Goal: Task Accomplishment & Management: Manage account settings

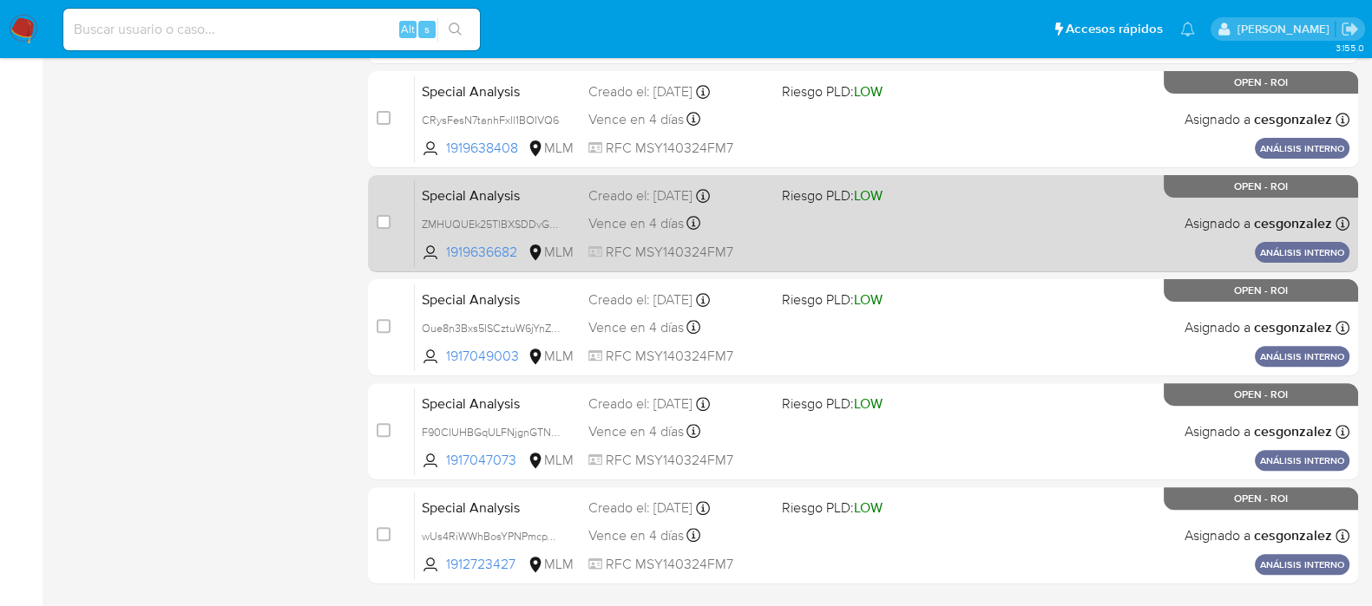
scroll to position [762, 0]
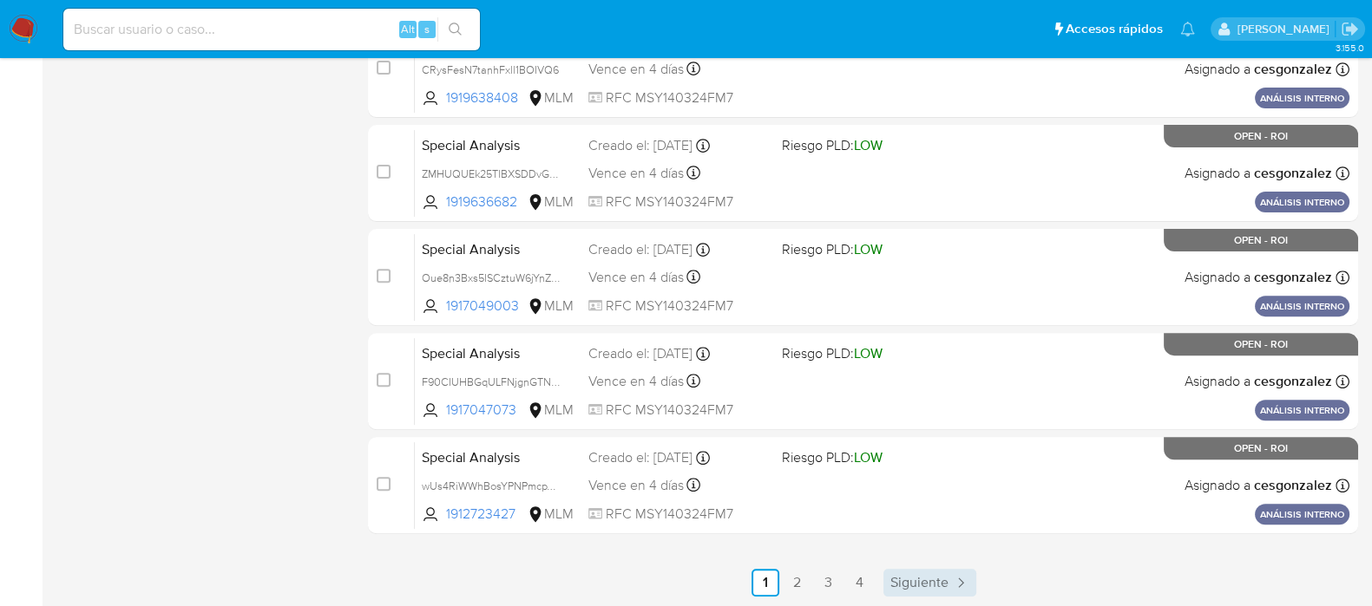
click at [914, 579] on span "Siguiente" at bounding box center [919, 583] width 58 height 14
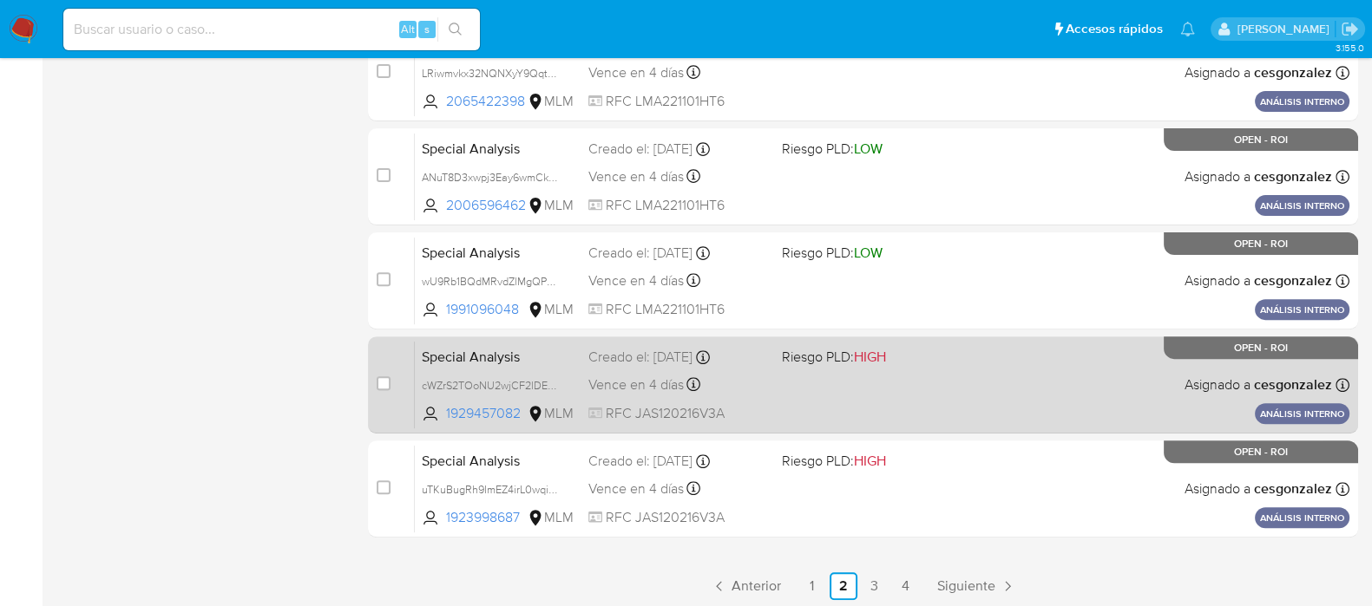
scroll to position [762, 0]
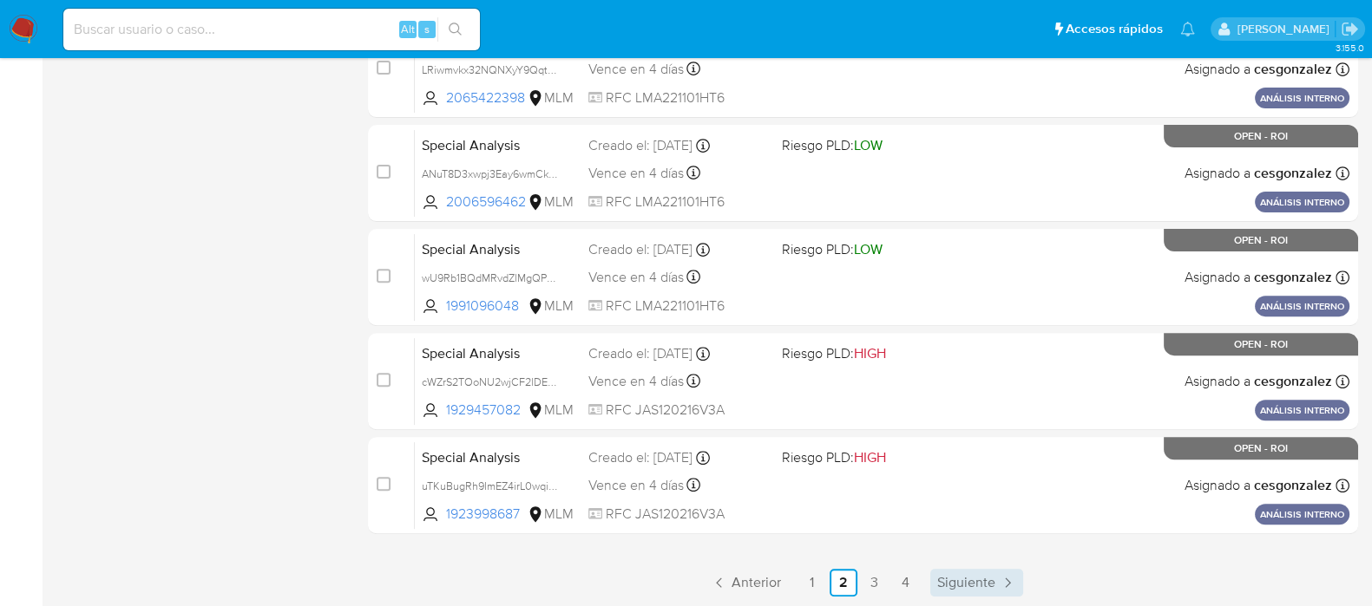
click at [945, 580] on span "Siguiente" at bounding box center [966, 583] width 58 height 14
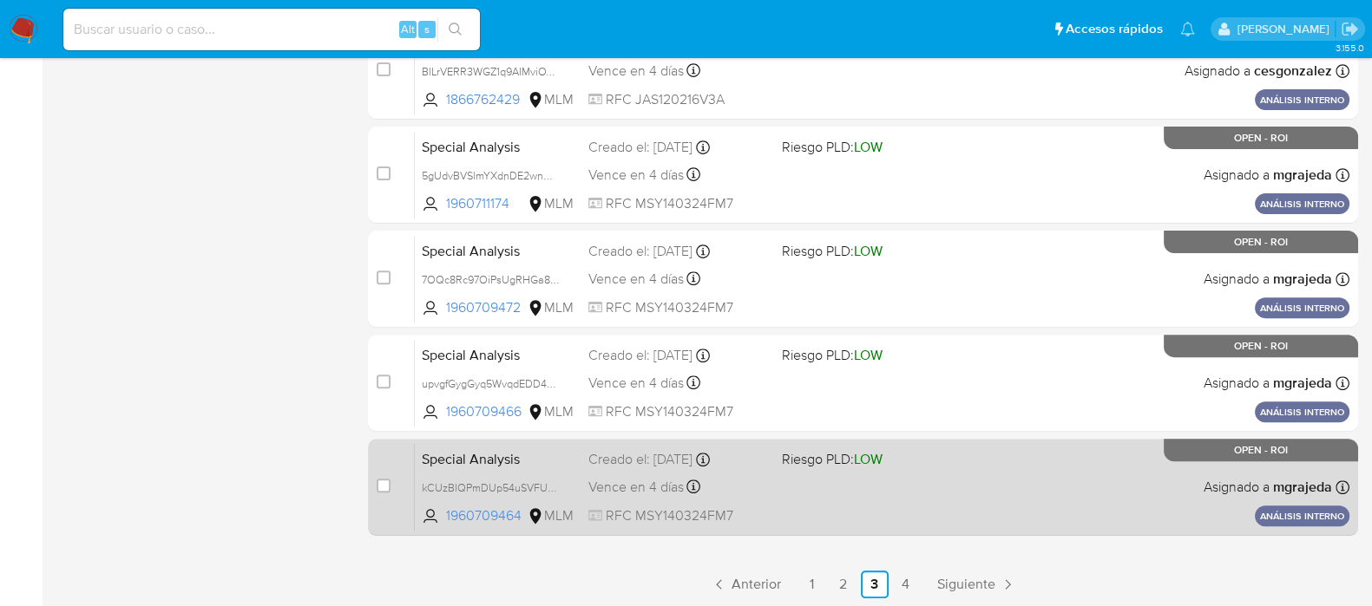
scroll to position [762, 0]
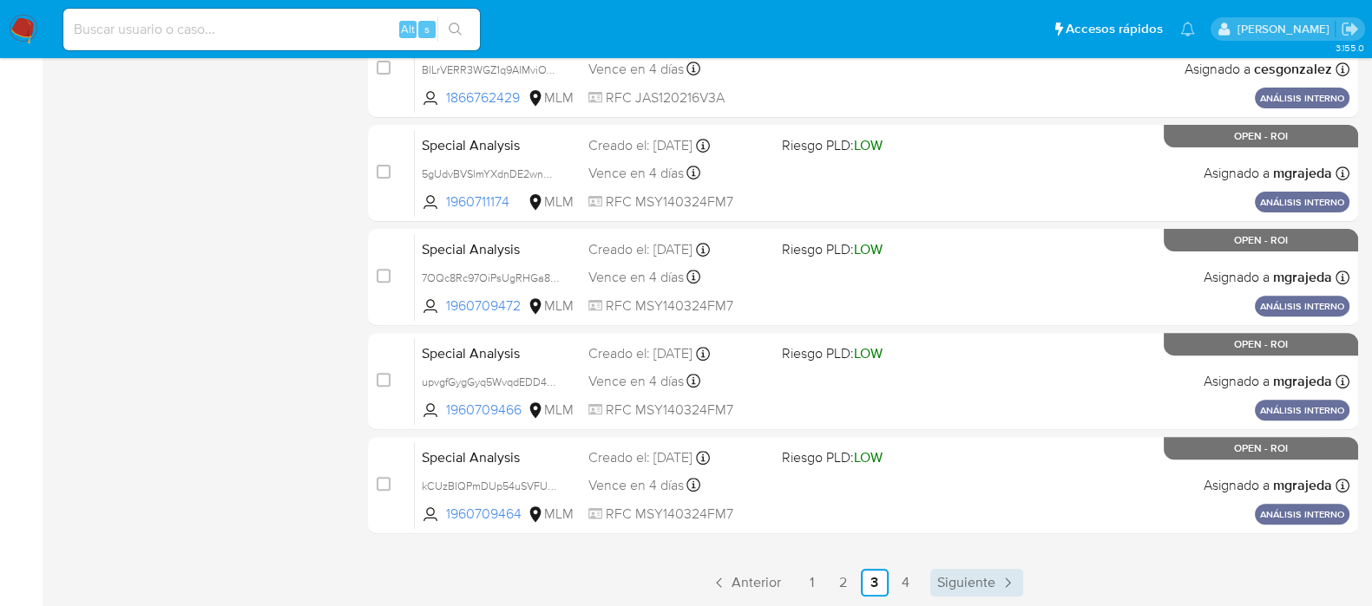
click at [973, 586] on span "Siguiente" at bounding box center [966, 583] width 58 height 14
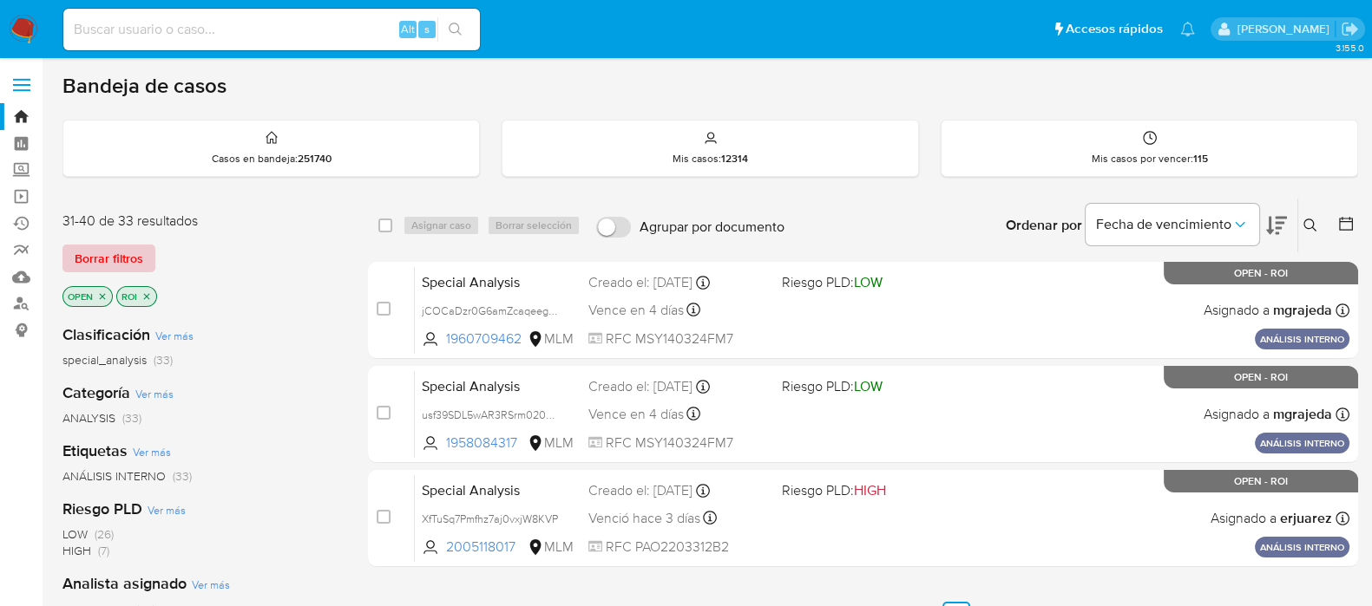
click at [133, 271] on span "Borrar filtros" at bounding box center [109, 258] width 69 height 24
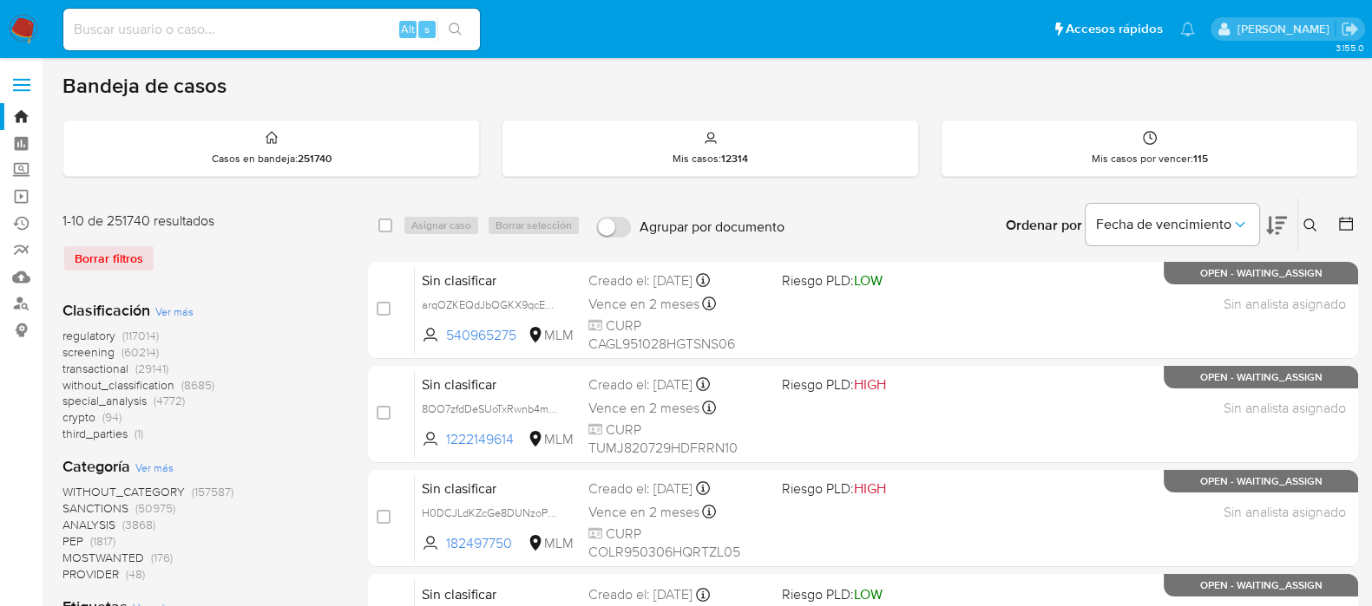
click at [1306, 222] on icon at bounding box center [1310, 226] width 14 height 14
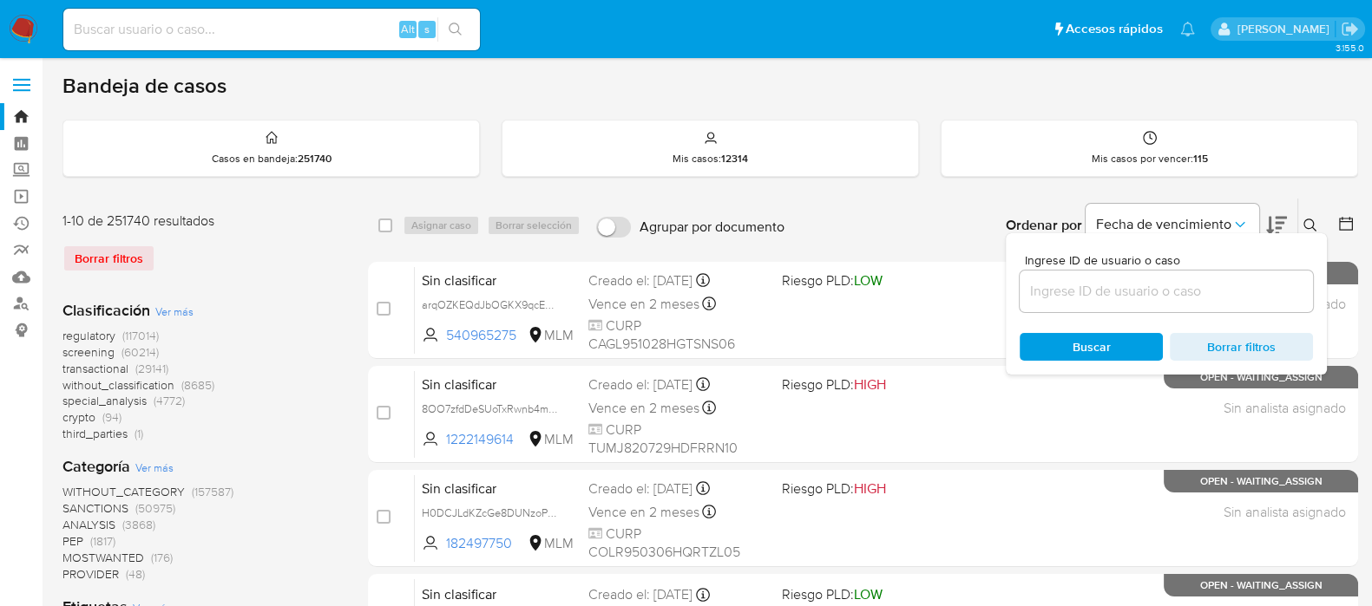
click at [1133, 291] on input at bounding box center [1165, 291] width 293 height 23
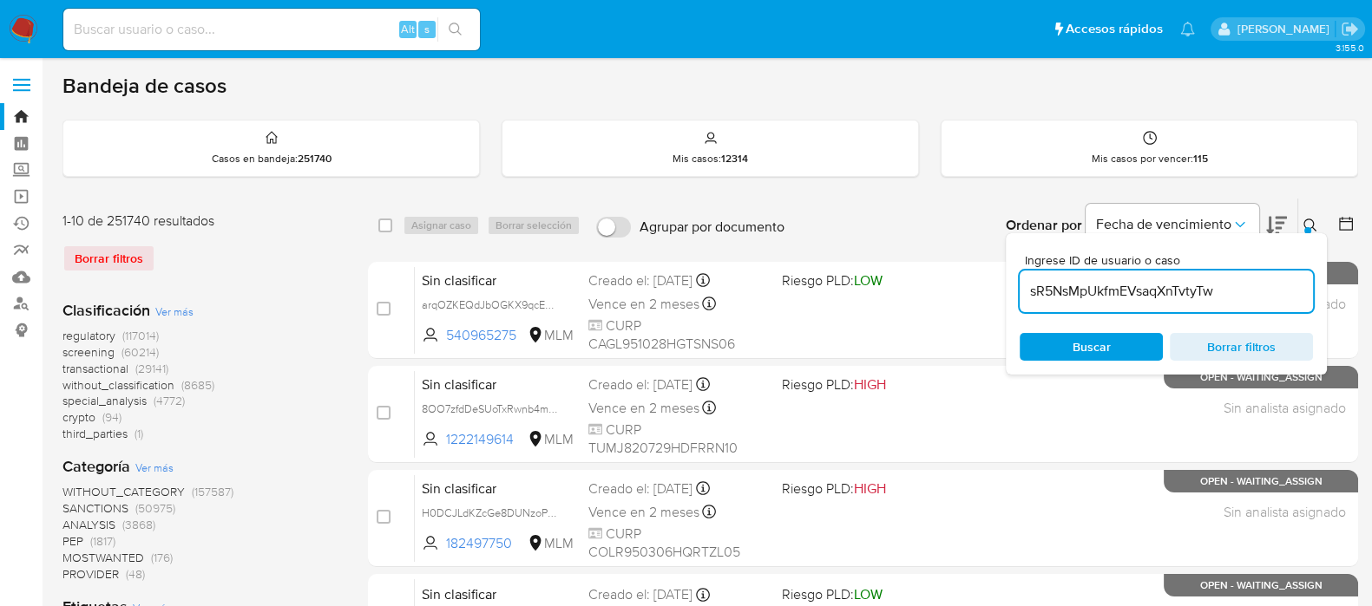
type input "sR5NsMpUkfmEVsaqXnTvtyTw"
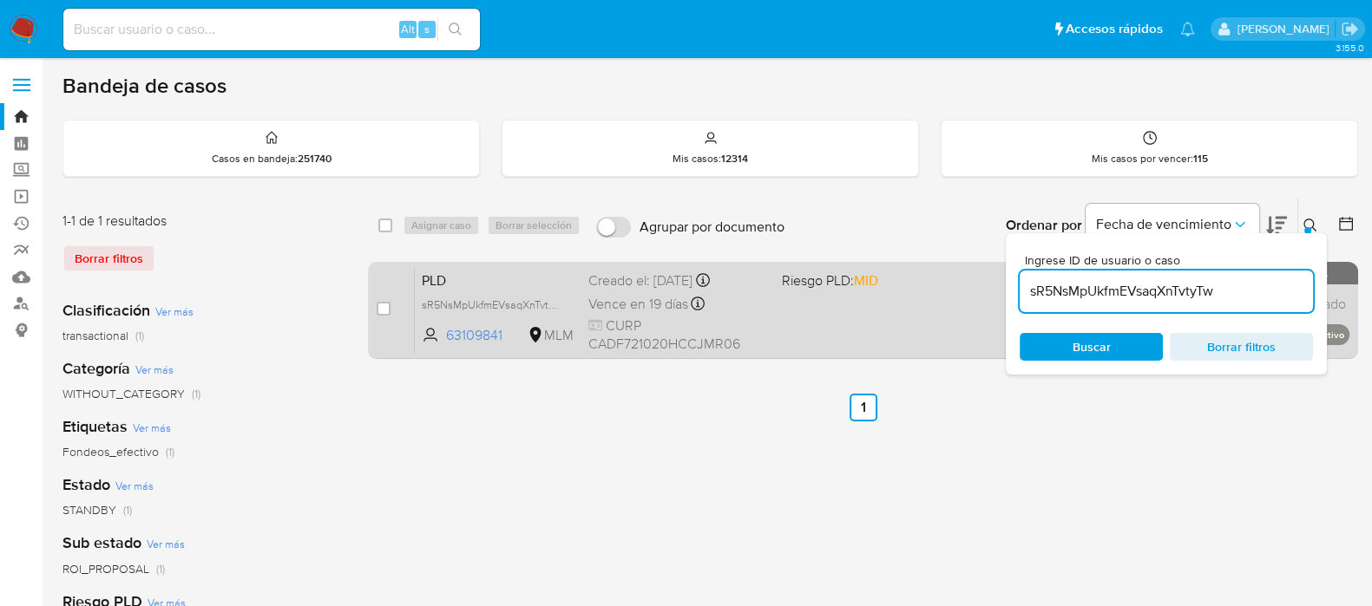
click at [374, 305] on div "case-item-checkbox No es posible asignar el caso PLD sR5NsMpUkfmEVsaqXnTvtyTw 6…" at bounding box center [863, 310] width 990 height 97
click at [383, 305] on input "checkbox" at bounding box center [384, 309] width 14 height 14
checkbox input "true"
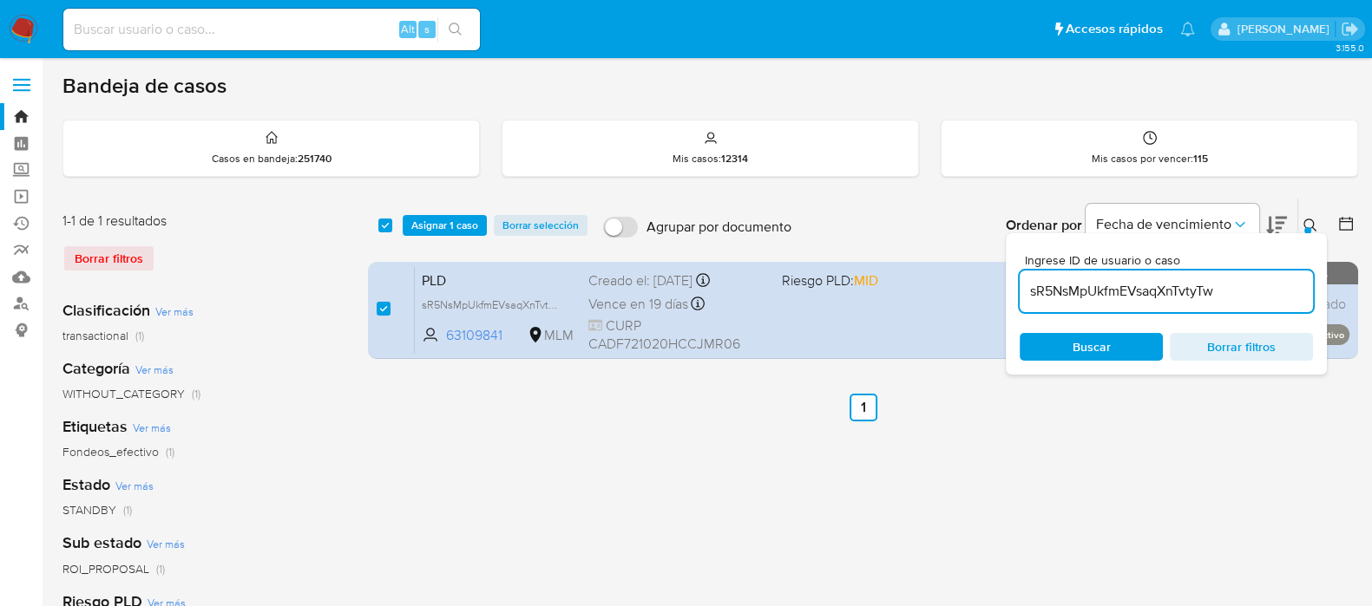
click at [457, 212] on div "select-all-cases-checkbox Asignar 1 caso Borrar selección Agrupar por documento…" at bounding box center [863, 226] width 990 height 54
click at [455, 217] on span "Asignar 1 caso" at bounding box center [444, 225] width 67 height 17
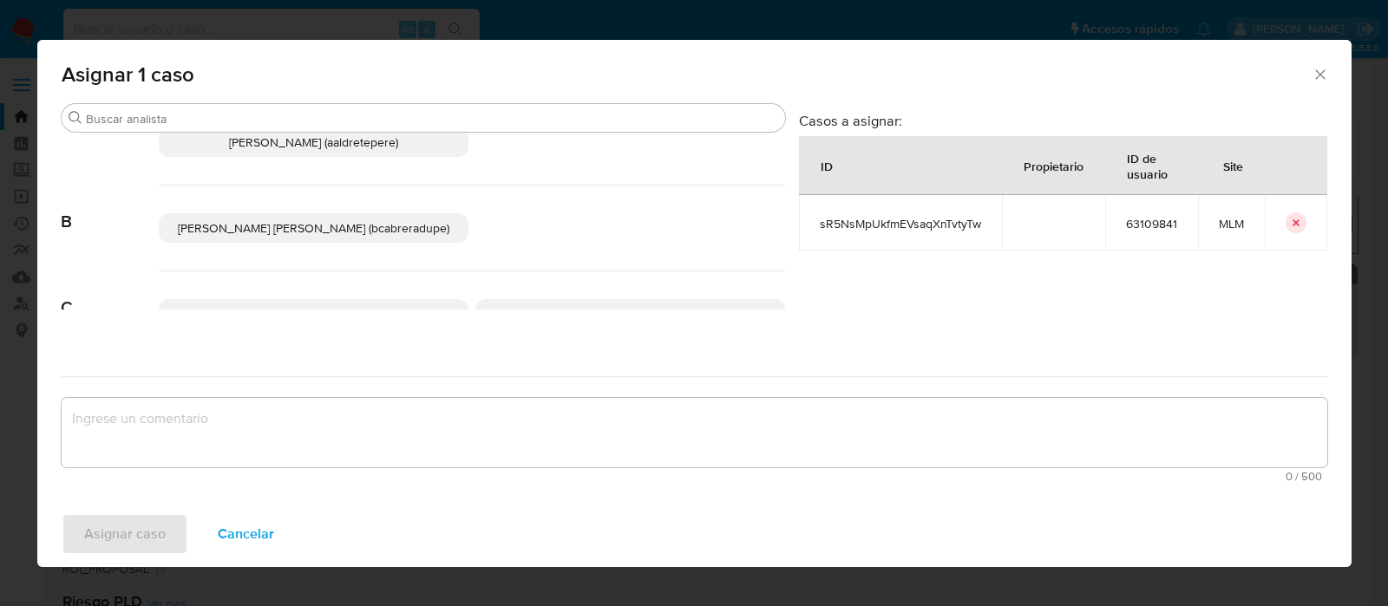
scroll to position [216, 0]
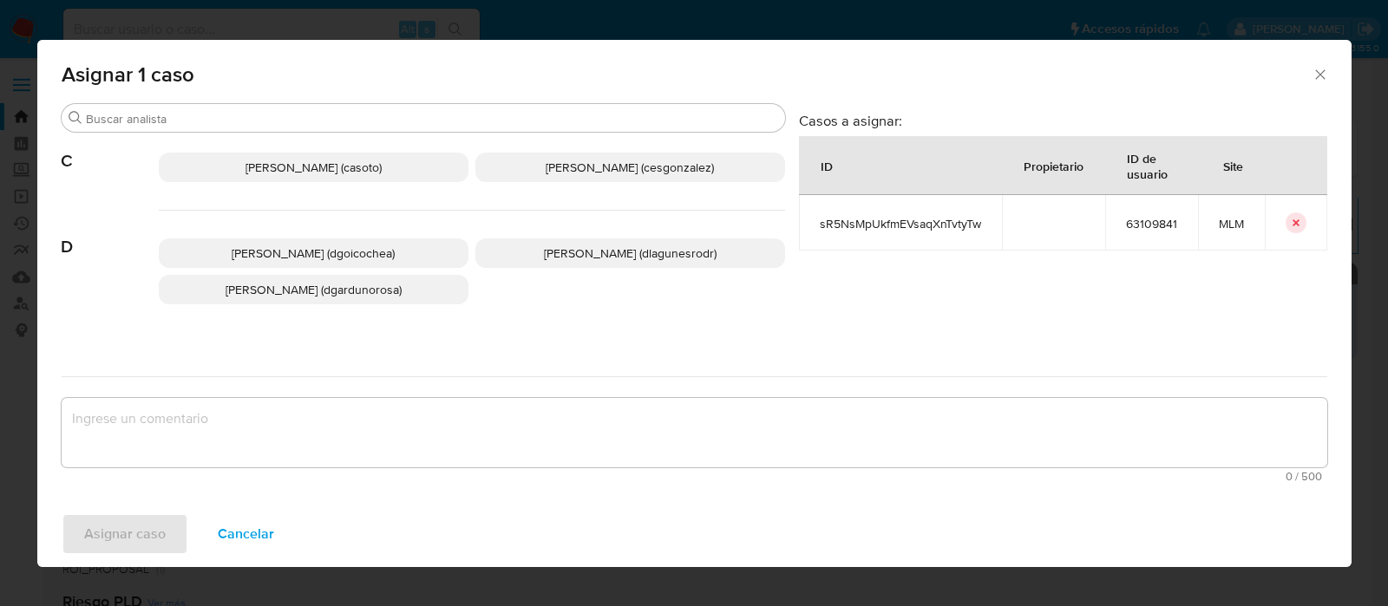
click at [572, 250] on span "Daniela Rosa Lagunes (dlagunesrodr)" at bounding box center [630, 253] width 173 height 17
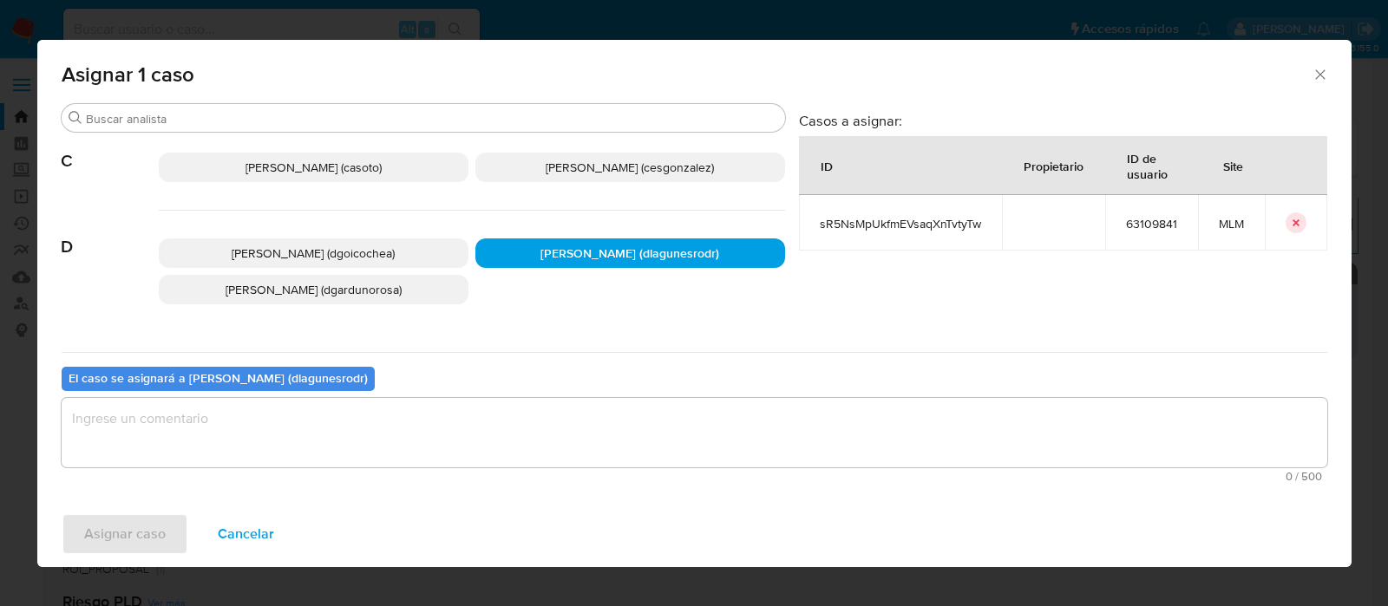
click at [591, 173] on span "Cesar Gonzalez (cesgonzalez)" at bounding box center [630, 167] width 168 height 17
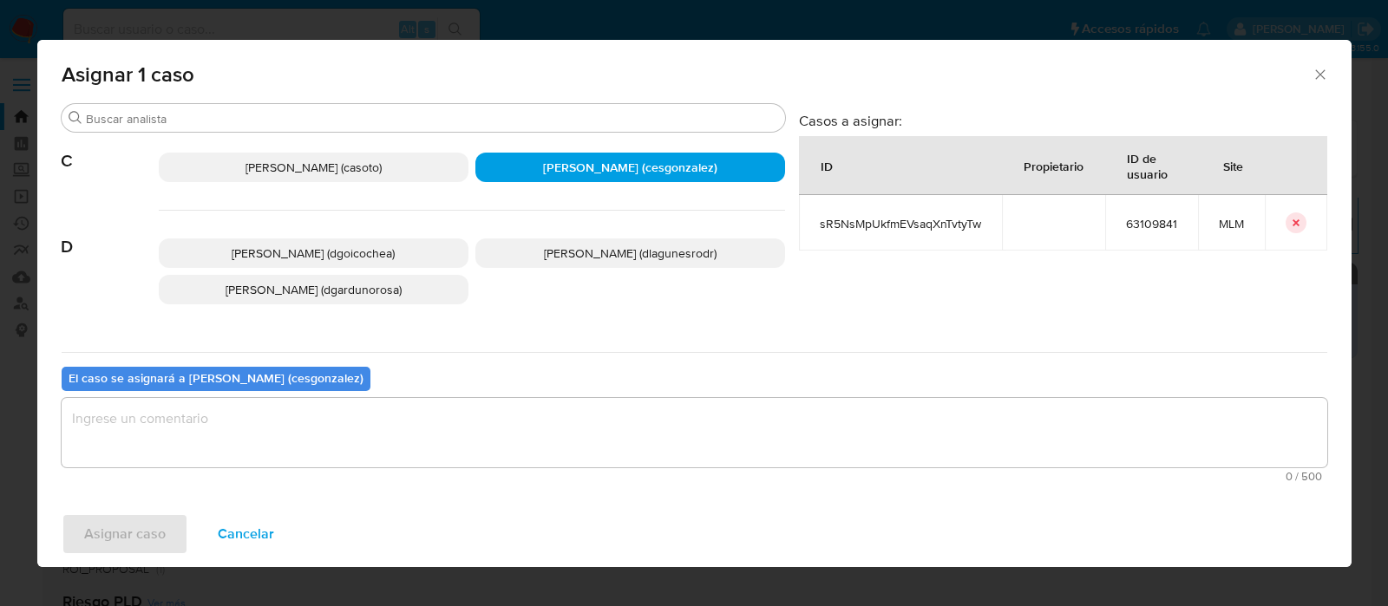
click at [213, 423] on textarea "assign-modal" at bounding box center [695, 432] width 1266 height 69
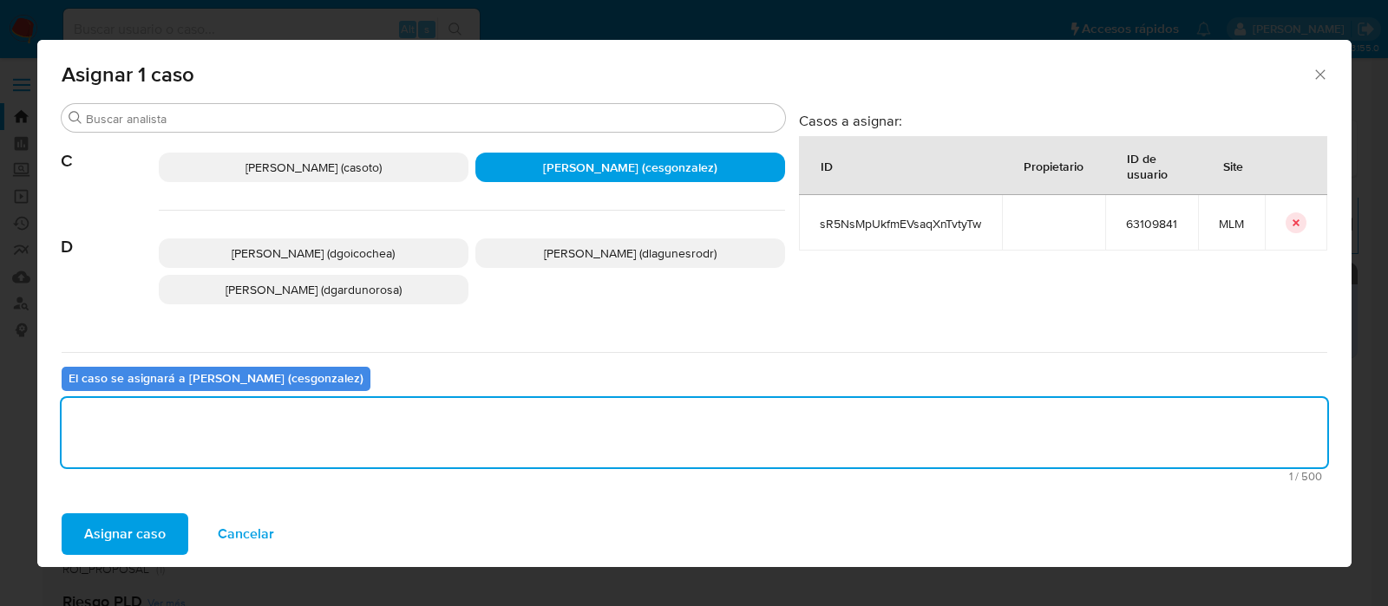
click at [148, 553] on span "Asignar caso" at bounding box center [125, 534] width 82 height 38
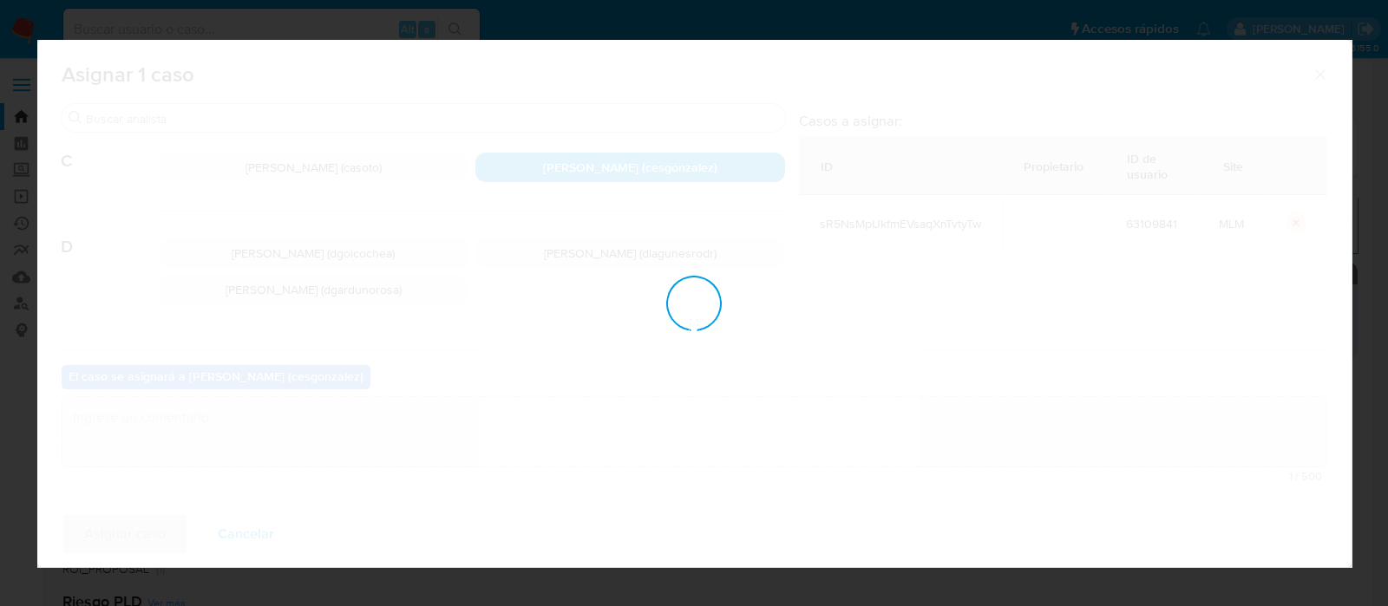
checkbox input "false"
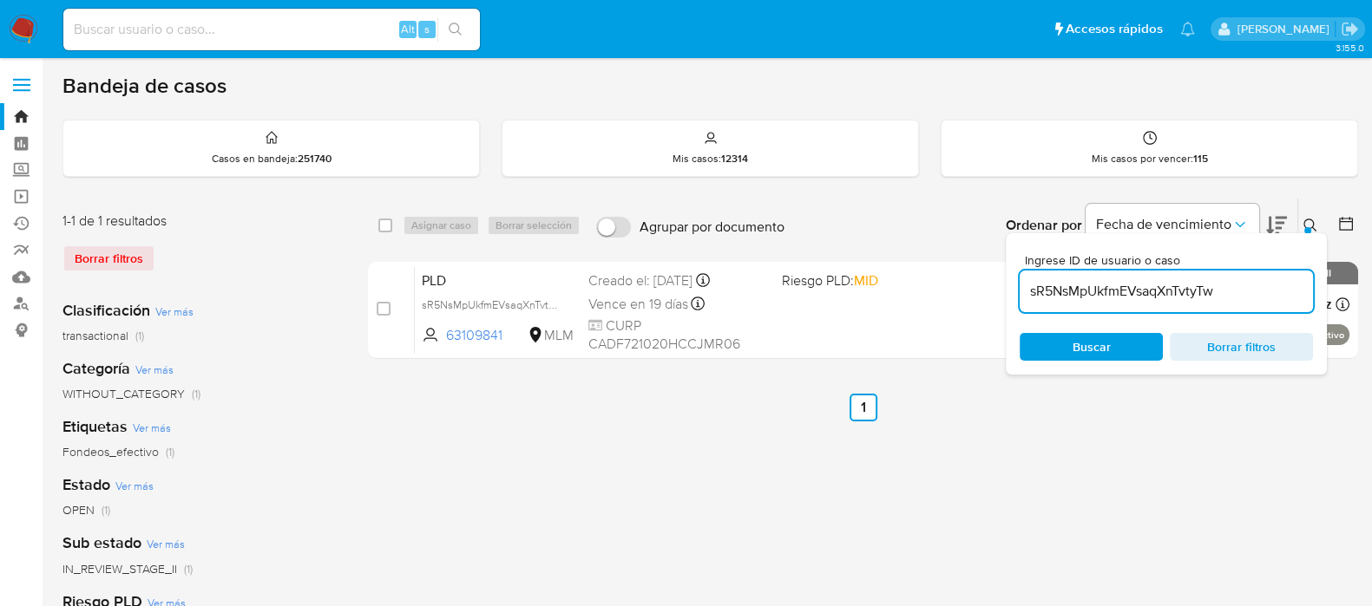
click at [1272, 462] on div "select-all-cases-checkbox Asignar caso Borrar selección Agrupar por documento O…" at bounding box center [863, 579] width 990 height 762
click at [1121, 288] on input "sR5NsMpUkfmEVsaqXnTvtyTw" at bounding box center [1165, 291] width 293 height 23
paste input "RDQlgE7f7eezoT36avyP2iNp"
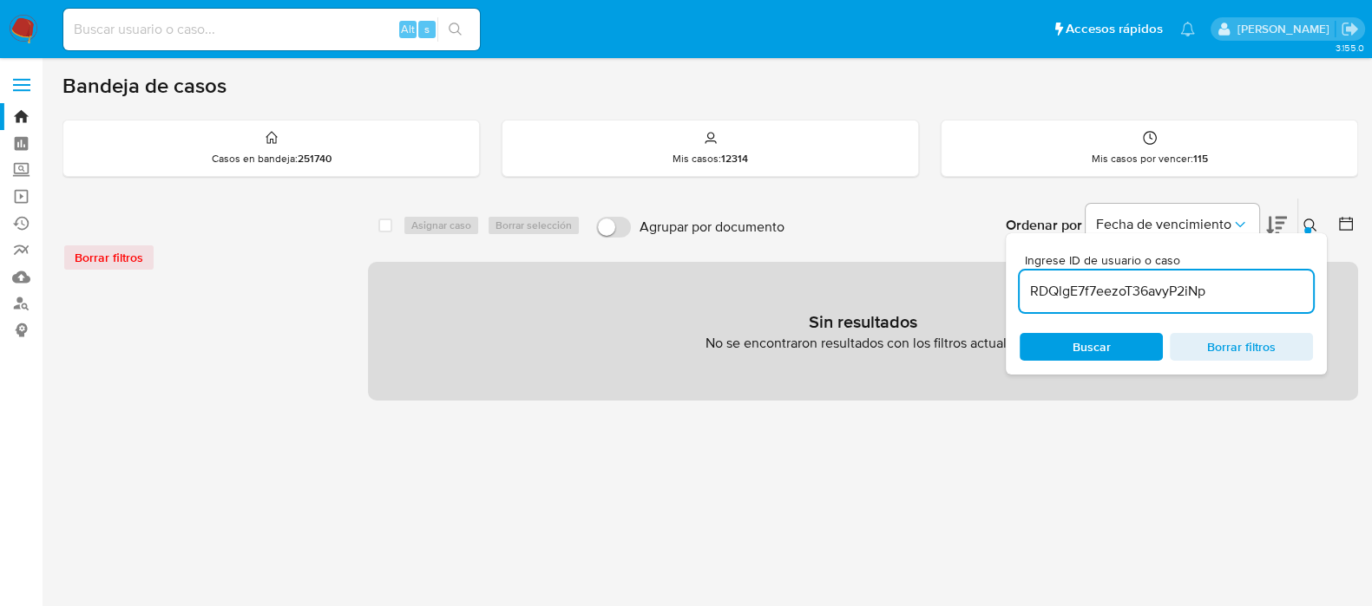
type input "RDQlgE7f7eezoT36avyP2iNp"
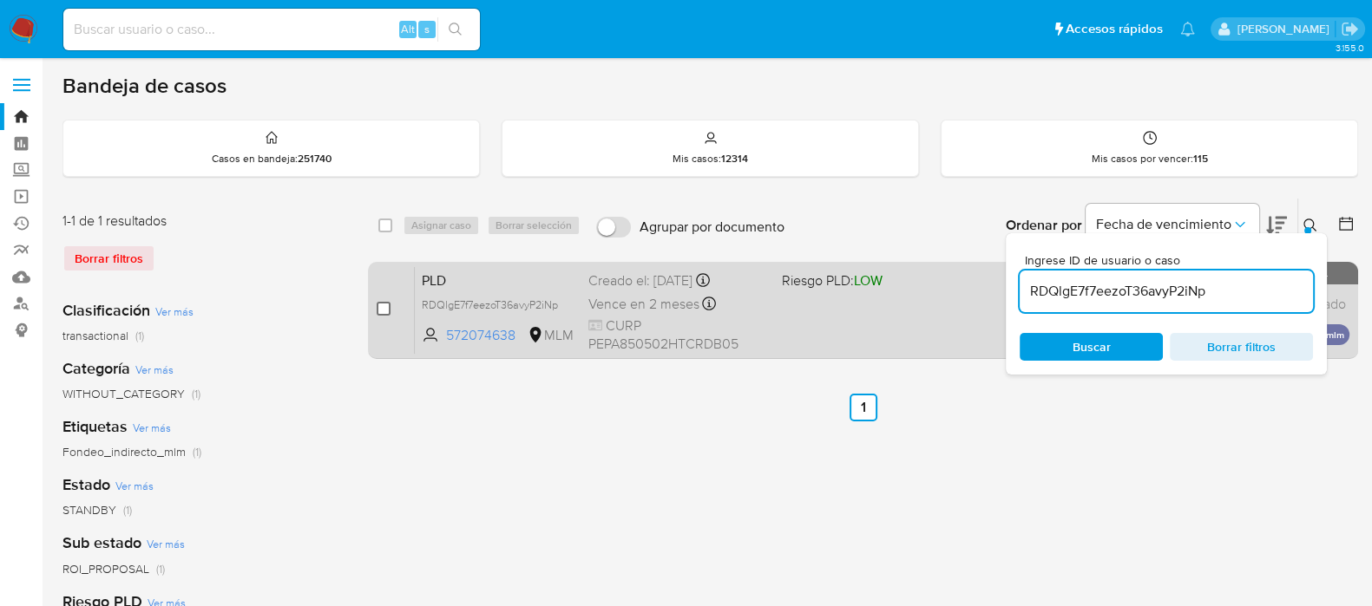
click at [389, 311] on input "checkbox" at bounding box center [384, 309] width 14 height 14
checkbox input "true"
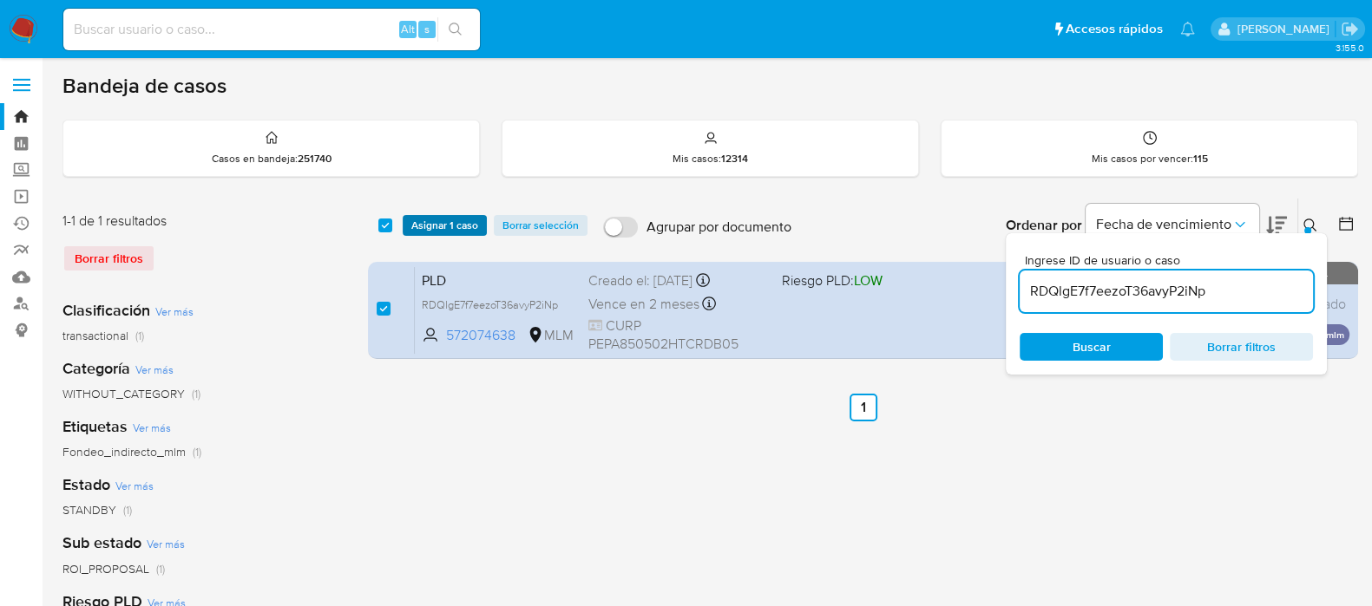
click at [450, 229] on span "Asignar 1 caso" at bounding box center [444, 225] width 67 height 17
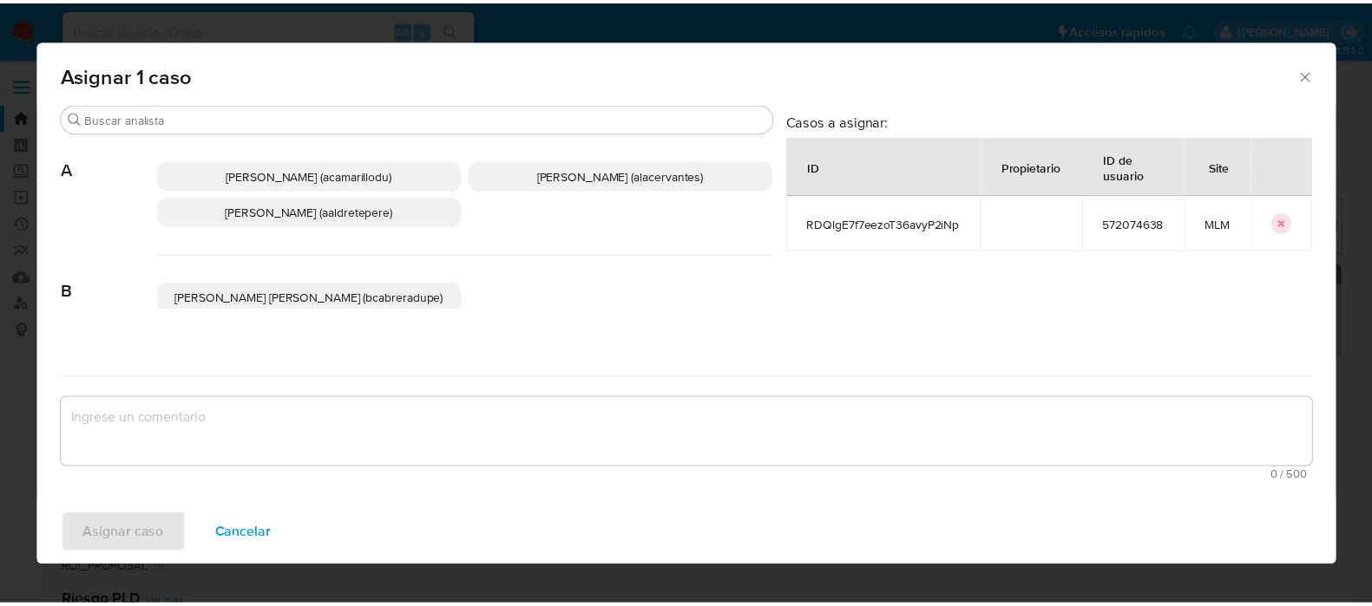
scroll to position [108, 0]
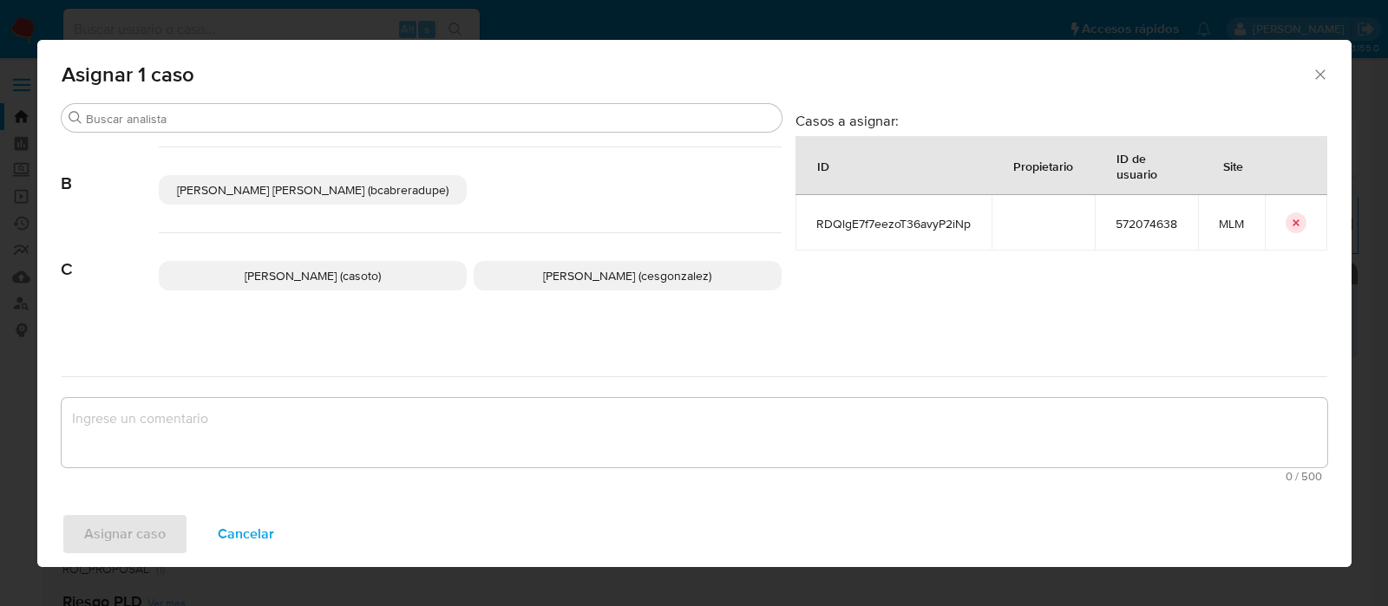
click at [645, 288] on p "Cesar Gonzalez (cesgonzalez)" at bounding box center [628, 275] width 308 height 29
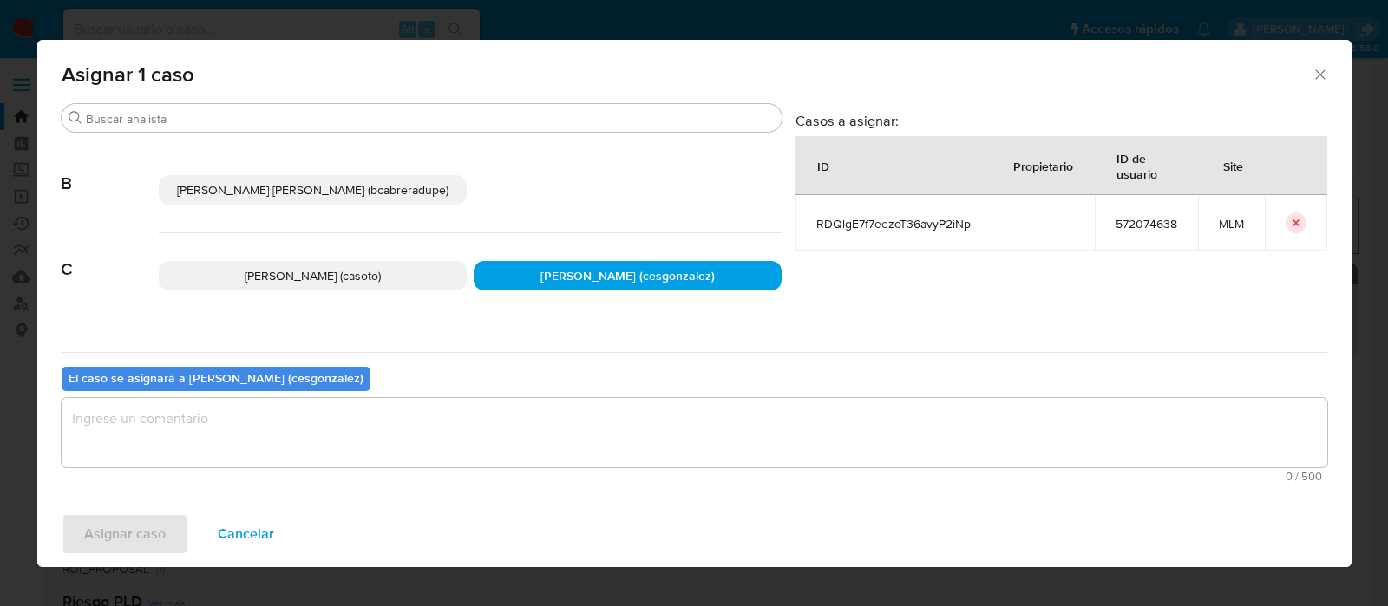
click at [312, 411] on textarea "assign-modal" at bounding box center [695, 432] width 1266 height 69
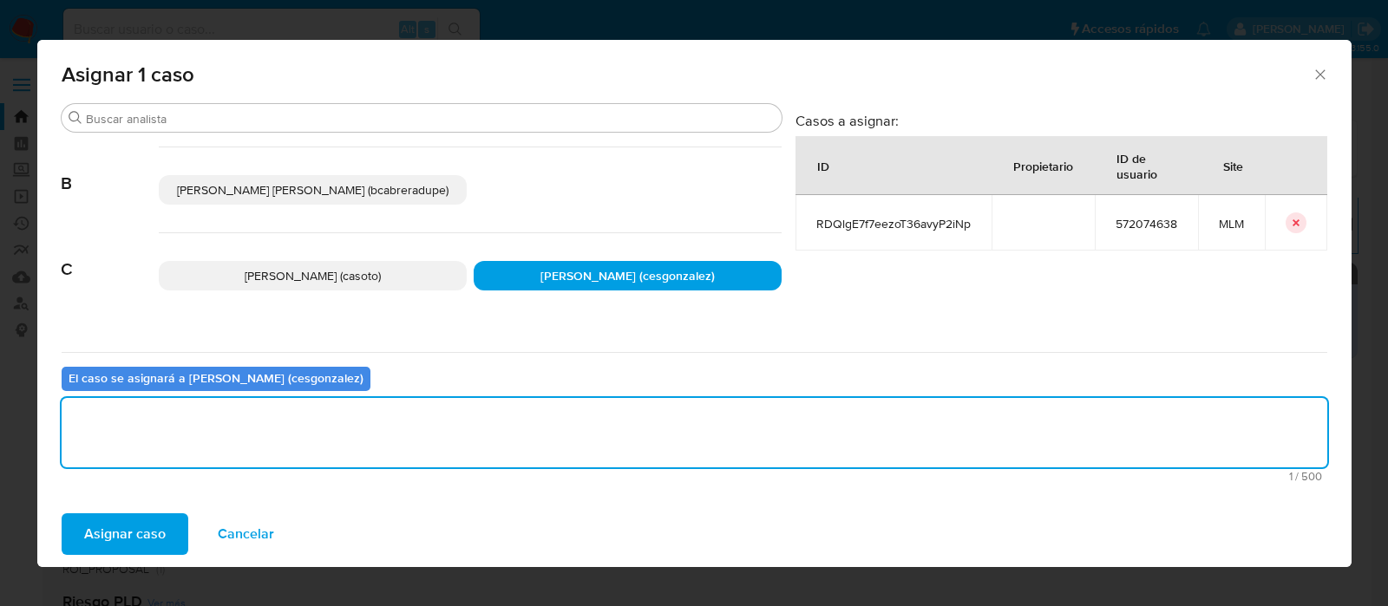
click at [113, 515] on span "Asignar caso" at bounding box center [125, 534] width 82 height 38
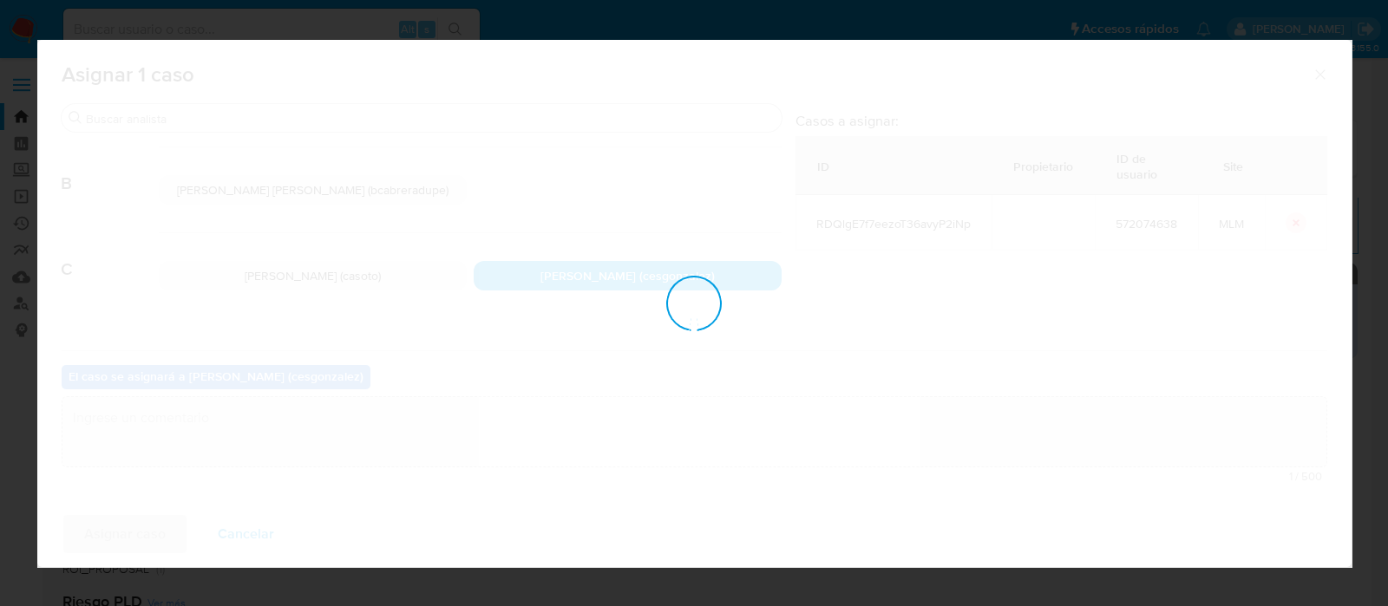
checkbox input "false"
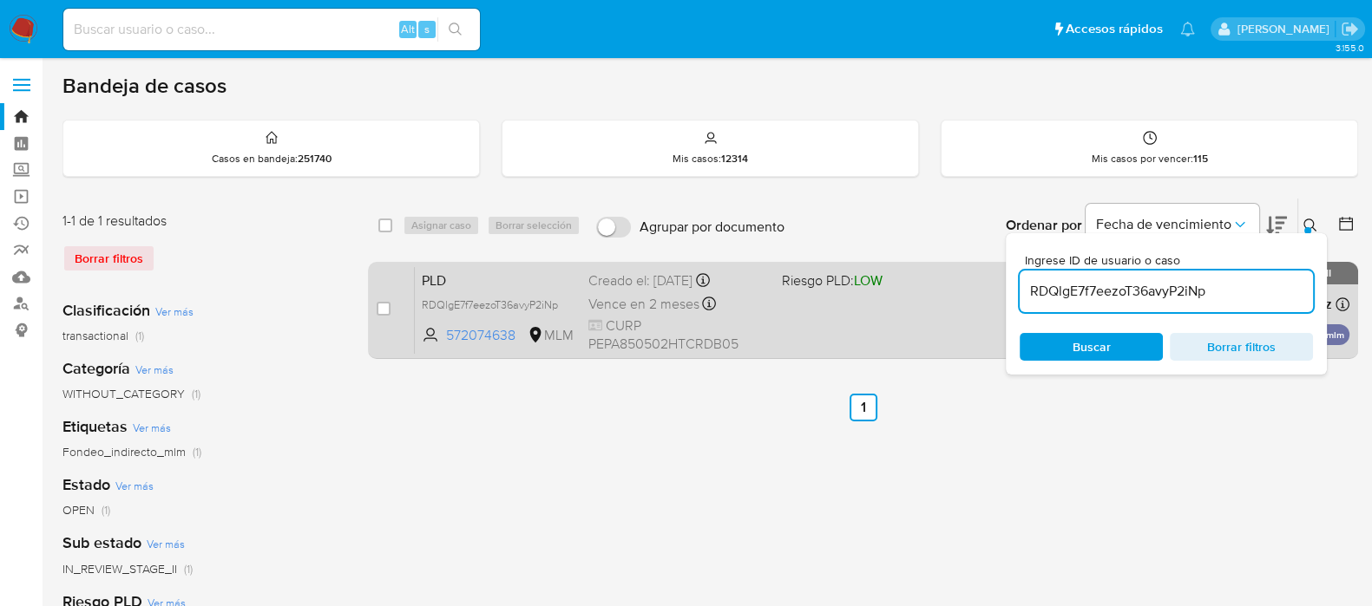
click at [824, 346] on div "PLD RDQlgE7f7eezoT36avyP2iNp 572074638 MLM Riesgo PLD: LOW Creado el: 12/08/202…" at bounding box center [882, 310] width 934 height 88
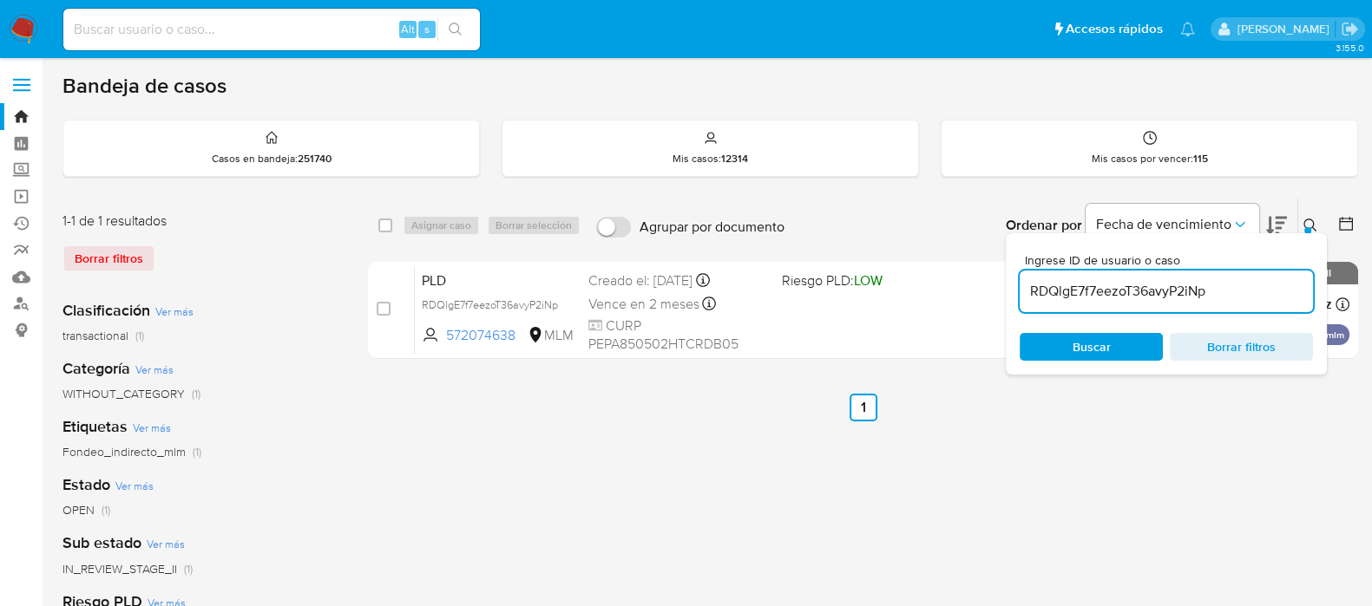
click at [196, 24] on input at bounding box center [271, 29] width 416 height 23
paste input "vVpCdFDnzS4oqy1O3dJqEljM"
type input "vVpCdFDnzS4oqy1O3dJqEljM"
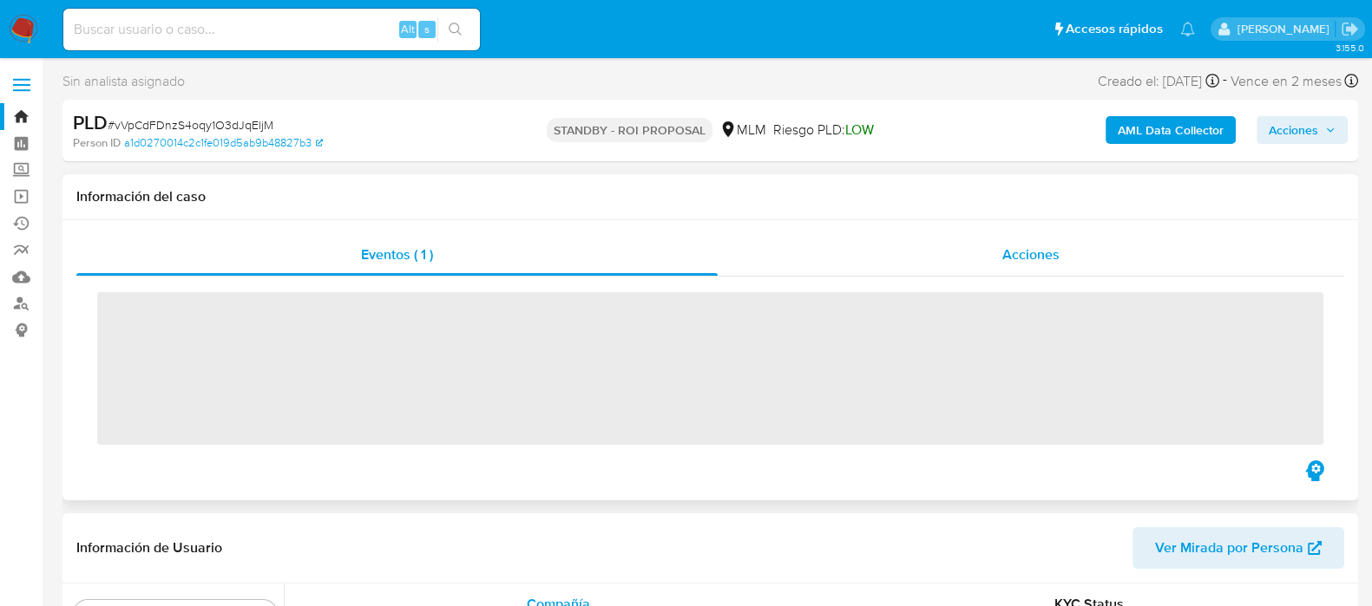
scroll to position [732, 0]
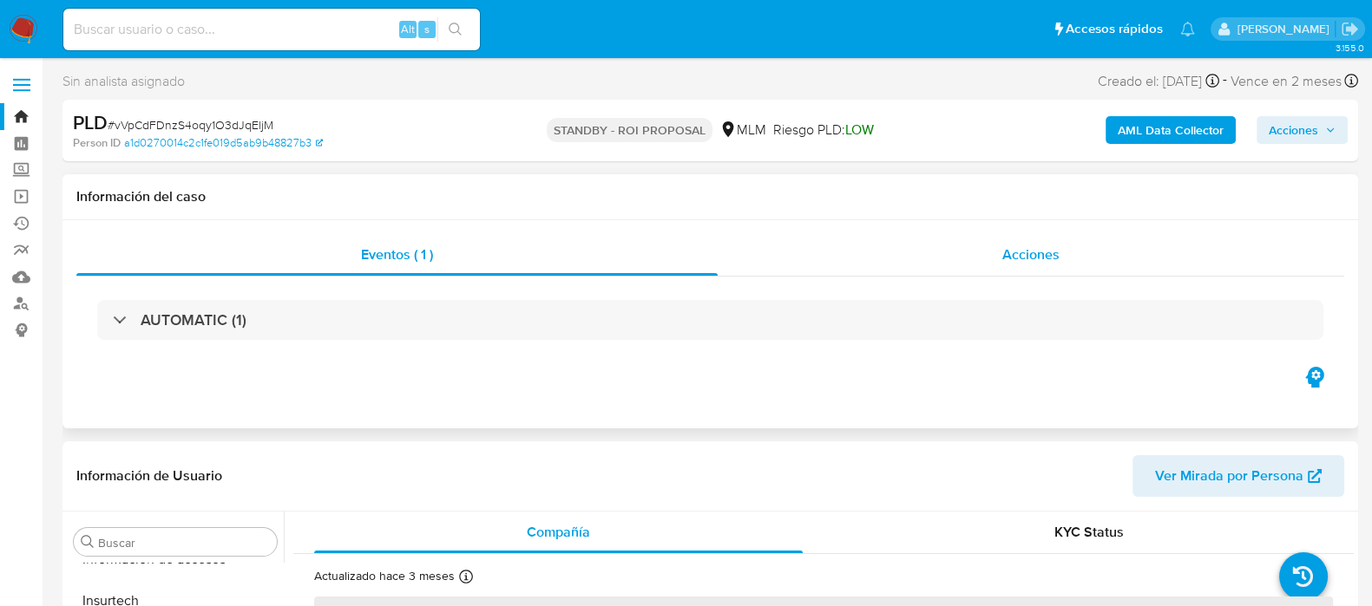
click at [1059, 258] on div "Acciones" at bounding box center [1030, 255] width 626 height 42
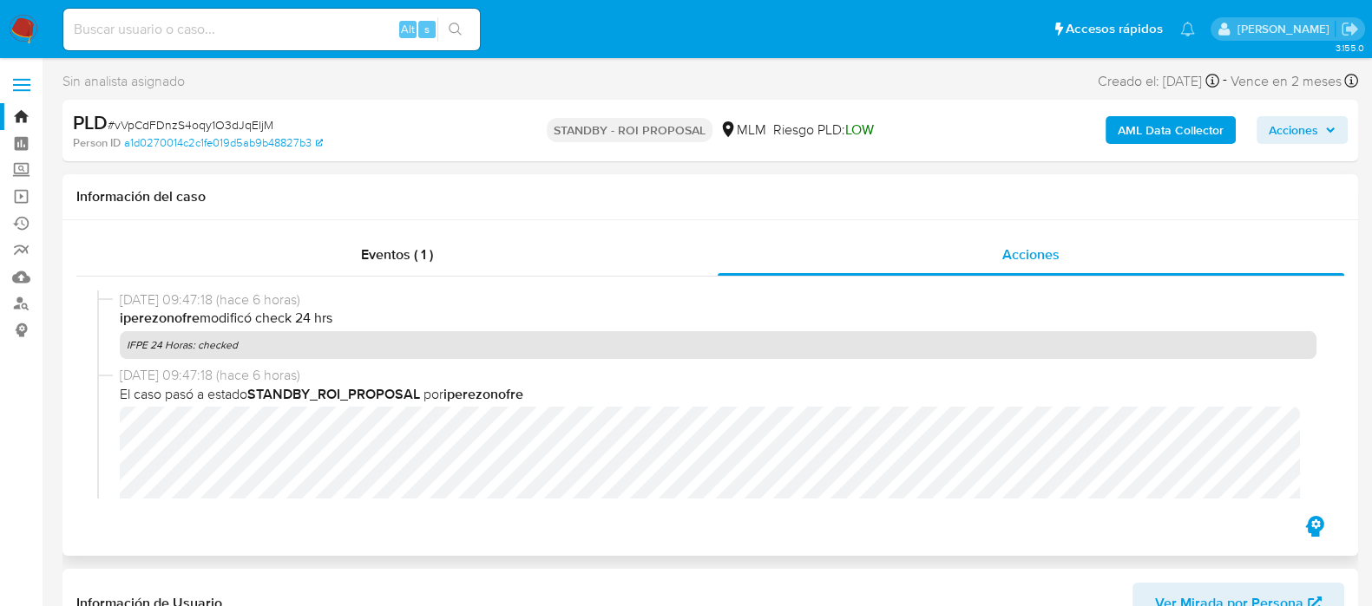
scroll to position [108, 0]
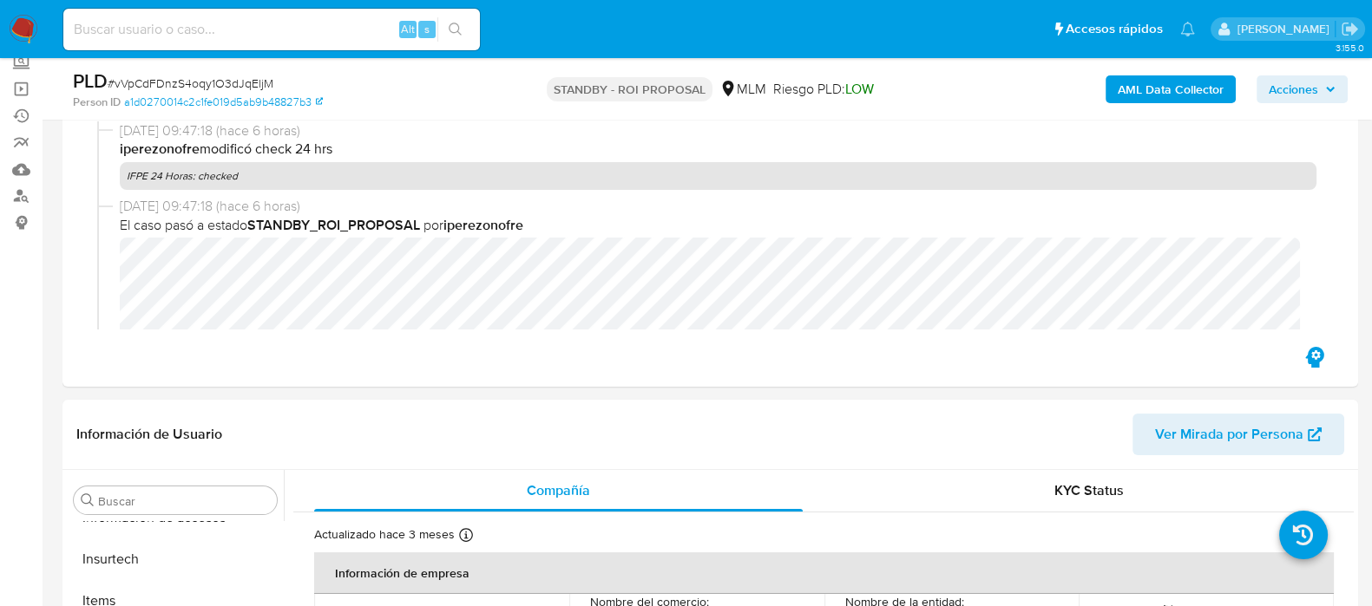
select select "10"
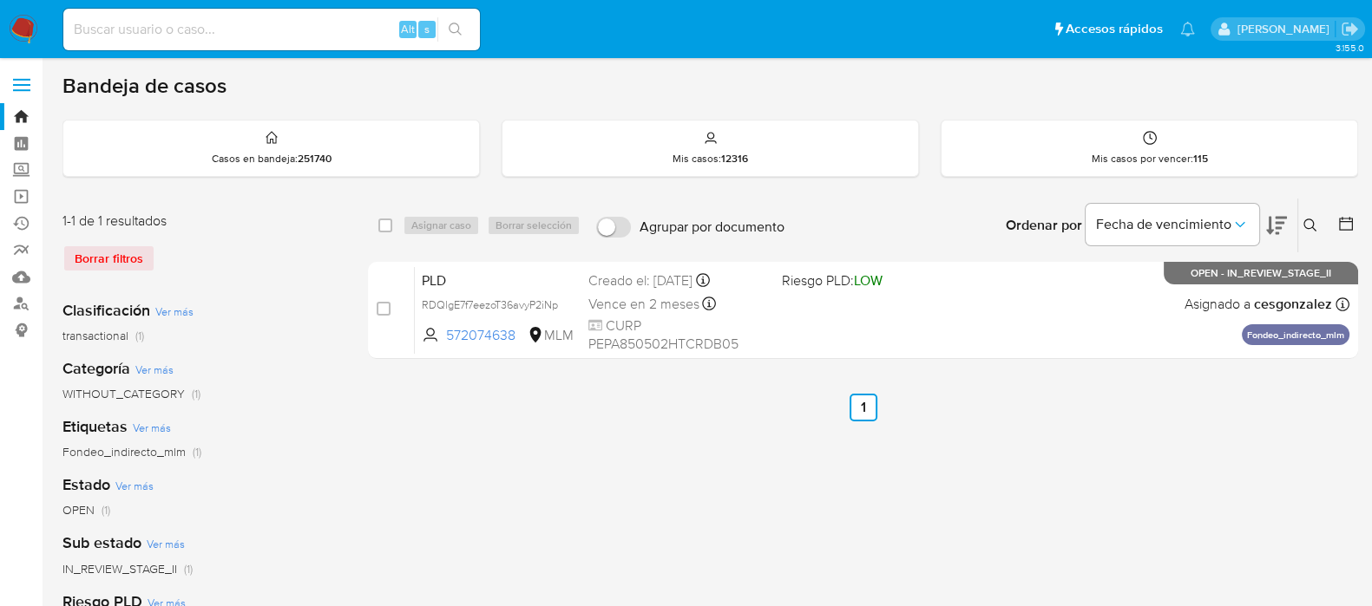
click at [1307, 227] on icon at bounding box center [1309, 225] width 13 height 13
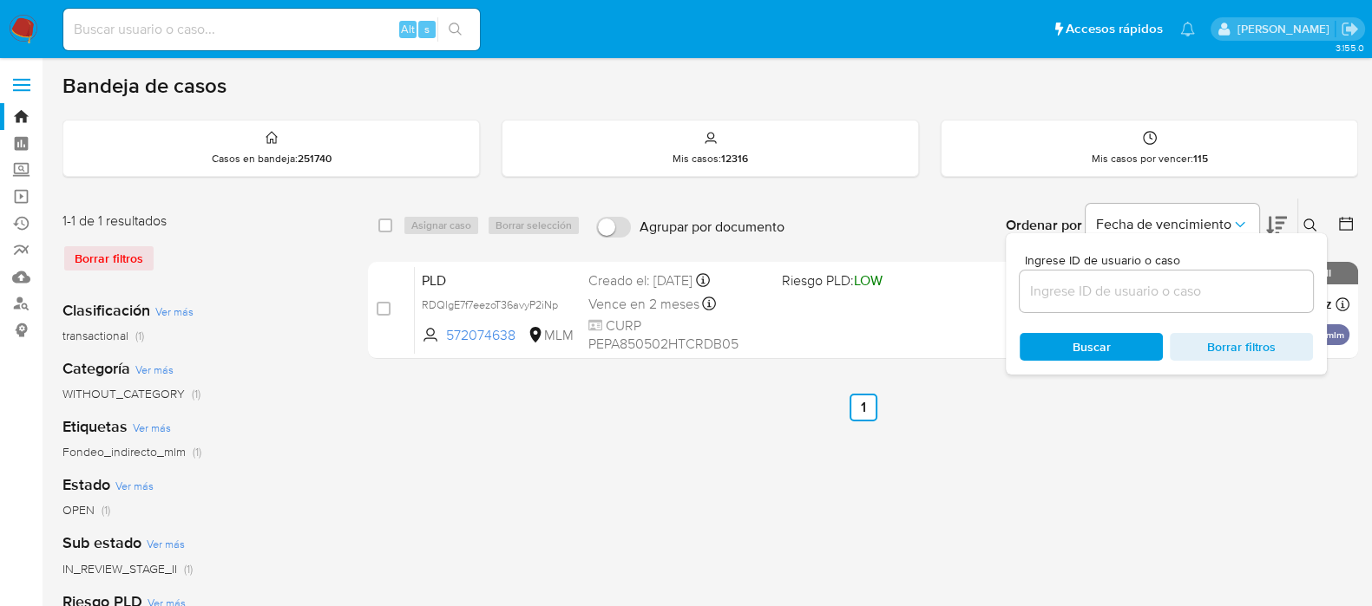
click at [1124, 299] on input at bounding box center [1165, 291] width 293 height 23
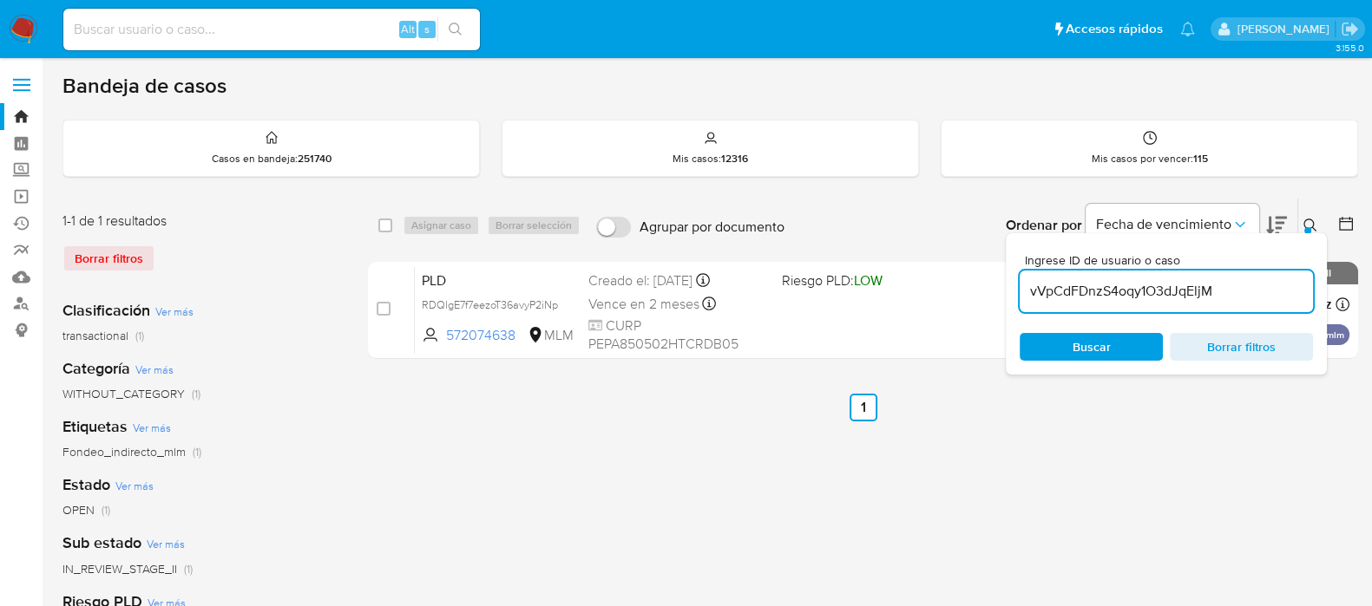
type input "vVpCdFDnzS4oqy1O3dJqEljM"
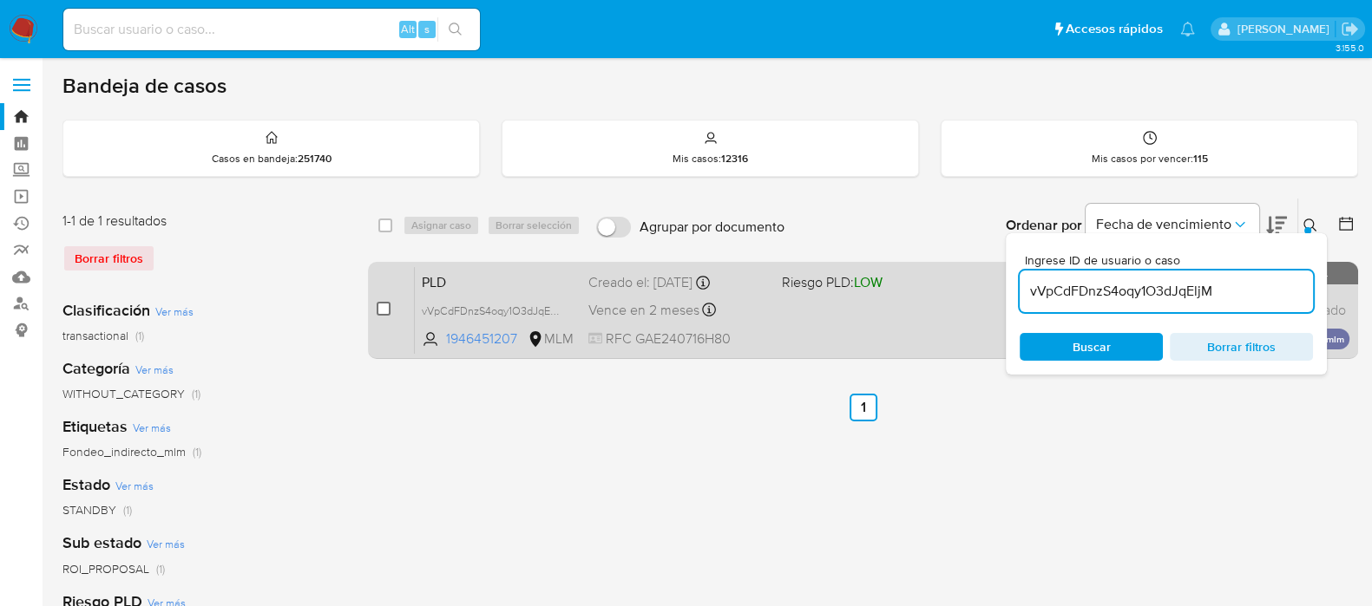
click at [377, 303] on input "checkbox" at bounding box center [384, 309] width 14 height 14
checkbox input "true"
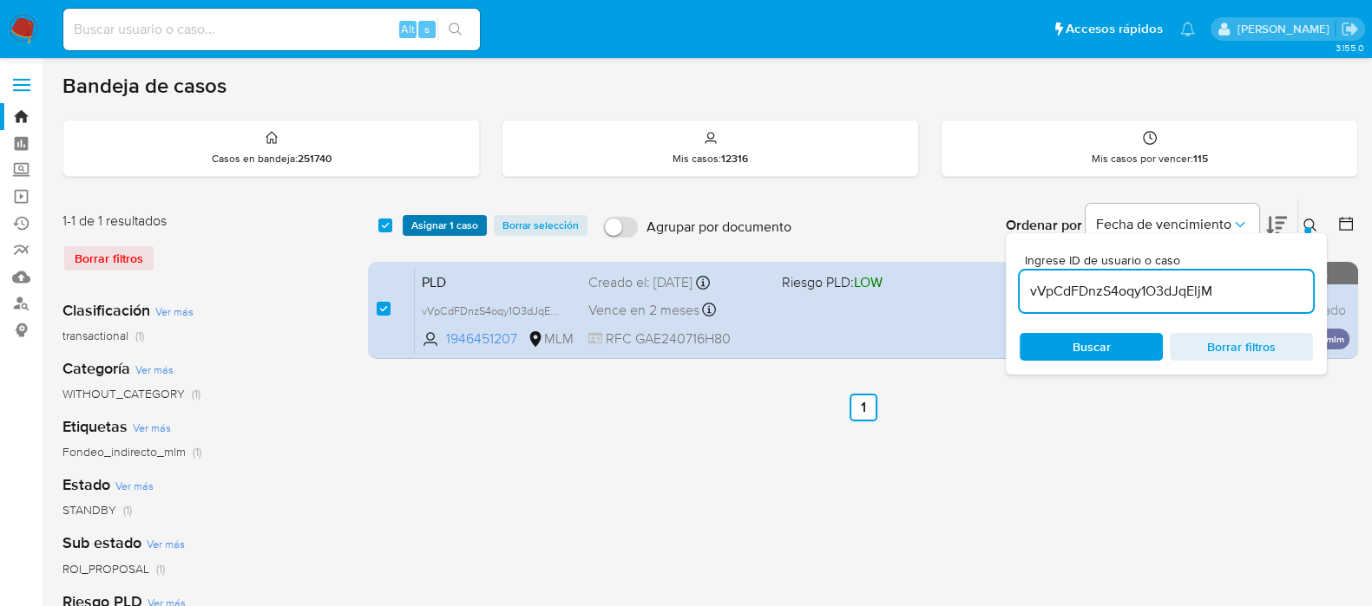
click at [416, 228] on span "Asignar 1 caso" at bounding box center [444, 225] width 67 height 17
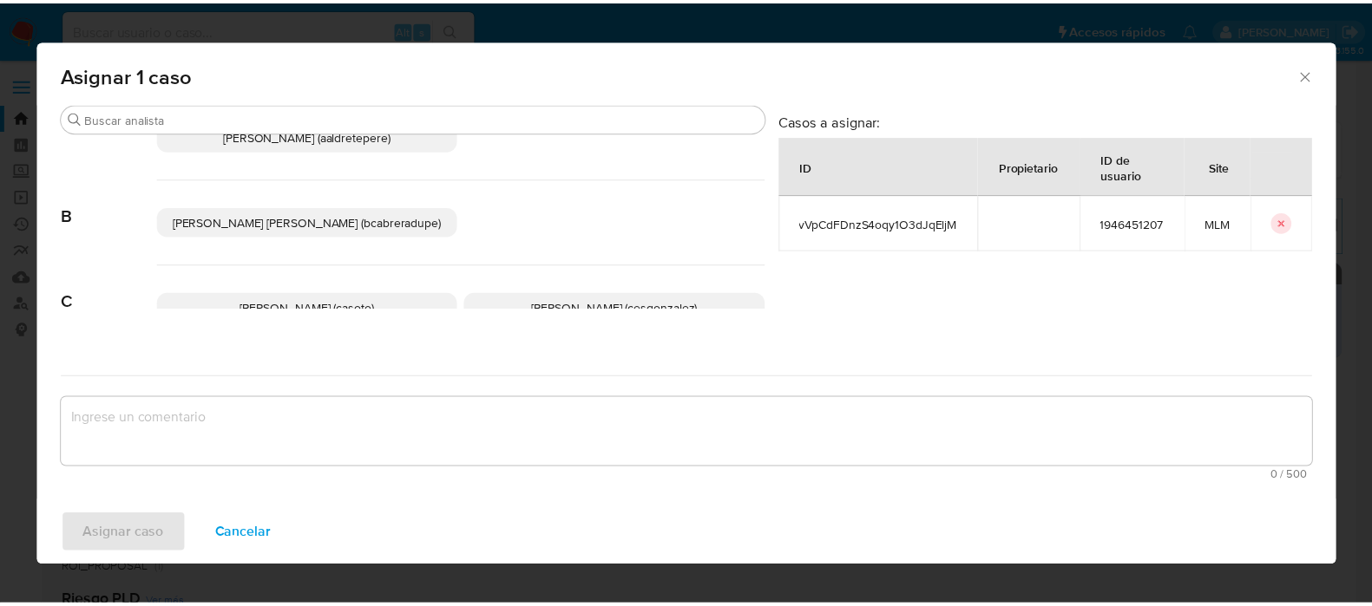
scroll to position [108, 0]
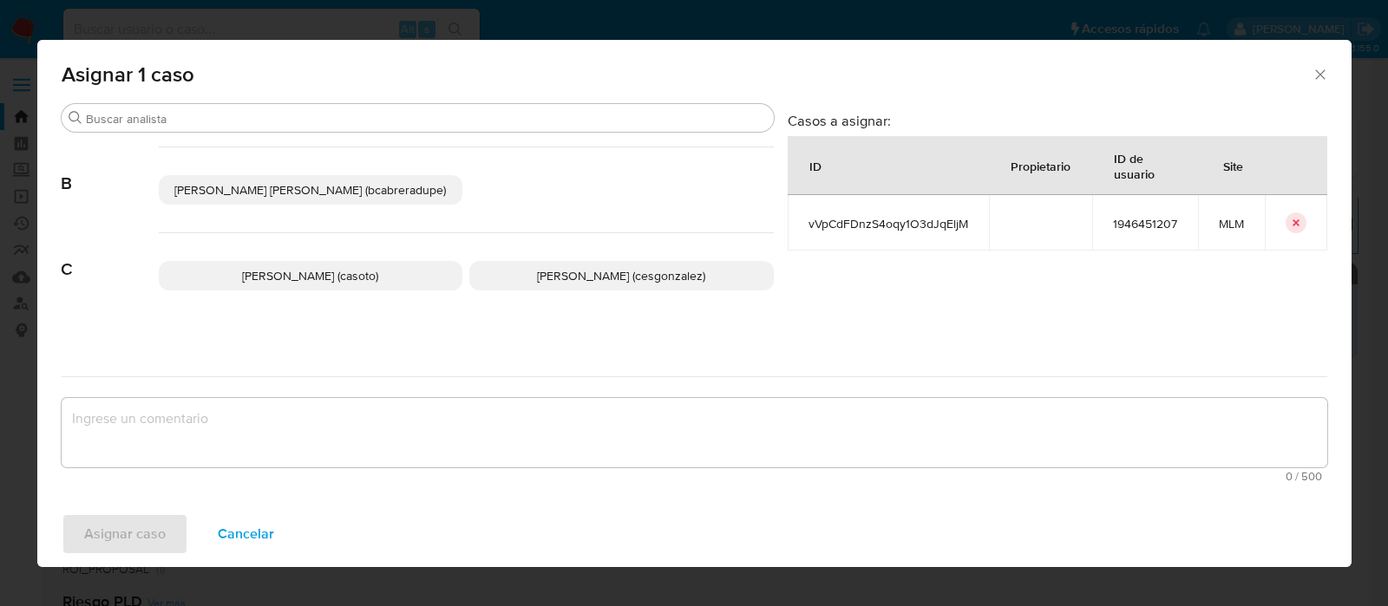
click at [576, 277] on span "Cesar Gonzalez (cesgonzalez)" at bounding box center [621, 275] width 168 height 17
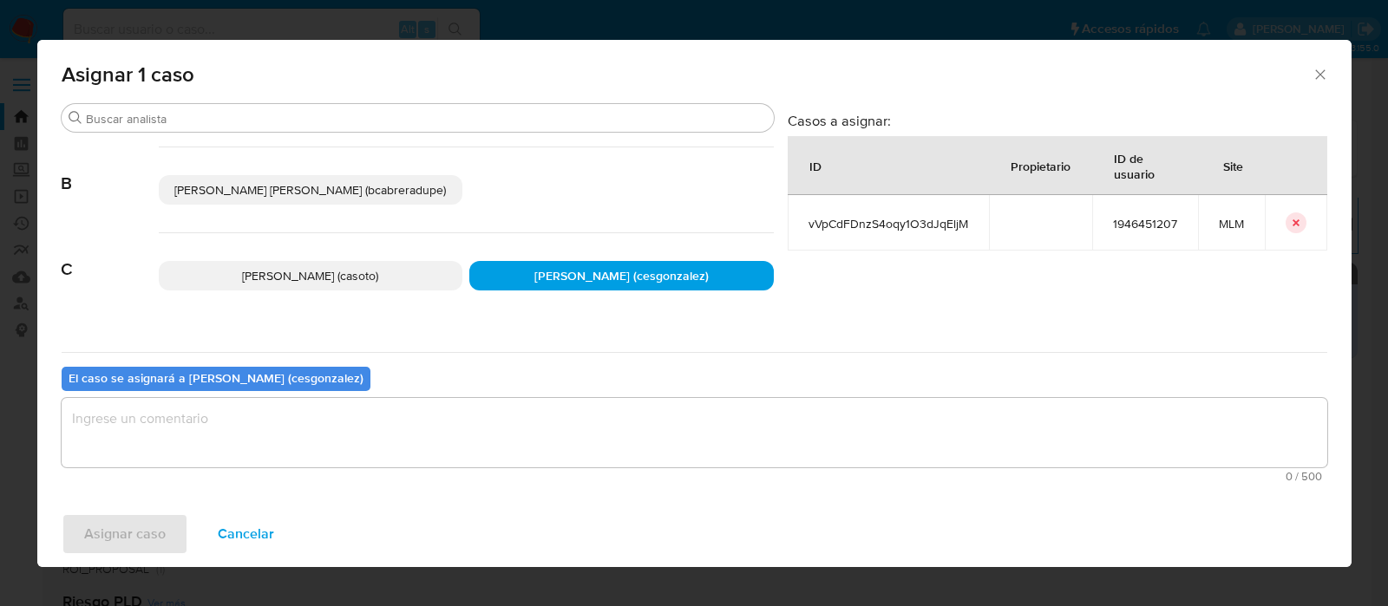
click at [226, 448] on textarea "assign-modal" at bounding box center [695, 432] width 1266 height 69
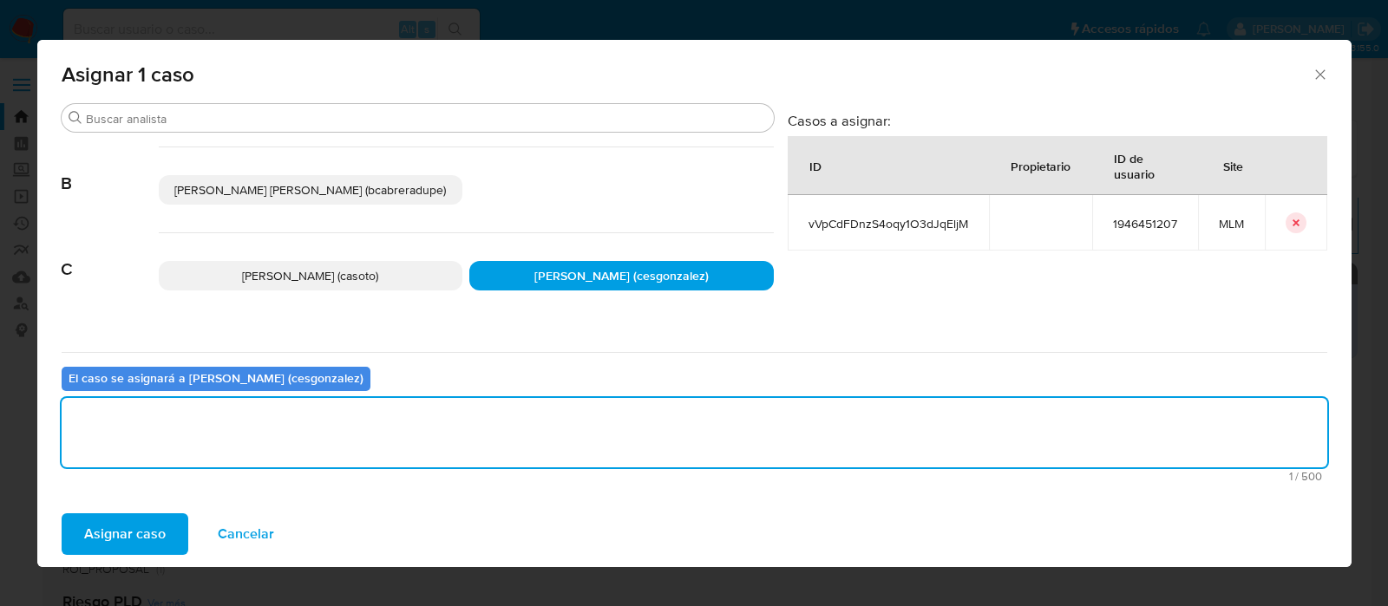
click at [154, 527] on span "Asignar caso" at bounding box center [125, 534] width 82 height 38
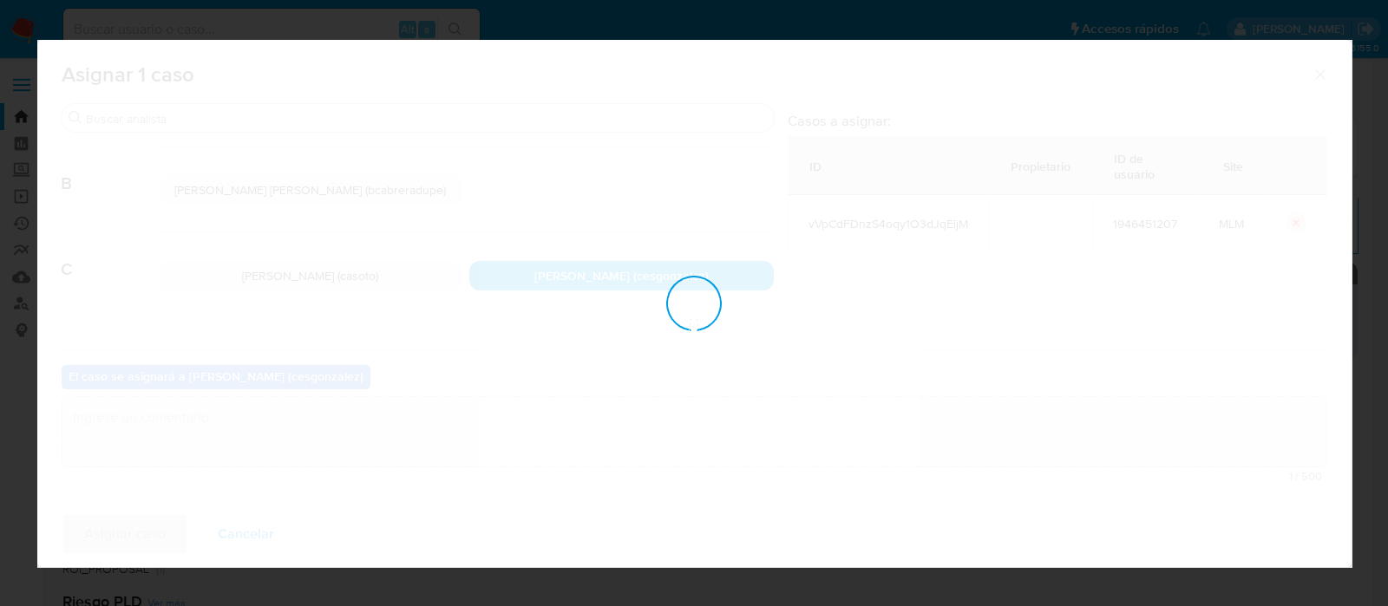
checkbox input "false"
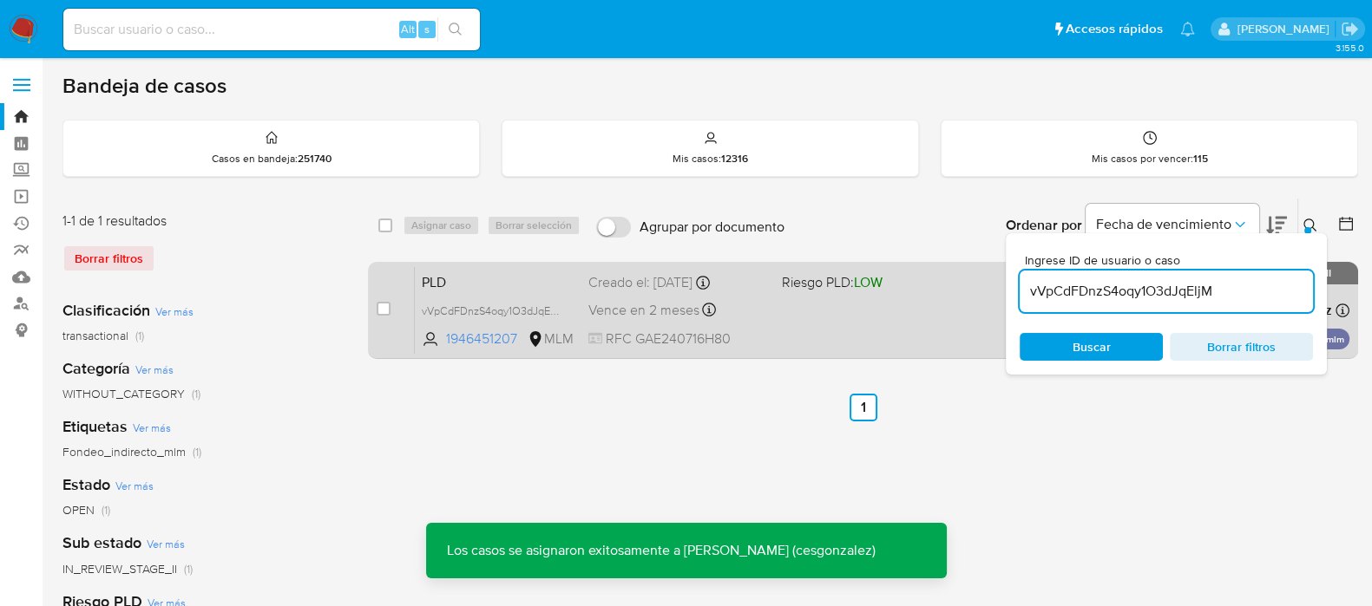
click at [773, 310] on div "PLD vVpCdFDnzS4oqy1O3dJqEljM 1946451207 MLM Riesgo PLD: LOW Creado el: 12/08/20…" at bounding box center [882, 310] width 934 height 88
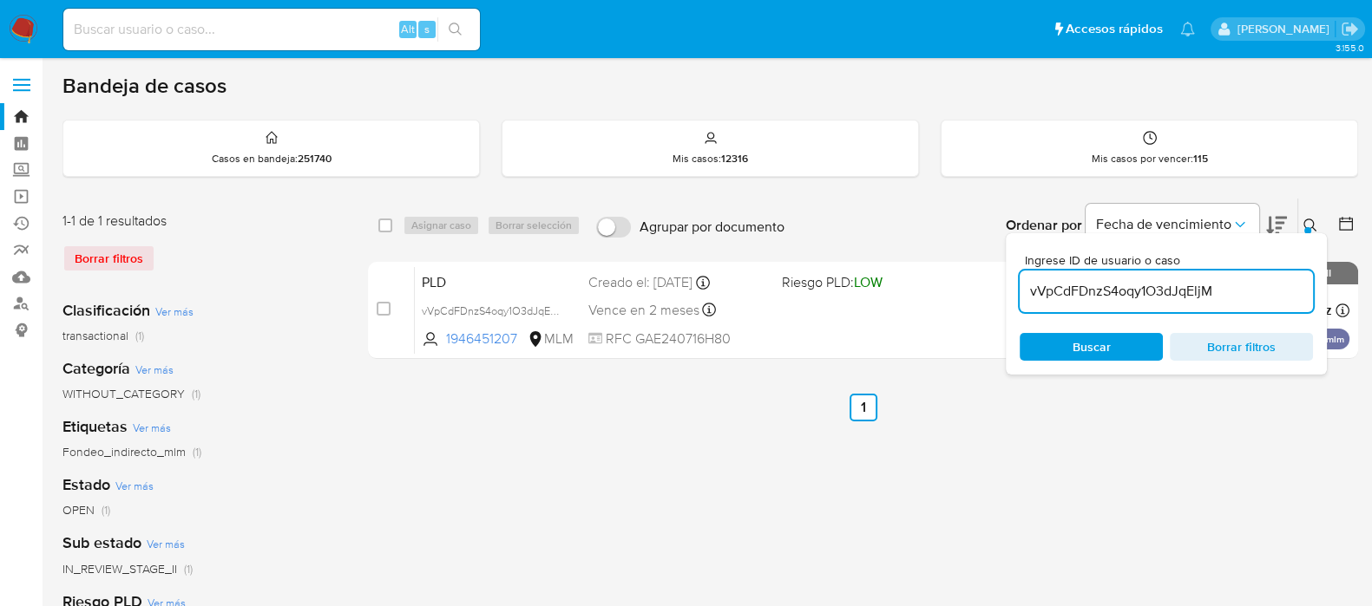
click at [235, 28] on input at bounding box center [271, 29] width 416 height 23
paste input "RDQlgE7f7eezoT36avyP2iNp"
type input "RDQlgE7f7eezoT36avyP2iNp"
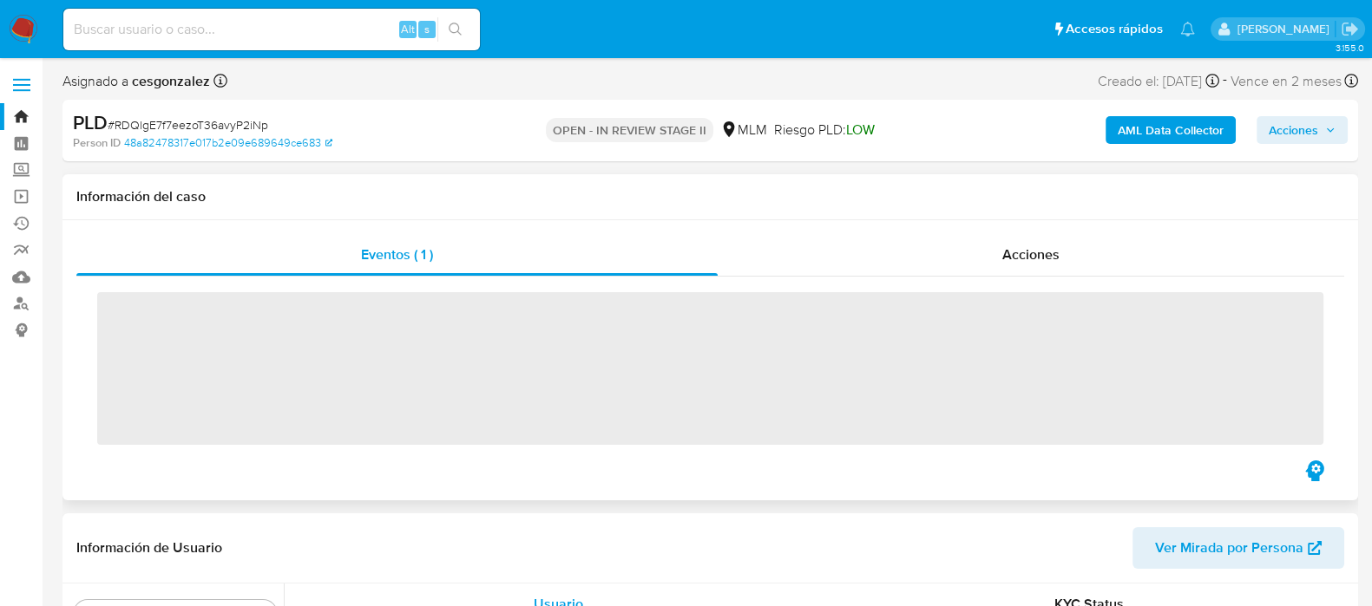
scroll to position [732, 0]
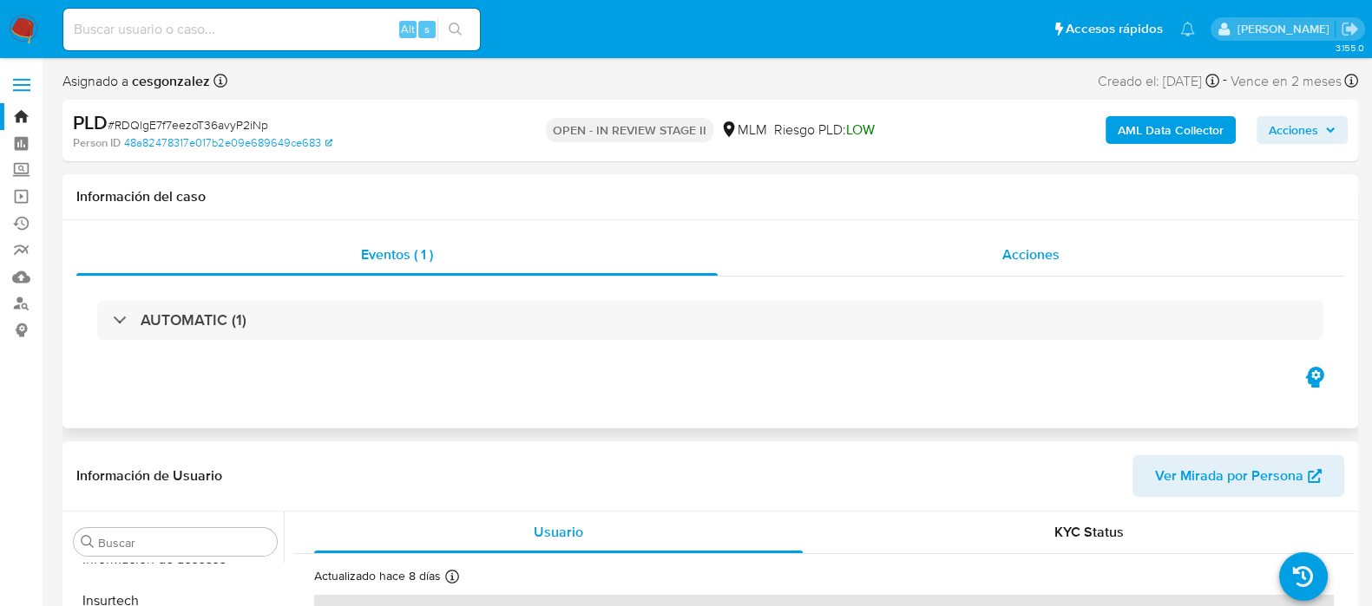
click at [1038, 253] on span "Acciones" at bounding box center [1030, 255] width 57 height 20
select select "10"
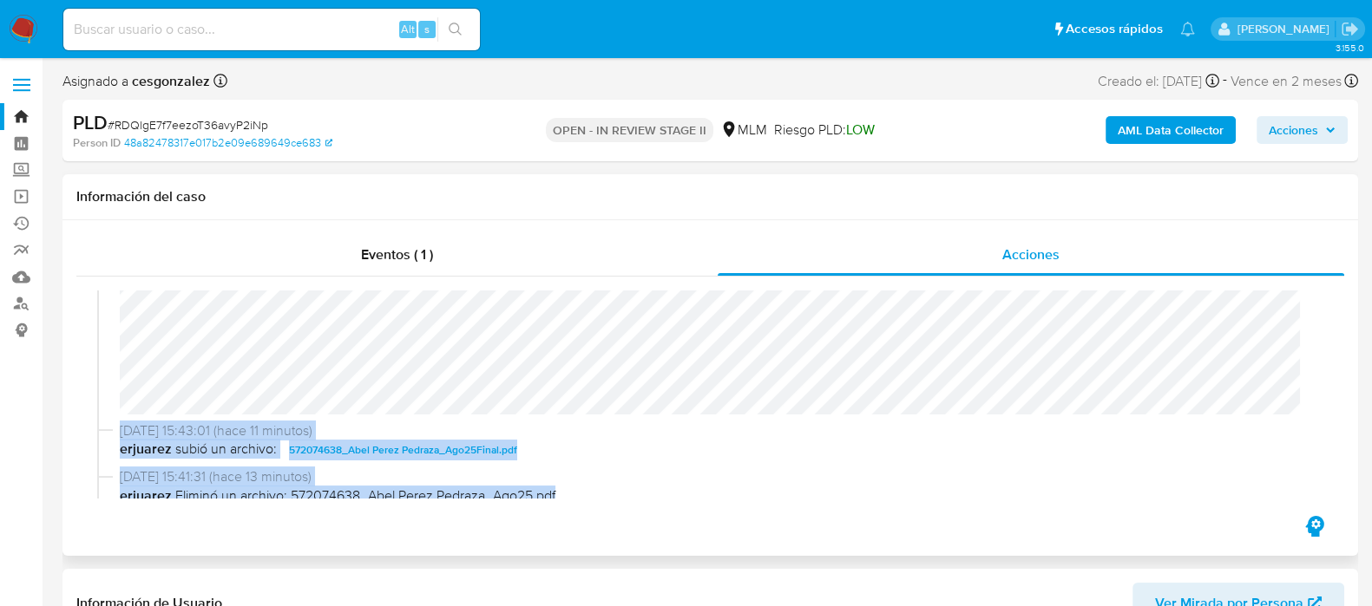
scroll to position [473, 0]
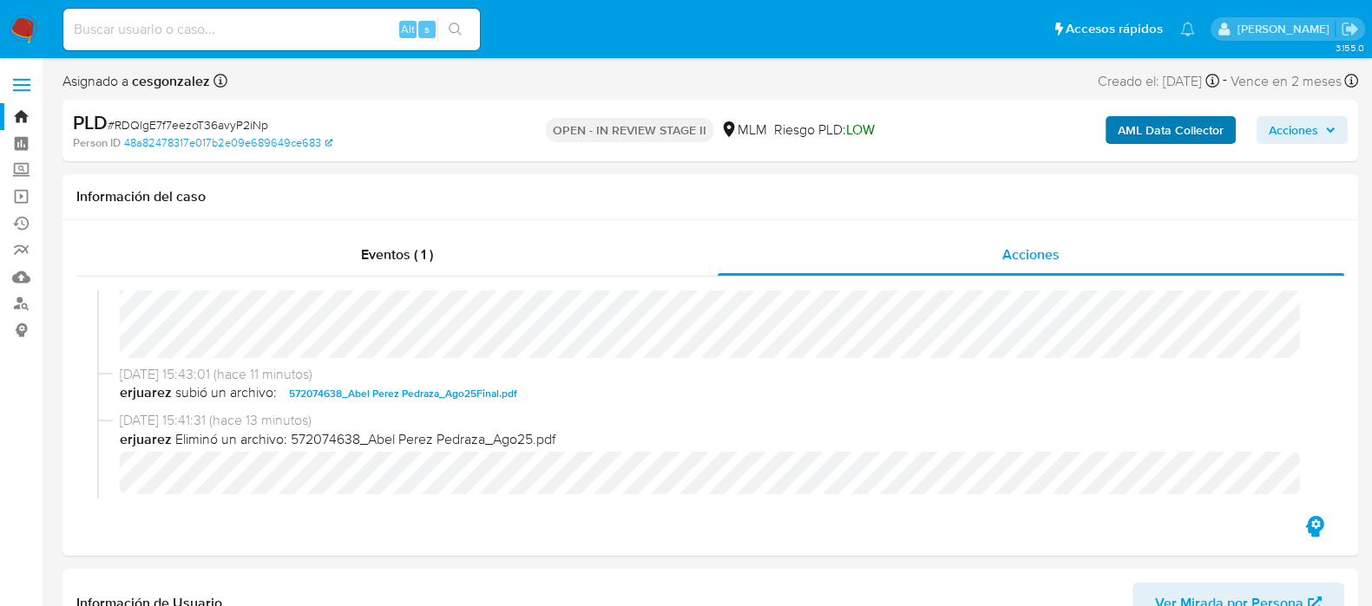
drag, startPoint x: 1293, startPoint y: 136, endPoint x: 1222, endPoint y: 143, distance: 70.6
click at [1294, 135] on span "Acciones" at bounding box center [1292, 130] width 49 height 28
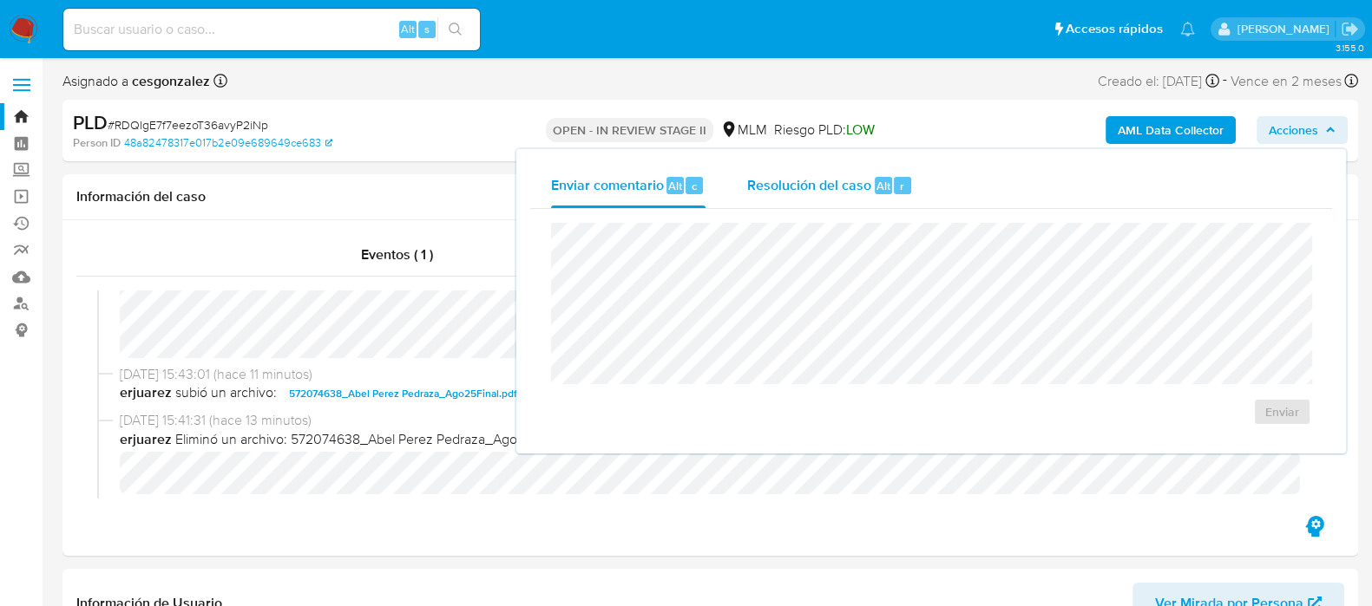
click at [795, 187] on span "Resolución del caso" at bounding box center [809, 185] width 124 height 20
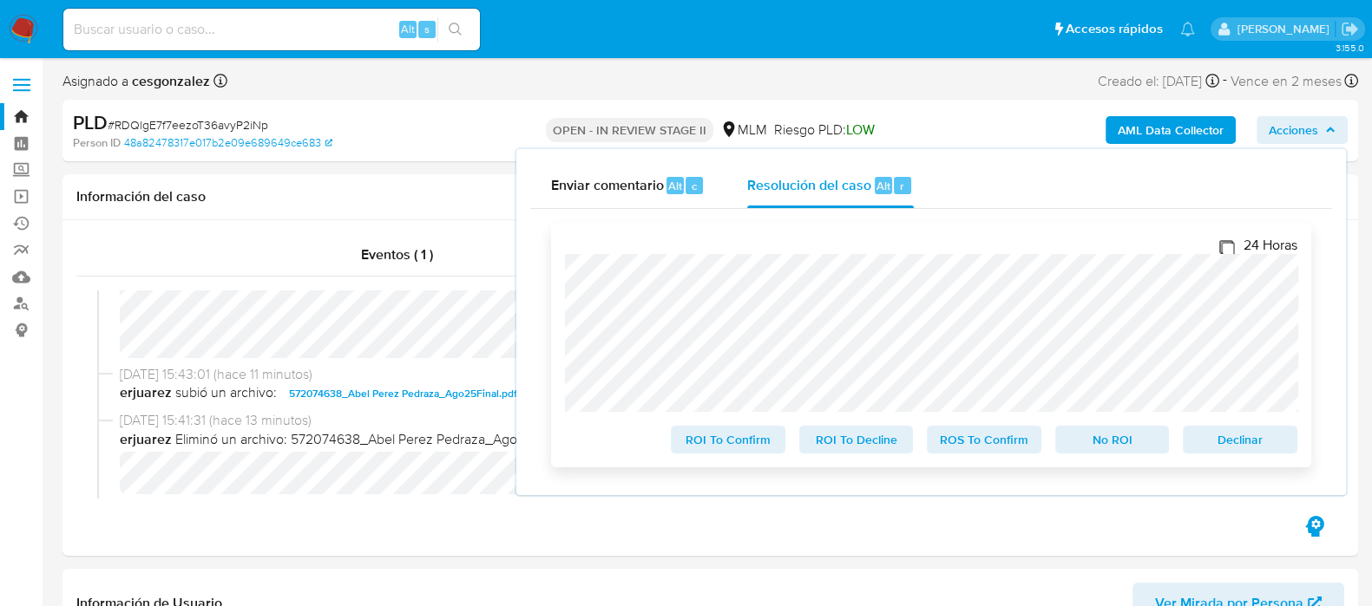
click at [1221, 248] on input "24 Horas" at bounding box center [1226, 247] width 14 height 14
checkbox input "true"
click at [1005, 445] on span "ROS To Confirm" at bounding box center [984, 440] width 90 height 24
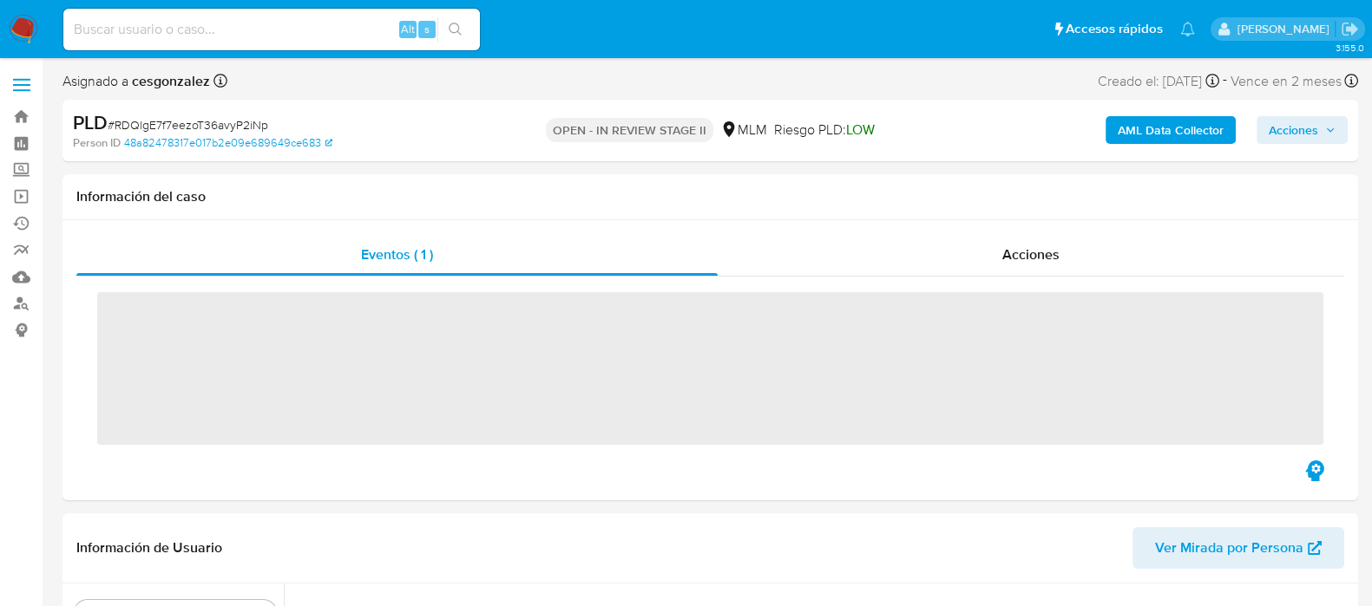
scroll to position [732, 0]
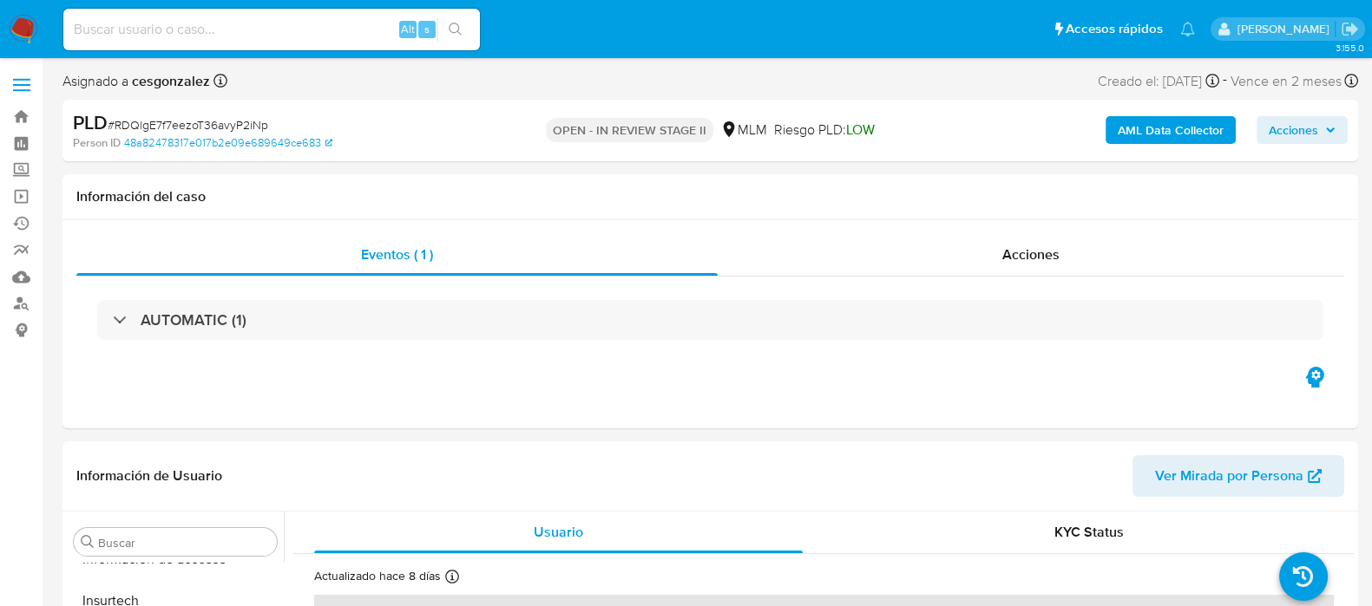
select select "10"
click at [204, 36] on input at bounding box center [271, 29] width 416 height 23
paste input "1946451207"
type input "1946451207"
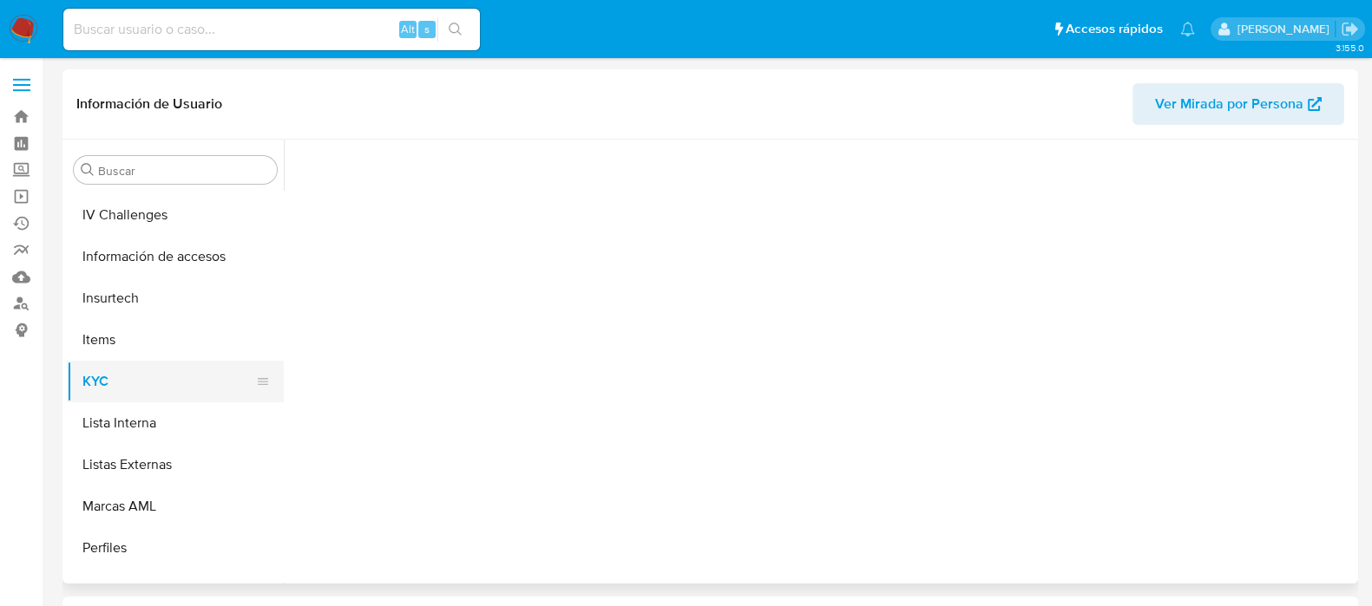
scroll to position [732, 0]
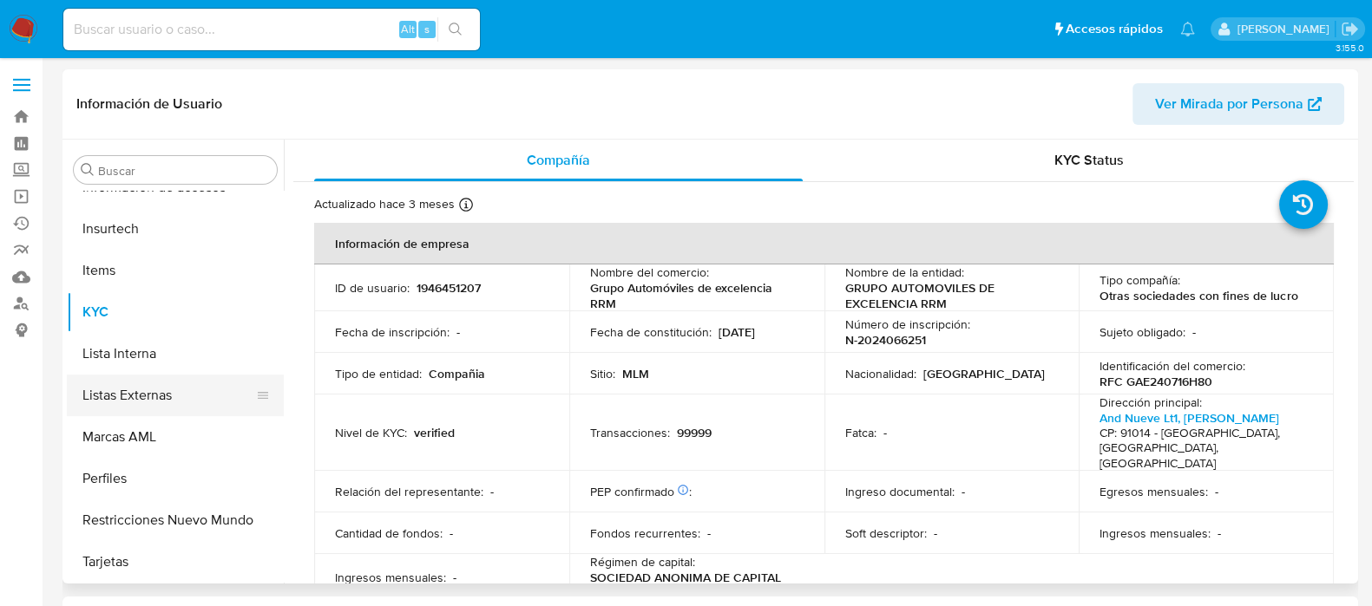
select select "10"
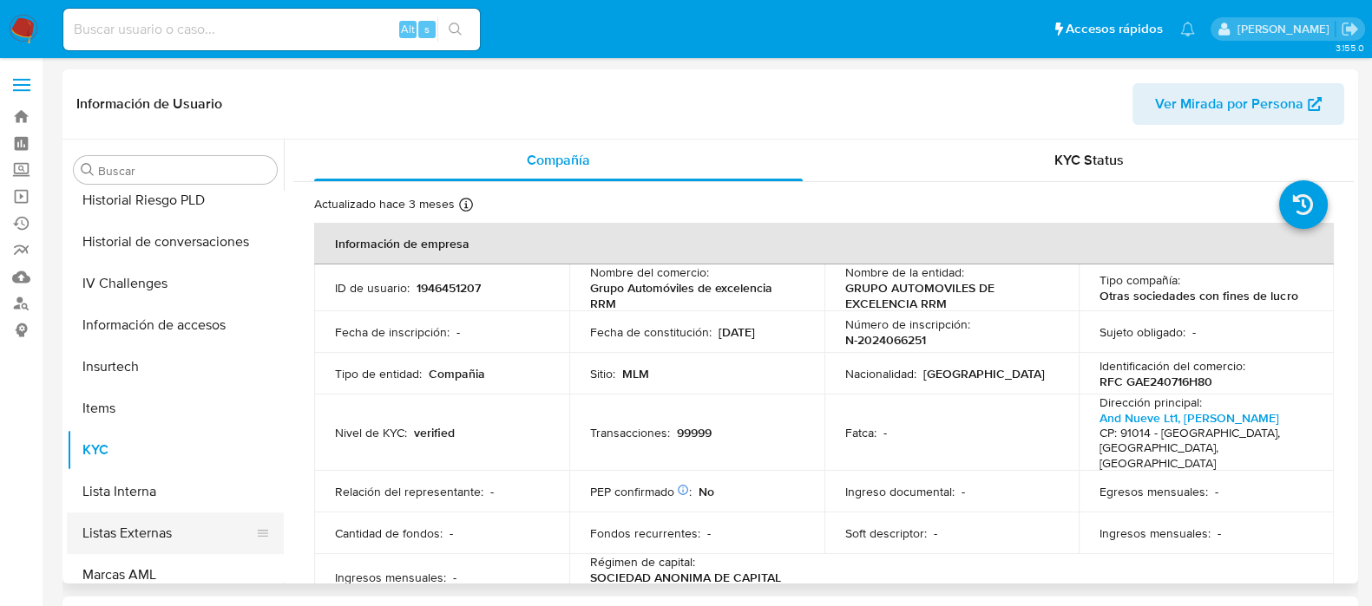
scroll to position [516, 0]
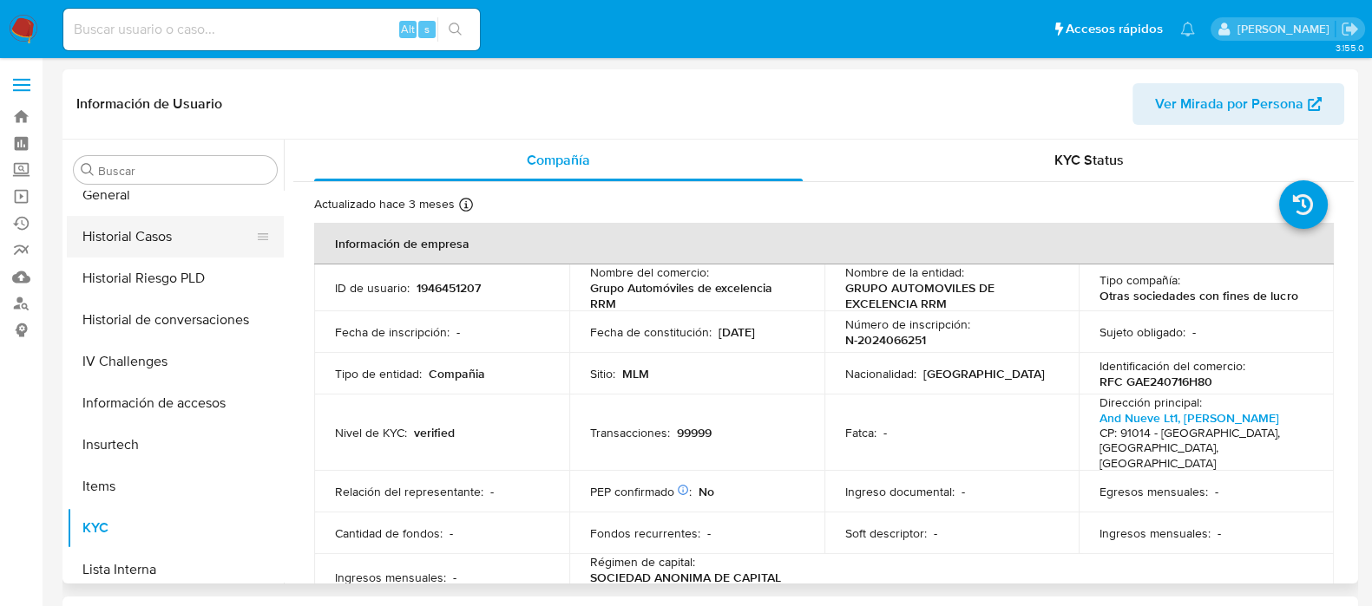
click at [153, 240] on button "Historial Casos" at bounding box center [168, 237] width 203 height 42
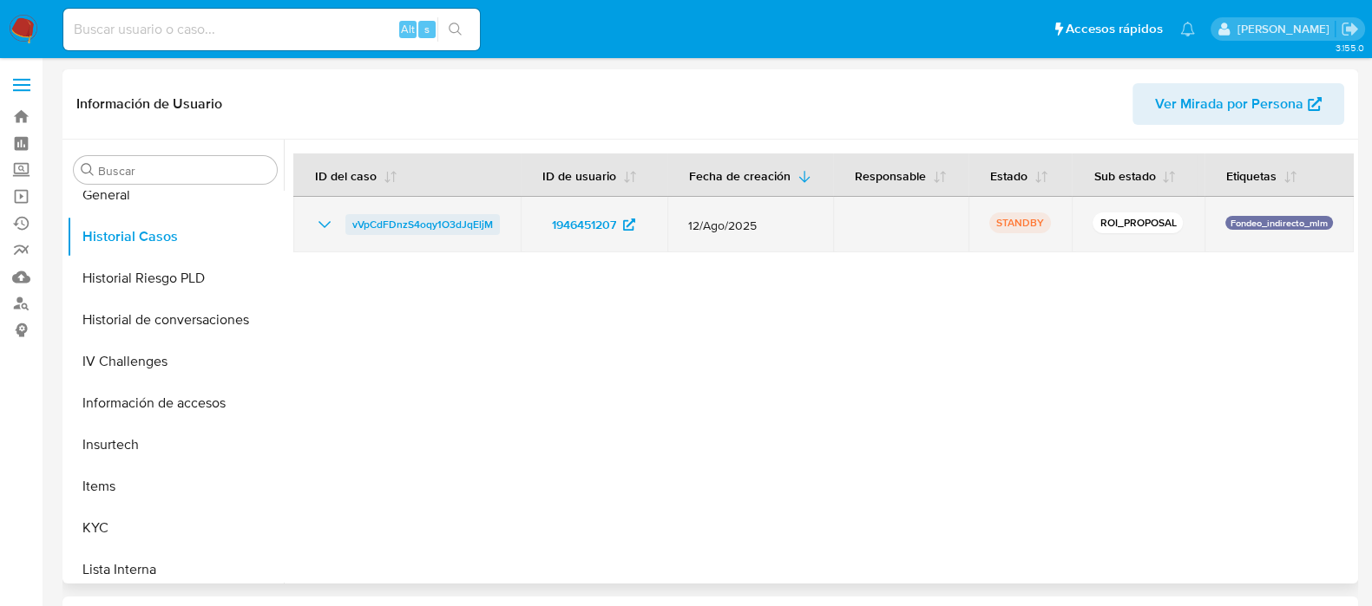
drag, startPoint x: 500, startPoint y: 242, endPoint x: 349, endPoint y: 236, distance: 151.1
click at [349, 236] on td "vVpCdFDnzS4oqy1O3dJqEljM" at bounding box center [406, 225] width 227 height 56
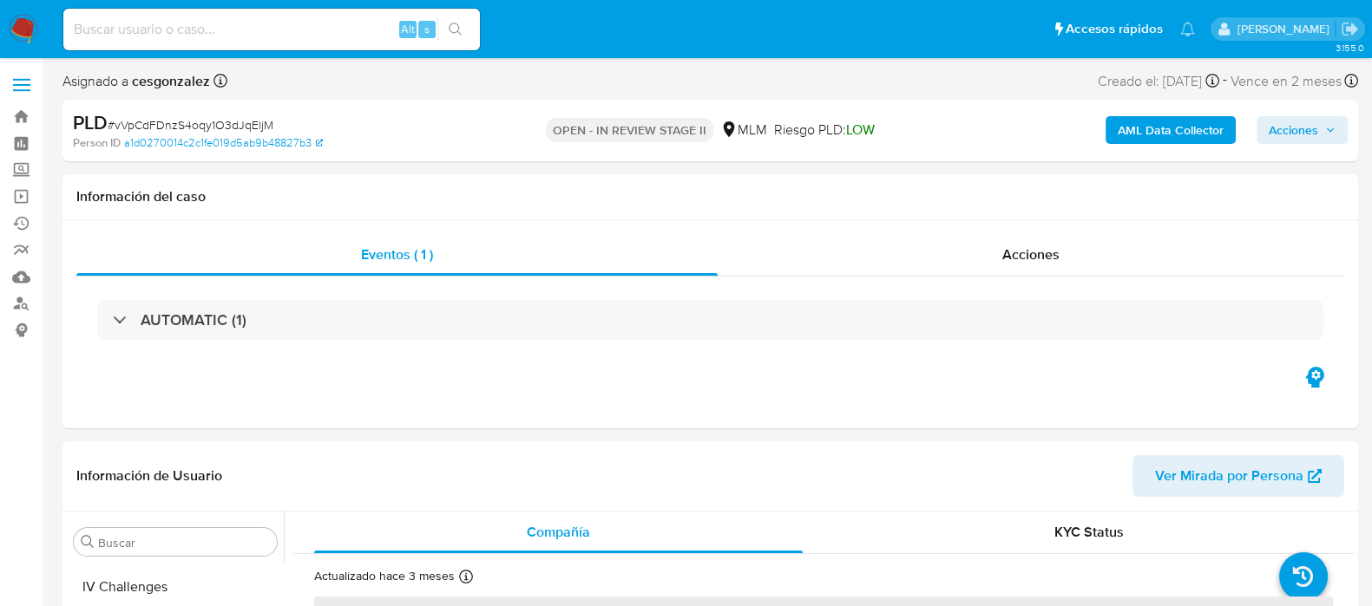
scroll to position [732, 0]
click at [1042, 258] on span "Acciones" at bounding box center [1030, 255] width 57 height 20
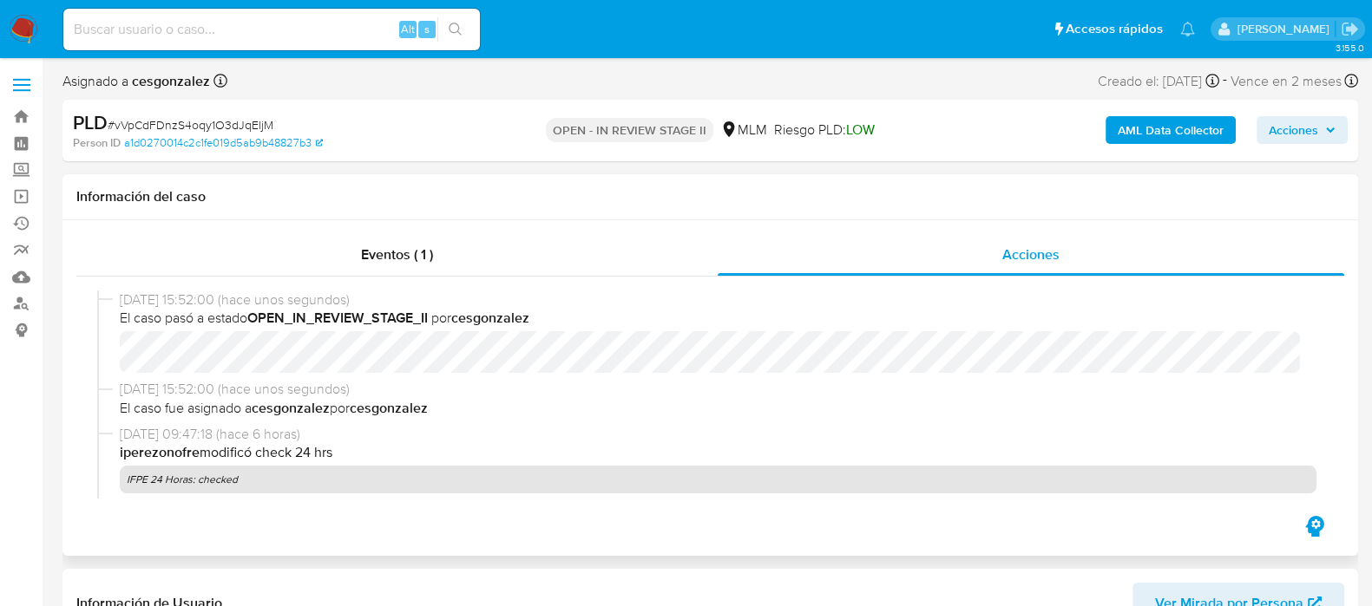
select select "10"
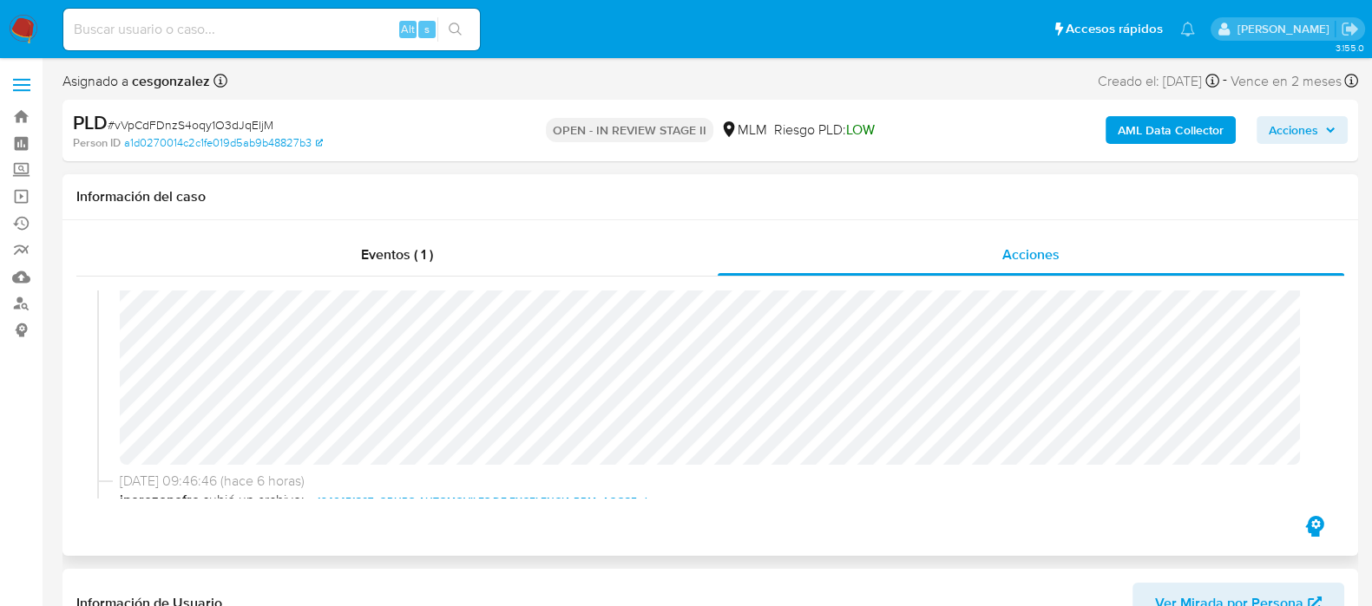
scroll to position [433, 0]
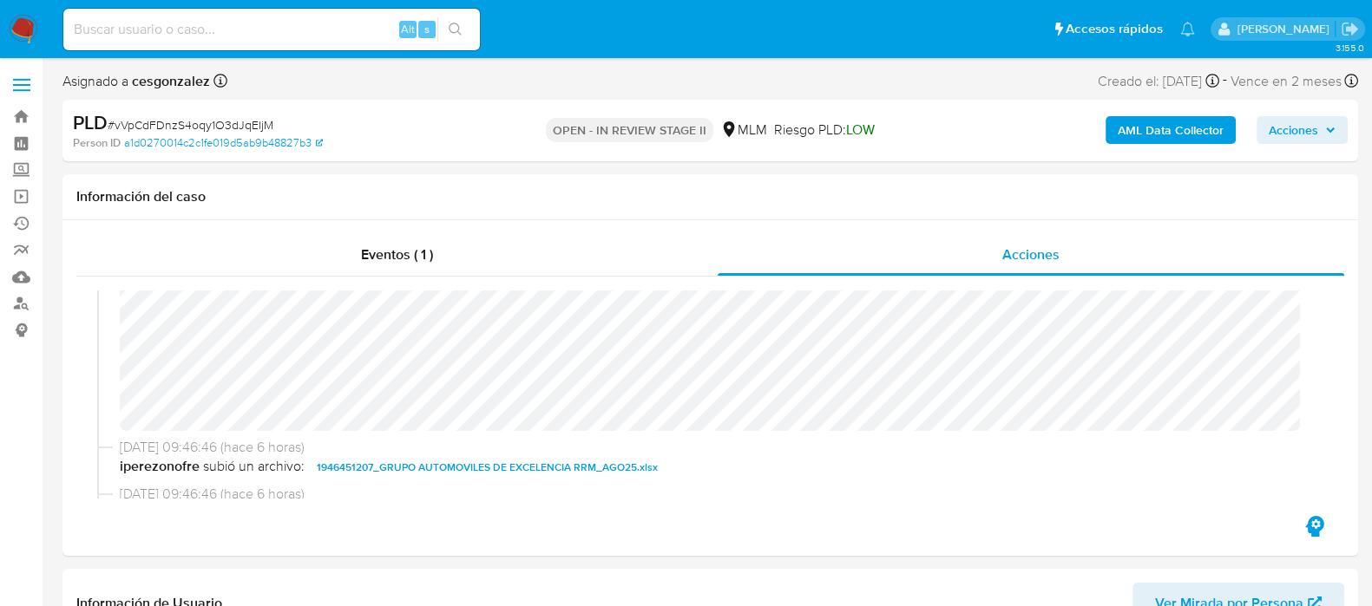
click at [1310, 133] on span "Acciones" at bounding box center [1292, 130] width 49 height 28
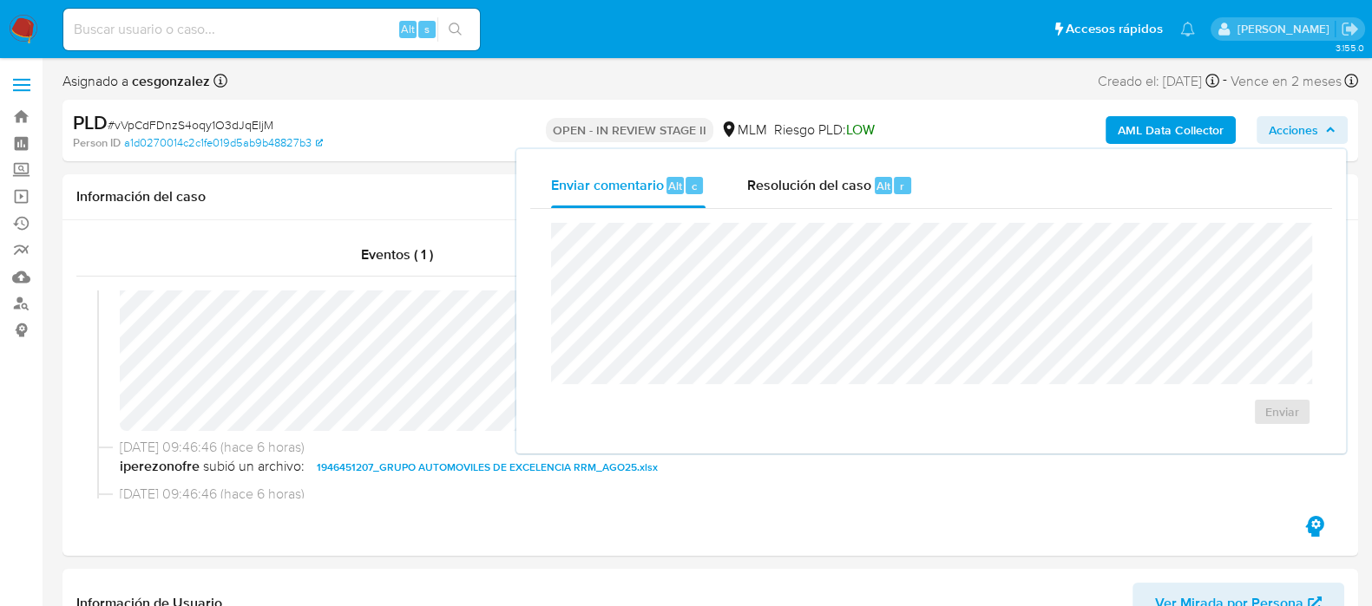
drag, startPoint x: 829, startPoint y: 194, endPoint x: 817, endPoint y: 222, distance: 30.3
click at [829, 193] on span "Resolución del caso" at bounding box center [809, 185] width 124 height 20
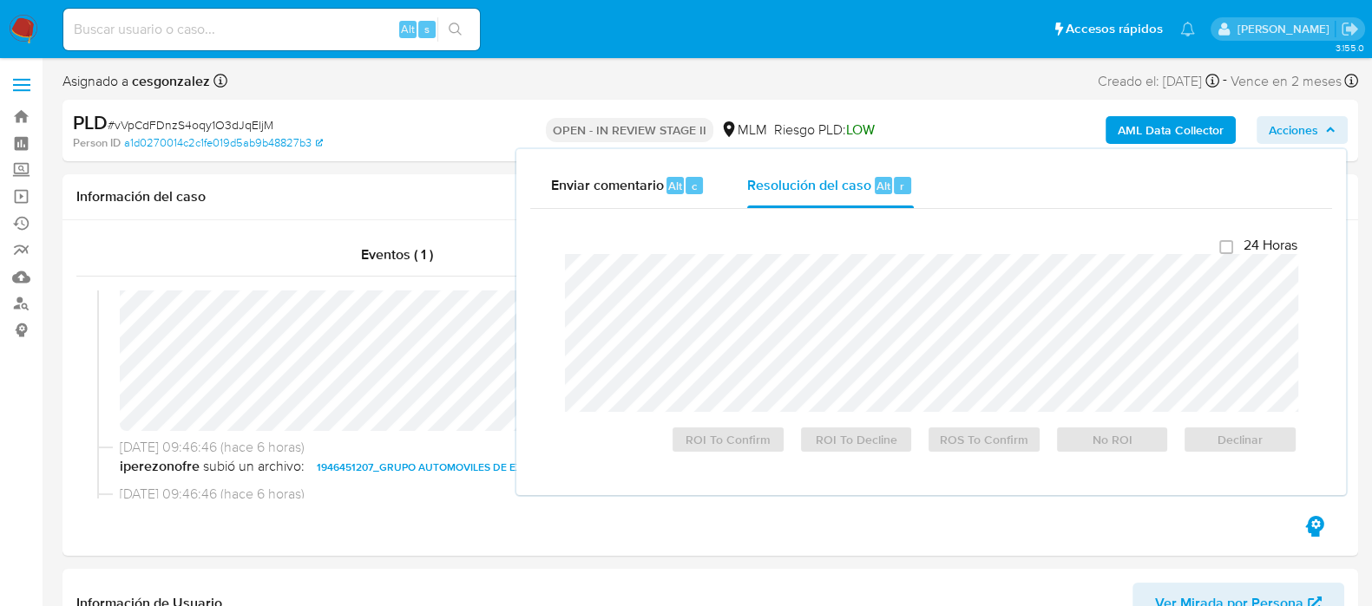
checkbox input "true"
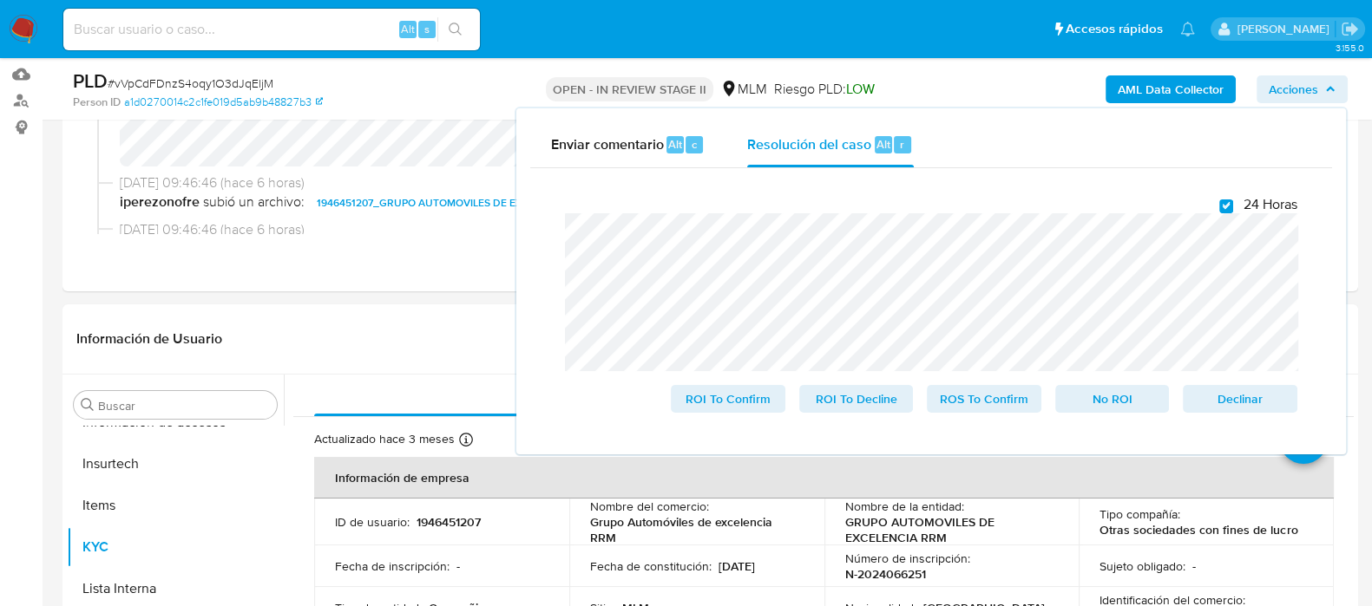
scroll to position [216, 0]
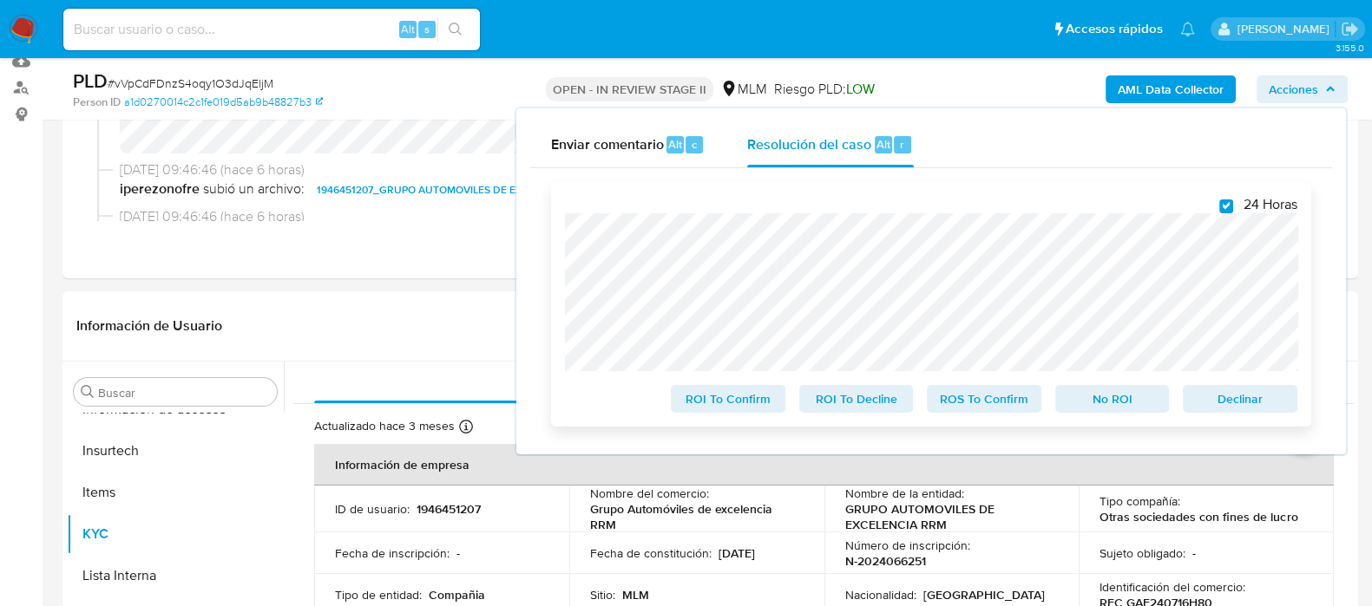
click at [1002, 406] on span "ROS To Confirm" at bounding box center [984, 399] width 90 height 24
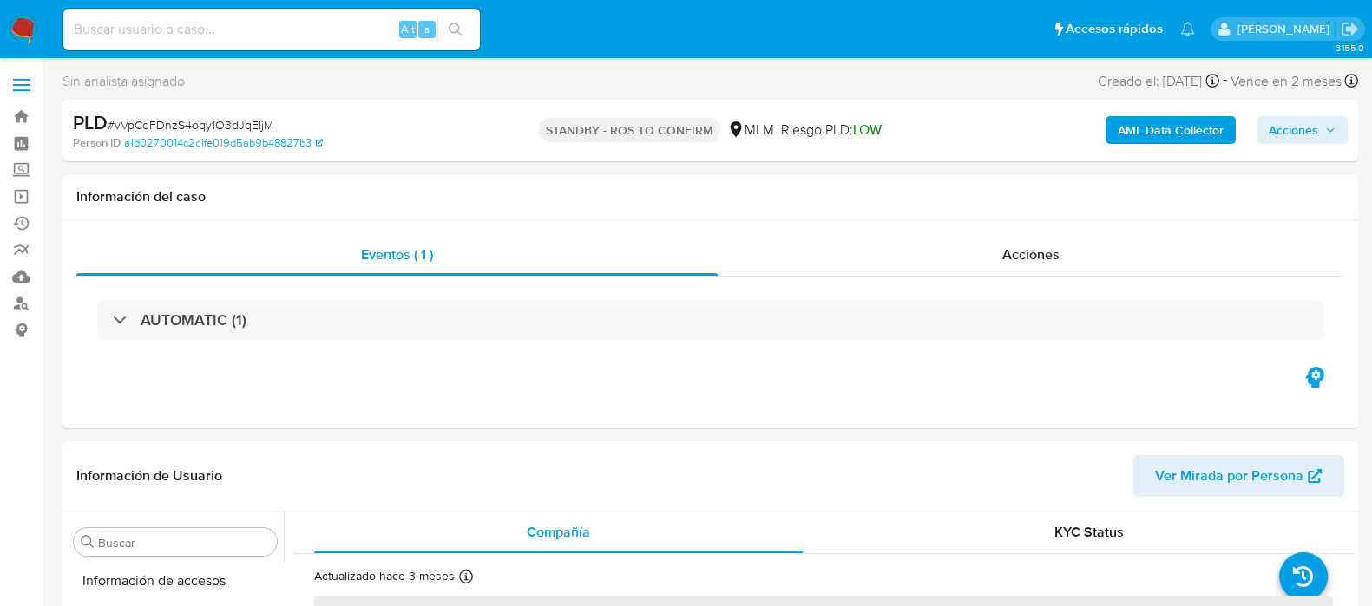
scroll to position [732, 0]
select select "10"
click at [239, 30] on input at bounding box center [271, 29] width 416 height 23
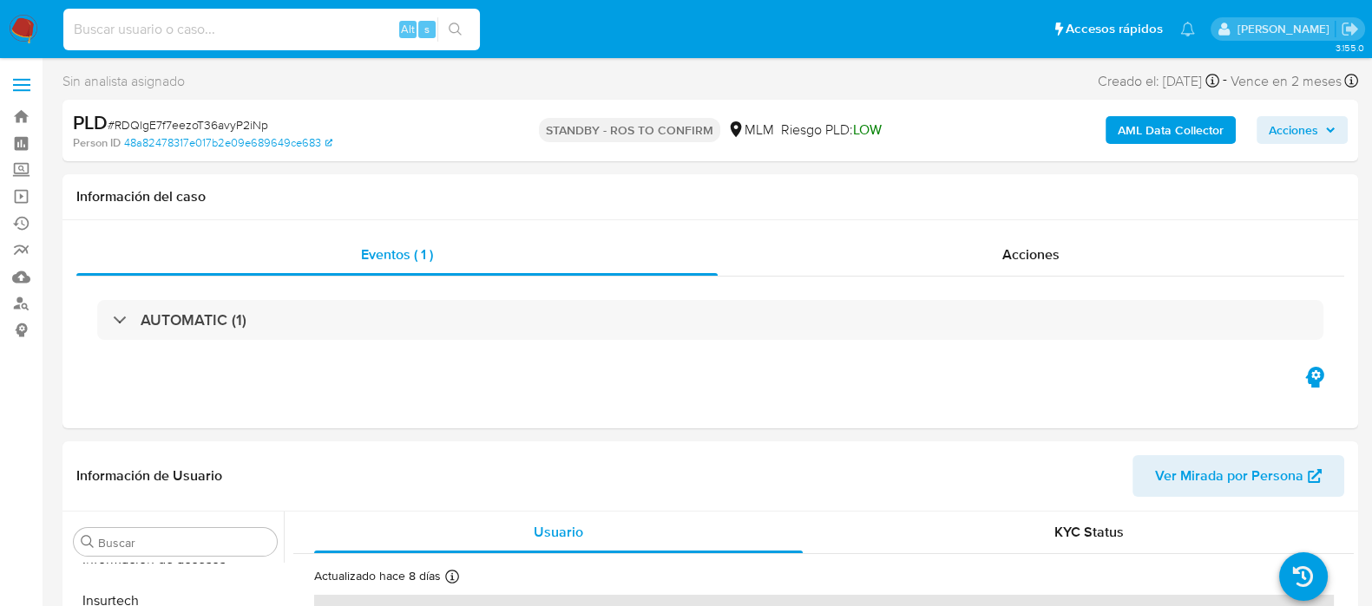
paste input "sR5NsMpUkfmEVsaqXnTvtyTw"
type input "sR5NsMpUkfmEVsaqXnTvtyTw"
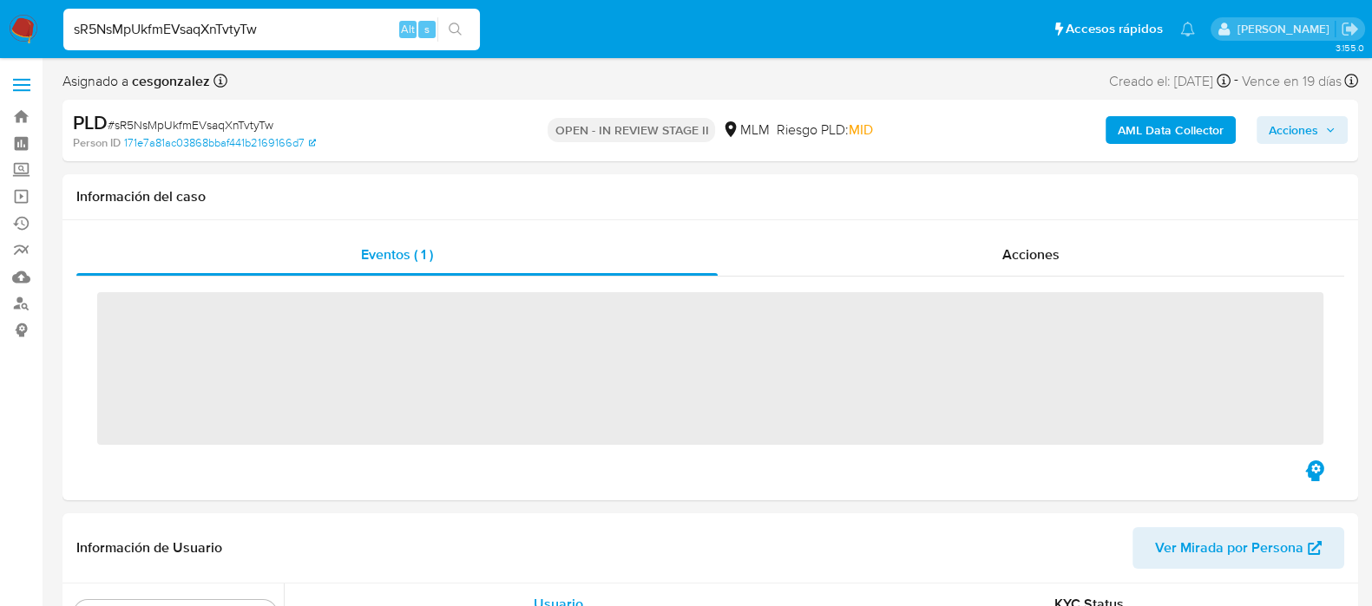
scroll to position [732, 0]
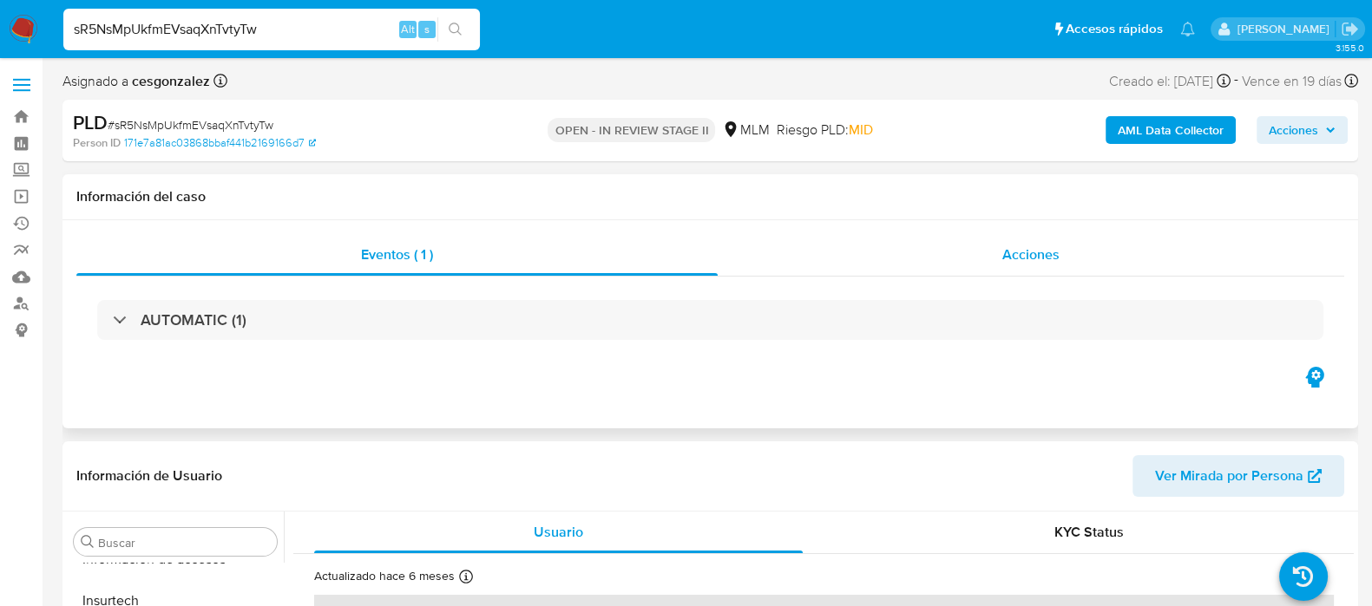
select select "10"
click at [1039, 263] on span "Acciones" at bounding box center [1030, 255] width 57 height 20
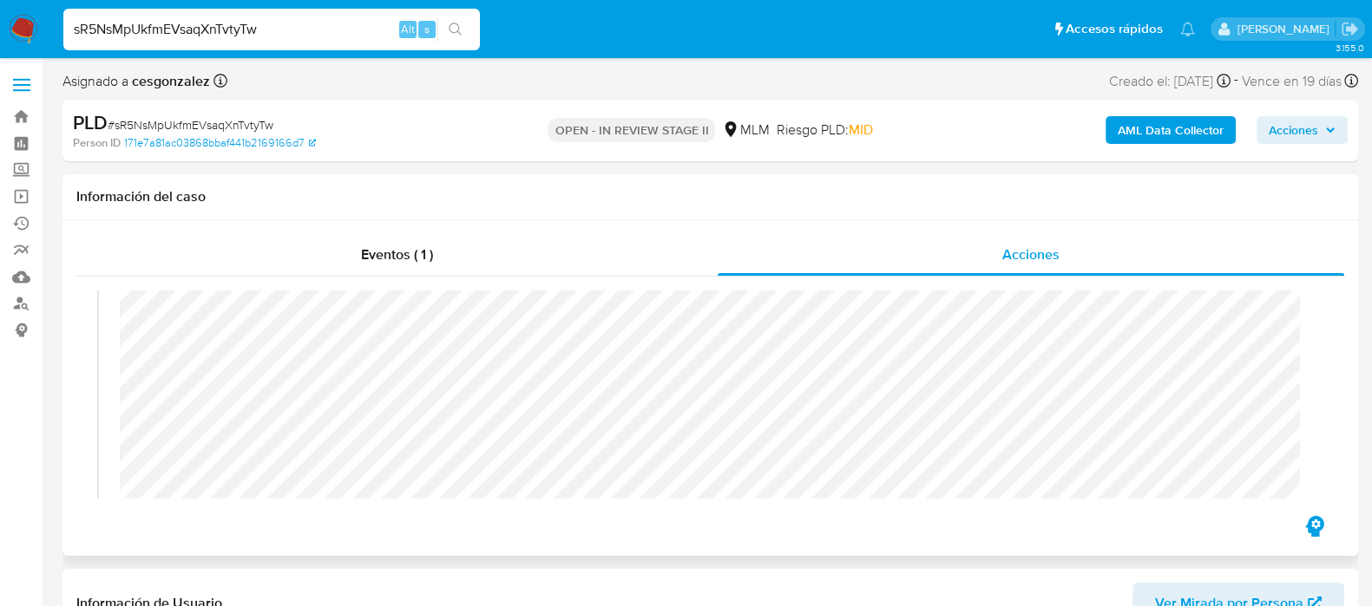
scroll to position [433, 0]
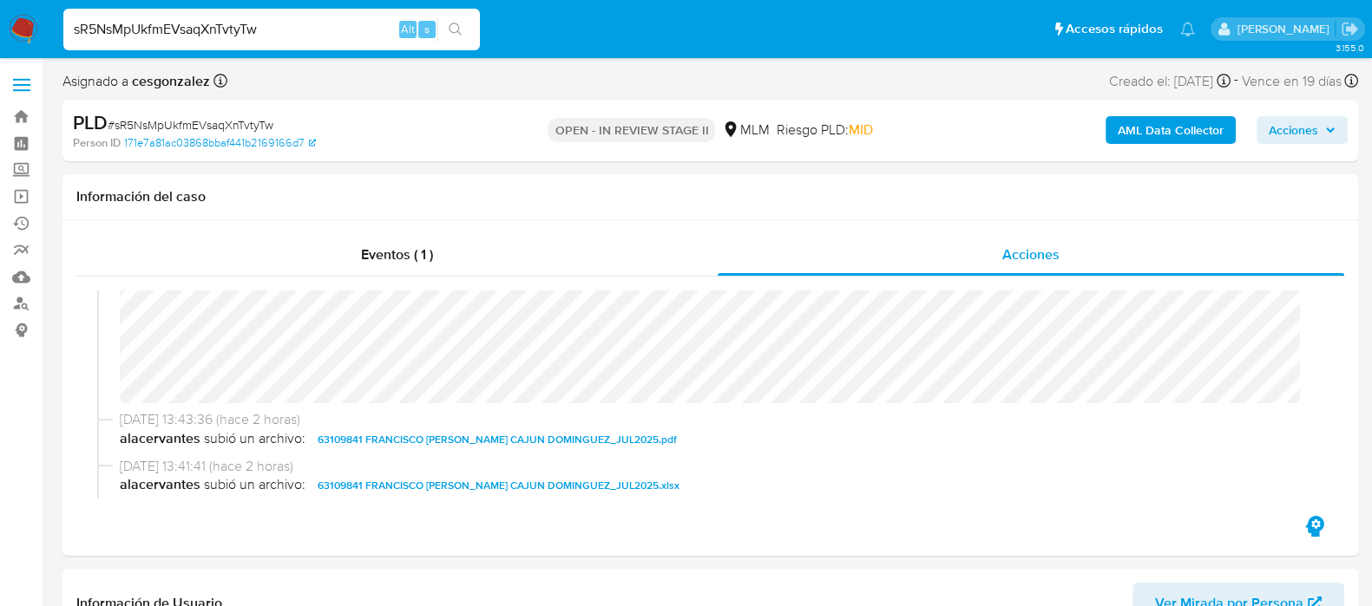
click at [1280, 129] on span "Acciones" at bounding box center [1292, 130] width 49 height 28
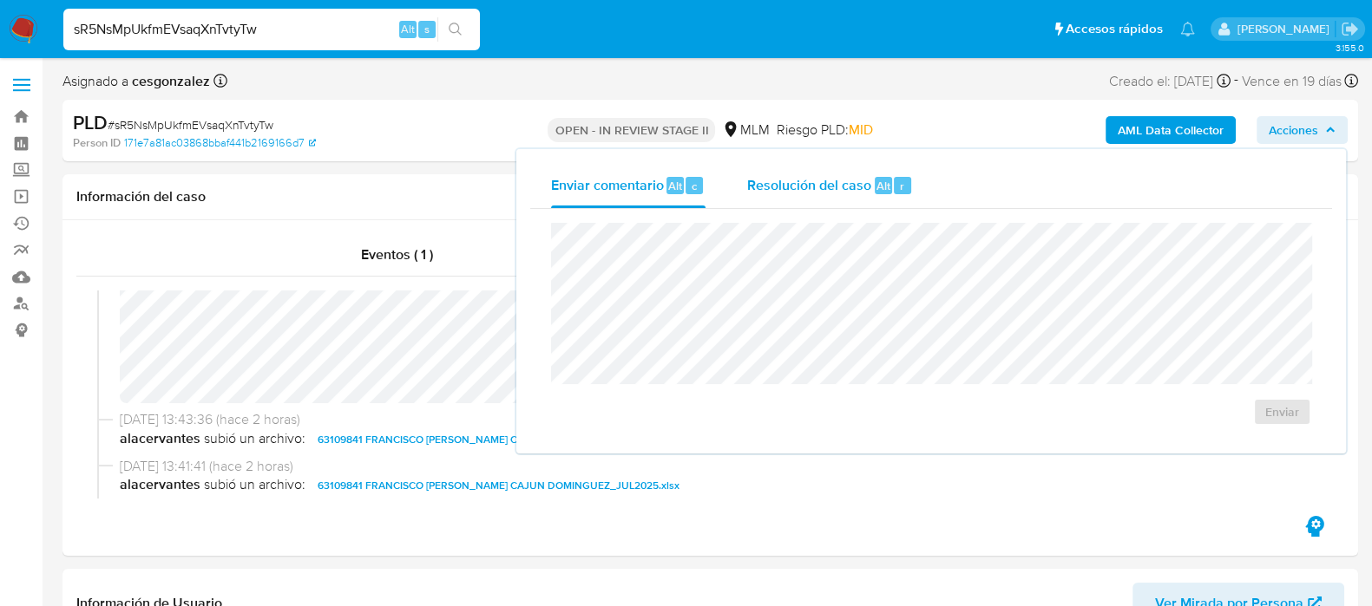
click at [795, 180] on span "Resolución del caso" at bounding box center [809, 185] width 124 height 20
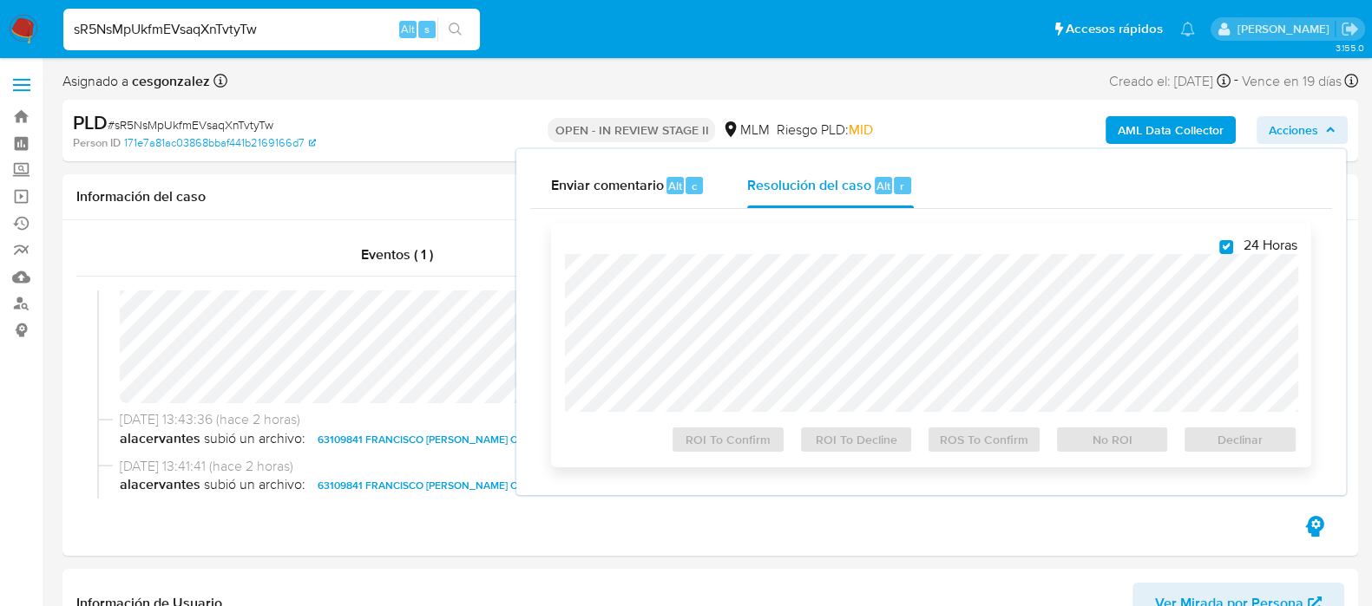
checkbox input "true"
click at [954, 436] on span "ROS To Confirm" at bounding box center [984, 440] width 90 height 24
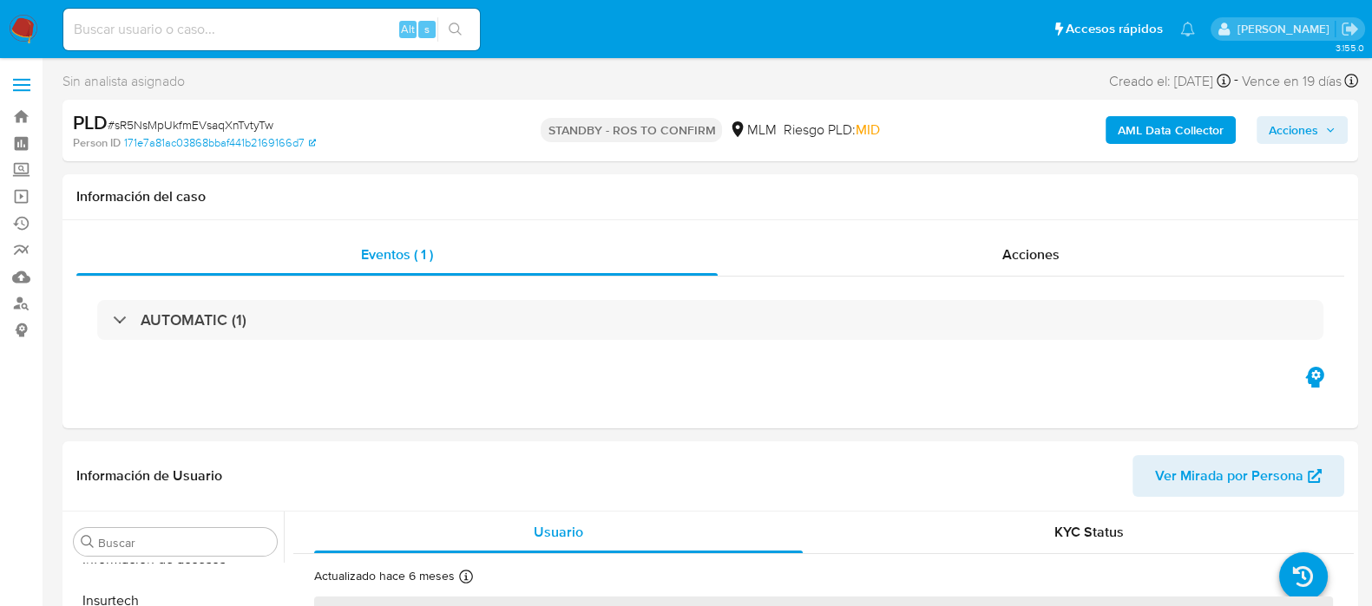
scroll to position [732, 0]
select select "10"
click at [267, 29] on input at bounding box center [271, 29] width 416 height 23
paste input "764457662"
type input "764457662"
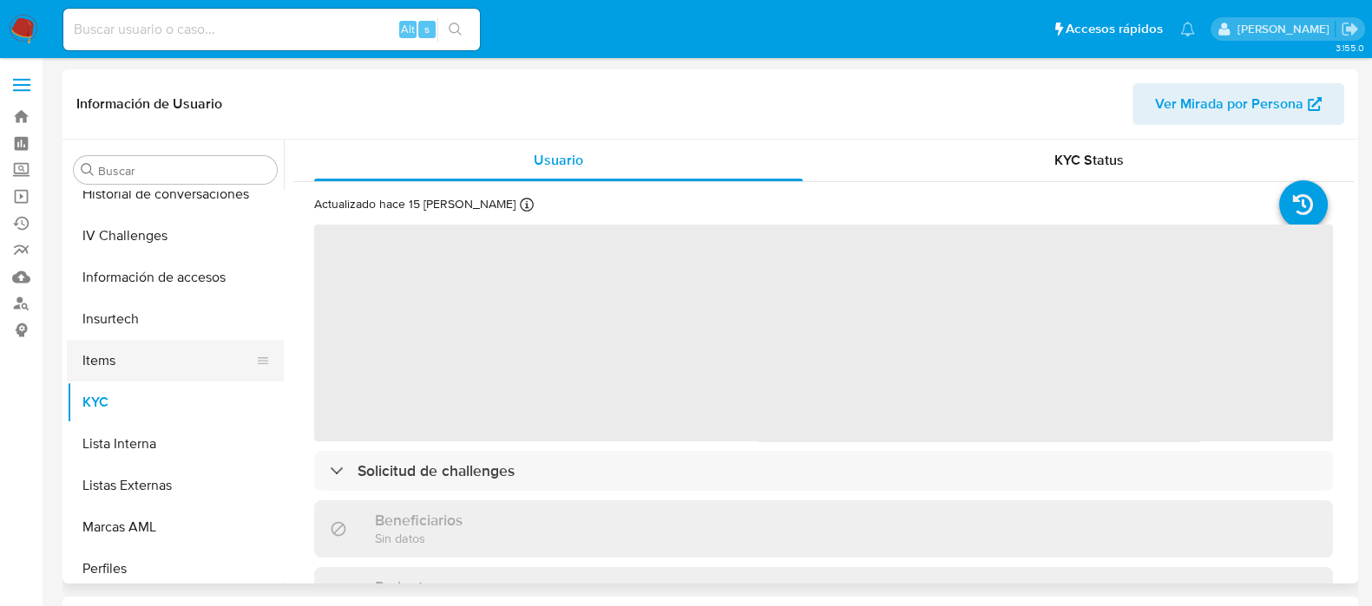
scroll to position [516, 0]
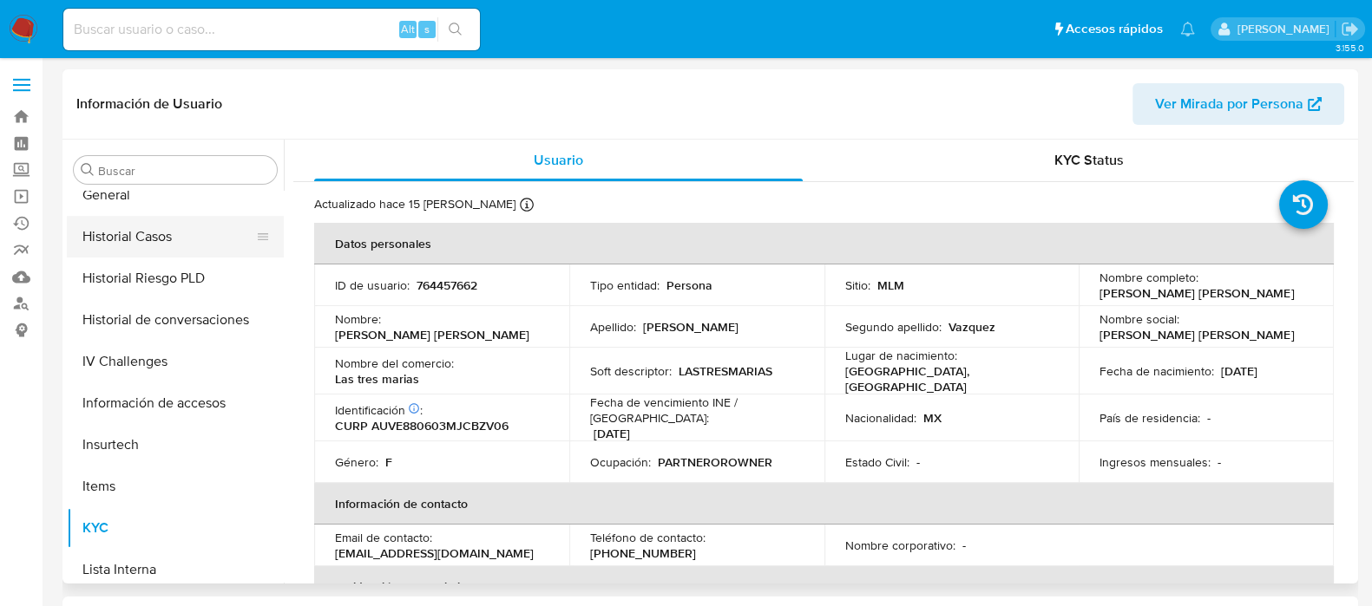
select select "10"
click at [152, 246] on button "Historial Casos" at bounding box center [168, 237] width 203 height 42
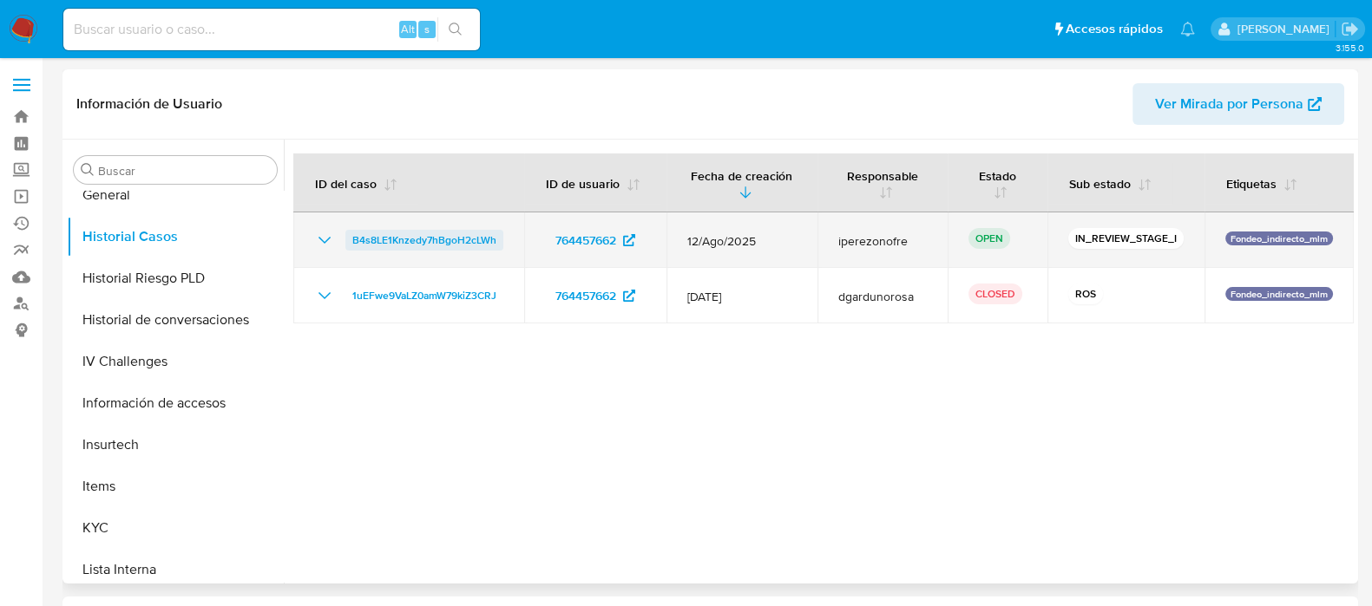
click at [429, 239] on span "B4s8LE1Knzedy7hBgoH2cLWh" at bounding box center [424, 240] width 144 height 21
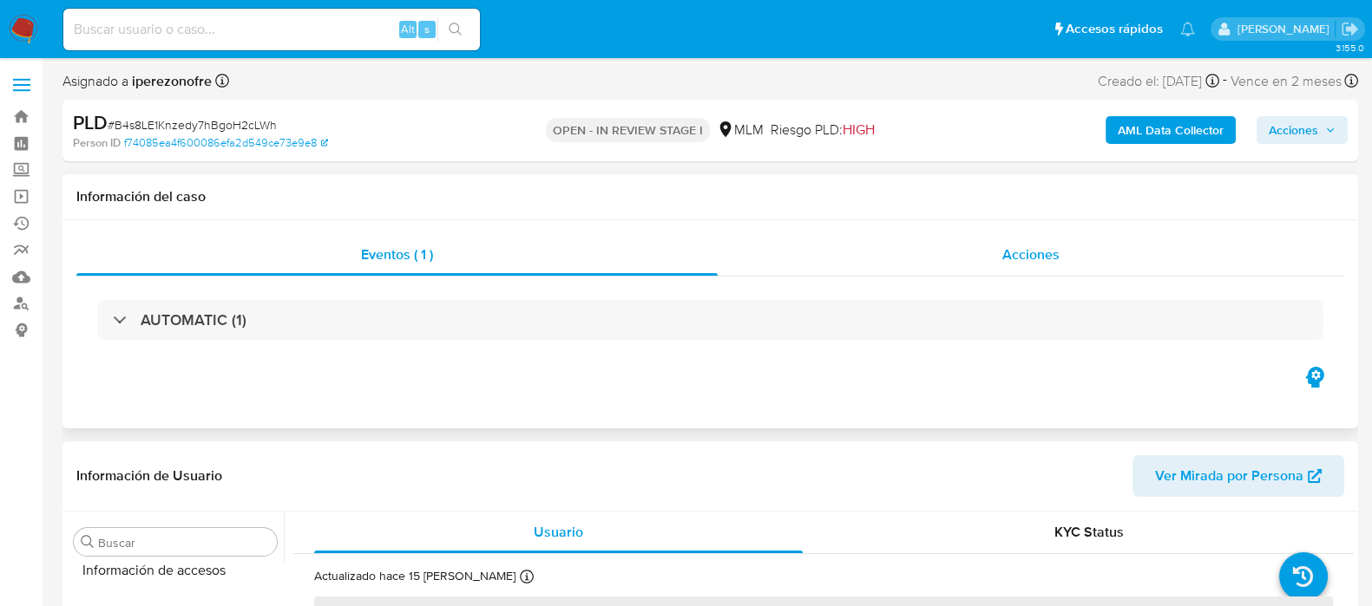
scroll to position [732, 0]
click at [1037, 259] on span "Acciones" at bounding box center [1030, 255] width 57 height 20
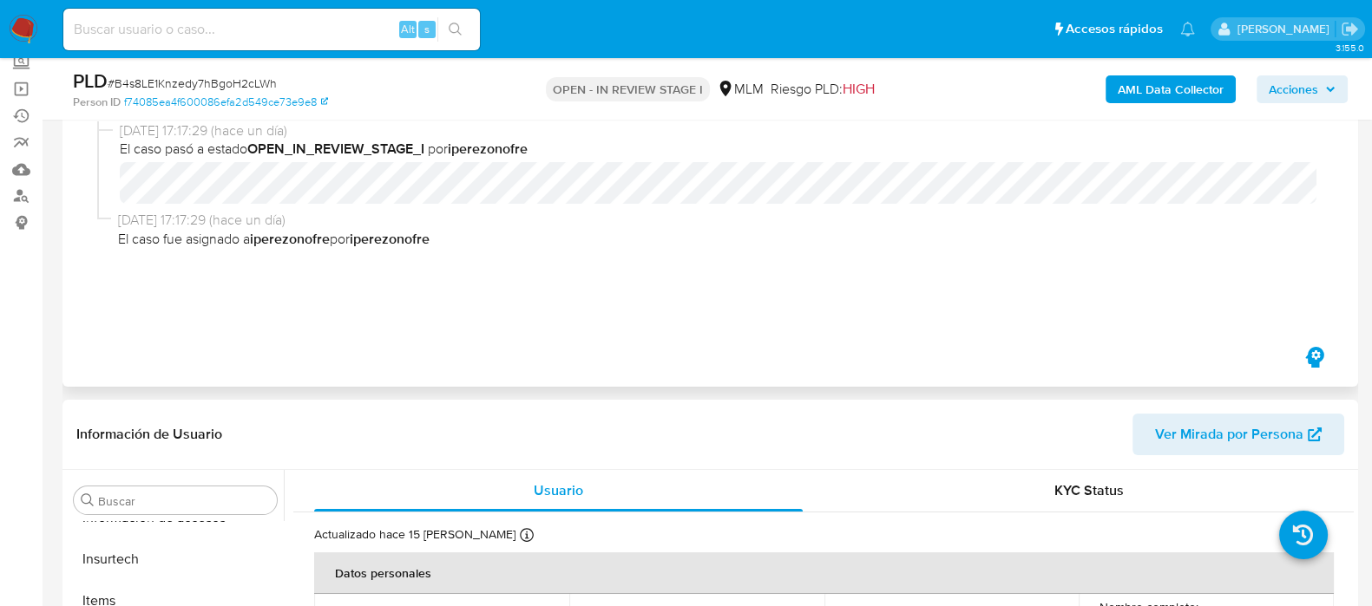
select select "10"
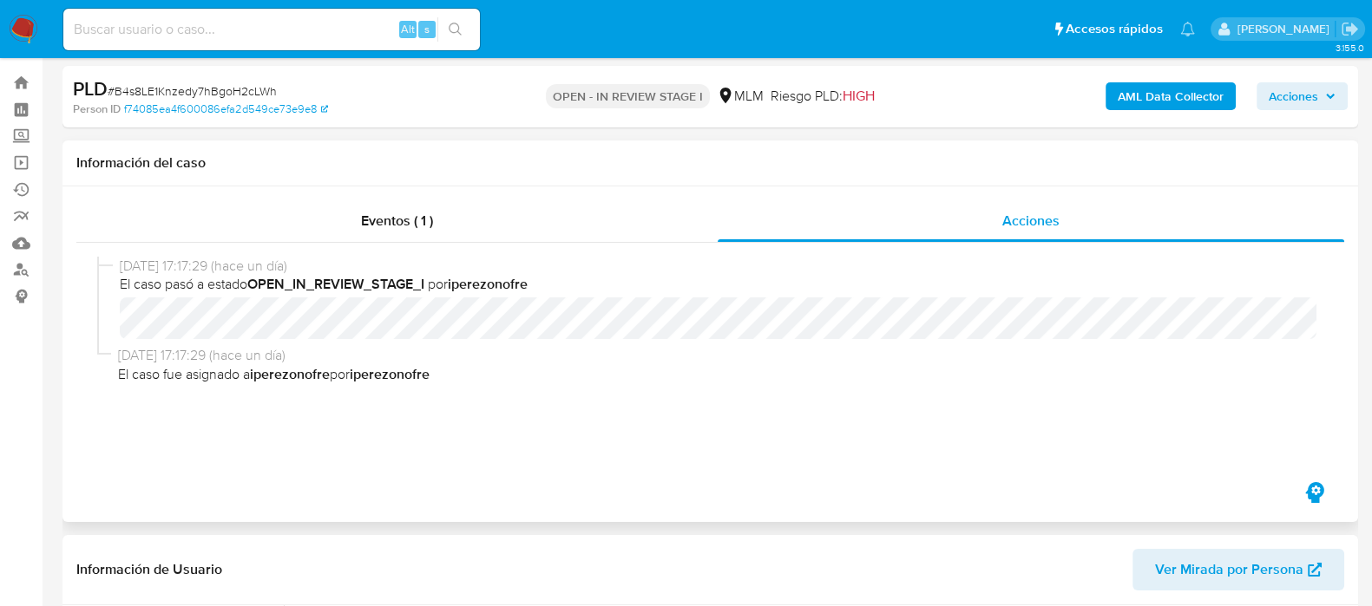
scroll to position [0, 0]
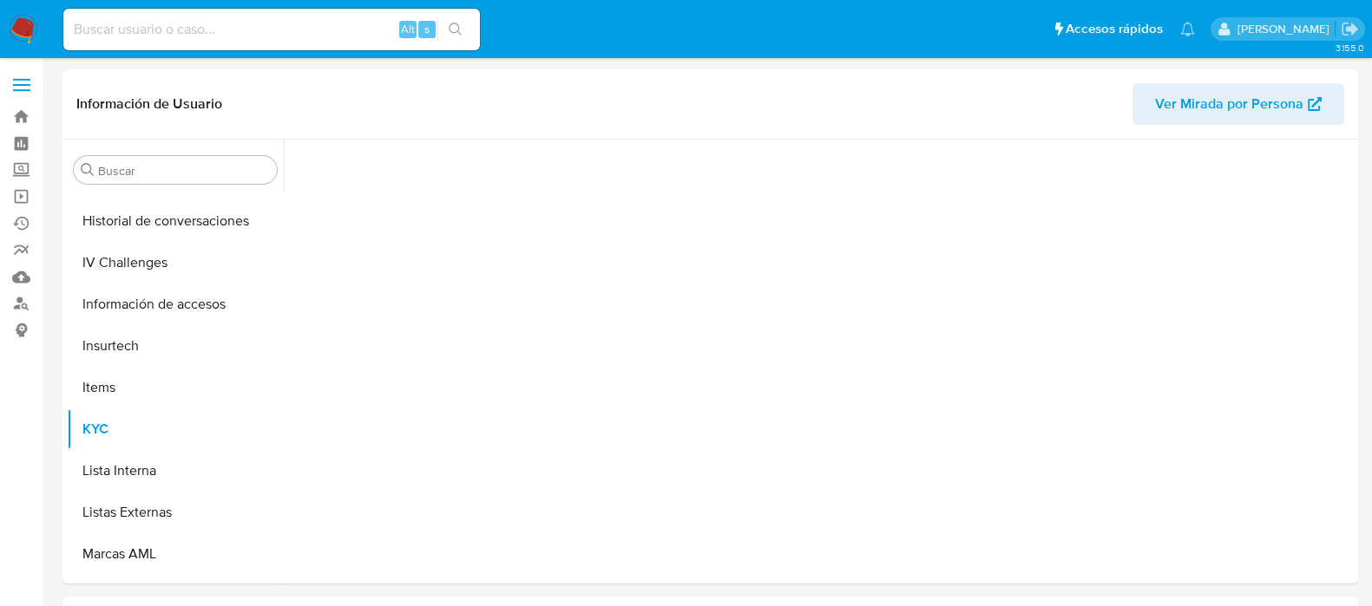
scroll to position [732, 0]
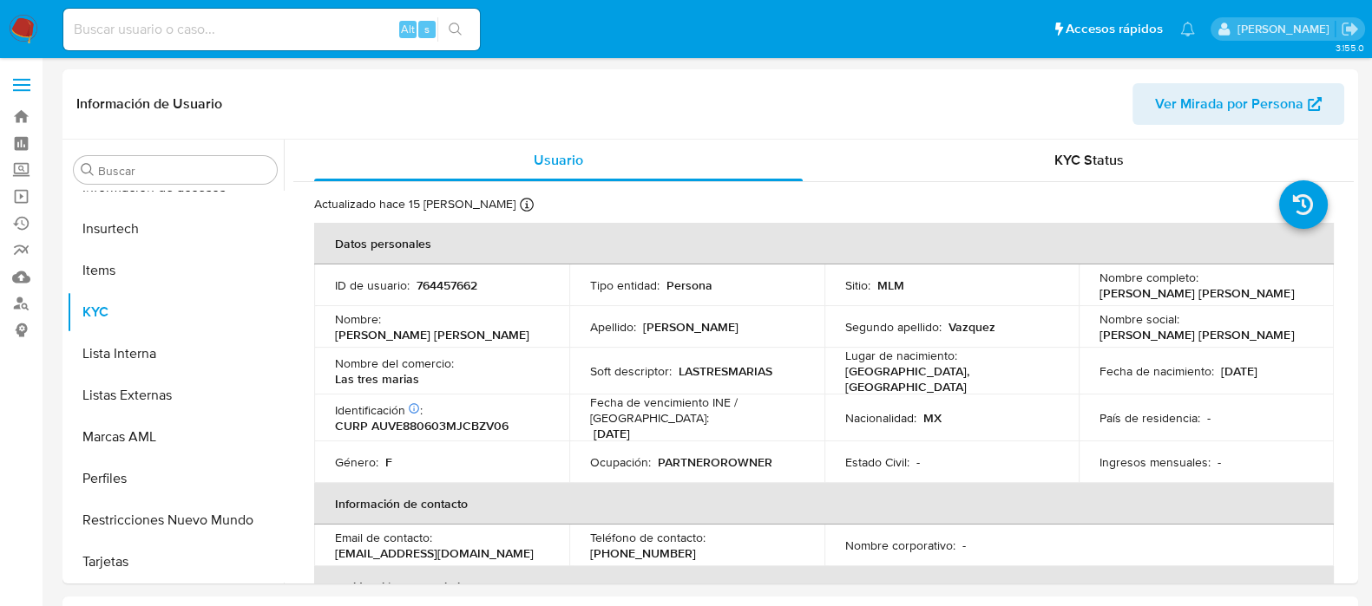
select select "10"
click at [158, 19] on input at bounding box center [271, 29] width 416 height 23
paste input "764457662"
type input "764457662"
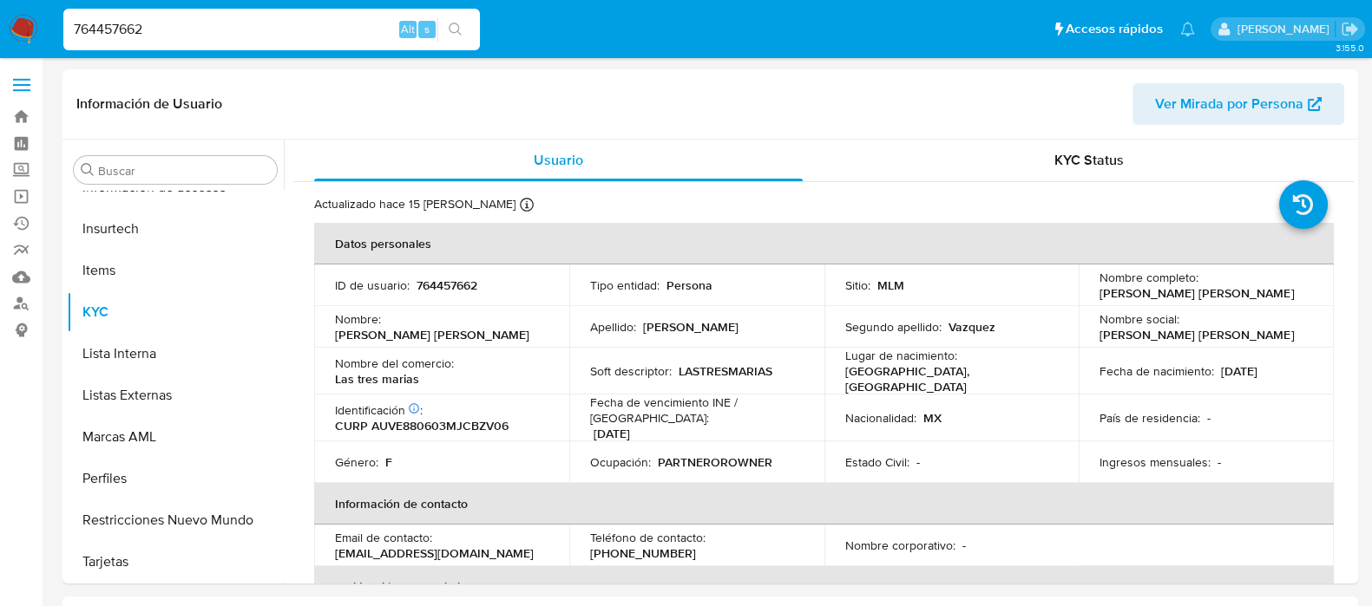
click at [173, 33] on input "764457662" at bounding box center [271, 29] width 416 height 23
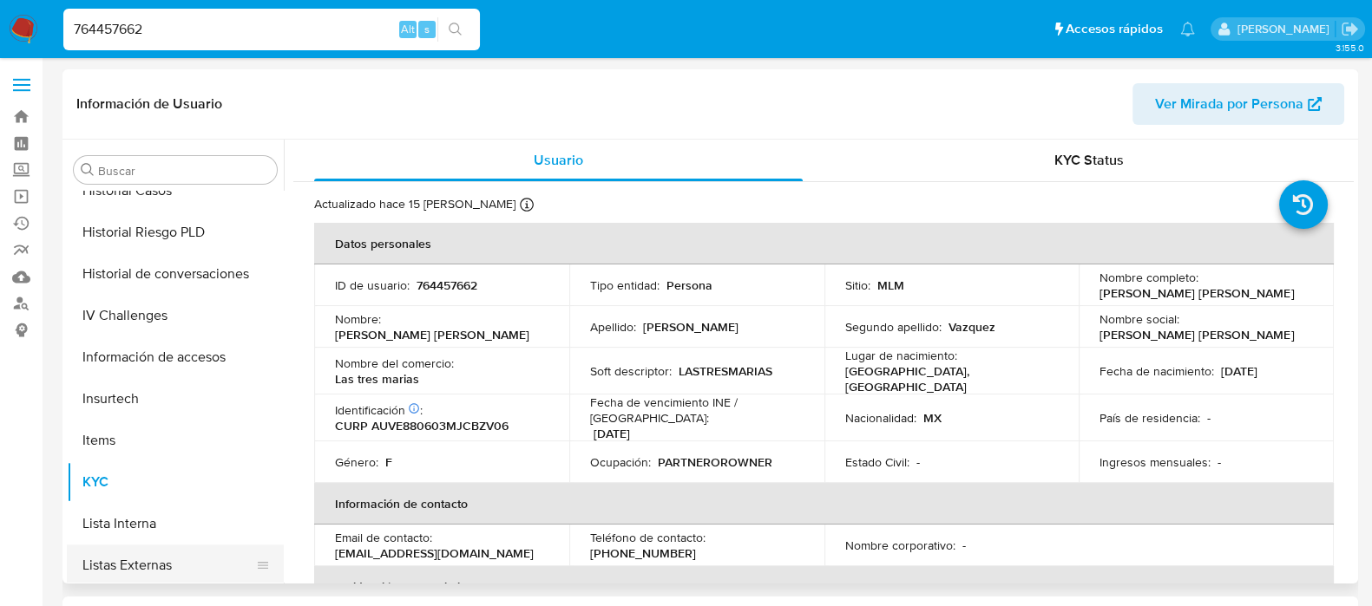
scroll to position [407, 0]
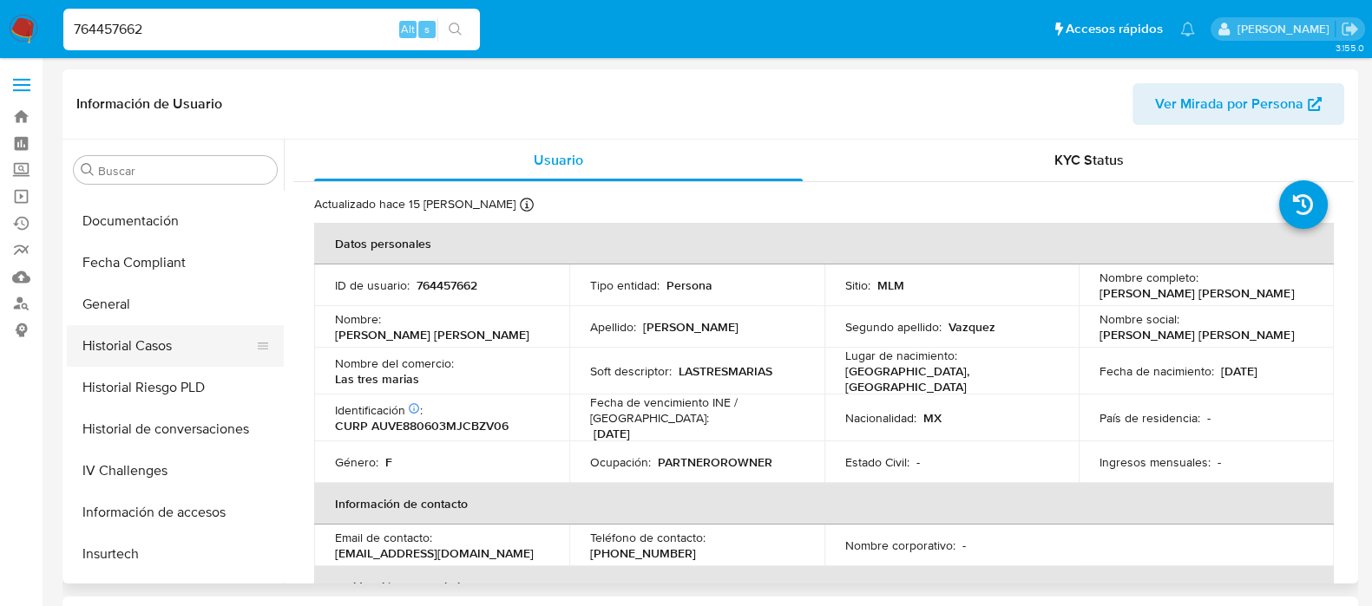
click at [159, 342] on button "Historial Casos" at bounding box center [168, 346] width 203 height 42
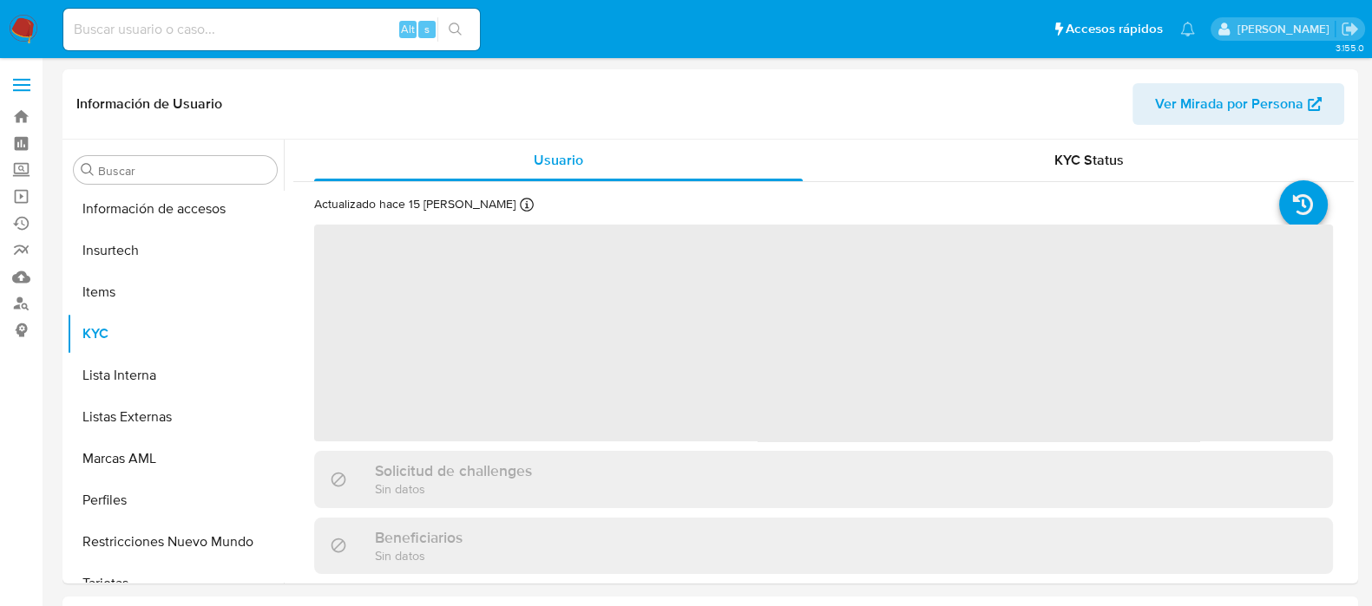
scroll to position [732, 0]
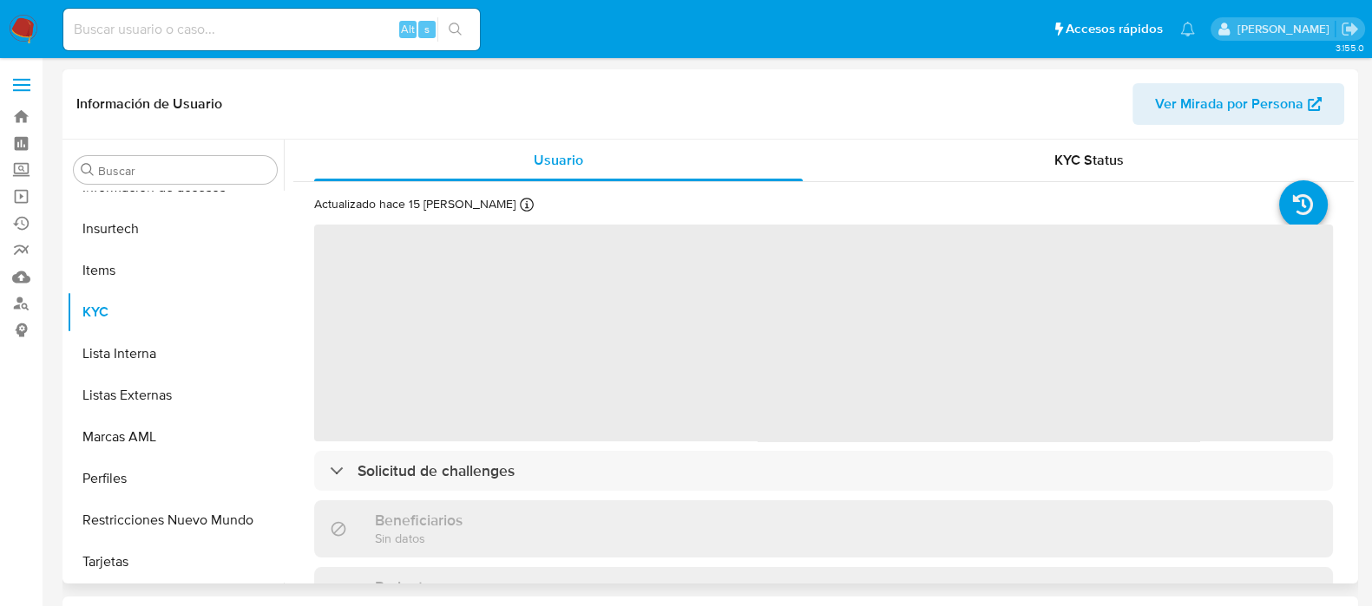
select select "10"
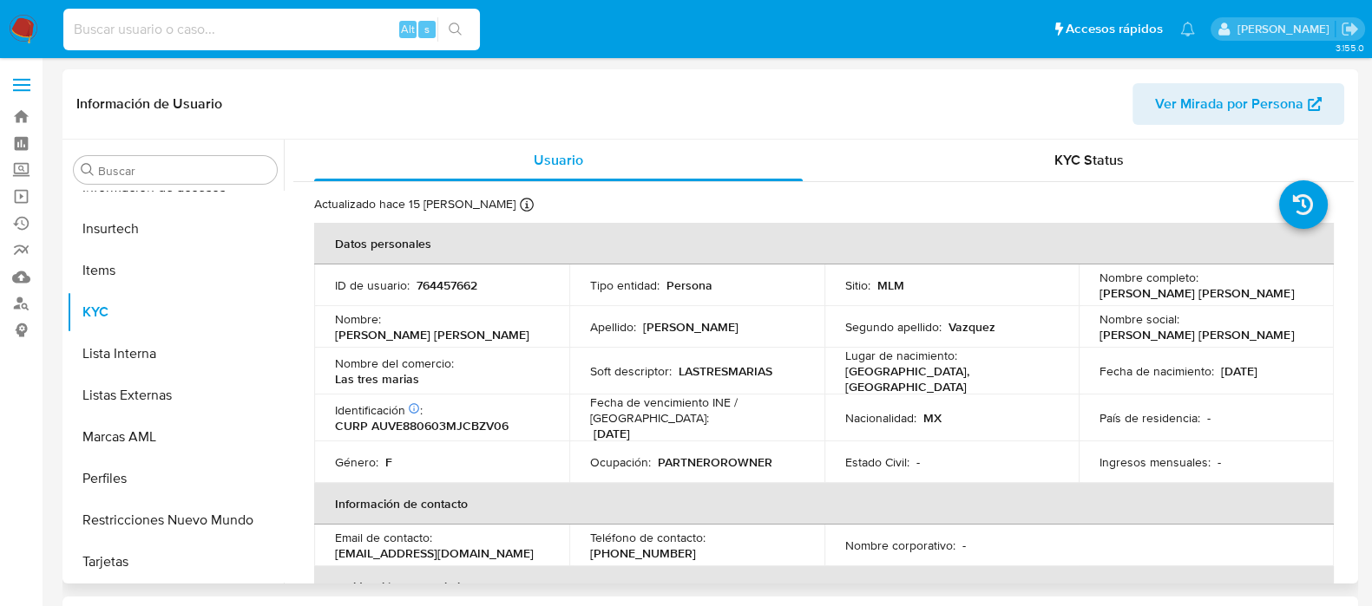
click at [251, 33] on input at bounding box center [271, 29] width 416 height 23
paste input "1946451207"
type input "1946451207"
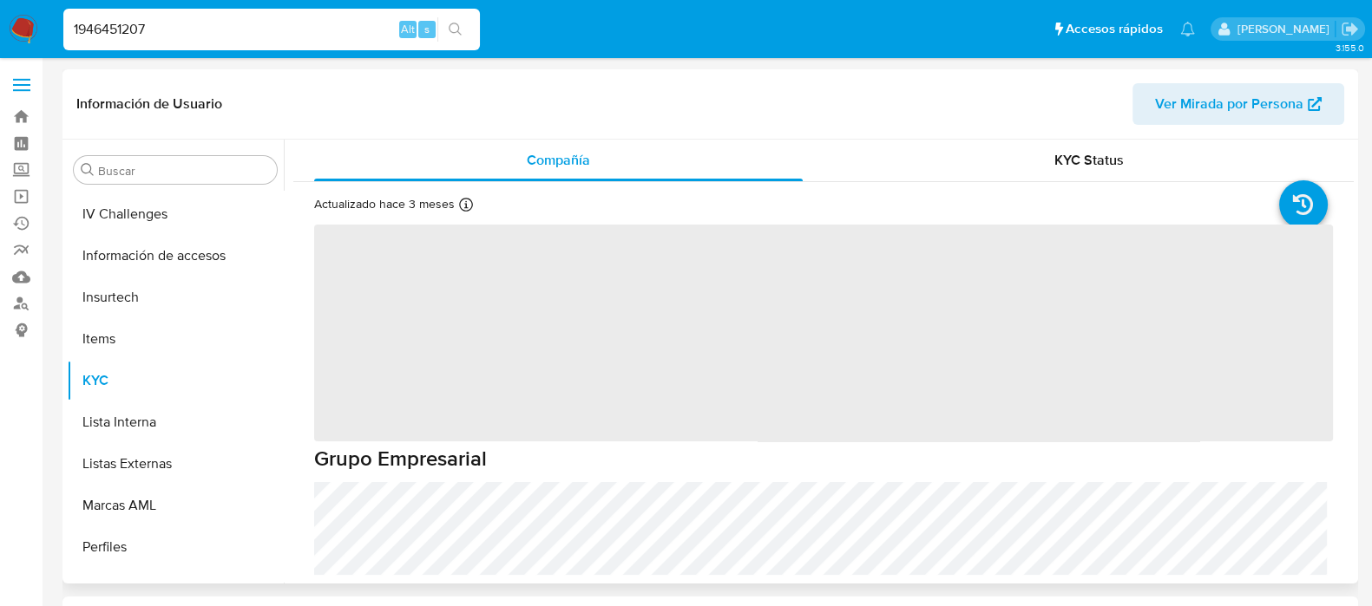
scroll to position [732, 0]
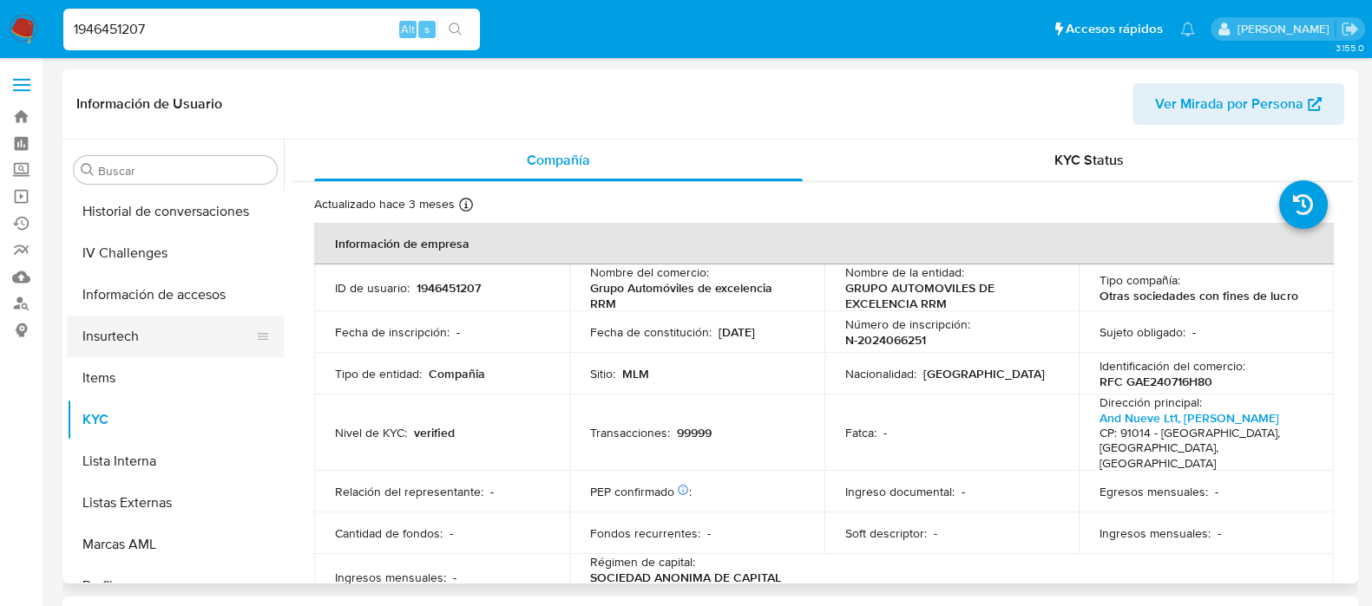
select select "10"
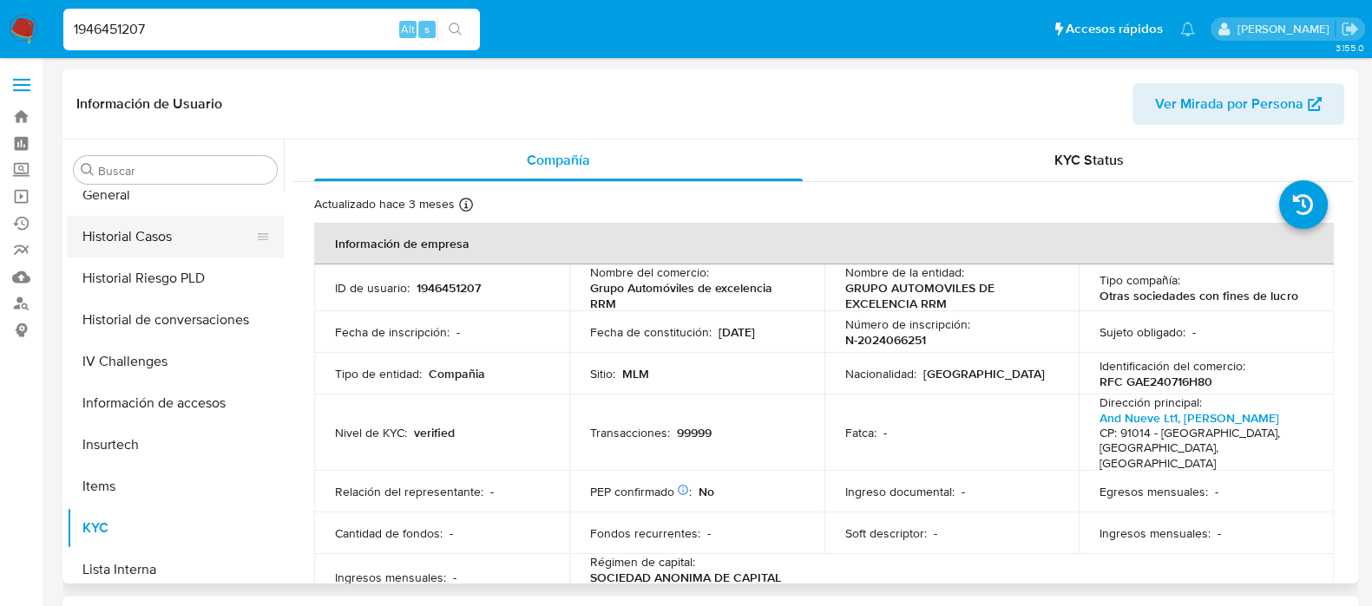
click at [155, 249] on button "Historial Casos" at bounding box center [168, 237] width 203 height 42
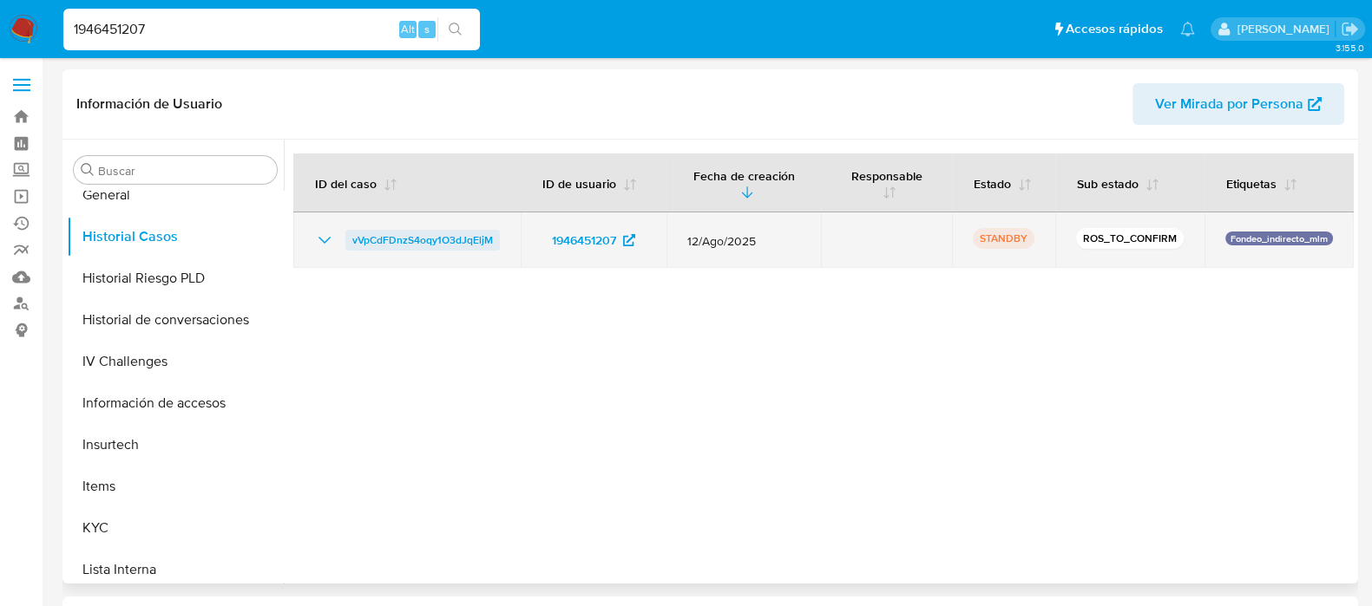
drag, startPoint x: 501, startPoint y: 239, endPoint x: 347, endPoint y: 240, distance: 153.6
click at [347, 240] on td "vVpCdFDnzS4oqy1O3dJqEljM" at bounding box center [406, 241] width 227 height 56
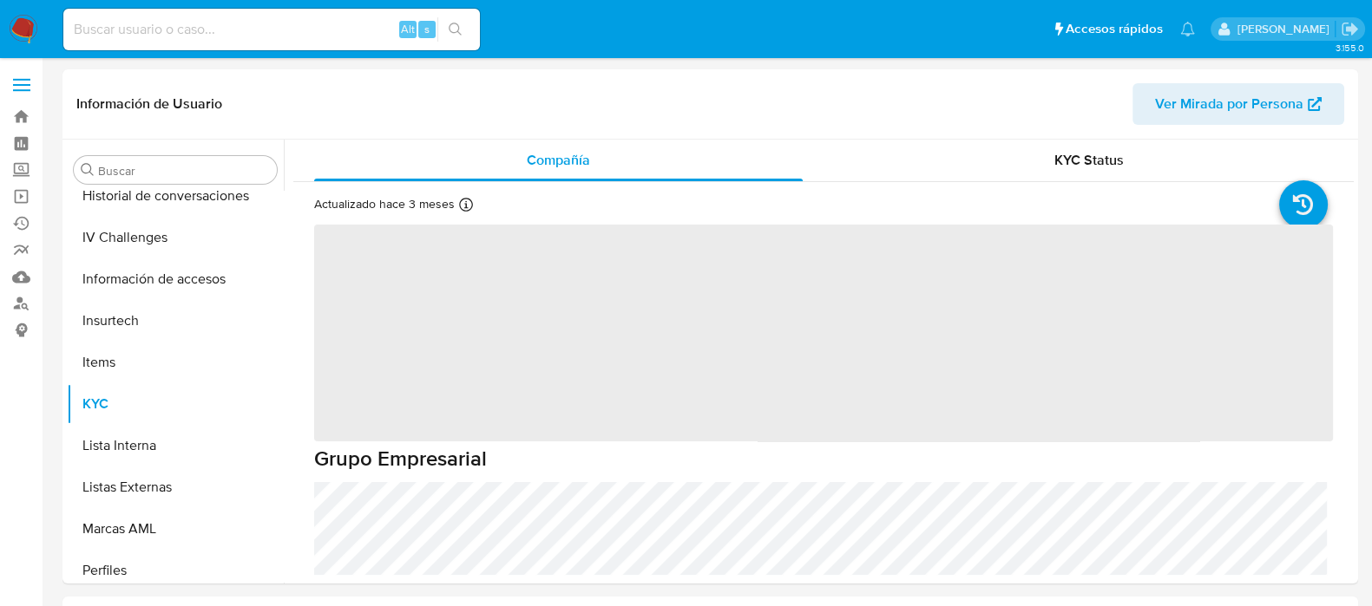
scroll to position [732, 0]
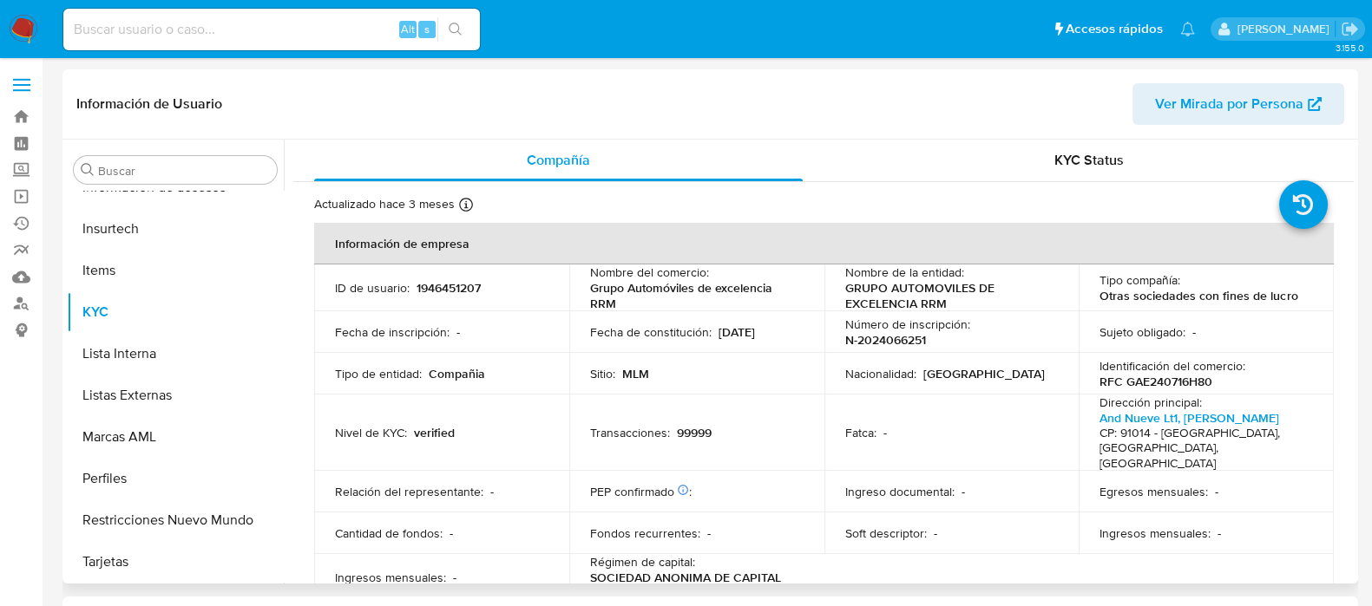
select select "10"
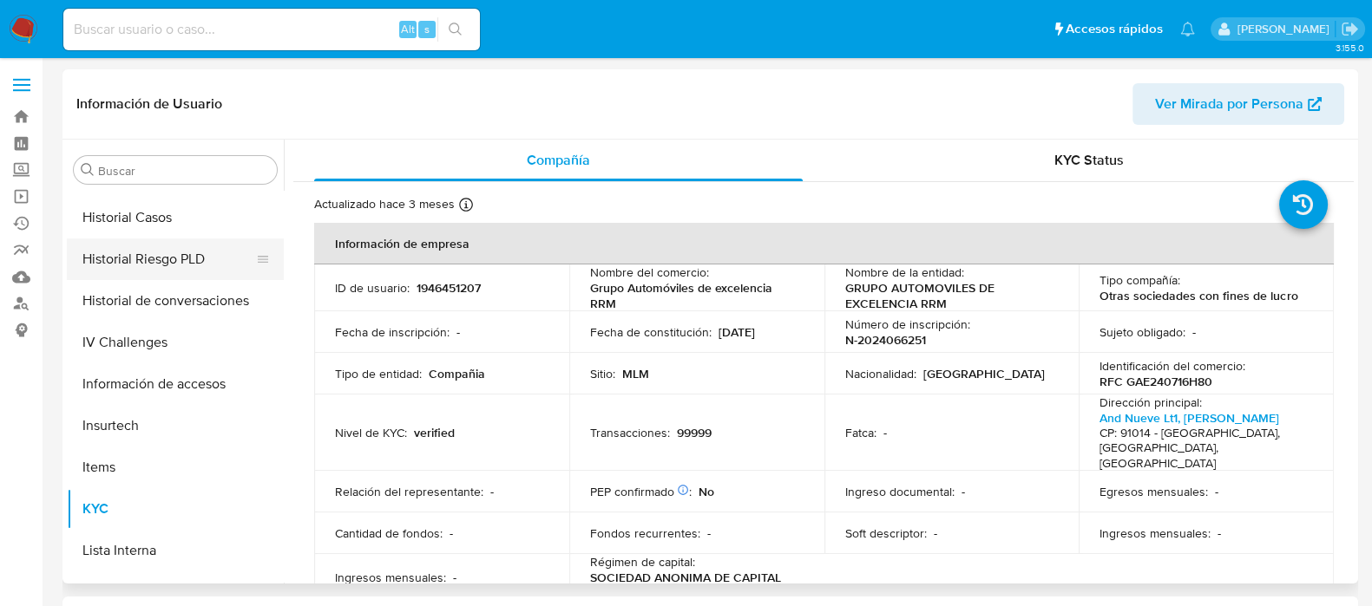
scroll to position [516, 0]
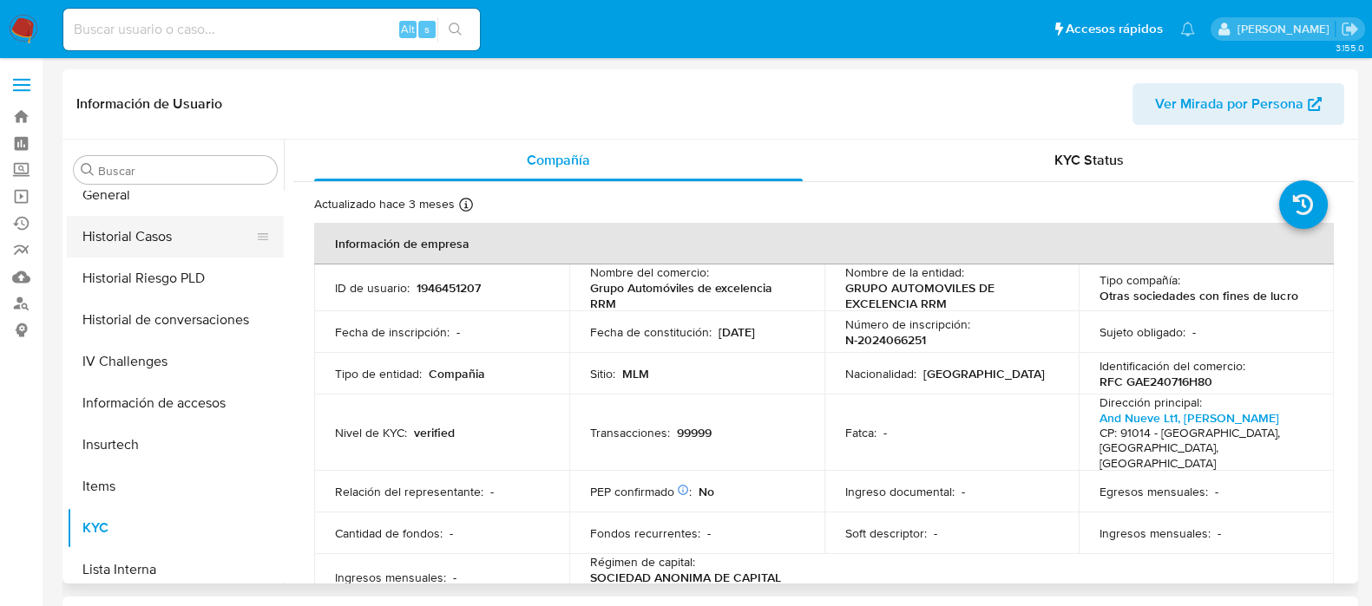
click at [126, 240] on button "Historial Casos" at bounding box center [168, 237] width 203 height 42
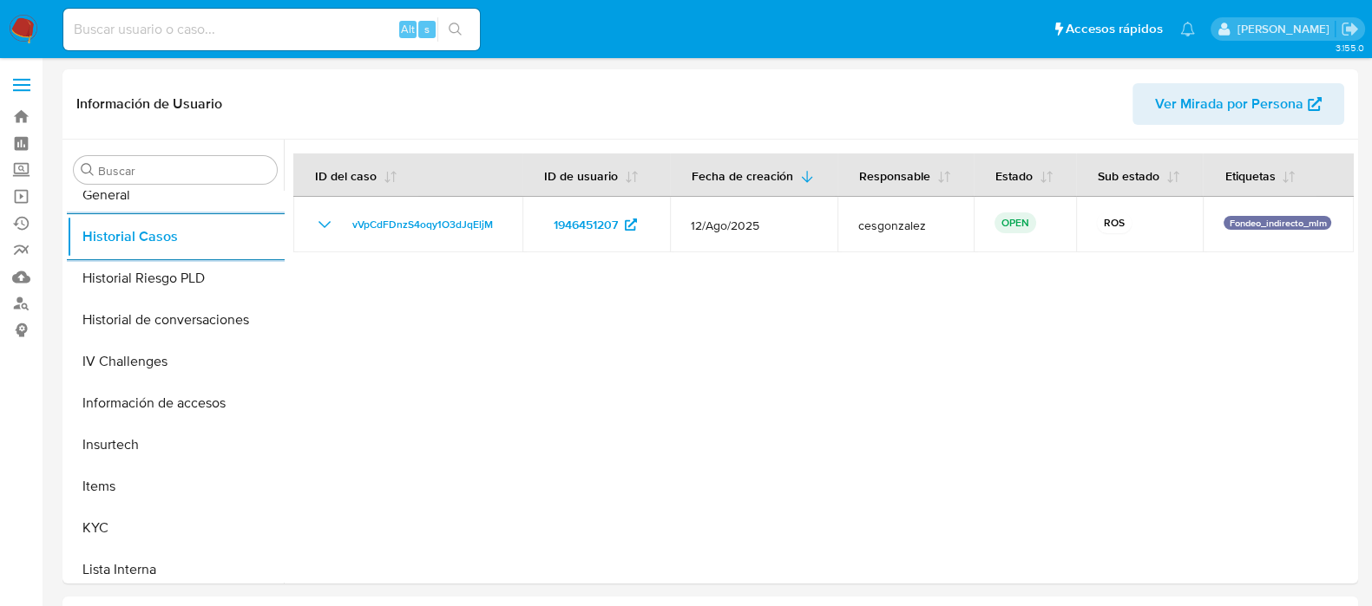
click at [19, 36] on img at bounding box center [23, 29] width 29 height 29
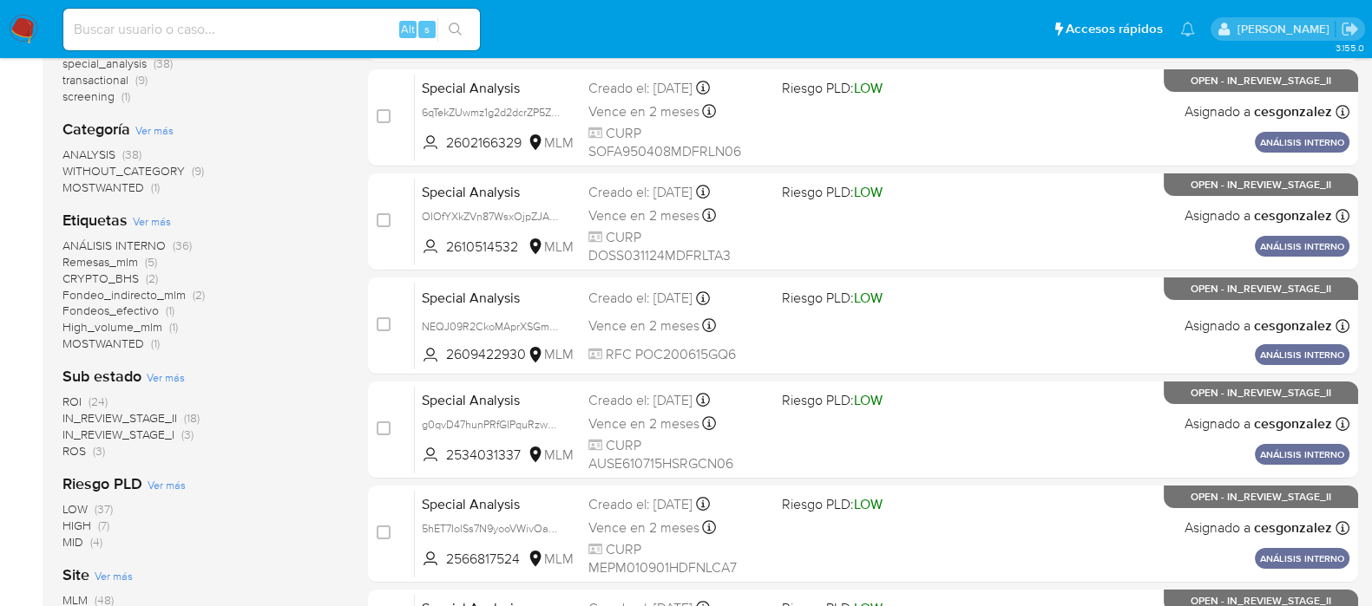
scroll to position [325, 0]
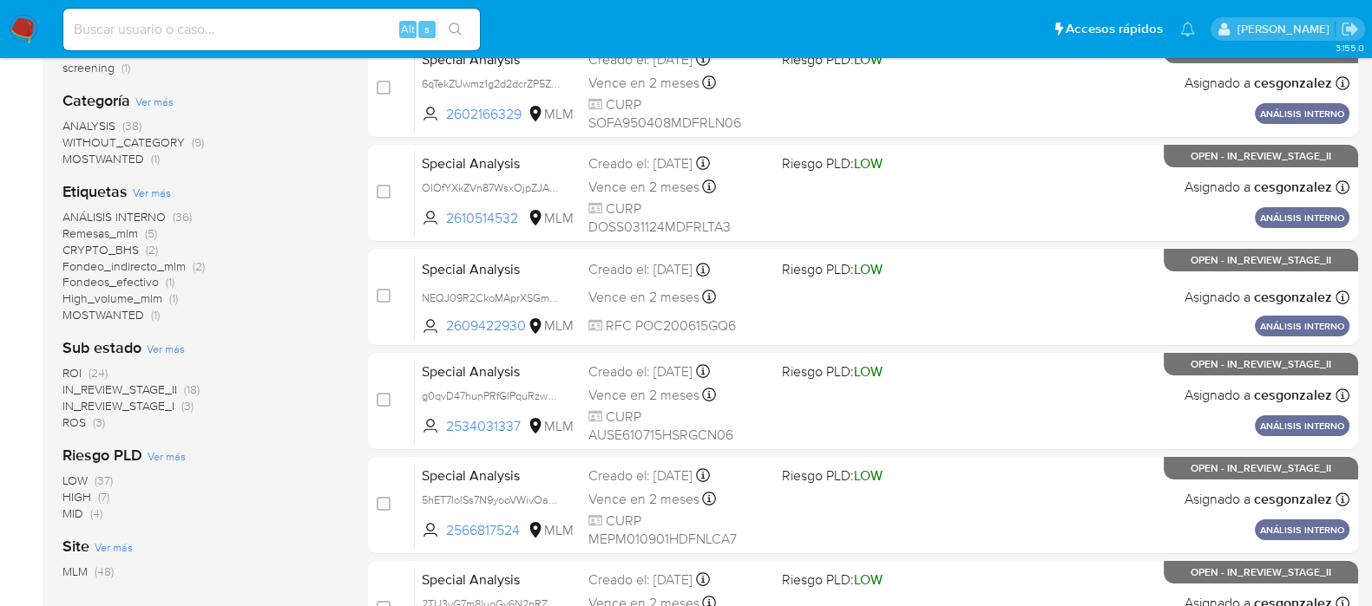
click at [78, 422] on span "ROS" at bounding box center [73, 422] width 23 height 17
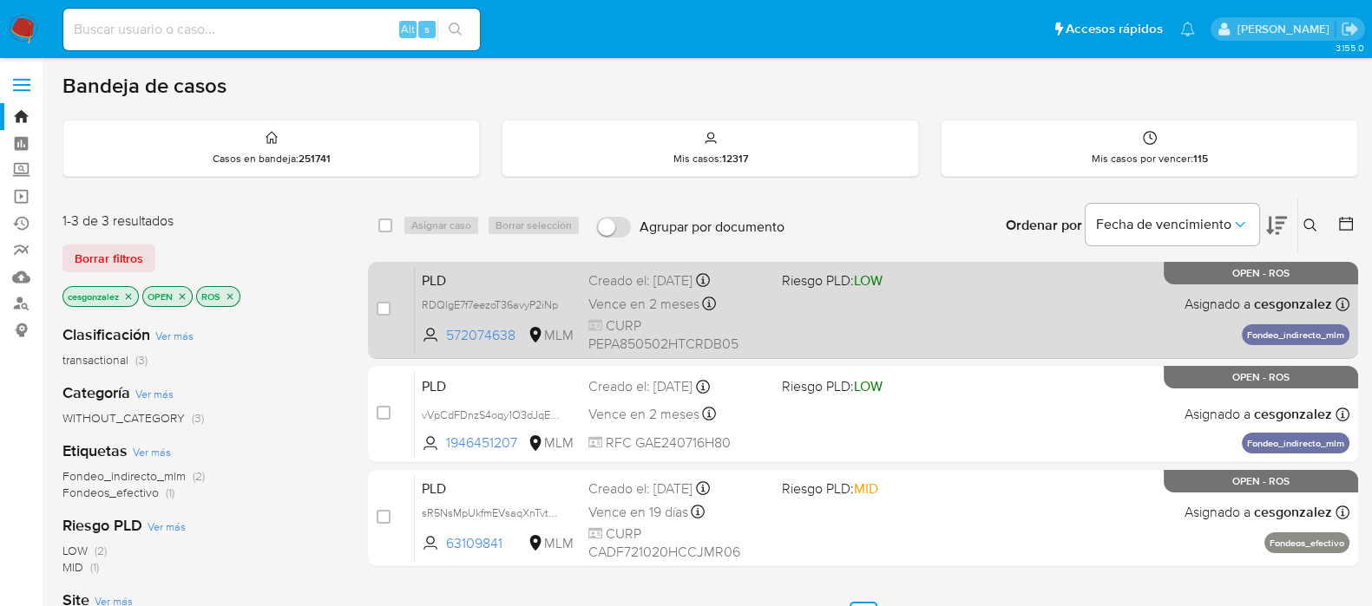
drag, startPoint x: 671, startPoint y: 336, endPoint x: 671, endPoint y: 326, distance: 9.5
click at [671, 326] on span "CURP PEPA850502HTCRDB05" at bounding box center [678, 335] width 180 height 37
click at [861, 316] on div "PLD RDQlgE7f7eezoT36avyP2iNp 572074638 MLM Riesgo PLD: LOW Creado el: [DATE] Cr…" at bounding box center [882, 310] width 934 height 88
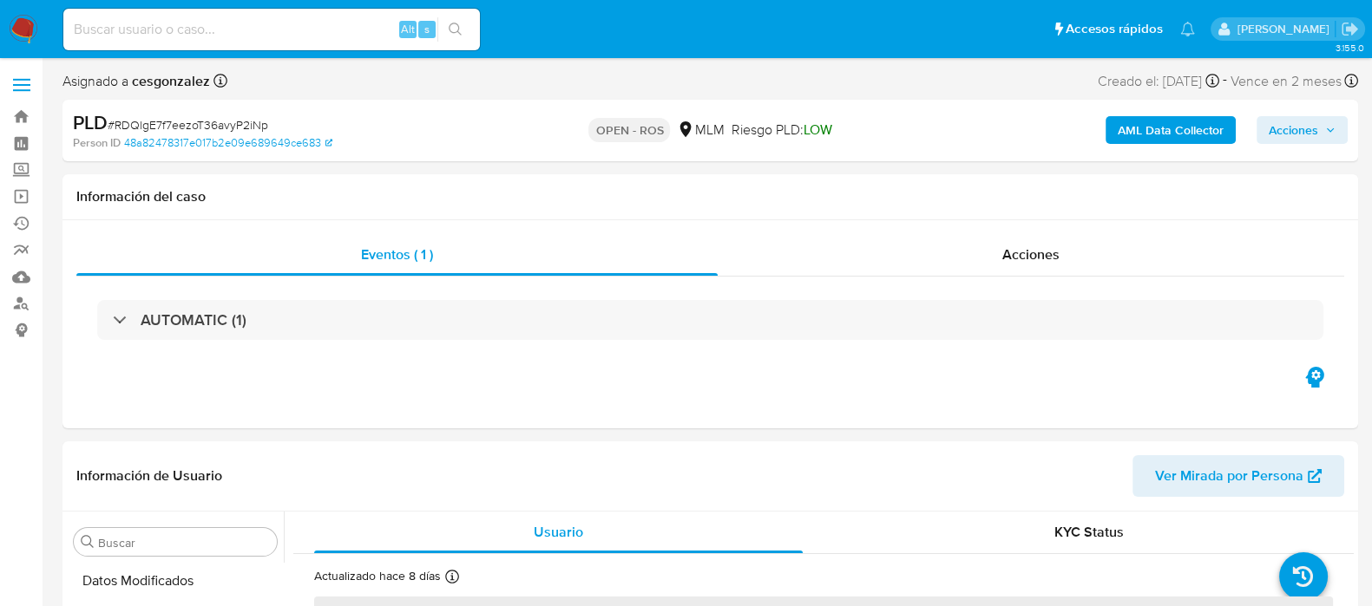
scroll to position [732, 0]
select select "10"
click at [1025, 259] on span "Acciones" at bounding box center [1030, 255] width 57 height 20
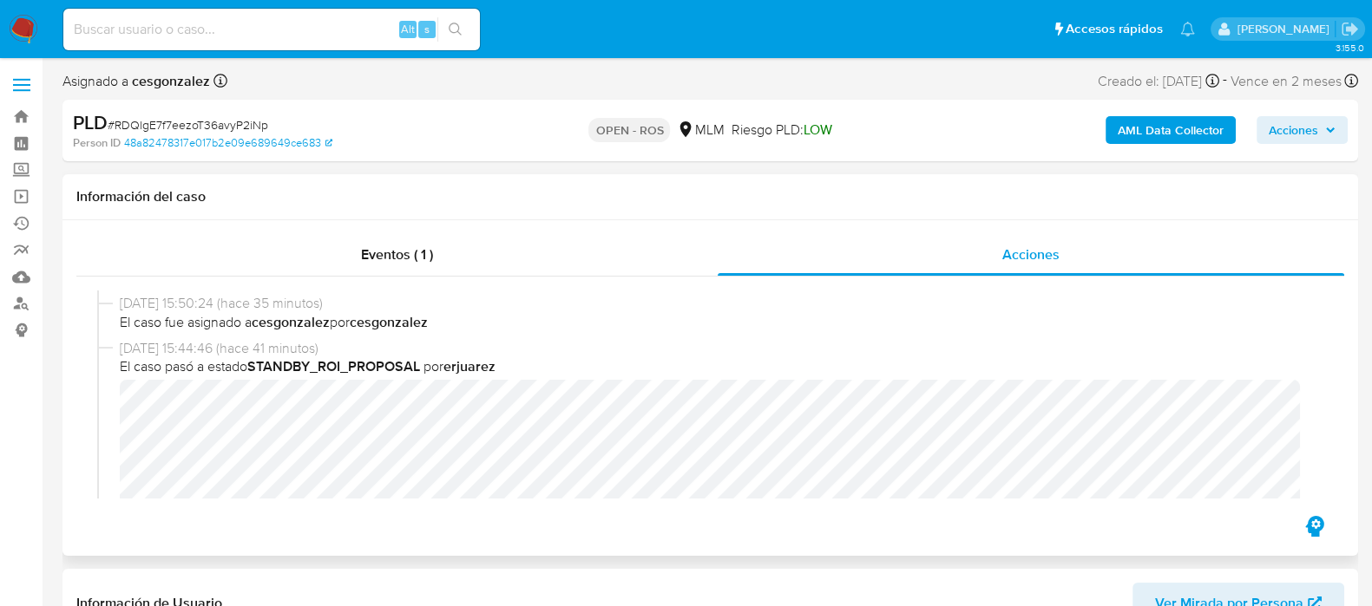
scroll to position [651, 0]
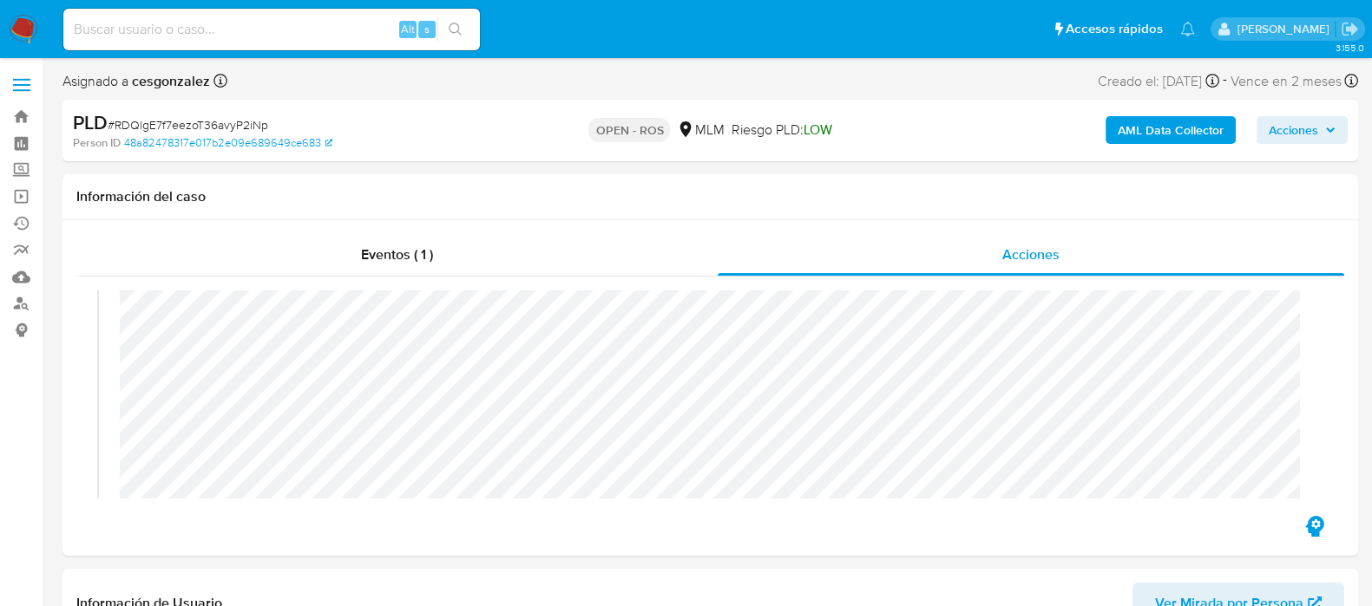
click at [1305, 125] on span "Acciones" at bounding box center [1292, 130] width 49 height 28
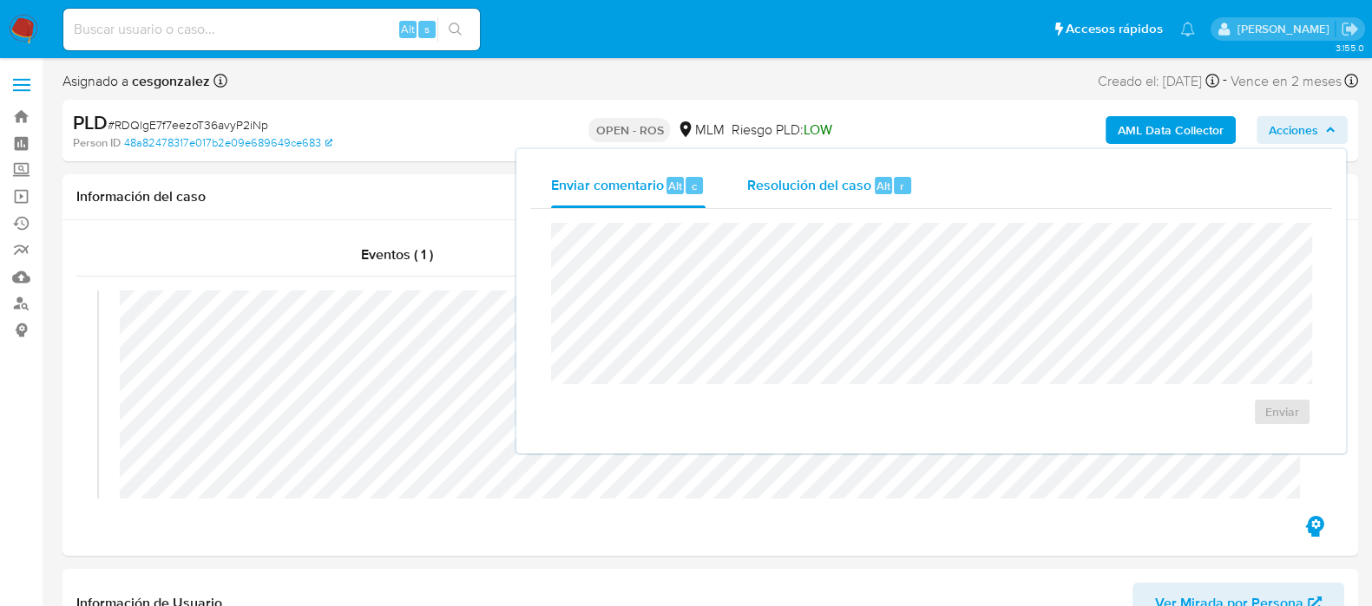
click at [799, 203] on div "Resolución del caso Alt r" at bounding box center [830, 185] width 166 height 45
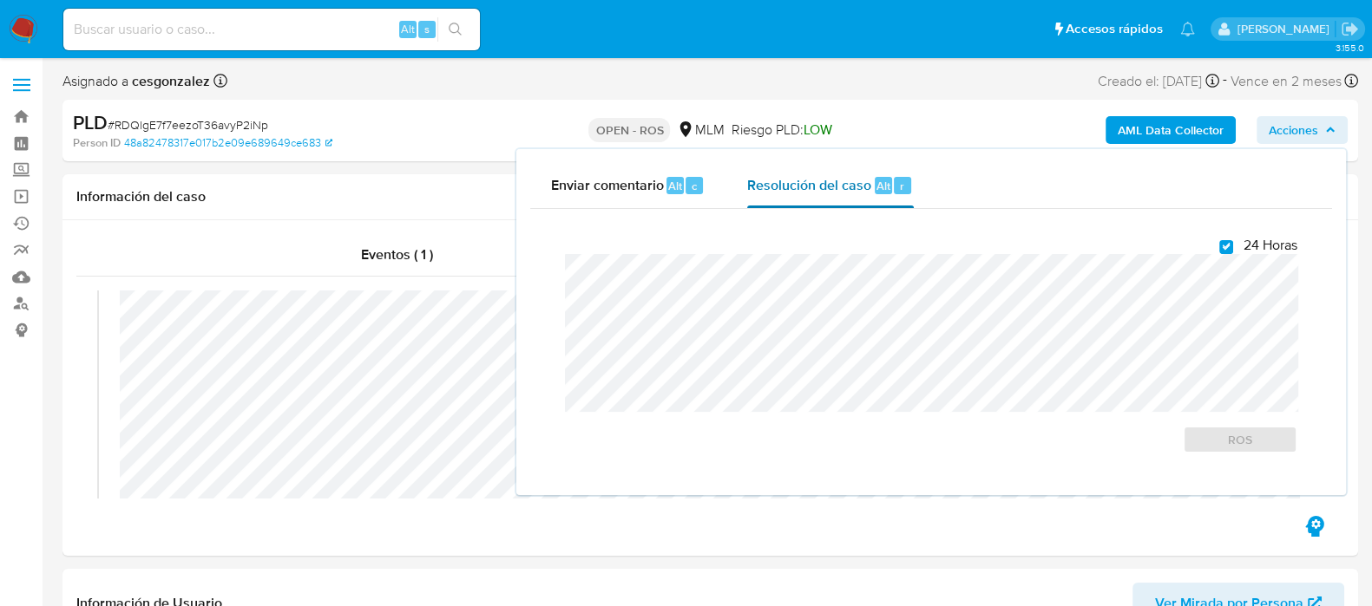
checkbox input "true"
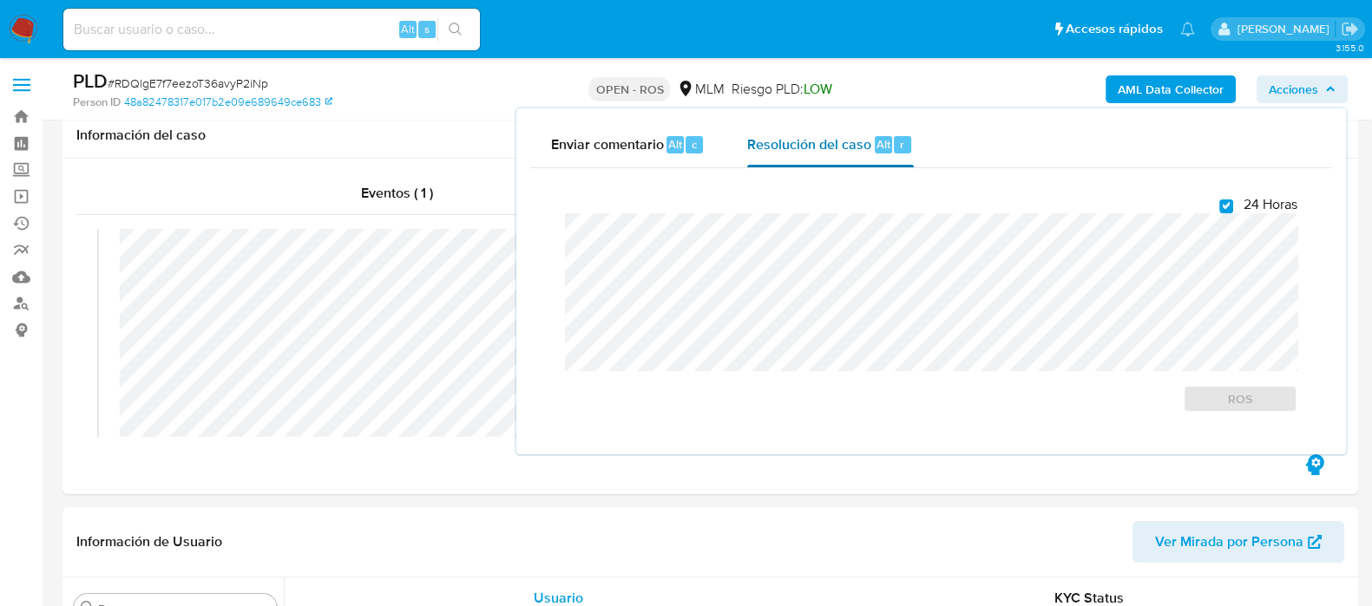
scroll to position [108, 0]
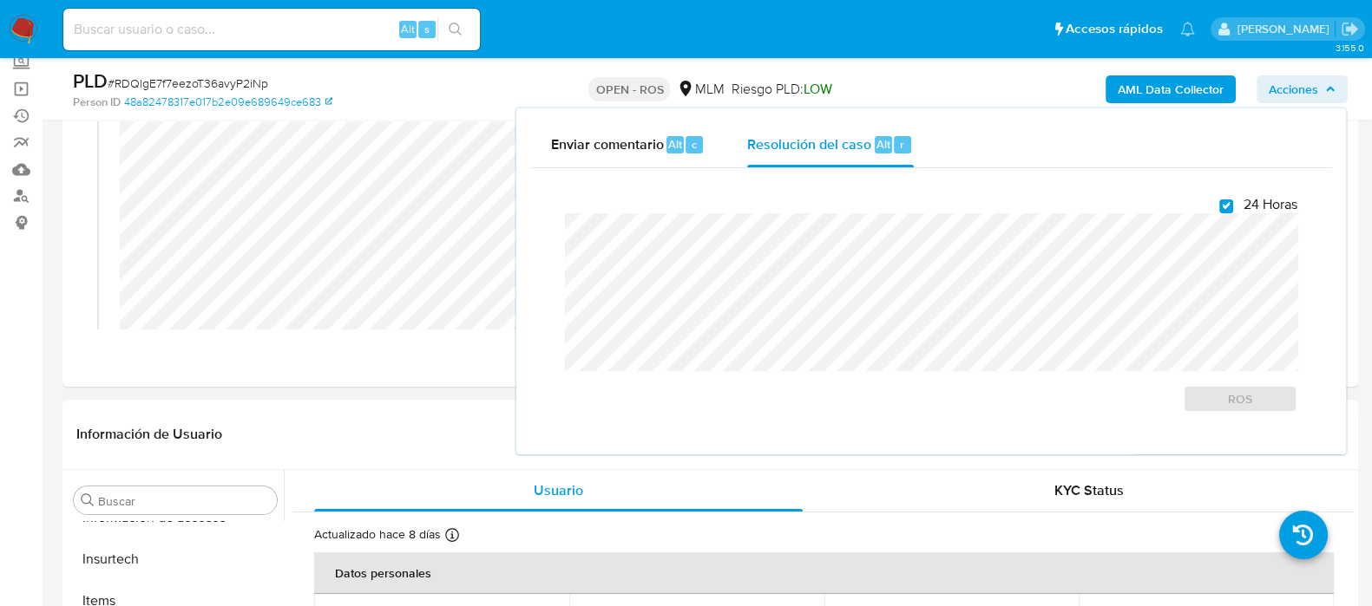
click at [274, 440] on header "Información de Usuario Ver Mirada por Persona" at bounding box center [709, 435] width 1267 height 42
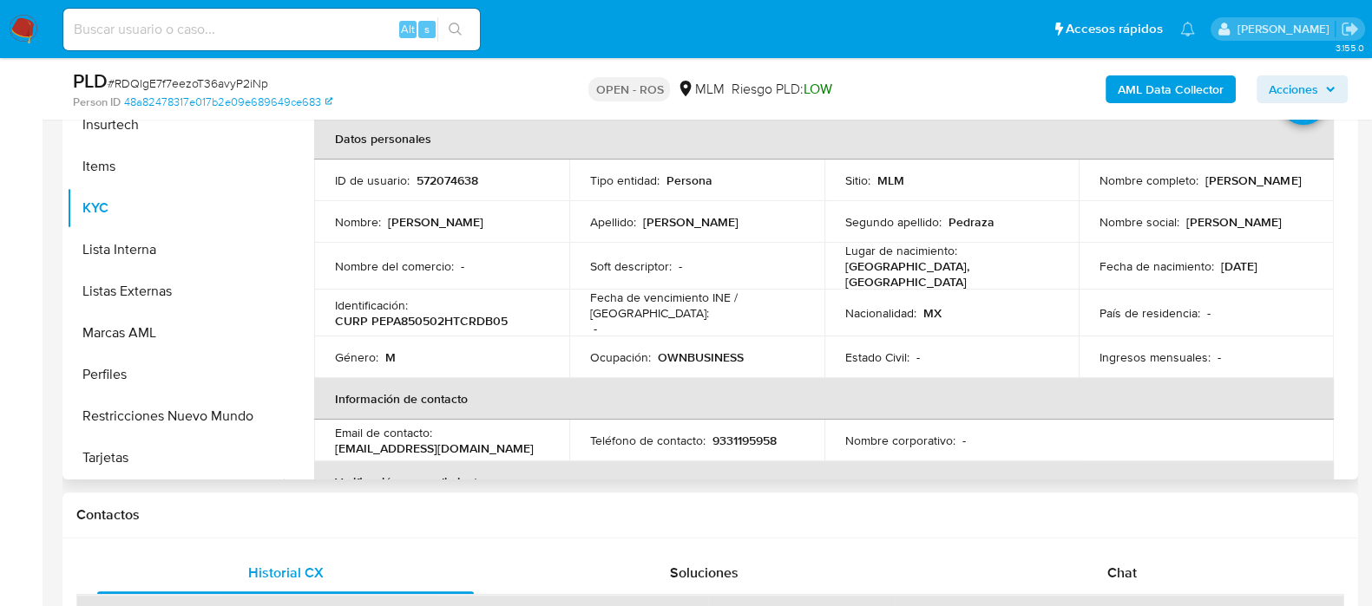
scroll to position [0, 0]
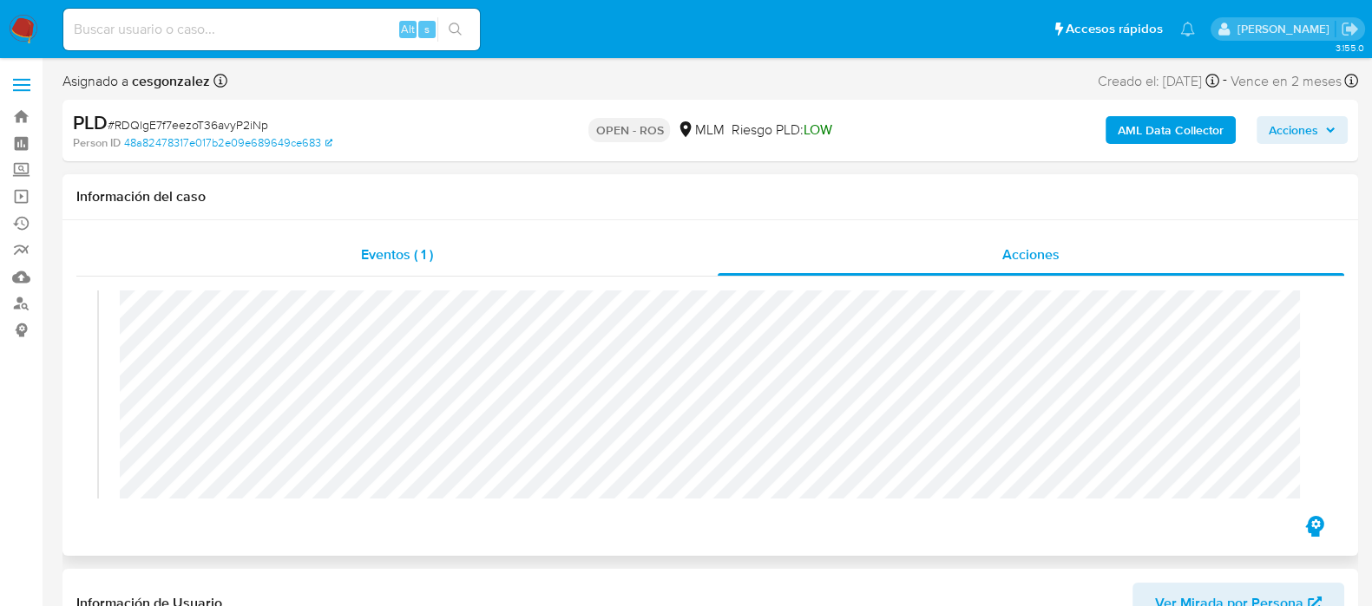
click at [384, 265] on span "Eventos ( 1 )" at bounding box center [397, 255] width 72 height 20
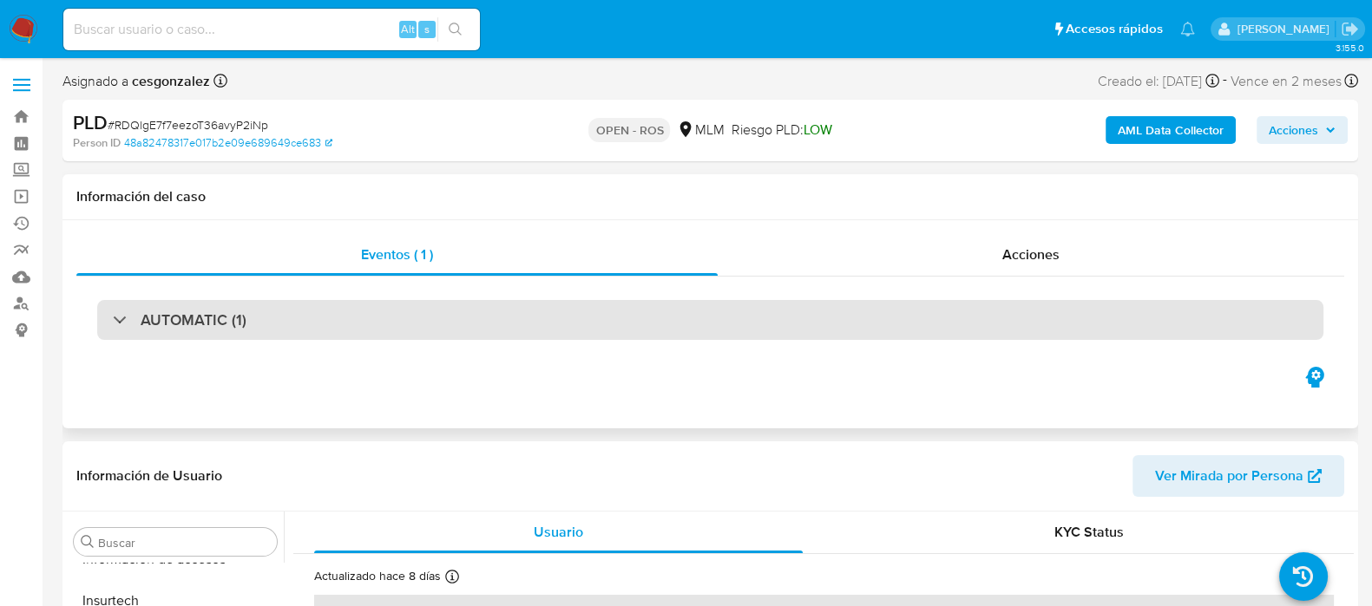
click at [239, 327] on h3 "AUTOMATIC (1)" at bounding box center [194, 320] width 106 height 19
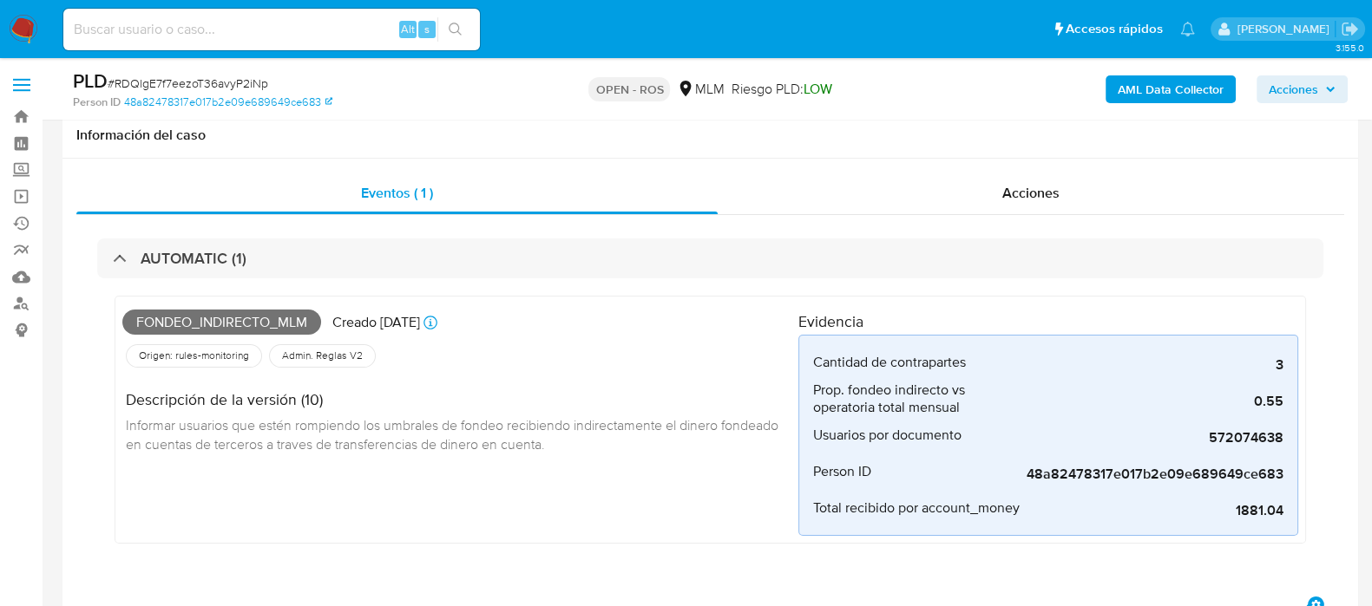
scroll to position [108, 0]
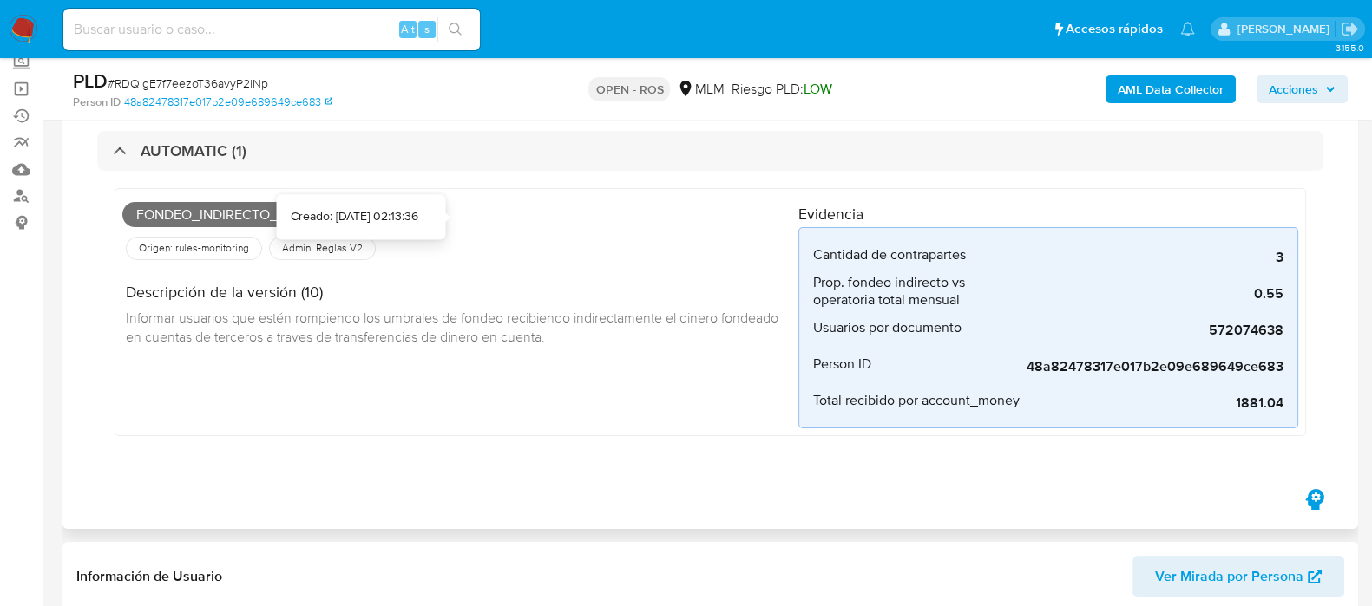
click at [437, 210] on icon at bounding box center [430, 215] width 14 height 14
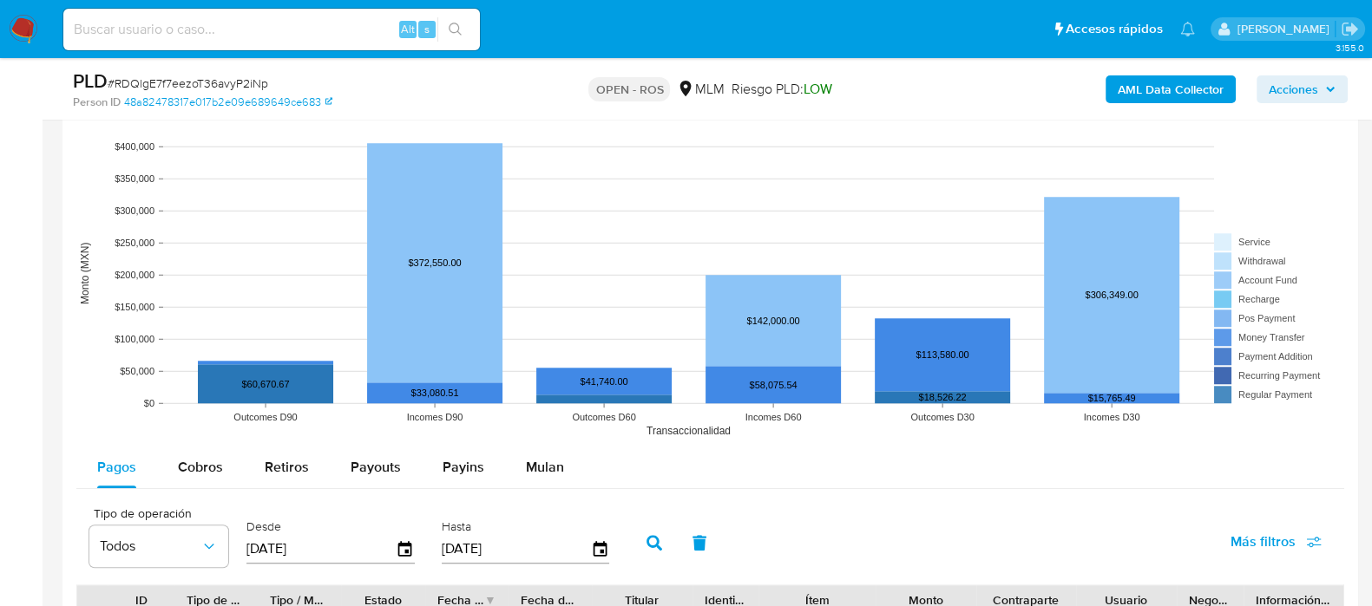
scroll to position [2060, 0]
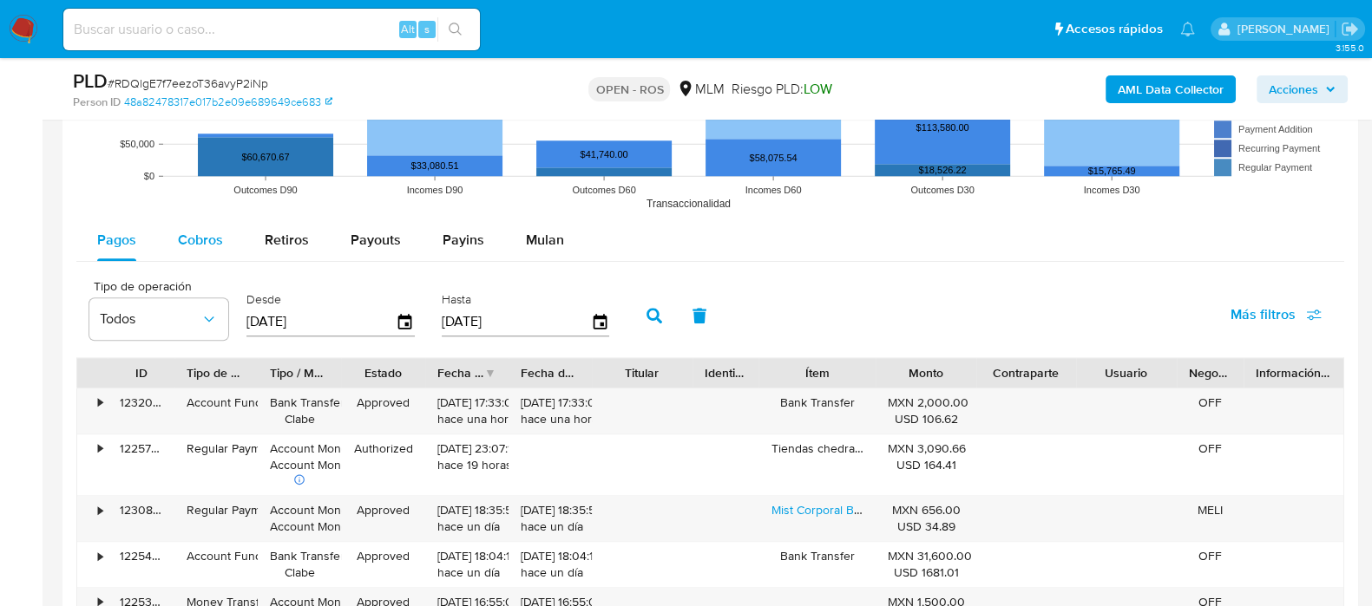
click at [197, 236] on span "Cobros" at bounding box center [200, 240] width 45 height 20
select select "10"
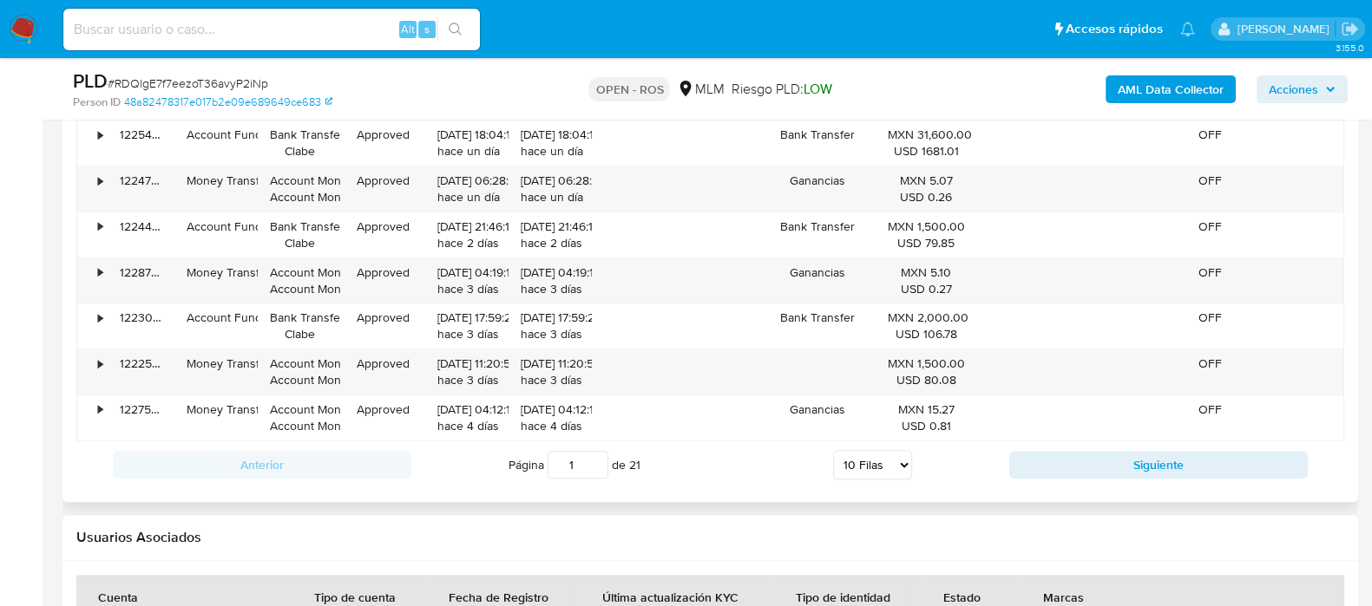
scroll to position [2494, 0]
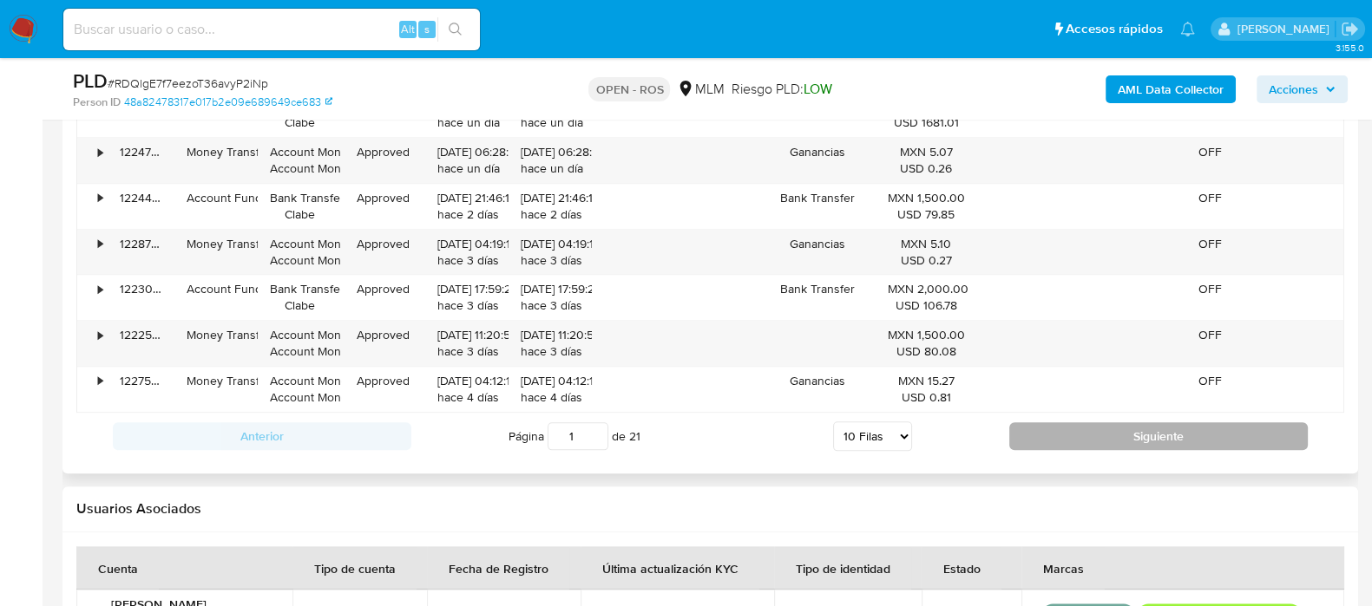
click at [1132, 431] on button "Siguiente" at bounding box center [1158, 436] width 298 height 28
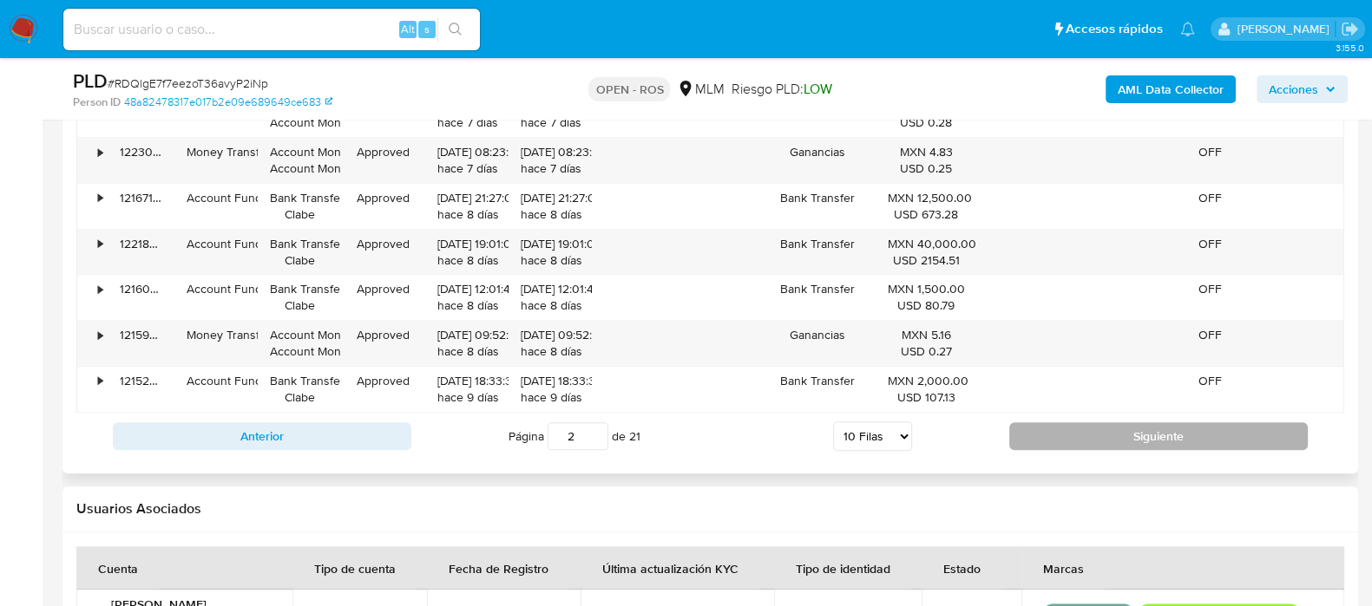
click at [1054, 432] on button "Siguiente" at bounding box center [1158, 436] width 298 height 28
click at [1068, 427] on button "Siguiente" at bounding box center [1158, 436] width 298 height 28
click at [1069, 427] on button "Siguiente" at bounding box center [1158, 436] width 298 height 28
type input "5"
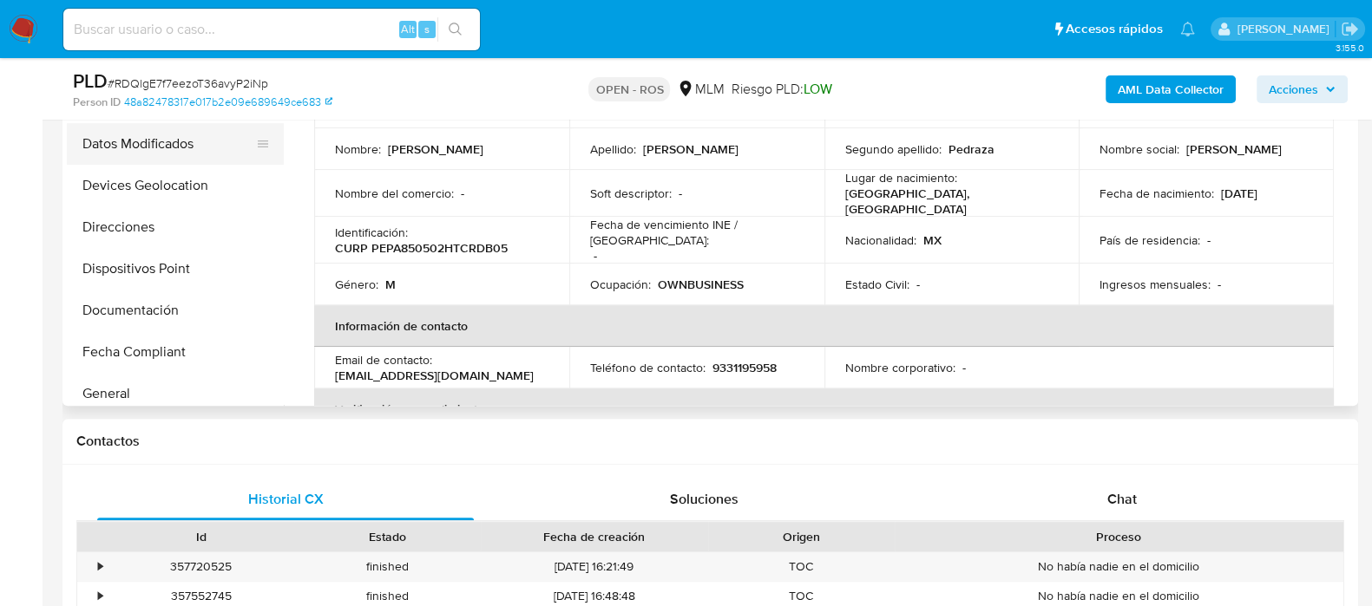
scroll to position [216, 0]
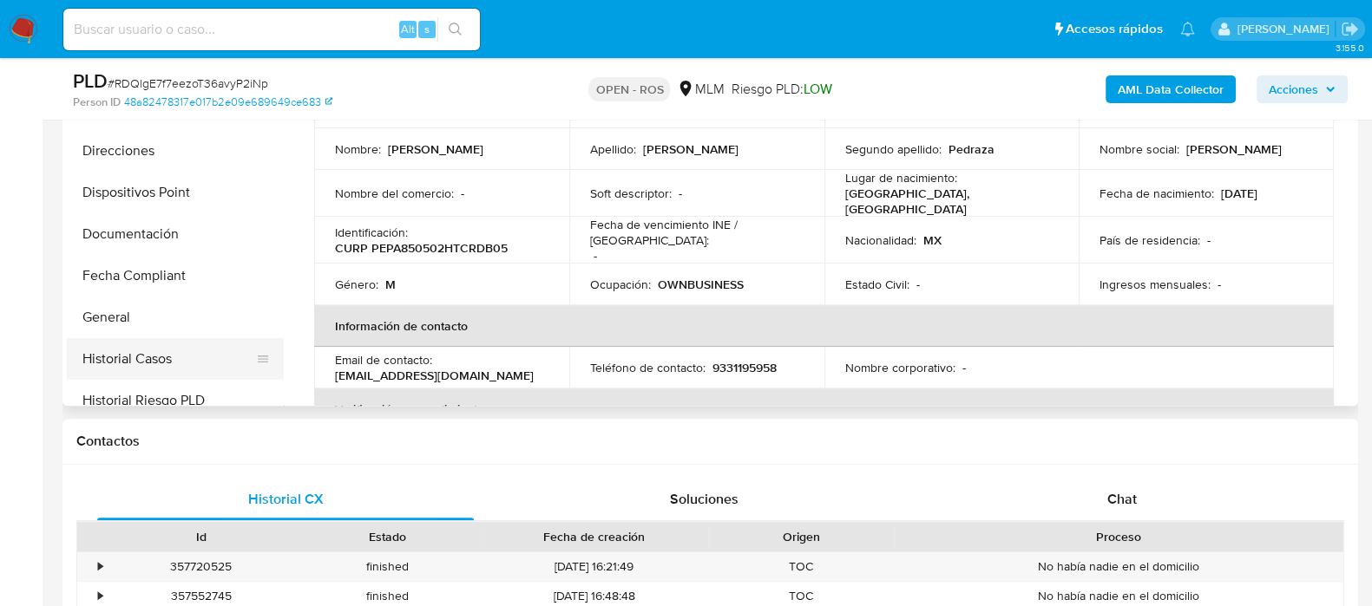
click at [154, 353] on button "Historial Casos" at bounding box center [168, 359] width 203 height 42
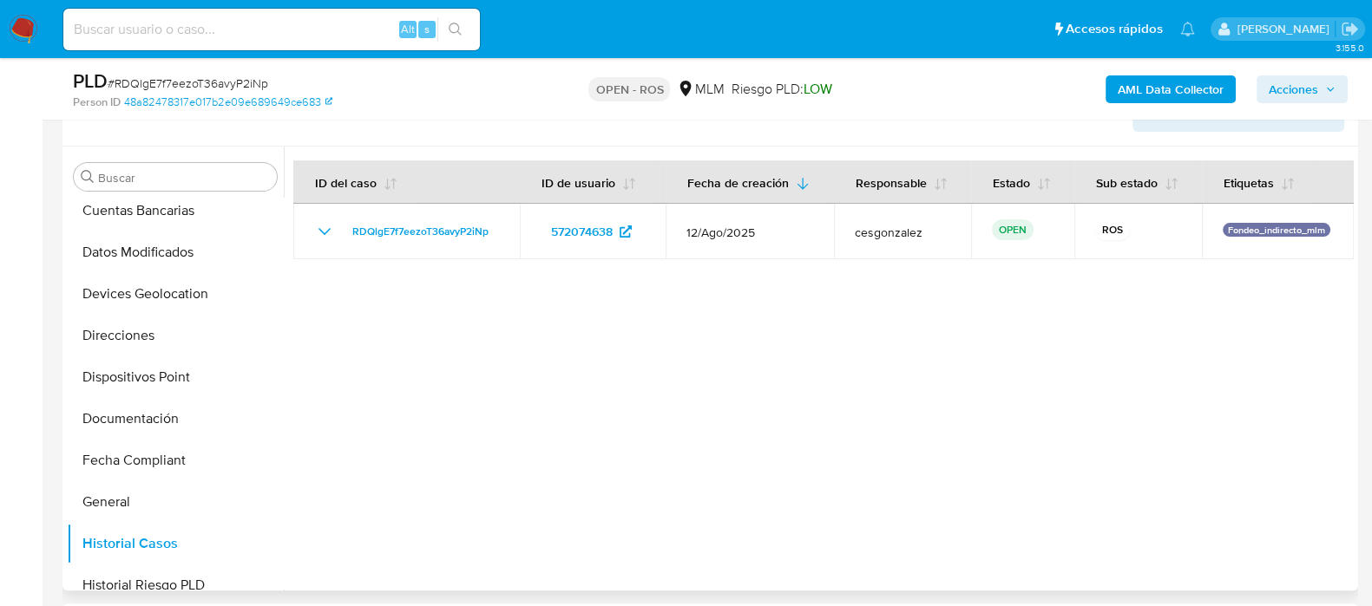
scroll to position [651, 0]
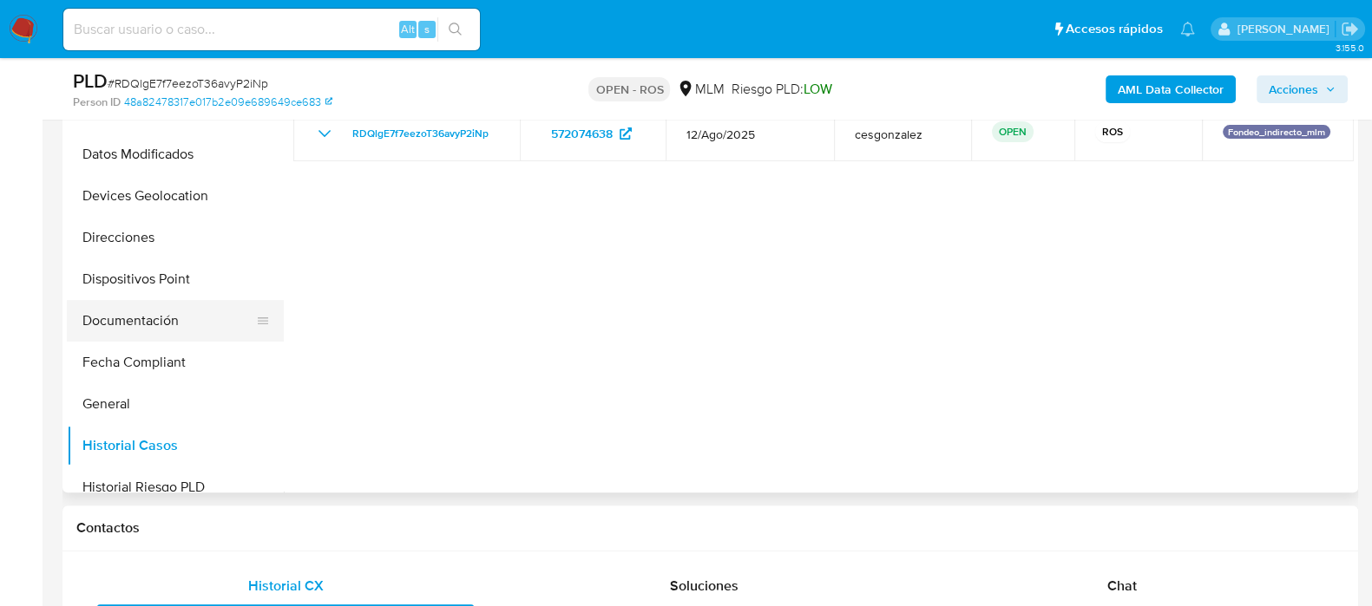
click at [158, 324] on button "Documentación" at bounding box center [168, 321] width 203 height 42
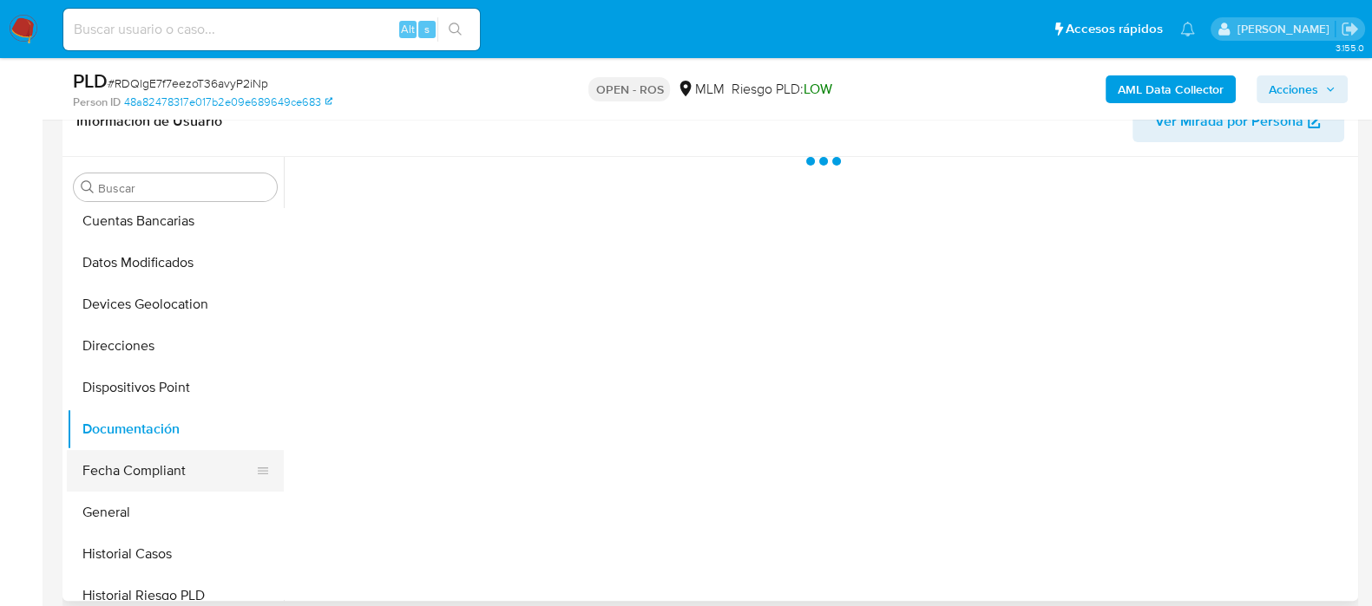
scroll to position [542, 0]
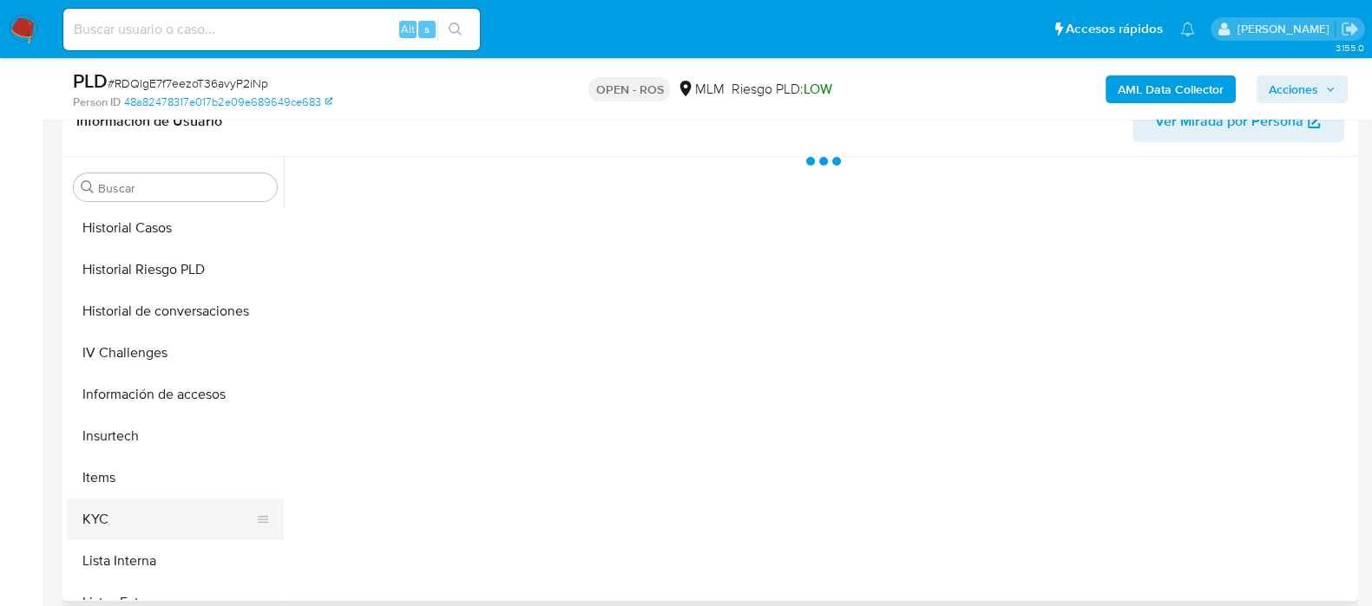
click at [87, 521] on button "KYC" at bounding box center [168, 520] width 203 height 42
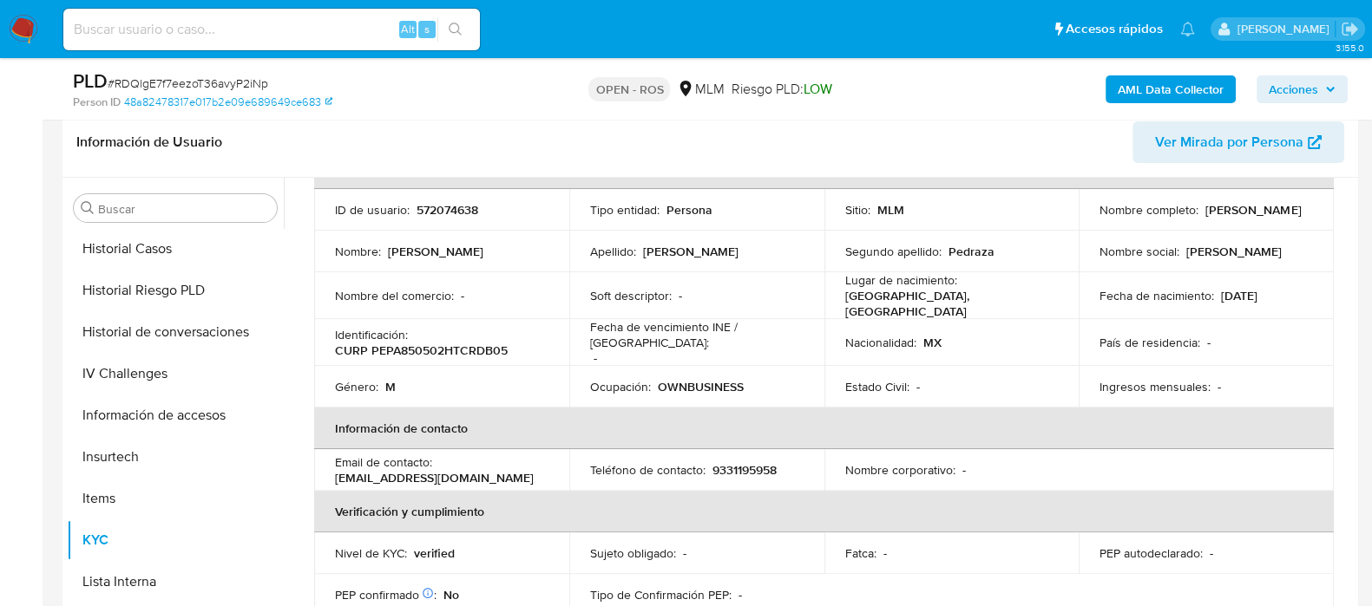
scroll to position [5, 0]
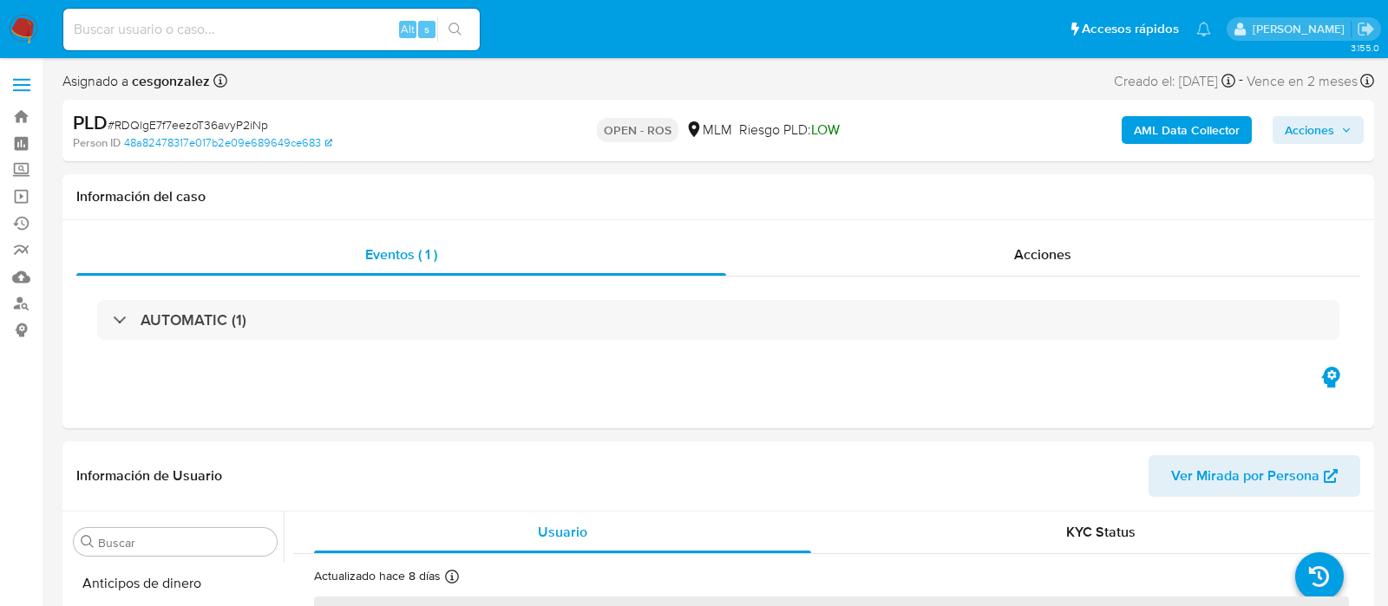
select select "10"
click at [1024, 250] on span "Acciones" at bounding box center [1030, 255] width 57 height 20
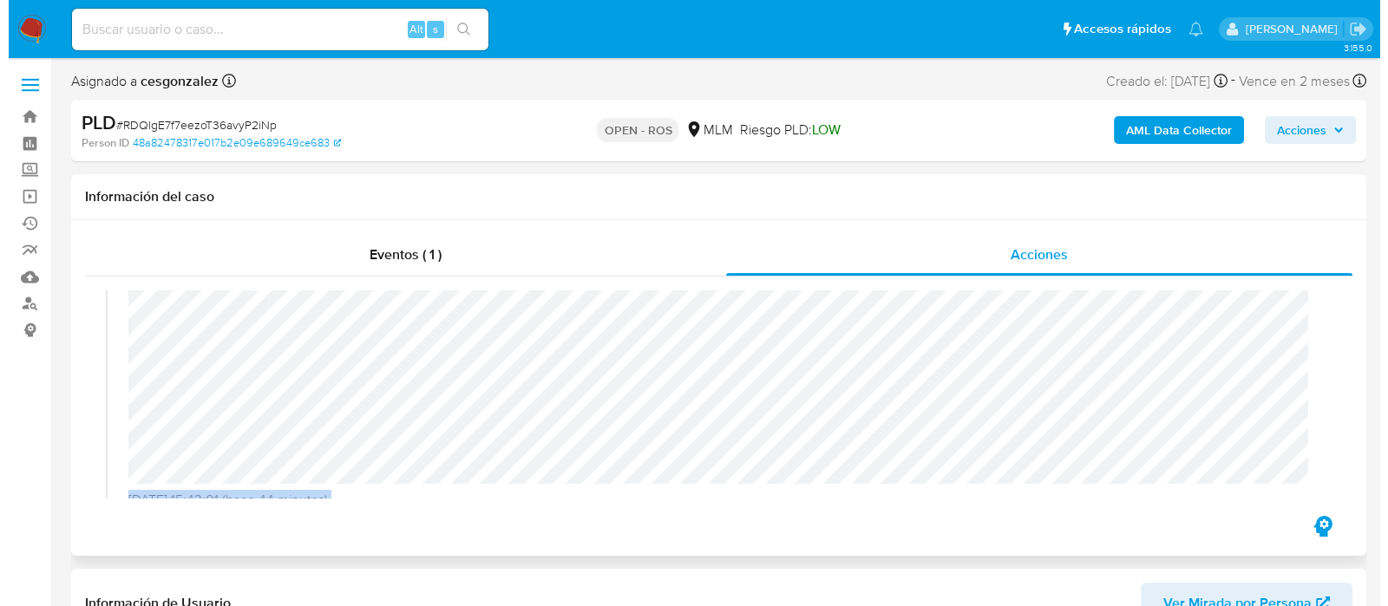
scroll to position [889, 0]
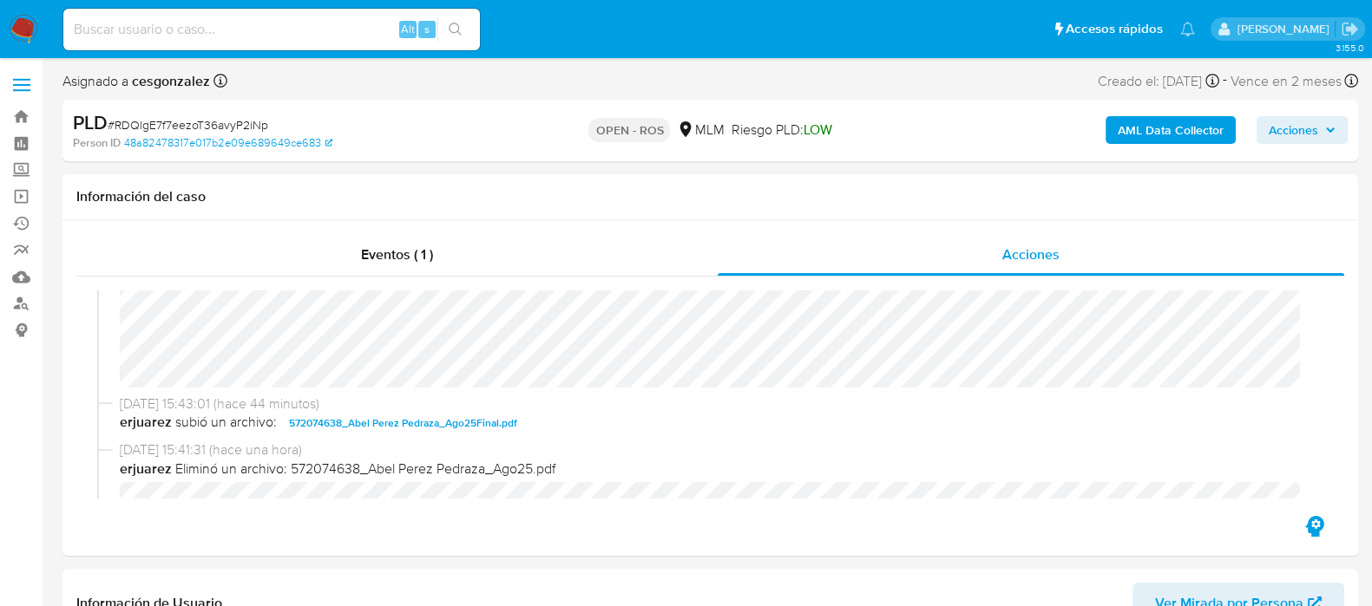
click at [1296, 131] on span "Acciones" at bounding box center [1292, 130] width 49 height 28
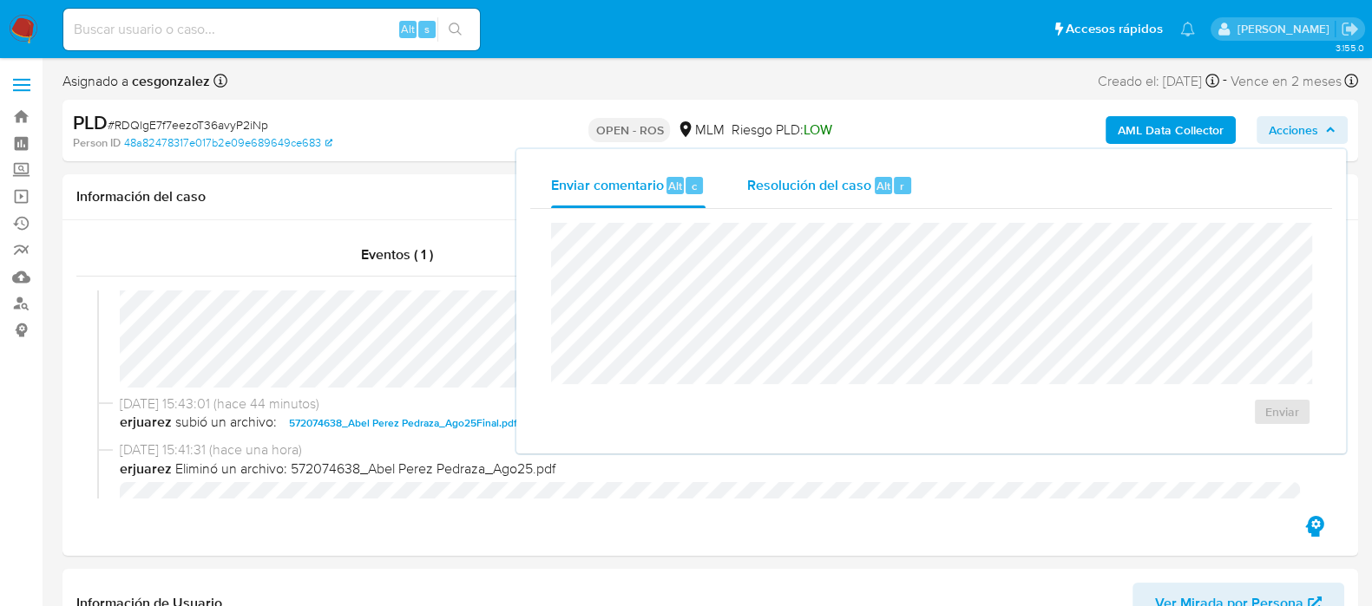
click at [821, 185] on span "Resolución del caso" at bounding box center [809, 185] width 124 height 20
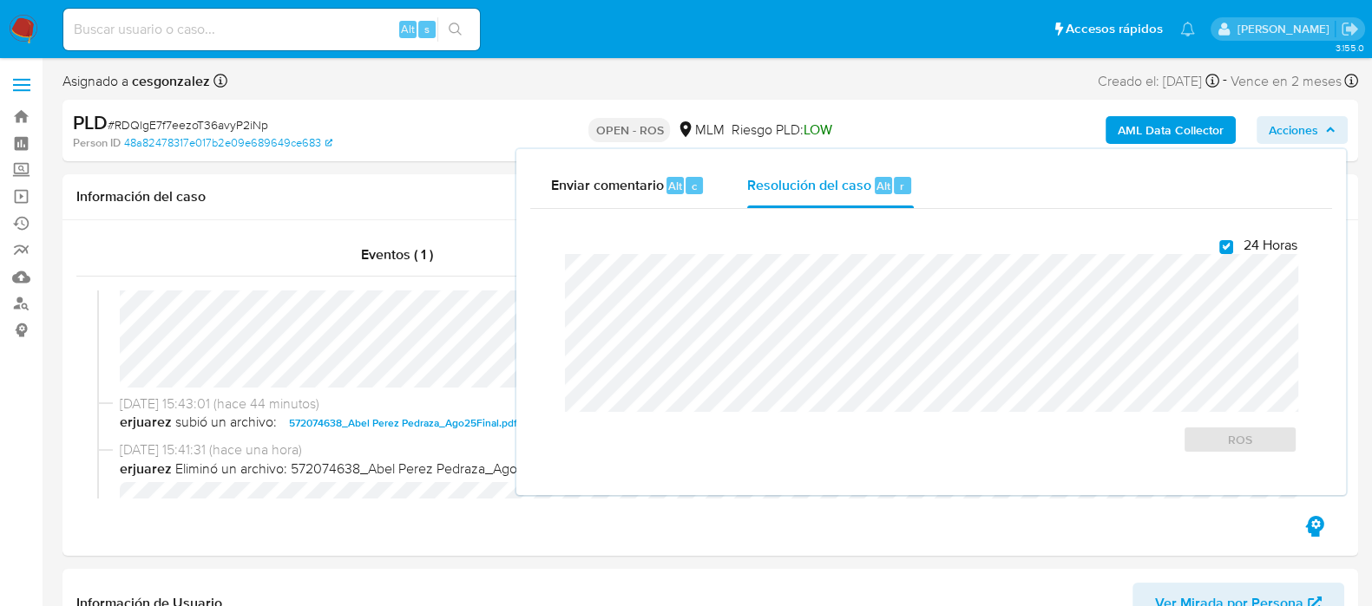
checkbox input "true"
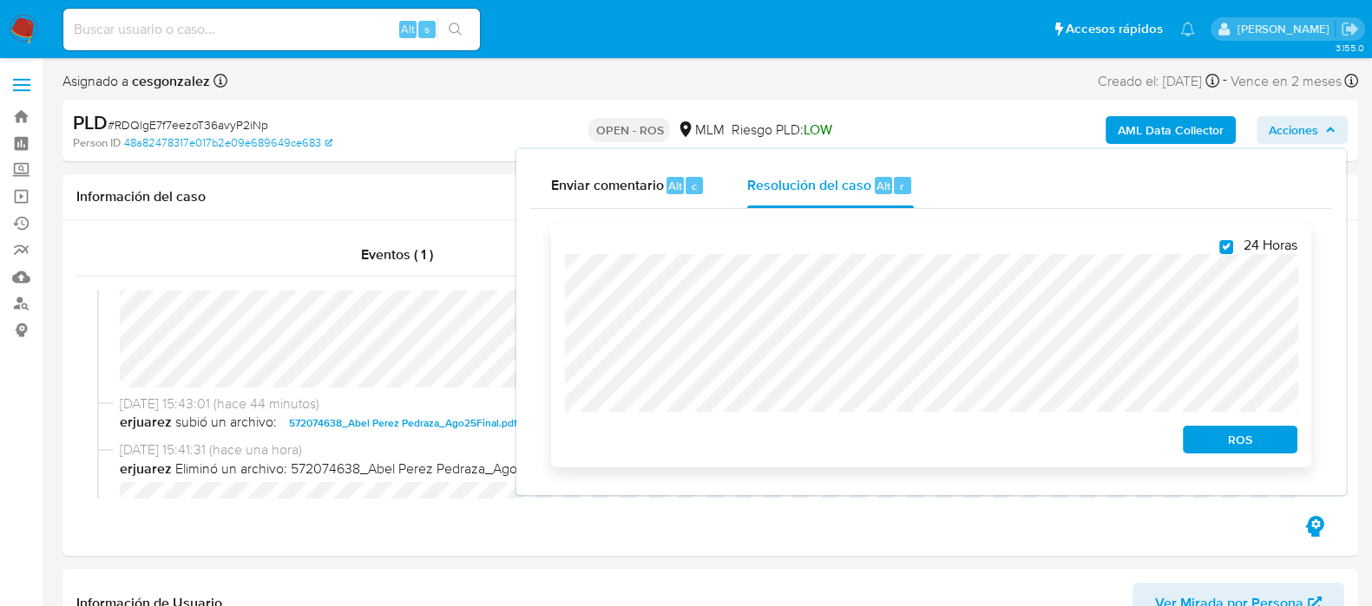
click at [1245, 452] on span "ROS" at bounding box center [1240, 440] width 90 height 24
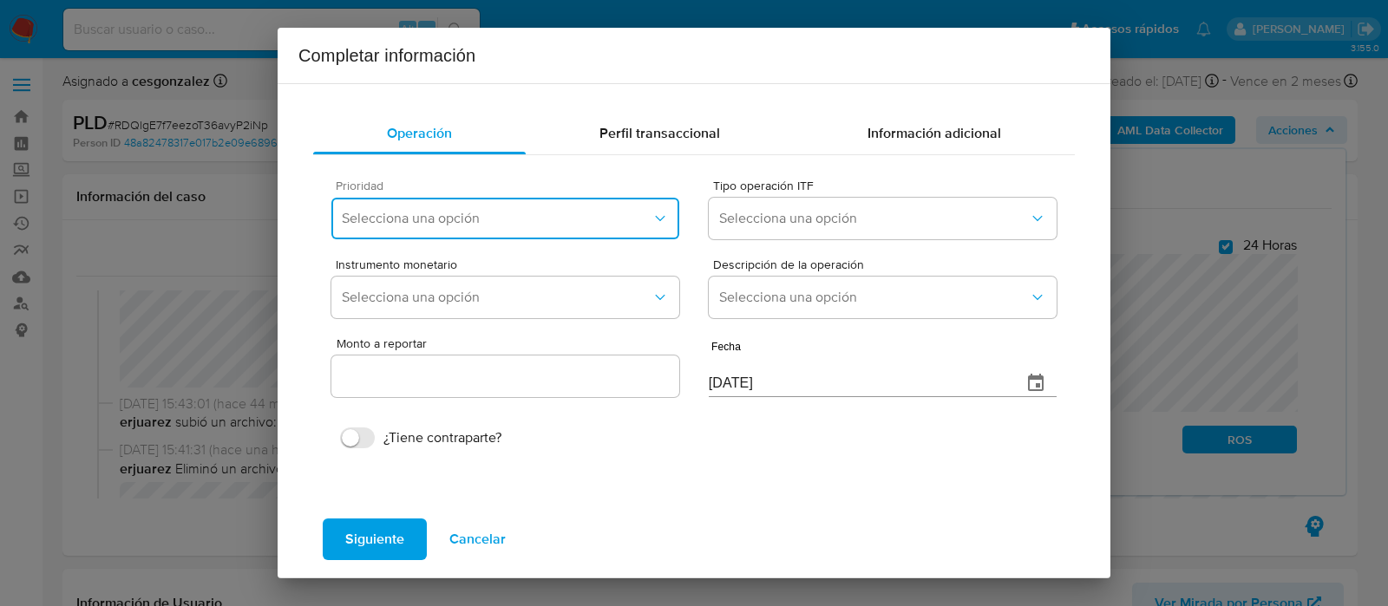
click at [547, 215] on span "Selecciona una opción" at bounding box center [497, 218] width 310 height 17
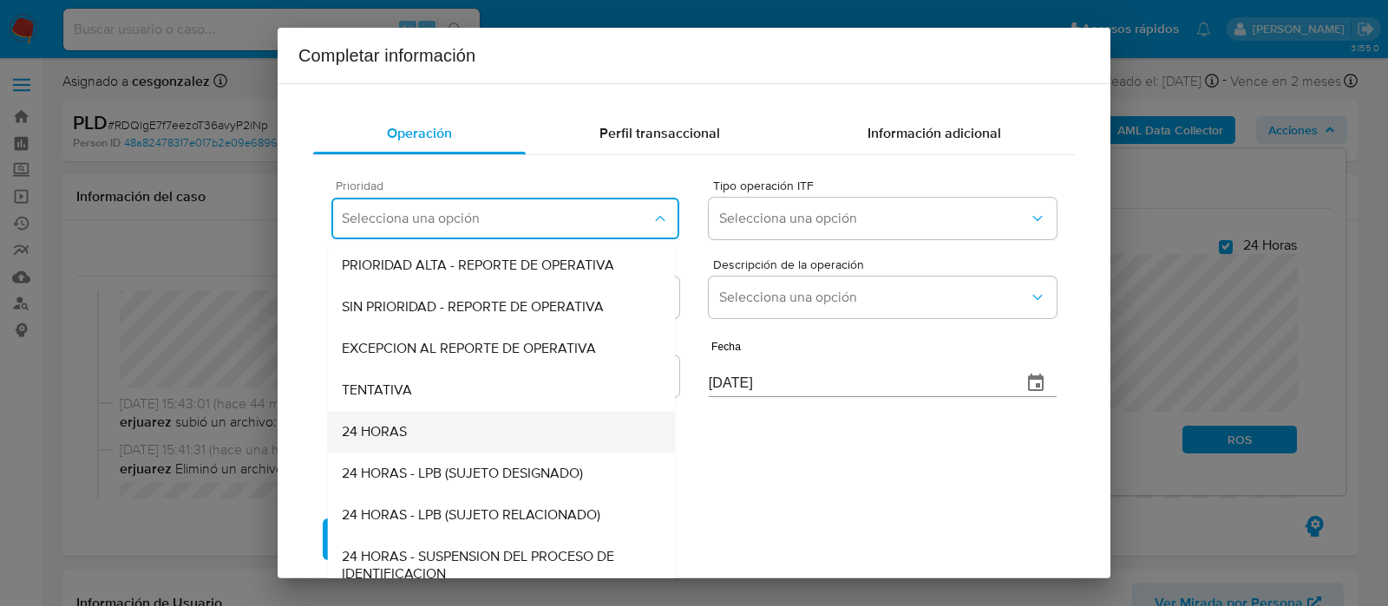
click at [412, 430] on div "24 HORAS" at bounding box center [501, 432] width 319 height 42
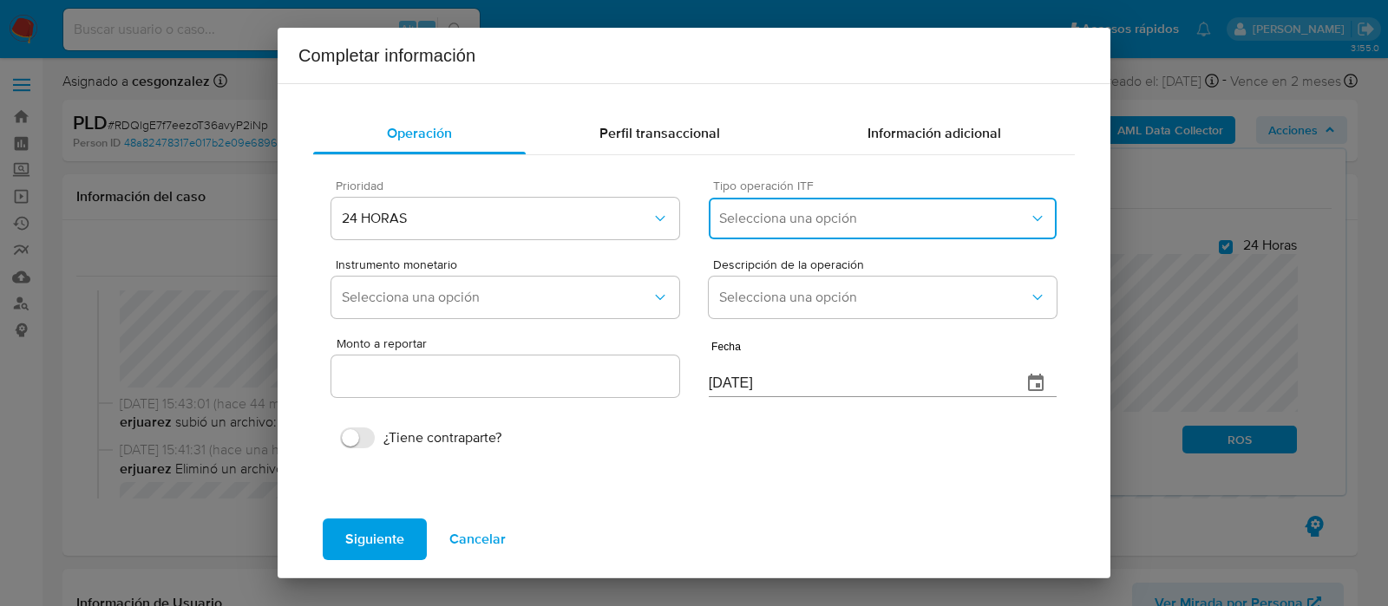
click at [904, 213] on span "Selecciona una opción" at bounding box center [874, 218] width 310 height 17
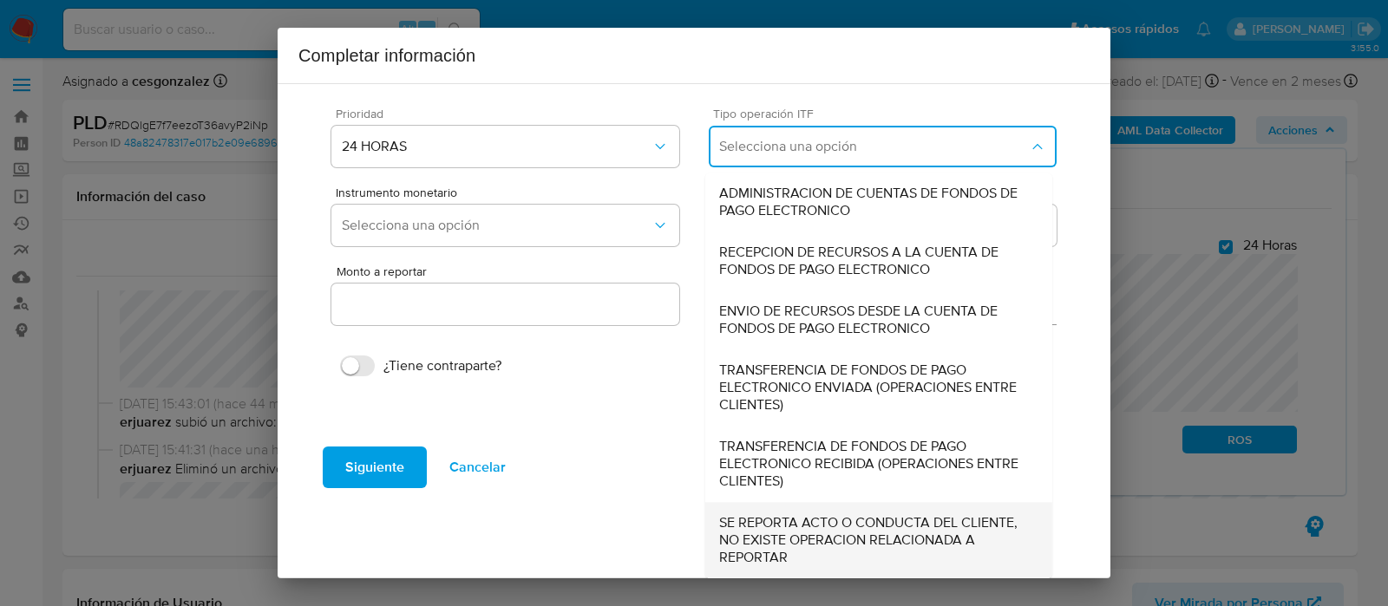
click at [772, 531] on span "SE REPORTA ACTO O CONDUCTA DEL CLIENTE, NO EXISTE OPERACION RELACIONADA A REPOR…" at bounding box center [878, 540] width 319 height 52
type input "0.00"
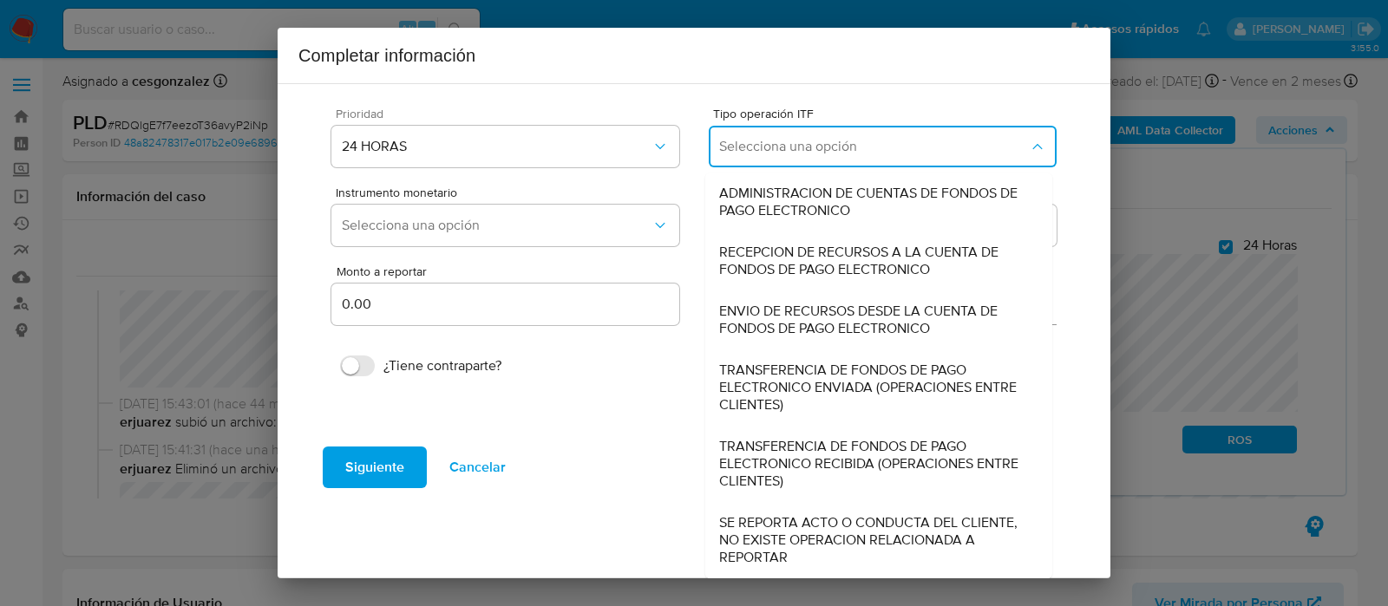
scroll to position [6, 0]
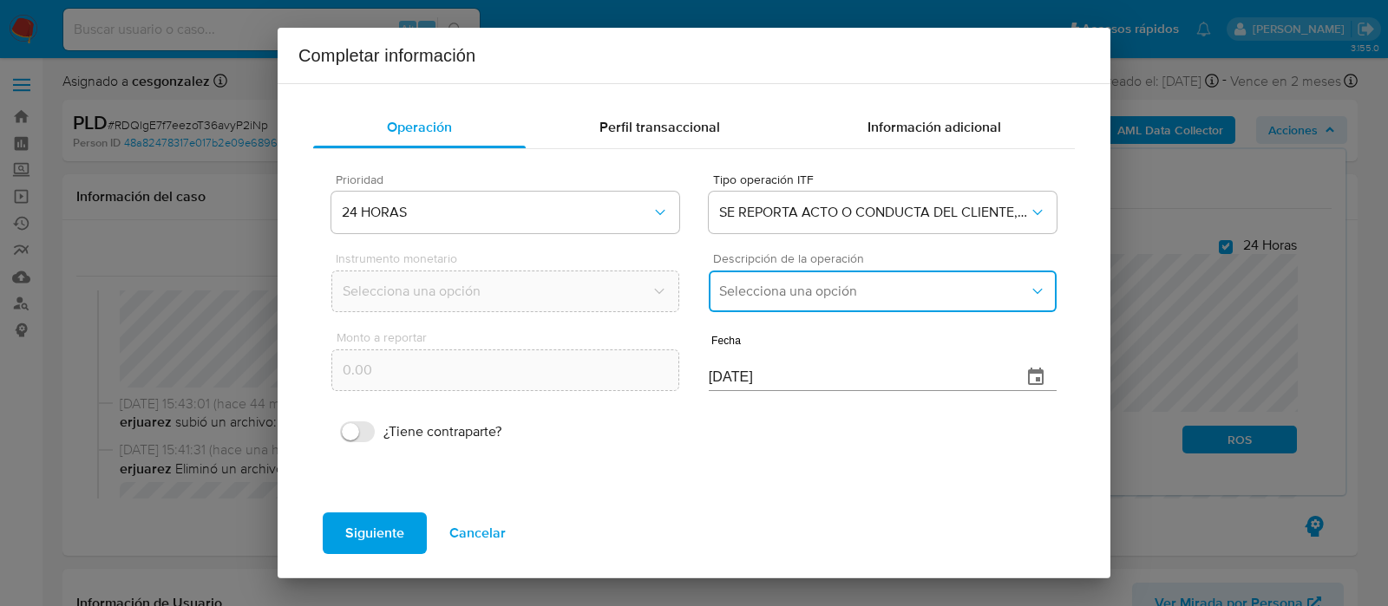
click at [777, 304] on button "Selecciona una opción" at bounding box center [883, 292] width 348 height 42
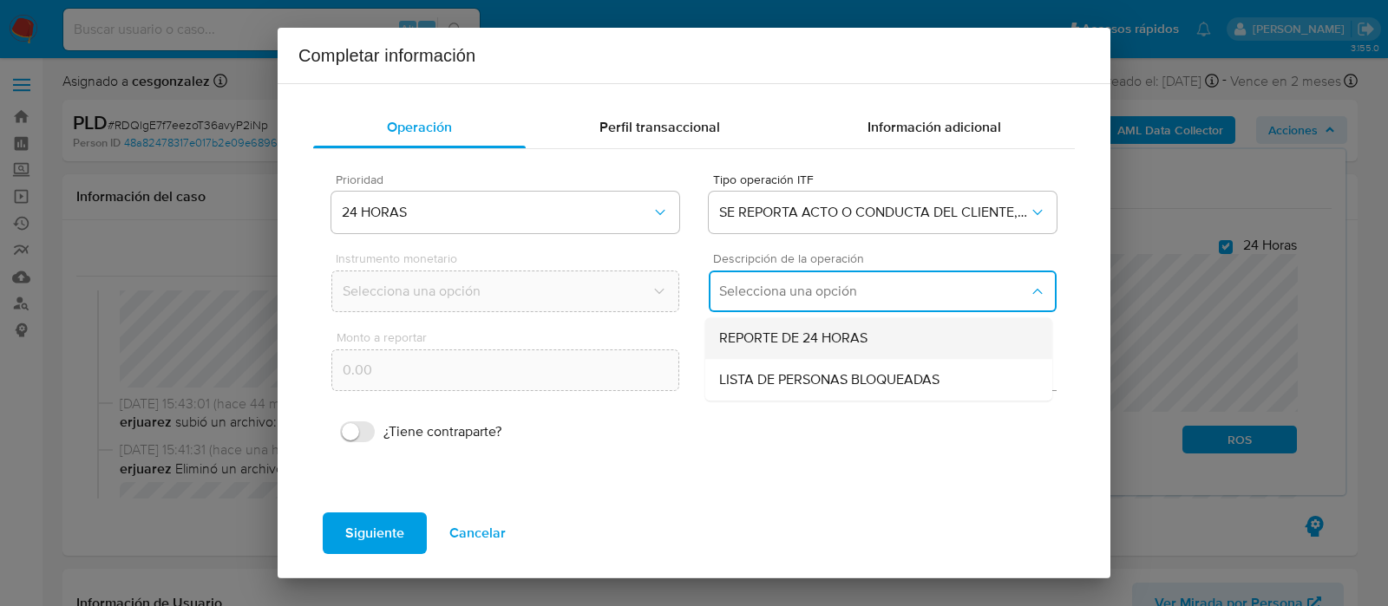
click at [779, 341] on span "REPORTE DE 24 HORAS" at bounding box center [793, 338] width 148 height 17
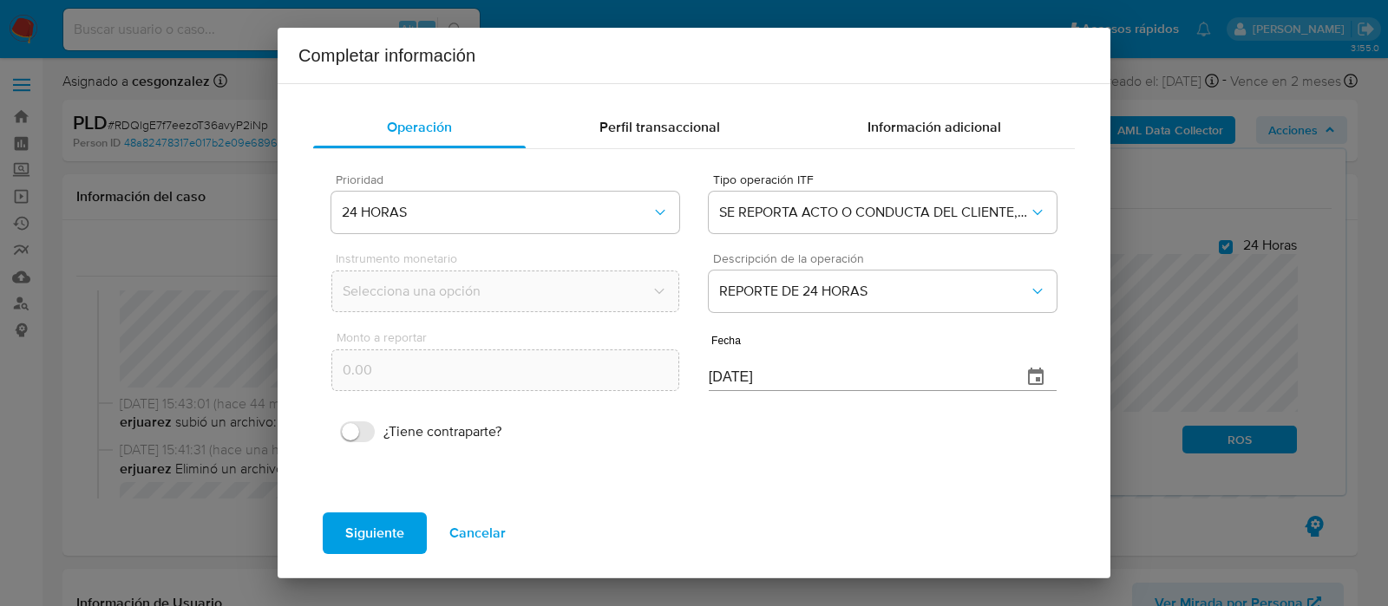
click at [709, 370] on input "[DATE]" at bounding box center [858, 378] width 299 height 28
click at [709, 368] on input "[DATE]" at bounding box center [858, 378] width 299 height 28
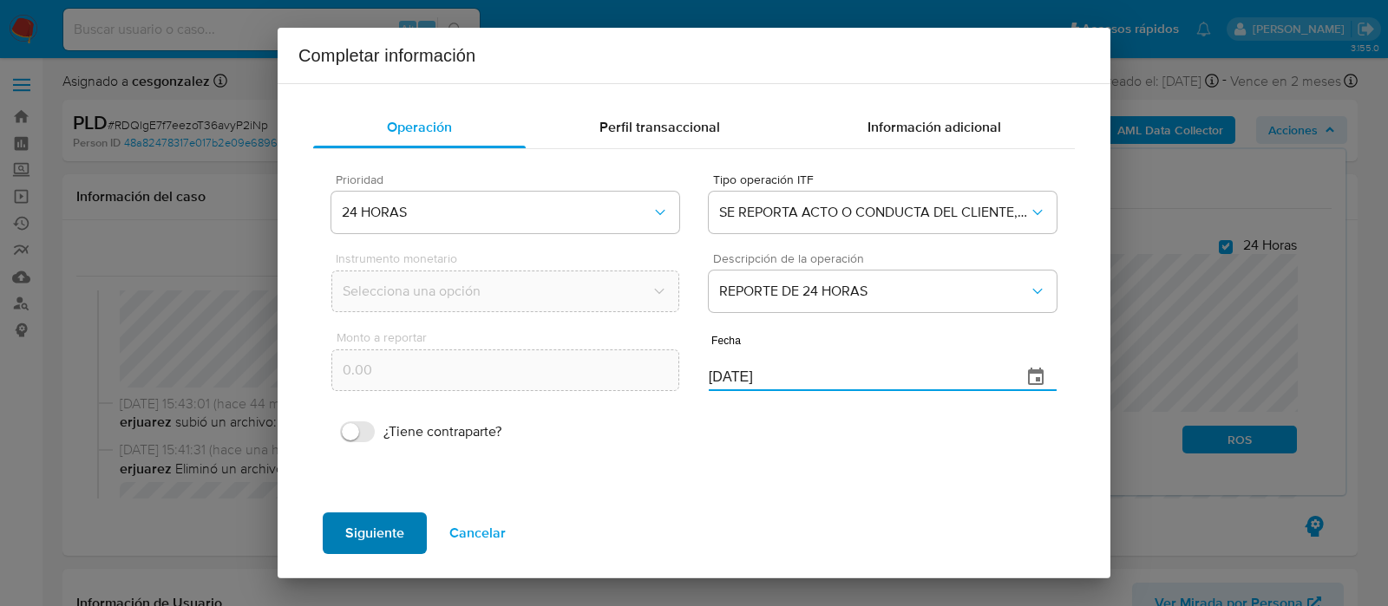
type input "31/07/2025"
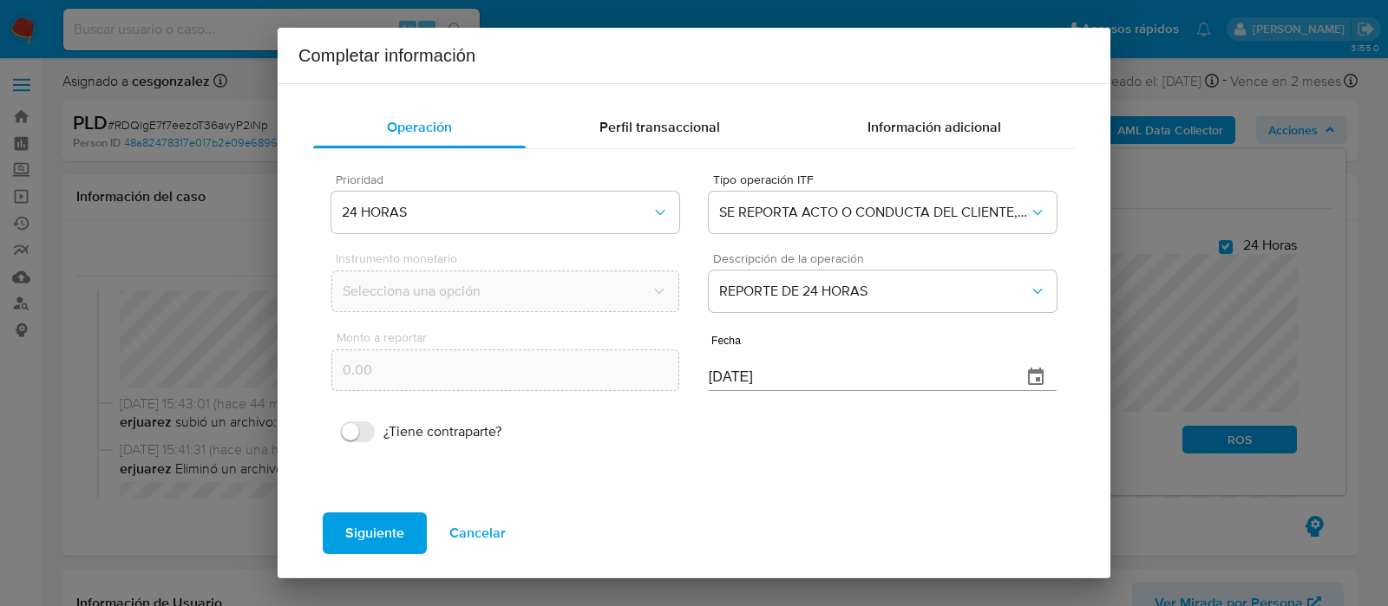
drag, startPoint x: 333, startPoint y: 544, endPoint x: 338, endPoint y: 536, distance: 9.4
click at [334, 540] on button "Siguiente" at bounding box center [375, 534] width 104 height 42
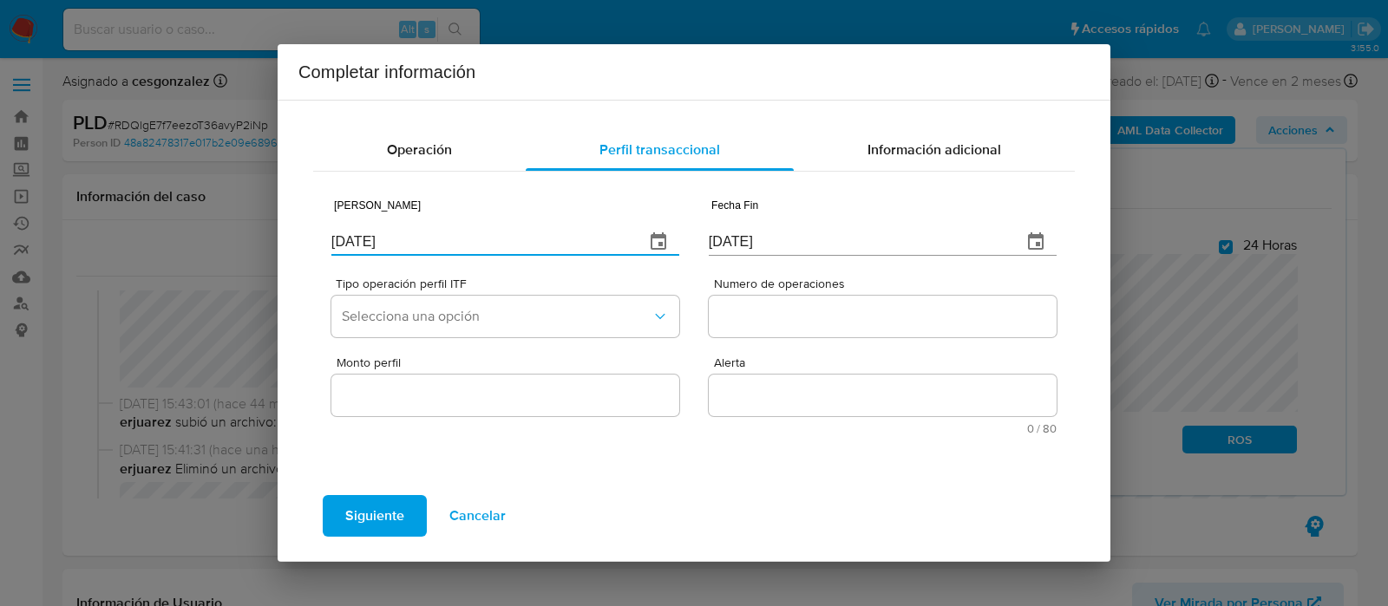
click at [419, 239] on input "[DATE]" at bounding box center [480, 242] width 299 height 28
type input "01/01/2025"
type input "01/07/2025"
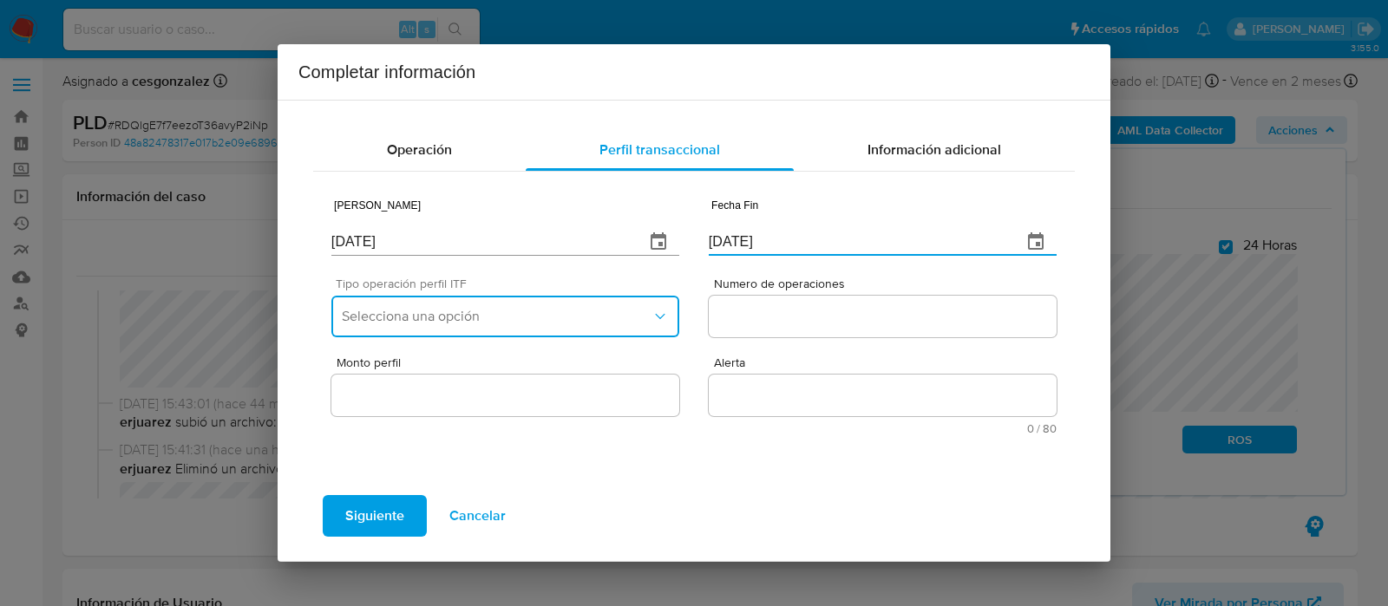
click at [555, 301] on button "Selecciona una opción" at bounding box center [505, 317] width 348 height 42
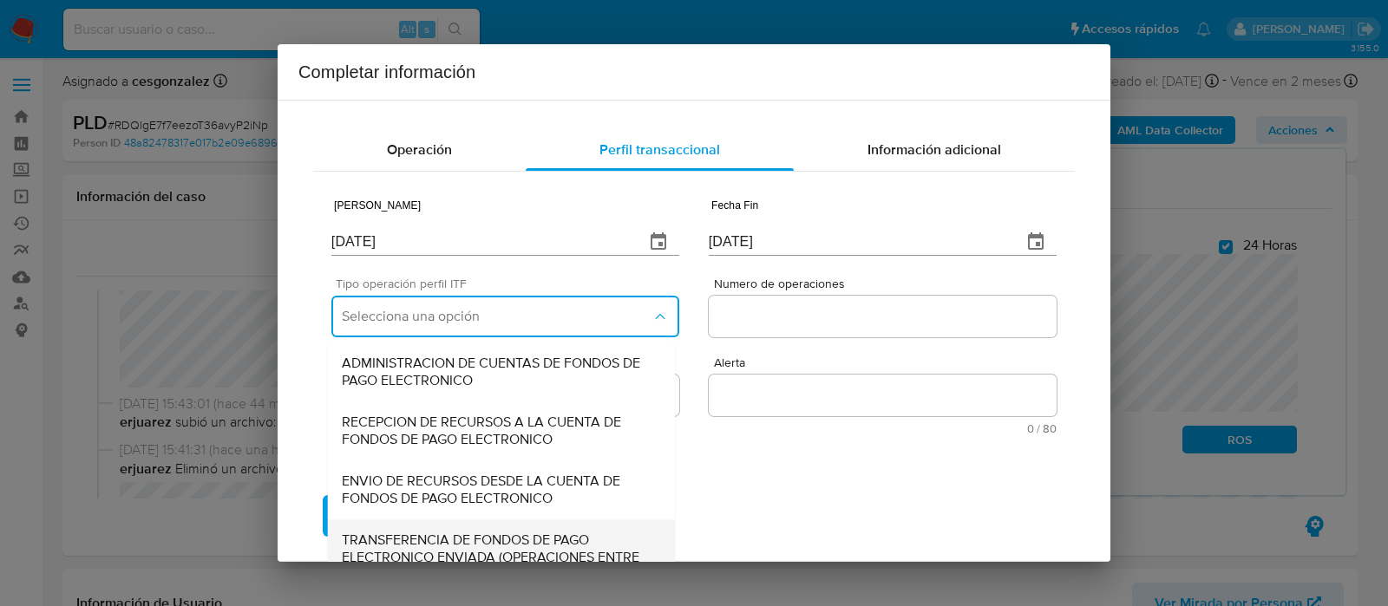
scroll to position [186, 0]
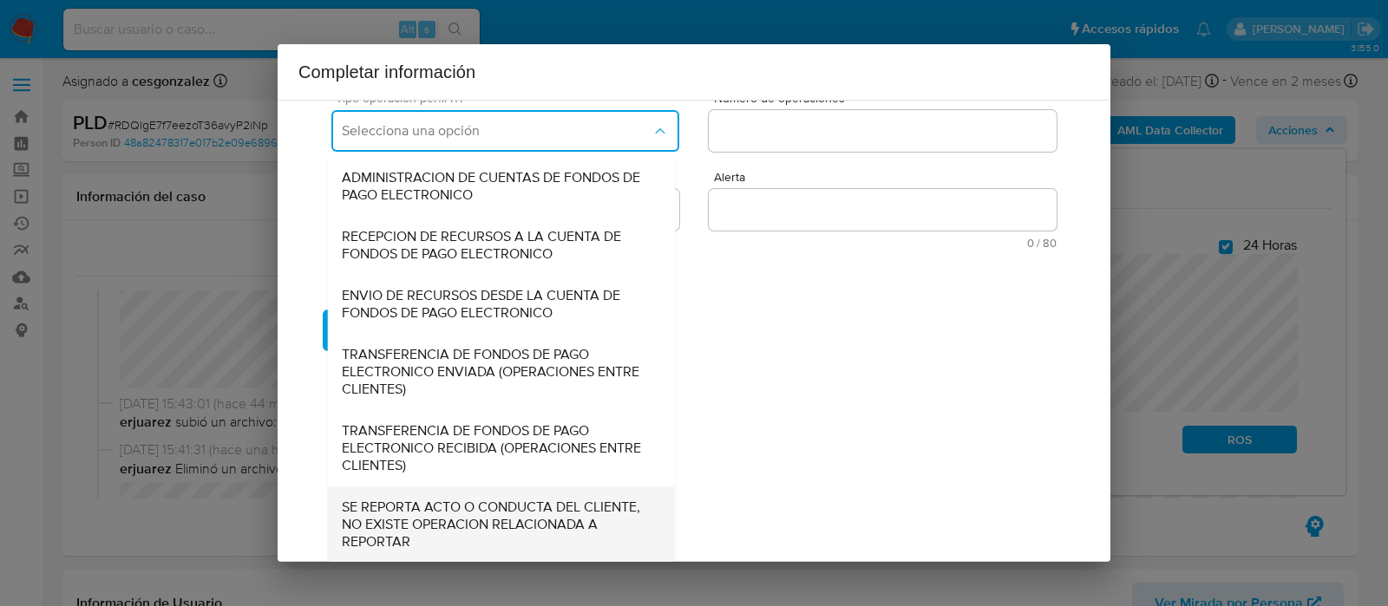
click at [450, 507] on span "SE REPORTA ACTO O CONDUCTA DEL CLIENTE, NO EXISTE OPERACION RELACIONADA A REPOR…" at bounding box center [501, 525] width 319 height 52
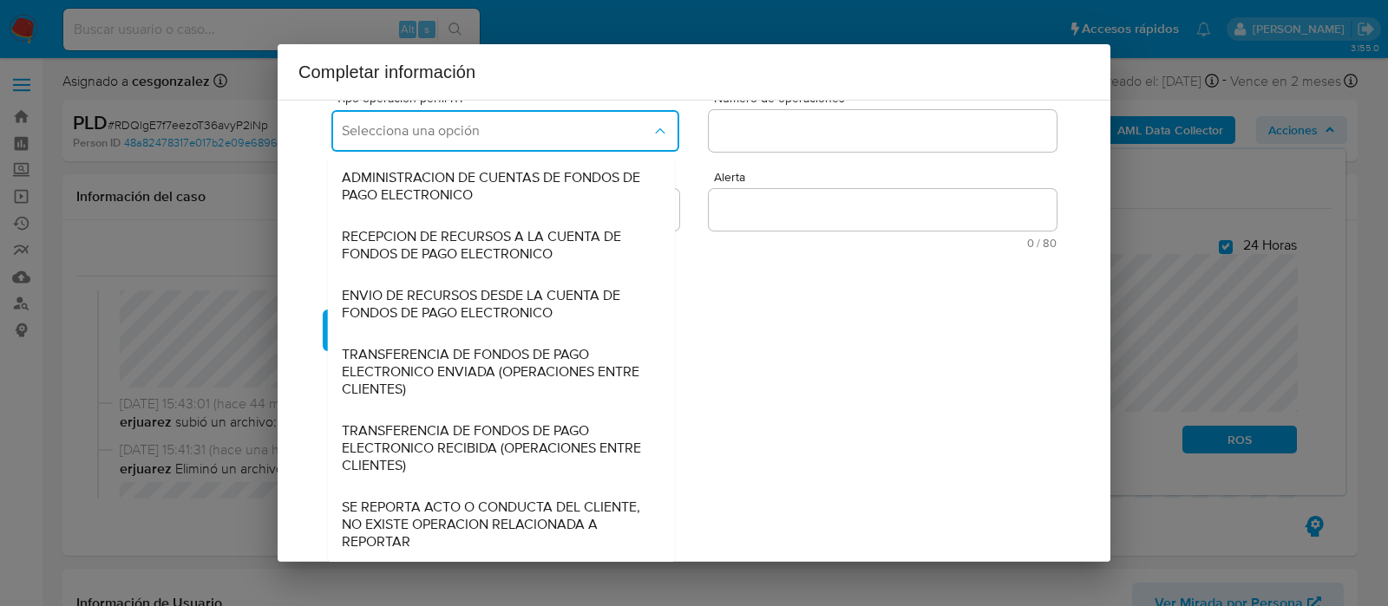
scroll to position [0, 0]
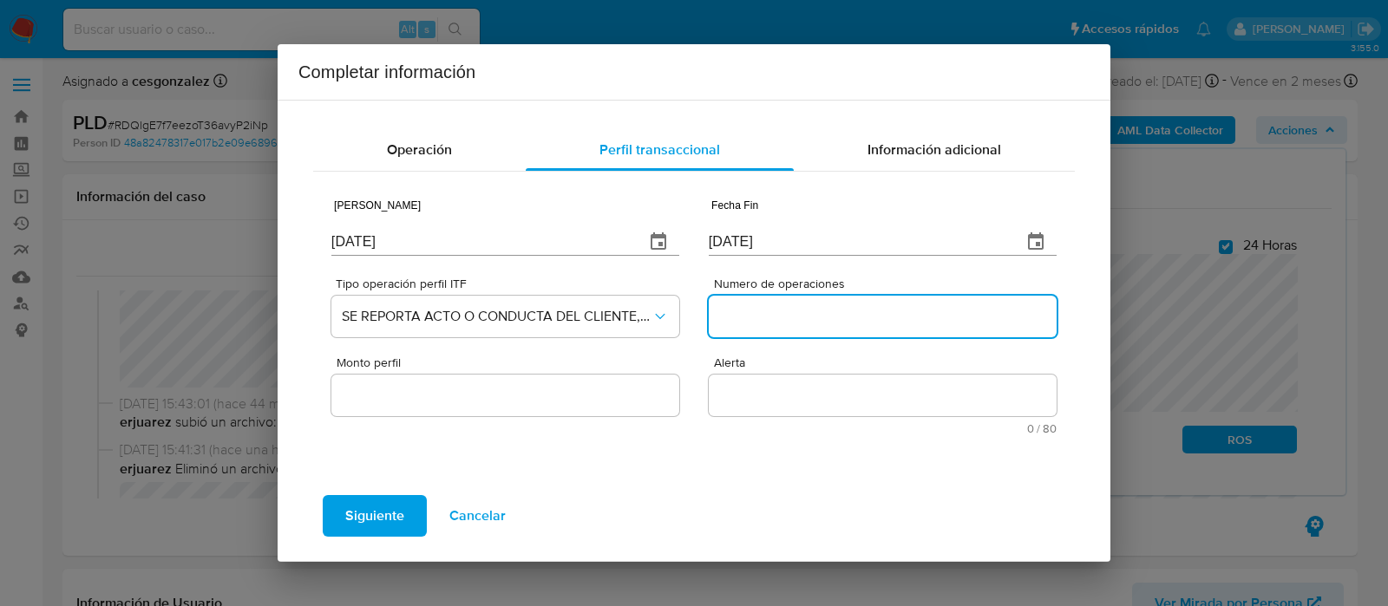
click at [775, 323] on input "Numero de operaciones" at bounding box center [883, 316] width 348 height 23
type input "0"
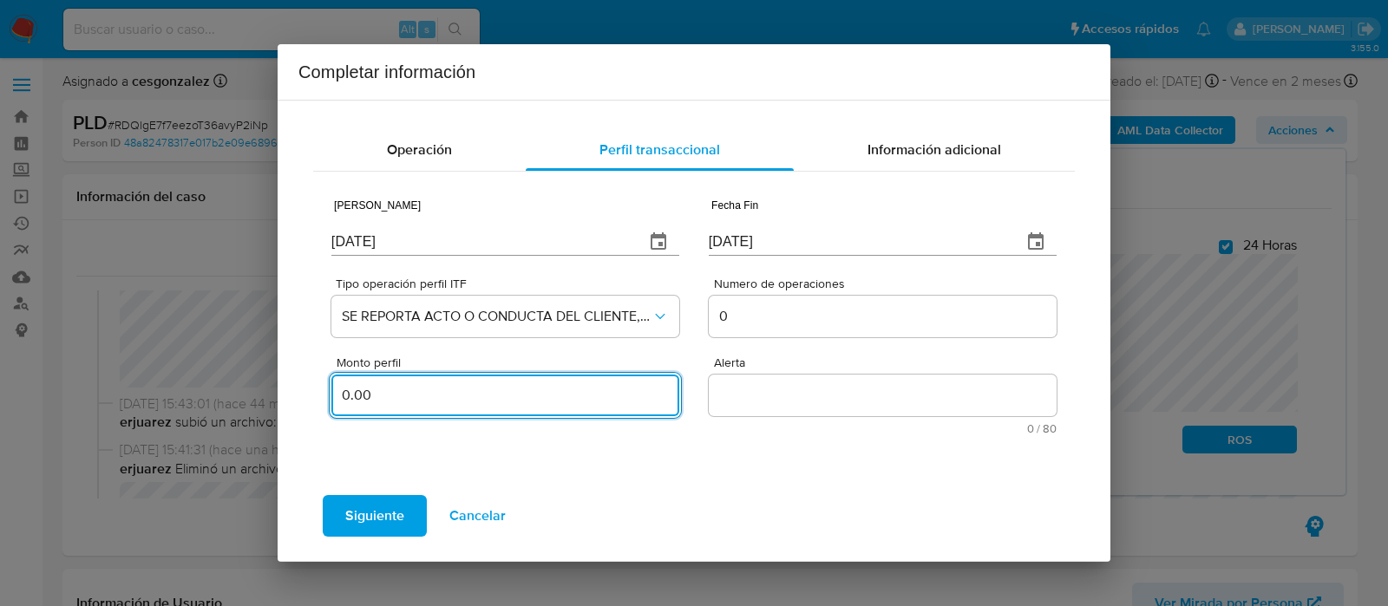
type input "0.00"
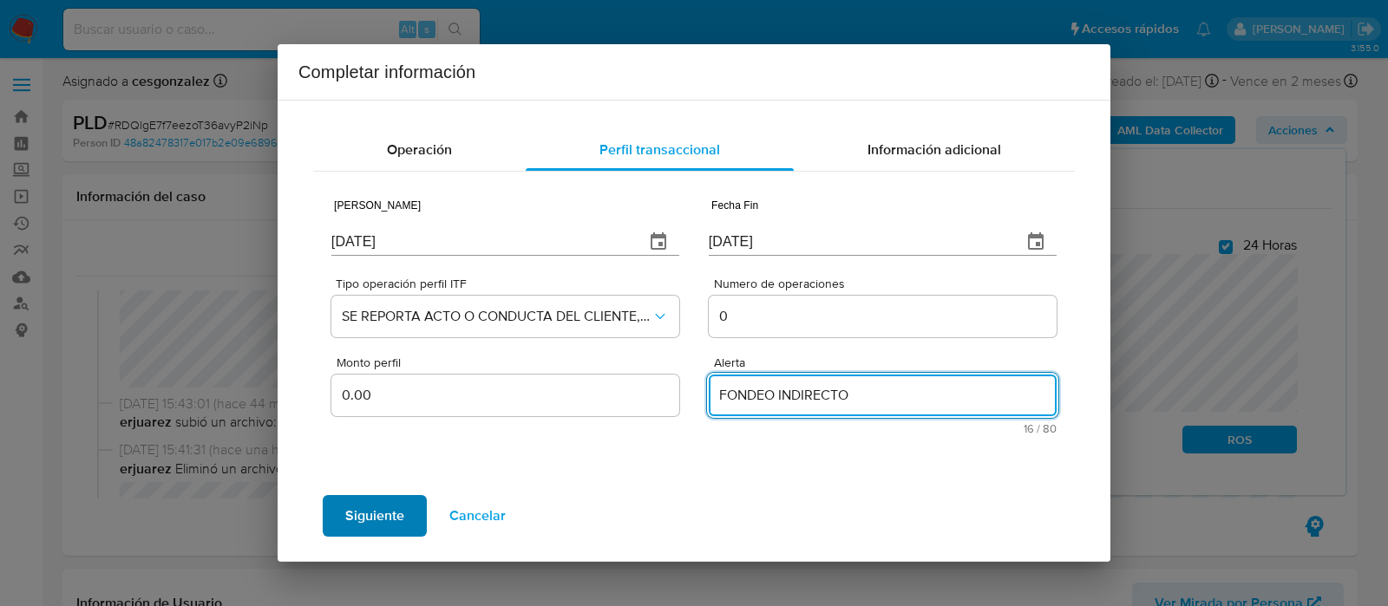
type textarea "FONDEO INDIRECTO"
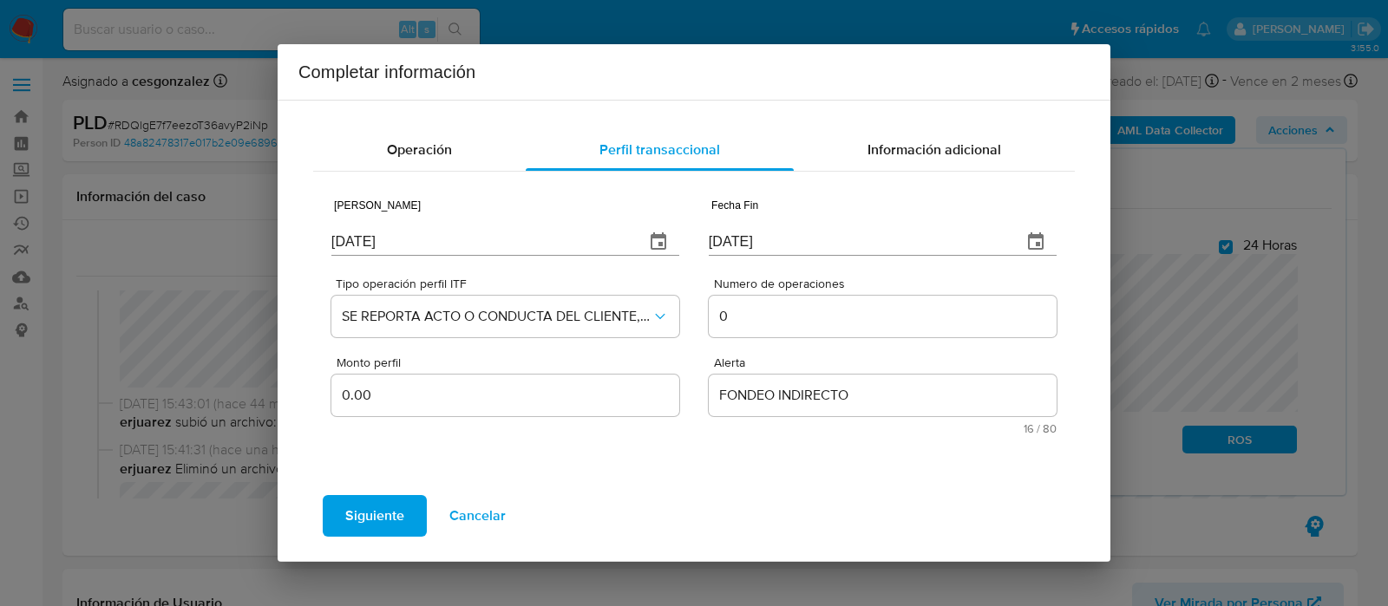
click at [382, 521] on span "Siguiente" at bounding box center [374, 516] width 59 height 38
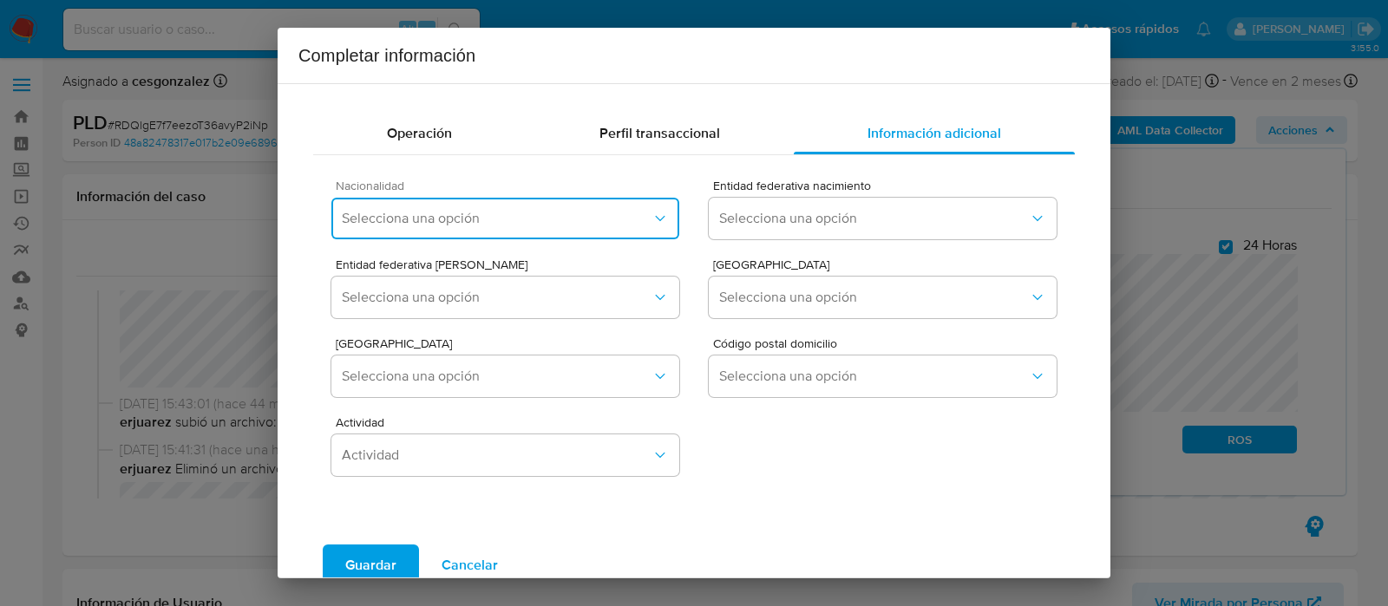
click at [427, 224] on span "Selecciona una opción" at bounding box center [497, 218] width 310 height 17
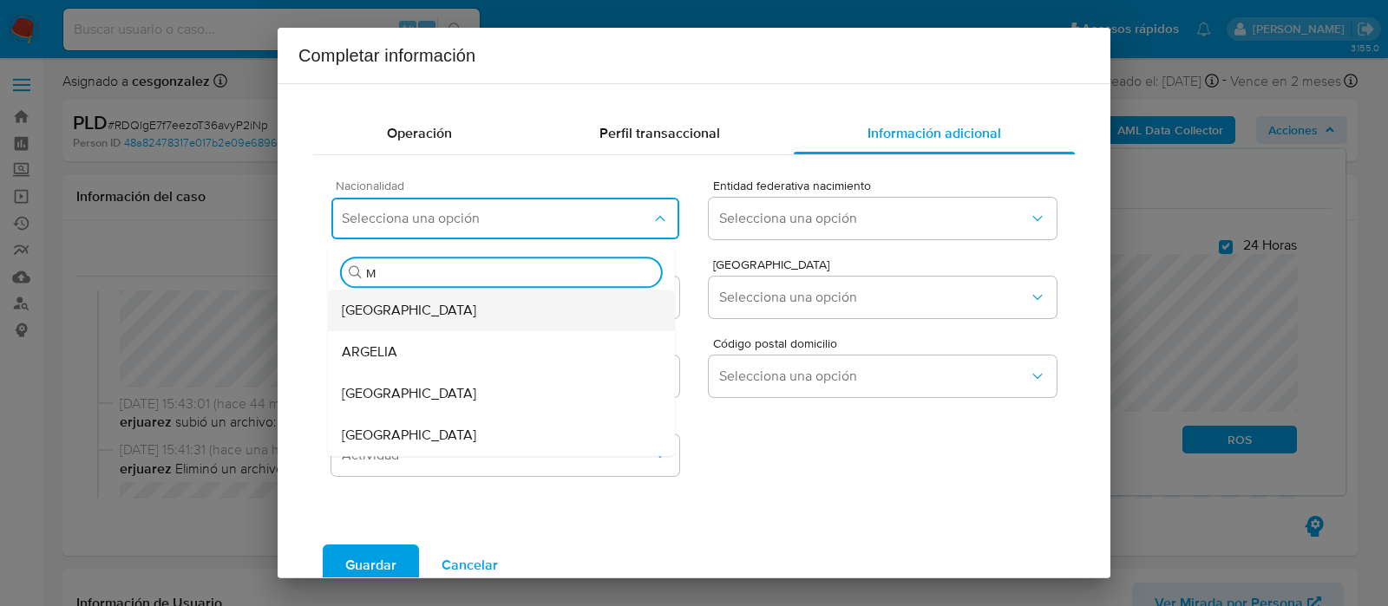
type input "ME"
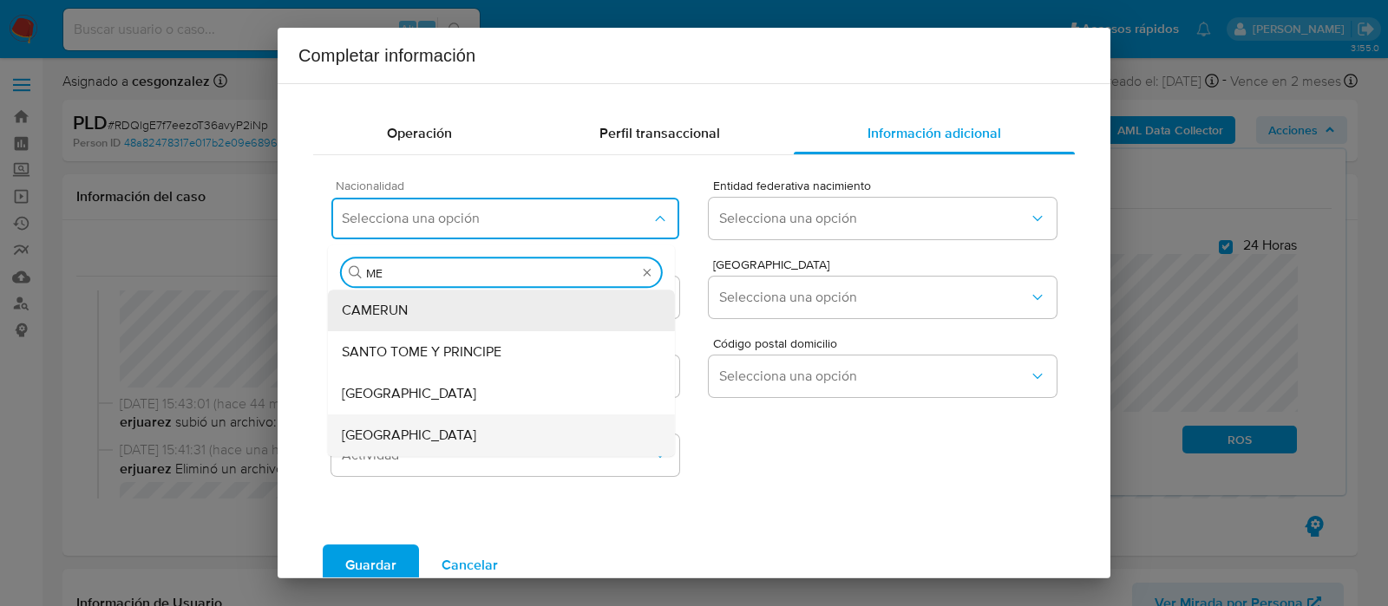
click at [385, 435] on span "MEXICO" at bounding box center [409, 435] width 134 height 17
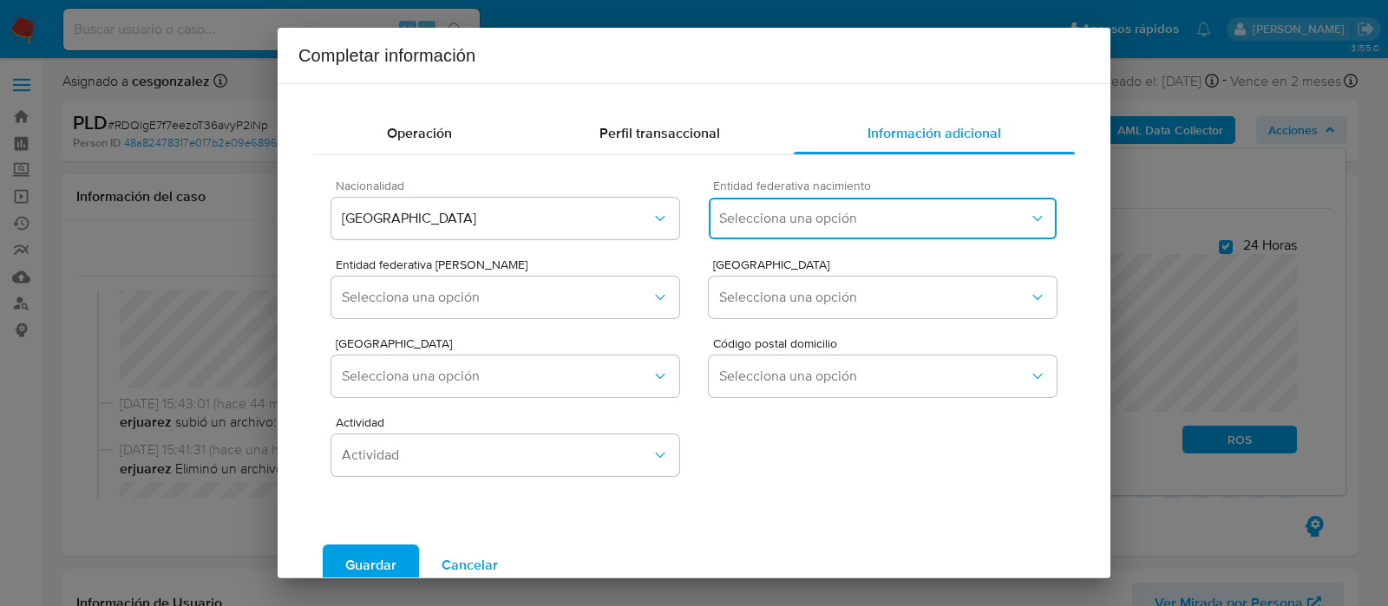
click at [820, 228] on button "Selecciona una opción" at bounding box center [883, 219] width 348 height 42
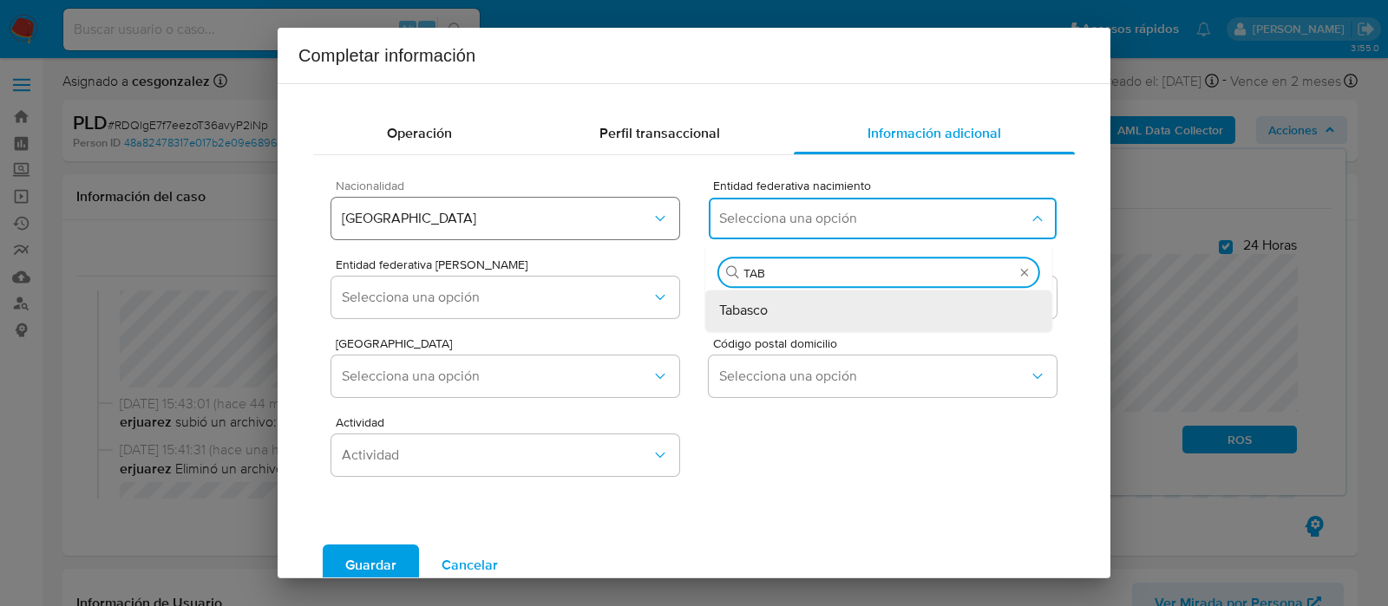
type input "TABA"
click at [783, 327] on div "Tabasco" at bounding box center [878, 311] width 319 height 42
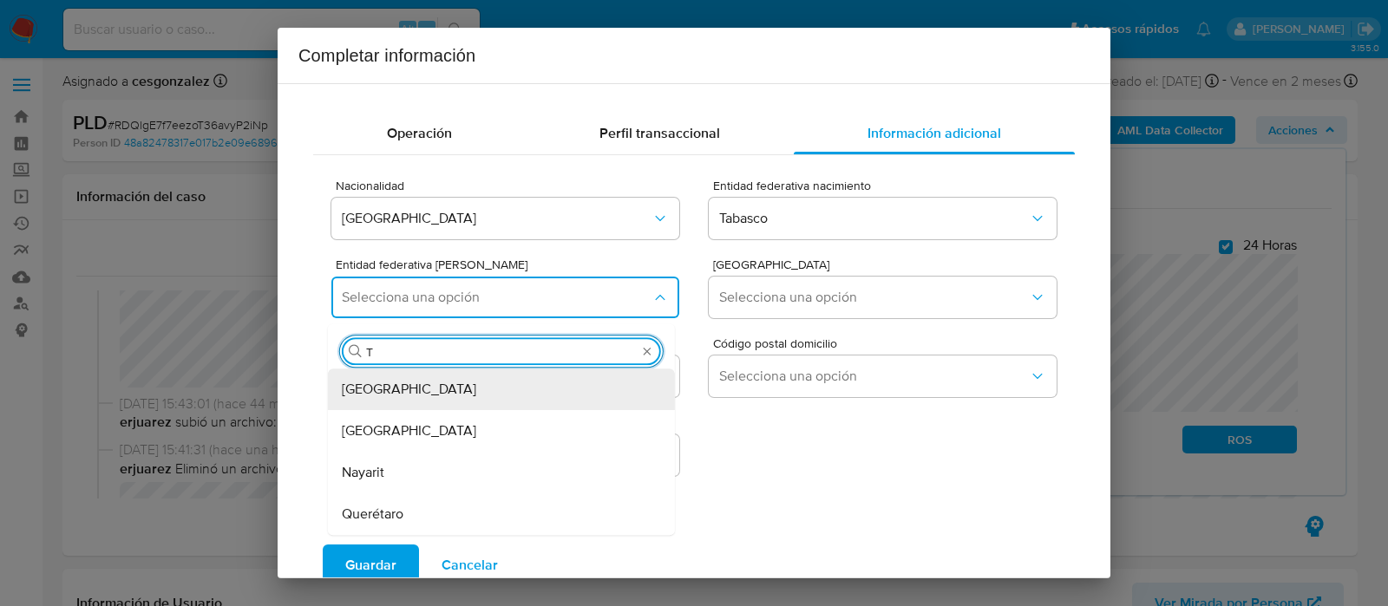
type input "TA"
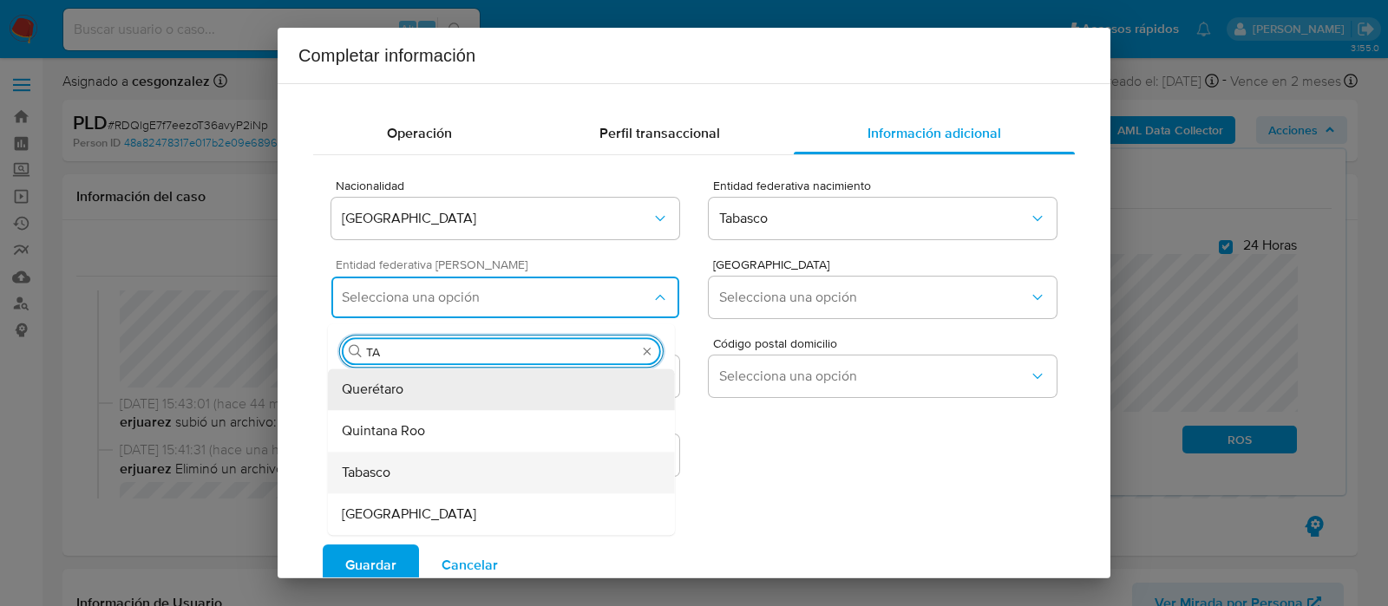
click at [407, 475] on div "Tabasco" at bounding box center [501, 473] width 319 height 42
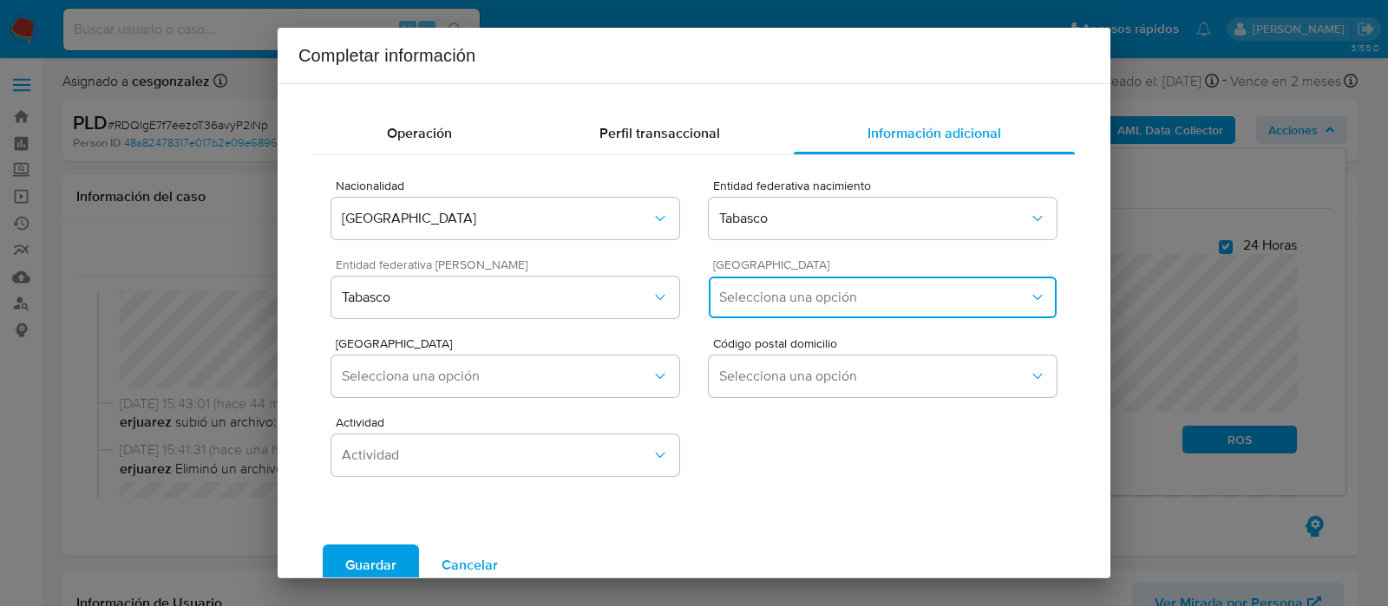
click at [769, 291] on span "Selecciona una opción" at bounding box center [874, 297] width 310 height 17
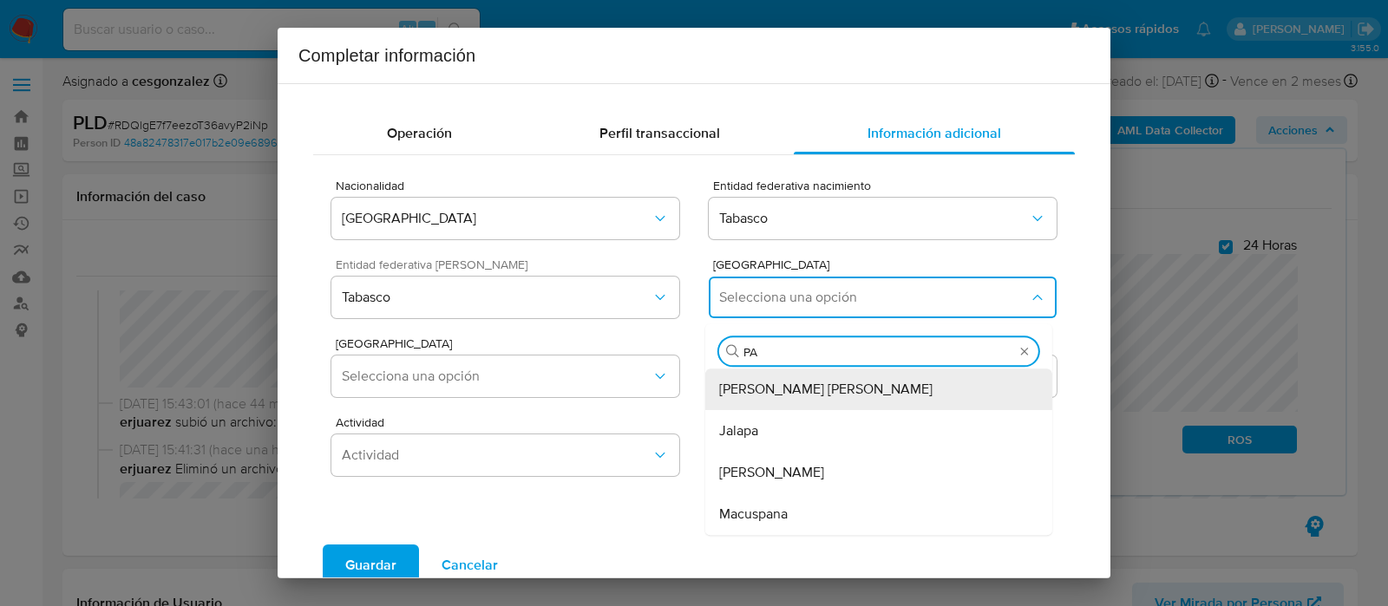
type input "PAR"
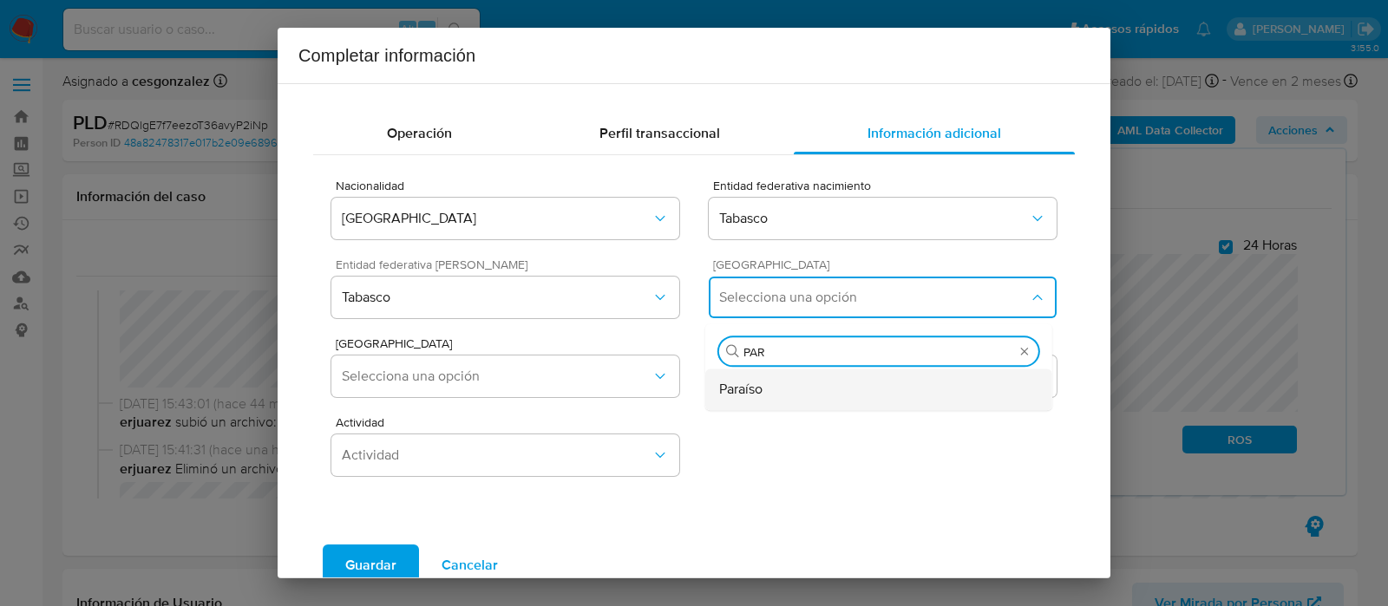
drag, startPoint x: 804, startPoint y: 392, endPoint x: 724, endPoint y: 396, distance: 79.9
click at [803, 391] on div "Paraíso" at bounding box center [878, 390] width 319 height 42
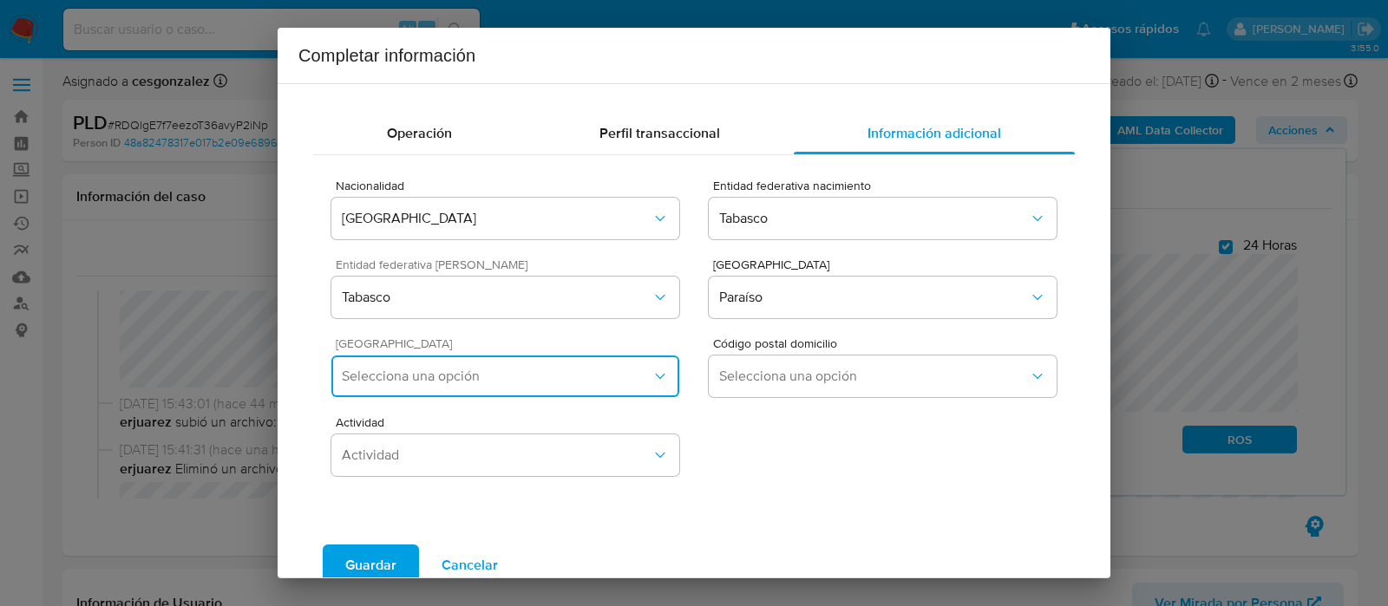
click at [625, 375] on span "Selecciona una opción" at bounding box center [497, 376] width 310 height 17
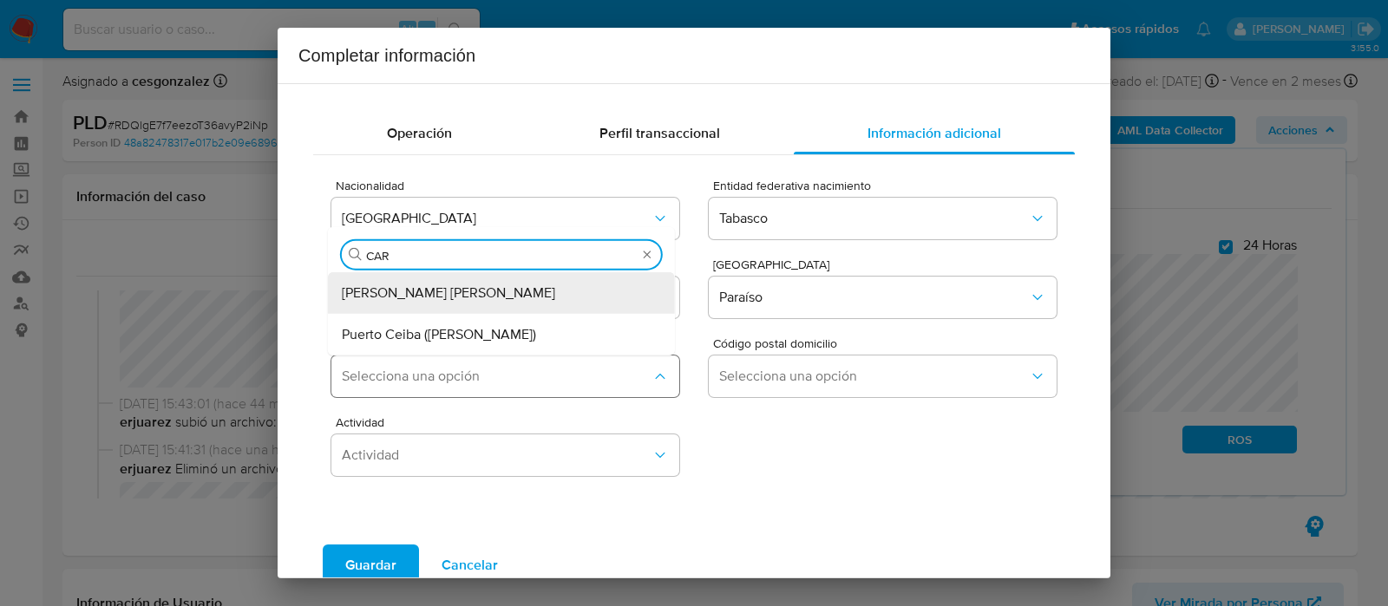
type input "CARR"
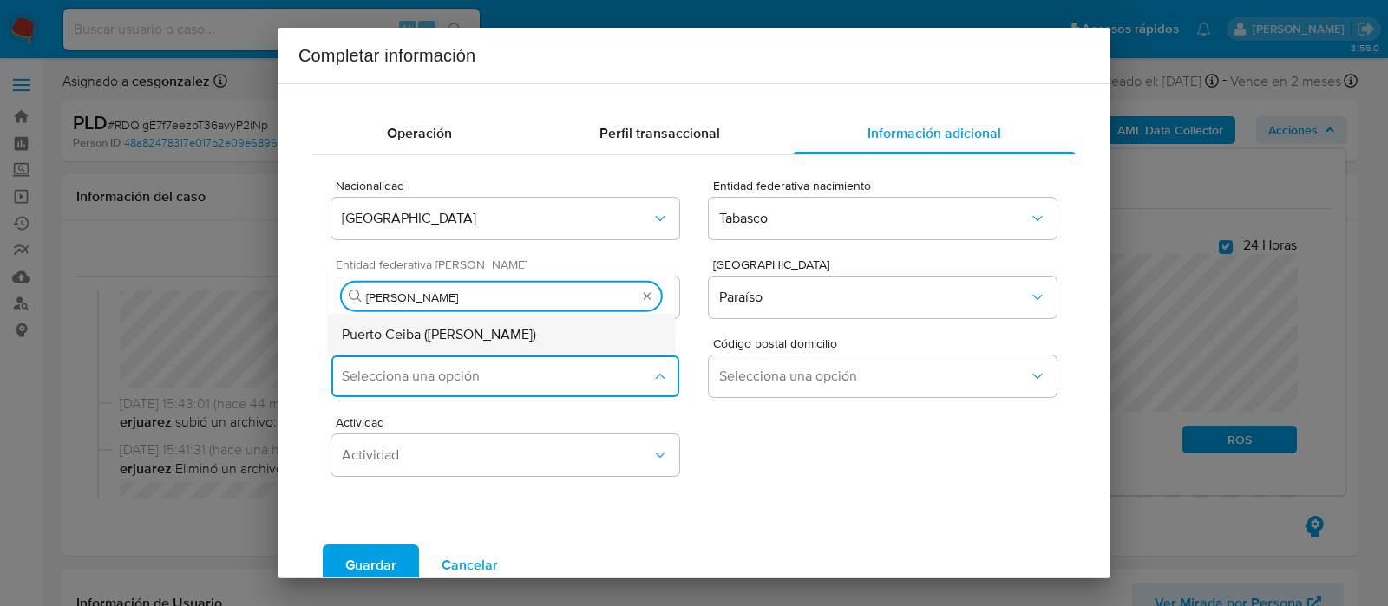
click at [476, 332] on span "Puerto Ceiba (Carrizal)" at bounding box center [439, 333] width 194 height 17
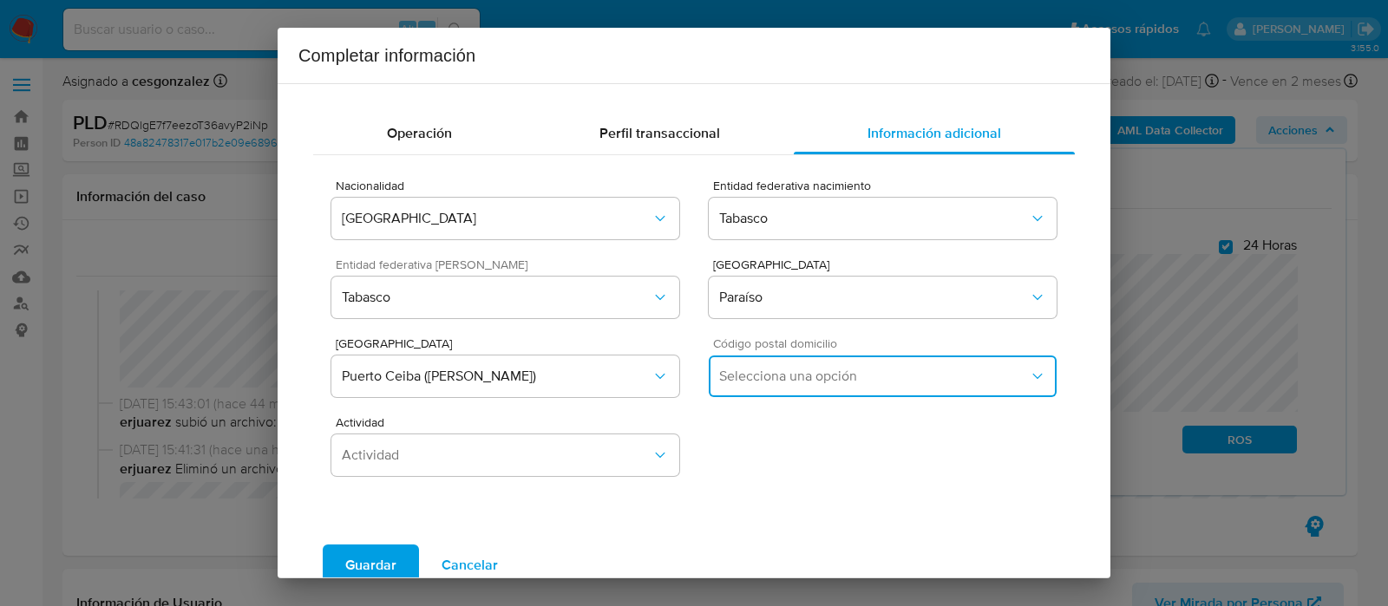
click at [767, 383] on span "Selecciona una opción" at bounding box center [874, 376] width 310 height 17
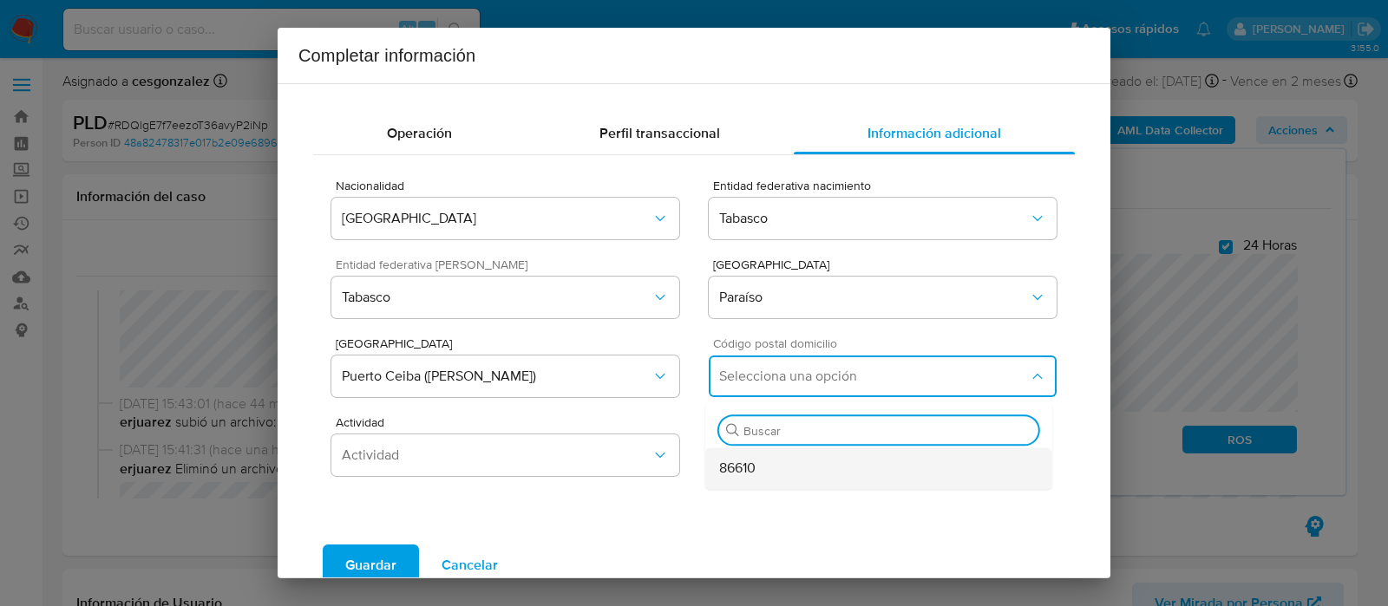
click at [754, 466] on div "86610" at bounding box center [878, 469] width 319 height 42
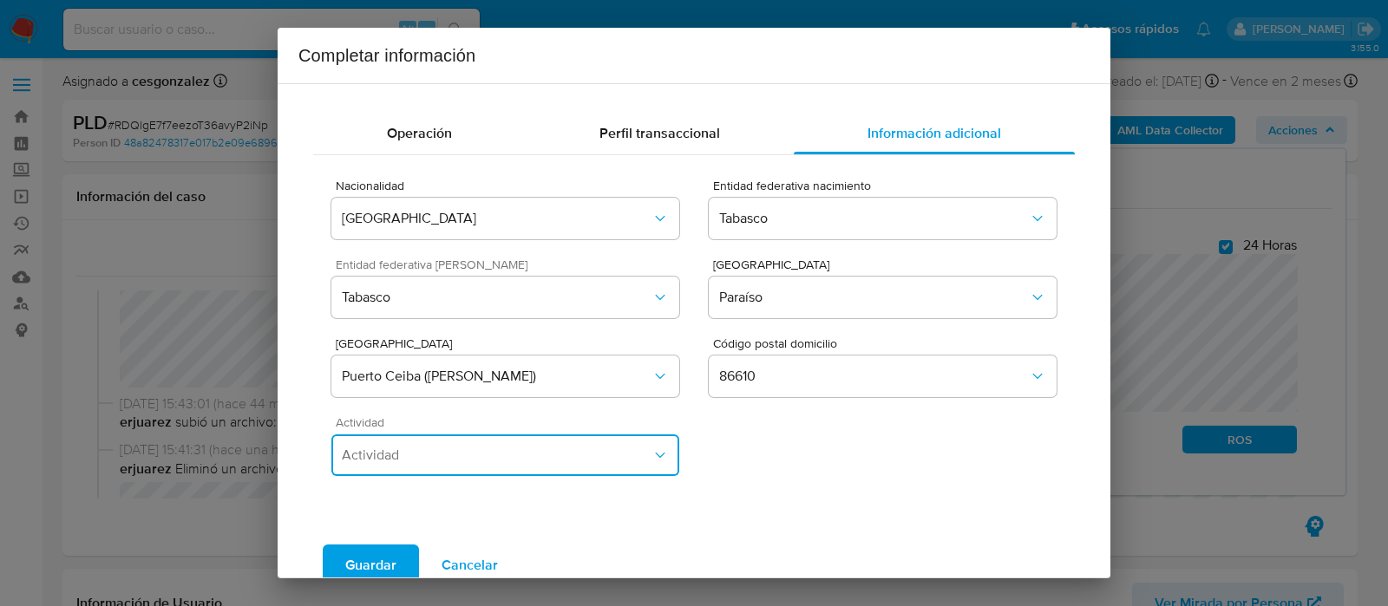
click at [588, 436] on button "Actividad" at bounding box center [505, 456] width 348 height 42
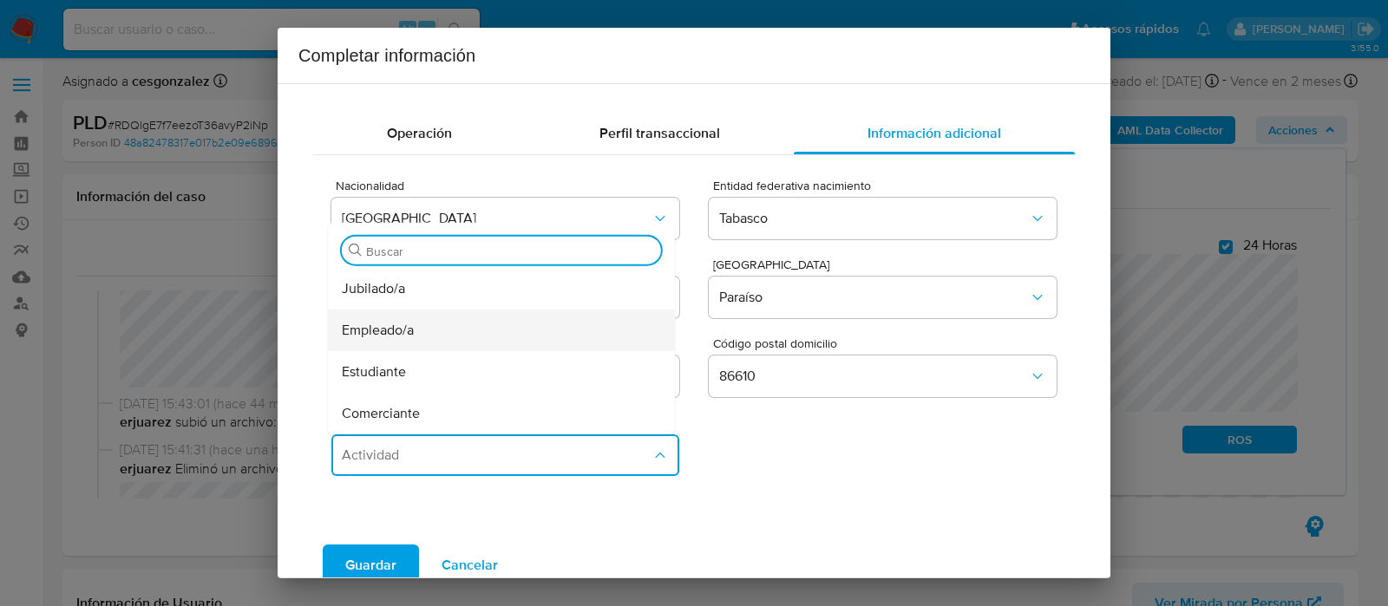
scroll to position [216, 0]
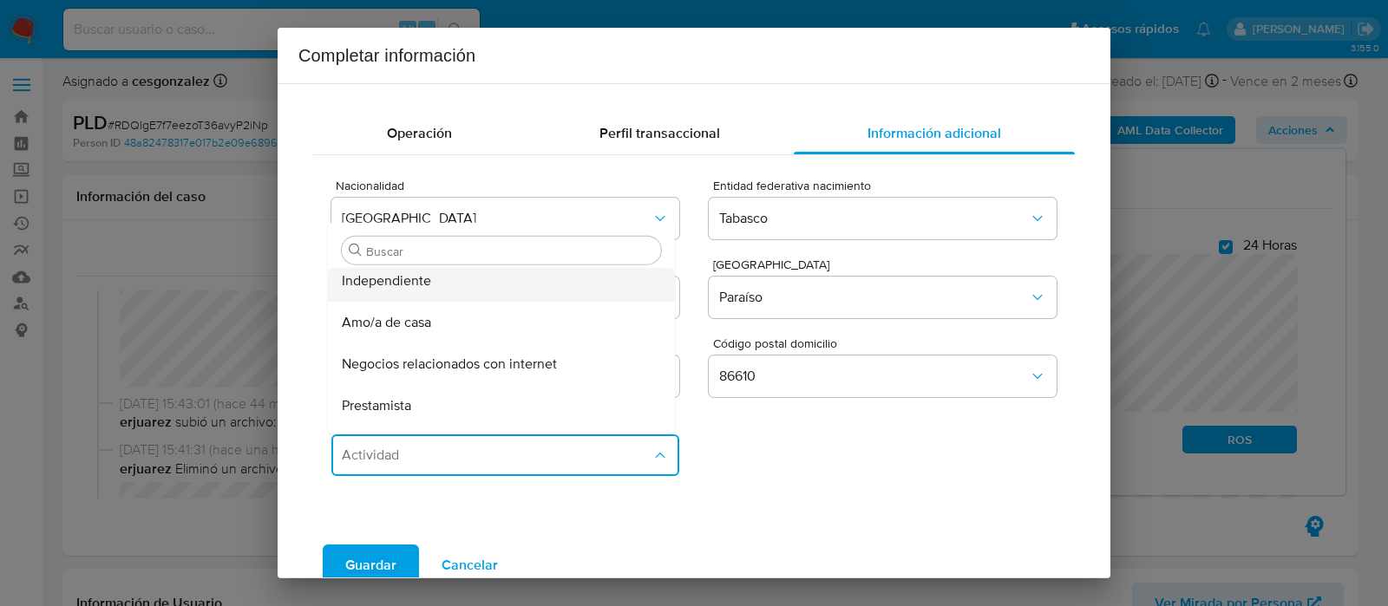
click at [488, 218] on div "Independiente" at bounding box center [501, 197] width 319 height 42
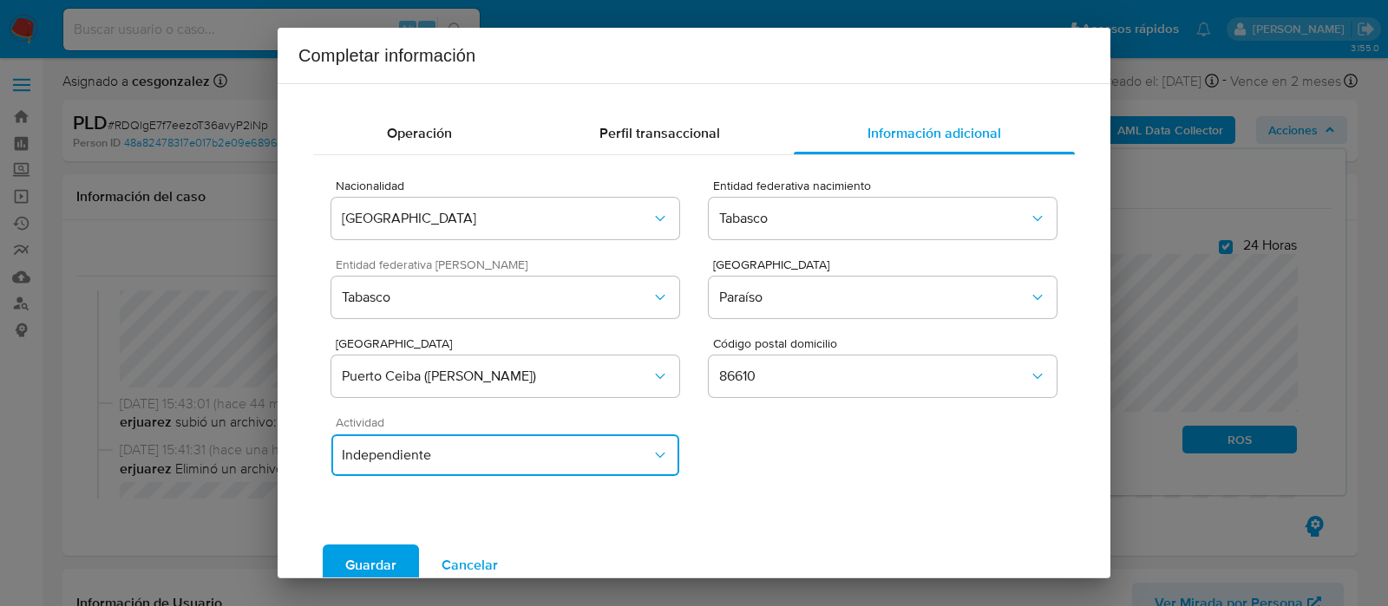
scroll to position [31, 0]
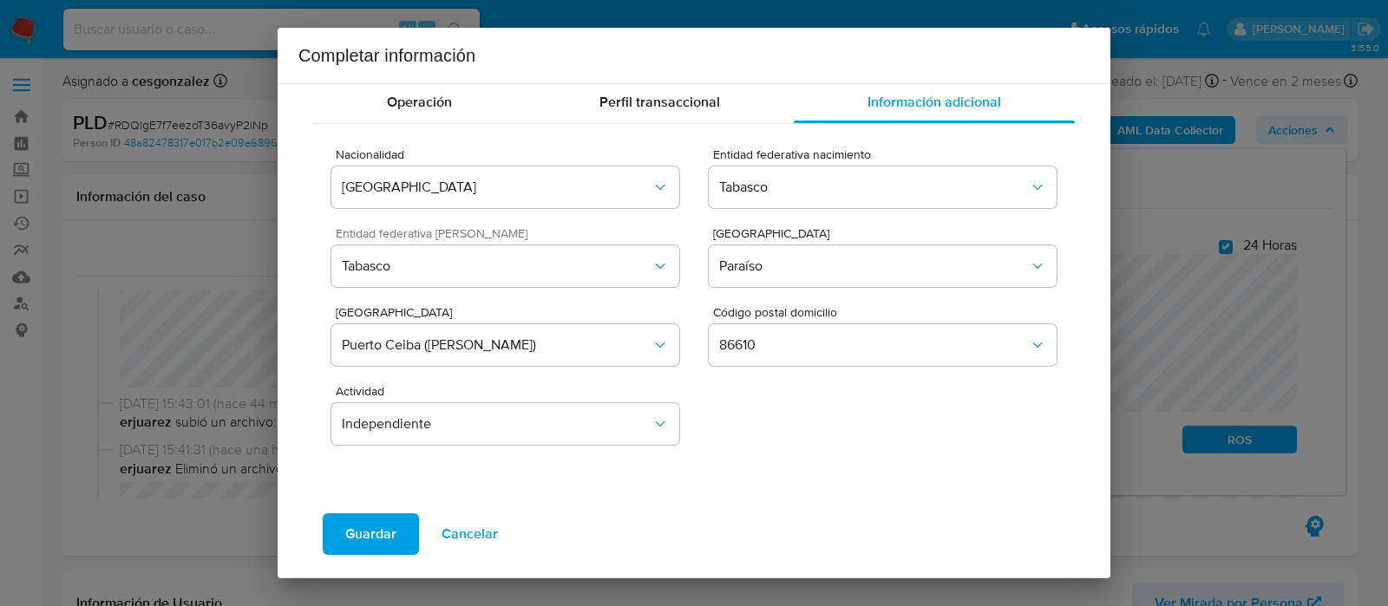
click at [381, 531] on span "Guardar" at bounding box center [370, 534] width 51 height 38
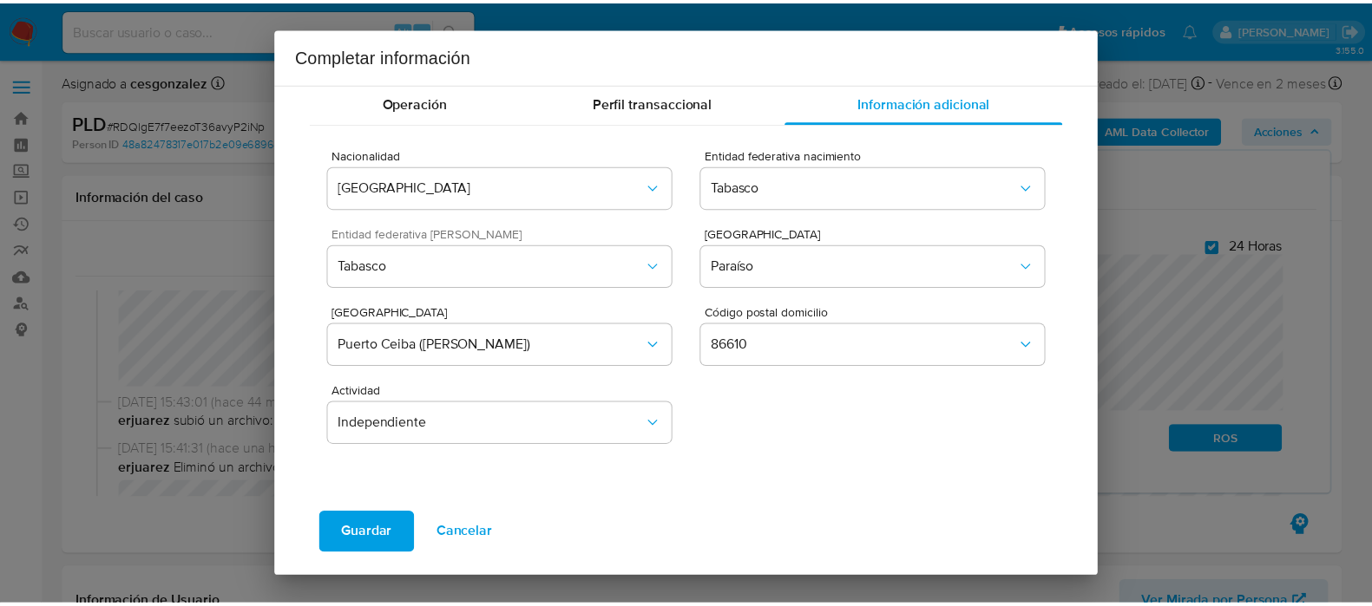
scroll to position [0, 0]
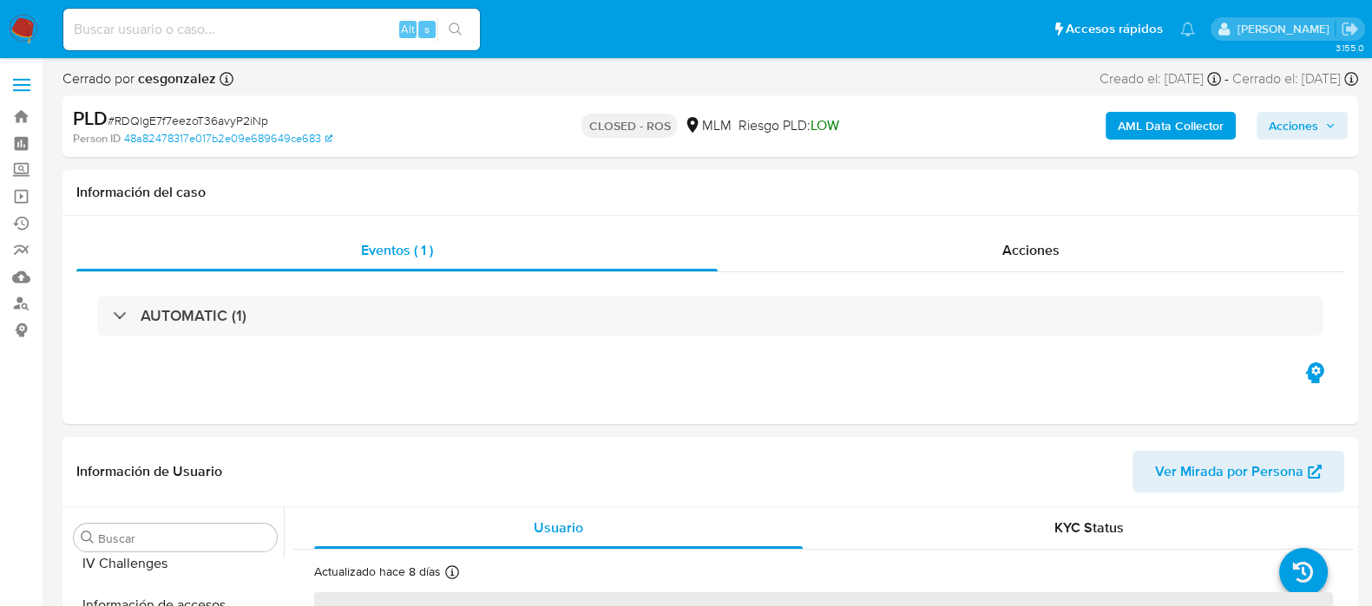
scroll to position [732, 0]
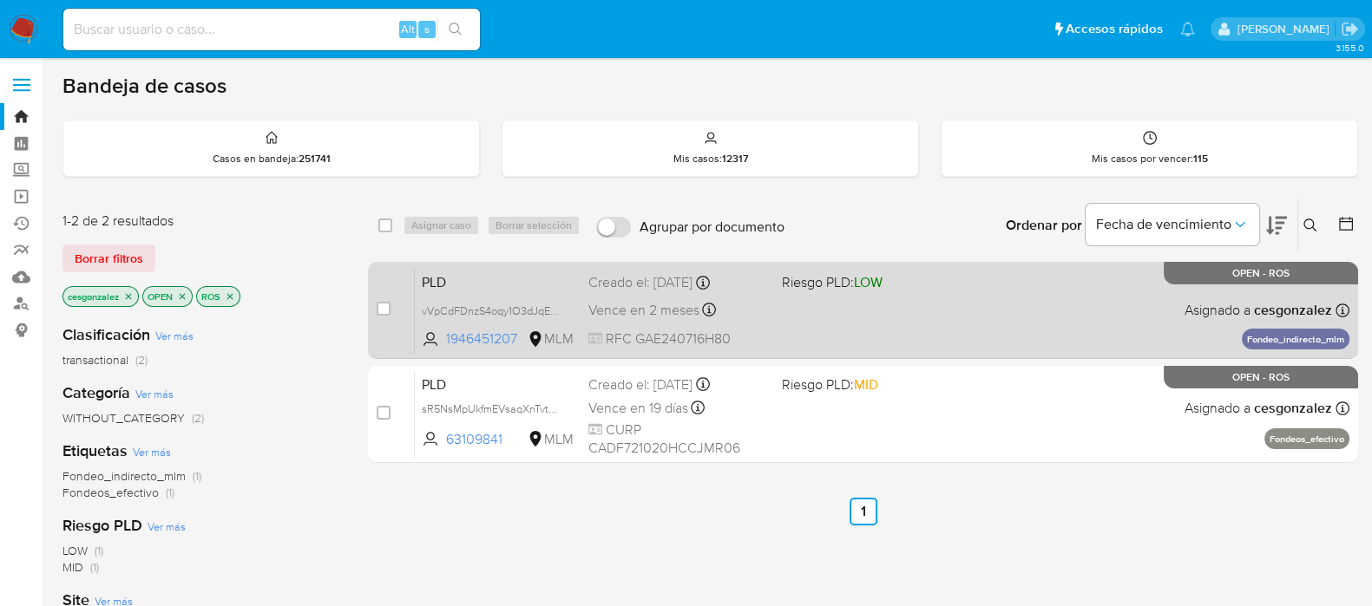
click at [758, 313] on div "Vence en 2 meses Vence el [DATE] 02:03:22" at bounding box center [678, 309] width 180 height 23
click at [645, 310] on span "Vence en 2 meses" at bounding box center [643, 310] width 111 height 19
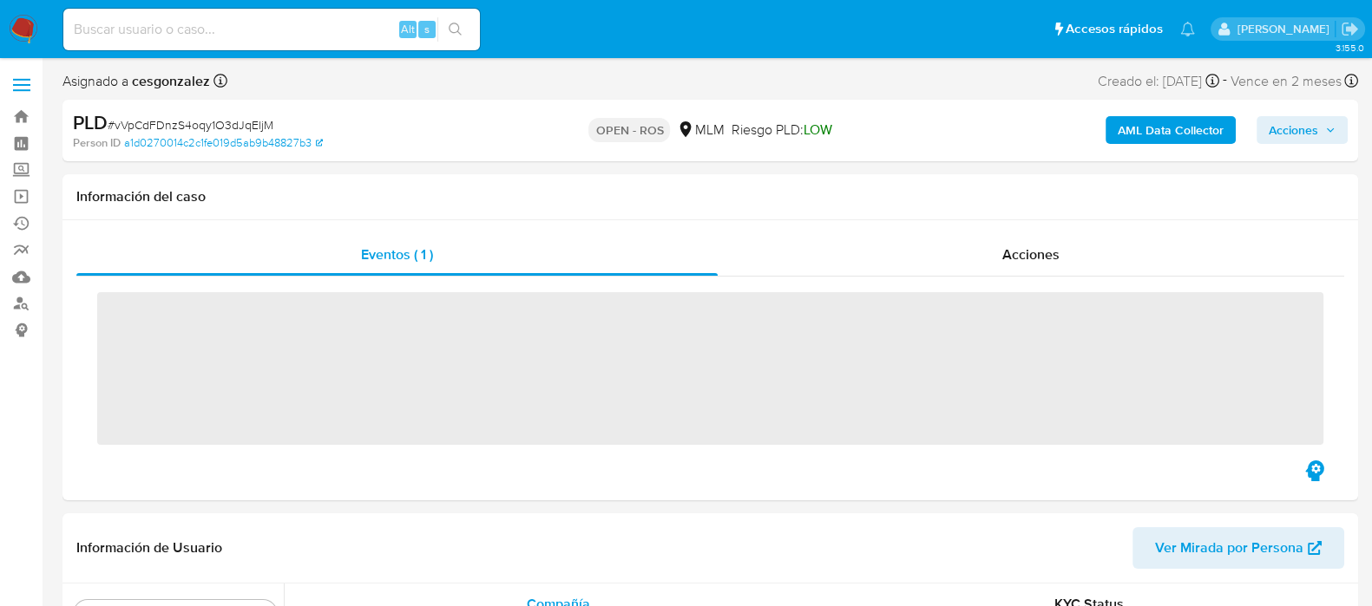
scroll to position [732, 0]
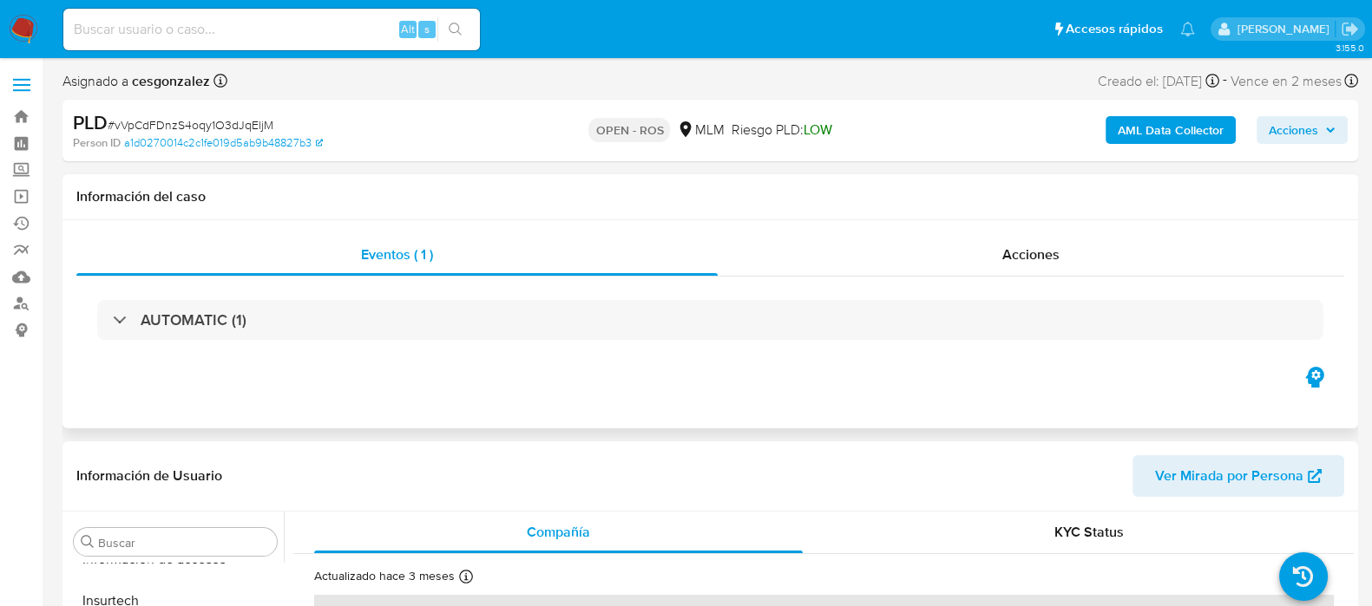
select select "10"
click at [1041, 262] on span "Acciones" at bounding box center [1030, 255] width 57 height 20
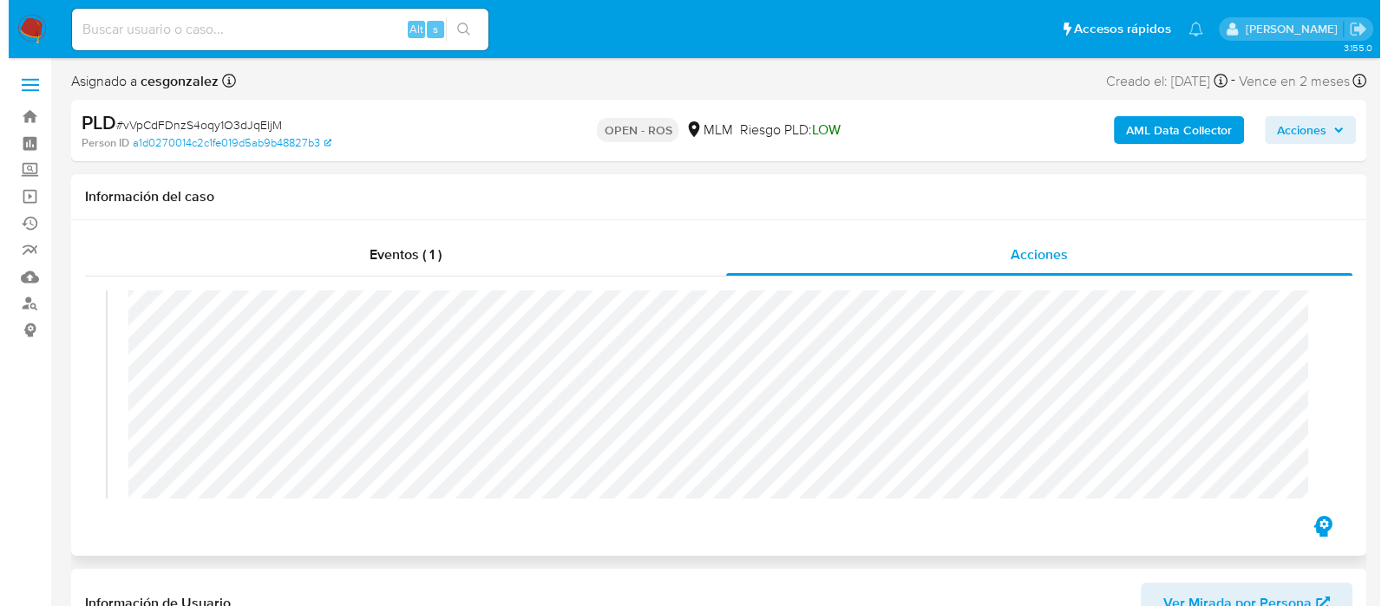
scroll to position [651, 0]
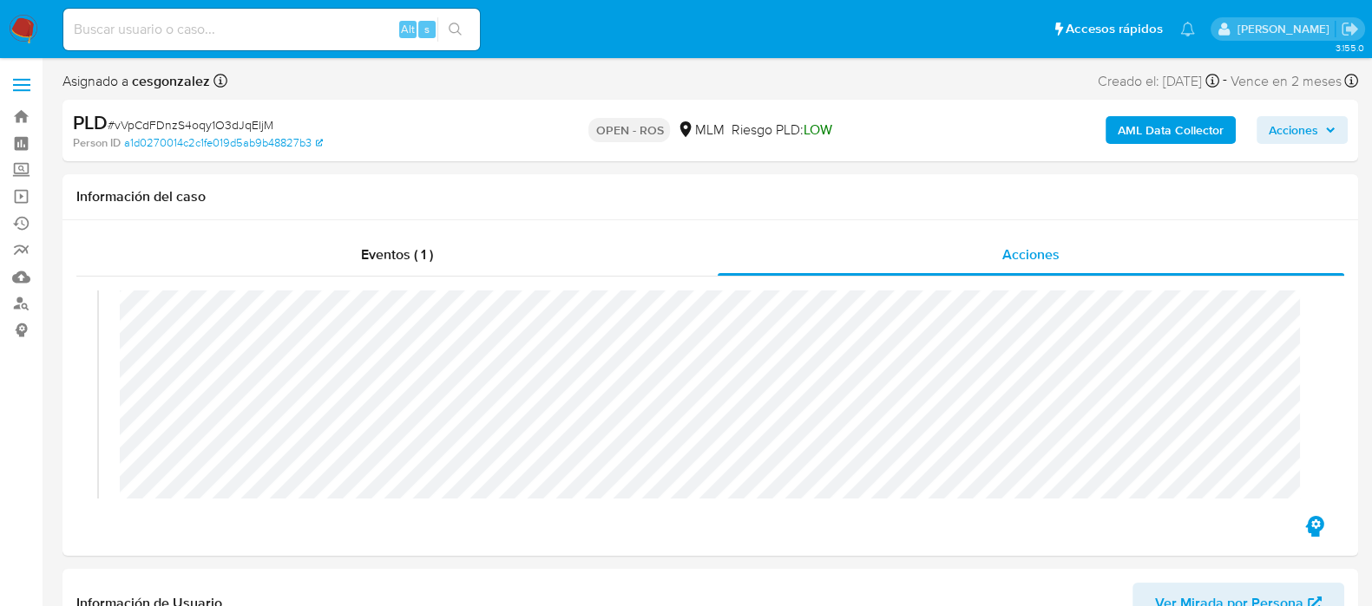
click at [1327, 134] on icon "button" at bounding box center [1330, 130] width 10 height 10
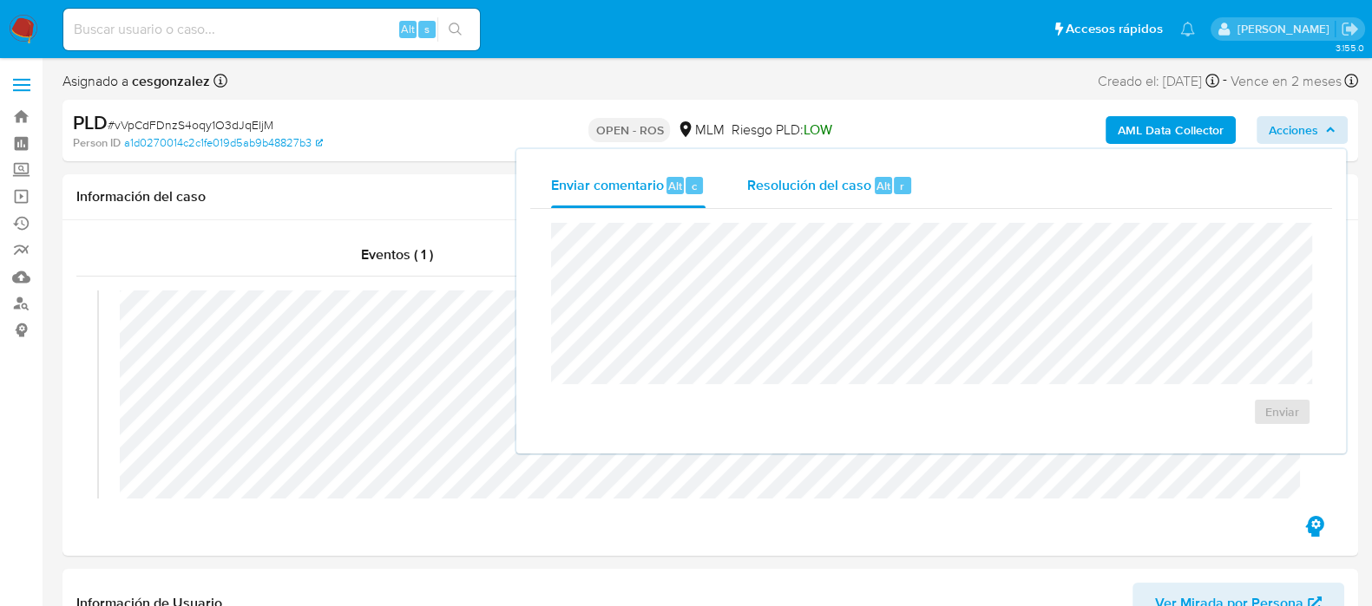
click at [781, 181] on span "Resolución del caso" at bounding box center [809, 185] width 124 height 20
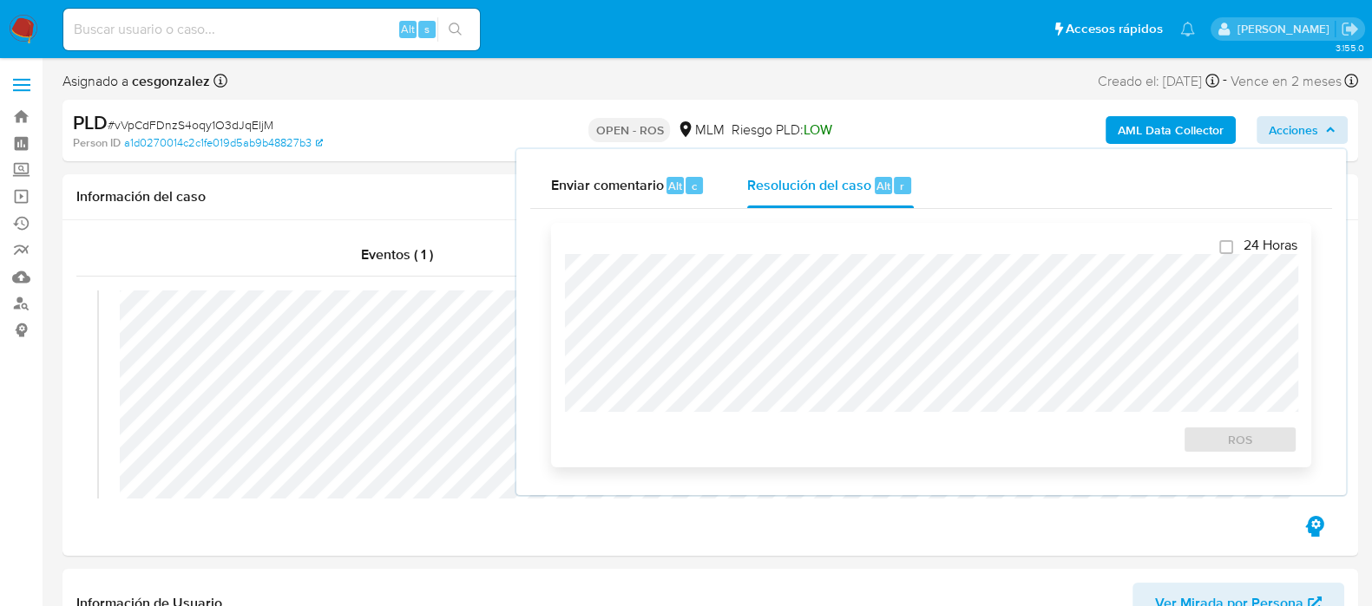
checkbox input "true"
click at [1202, 442] on span "ROS" at bounding box center [1240, 440] width 90 height 24
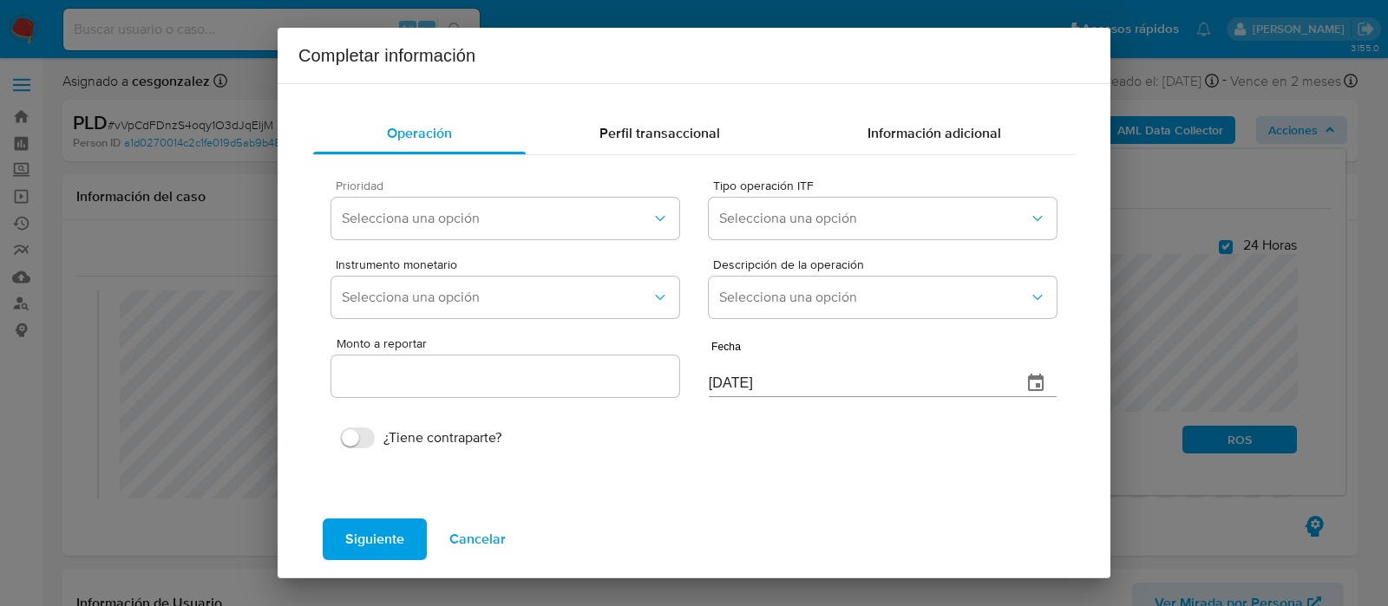
click at [485, 192] on div "Prioridad Selecciona una opción" at bounding box center [505, 213] width 348 height 67
click at [477, 206] on button "Selecciona una opción" at bounding box center [505, 219] width 348 height 42
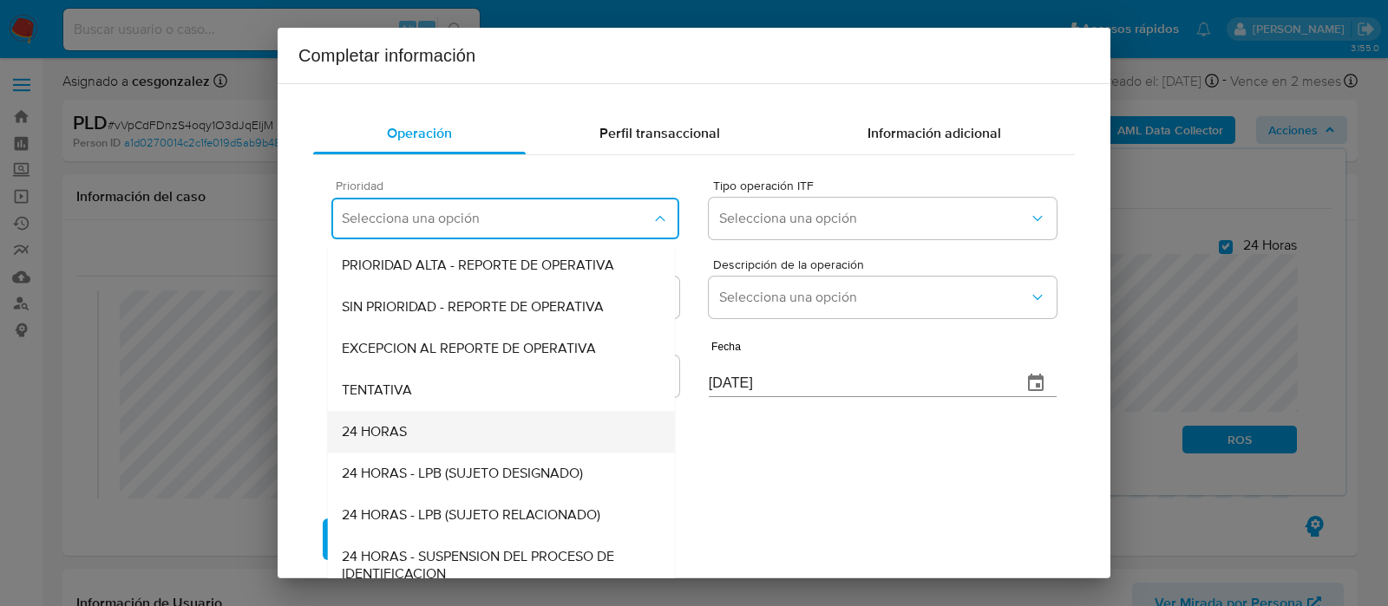
click at [406, 431] on span "24 HORAS" at bounding box center [374, 431] width 65 height 17
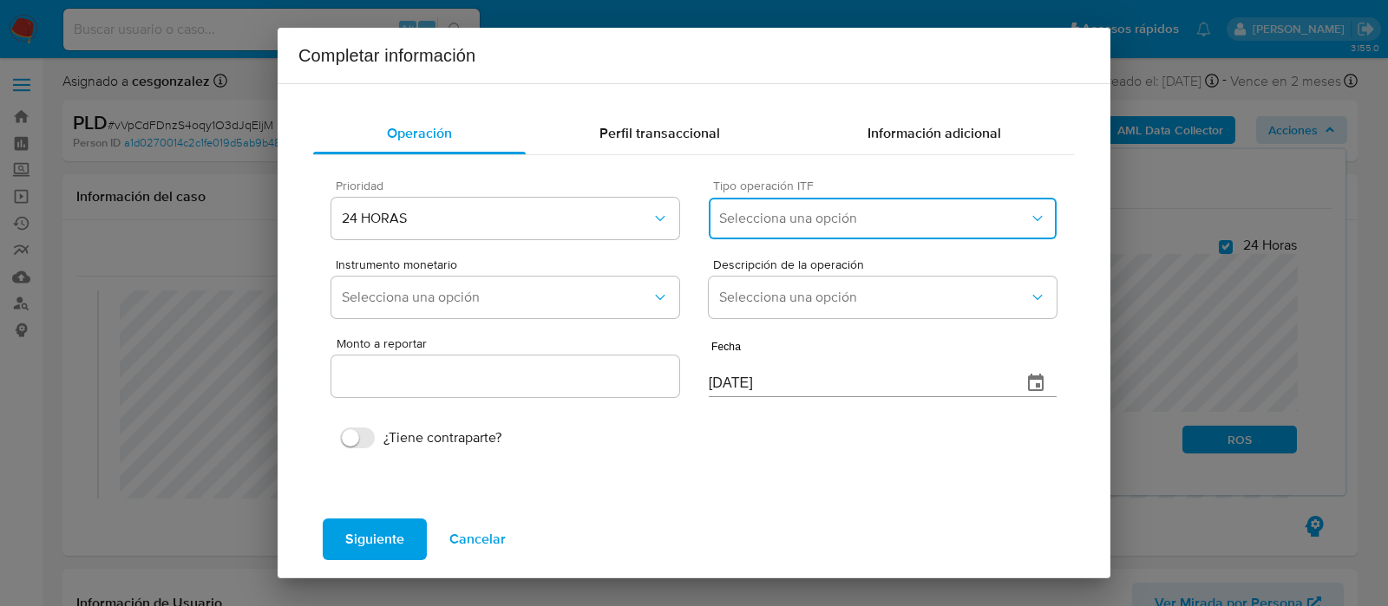
click at [789, 227] on button "Selecciona una opción" at bounding box center [883, 219] width 348 height 42
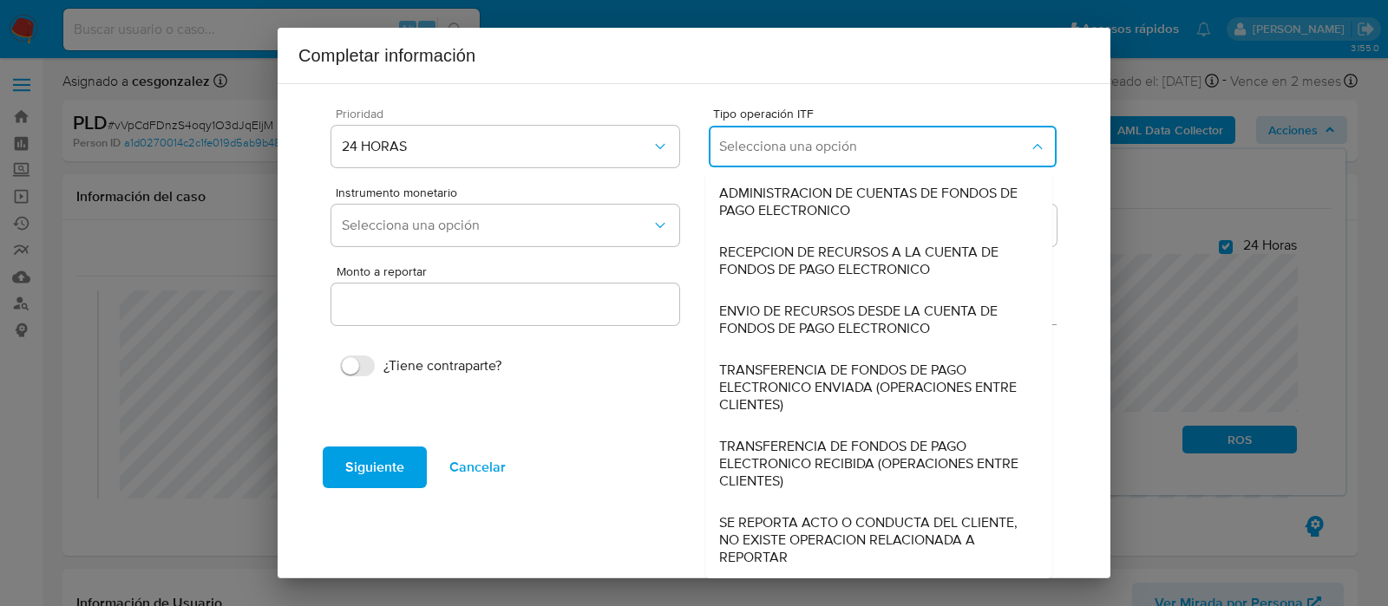
click at [813, 535] on span "SE REPORTA ACTO O CONDUCTA DEL CLIENTE, NO EXISTE OPERACION RELACIONADA A REPOR…" at bounding box center [878, 540] width 319 height 52
type input "0.00"
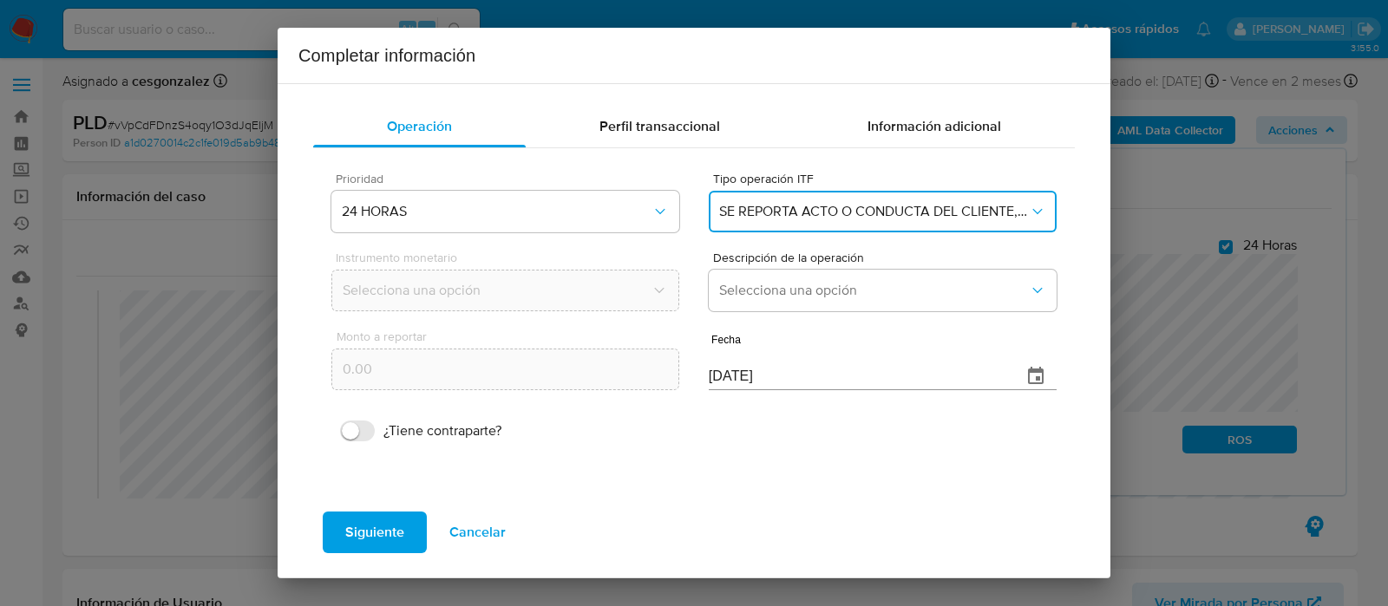
scroll to position [6, 0]
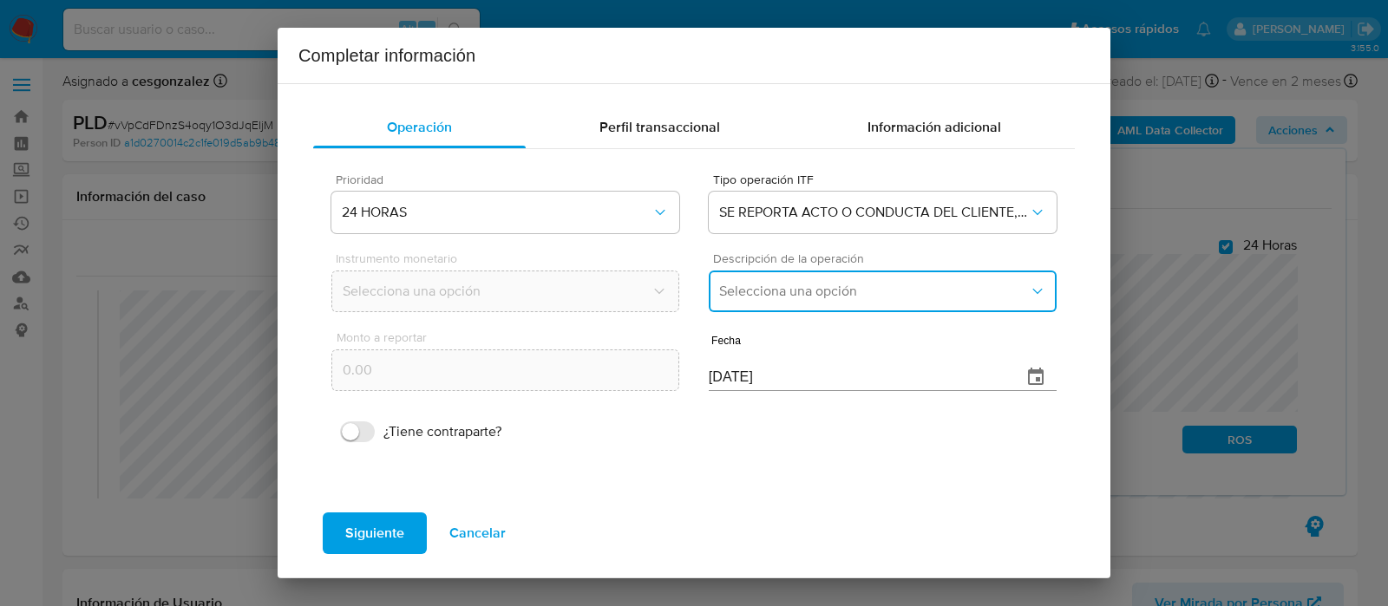
click at [784, 307] on button "Selecciona una opción" at bounding box center [883, 292] width 348 height 42
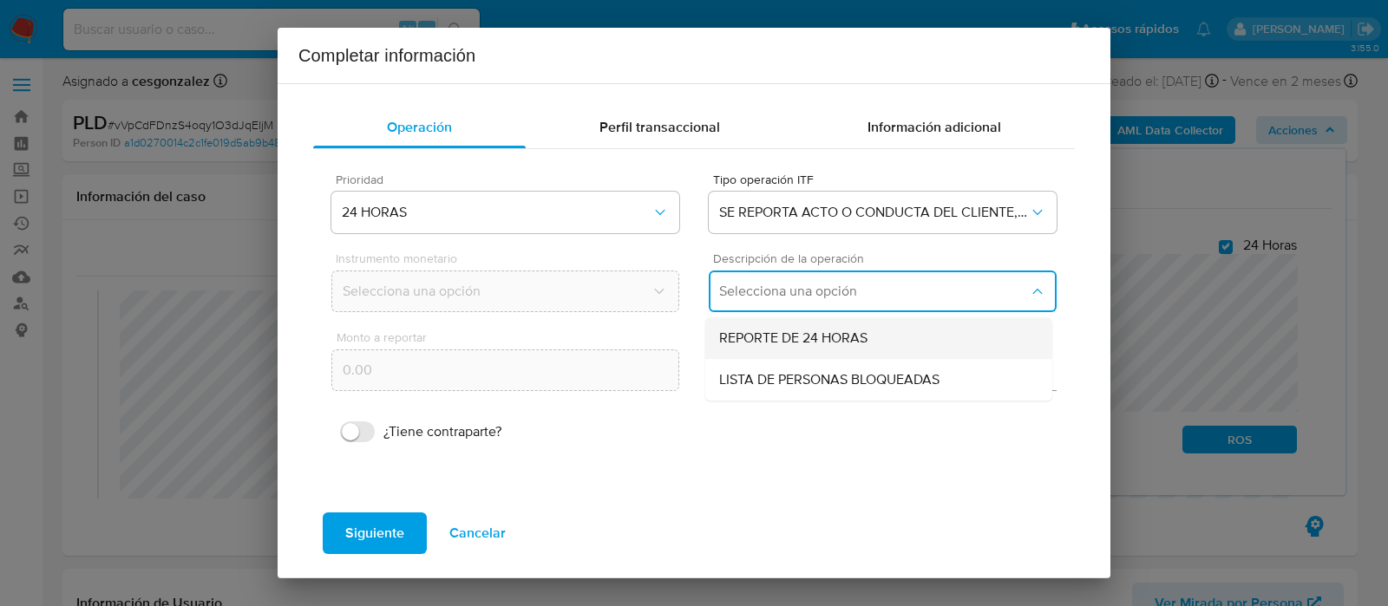
drag, startPoint x: 785, startPoint y: 331, endPoint x: 752, endPoint y: 329, distance: 33.1
click at [784, 331] on span "REPORTE DE 24 HORAS" at bounding box center [793, 338] width 148 height 17
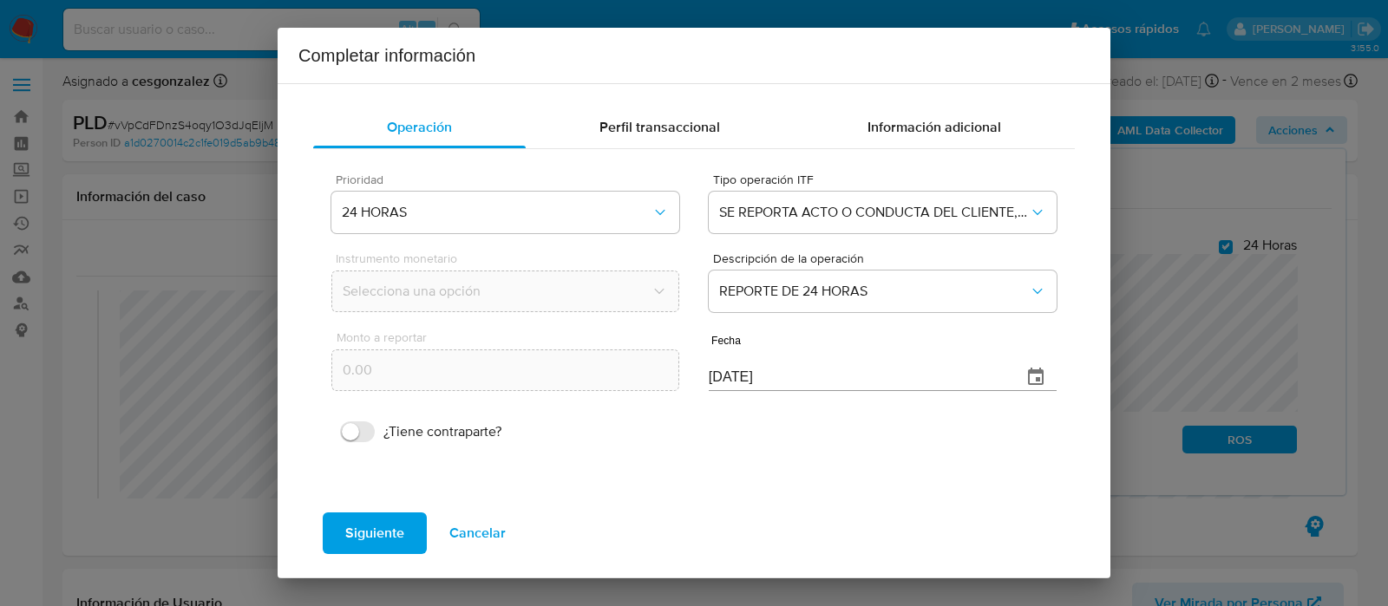
click at [760, 377] on input "[DATE]" at bounding box center [858, 378] width 299 height 28
click at [760, 373] on input "[DATE]" at bounding box center [858, 378] width 299 height 28
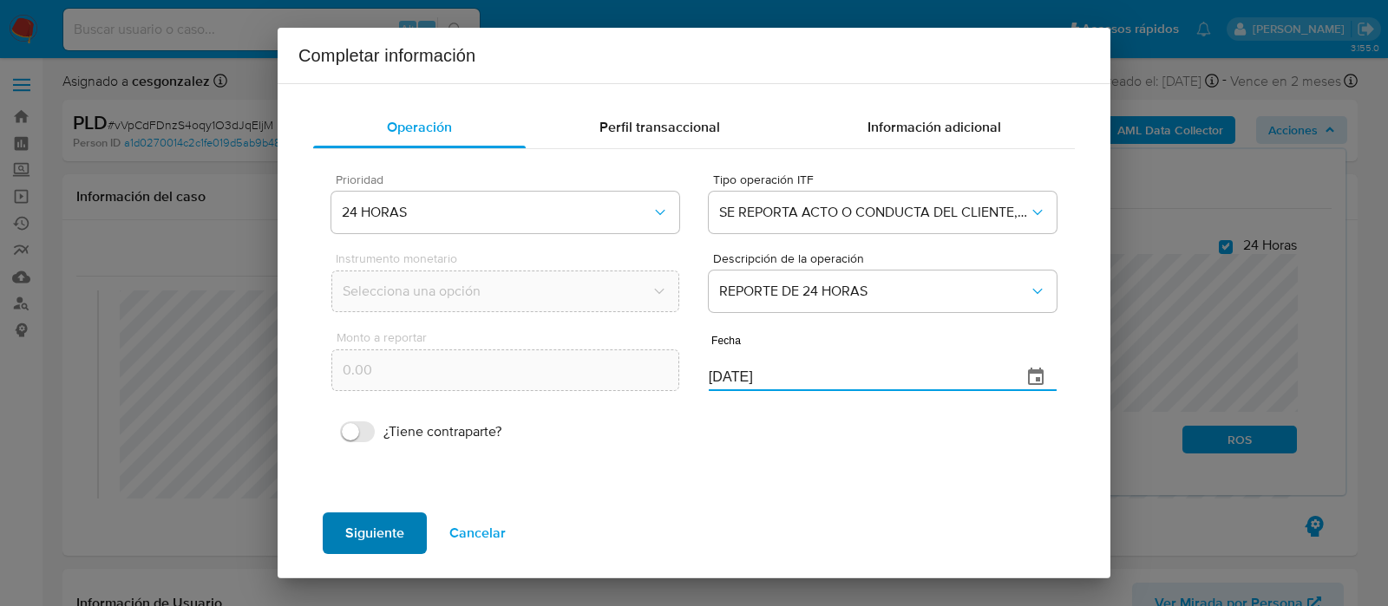
type input "31/07/2025"
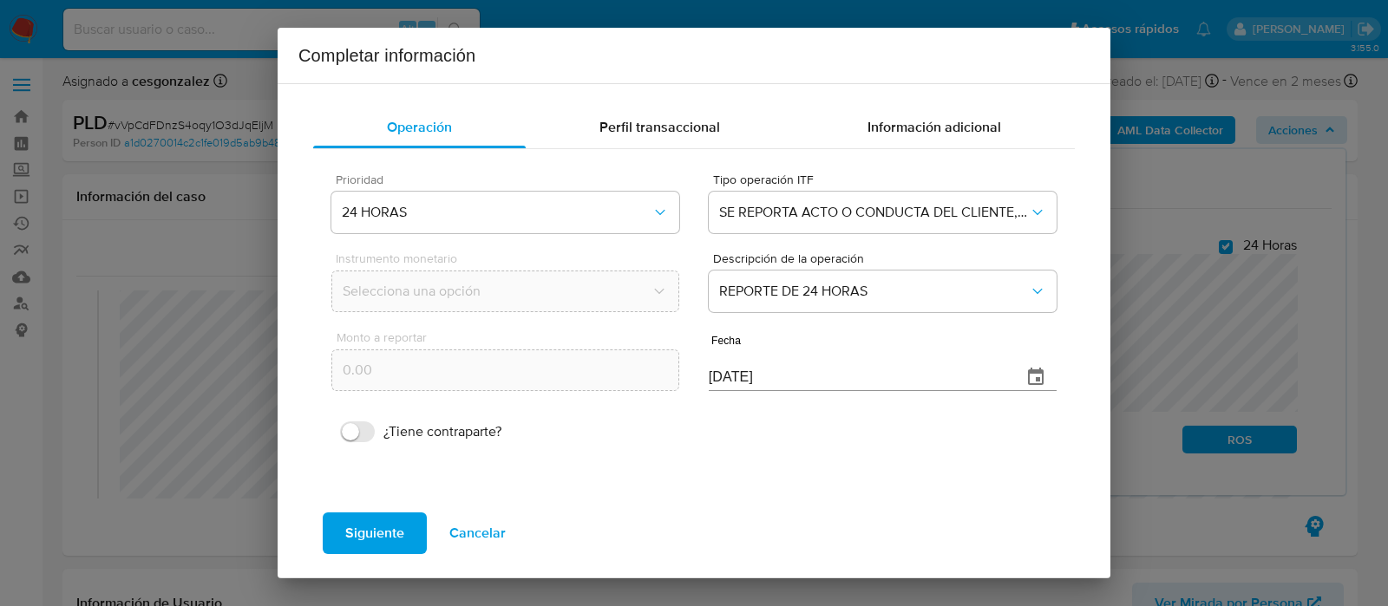
click at [392, 531] on span "Siguiente" at bounding box center [374, 533] width 59 height 38
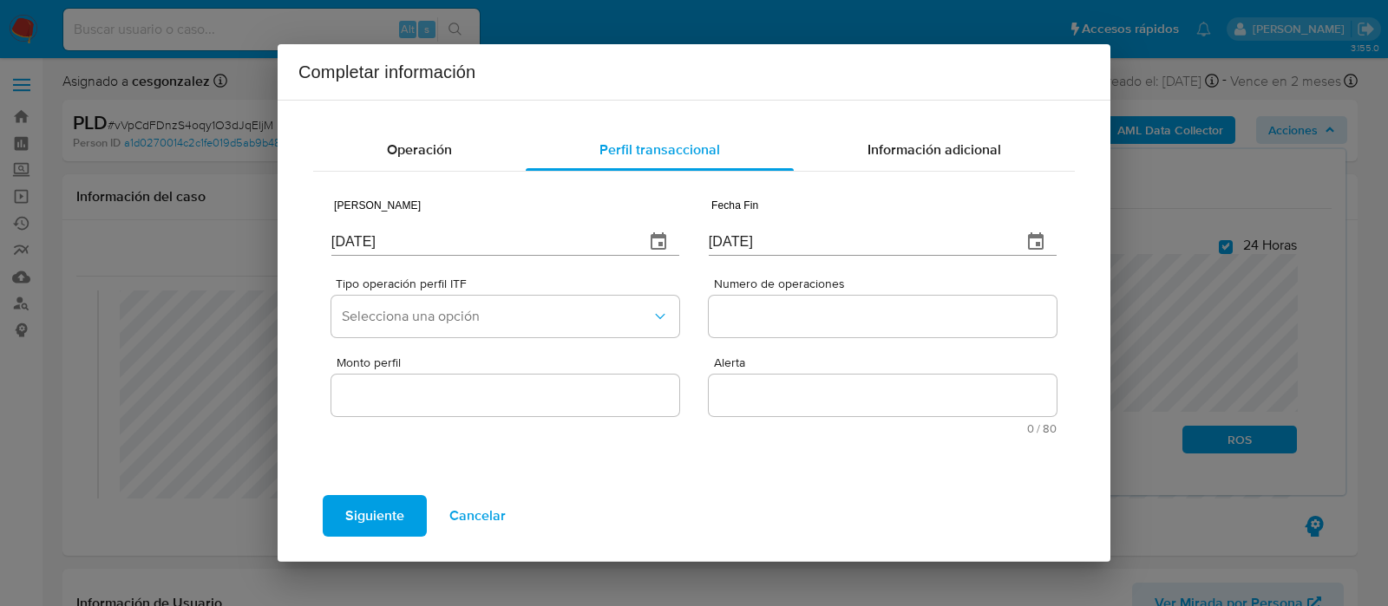
click at [452, 246] on input "[DATE]" at bounding box center [480, 242] width 299 height 28
click at [451, 246] on input "[DATE]" at bounding box center [480, 242] width 299 height 28
type input "01/01/2025"
type input "01/07/2025"
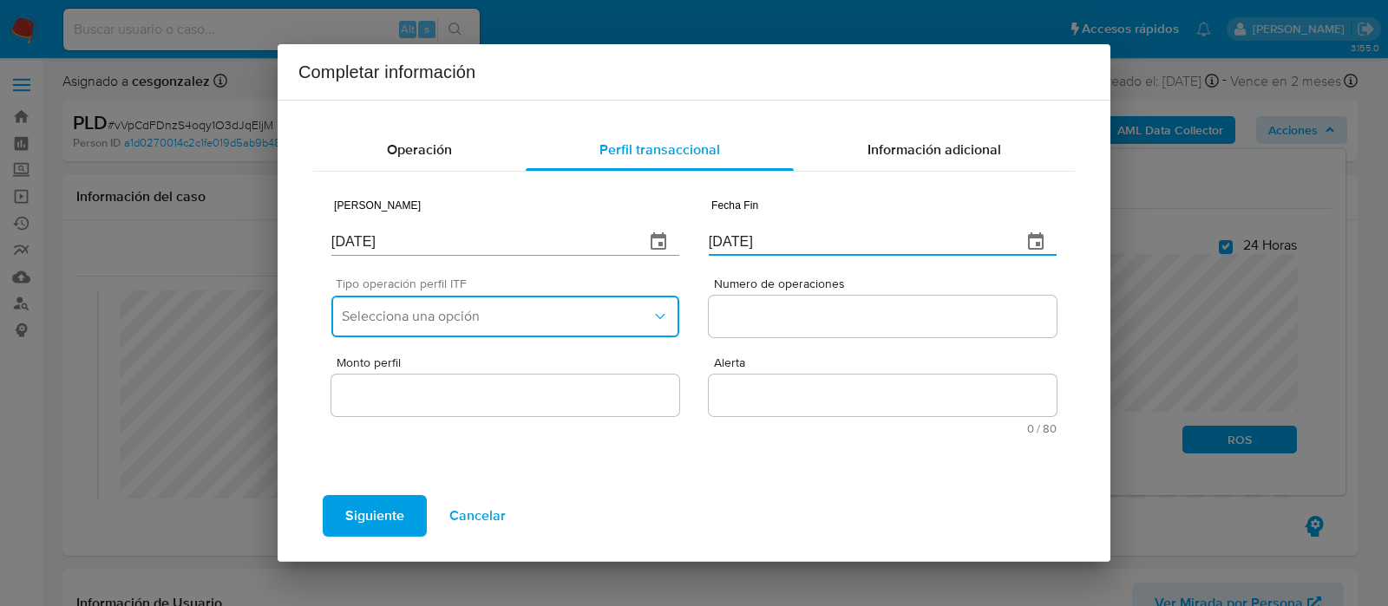
click at [539, 304] on button "Selecciona una opción" at bounding box center [505, 317] width 348 height 42
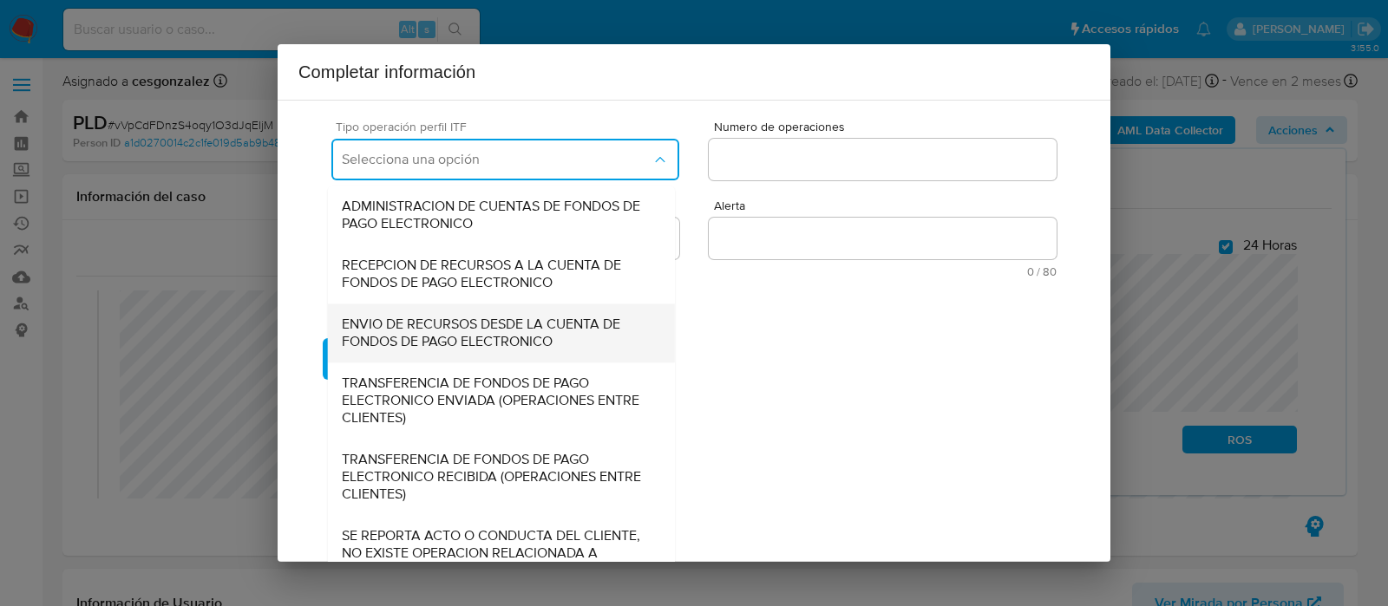
scroll to position [186, 0]
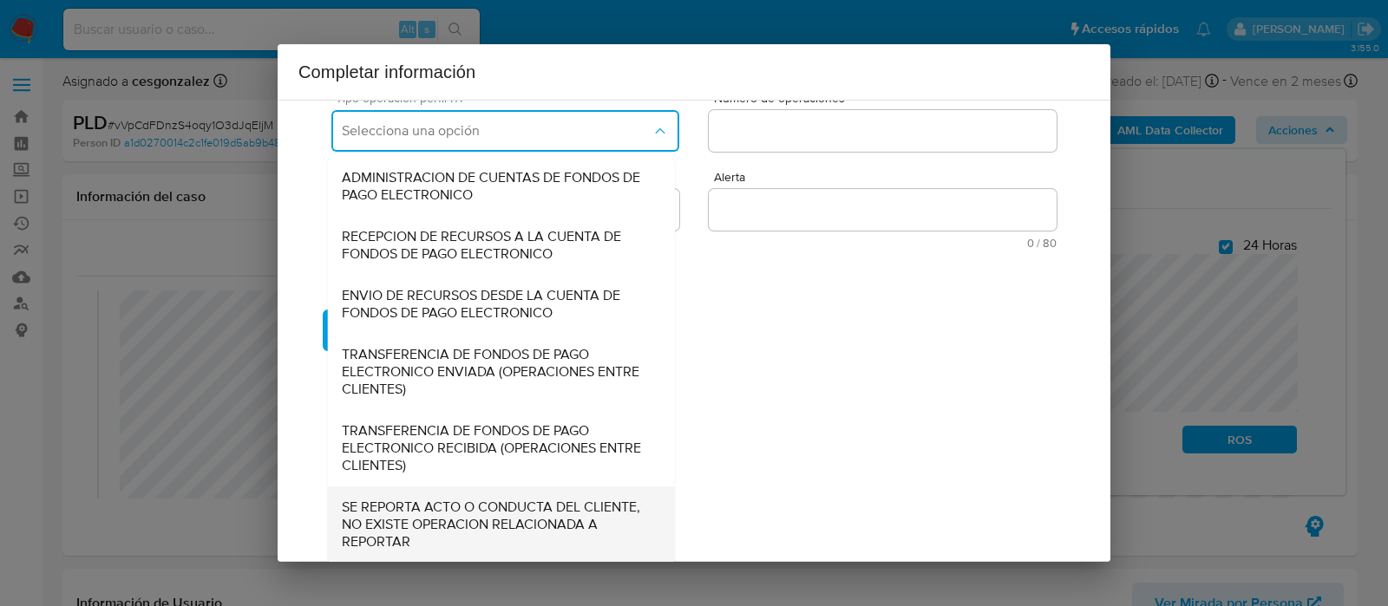
click at [442, 516] on span "SE REPORTA ACTO O CONDUCTA DEL CLIENTE, NO EXISTE OPERACION RELACIONADA A REPOR…" at bounding box center [501, 525] width 319 height 52
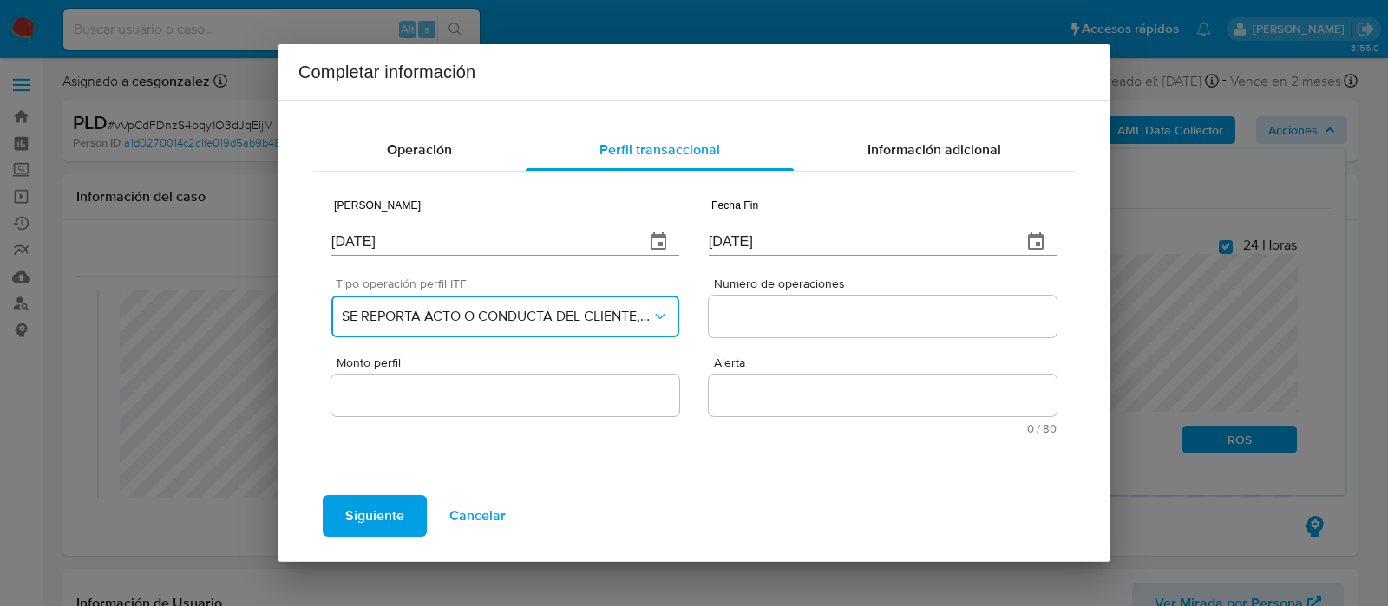
scroll to position [0, 0]
click at [771, 310] on input "Numero de operaciones" at bounding box center [883, 316] width 348 height 23
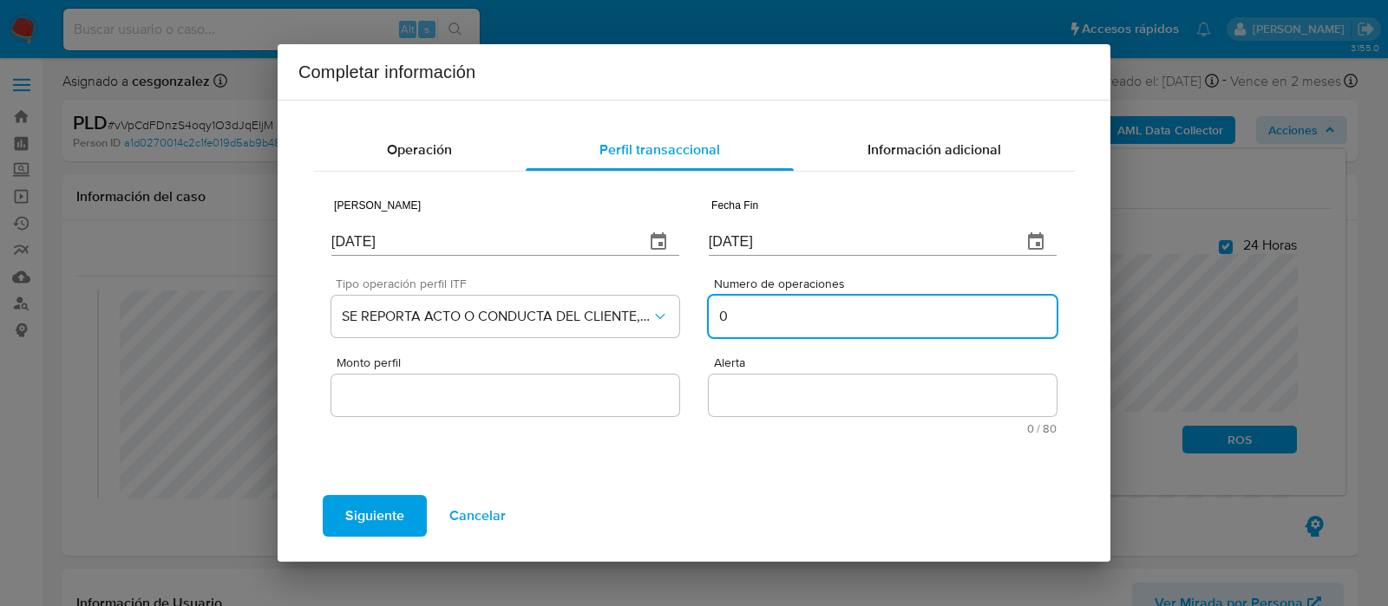
type input "0"
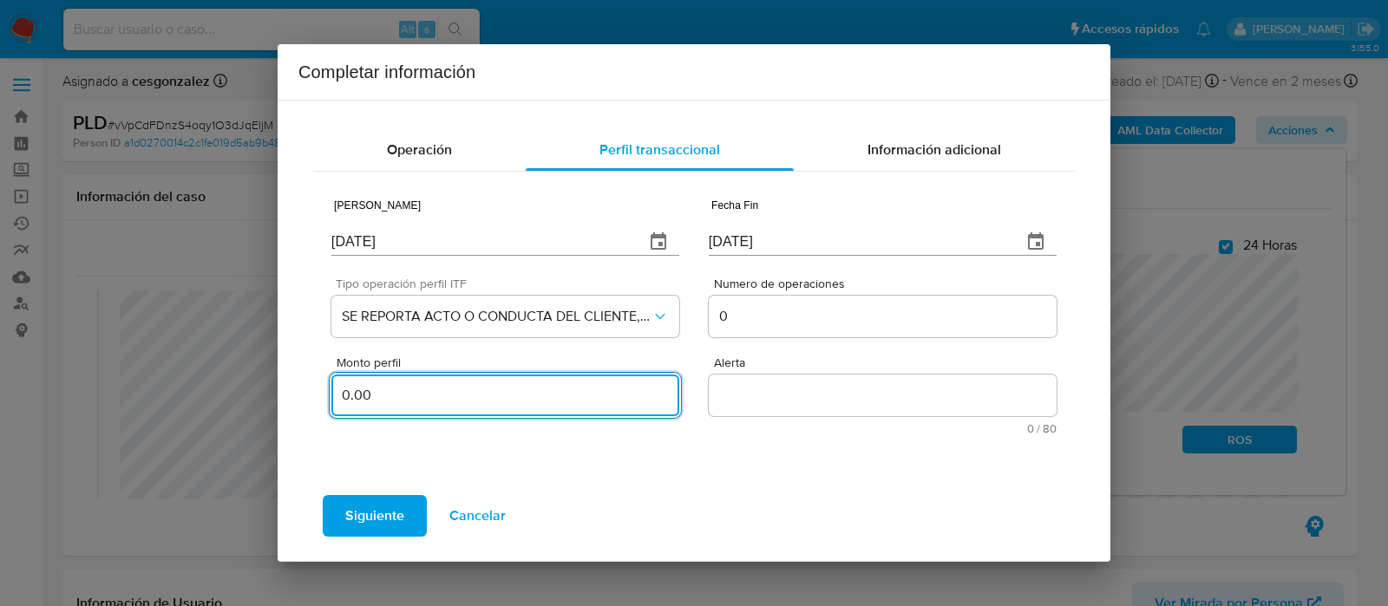
type input "0.00"
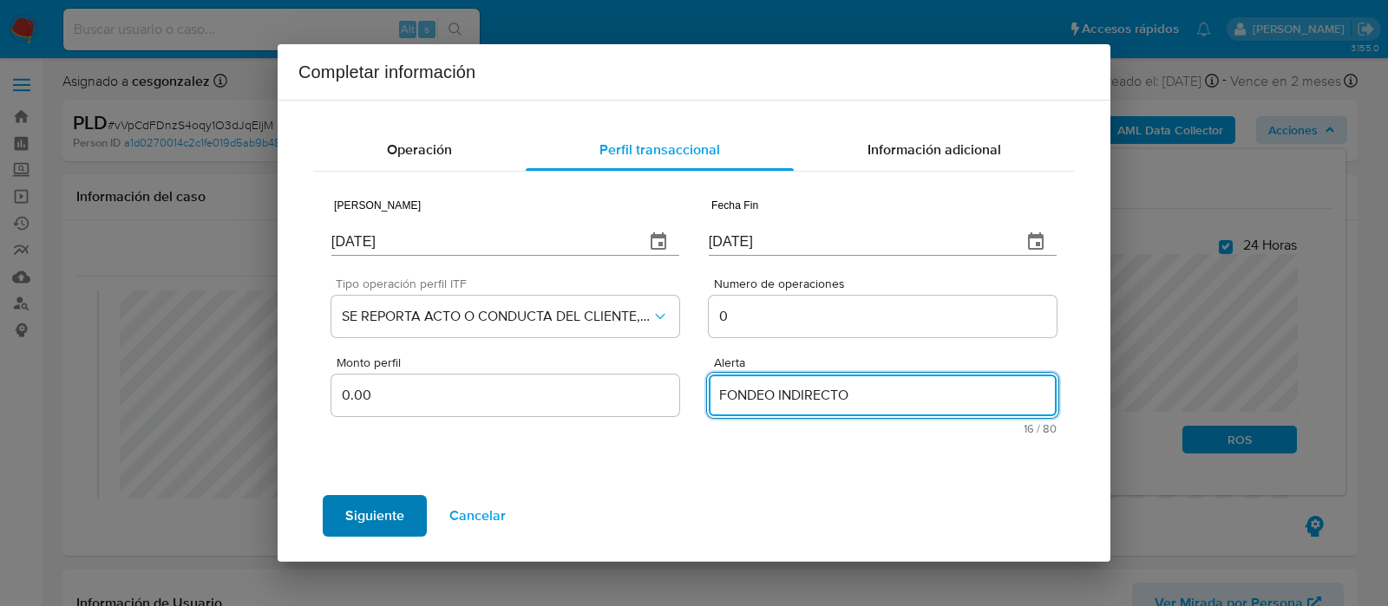
type textarea "FONDEO INDIRECTO"
click at [370, 515] on span "Siguiente" at bounding box center [374, 516] width 59 height 38
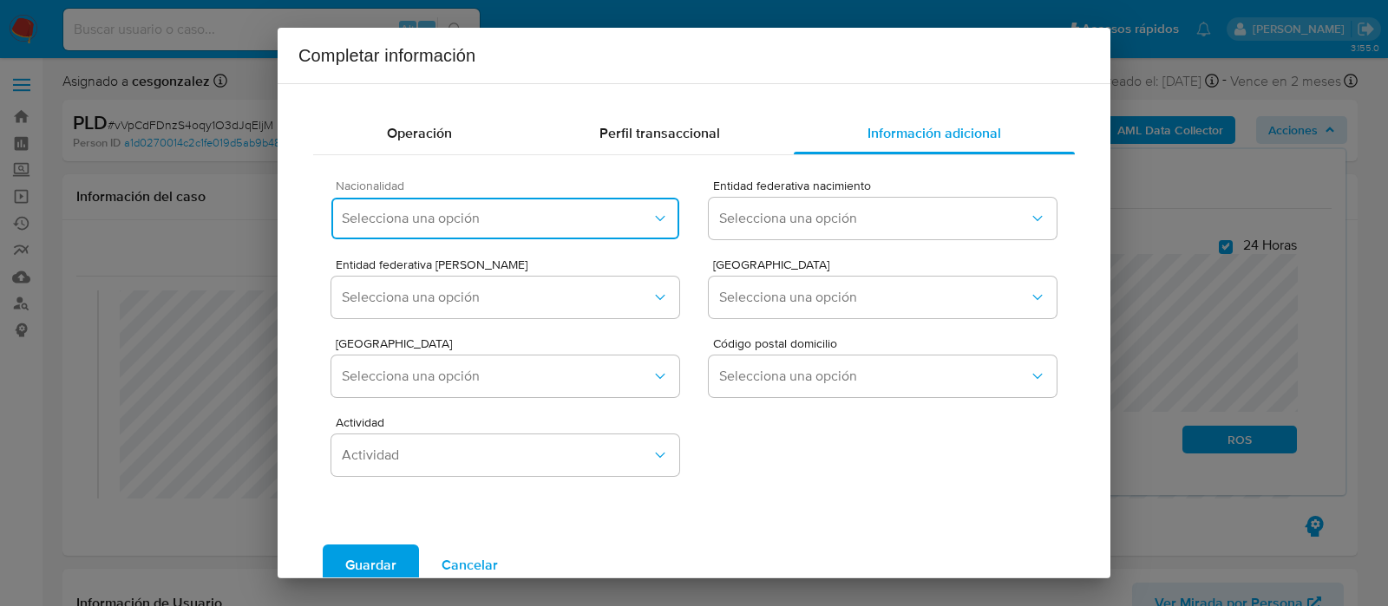
click at [501, 213] on span "Selecciona una opción" at bounding box center [497, 218] width 310 height 17
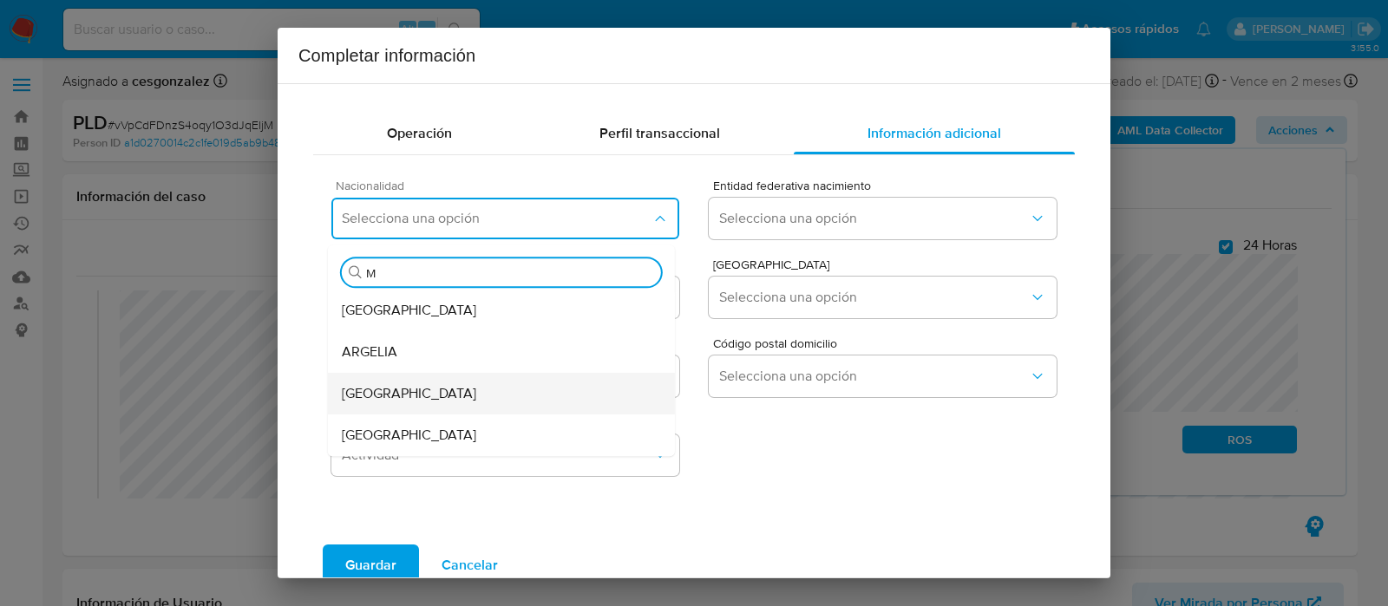
type input "ME"
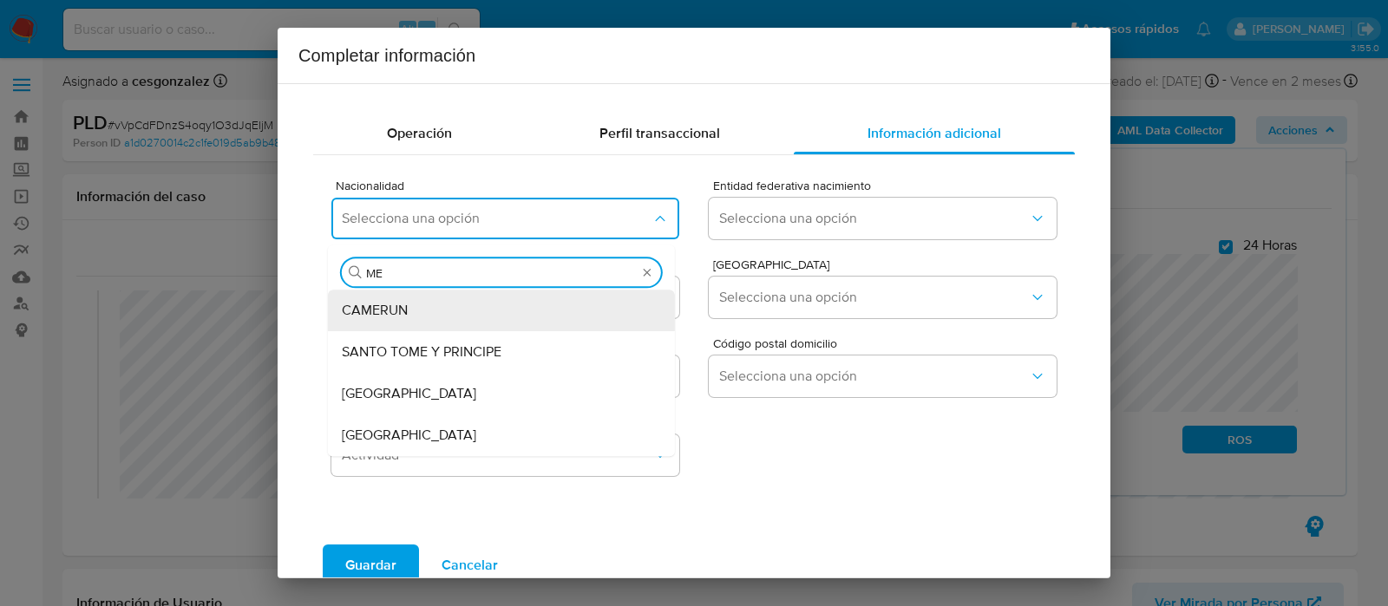
drag, startPoint x: 419, startPoint y: 432, endPoint x: 462, endPoint y: 410, distance: 47.7
click at [418, 433] on div "MEXICO" at bounding box center [501, 436] width 319 height 42
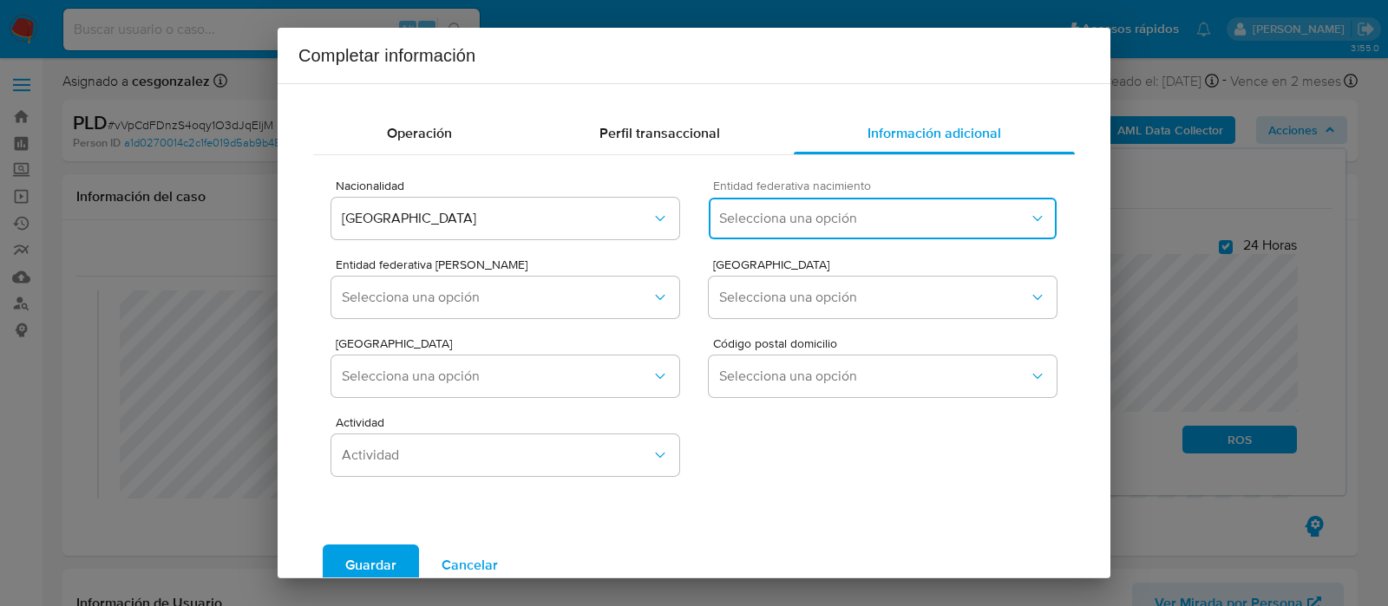
click at [777, 216] on span "Selecciona una opción" at bounding box center [874, 218] width 310 height 17
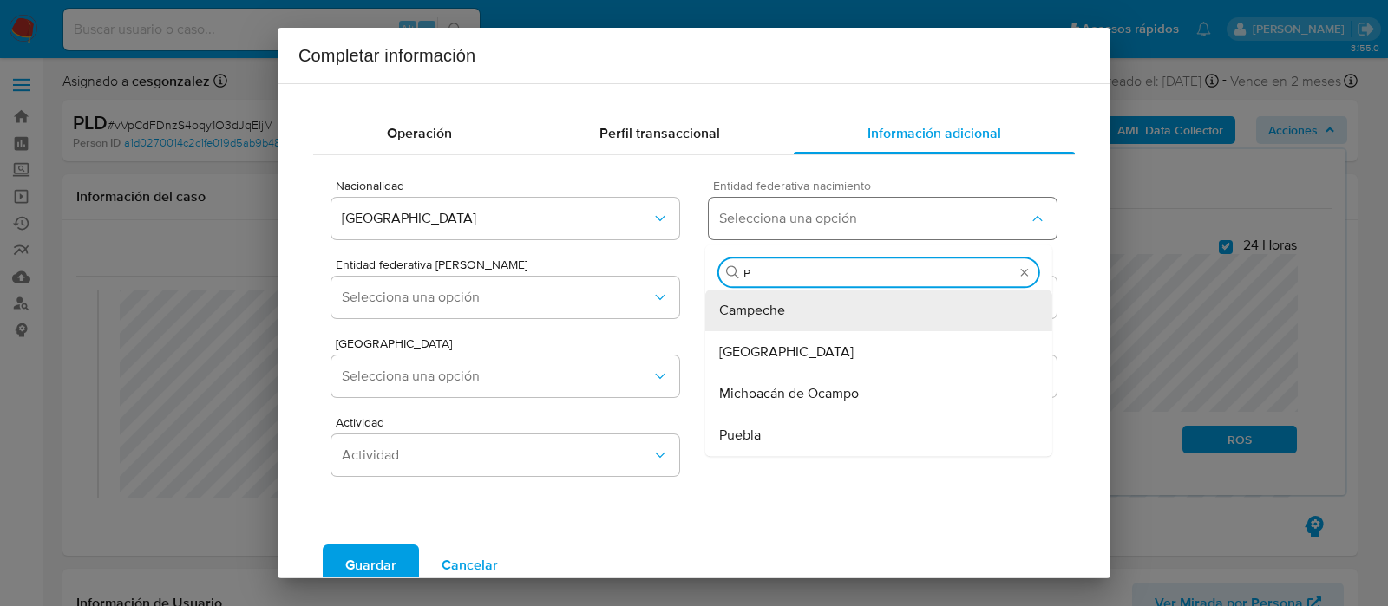
type input "PU"
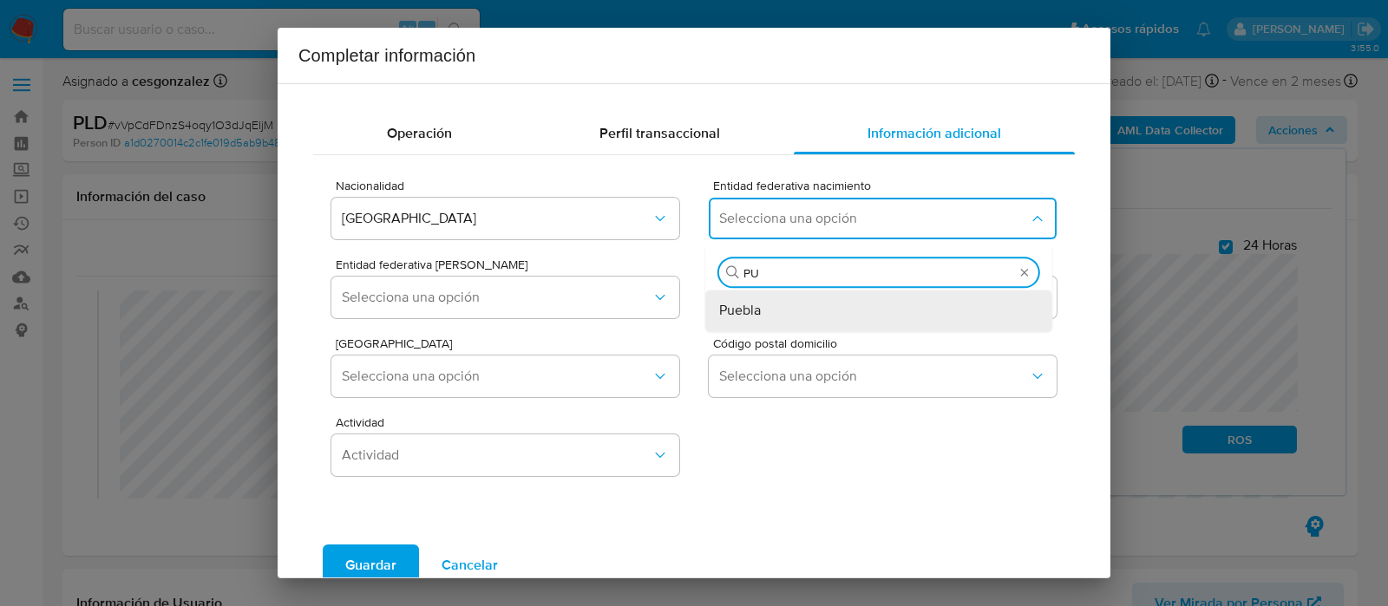
drag, startPoint x: 771, startPoint y: 317, endPoint x: 716, endPoint y: 324, distance: 56.0
click at [770, 317] on div "Puebla" at bounding box center [878, 311] width 319 height 42
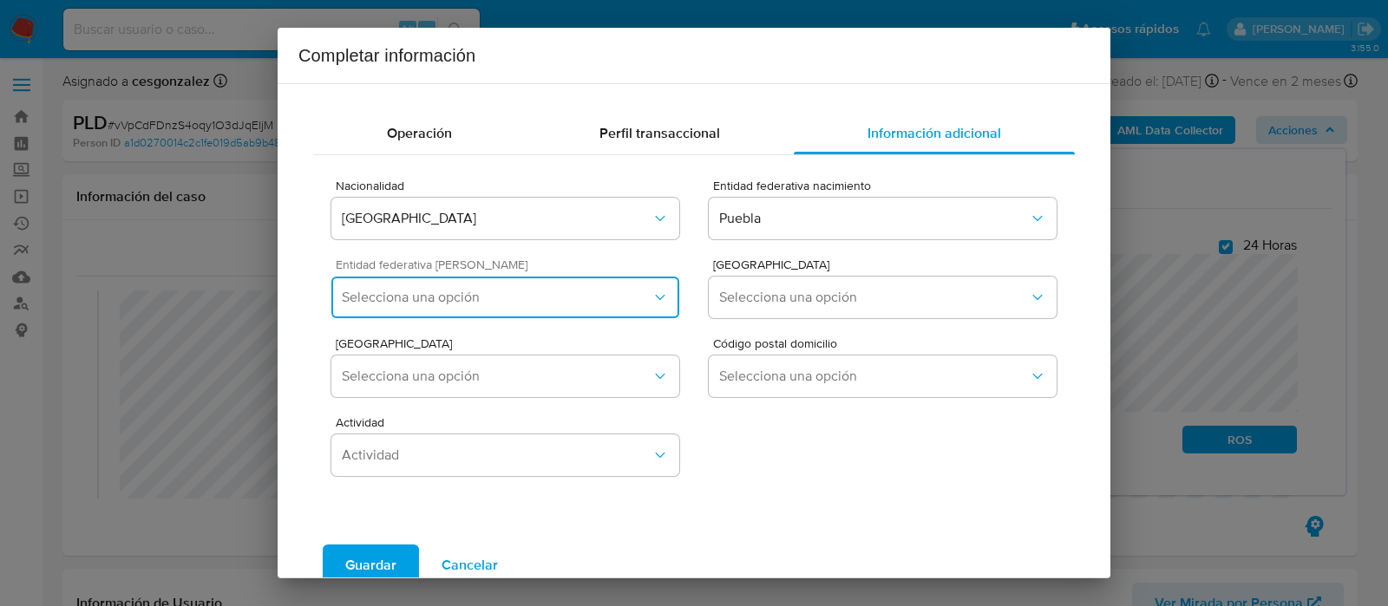
click at [646, 309] on button "Selecciona una opción" at bounding box center [505, 298] width 348 height 42
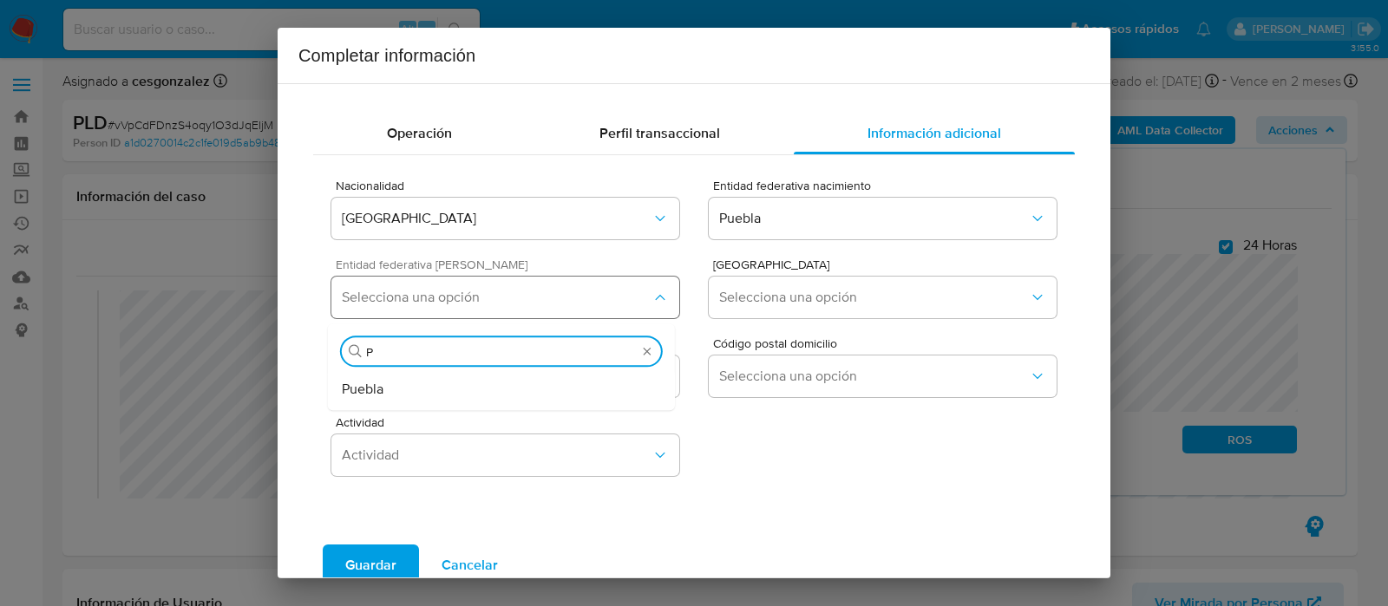
type input "PU"
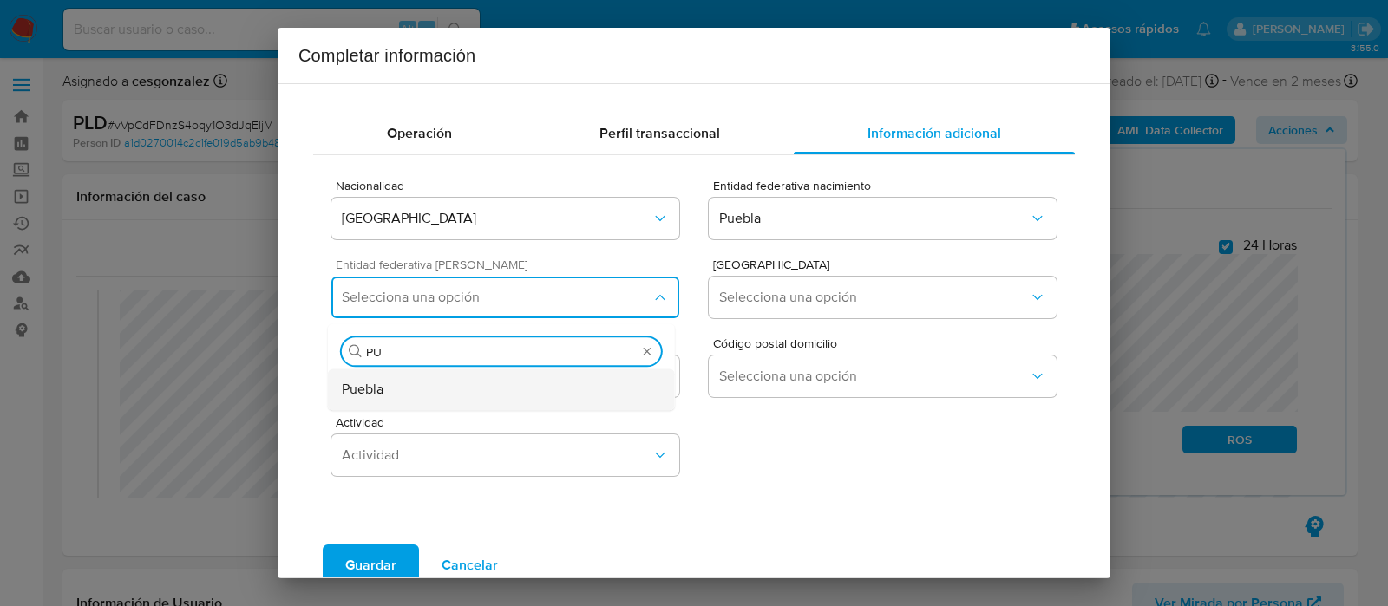
click at [631, 403] on div "Puebla" at bounding box center [501, 390] width 319 height 42
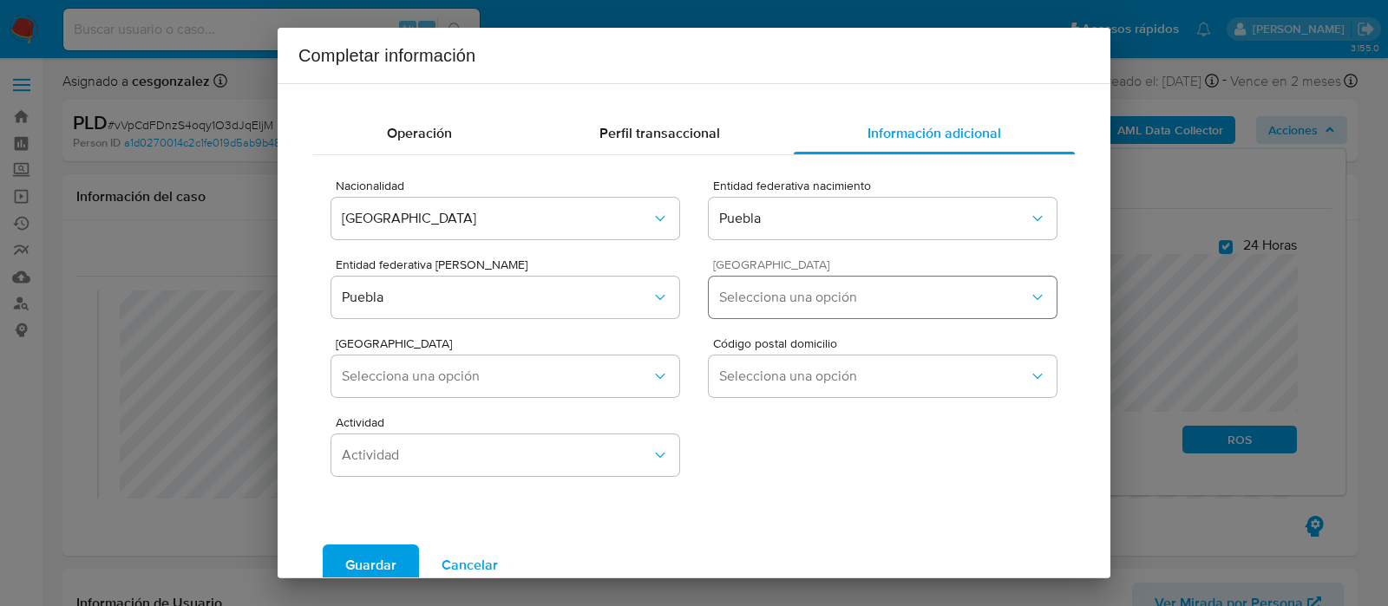
drag, startPoint x: 793, startPoint y: 322, endPoint x: 789, endPoint y: 314, distance: 8.9
click at [793, 321] on div "Municipio Domicilio Selecciona una opción" at bounding box center [883, 292] width 348 height 67
click at [786, 309] on button "Selecciona una opción" at bounding box center [883, 298] width 348 height 42
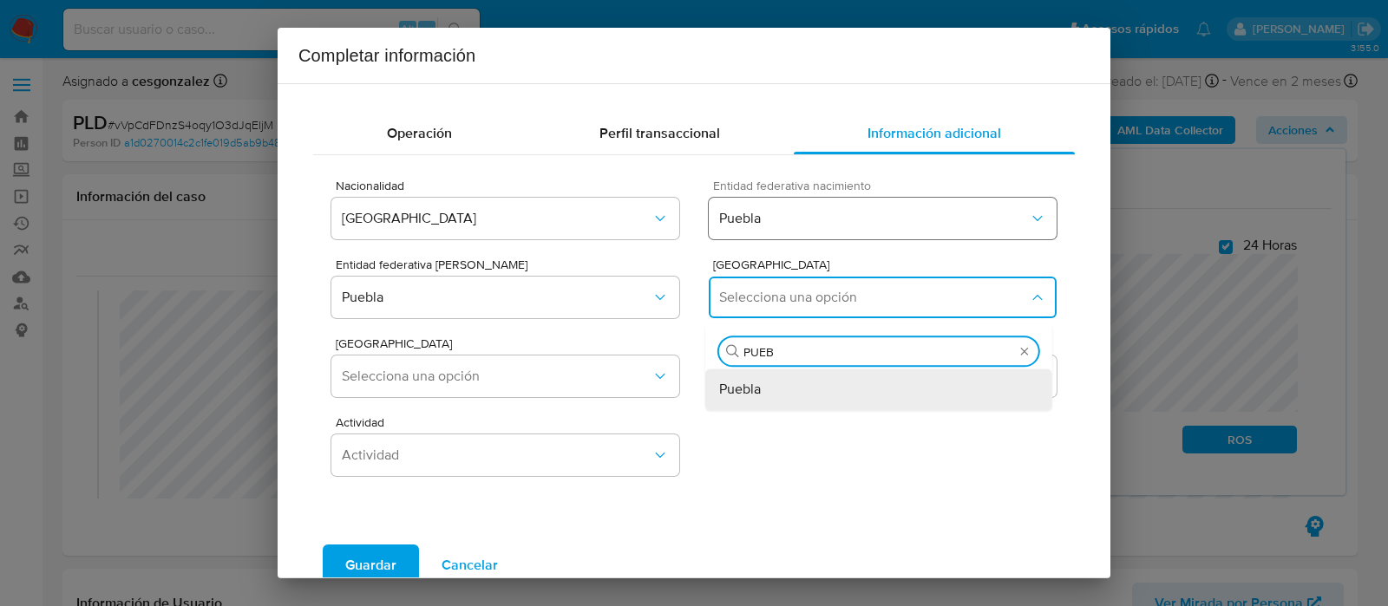
type input "PUEBL"
click at [752, 399] on div "Puebla" at bounding box center [878, 390] width 319 height 42
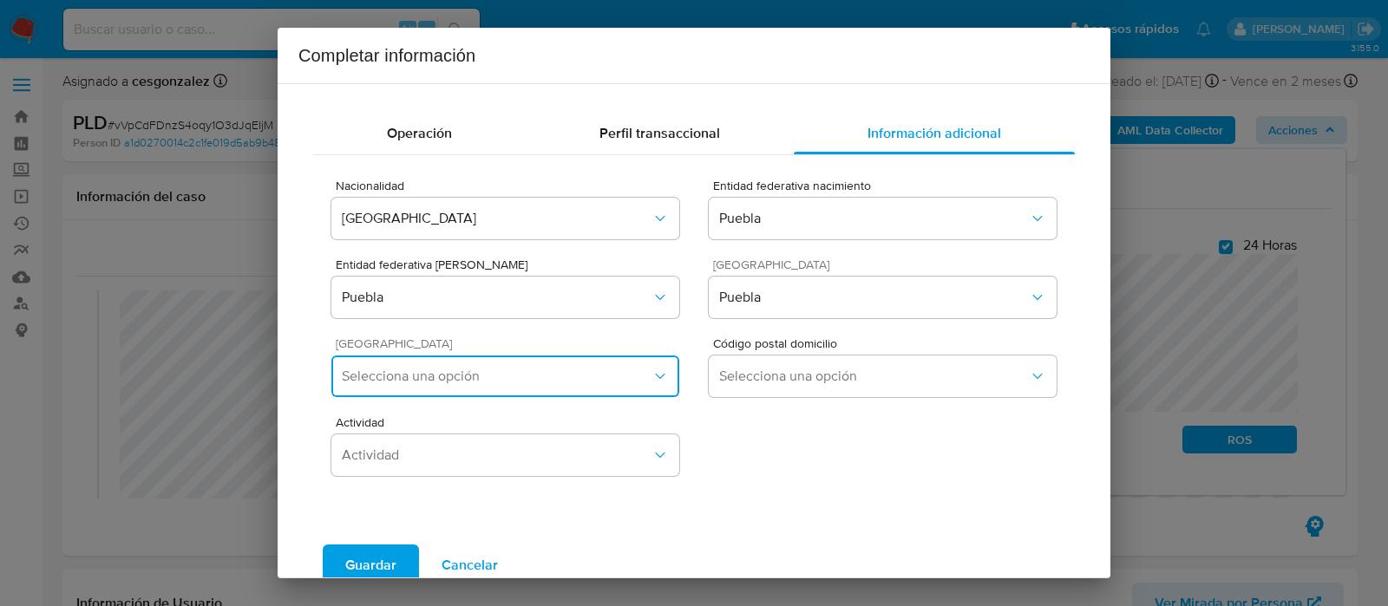
click at [598, 394] on button "Selecciona una opción" at bounding box center [505, 377] width 348 height 42
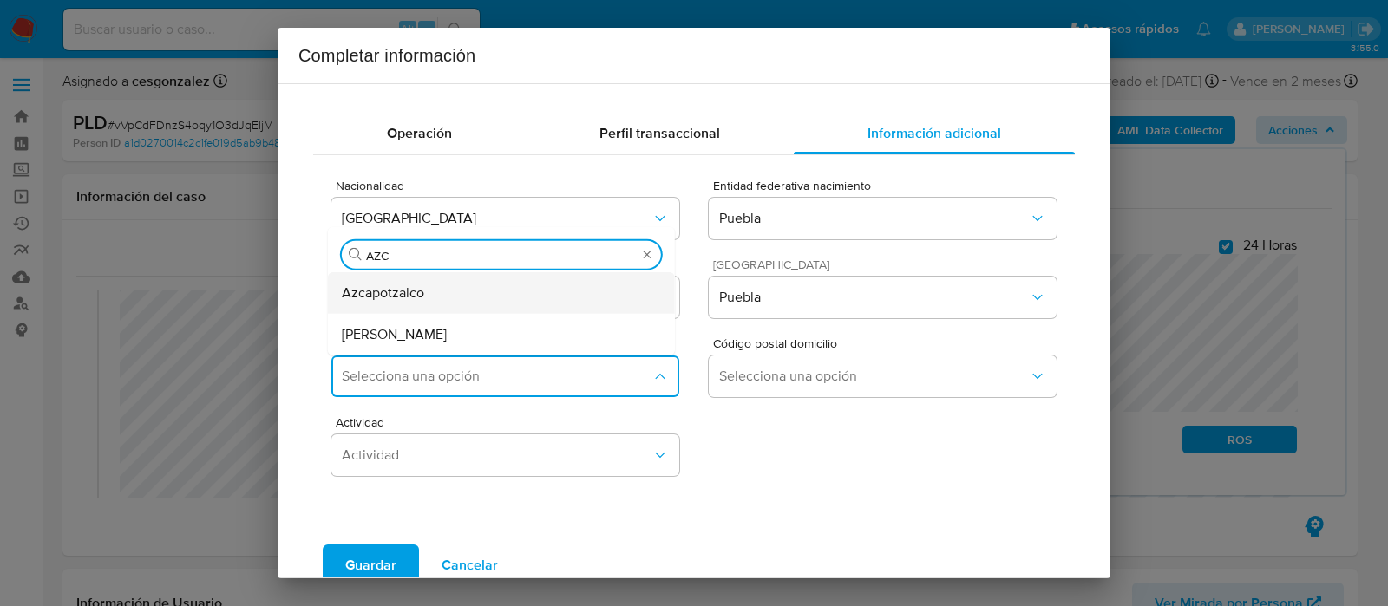
type input "AZCA"
click at [433, 331] on div "Azcarate" at bounding box center [501, 334] width 319 height 42
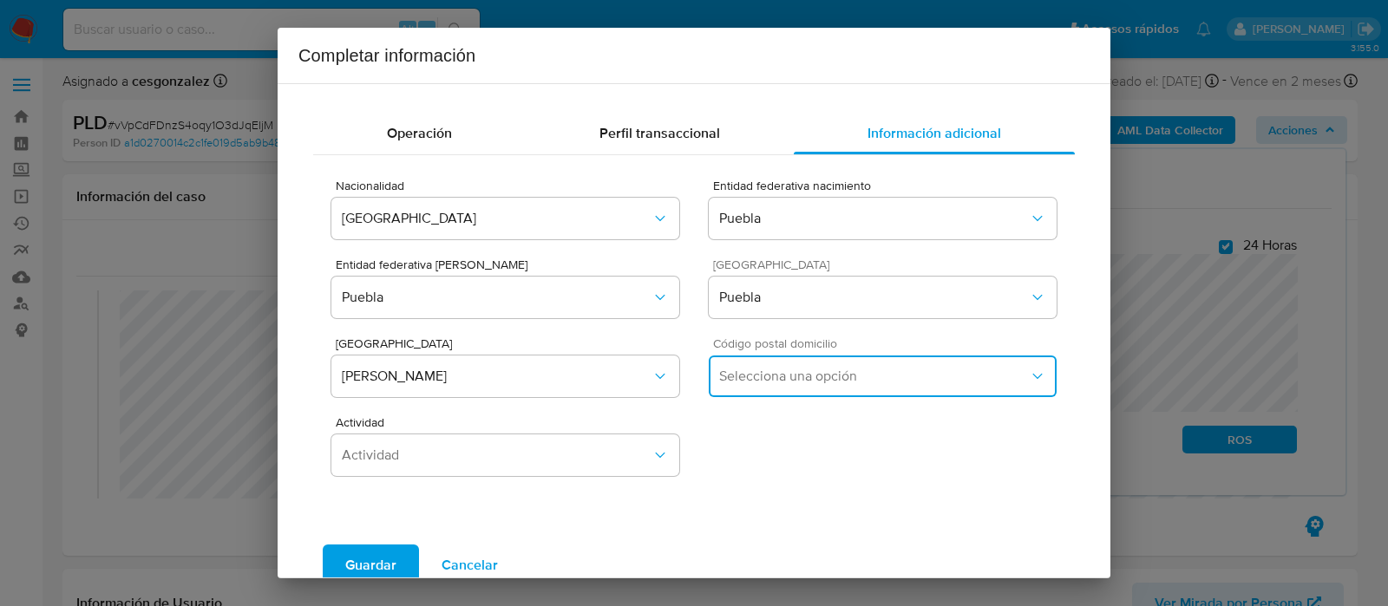
click at [785, 381] on span "Selecciona una opción" at bounding box center [874, 376] width 310 height 17
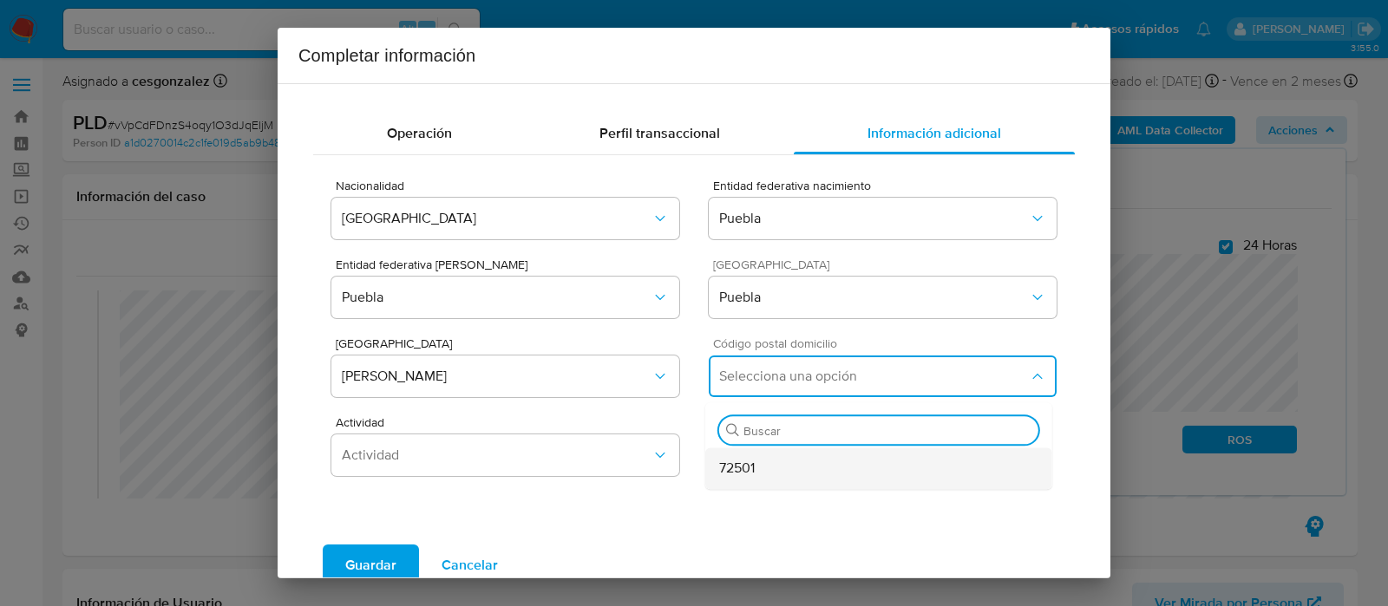
click at [750, 477] on div "72501" at bounding box center [878, 469] width 319 height 42
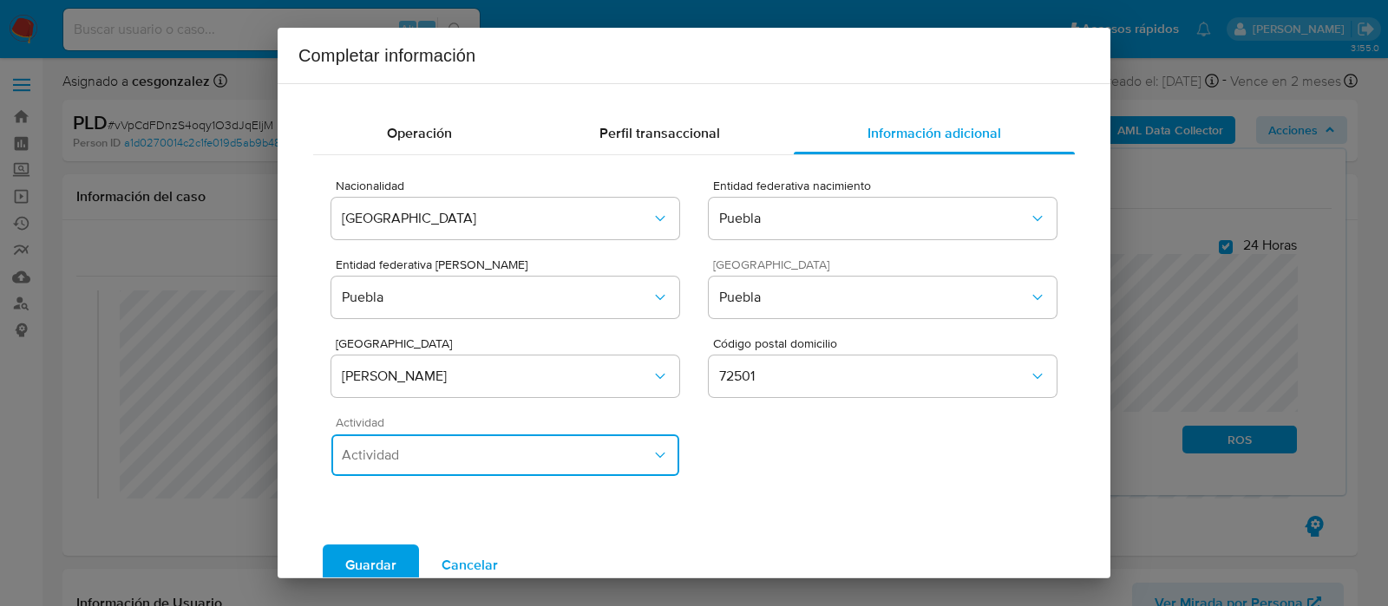
click at [560, 439] on button "Actividad" at bounding box center [505, 456] width 348 height 42
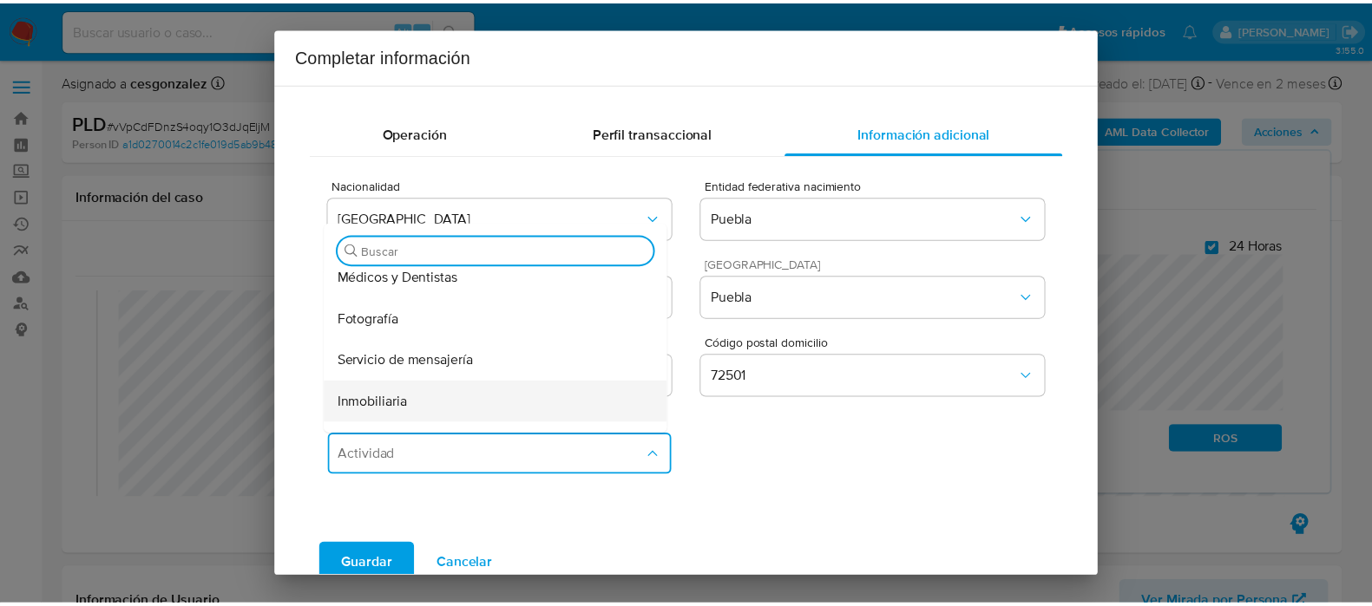
scroll to position [2927, 0]
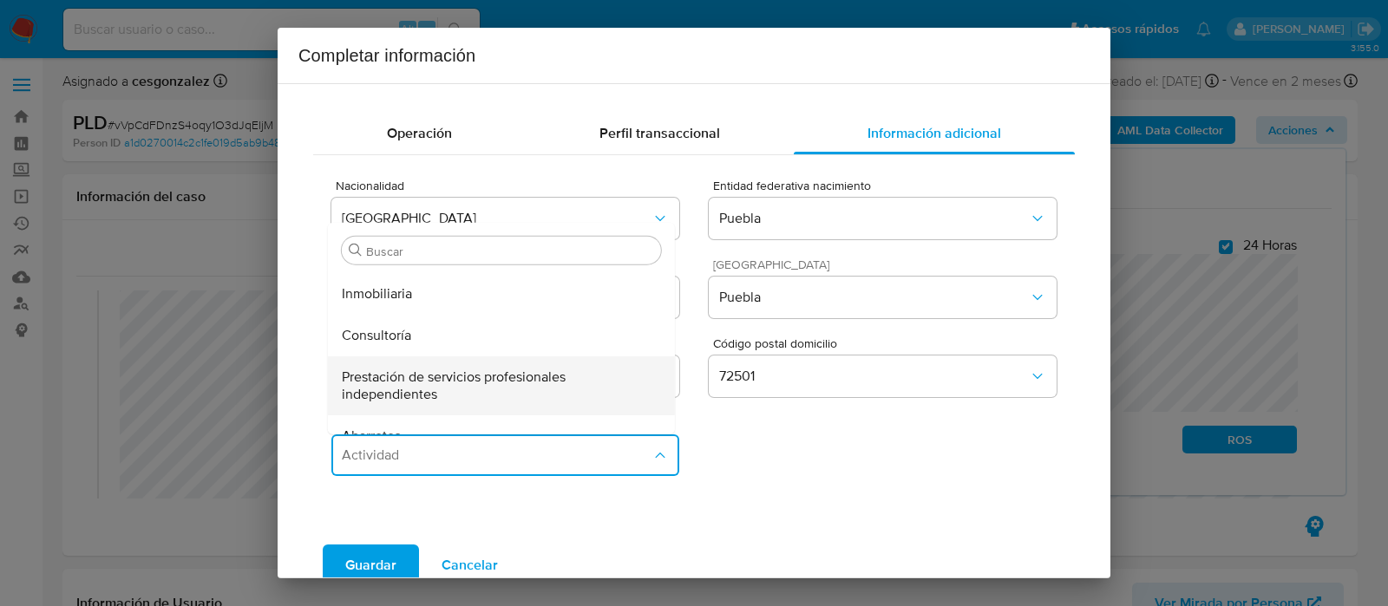
click at [411, 344] on span "Prestación de servicios profesionales independientes" at bounding box center [376, 334] width 69 height 17
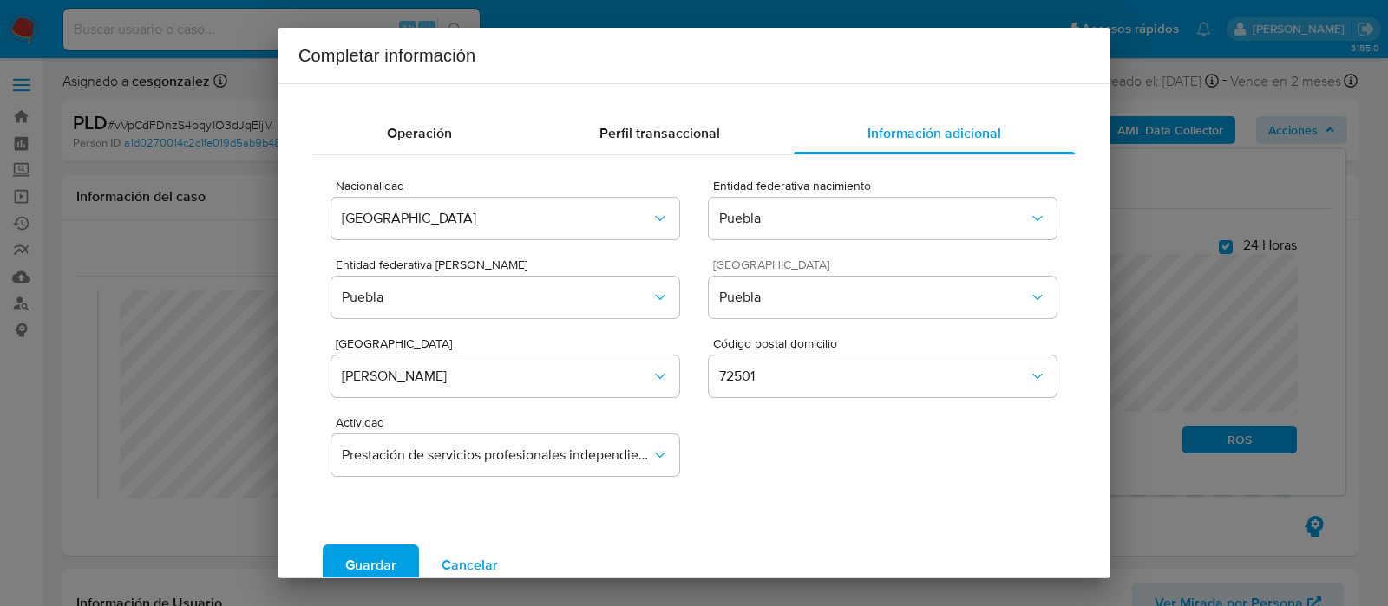
click at [386, 558] on span "Guardar" at bounding box center [370, 566] width 51 height 38
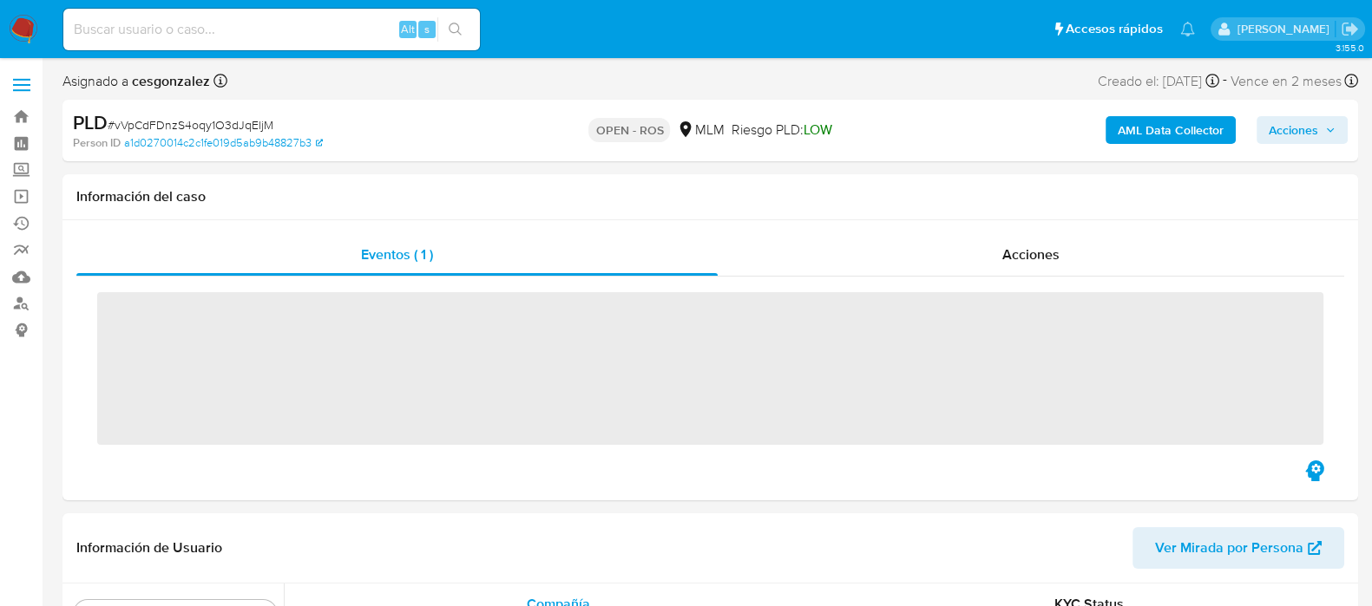
scroll to position [732, 0]
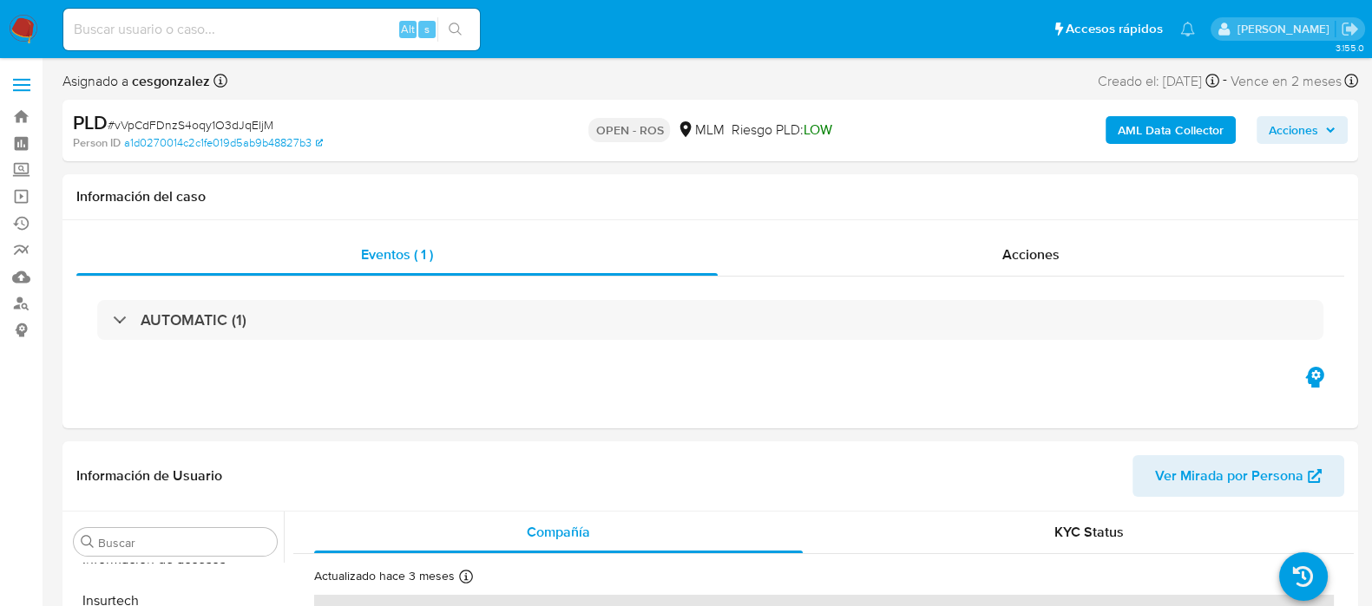
select select "10"
click at [1033, 246] on span "Acciones" at bounding box center [1030, 255] width 57 height 20
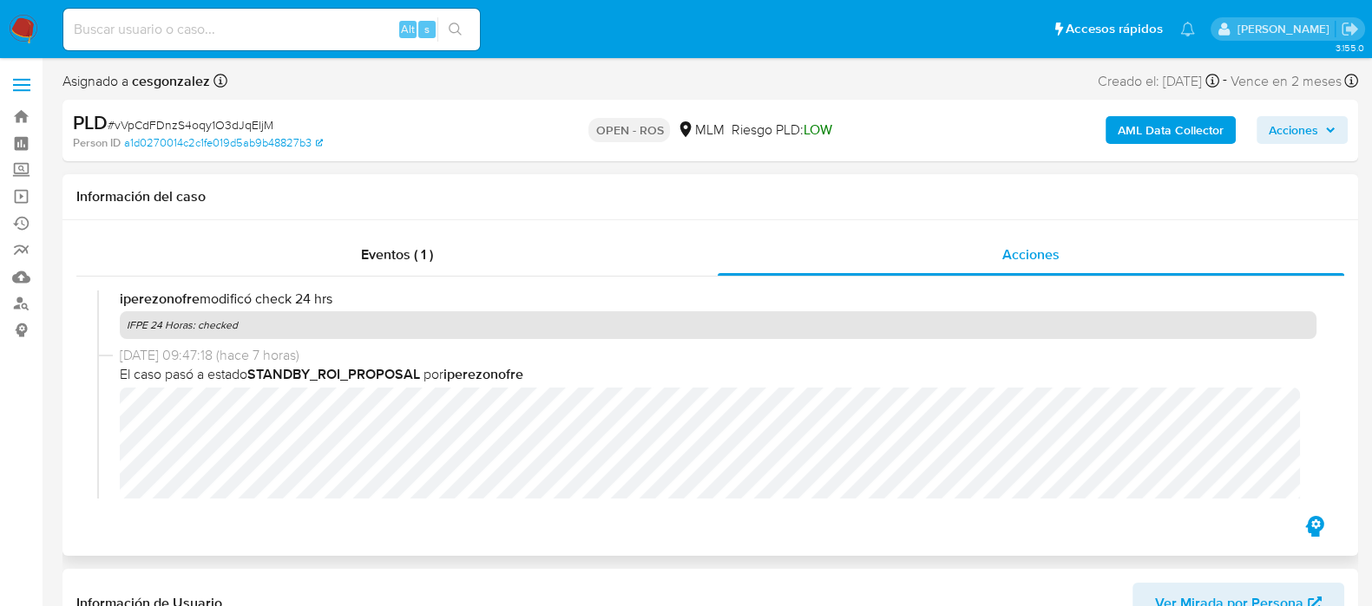
scroll to position [542, 0]
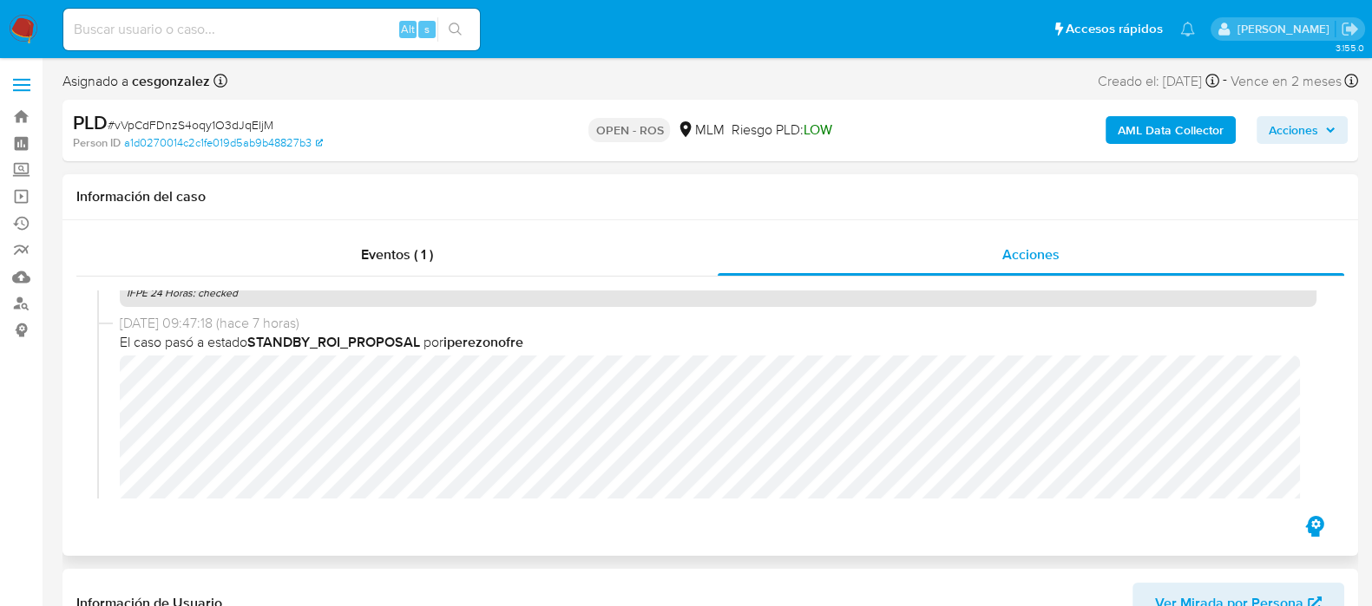
click at [680, 336] on span "El caso pasó a estado STANDBY_ROI_PROPOSAL por iperezonofre" at bounding box center [718, 342] width 1196 height 19
click at [1306, 130] on span "Acciones" at bounding box center [1292, 130] width 49 height 28
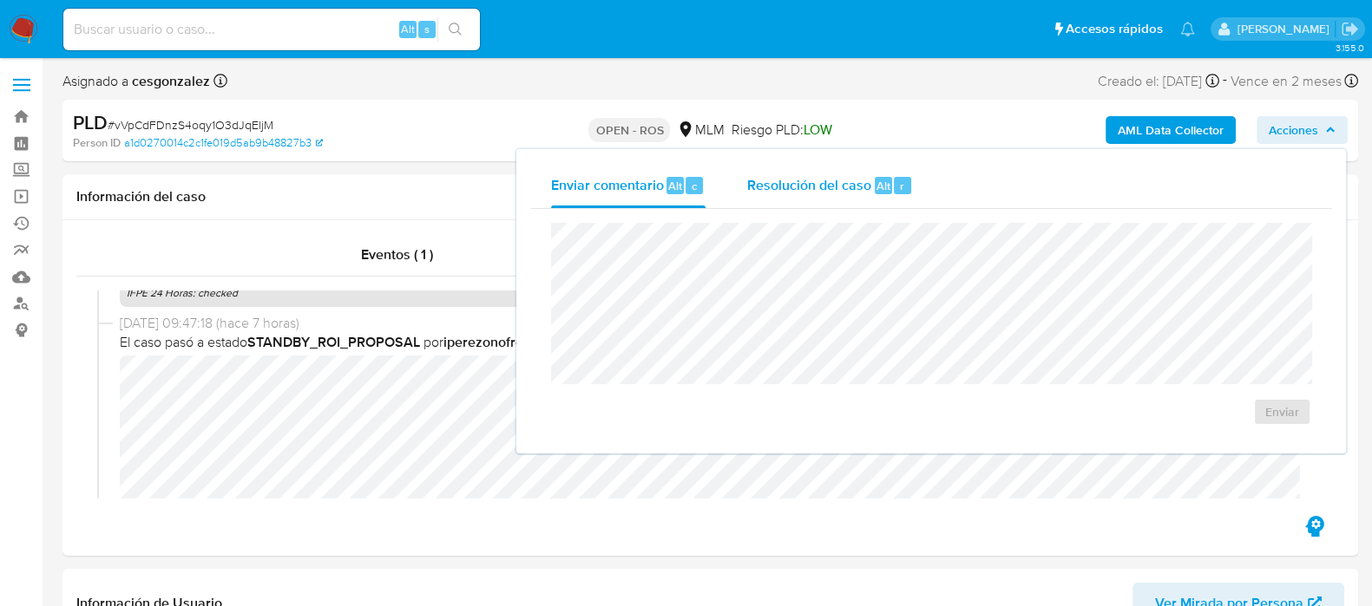
click at [802, 196] on div "Resolución del caso Alt r" at bounding box center [830, 185] width 166 height 45
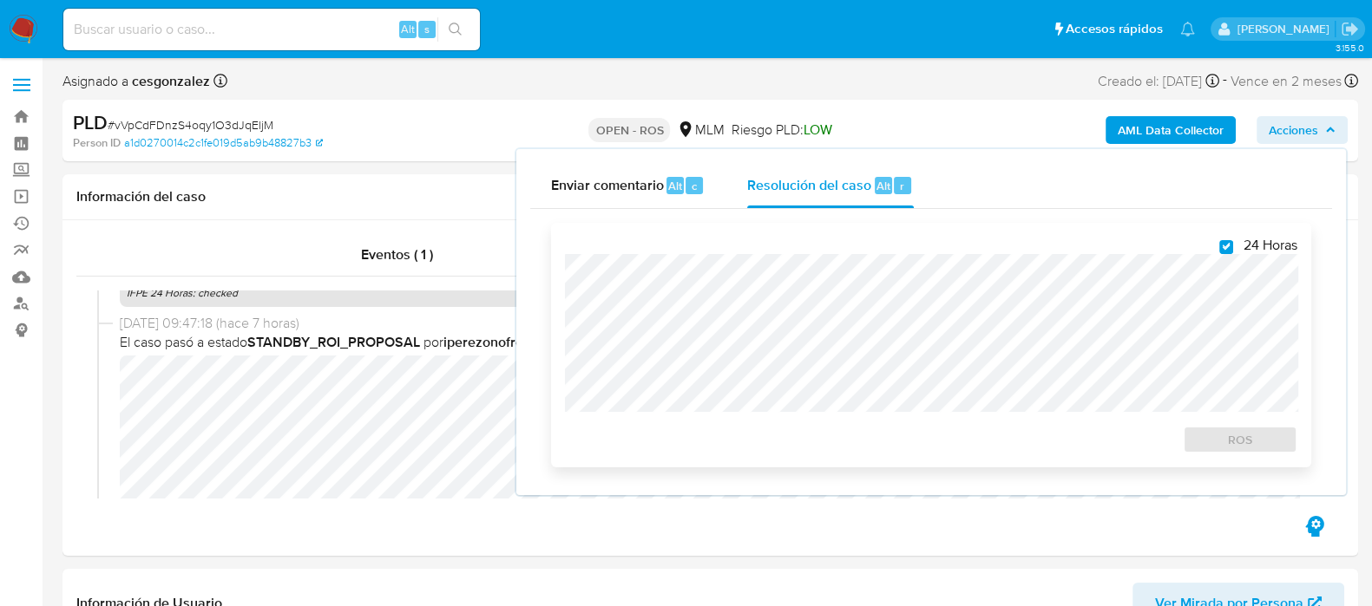
checkbox input "true"
click at [1240, 436] on span "ROS" at bounding box center [1240, 440] width 90 height 24
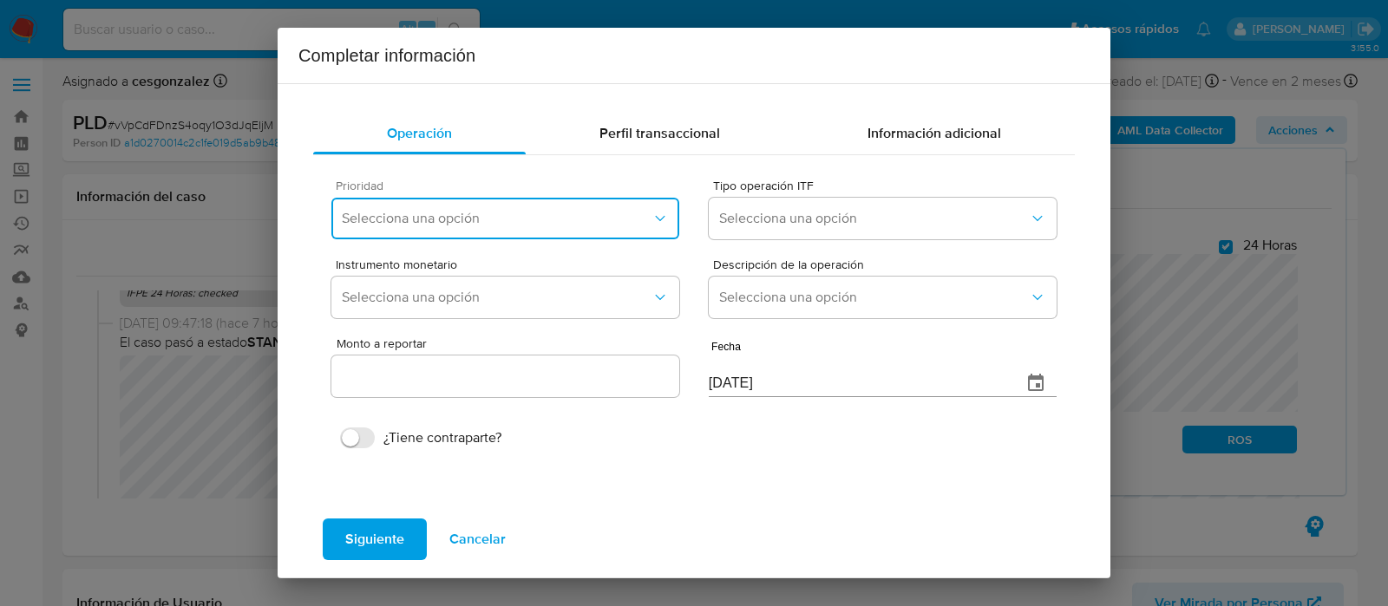
click at [652, 219] on icon "button" at bounding box center [660, 218] width 17 height 17
drag, startPoint x: 486, startPoint y: 544, endPoint x: 458, endPoint y: 524, distance: 34.2
click at [486, 540] on span "Cancelar" at bounding box center [477, 540] width 56 height 38
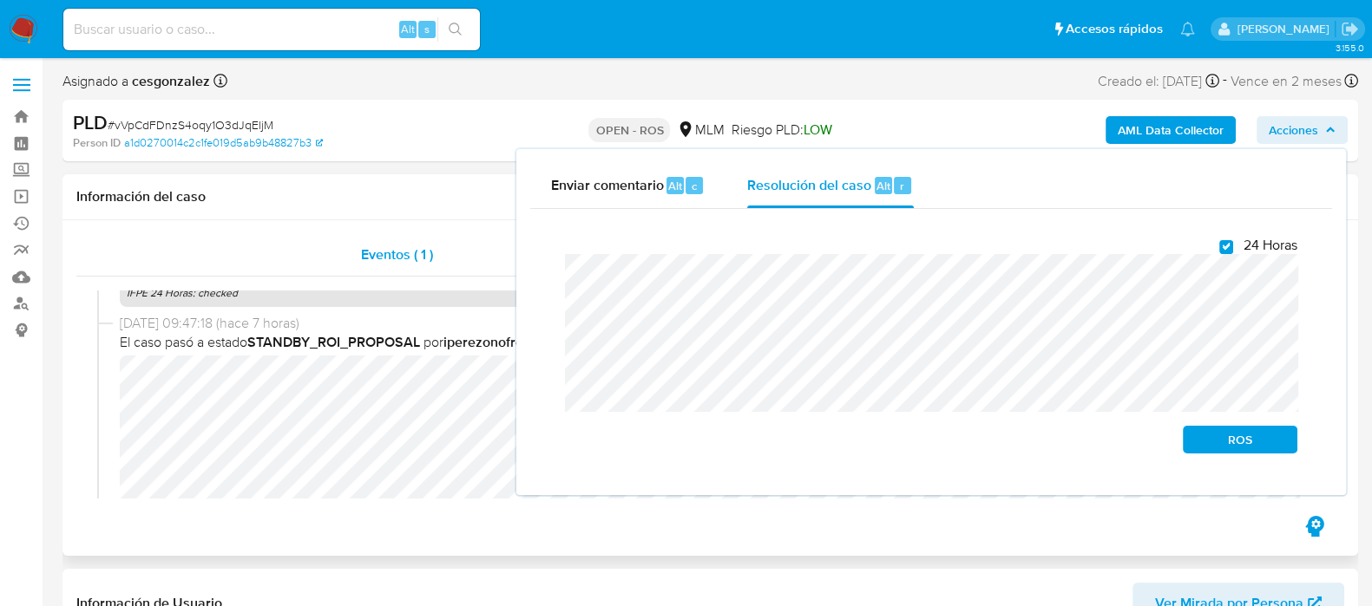
click at [218, 255] on div "Eventos ( 1 )" at bounding box center [396, 255] width 641 height 42
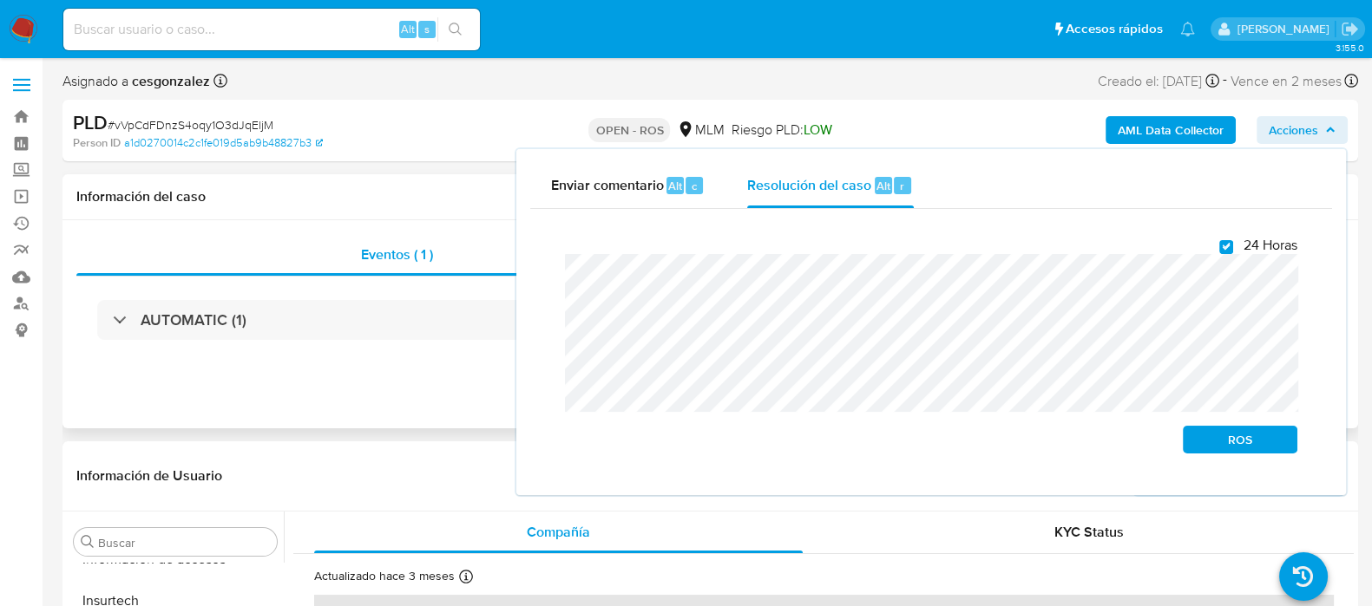
click at [422, 200] on h1 "Información del caso" at bounding box center [709, 196] width 1267 height 17
click at [328, 193] on h1 "Información del caso" at bounding box center [709, 196] width 1267 height 17
click at [1332, 138] on span "Acciones" at bounding box center [1301, 130] width 67 height 24
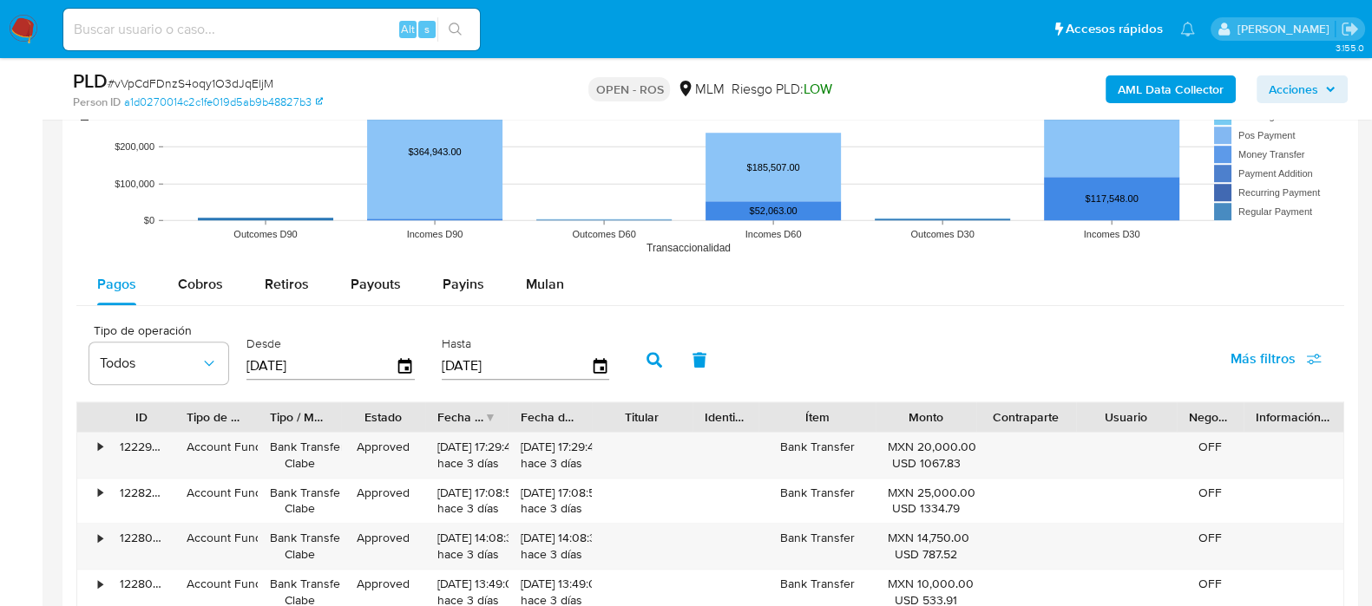
scroll to position [1844, 0]
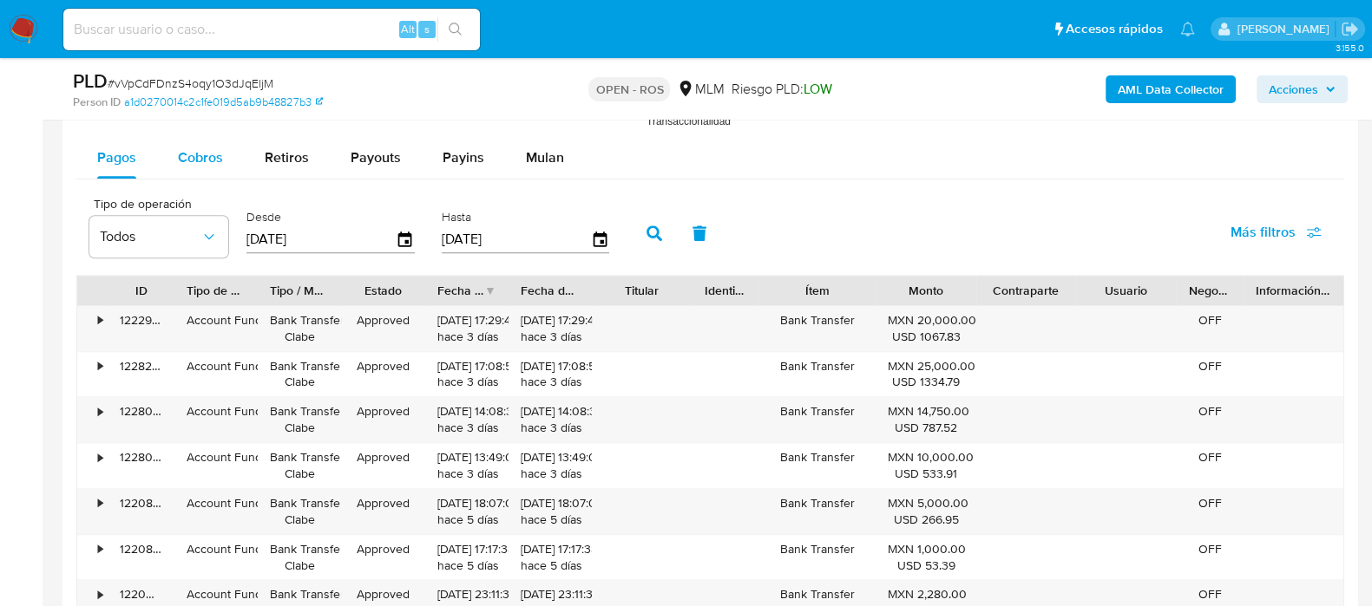
click at [199, 159] on span "Cobros" at bounding box center [200, 157] width 45 height 20
select select "10"
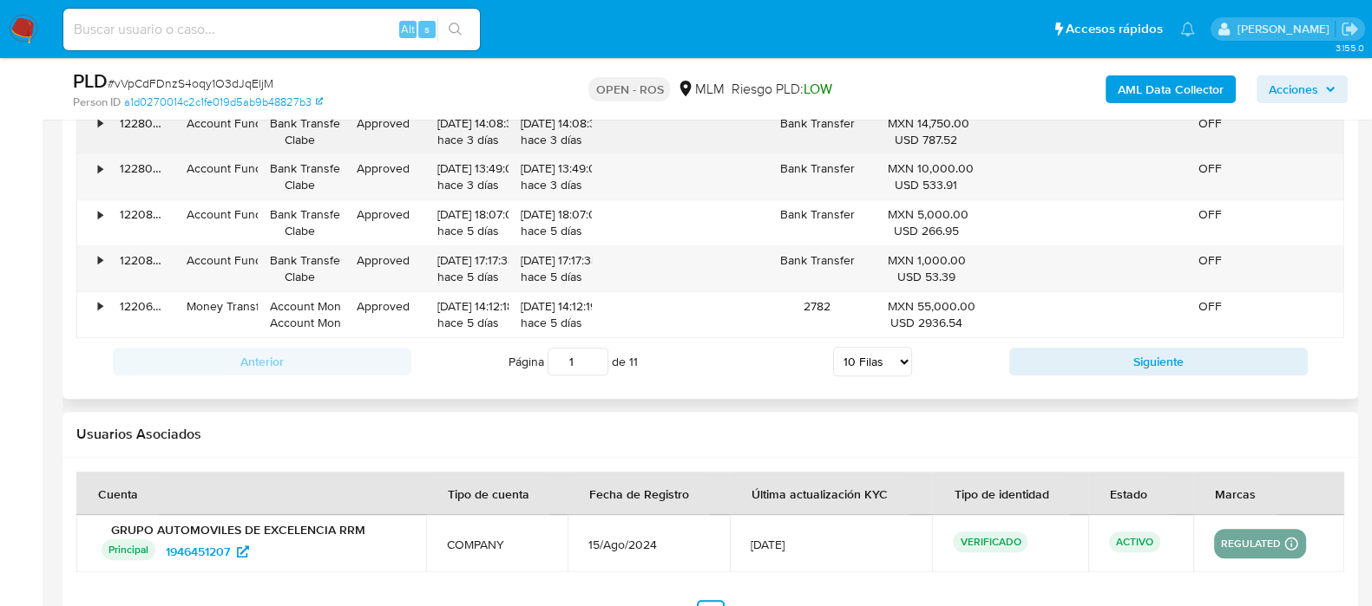
scroll to position [2277, 0]
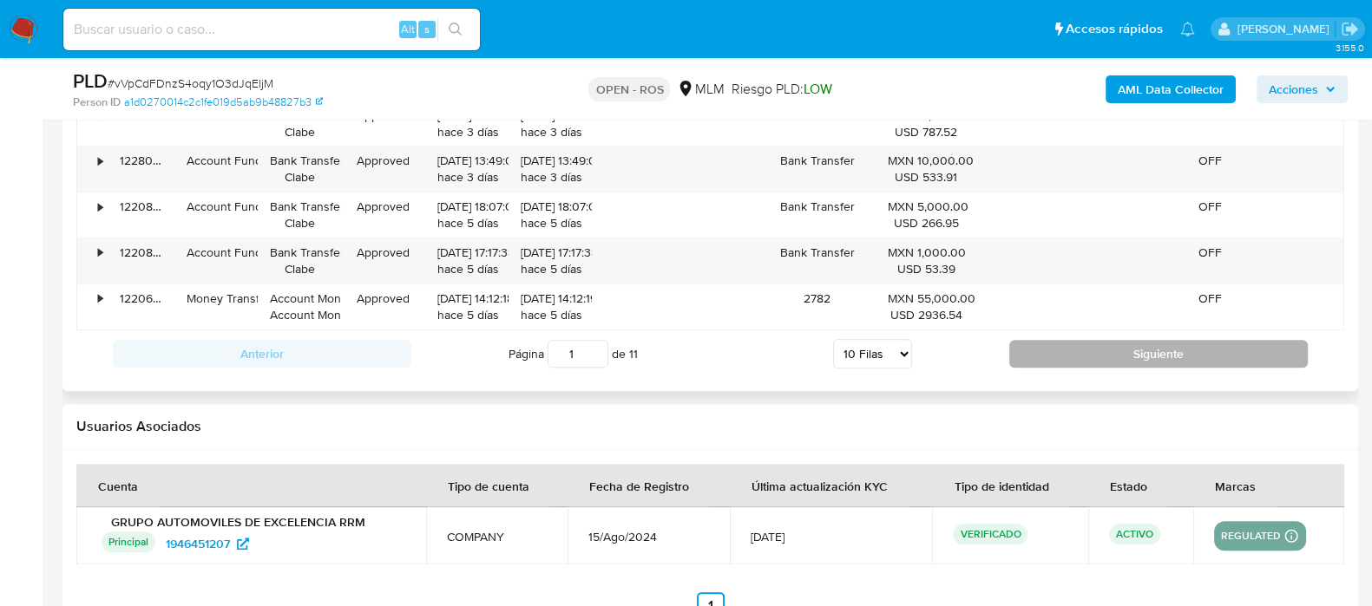
click at [1020, 363] on button "Siguiente" at bounding box center [1158, 354] width 298 height 28
click at [1034, 357] on button "Siguiente" at bounding box center [1158, 354] width 298 height 28
click at [1066, 353] on button "Siguiente" at bounding box center [1158, 354] width 298 height 28
type input "4"
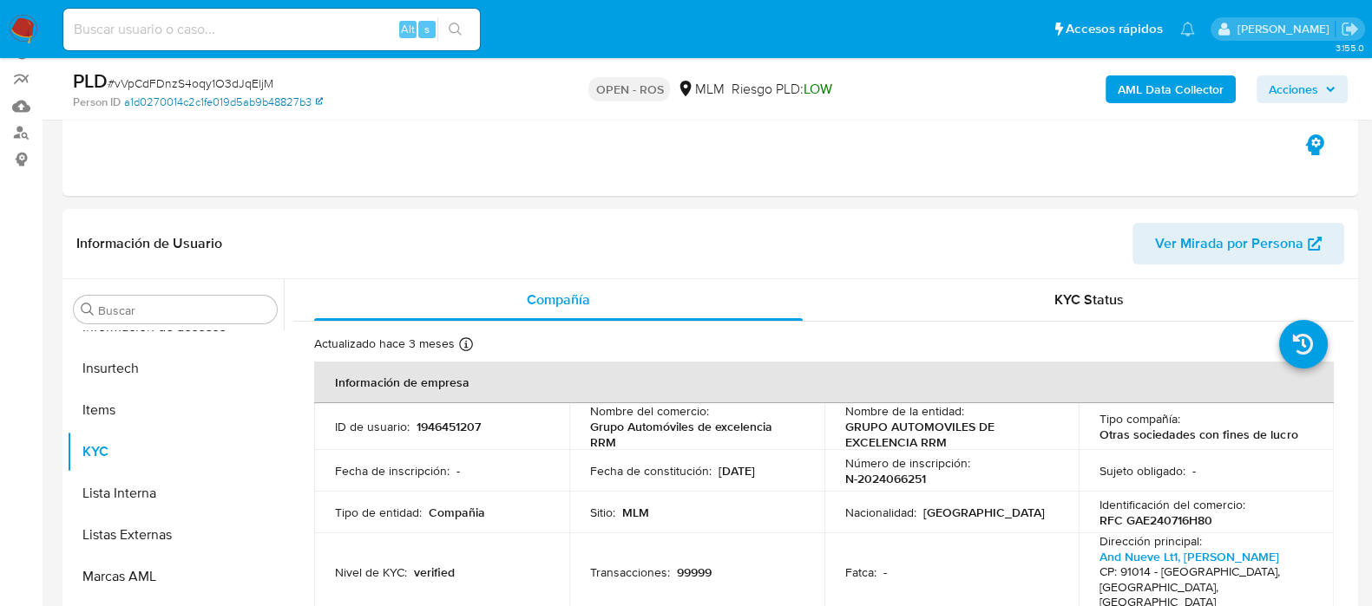
scroll to position [0, 0]
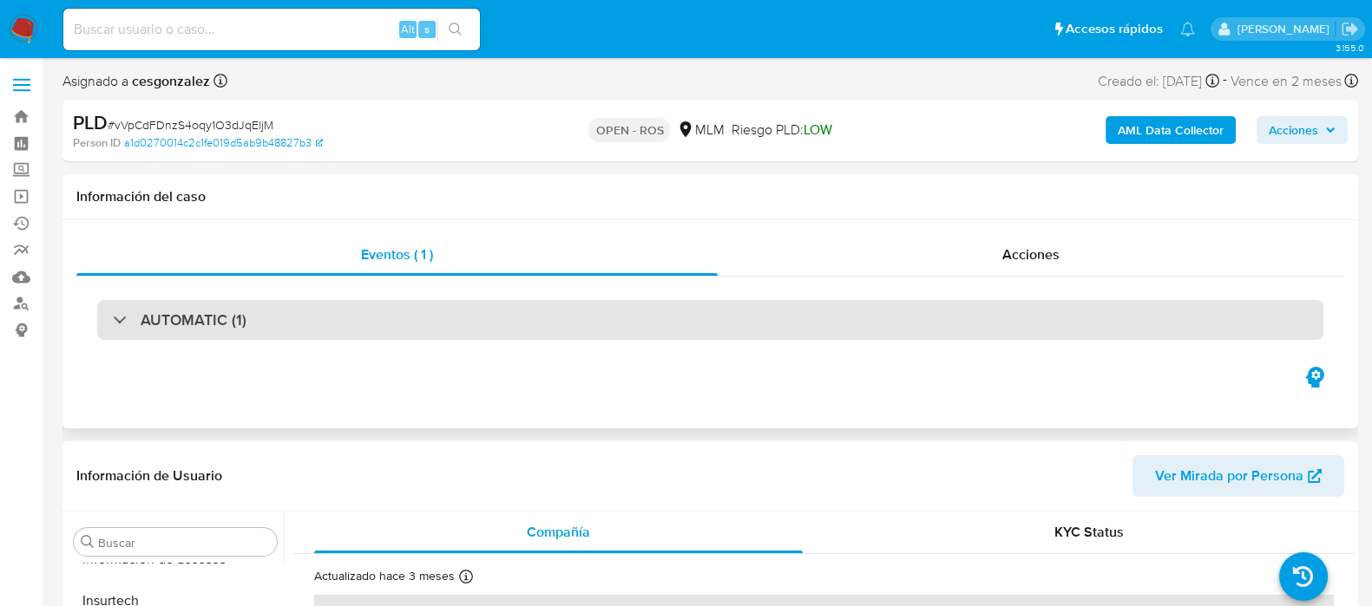
click at [267, 305] on div "AUTOMATIC (1)" at bounding box center [710, 320] width 1226 height 40
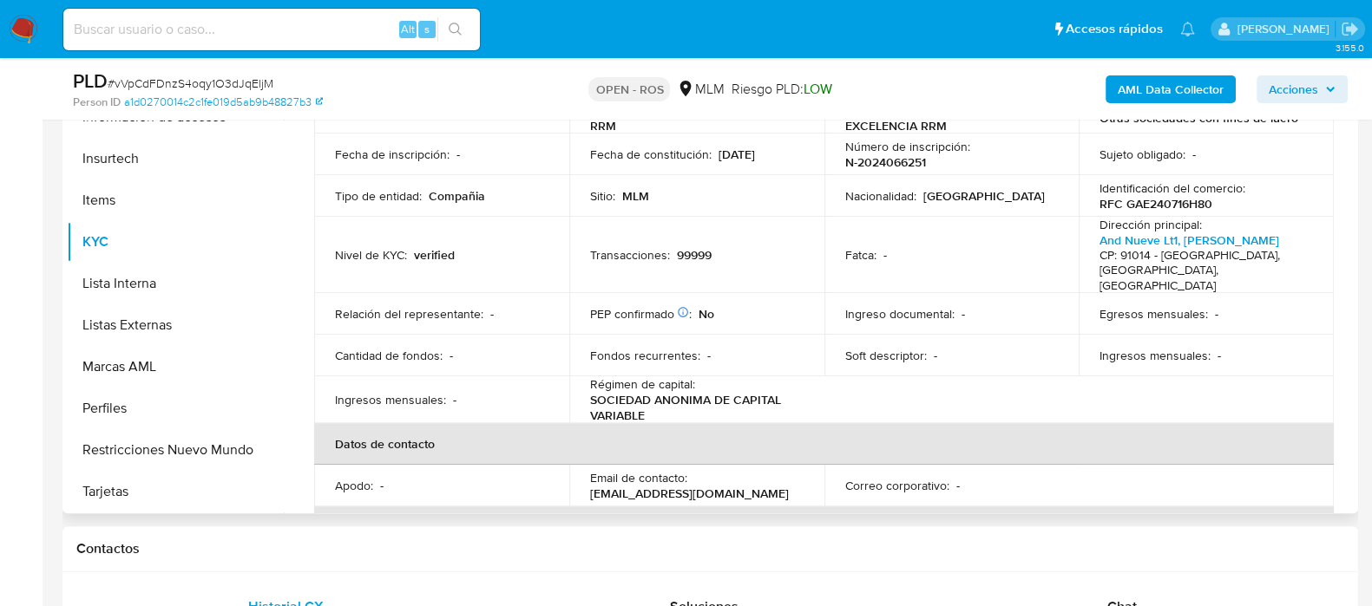
scroll to position [77, 0]
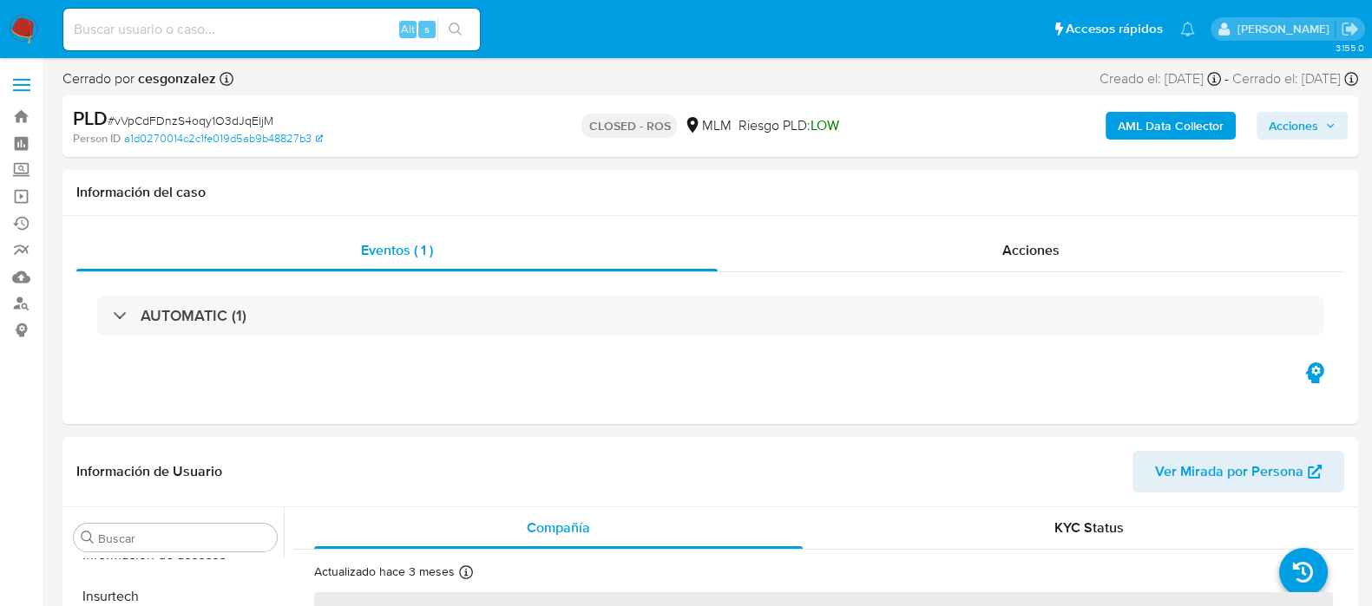
scroll to position [732, 0]
select select "10"
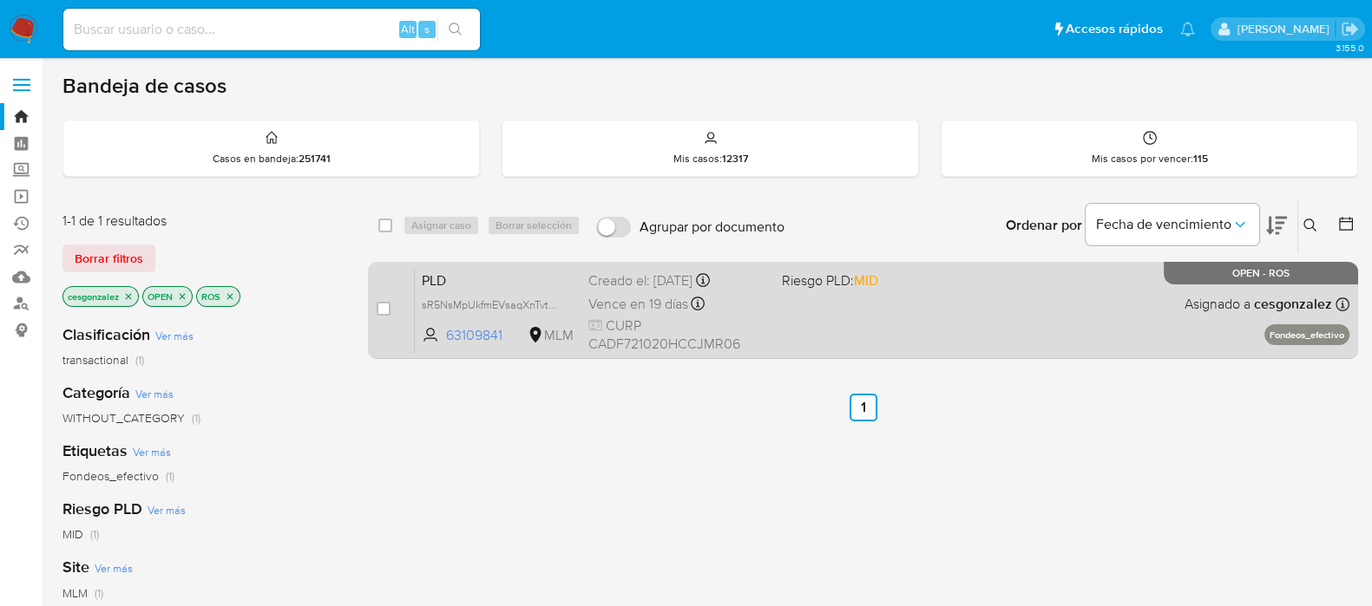
click at [620, 310] on span "Vence en 19 días" at bounding box center [638, 304] width 100 height 19
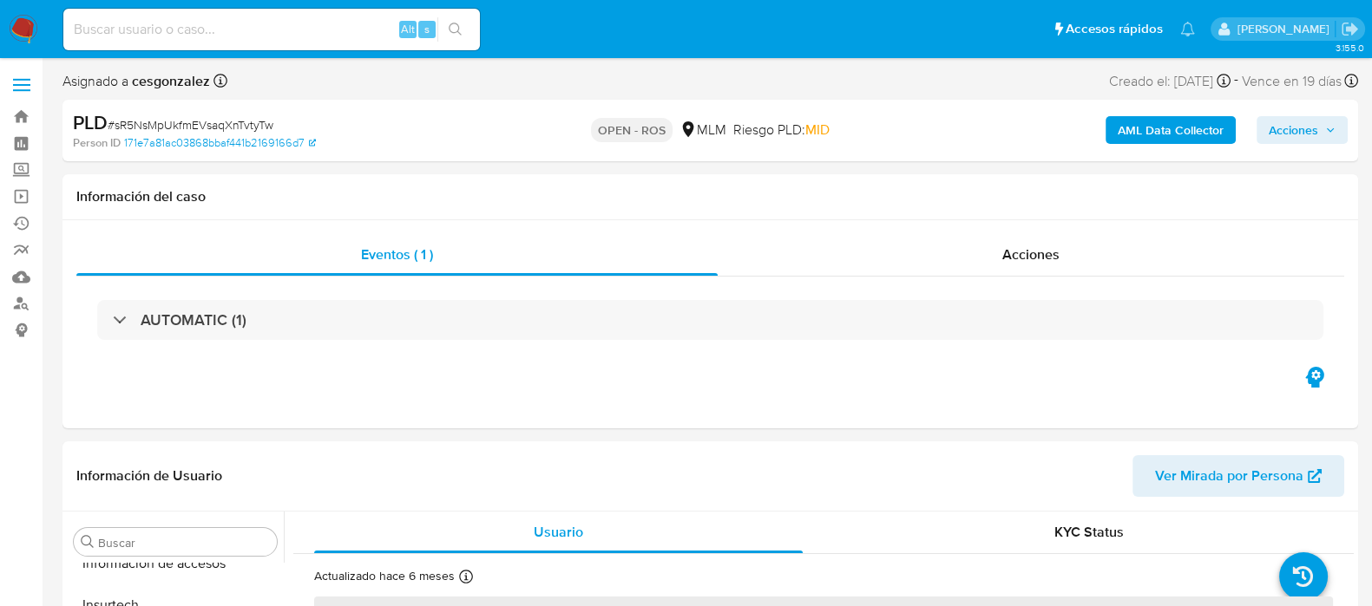
scroll to position [732, 0]
select select "10"
click at [1061, 249] on div "Acciones" at bounding box center [1030, 255] width 626 height 42
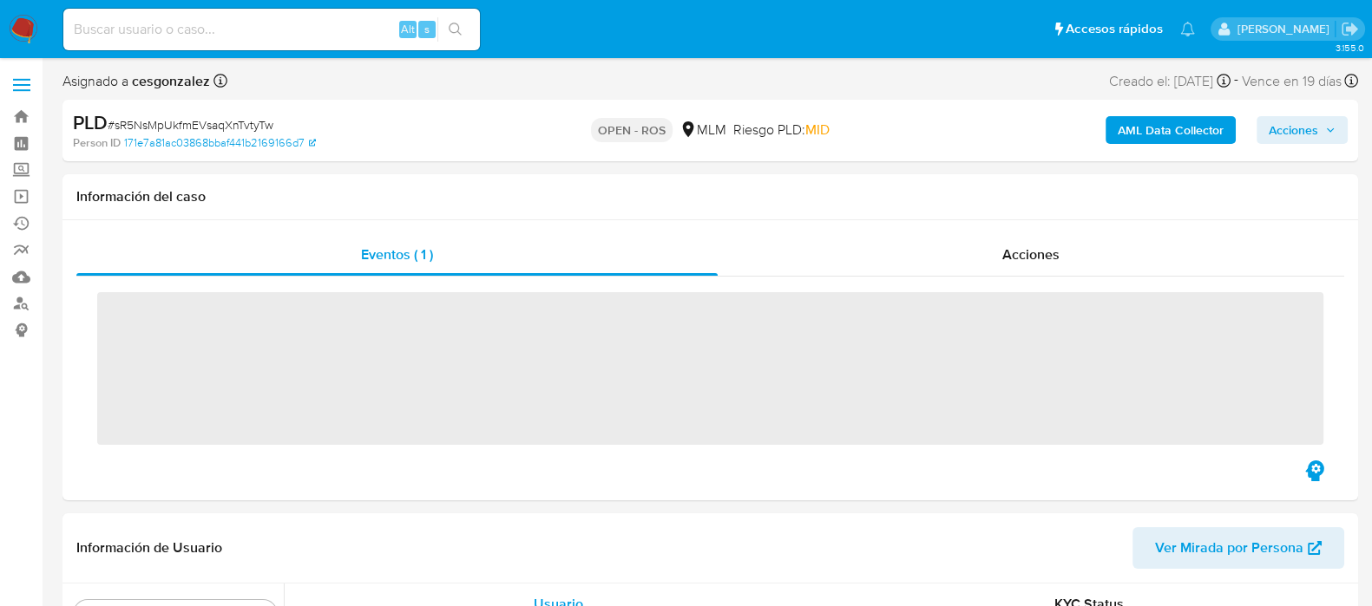
scroll to position [732, 0]
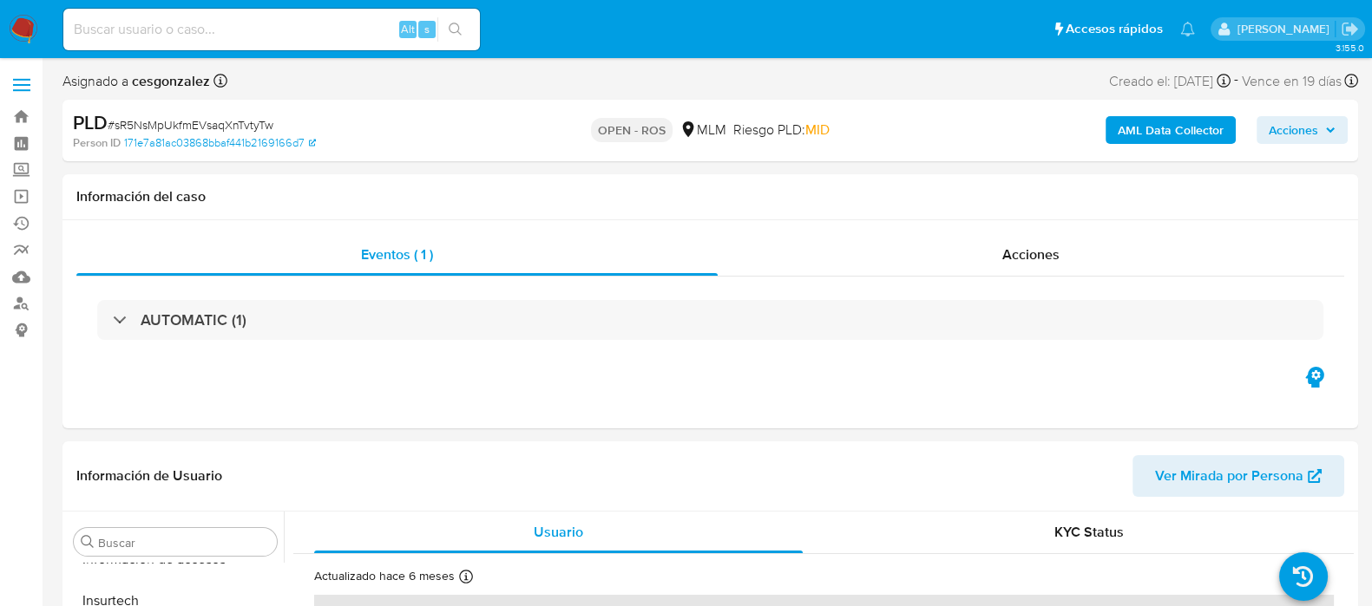
select select "10"
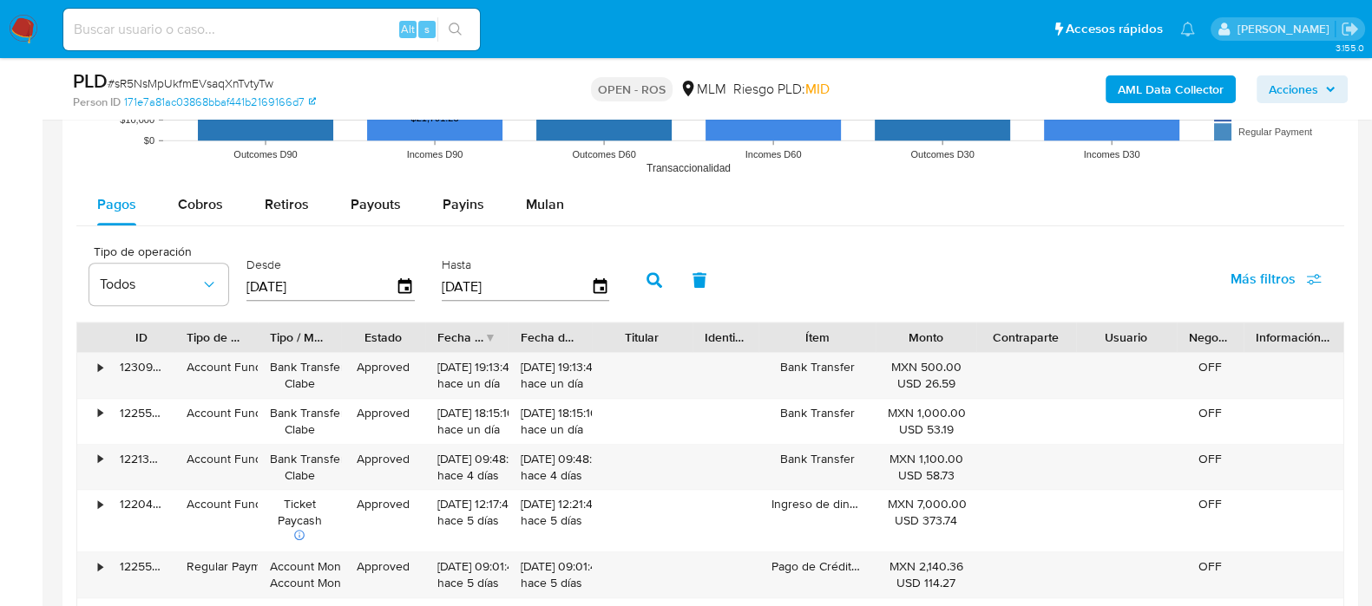
scroll to position [1626, 0]
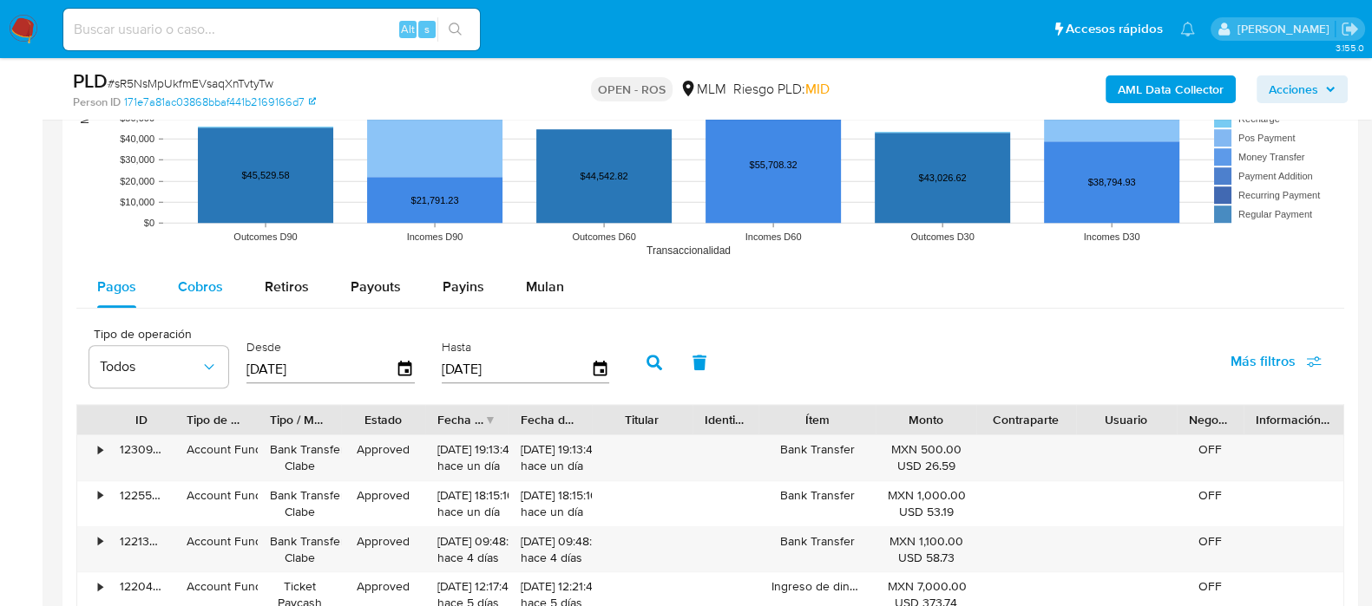
click at [199, 288] on span "Cobros" at bounding box center [200, 287] width 45 height 20
select select "10"
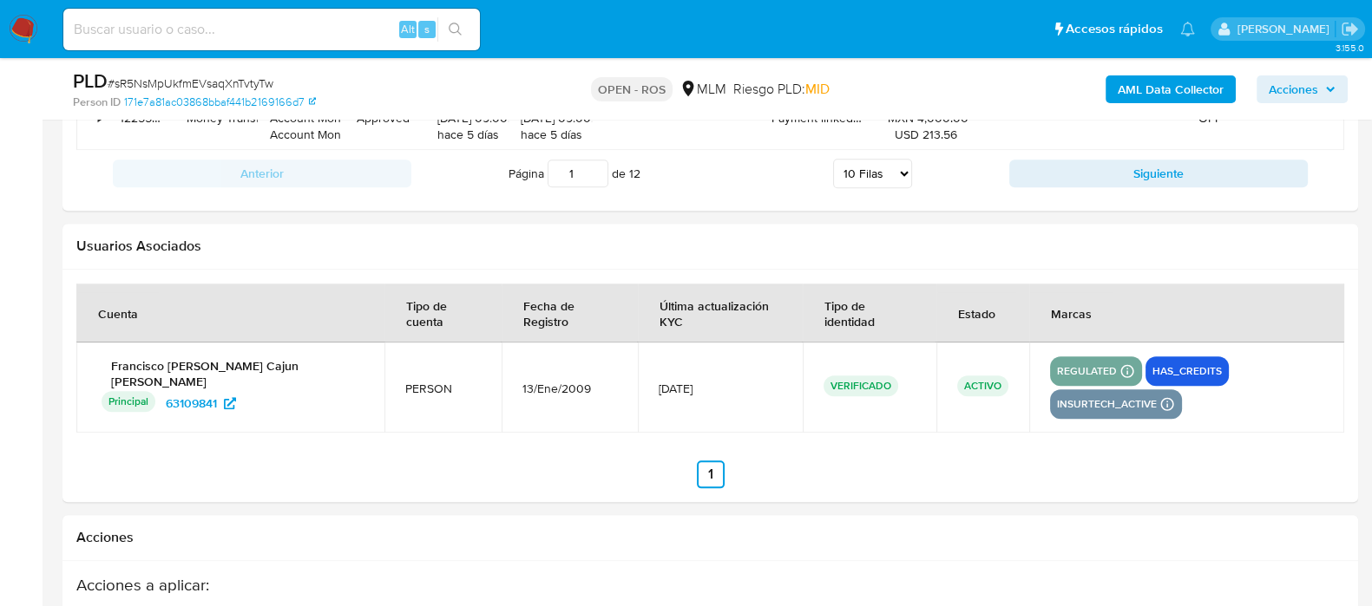
scroll to position [2277, 0]
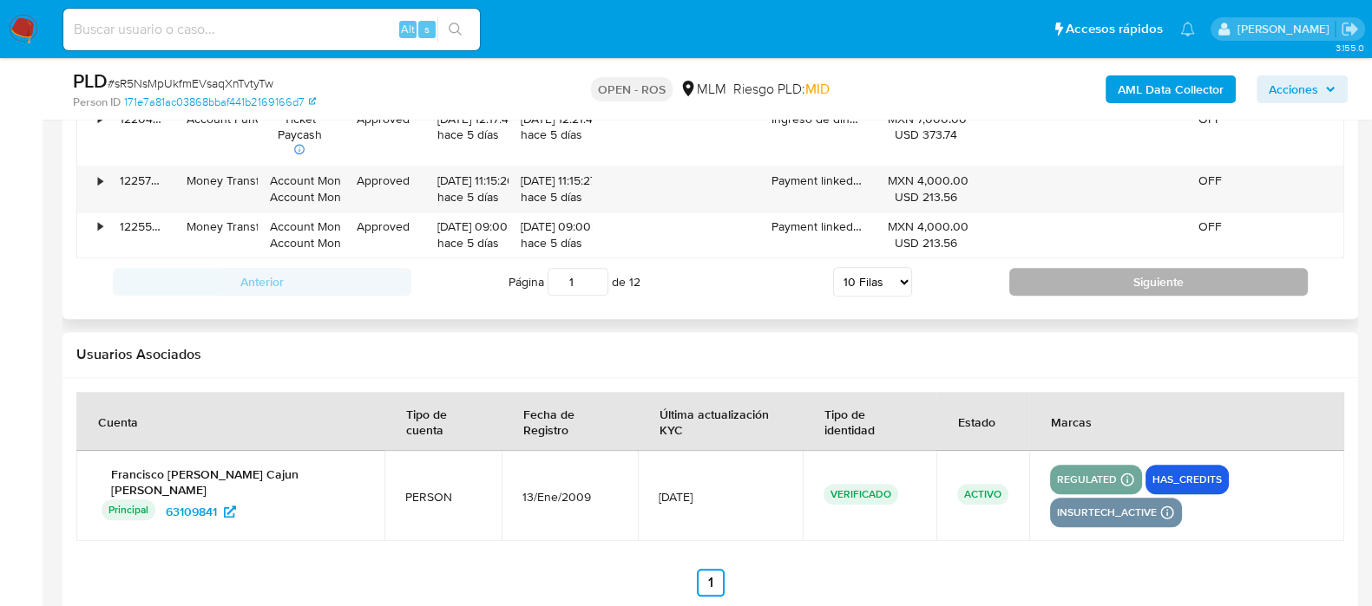
click at [1053, 272] on button "Siguiente" at bounding box center [1158, 282] width 298 height 28
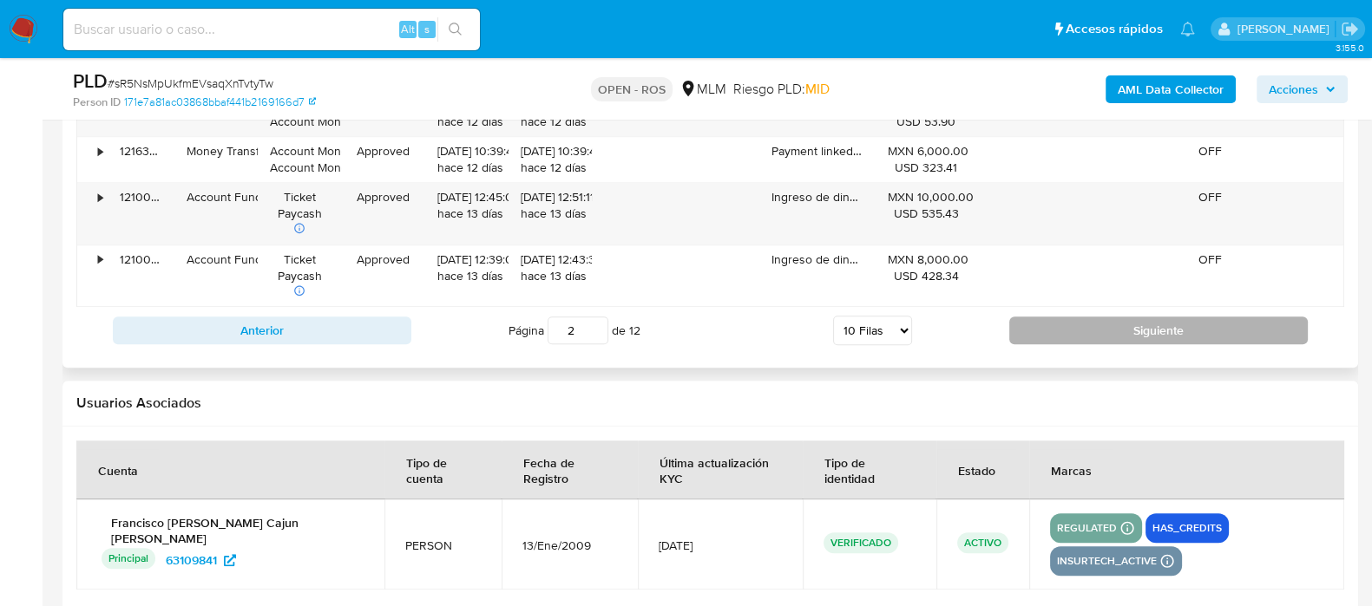
click at [1055, 330] on button "Siguiente" at bounding box center [1158, 331] width 298 height 28
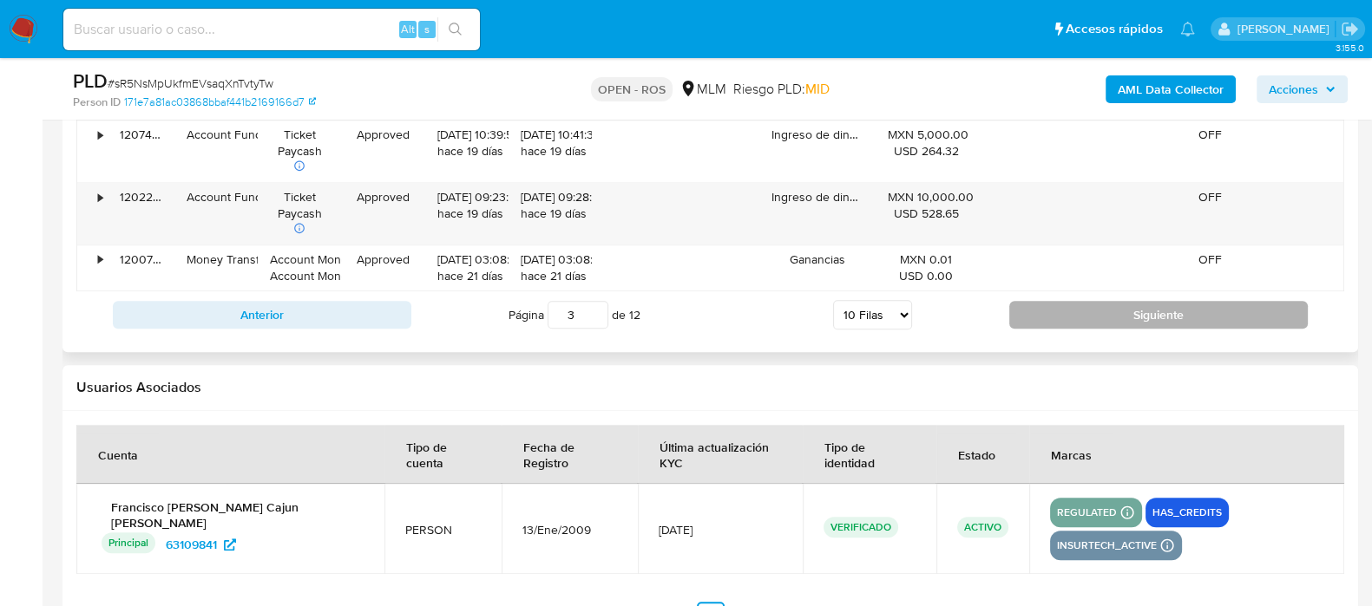
click at [1054, 321] on button "Siguiente" at bounding box center [1158, 315] width 298 height 28
type input "4"
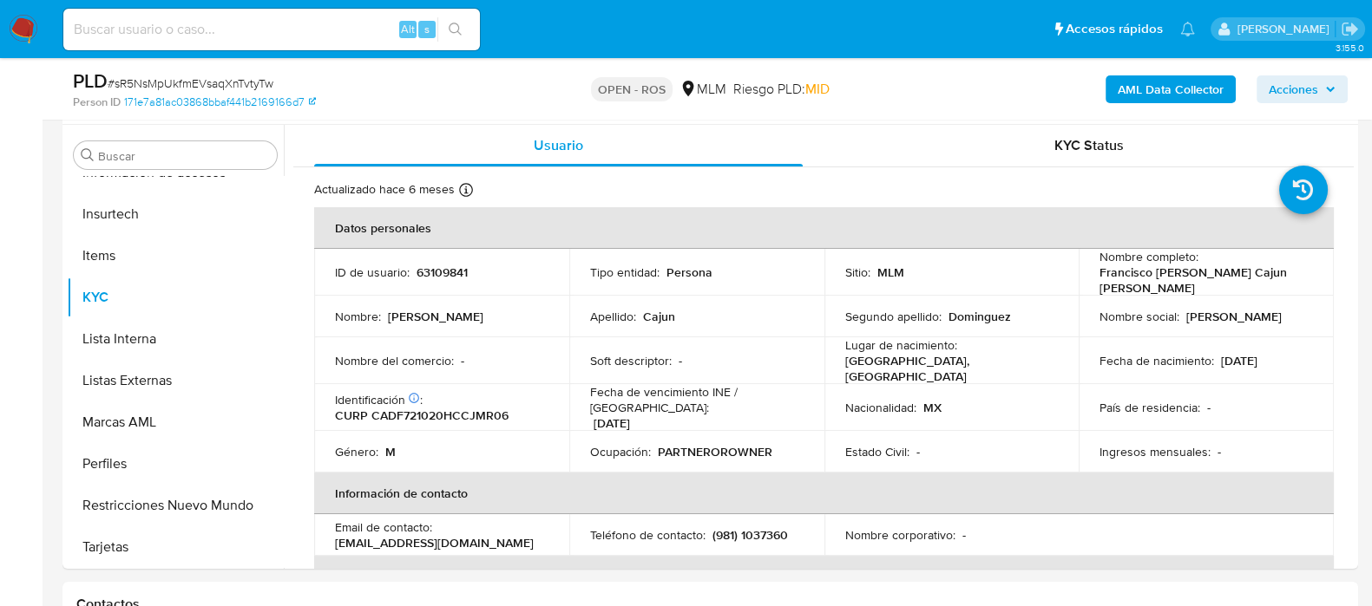
scroll to position [0, 0]
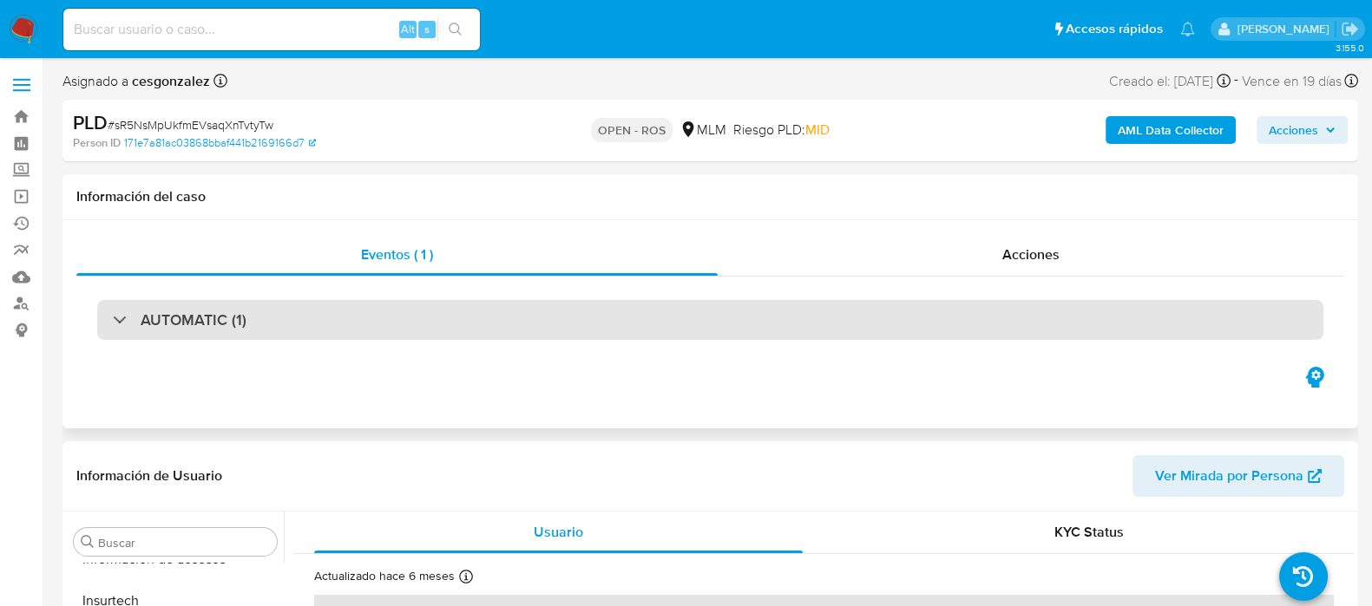
click at [171, 327] on h3 "AUTOMATIC (1)" at bounding box center [194, 320] width 106 height 19
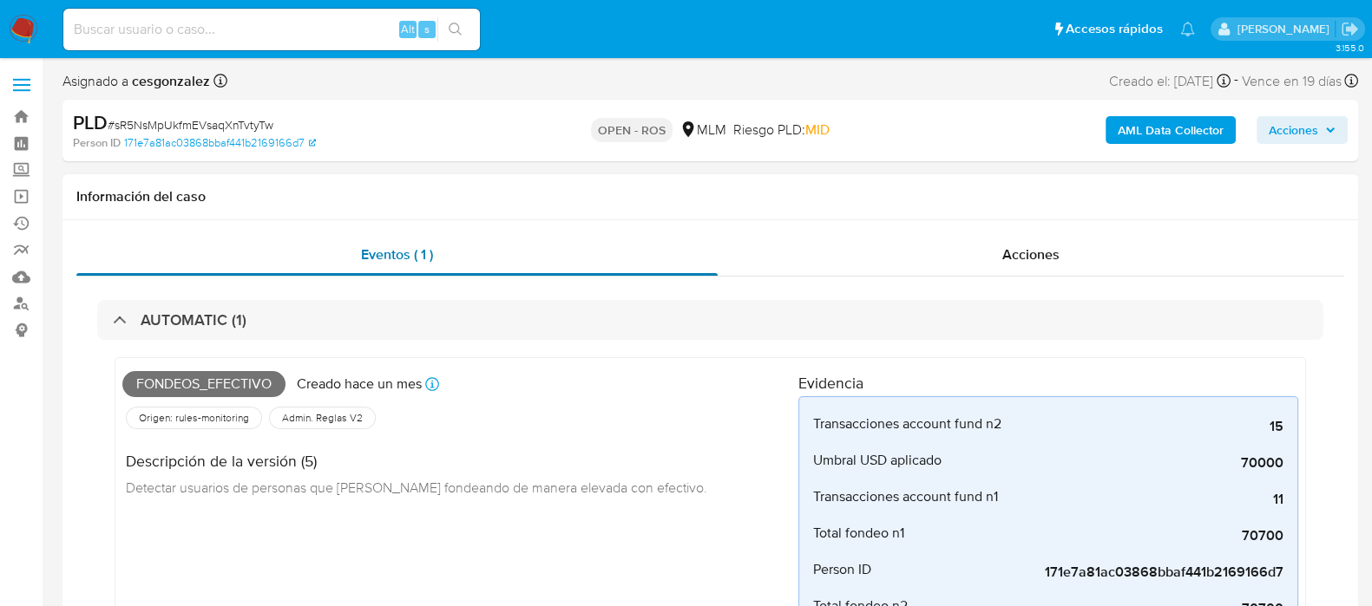
click at [385, 251] on span "Eventos ( 1 )" at bounding box center [397, 255] width 72 height 20
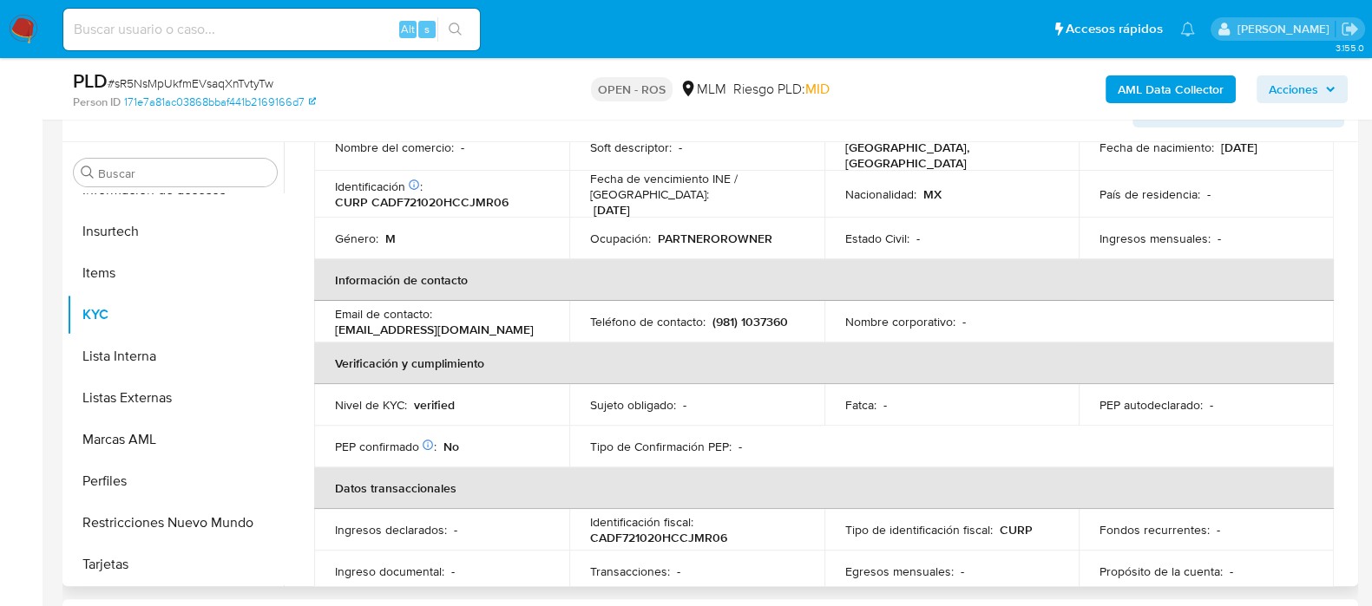
scroll to position [97, 0]
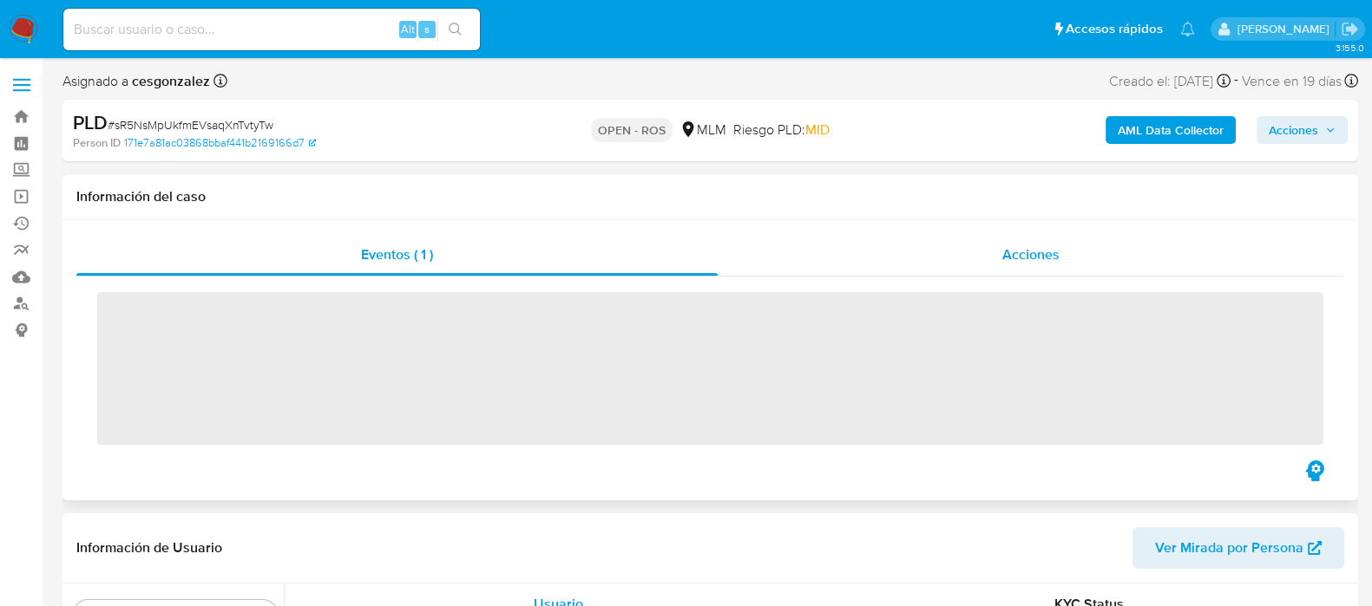
scroll to position [732, 0]
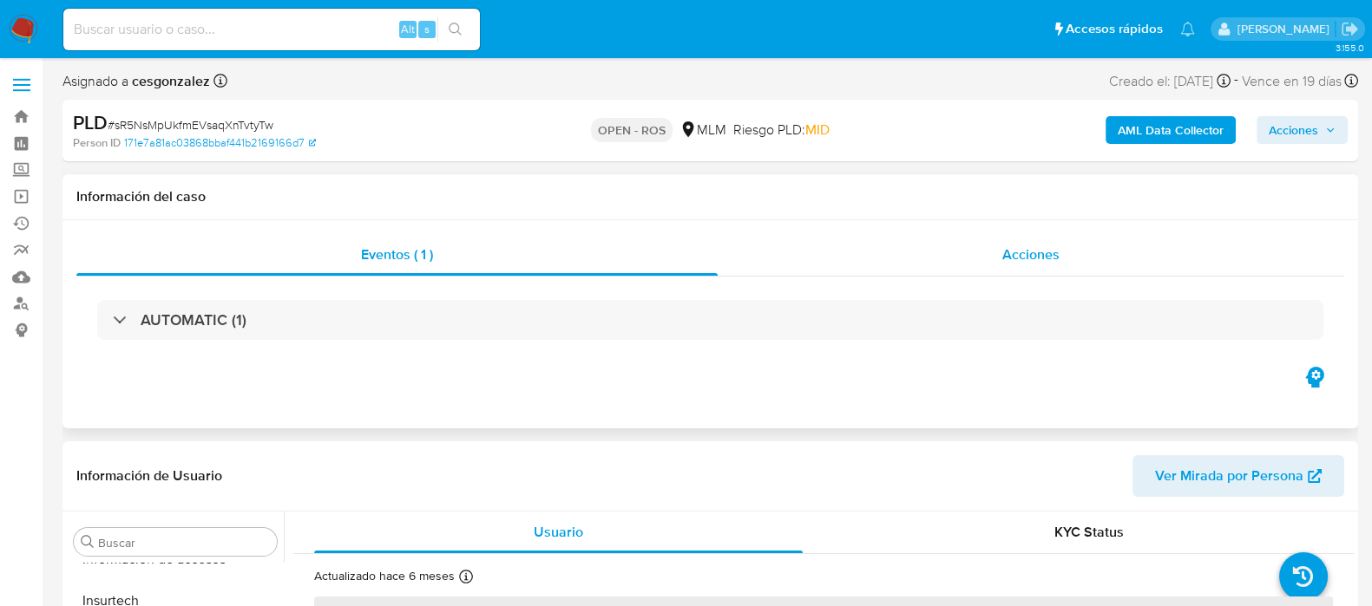
click at [1057, 249] on span "Acciones" at bounding box center [1030, 255] width 57 height 20
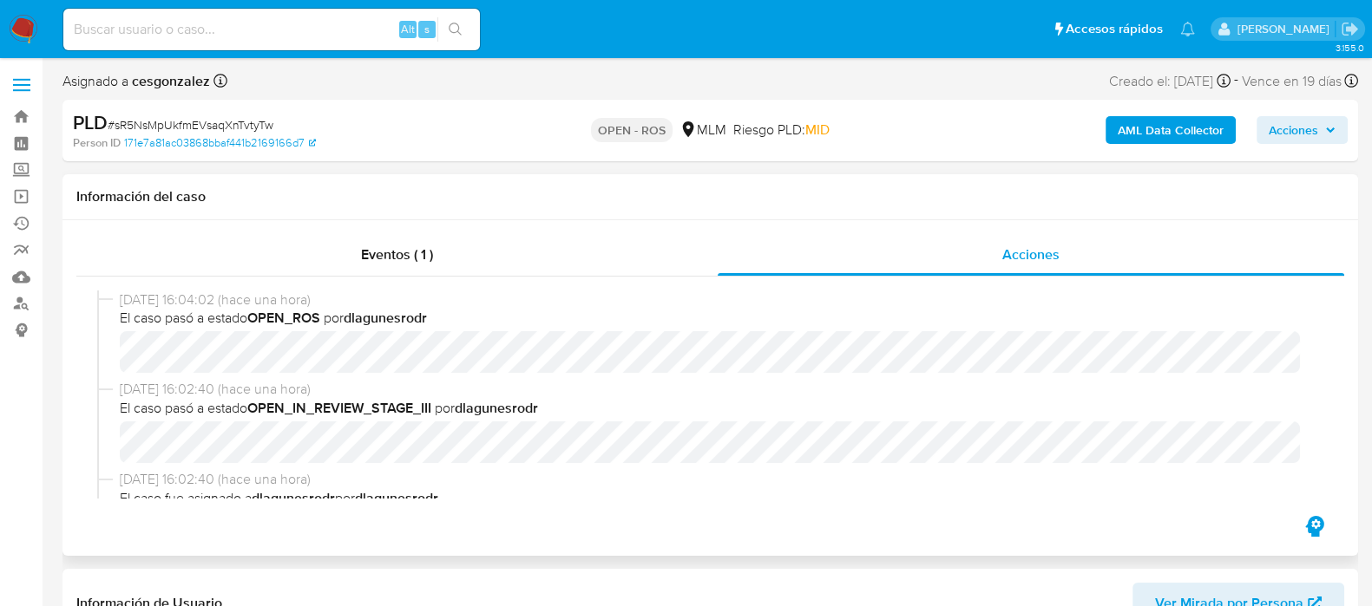
select select "10"
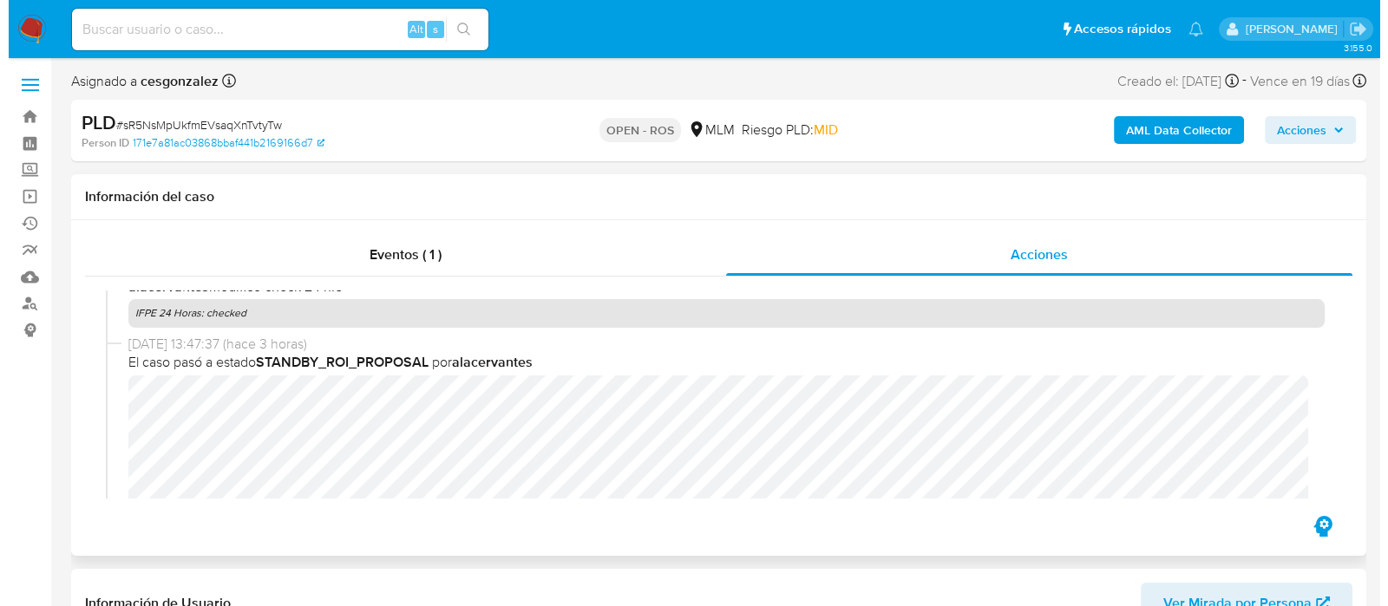
scroll to position [651, 0]
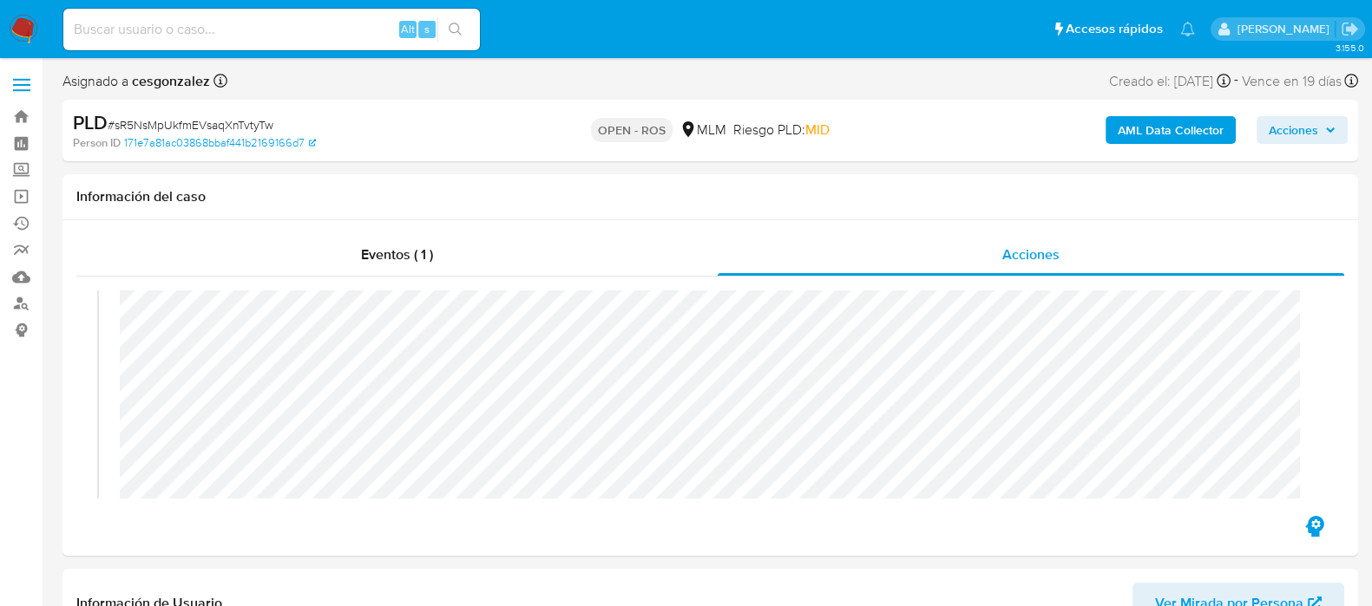
click at [1319, 128] on span "Acciones" at bounding box center [1301, 130] width 67 height 24
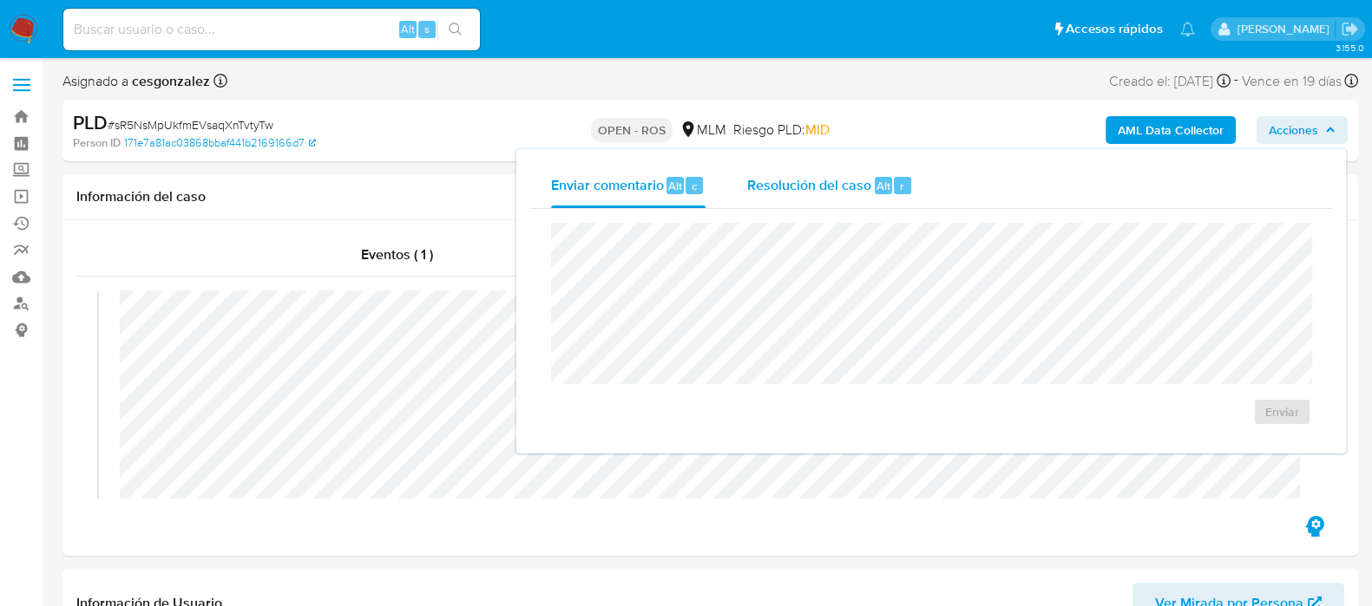
click at [824, 187] on span "Resolución del caso" at bounding box center [809, 185] width 124 height 20
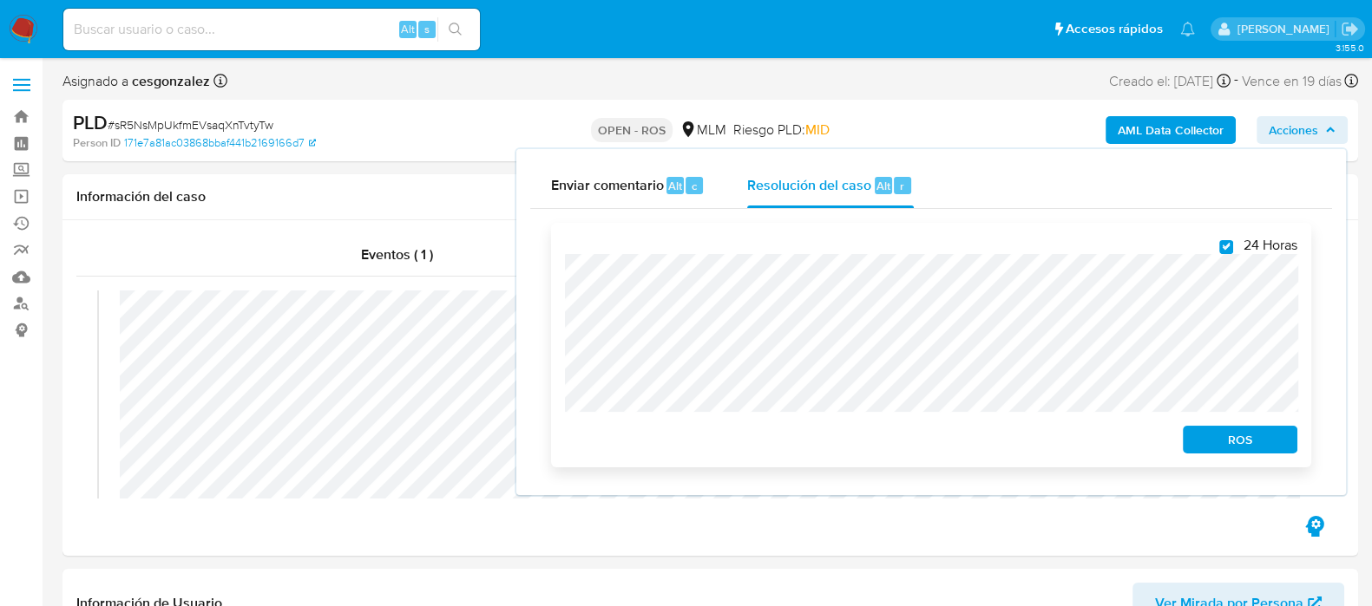
click at [1275, 454] on button "ROS" at bounding box center [1239, 440] width 115 height 28
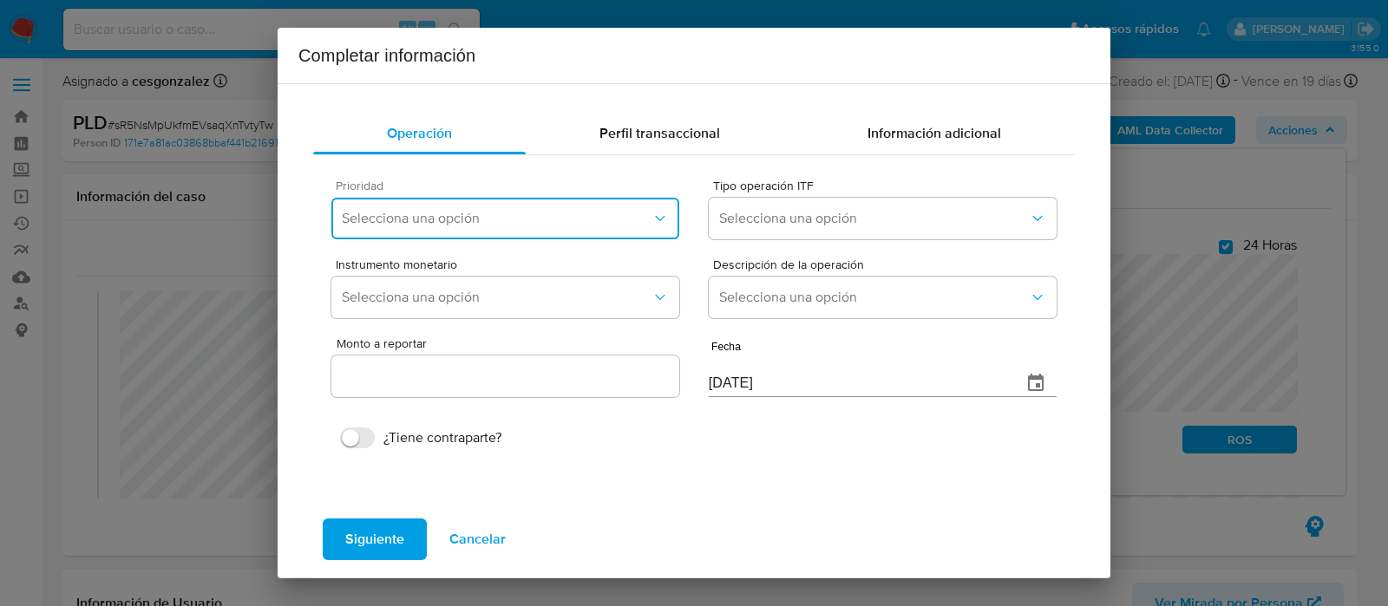
click at [612, 229] on button "Selecciona una opción" at bounding box center [505, 219] width 348 height 42
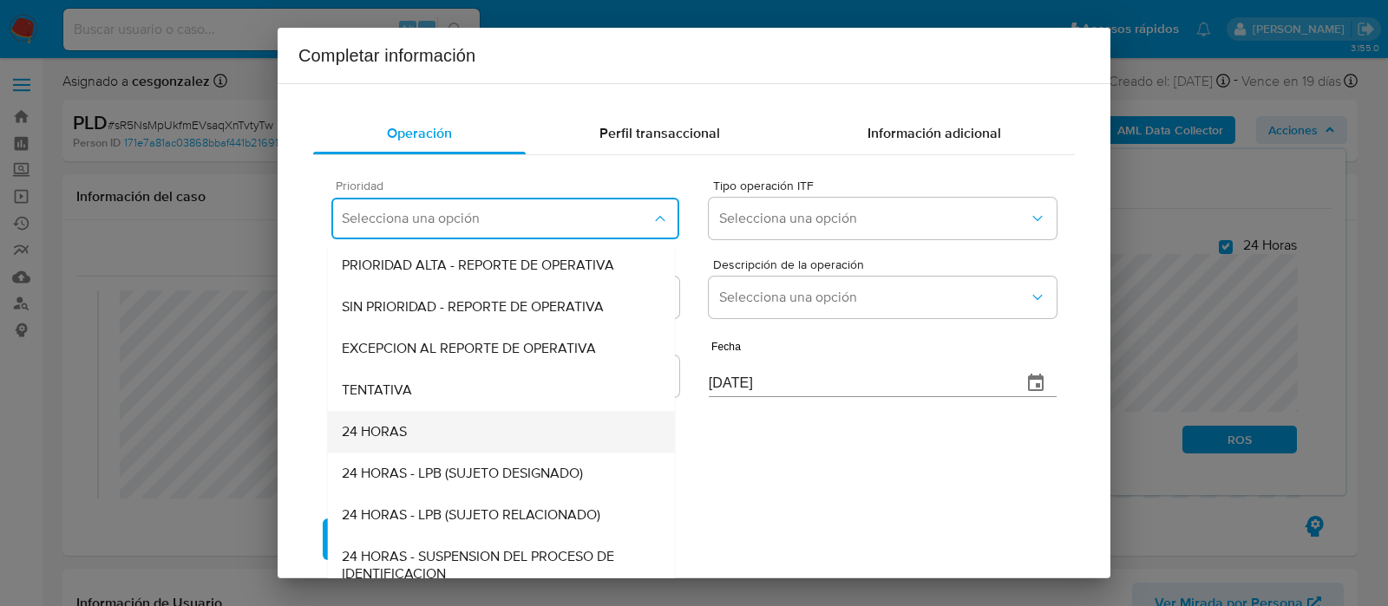
click at [413, 436] on div "24 HORAS" at bounding box center [501, 432] width 319 height 42
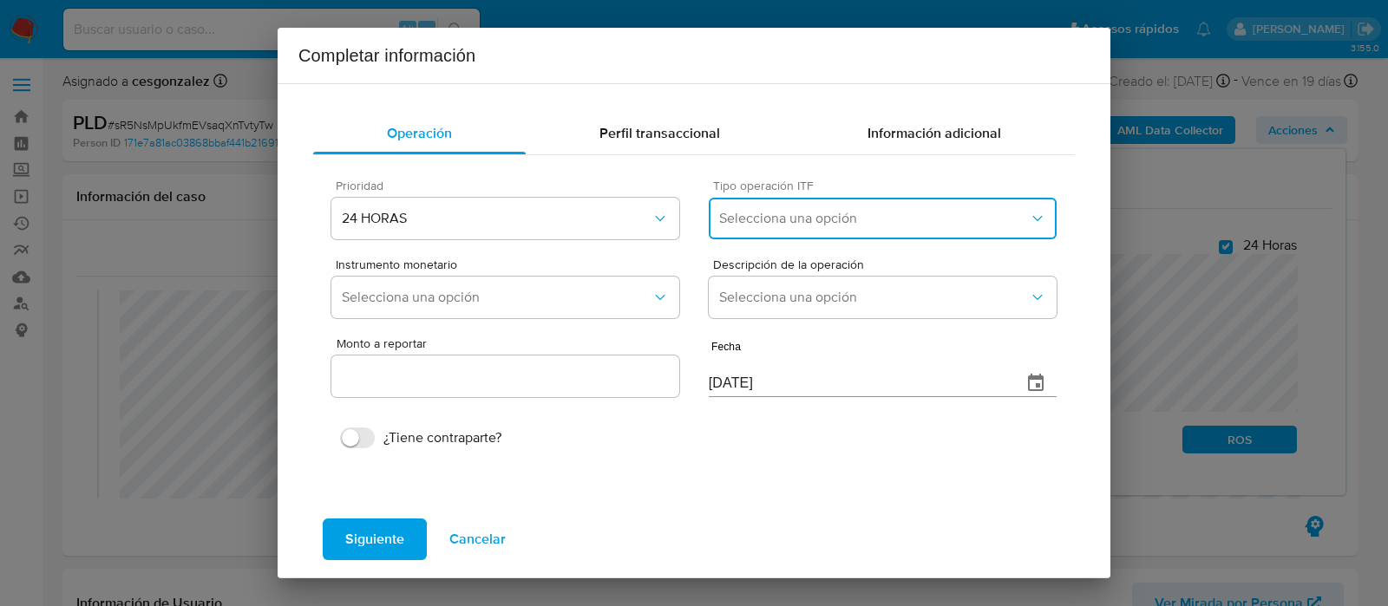
click at [768, 214] on span "Selecciona una opción" at bounding box center [874, 218] width 310 height 17
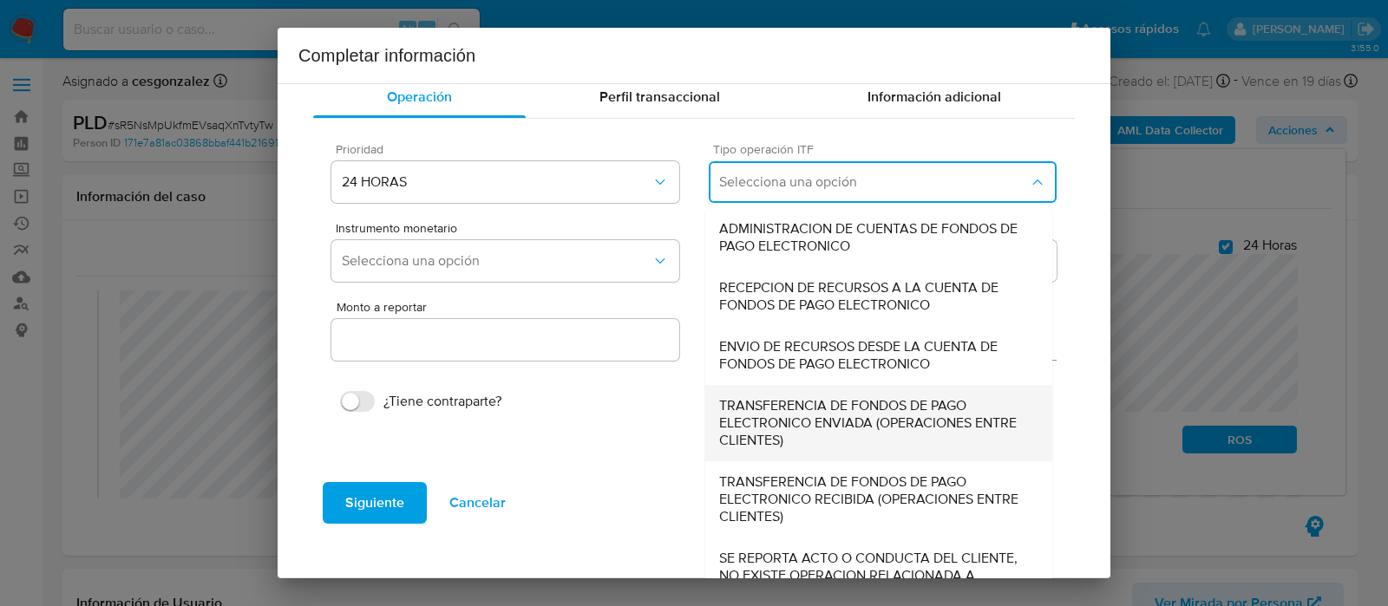
scroll to position [72, 0]
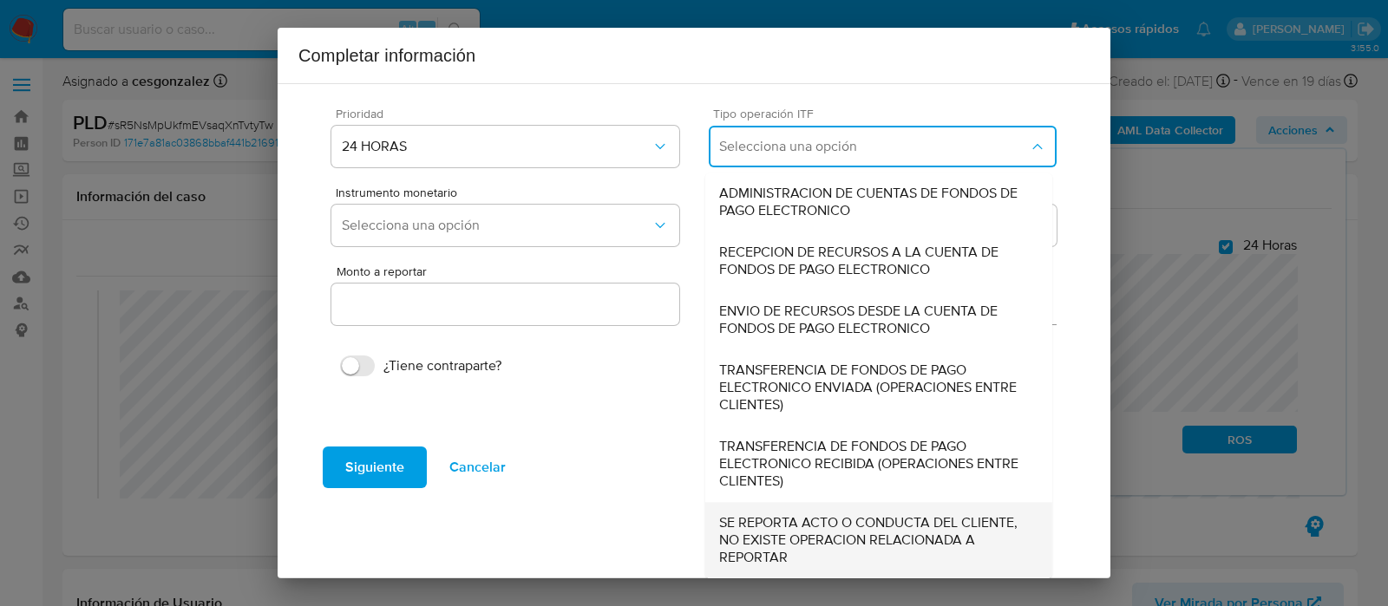
click at [777, 522] on span "SE REPORTA ACTO O CONDUCTA DEL CLIENTE, NO EXISTE OPERACION RELACIONADA A REPOR…" at bounding box center [878, 540] width 319 height 52
type input "0.00"
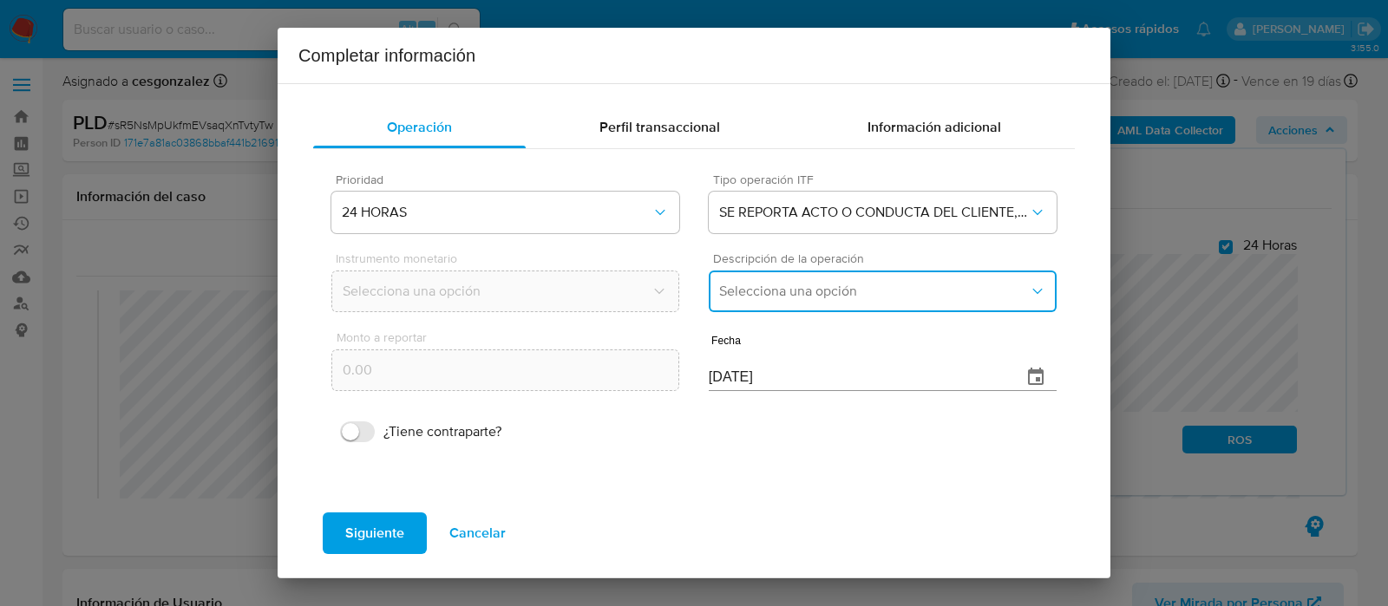
click at [794, 292] on span "Selecciona una opción" at bounding box center [874, 291] width 310 height 17
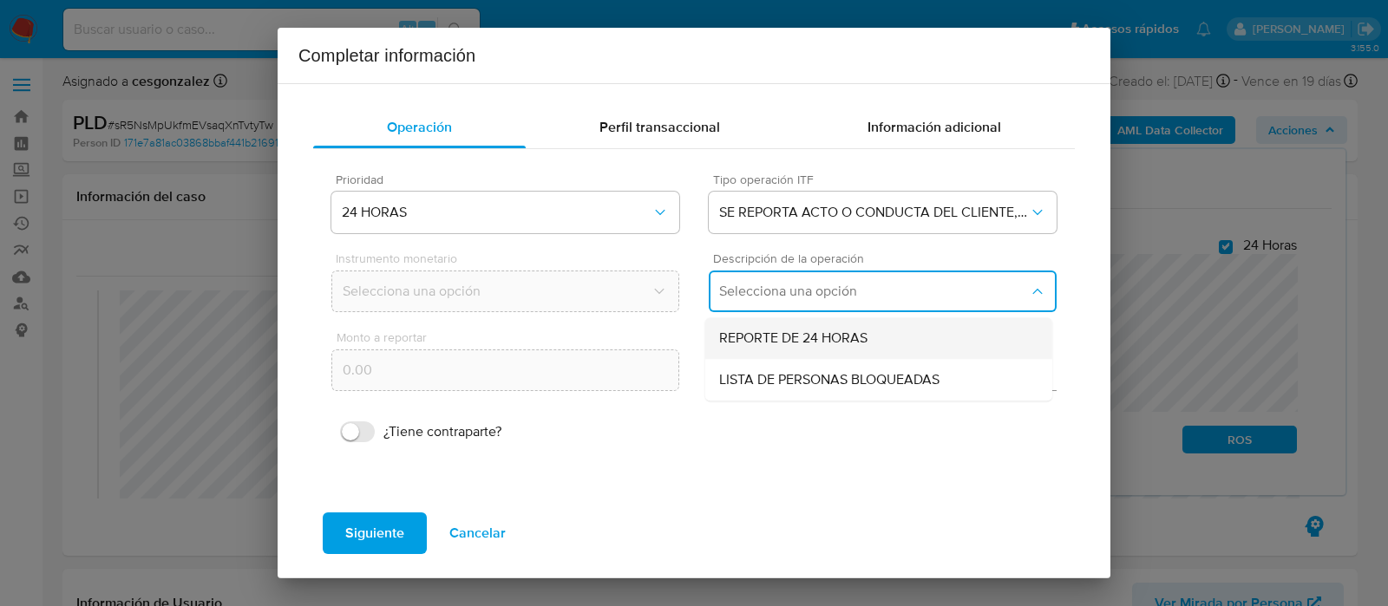
click at [798, 336] on span "REPORTE DE 24 HORAS" at bounding box center [793, 338] width 148 height 17
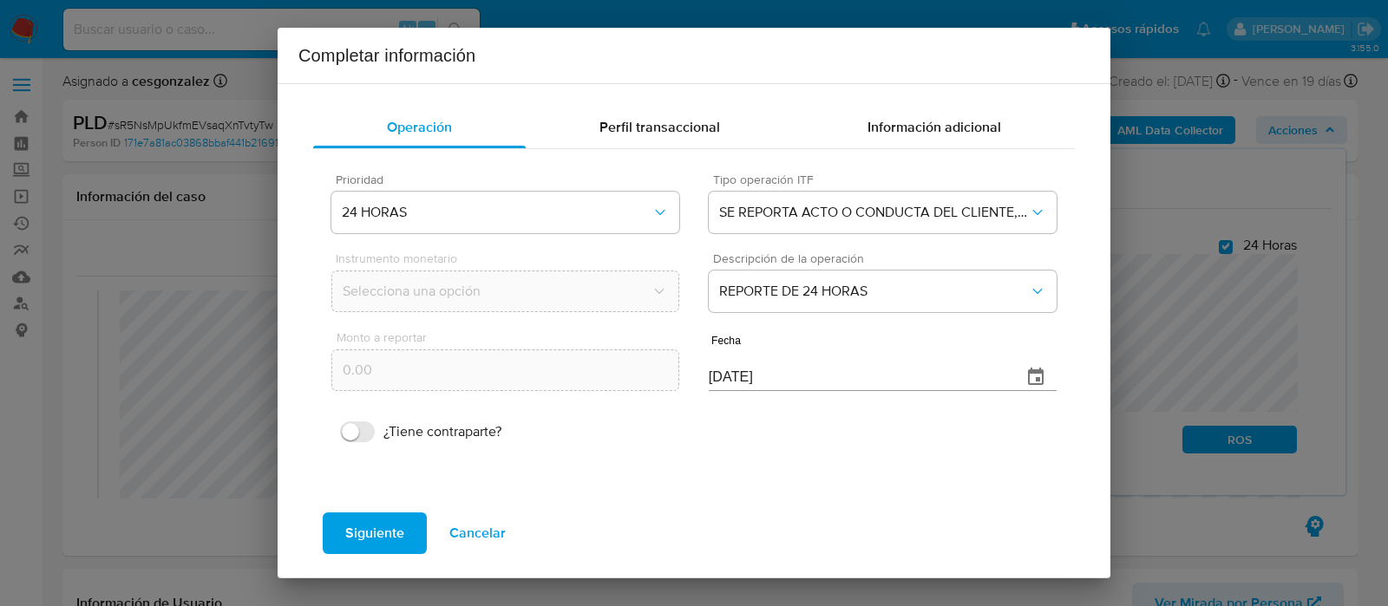
click at [718, 374] on input "[DATE]" at bounding box center [858, 378] width 299 height 28
click at [347, 542] on span "Siguiente" at bounding box center [374, 533] width 59 height 38
click at [725, 367] on input "30/07/2025" at bounding box center [858, 368] width 299 height 28
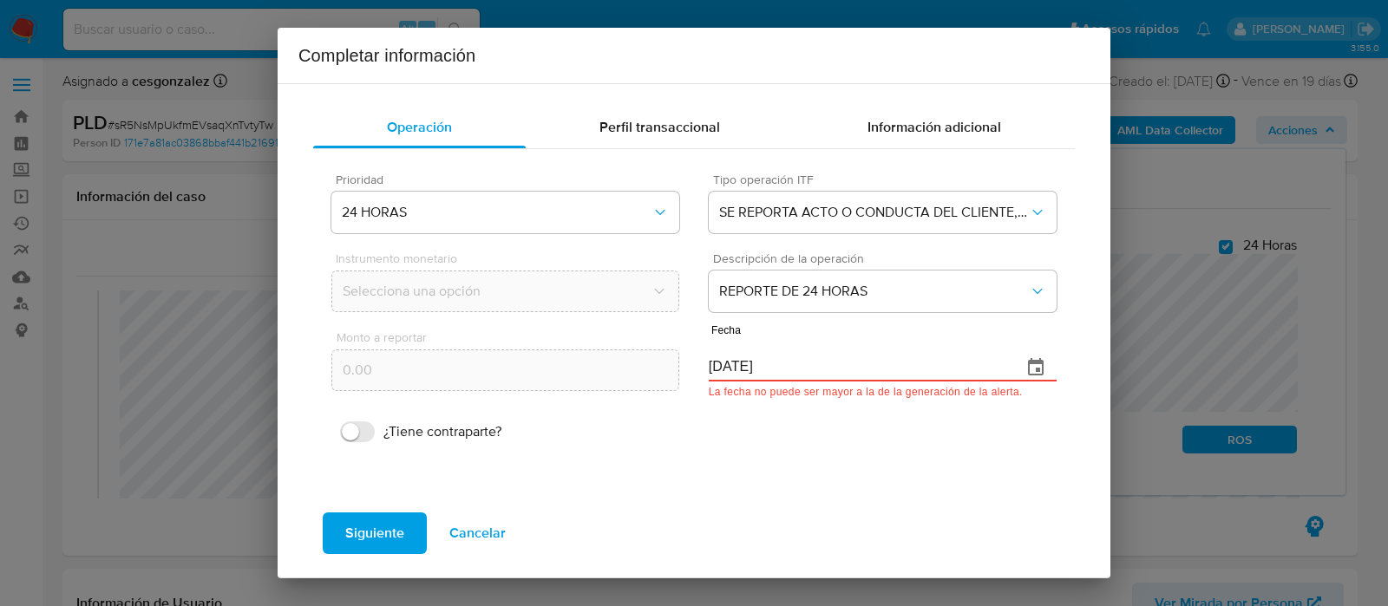
click at [725, 367] on input "30/07/2025" at bounding box center [858, 368] width 299 height 28
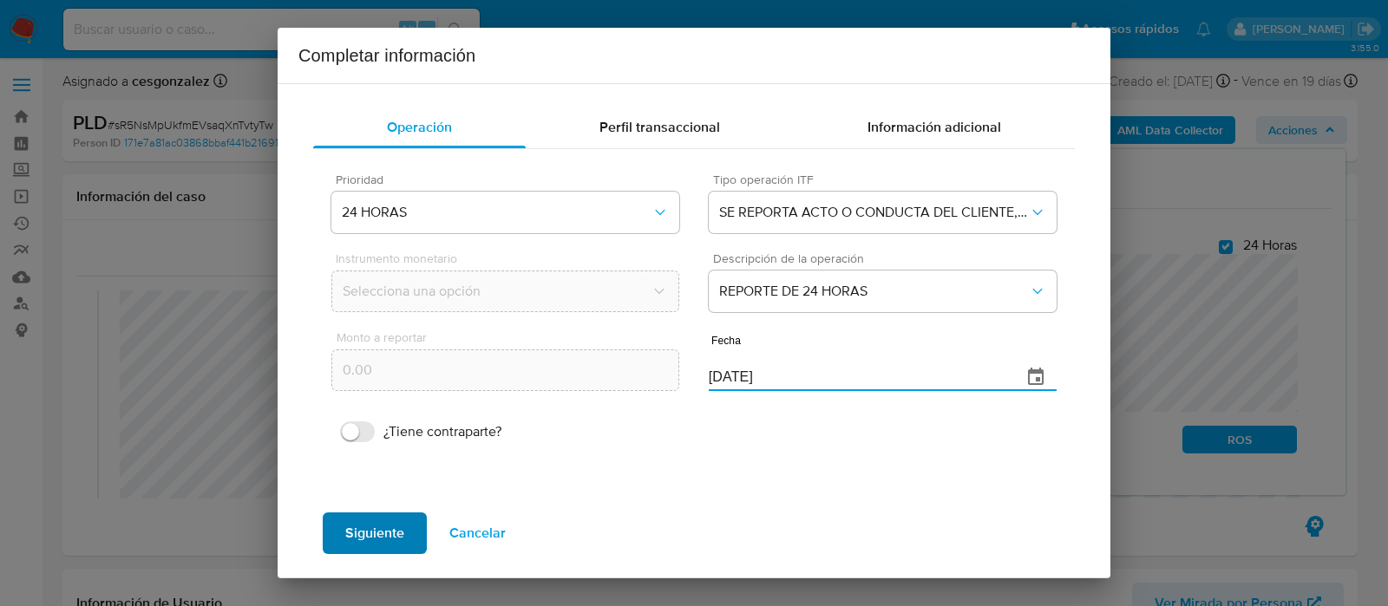
type input "12/07/2025"
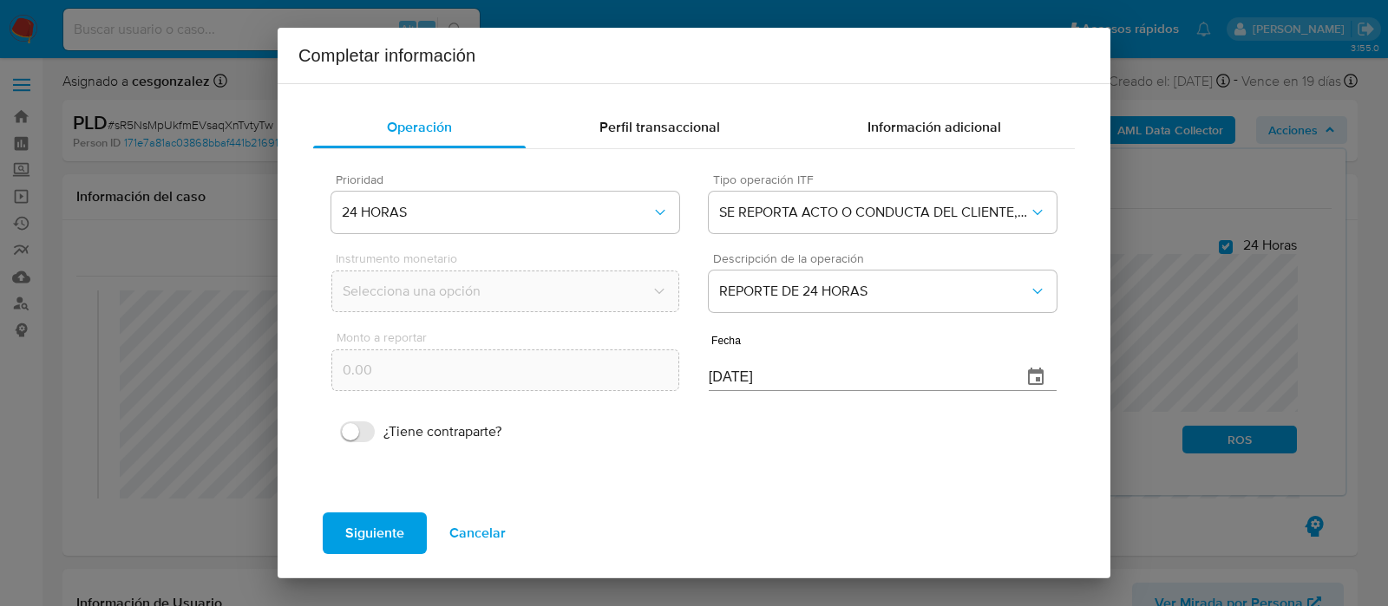
click at [372, 514] on span "Siguiente" at bounding box center [374, 533] width 59 height 38
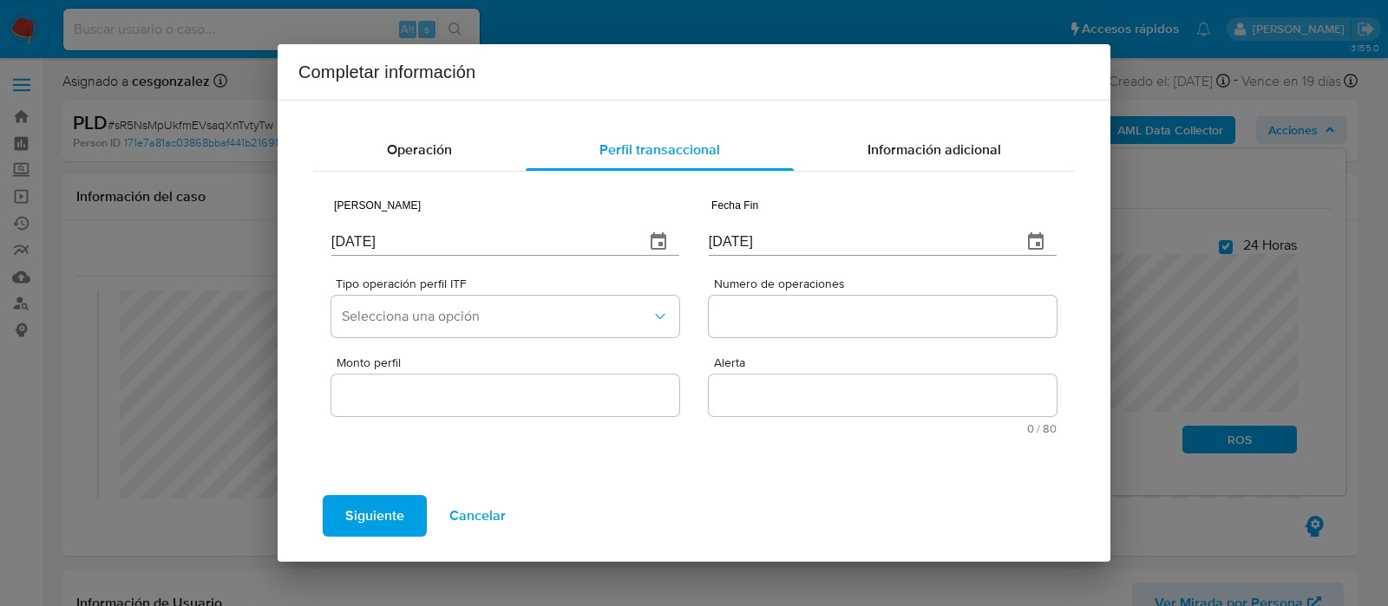
click at [407, 249] on input "21/08/2025" at bounding box center [480, 242] width 299 height 28
type input "01/01/2025"
type input "01/07/2025"
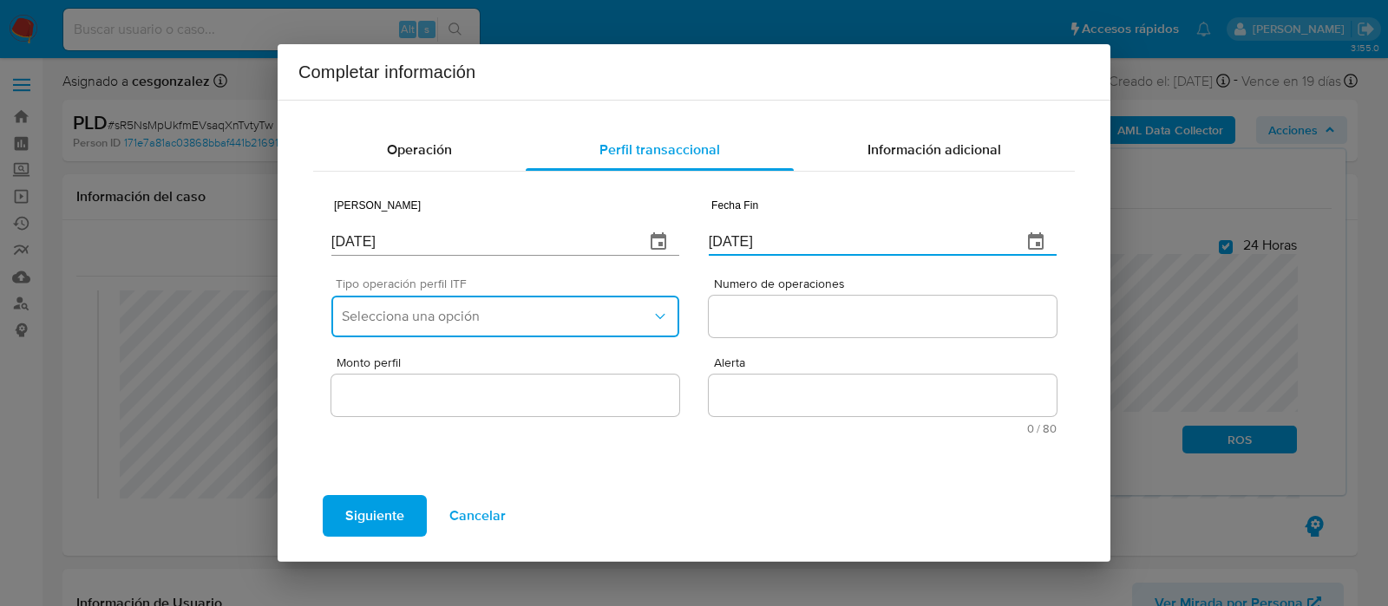
click at [513, 310] on span "Selecciona una opción" at bounding box center [497, 316] width 310 height 17
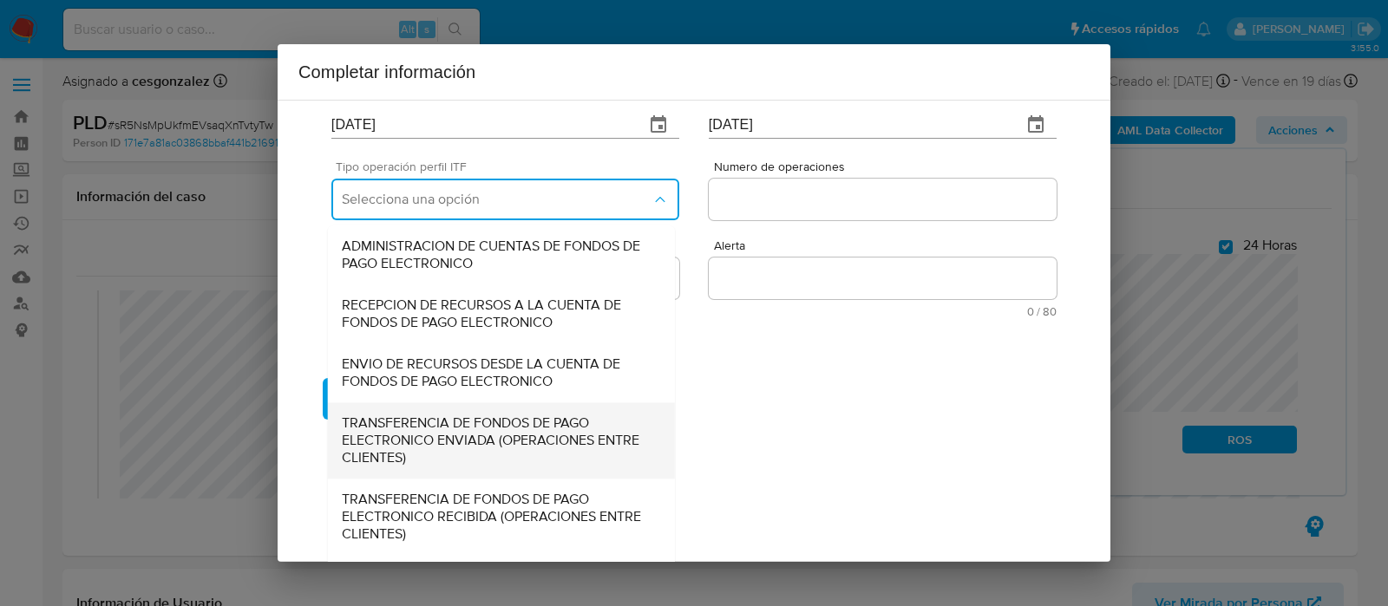
scroll to position [186, 0]
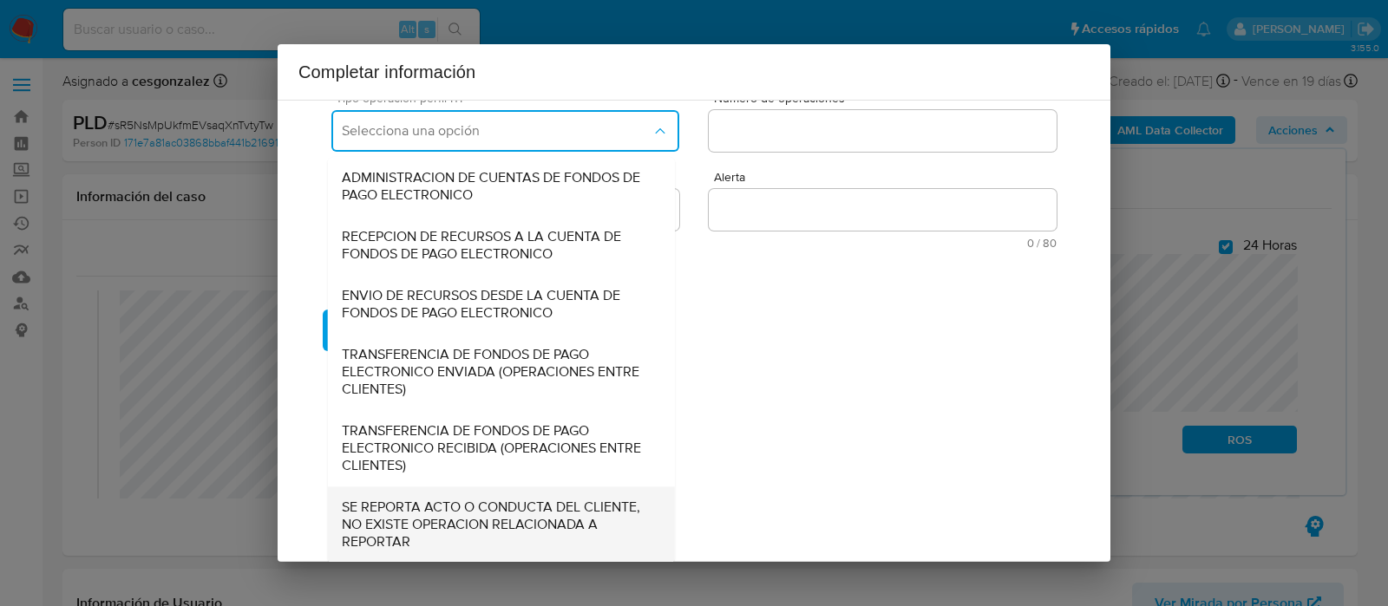
click at [416, 531] on span "SE REPORTA ACTO O CONDUCTA DEL CLIENTE, NO EXISTE OPERACION RELACIONADA A REPOR…" at bounding box center [501, 525] width 319 height 52
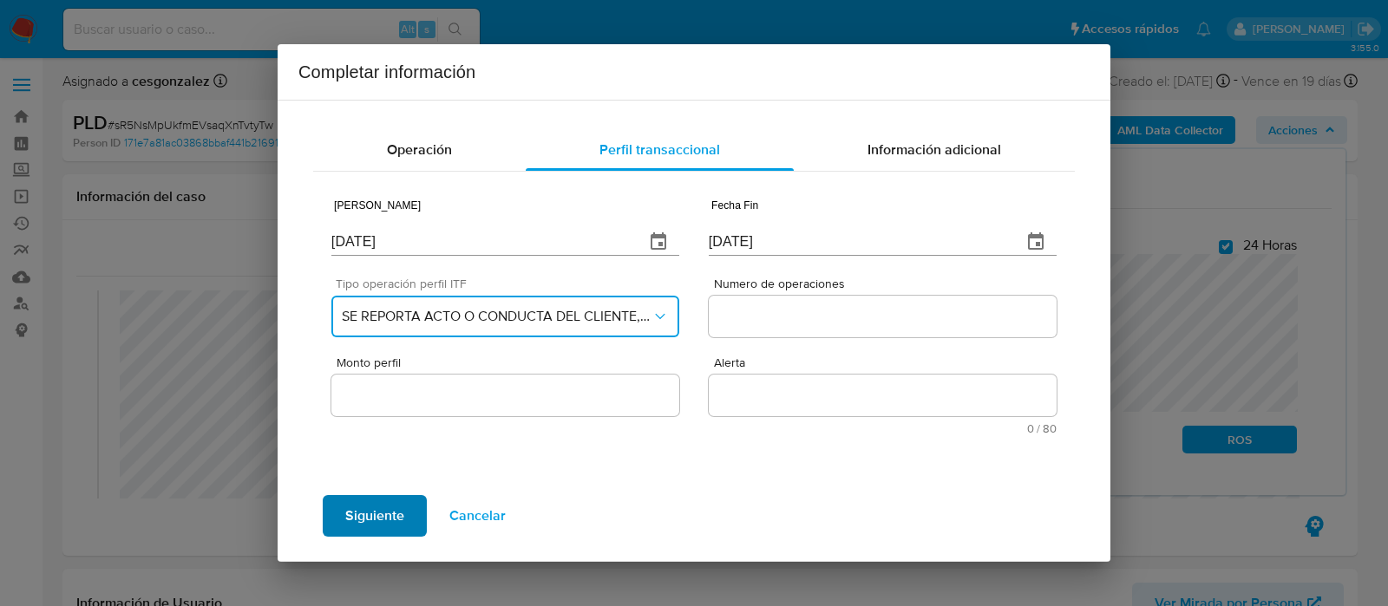
scroll to position [0, 0]
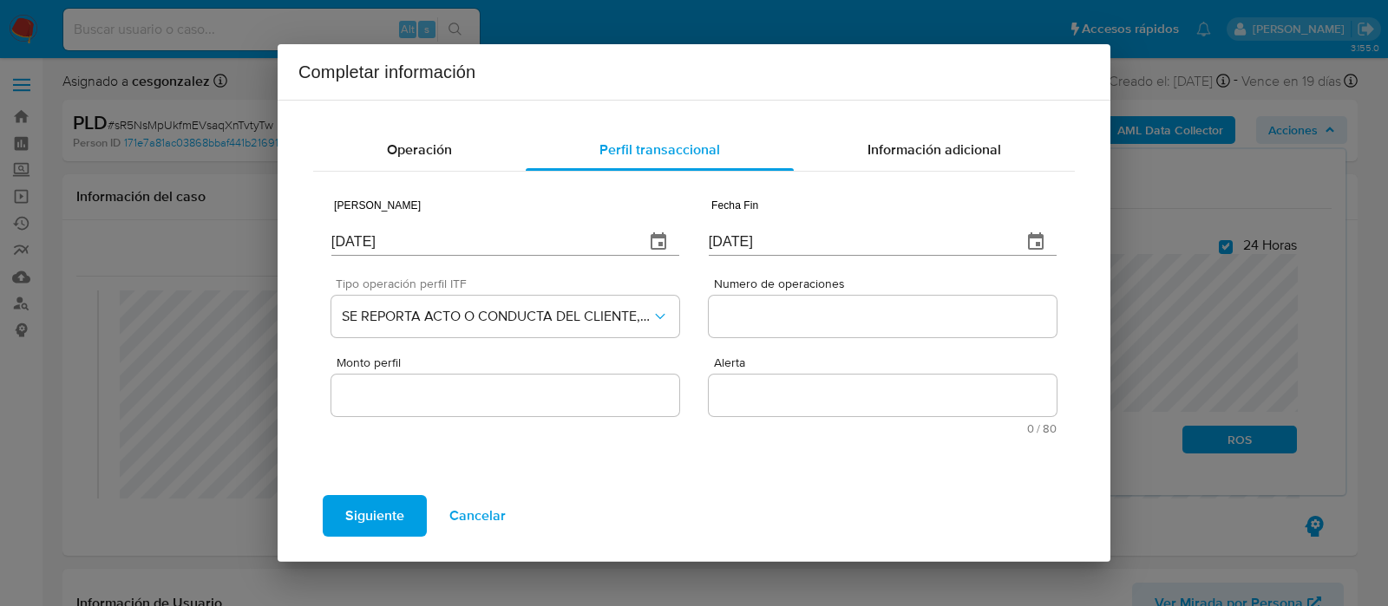
click at [757, 294] on div "Numero de operaciones" at bounding box center [883, 311] width 348 height 67
click at [727, 331] on div at bounding box center [883, 317] width 348 height 42
click at [725, 319] on input "Numero de operaciones" at bounding box center [883, 316] width 348 height 23
type input "0"
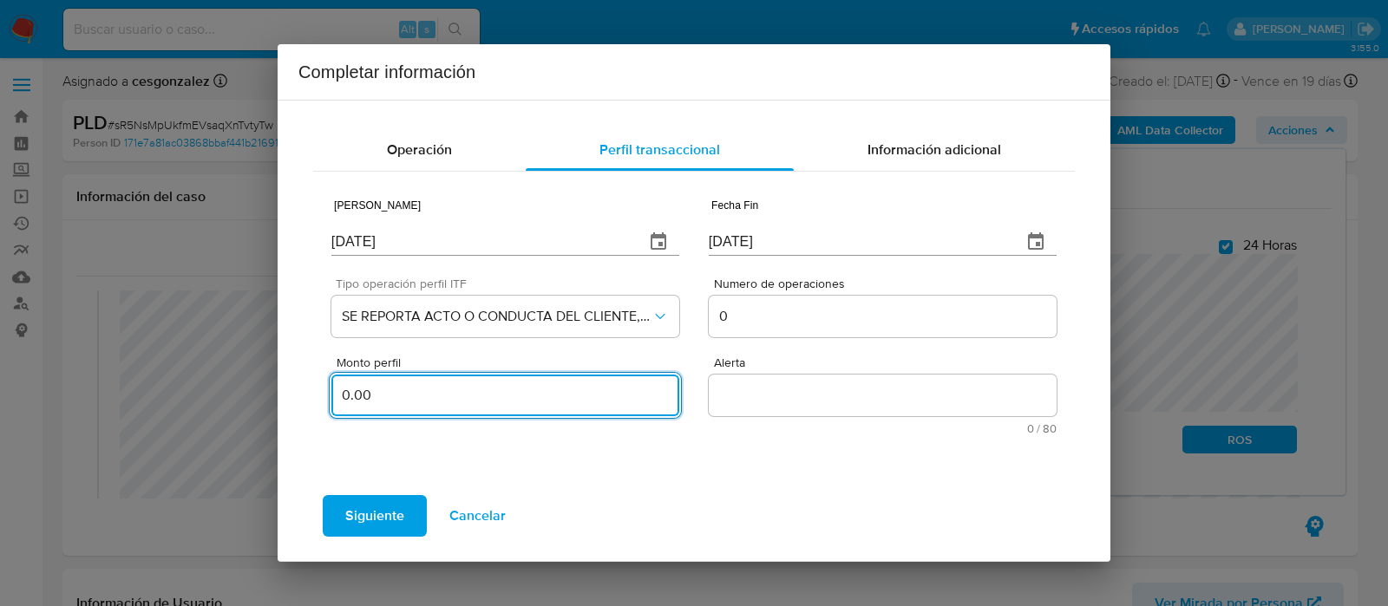
type input "0.00"
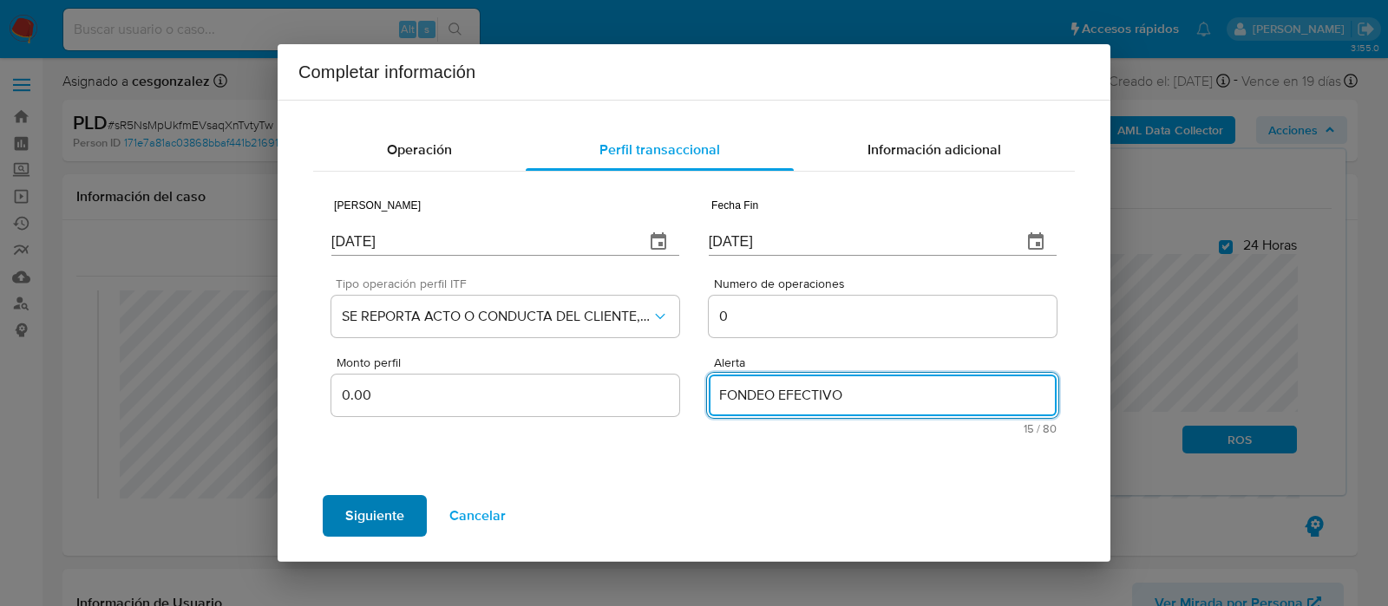
type textarea "FONDEO EFECTIVO"
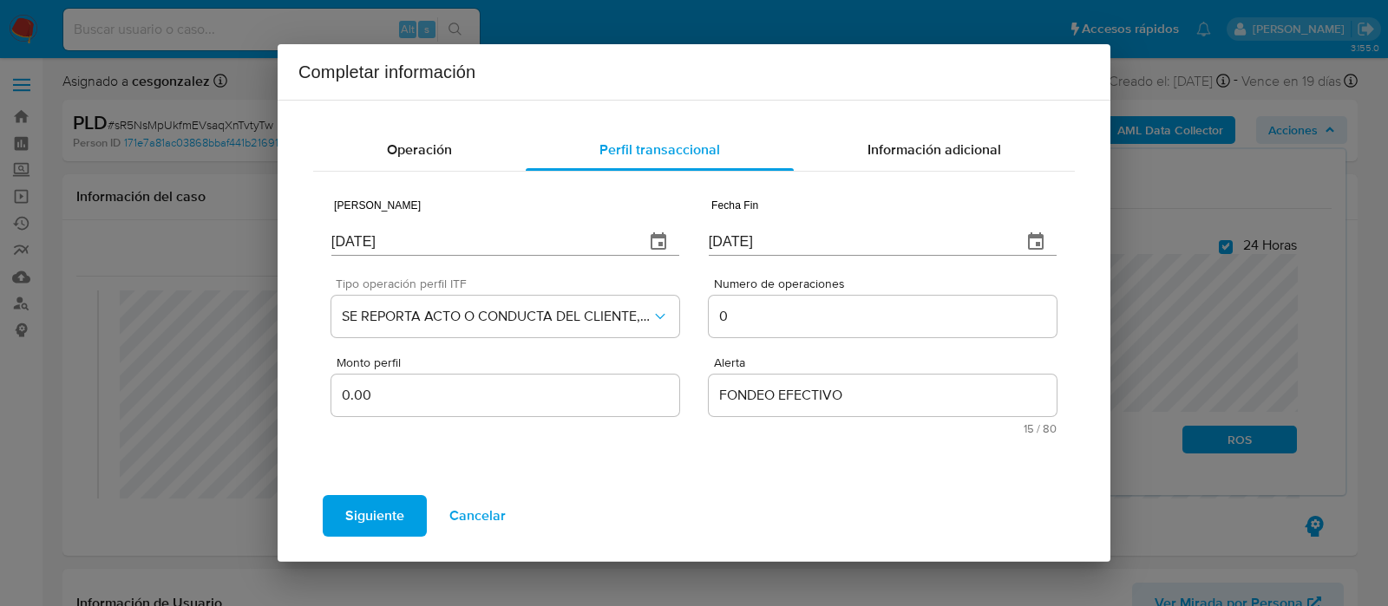
click at [381, 509] on span "Siguiente" at bounding box center [374, 516] width 59 height 38
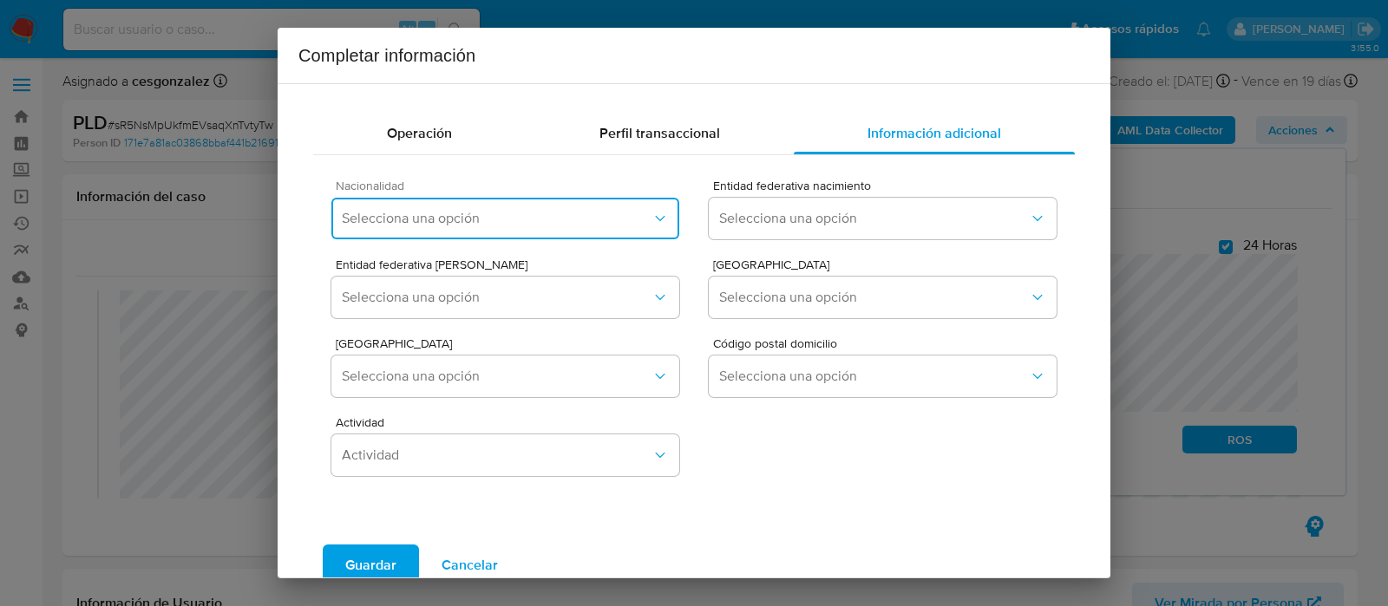
click at [600, 216] on span "Selecciona una opción" at bounding box center [497, 218] width 310 height 17
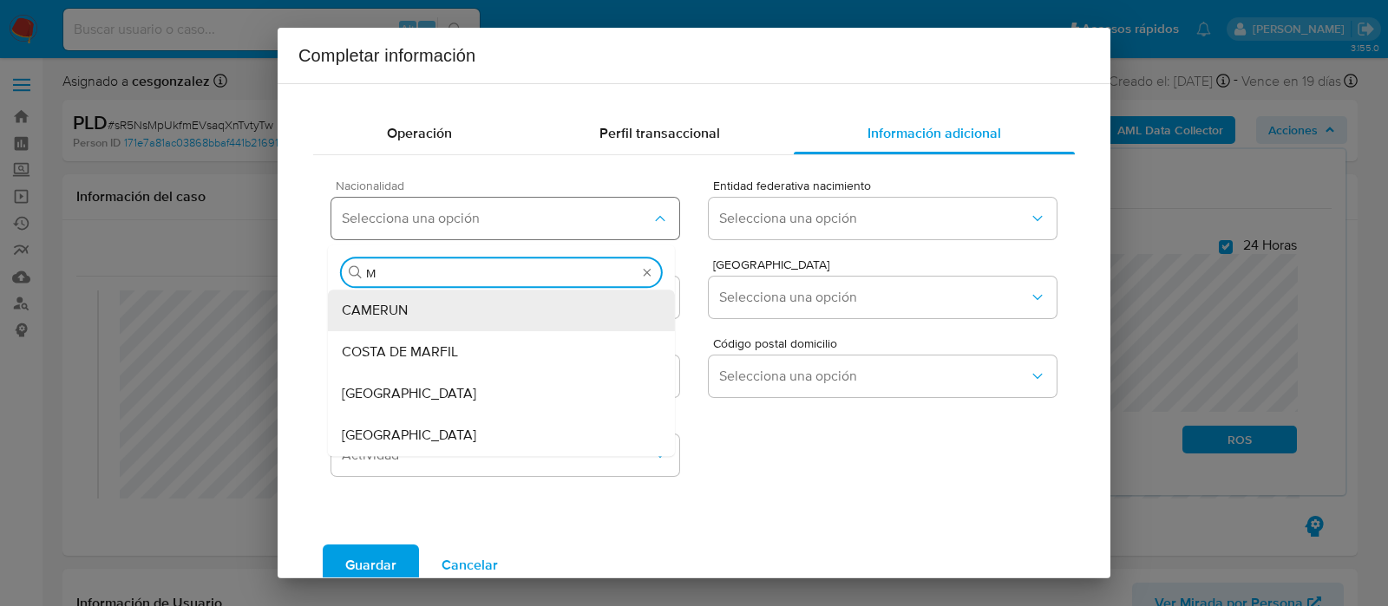
type input "ME"
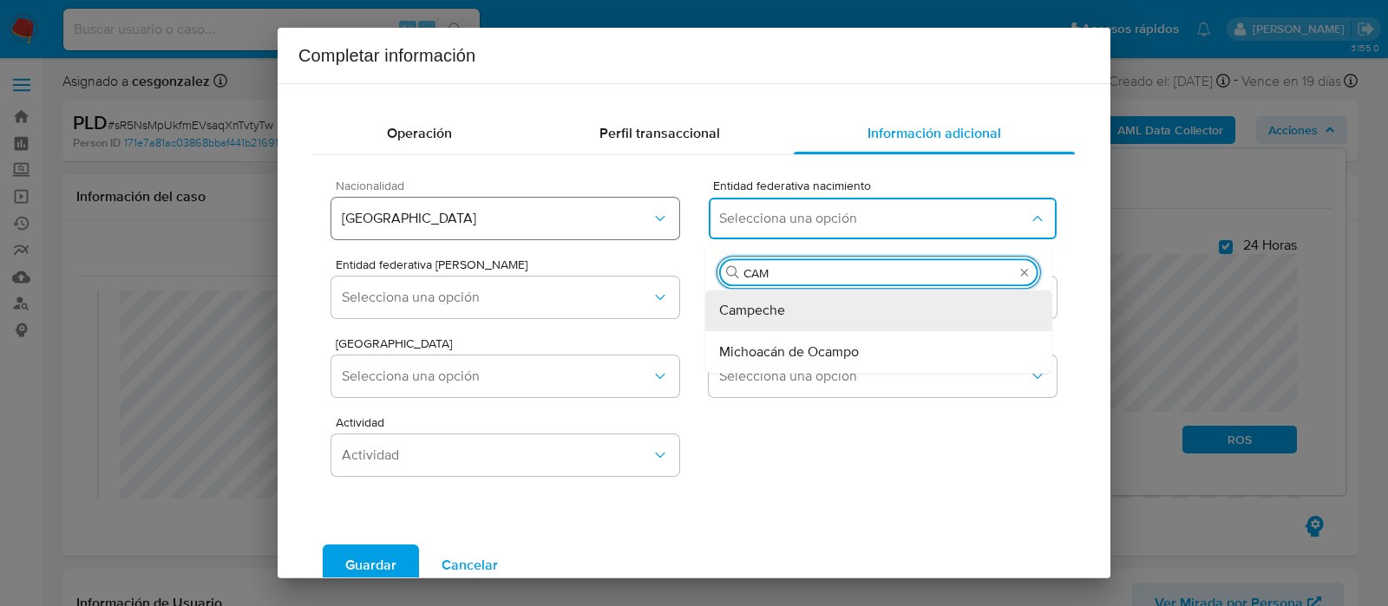
type input "CAMP"
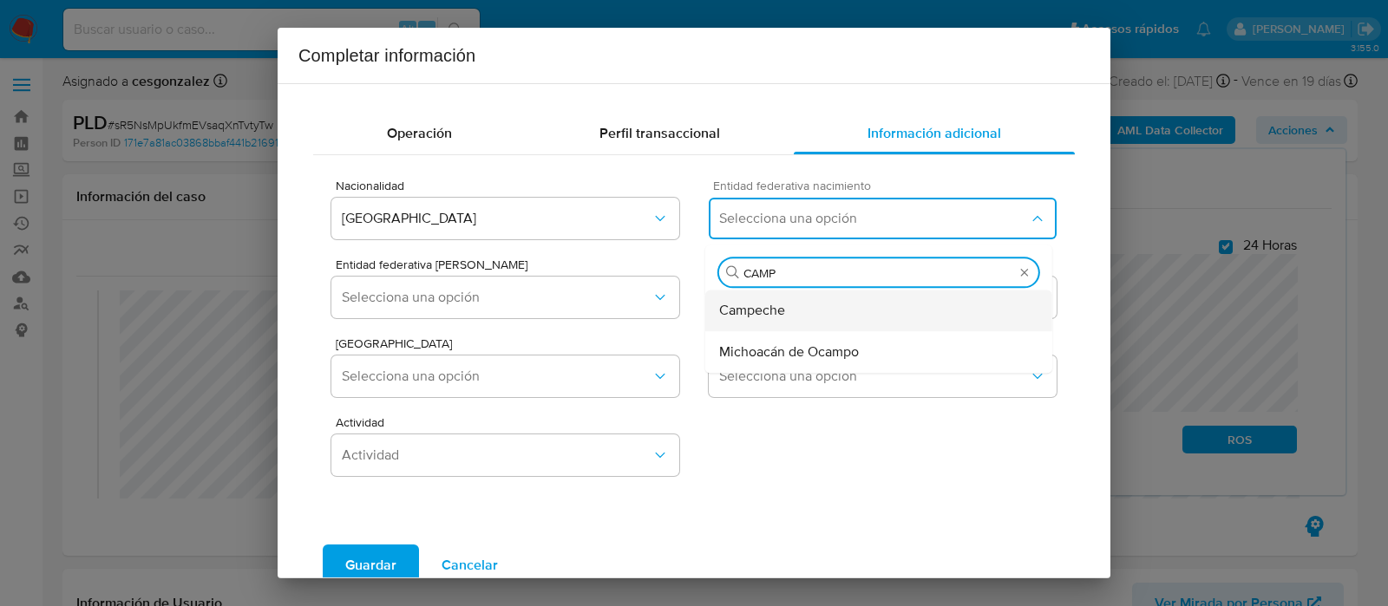
click at [727, 307] on span "Campeche" at bounding box center [752, 310] width 66 height 17
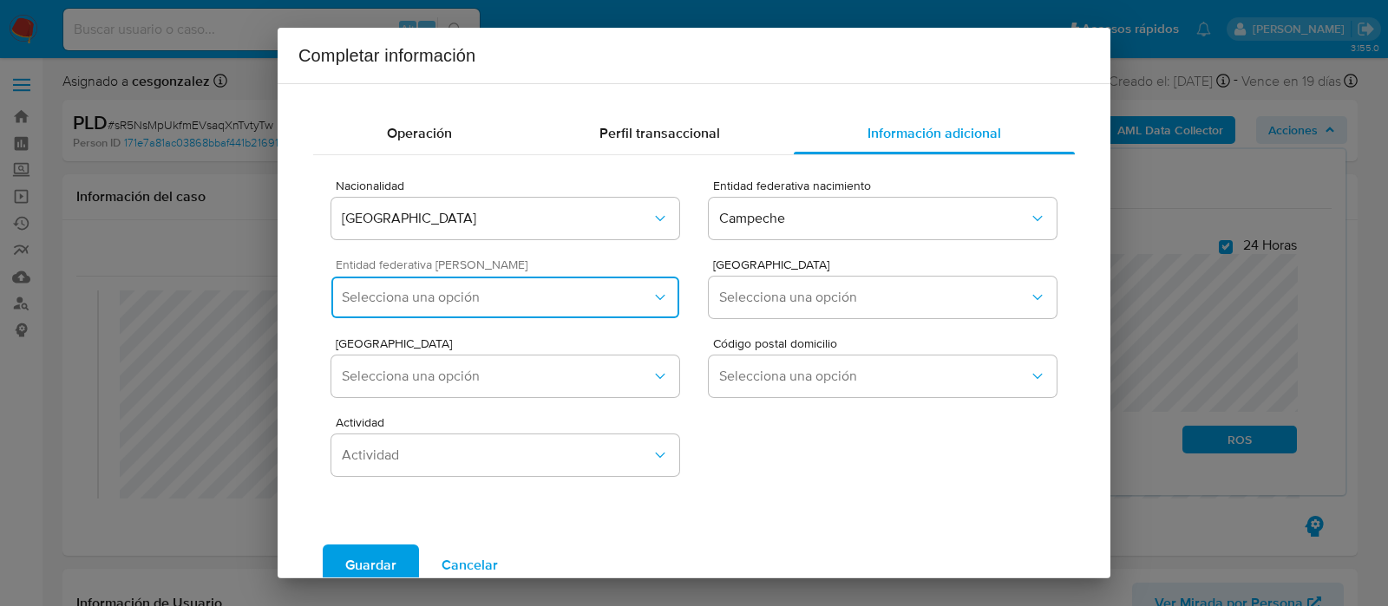
click at [607, 310] on button "Selecciona una opción" at bounding box center [505, 298] width 348 height 42
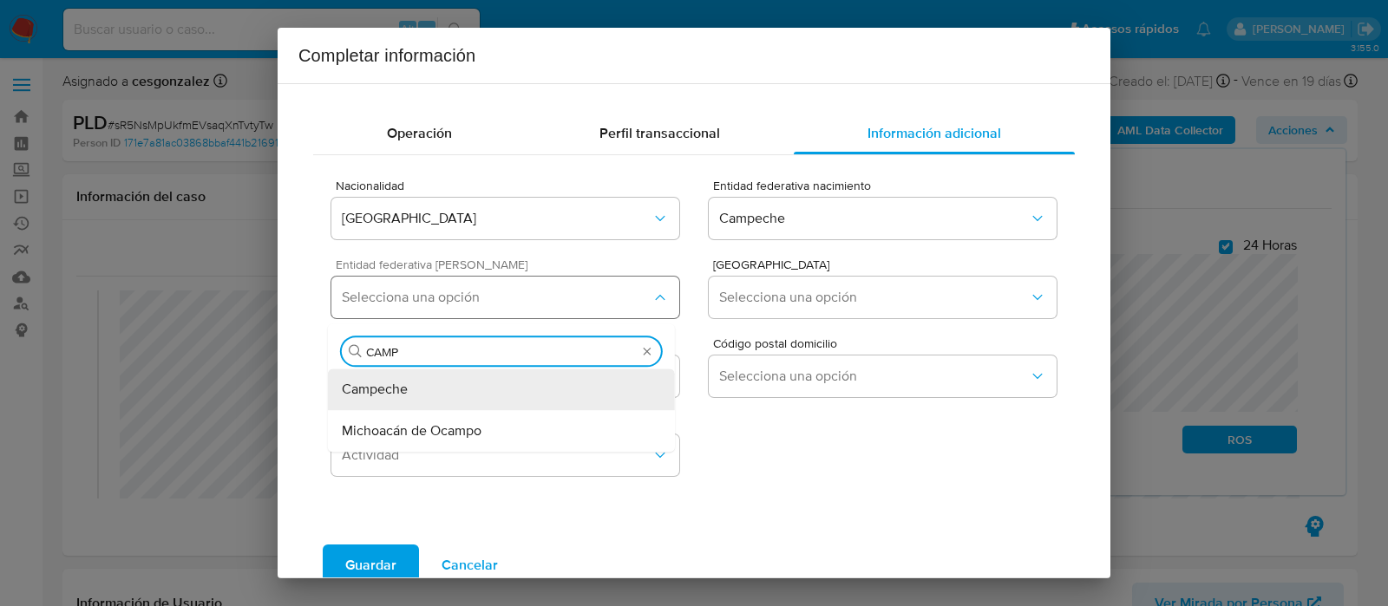
type input "CAMPE"
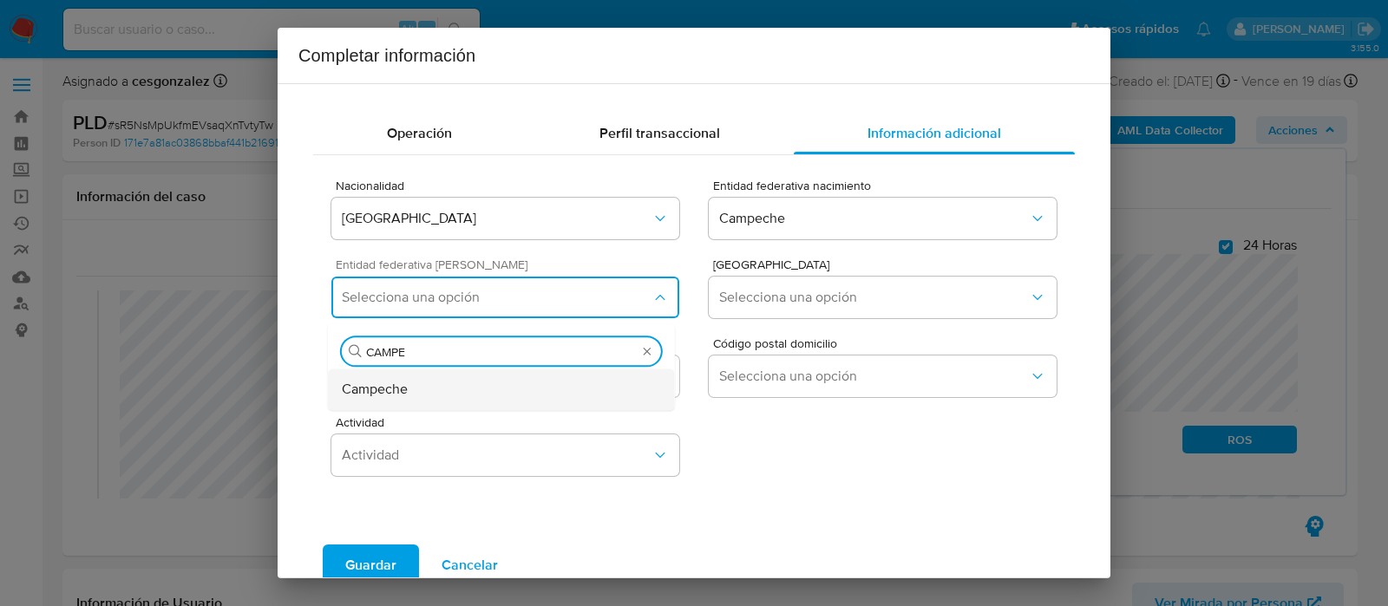
click at [579, 393] on div "Campeche" at bounding box center [501, 390] width 319 height 42
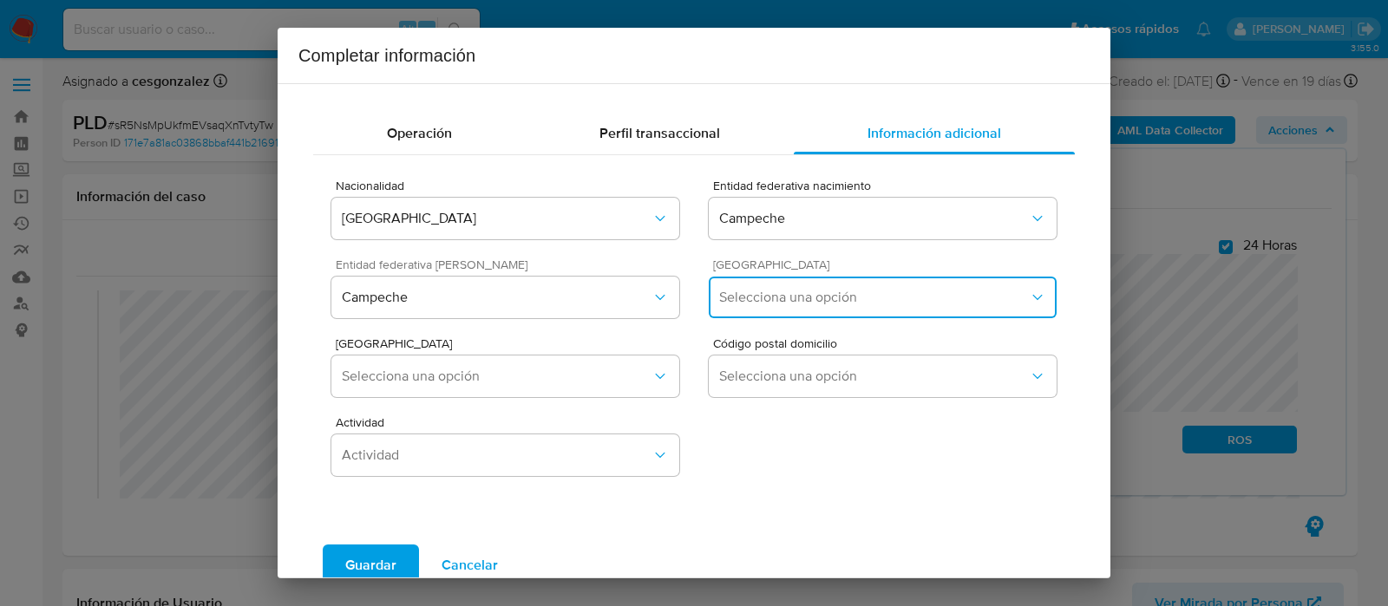
click at [824, 305] on span "Selecciona una opción" at bounding box center [874, 297] width 310 height 17
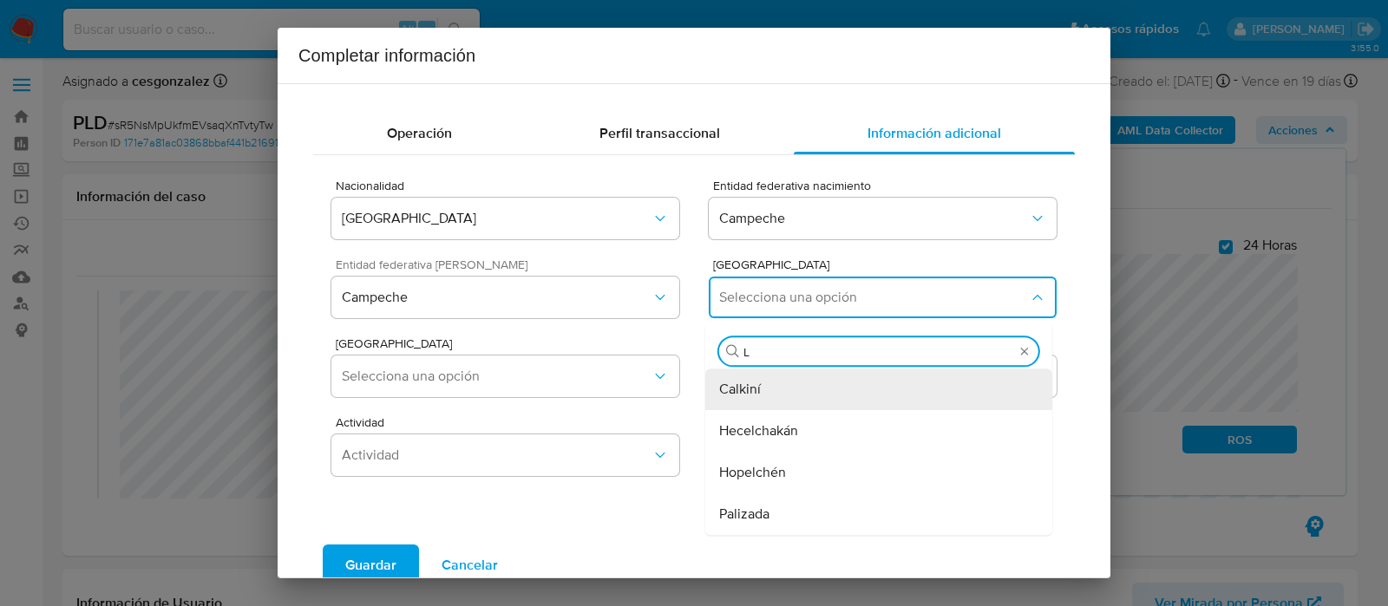
type input "L"
type input "CAMPE"
click at [788, 385] on div "Campeche" at bounding box center [878, 390] width 319 height 42
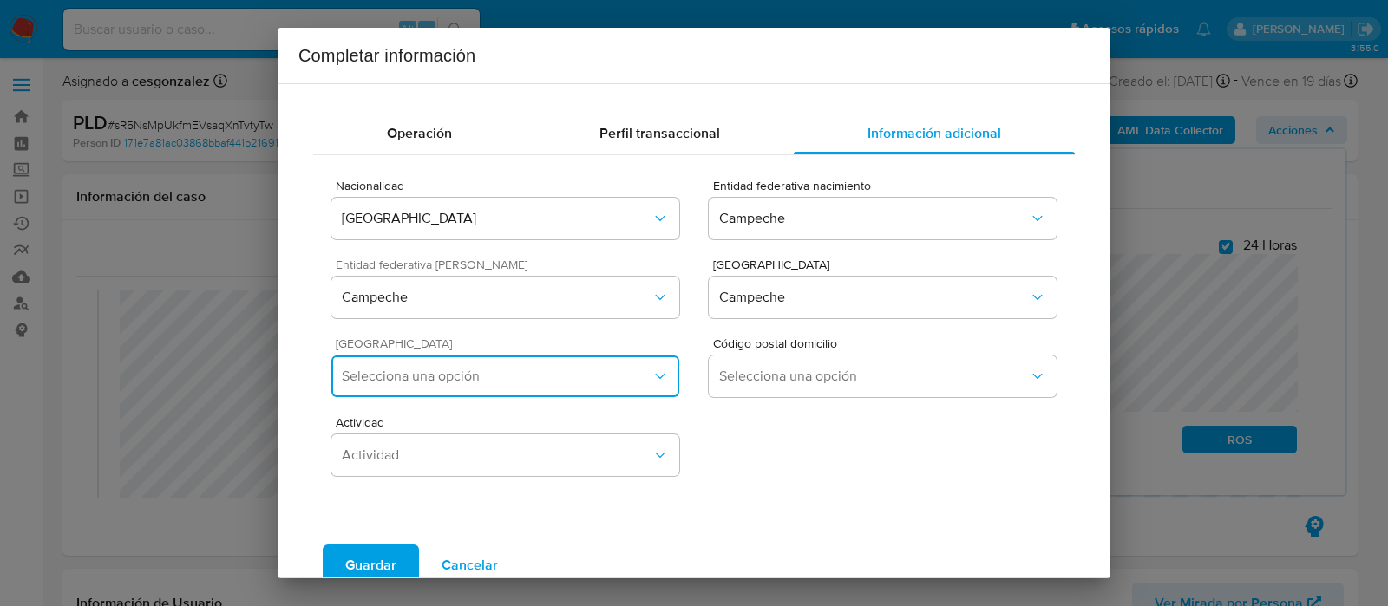
click at [652, 377] on icon "button" at bounding box center [660, 376] width 17 height 17
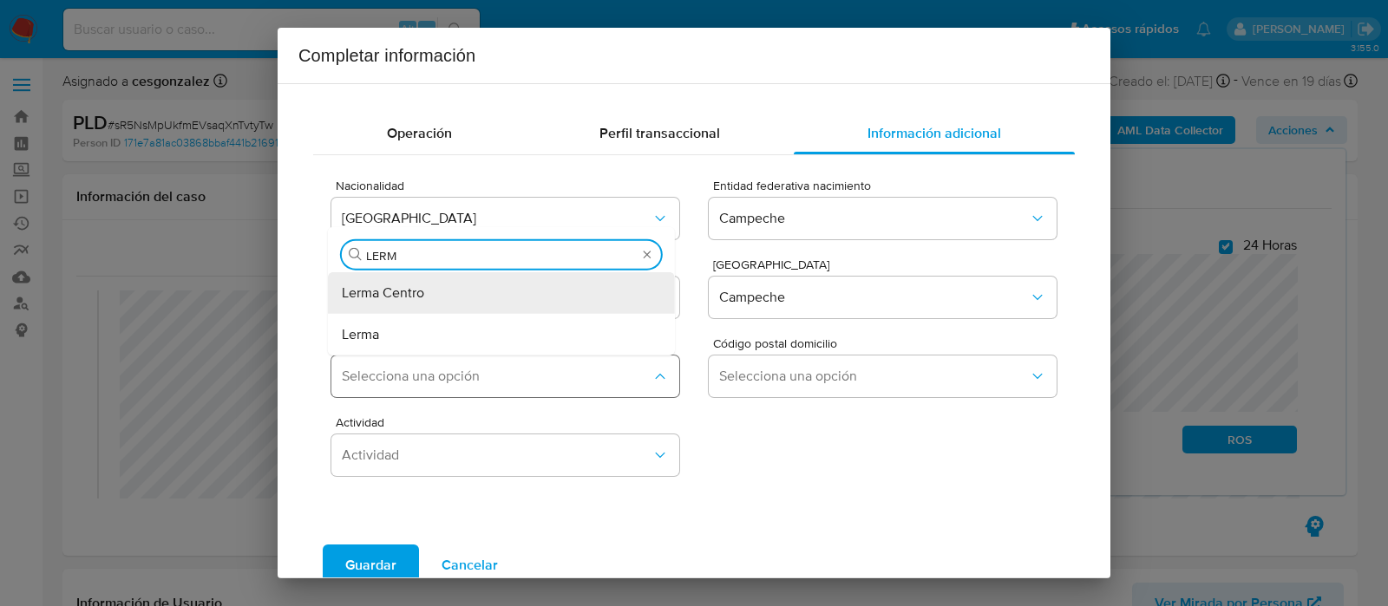
type input "LERMA"
click at [450, 306] on div "Lerma Centro" at bounding box center [501, 293] width 319 height 42
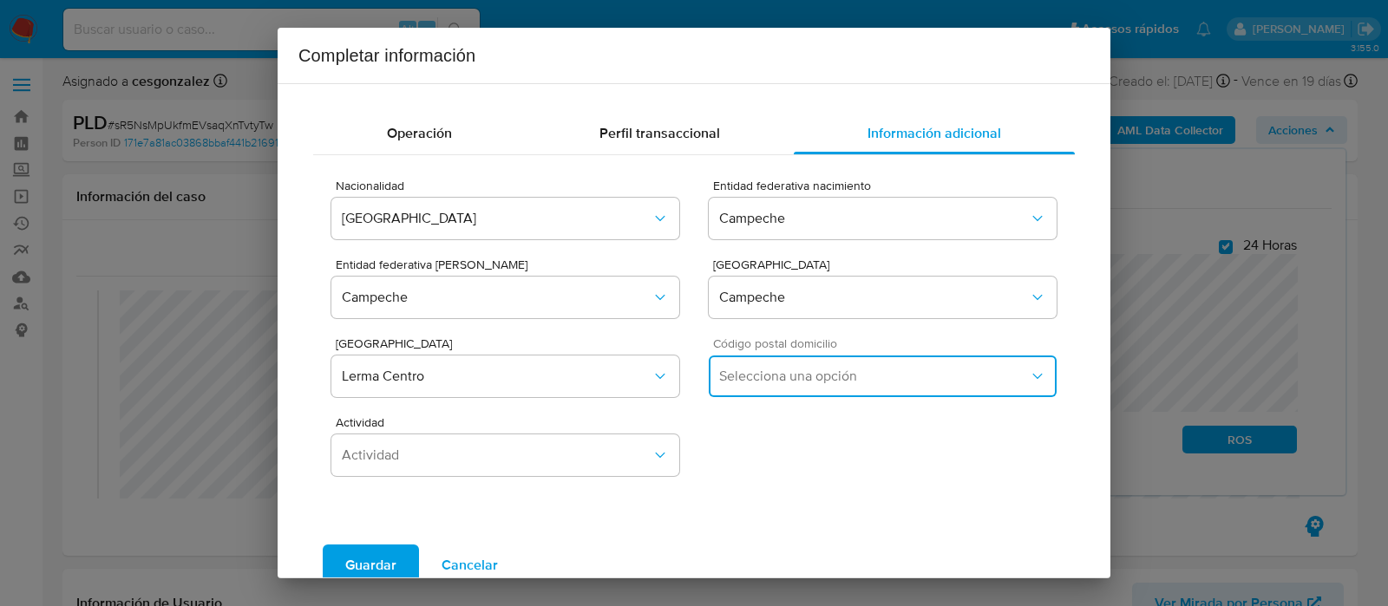
click at [751, 375] on span "Selecciona una opción" at bounding box center [874, 376] width 310 height 17
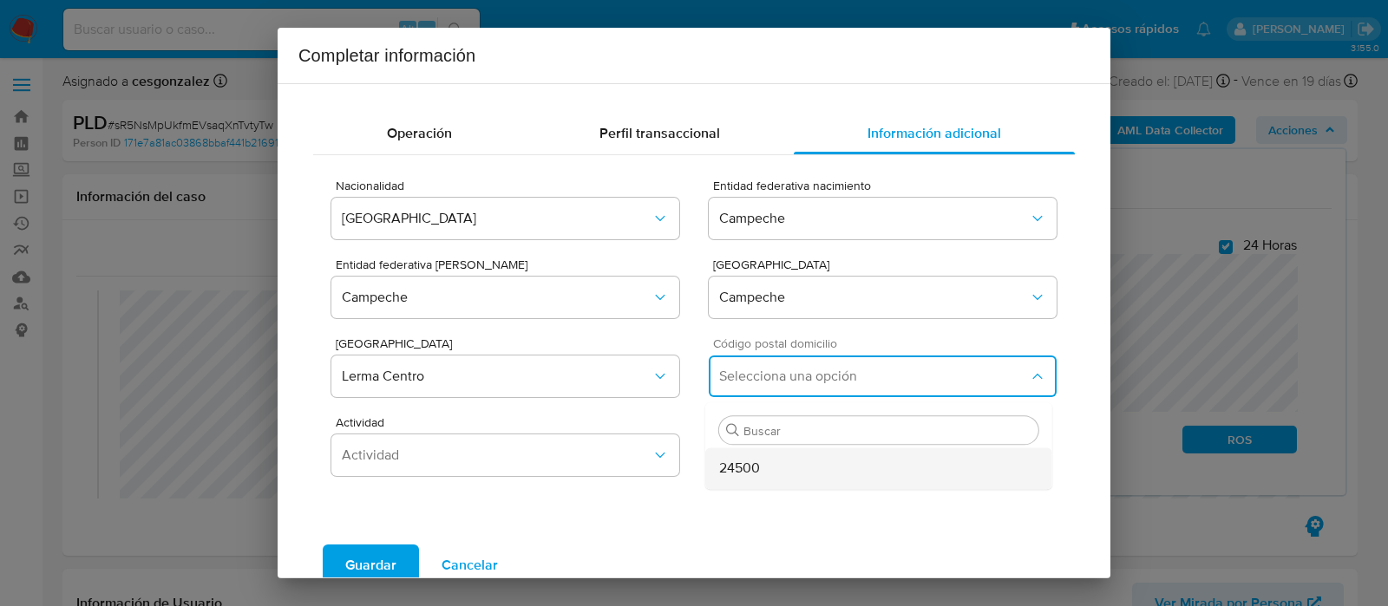
click at [726, 473] on span "24500" at bounding box center [739, 468] width 41 height 17
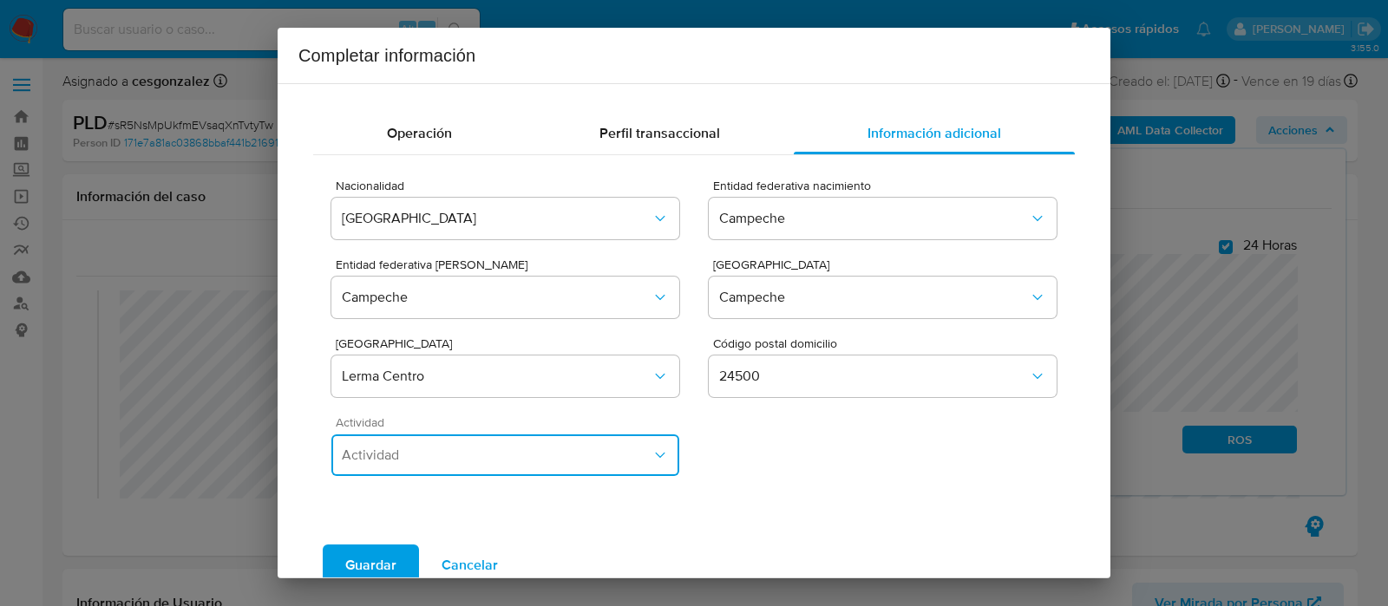
click at [555, 471] on button "Actividad" at bounding box center [505, 456] width 348 height 42
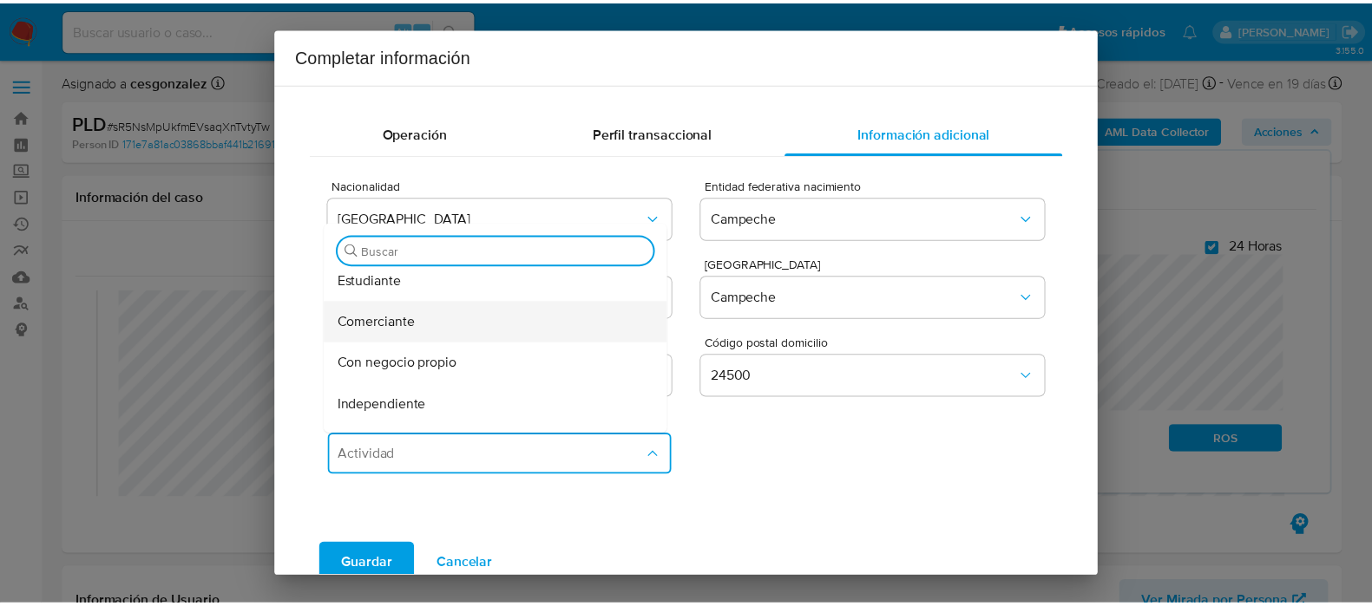
scroll to position [216, 0]
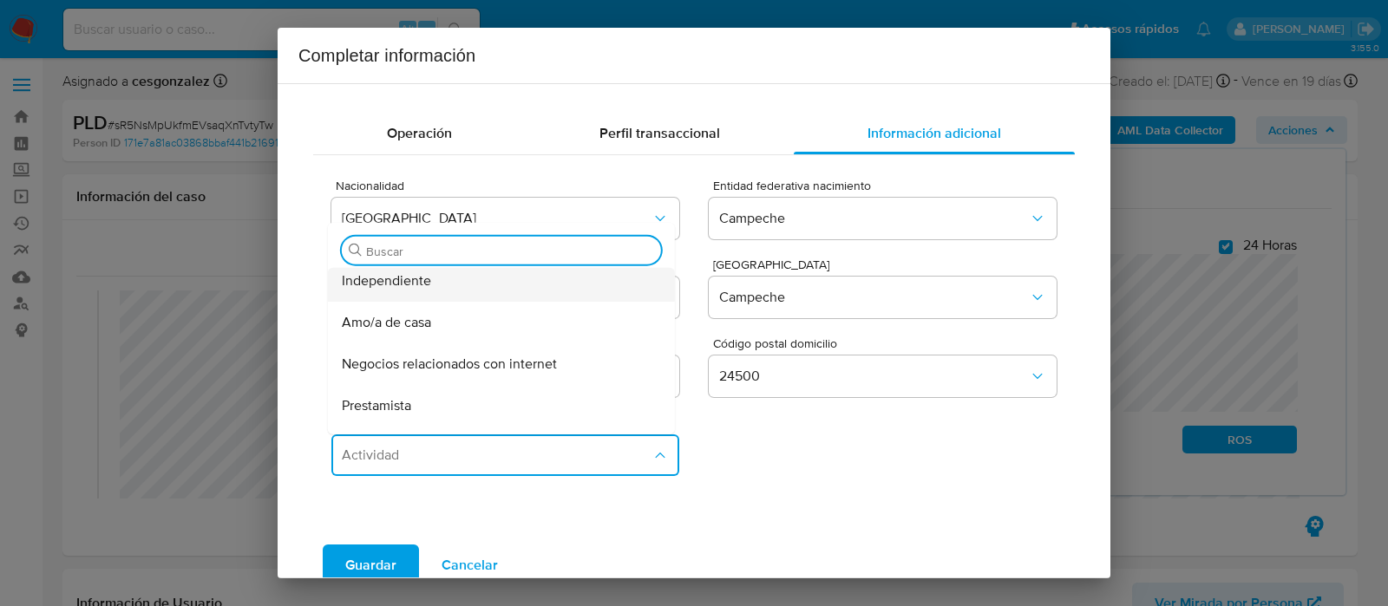
click at [386, 206] on span "Independiente" at bounding box center [381, 196] width 78 height 17
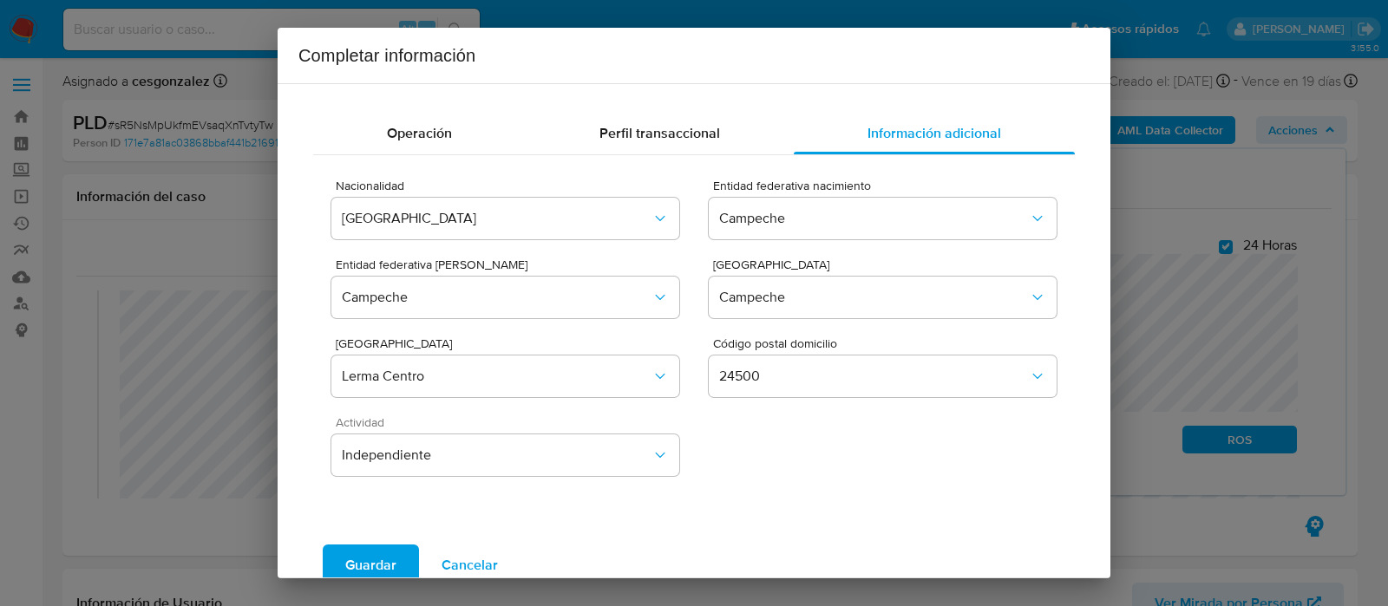
click at [377, 557] on span "Guardar" at bounding box center [370, 566] width 51 height 38
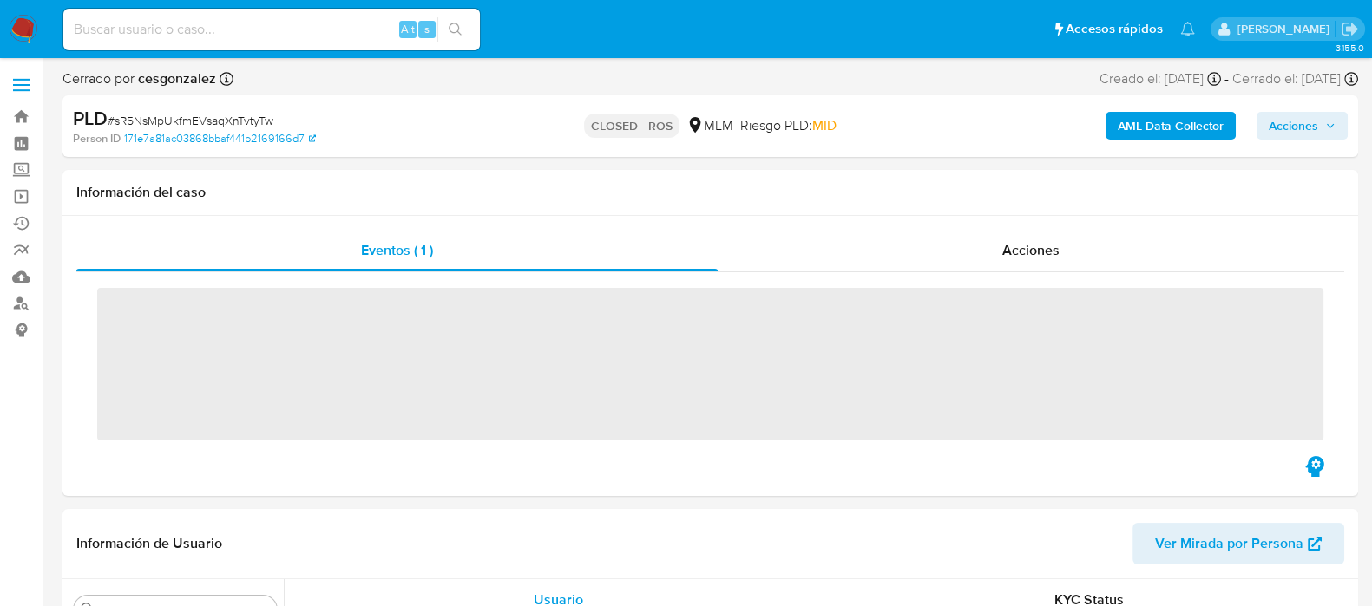
scroll to position [732, 0]
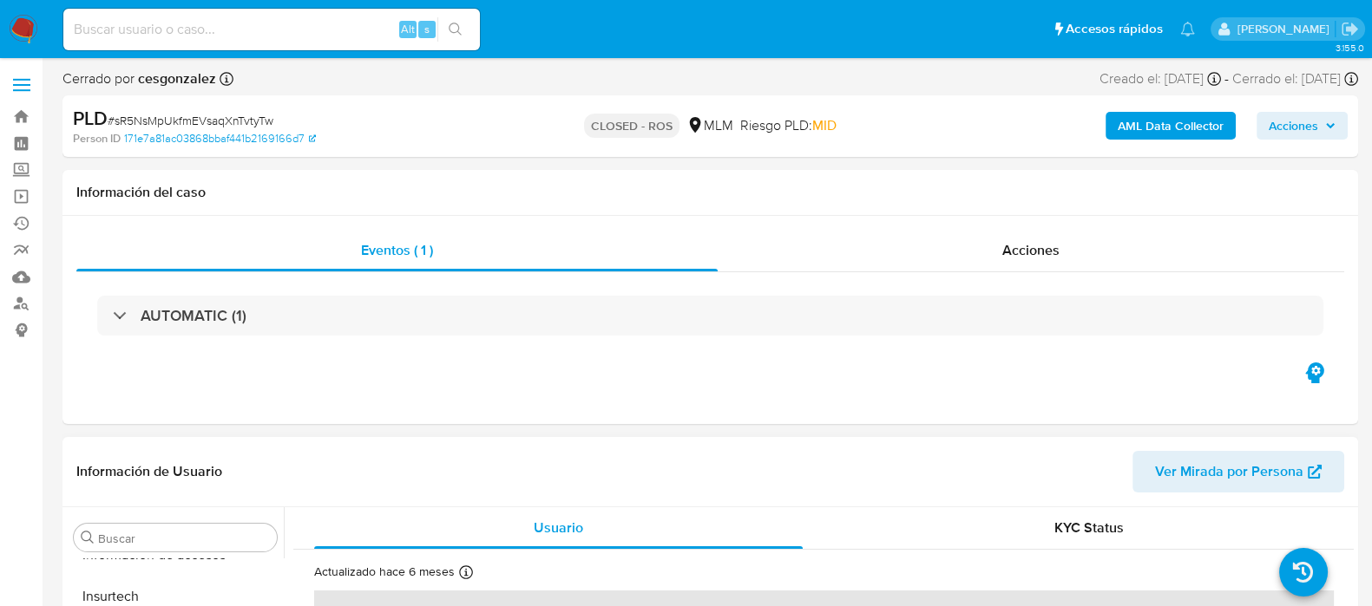
select select "10"
click at [1072, 242] on div "Acciones" at bounding box center [1030, 251] width 626 height 42
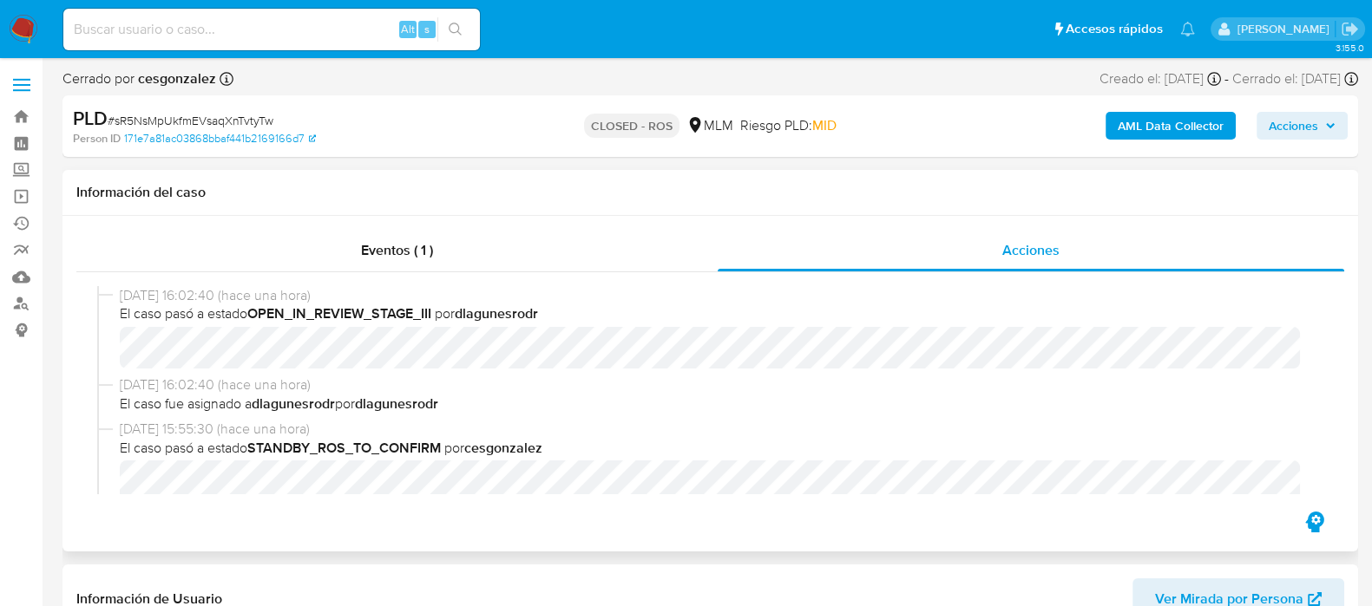
scroll to position [325, 0]
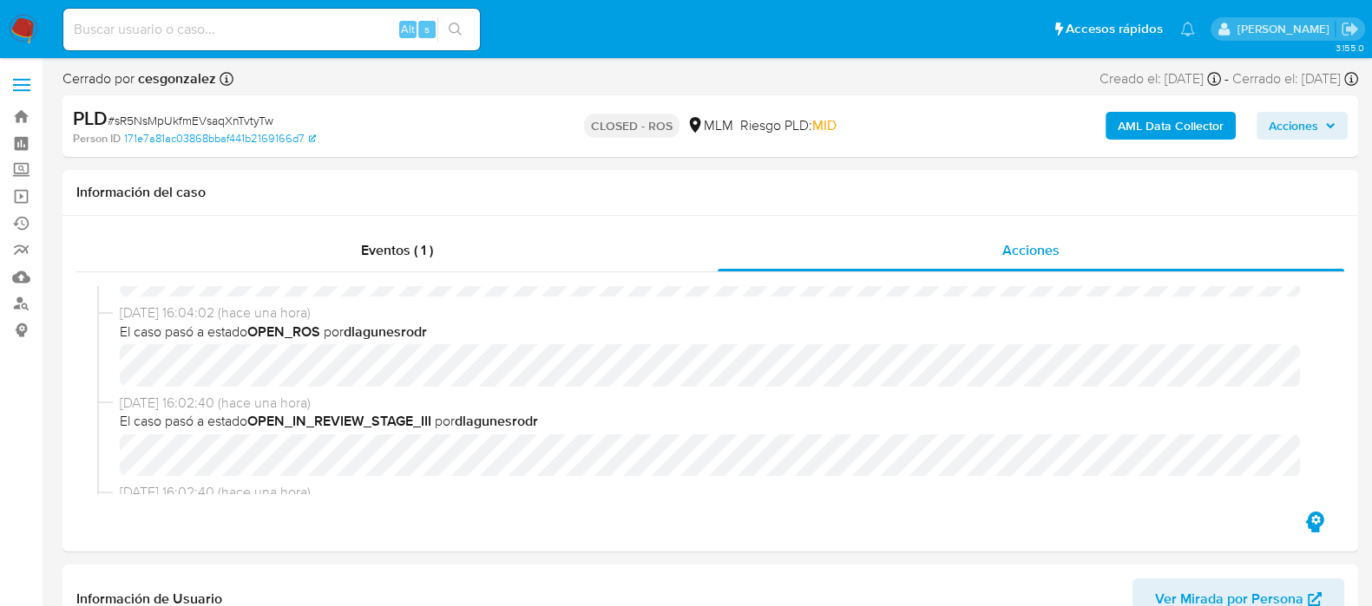
click at [278, 43] on div "Alt s" at bounding box center [271, 30] width 416 height 42
click at [277, 34] on input at bounding box center [271, 29] width 416 height 23
paste input "vVpCdFDnzS4oqy1O3dJqEljM"
type input "vVpCdFDnzS4oqy1O3dJqEljM"
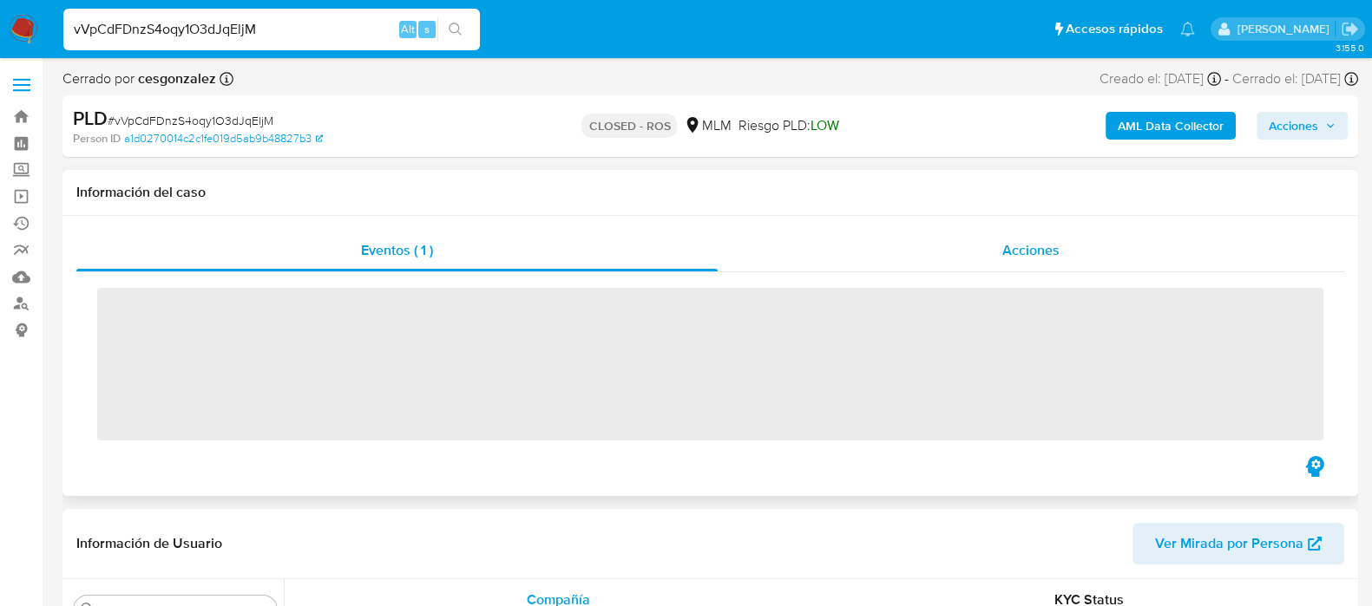
scroll to position [732, 0]
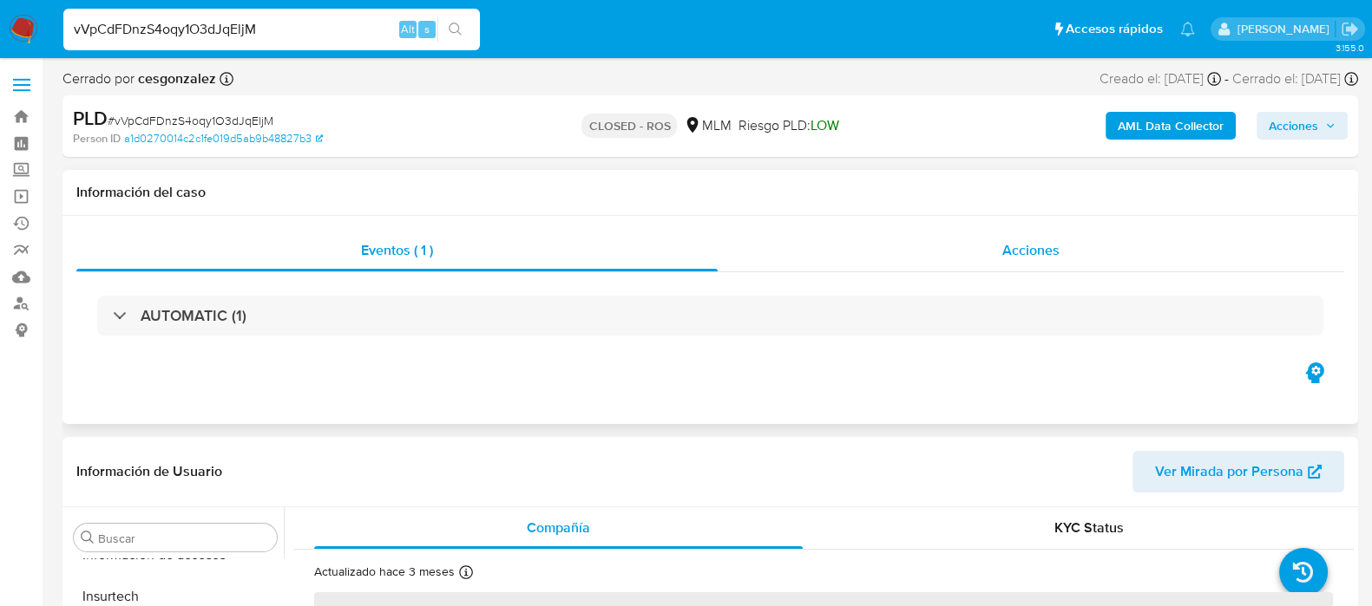
click at [1024, 232] on div "Acciones" at bounding box center [1030, 251] width 626 height 42
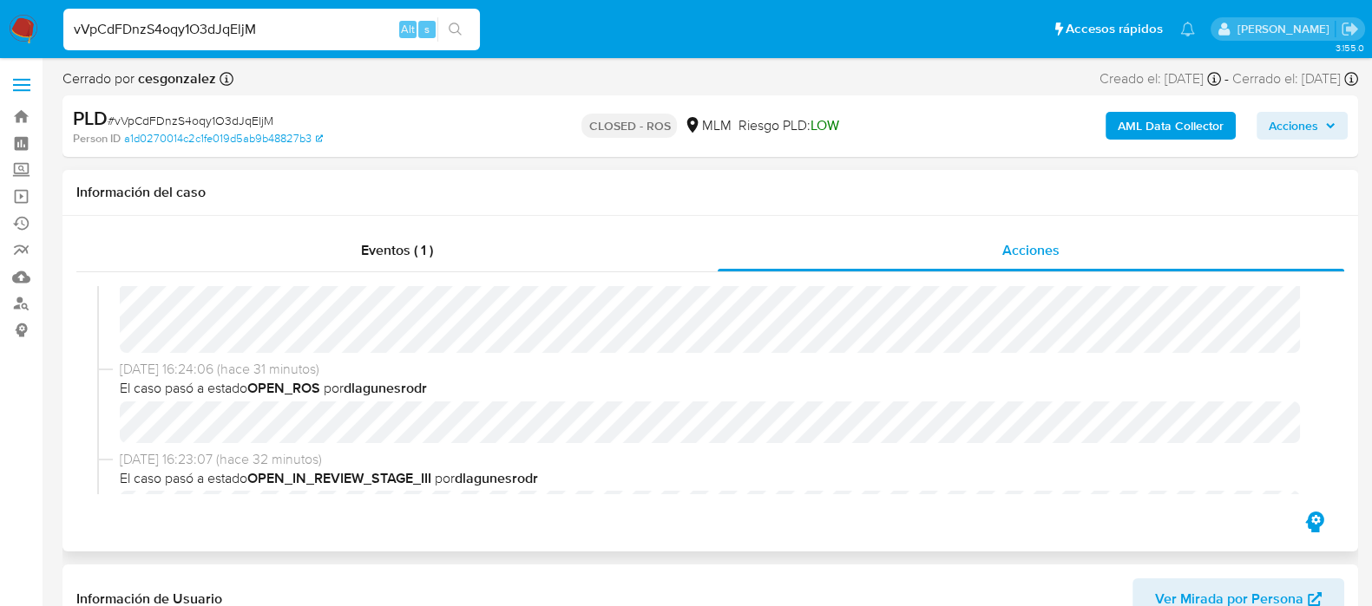
select select "10"
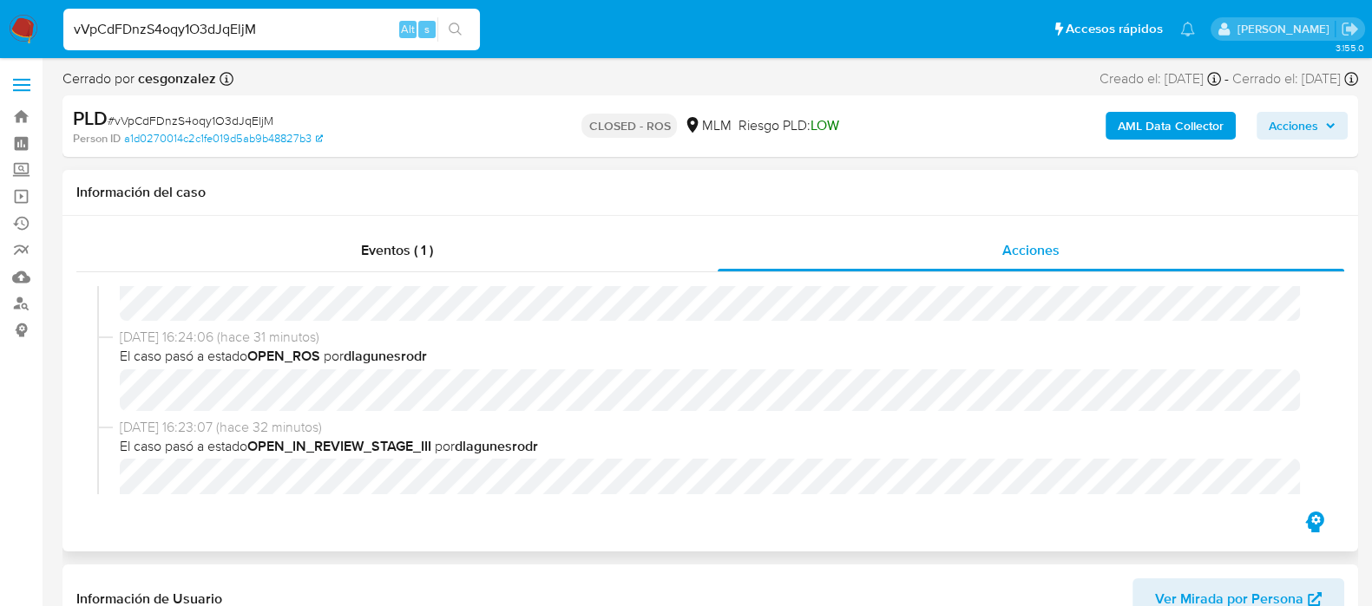
scroll to position [325, 0]
click at [211, 33] on input "vVpCdFDnzS4oqy1O3dJqEljM" at bounding box center [271, 29] width 416 height 23
paste input "RDQlgE7f7eezoT36avyP2iNp"
type input "RDQlgE7f7eezoT36avyP2iNp"
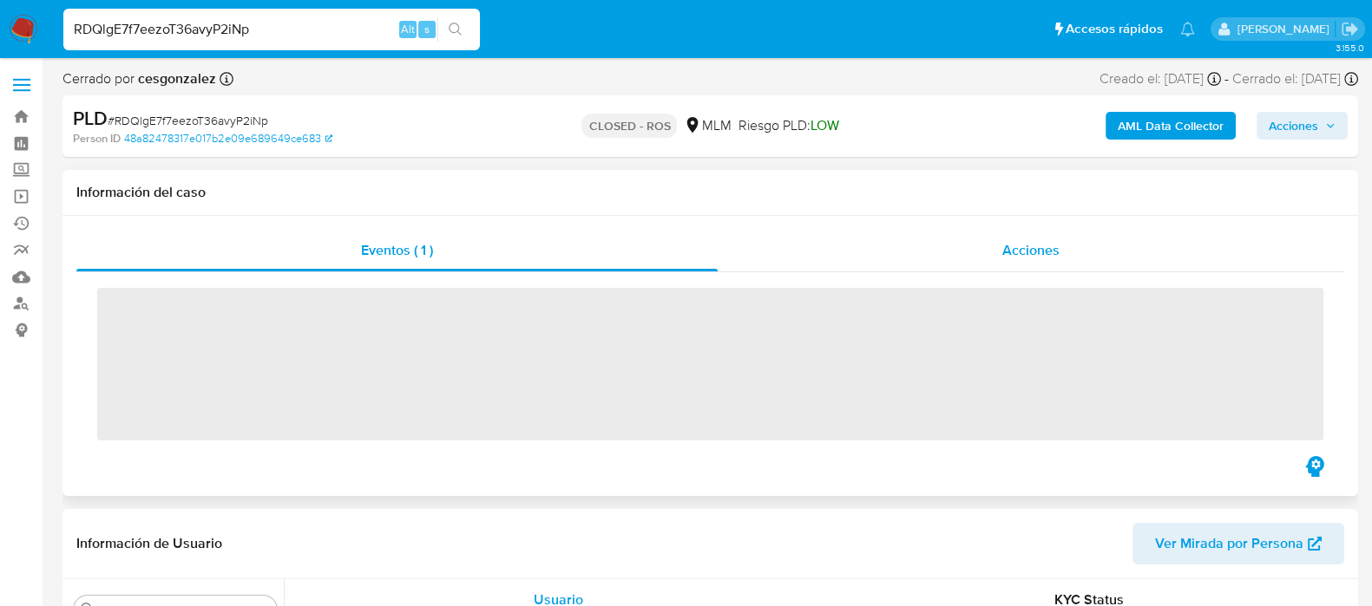
scroll to position [732, 0]
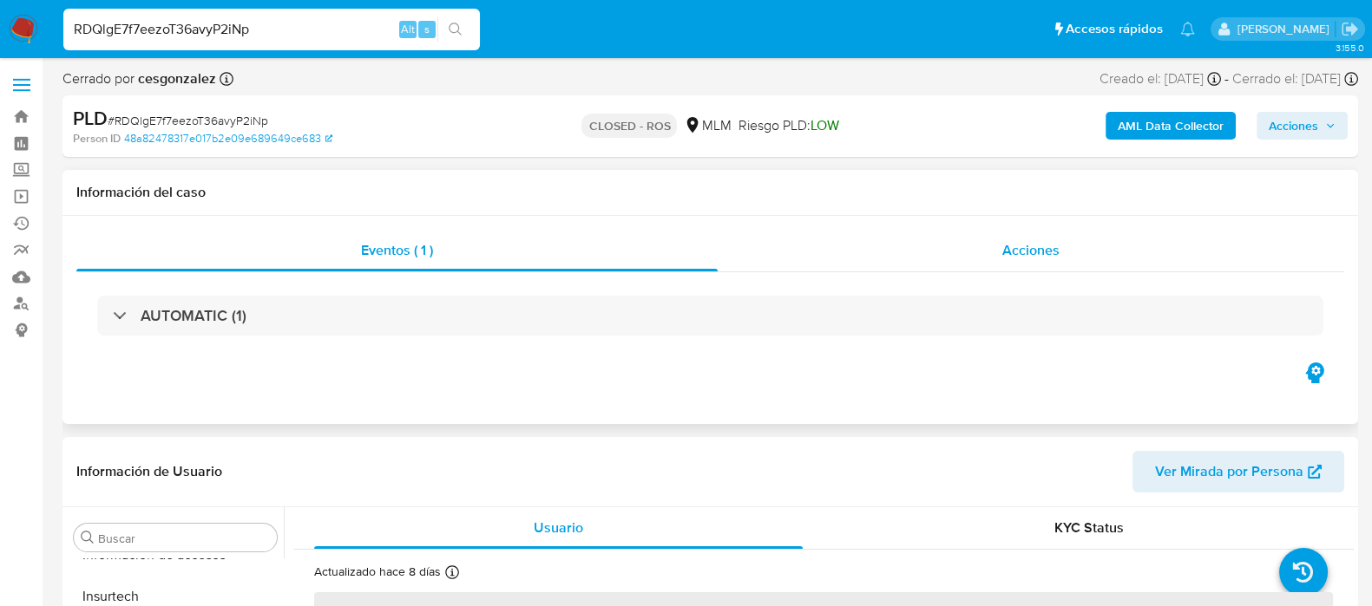
click at [1032, 251] on span "Acciones" at bounding box center [1030, 250] width 57 height 20
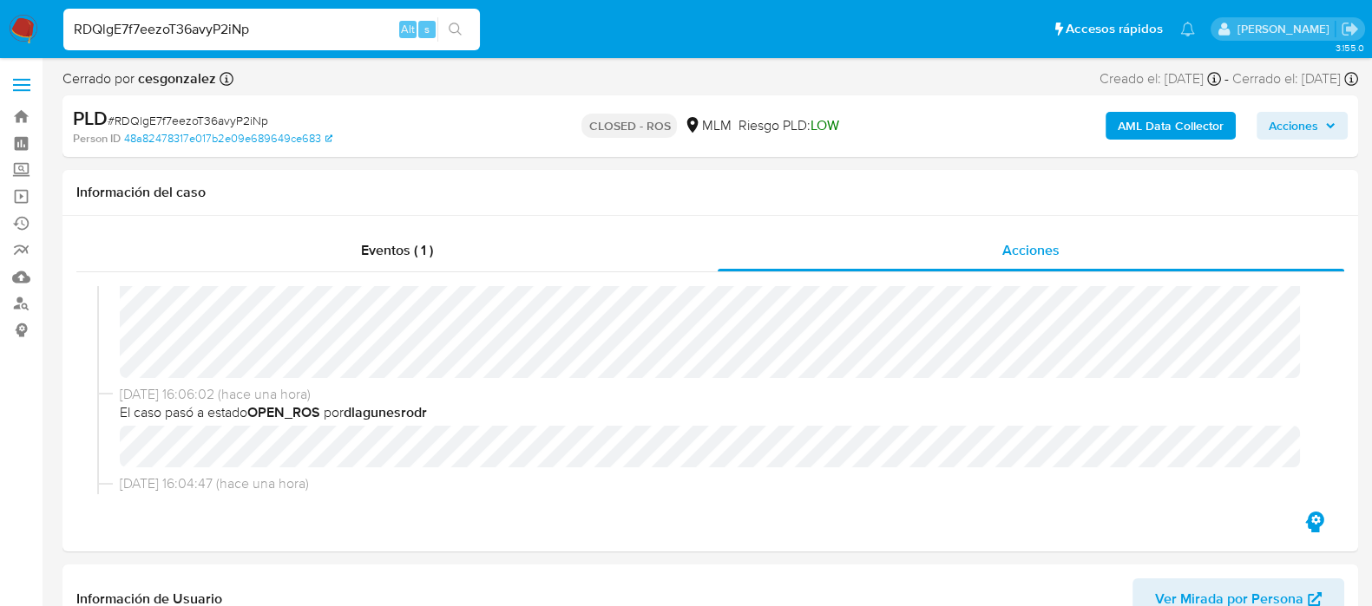
select select "10"
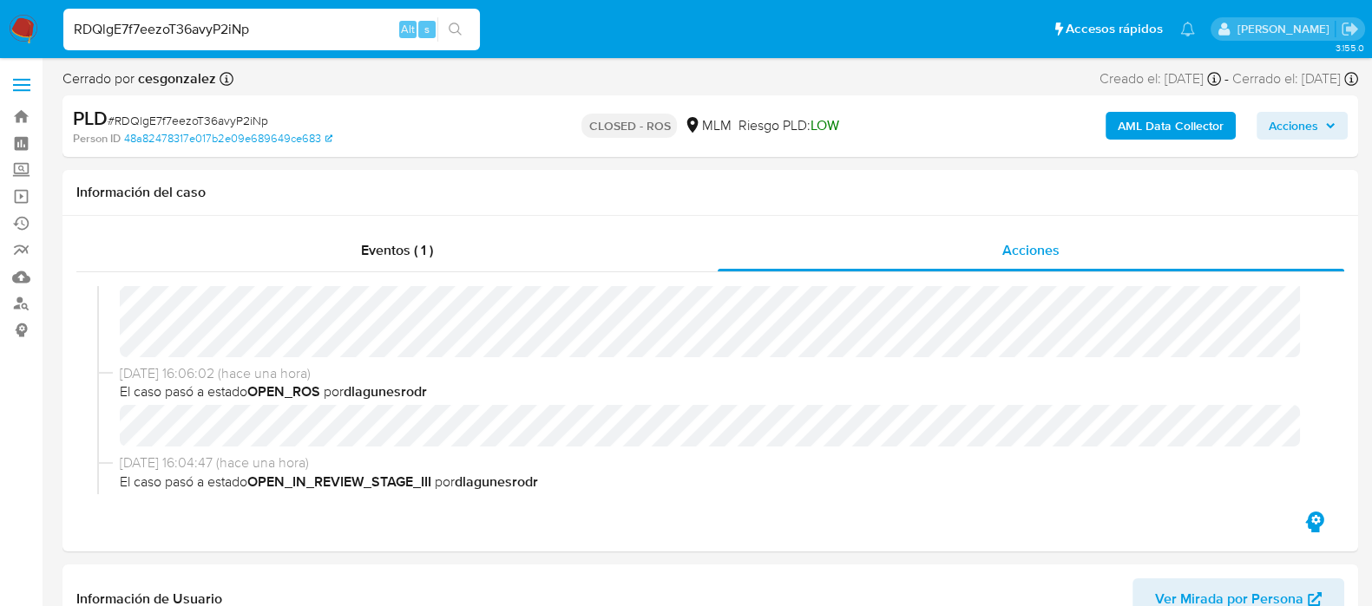
scroll to position [216, 0]
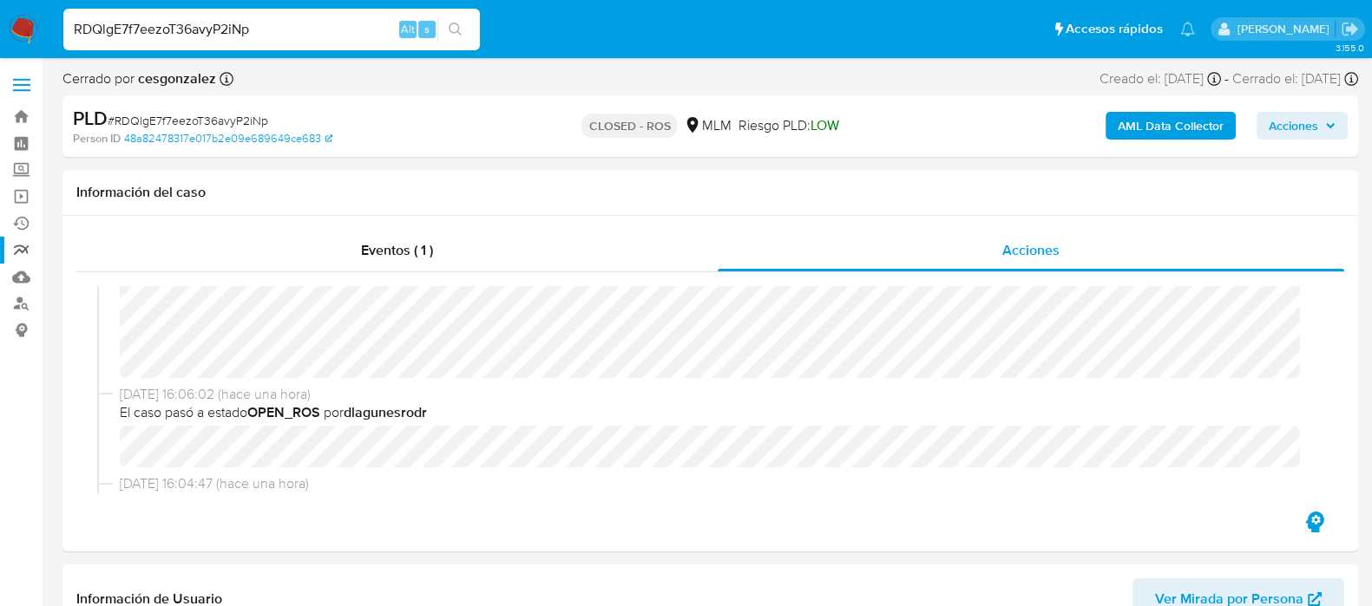
click at [18, 249] on link "Reportes" at bounding box center [103, 250] width 206 height 27
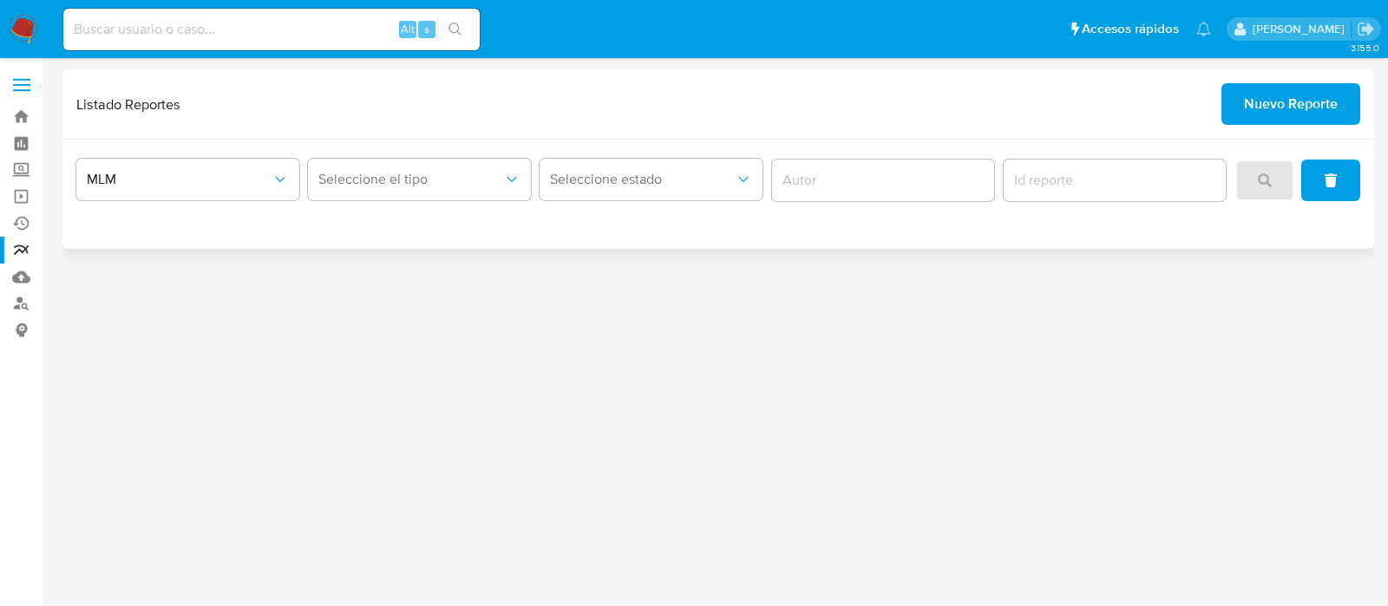
click at [1323, 92] on span "Nuevo Reporte" at bounding box center [1291, 104] width 94 height 38
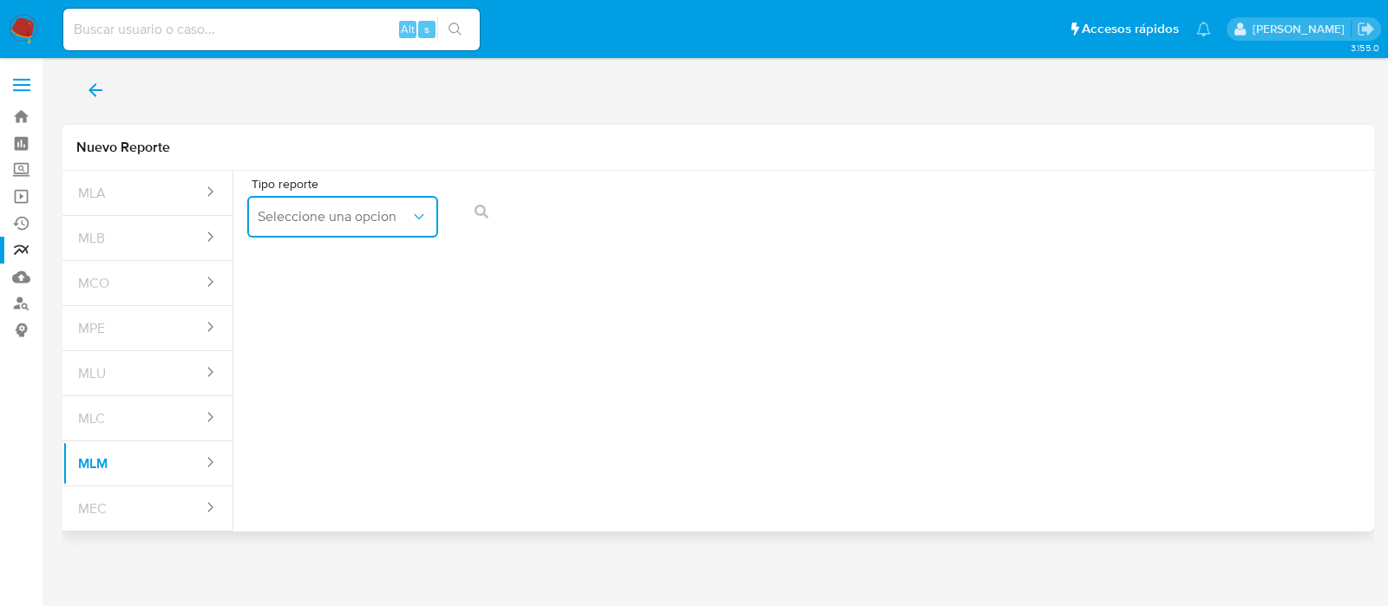
click at [421, 218] on icon "report-types" at bounding box center [418, 216] width 17 height 17
click at [362, 270] on div "IFPE 24 HORAS" at bounding box center [338, 264] width 160 height 42
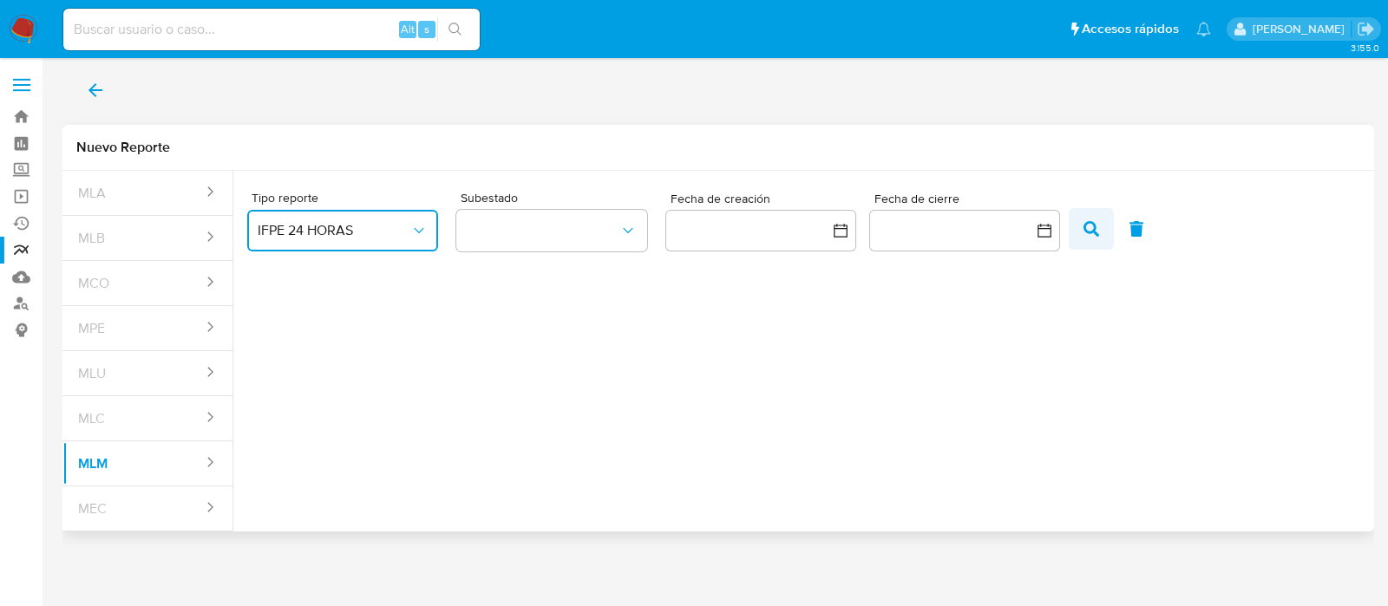
click at [1089, 223] on icon "button" at bounding box center [1092, 229] width 16 height 16
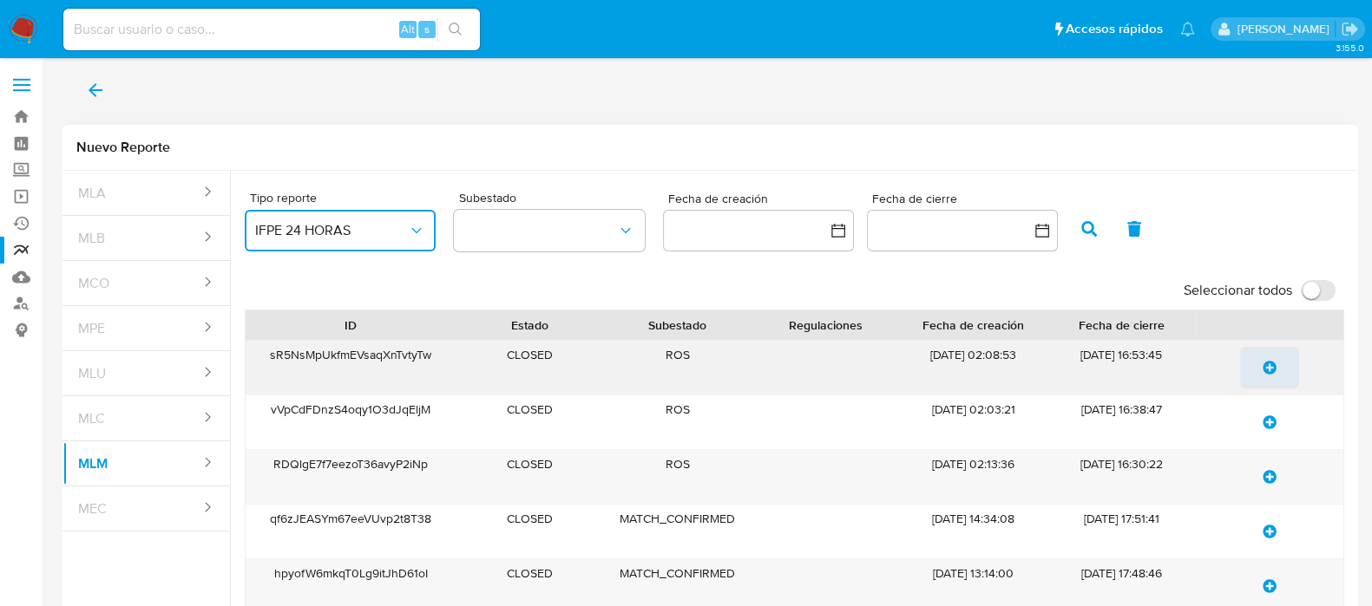
click at [1271, 362] on icon "update-list" at bounding box center [1269, 368] width 14 height 14
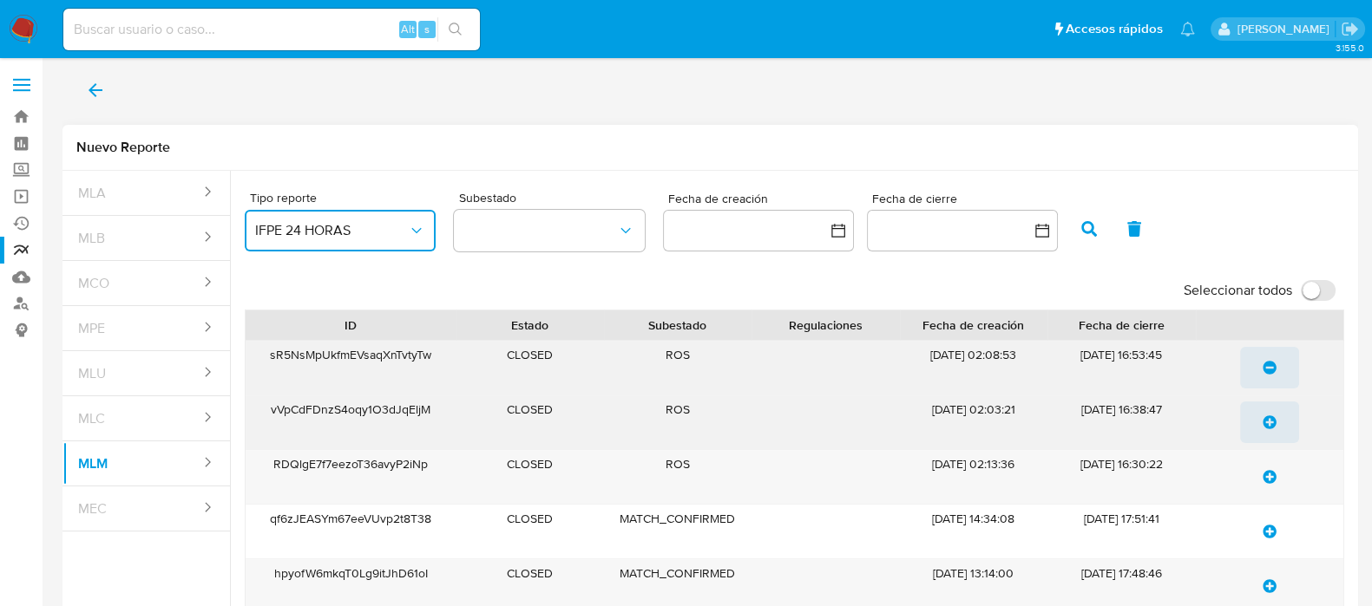
click at [1274, 422] on icon "update-list" at bounding box center [1269, 423] width 14 height 14
click at [1278, 476] on button "update-list" at bounding box center [1269, 477] width 59 height 42
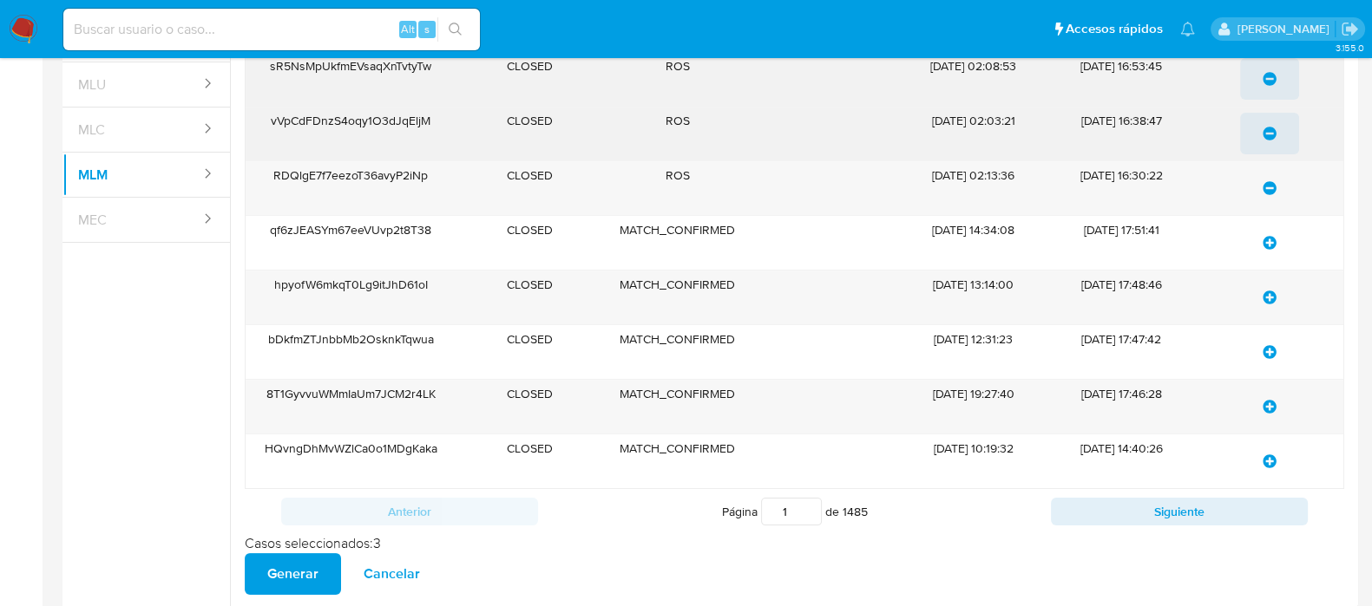
scroll to position [299, 0]
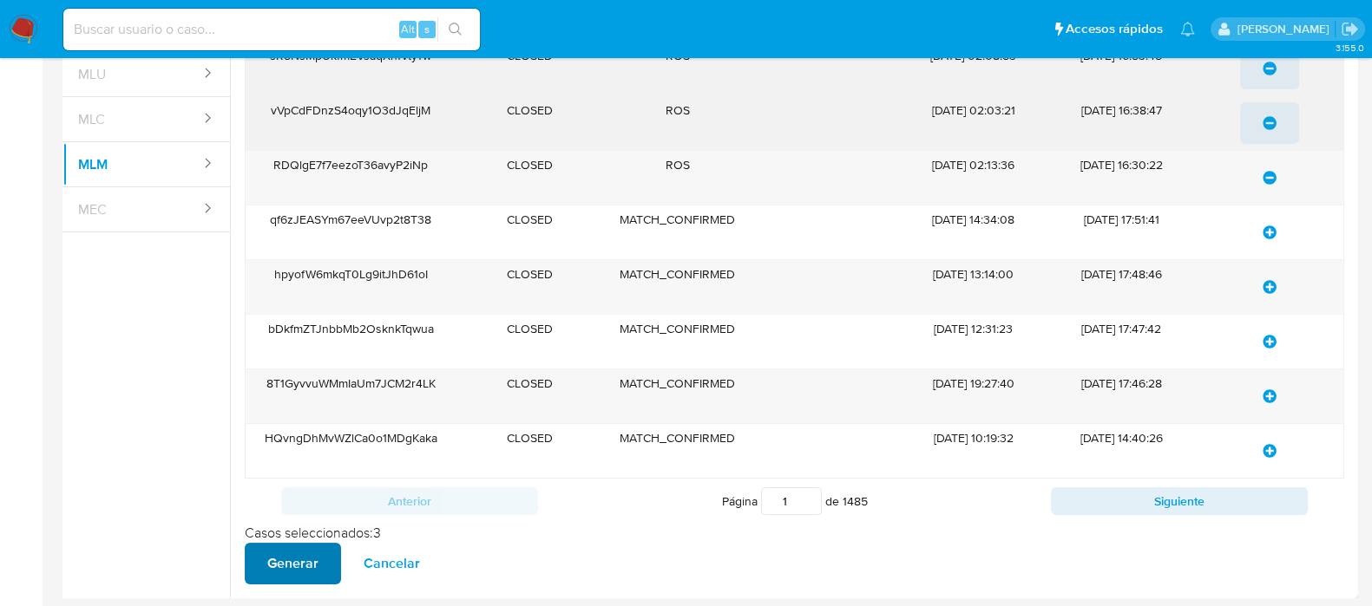
click at [304, 548] on span "Generar" at bounding box center [292, 564] width 51 height 38
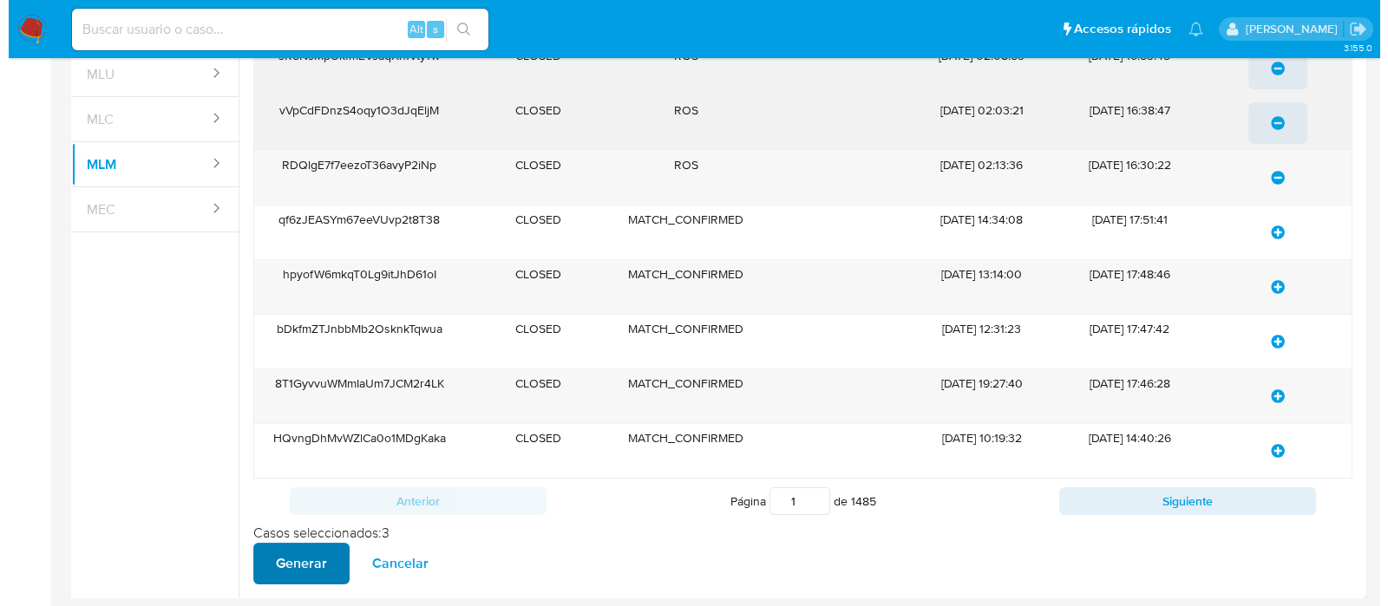
scroll to position [0, 0]
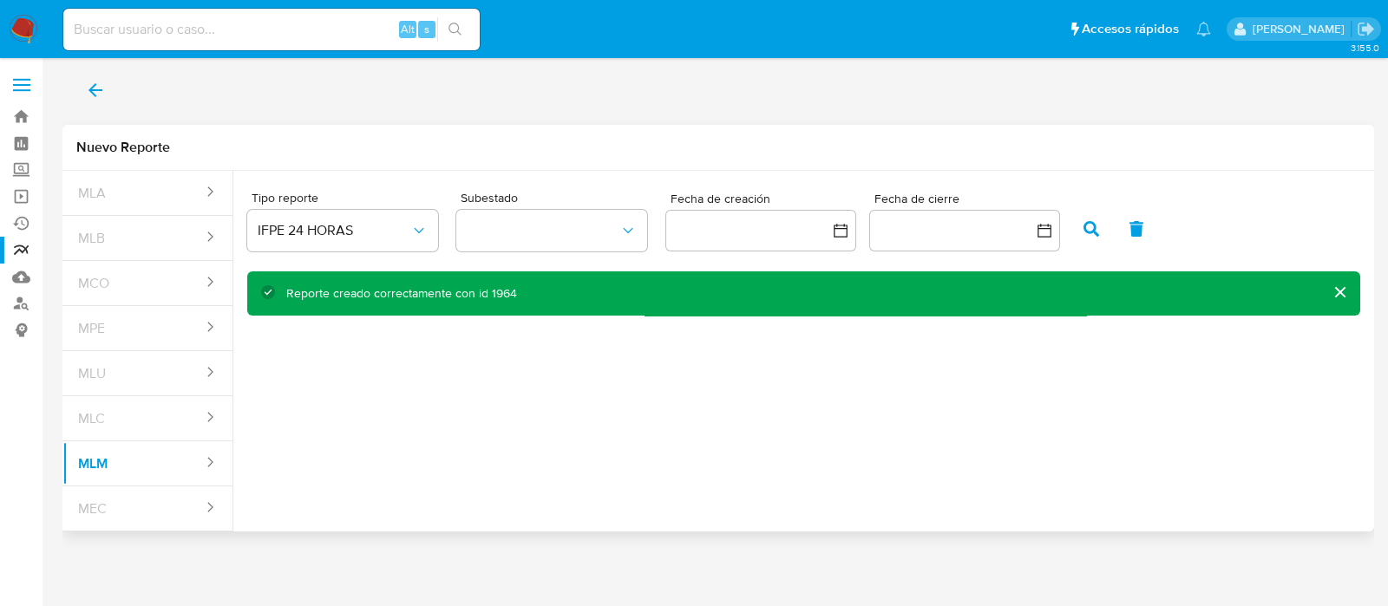
click at [93, 88] on icon "back" at bounding box center [95, 90] width 21 height 21
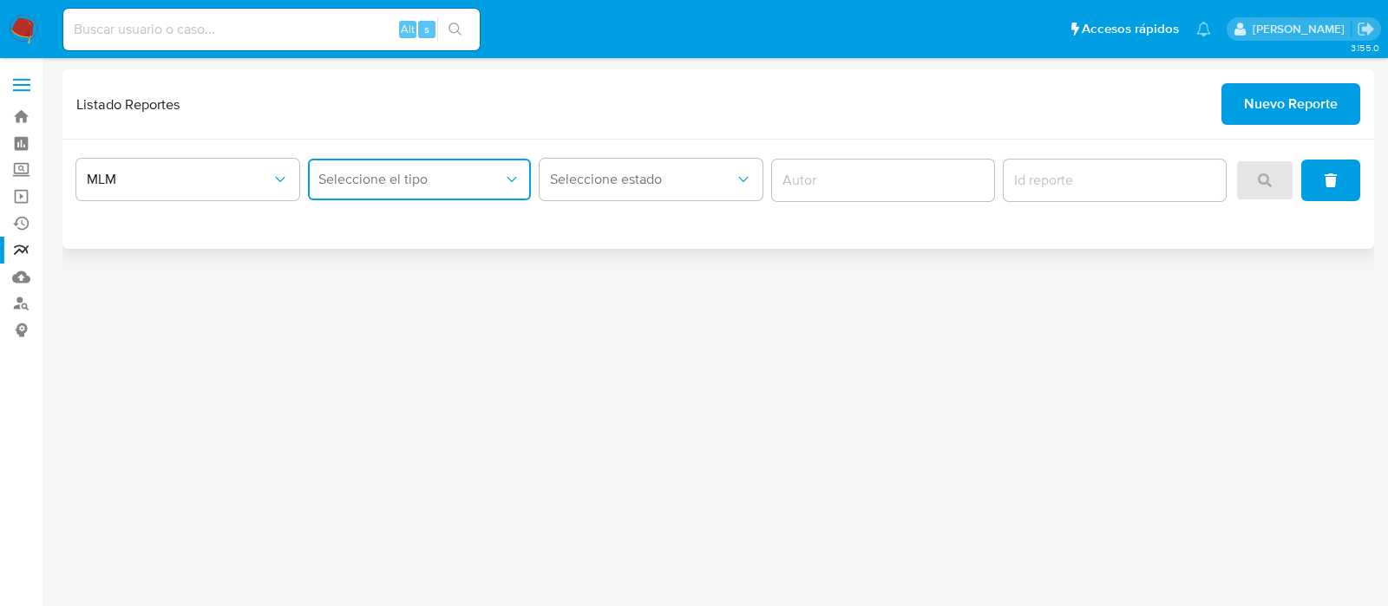
click at [460, 188] on button "Seleccione el tipo" at bounding box center [419, 180] width 223 height 42
click at [377, 219] on span "IFPE 24 HORAS" at bounding box center [365, 226] width 95 height 17
click at [1263, 166] on span "search" at bounding box center [1265, 180] width 14 height 38
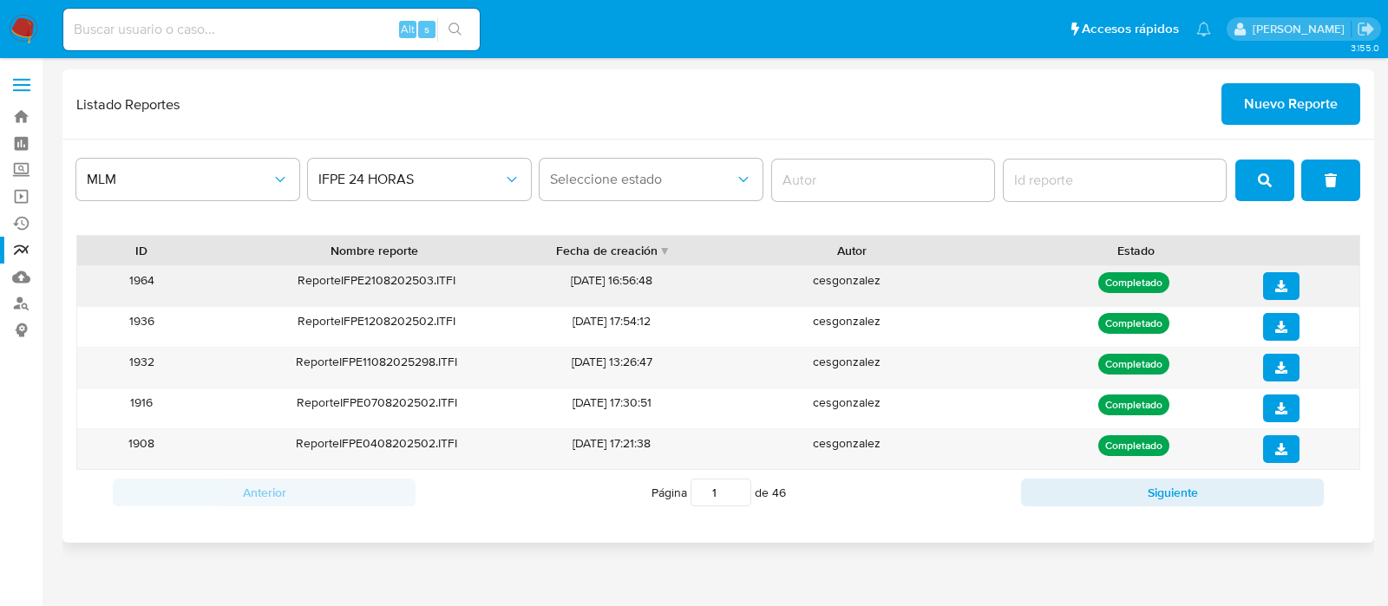
click at [1279, 281] on icon "download" at bounding box center [1281, 286] width 12 height 12
click at [26, 23] on img at bounding box center [23, 29] width 29 height 29
click at [180, 108] on h1 "Listado Reportes" at bounding box center [128, 103] width 104 height 17
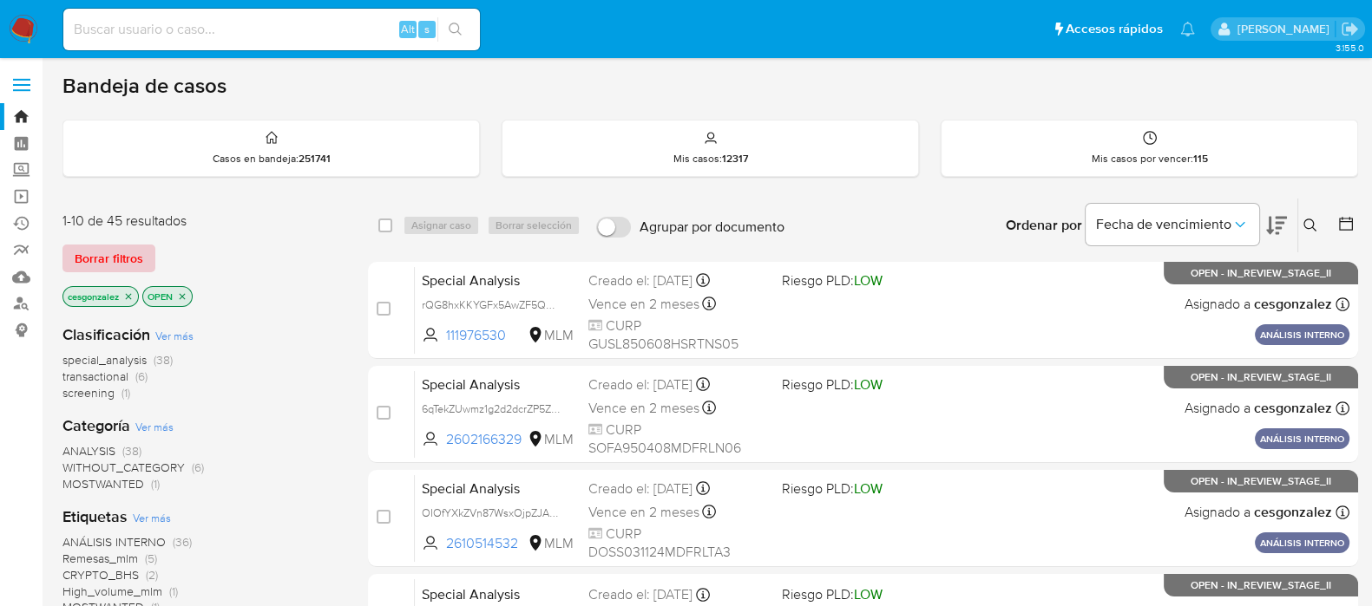
scroll to position [108, 0]
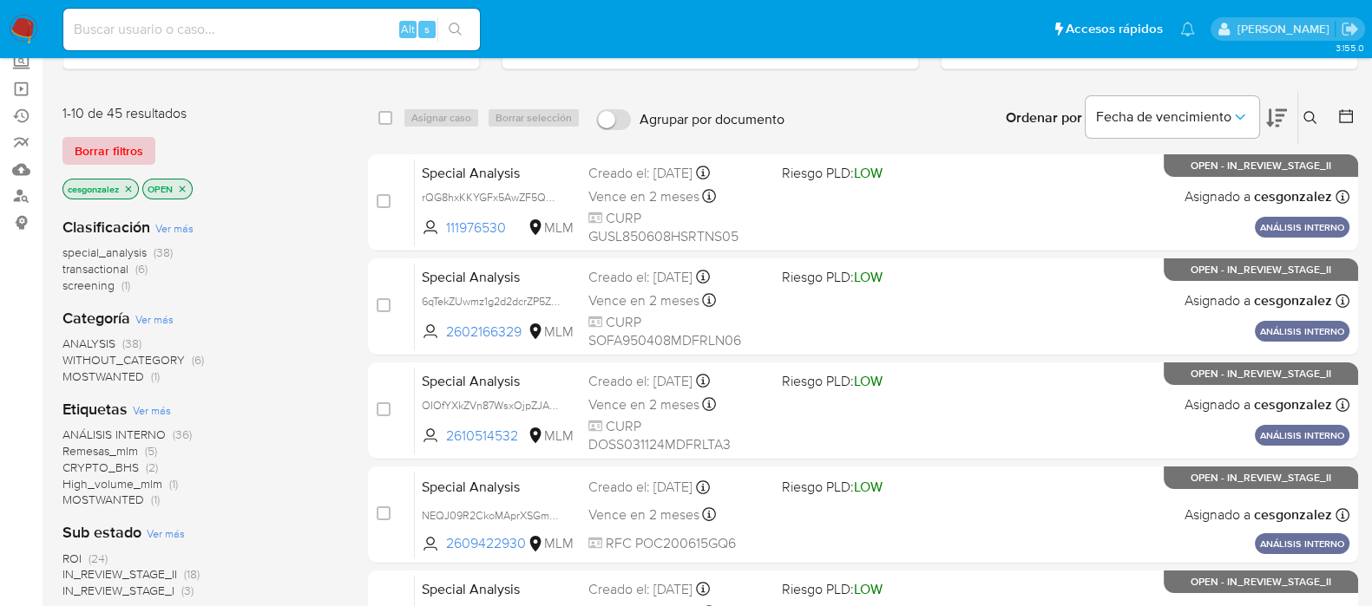
click at [113, 157] on span "Borrar filtros" at bounding box center [109, 151] width 69 height 24
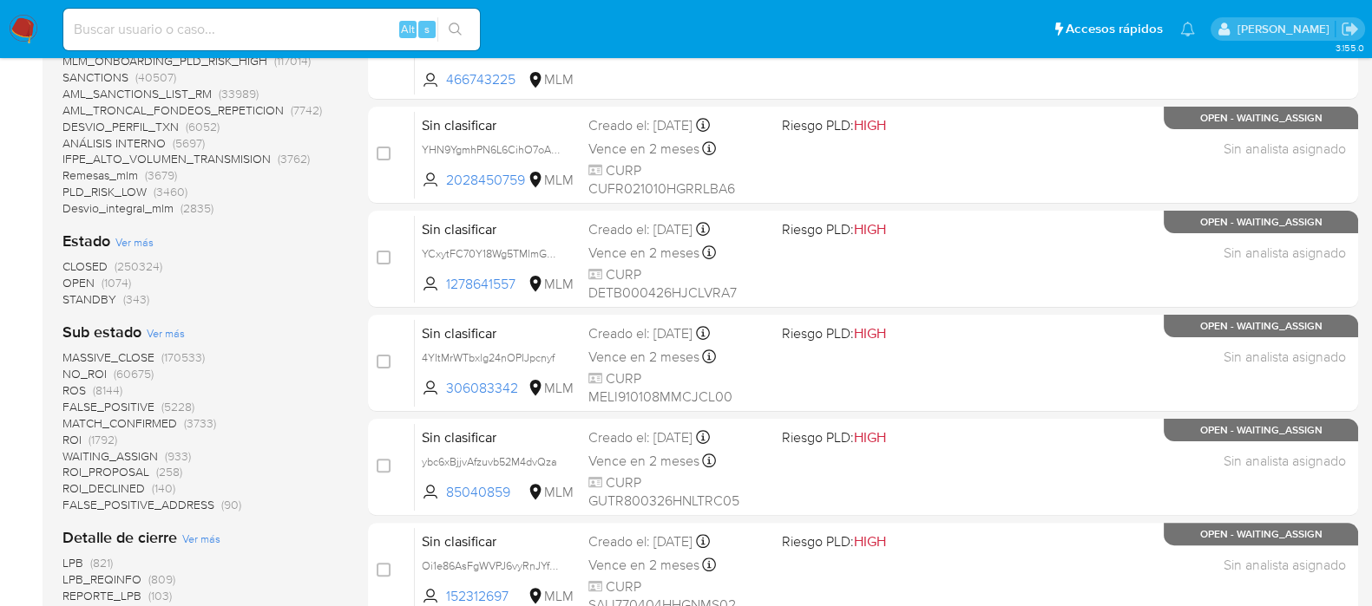
scroll to position [651, 0]
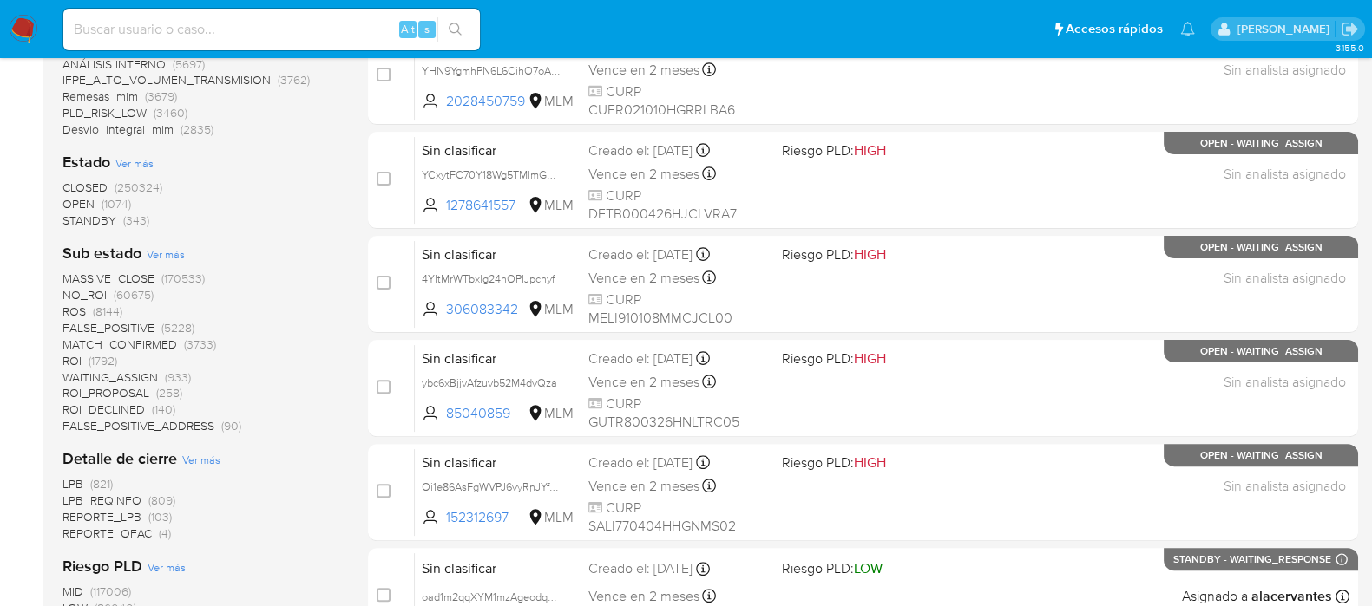
click at [81, 361] on span "ROI" at bounding box center [71, 360] width 19 height 17
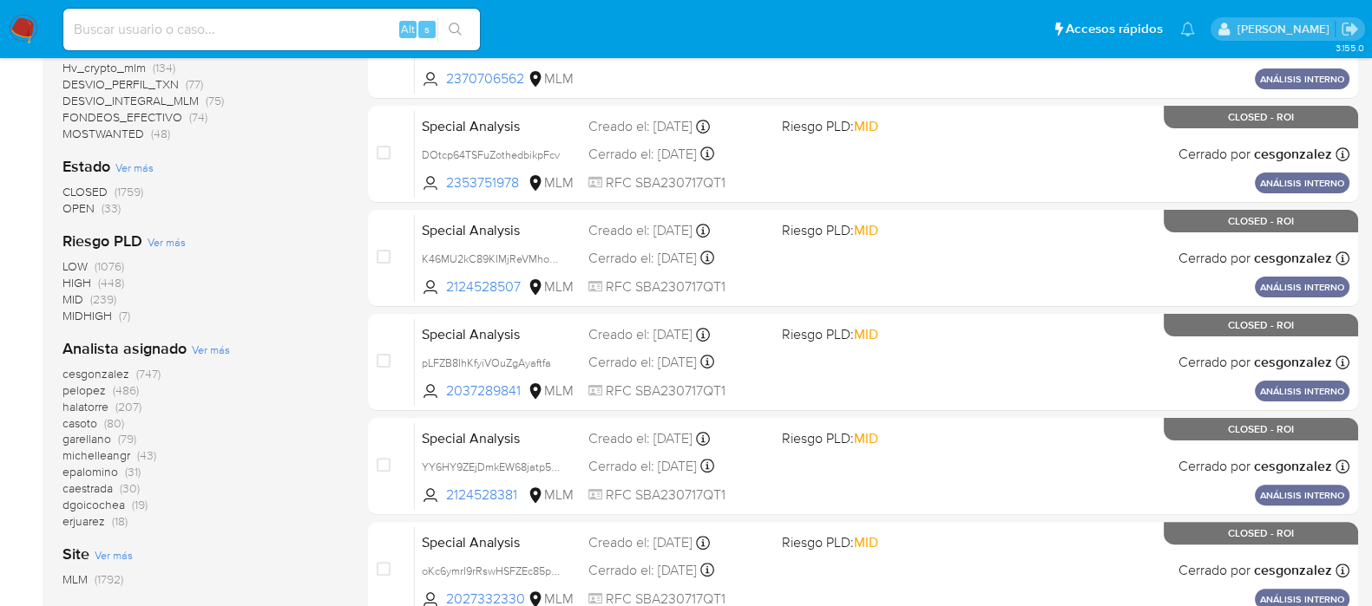
scroll to position [542, 0]
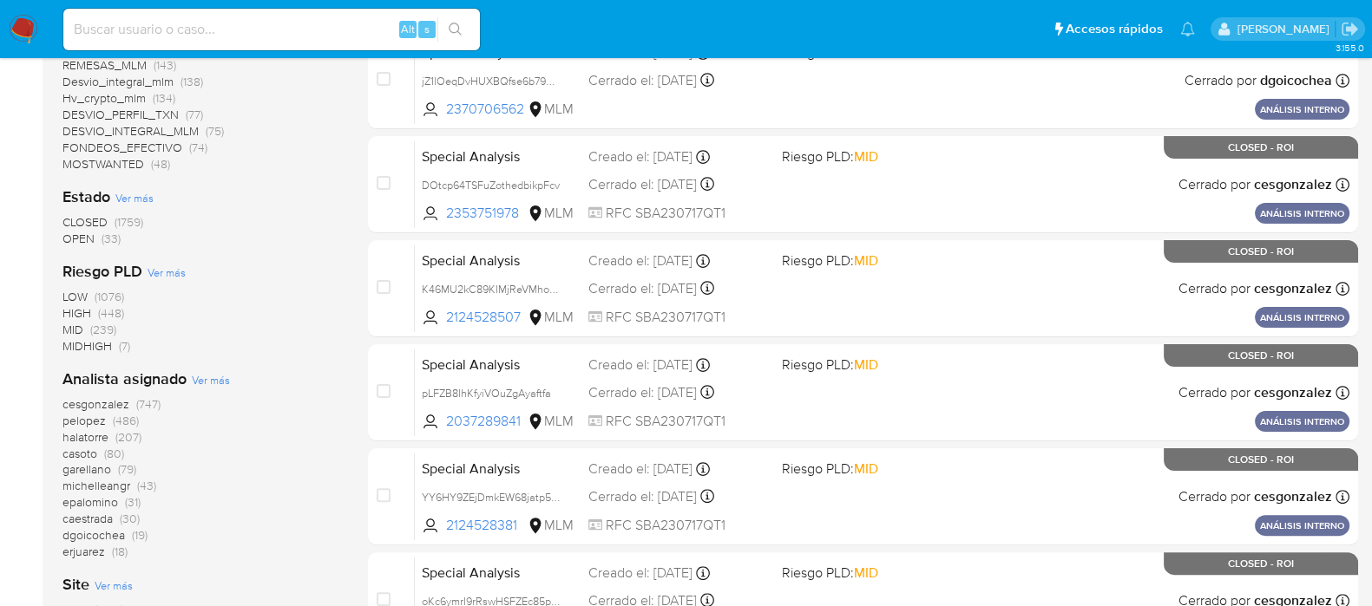
click at [82, 231] on span "OPEN" at bounding box center [78, 238] width 32 height 17
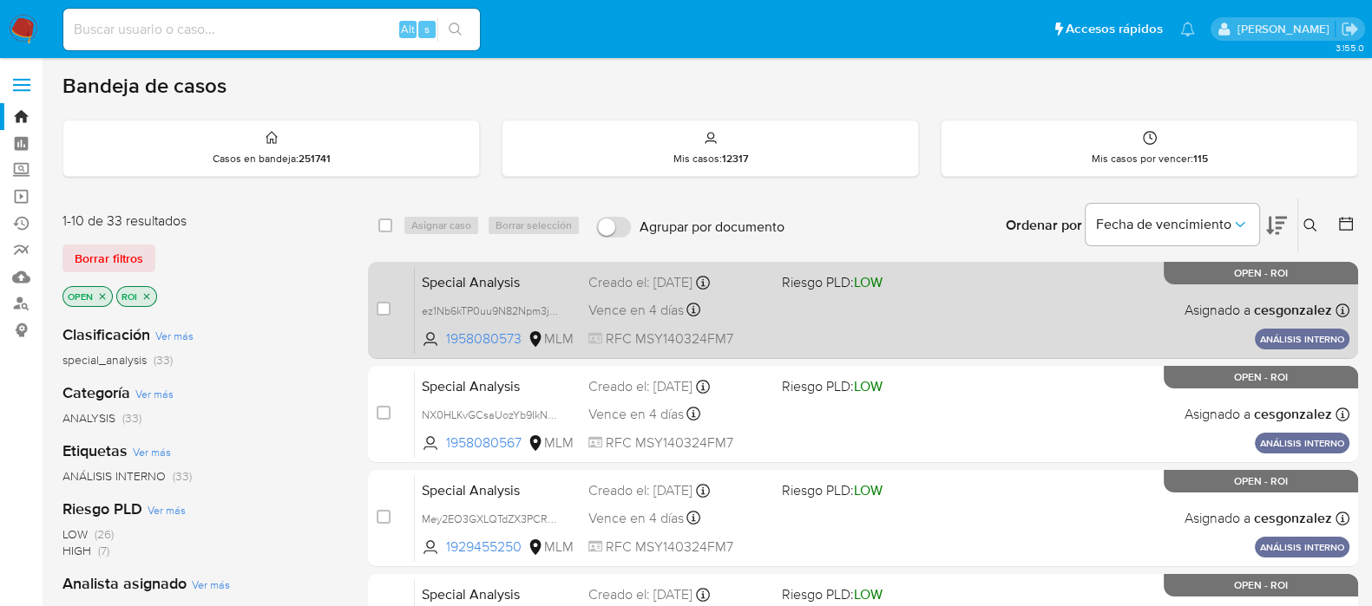
scroll to position [108, 0]
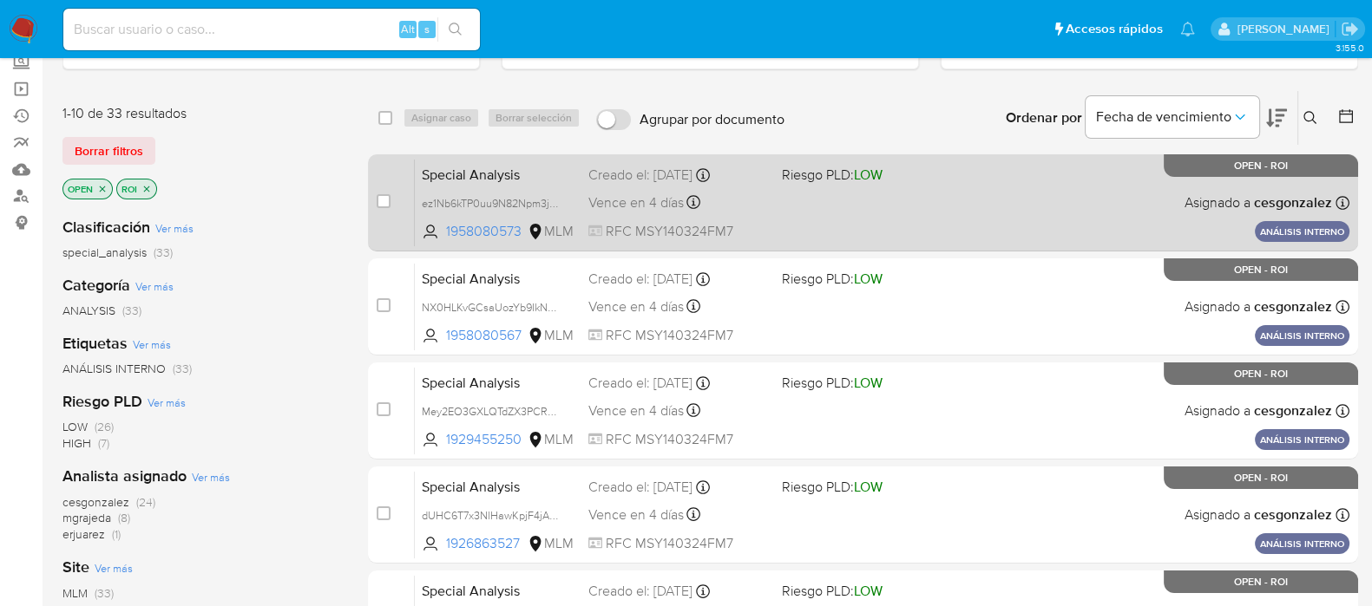
click at [729, 213] on div "Special Analysis ez1Nb6kTP0uu9N82Npm3jgqB 1958080573 MLM Riesgo PLD: LOW Creado…" at bounding box center [882, 203] width 934 height 88
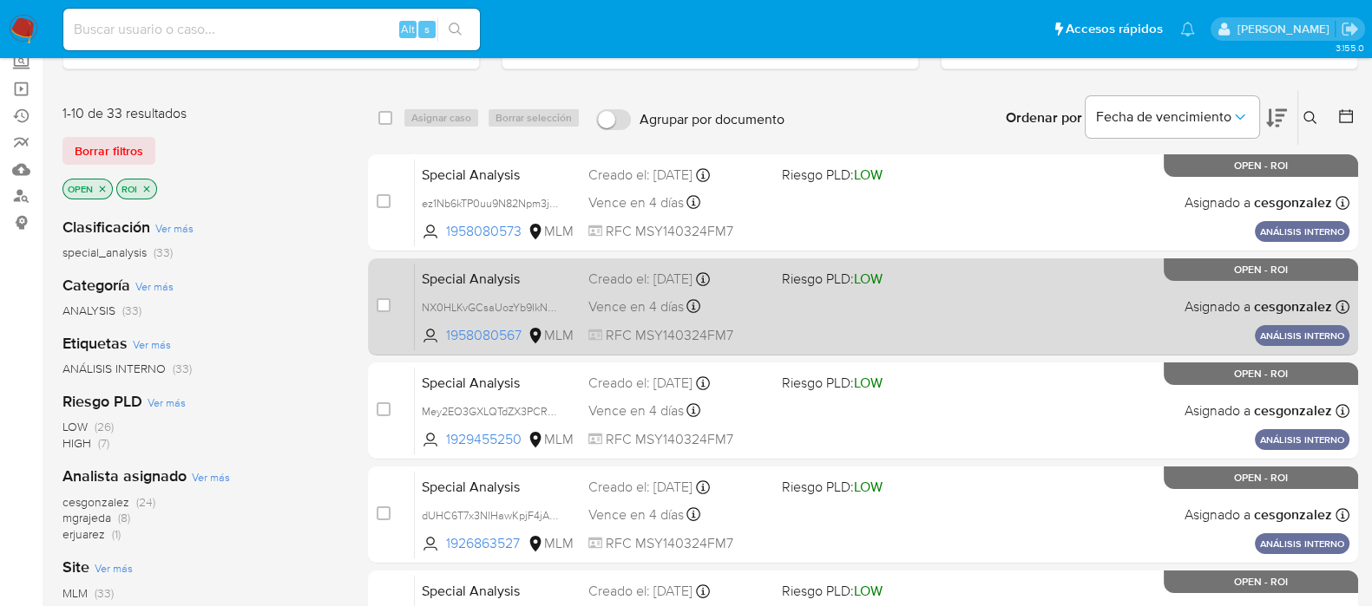
click at [659, 305] on span "Vence en 4 días" at bounding box center [635, 307] width 95 height 19
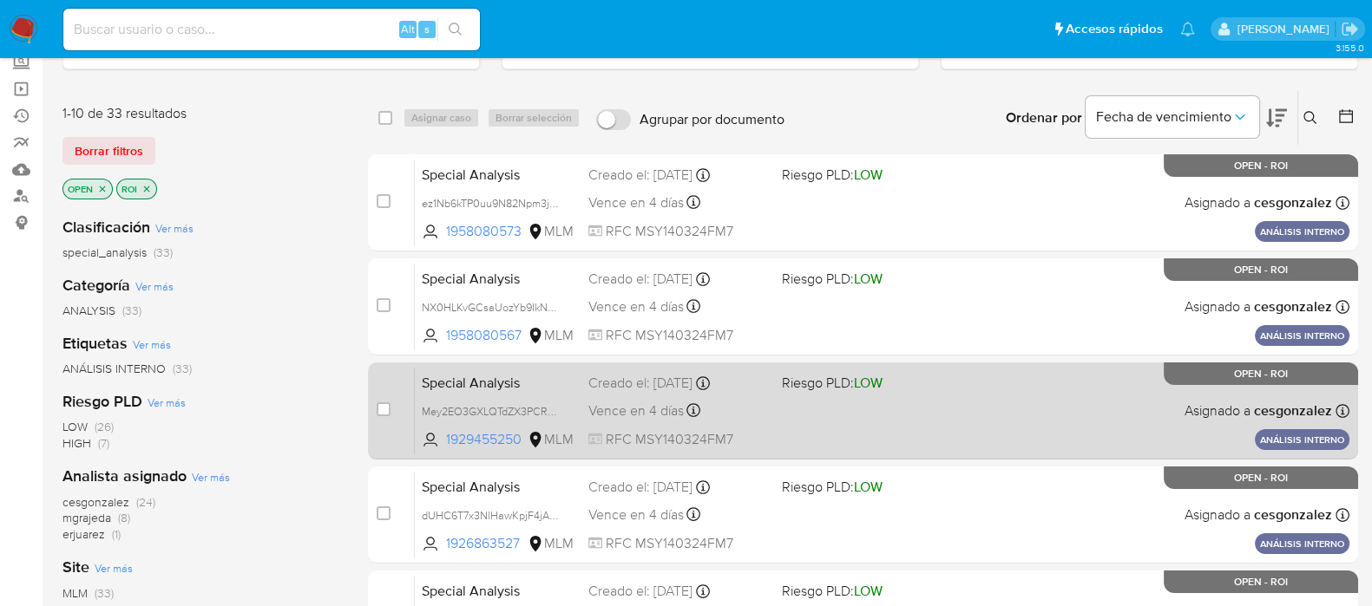
click at [588, 430] on span "RFC MSY140324FM7" at bounding box center [678, 439] width 180 height 19
click at [390, 409] on div "case-item-checkbox No es posible asignar el caso" at bounding box center [396, 411] width 38 height 88
click at [386, 408] on input "checkbox" at bounding box center [384, 410] width 14 height 14
checkbox input "true"
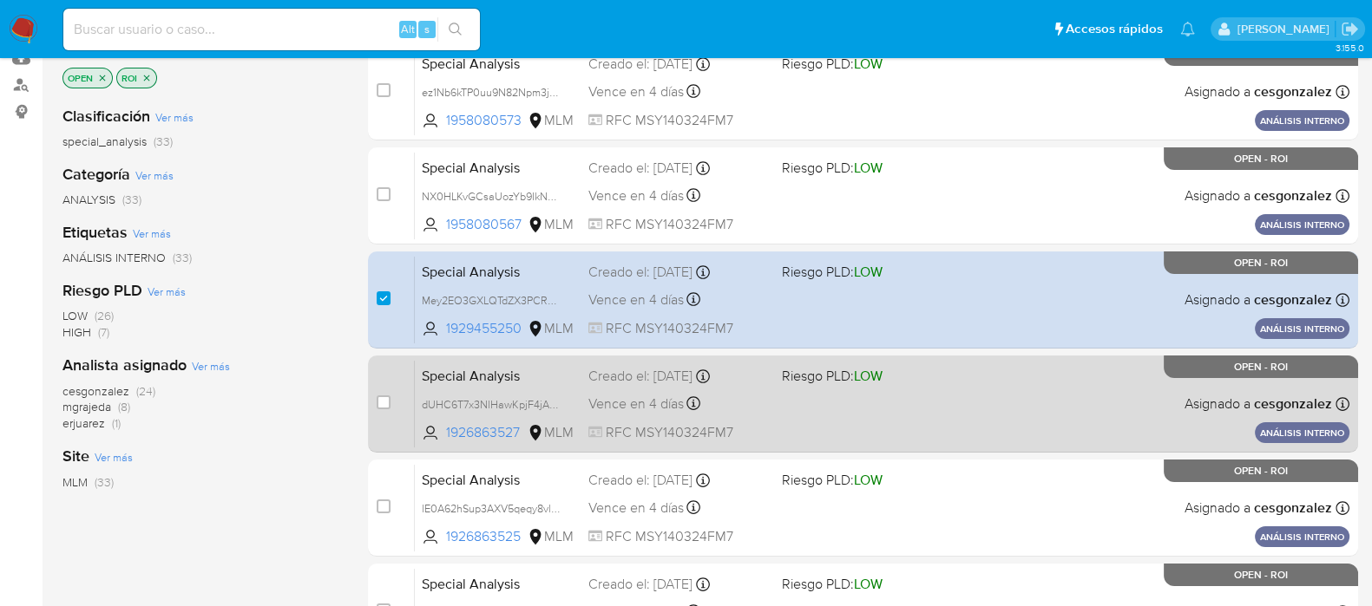
scroll to position [325, 0]
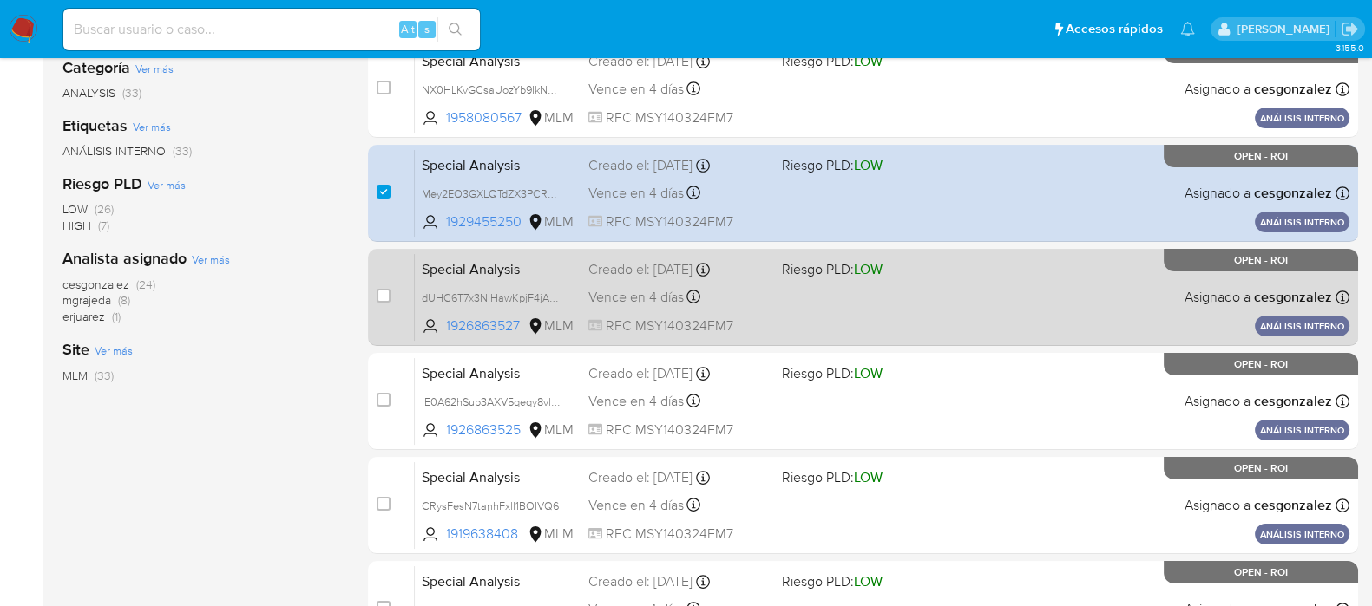
click at [618, 298] on span "Vence en 4 días" at bounding box center [635, 297] width 95 height 19
click at [382, 296] on input "checkbox" at bounding box center [384, 296] width 14 height 14
checkbox input "true"
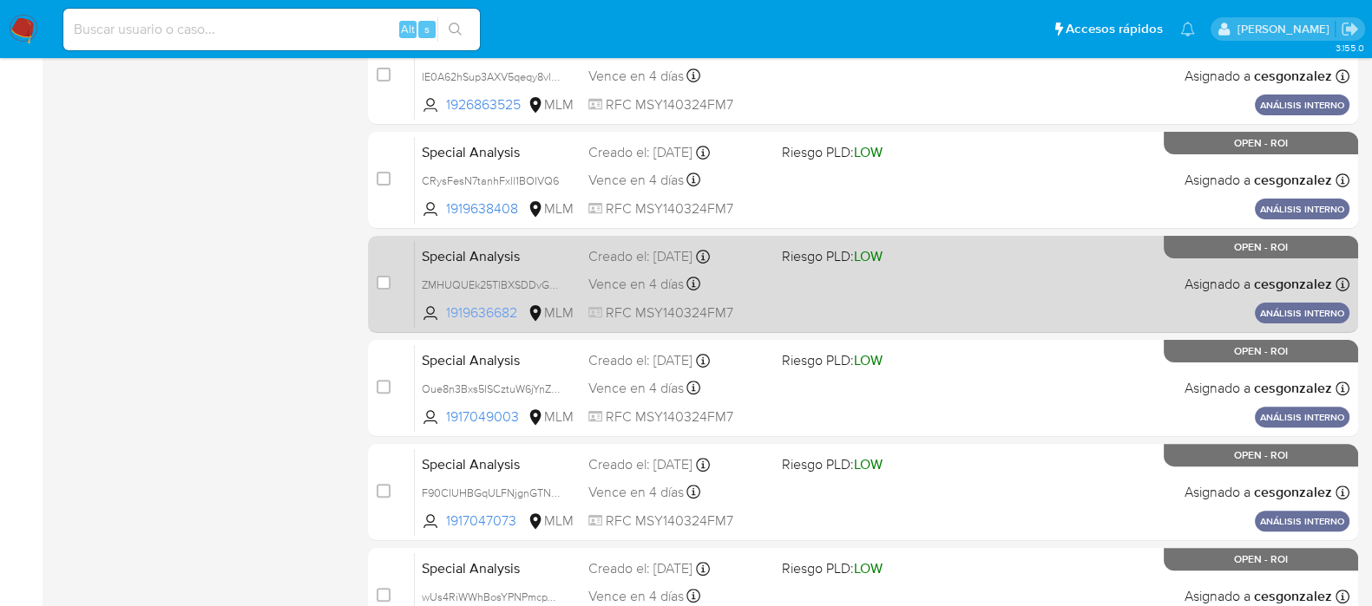
scroll to position [542, 0]
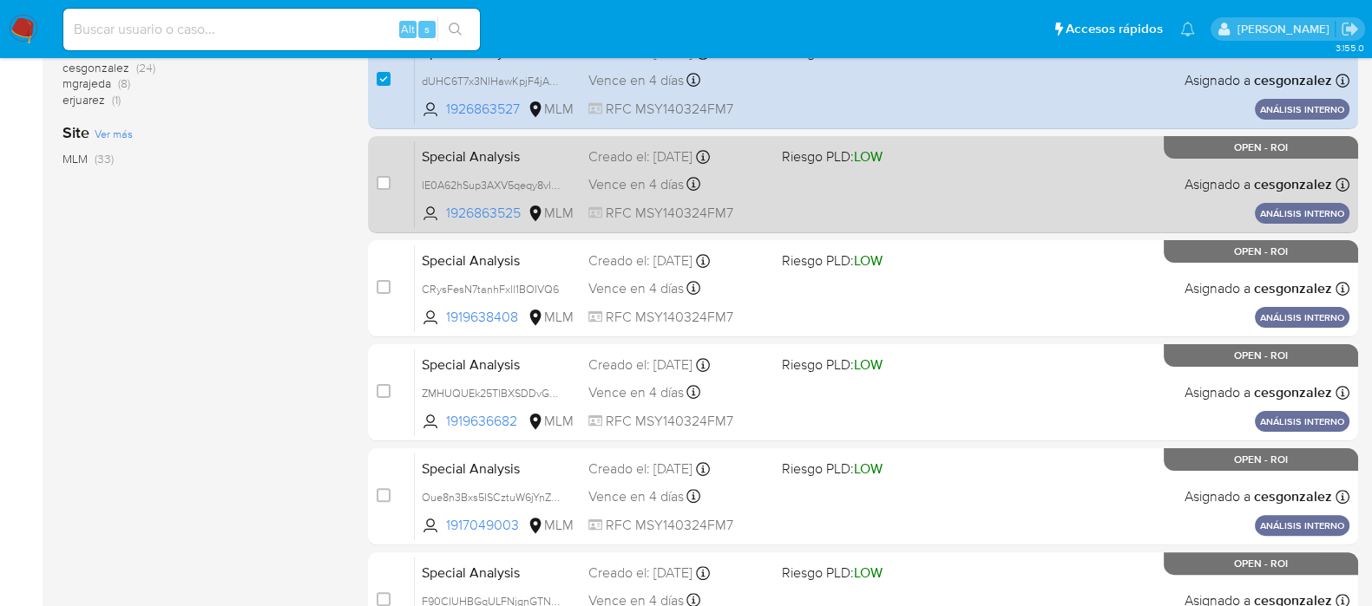
click at [603, 211] on span "RFC MSY140324FM7" at bounding box center [678, 213] width 180 height 19
click at [378, 187] on input "checkbox" at bounding box center [384, 183] width 14 height 14
checkbox input "true"
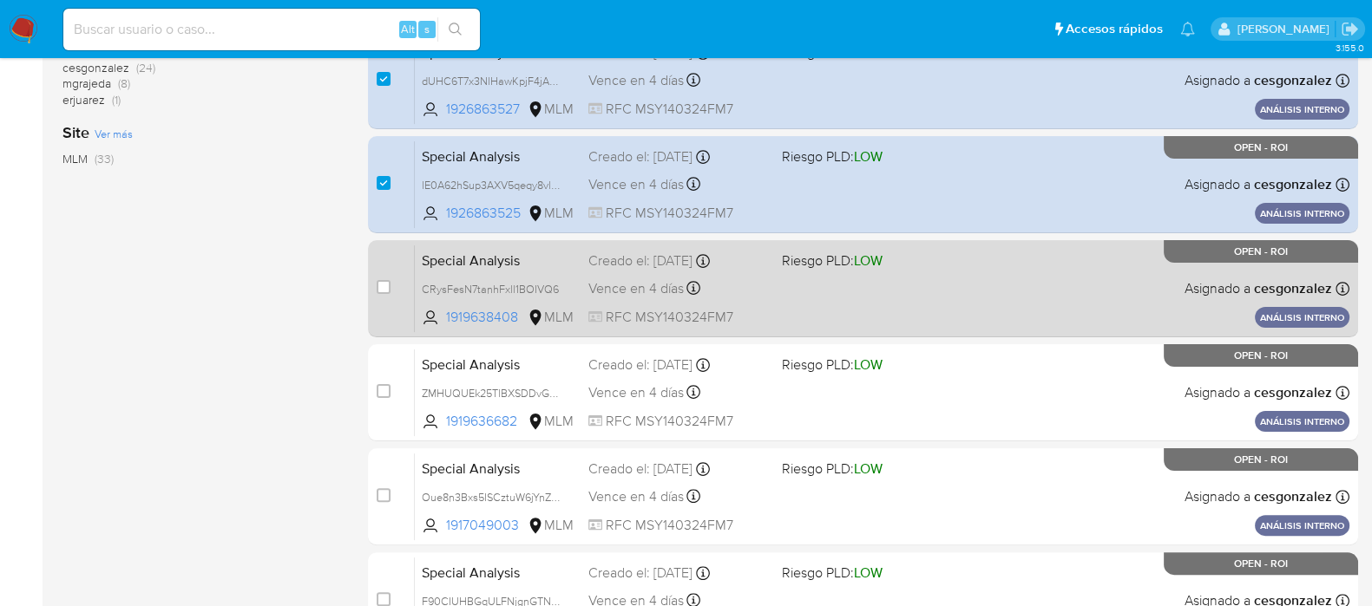
click at [619, 293] on span "Vence en 4 días" at bounding box center [635, 288] width 95 height 19
click at [384, 288] on input "checkbox" at bounding box center [384, 287] width 14 height 14
checkbox input "true"
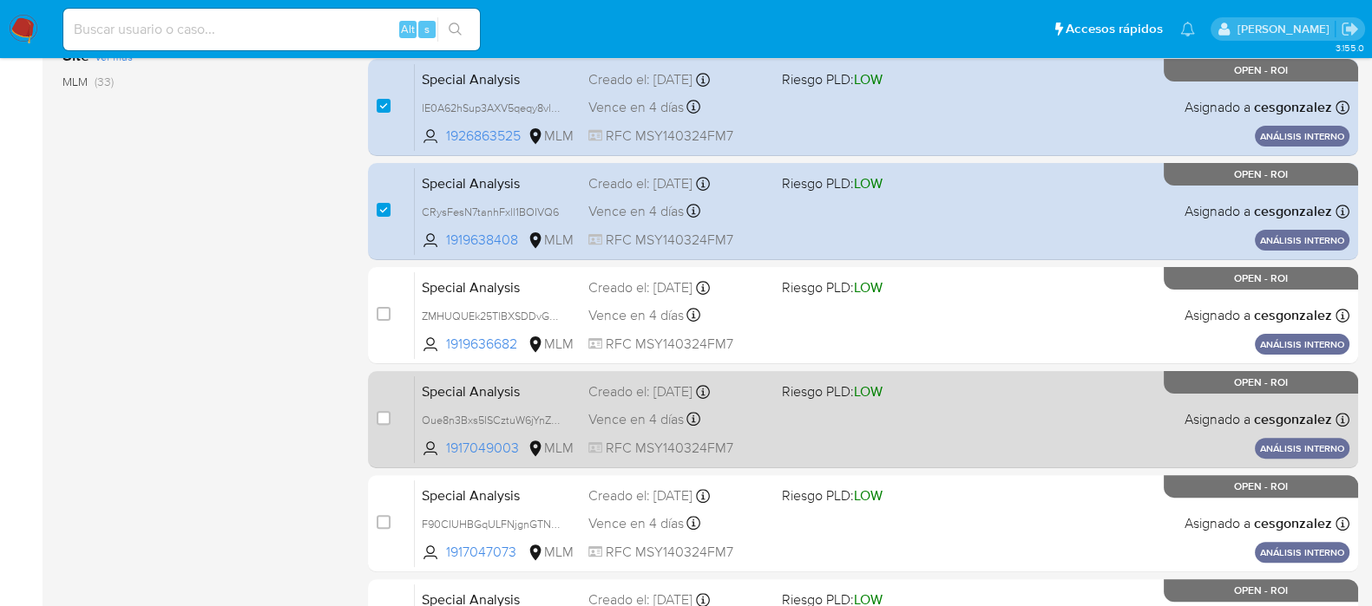
scroll to position [651, 0]
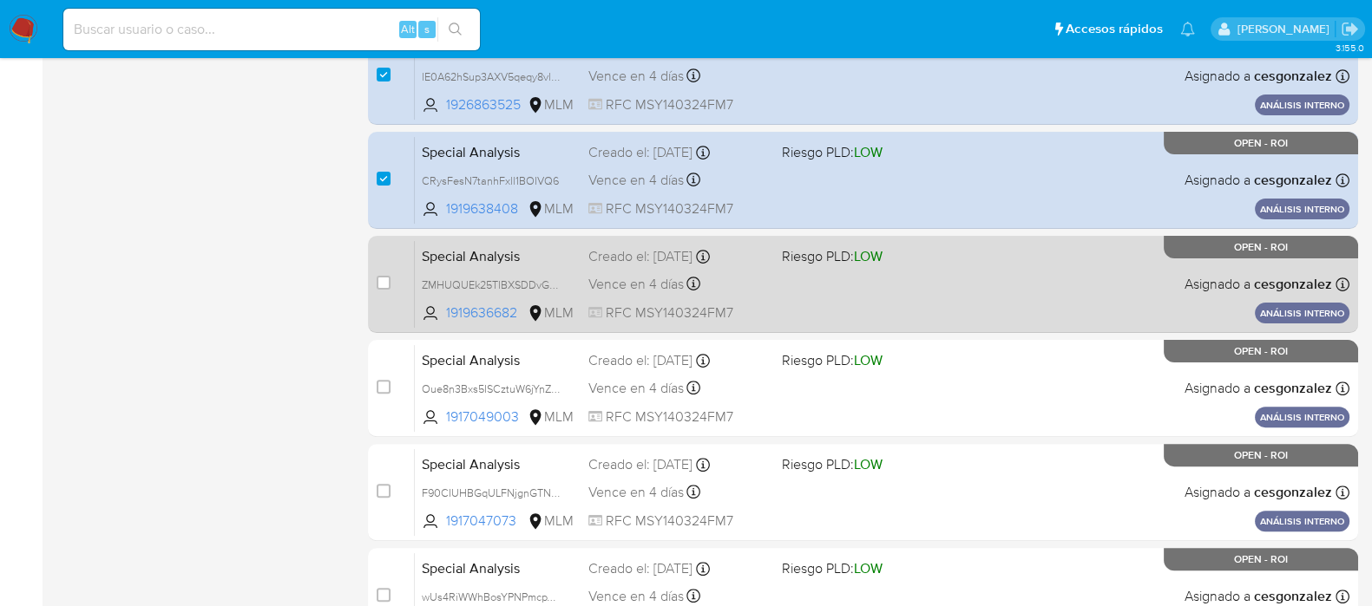
click at [664, 296] on div "Special Analysis ZMHUQUEk25TlBXSDDvGbE8X5 1919636682 MLM Riesgo PLD: LOW Creado…" at bounding box center [882, 284] width 934 height 88
click at [390, 285] on input "checkbox" at bounding box center [384, 283] width 14 height 14
checkbox input "true"
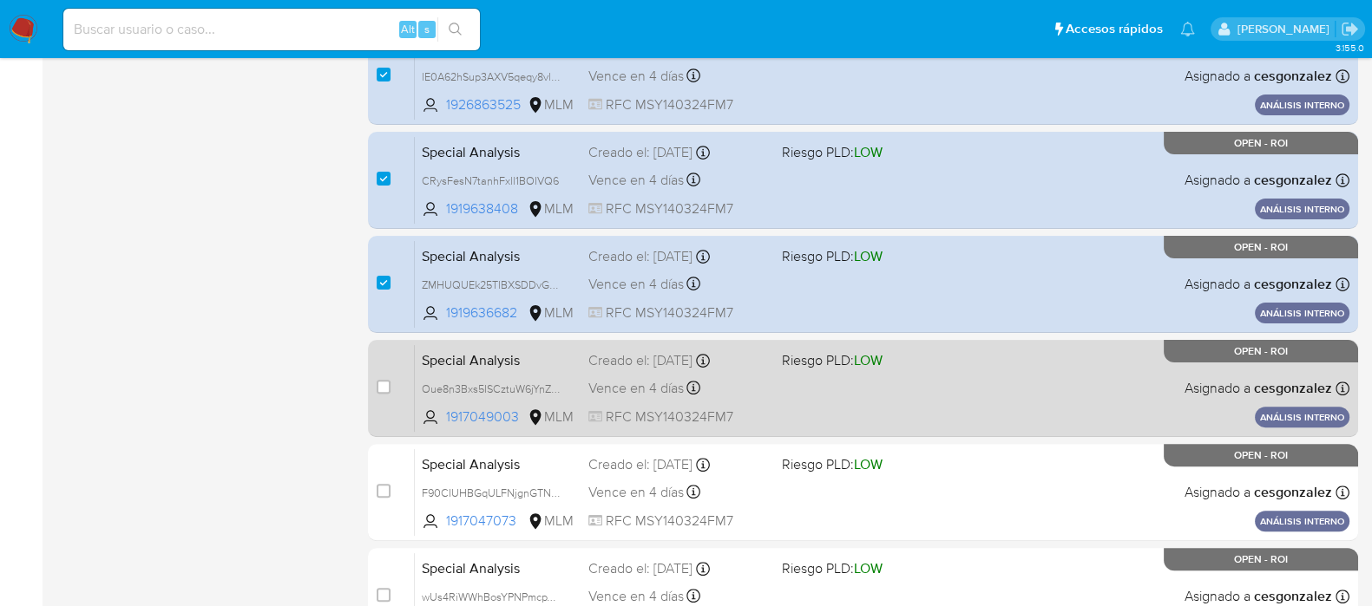
click at [598, 384] on span "Vence en 4 días" at bounding box center [635, 388] width 95 height 19
click at [389, 390] on input "checkbox" at bounding box center [384, 387] width 14 height 14
checkbox input "true"
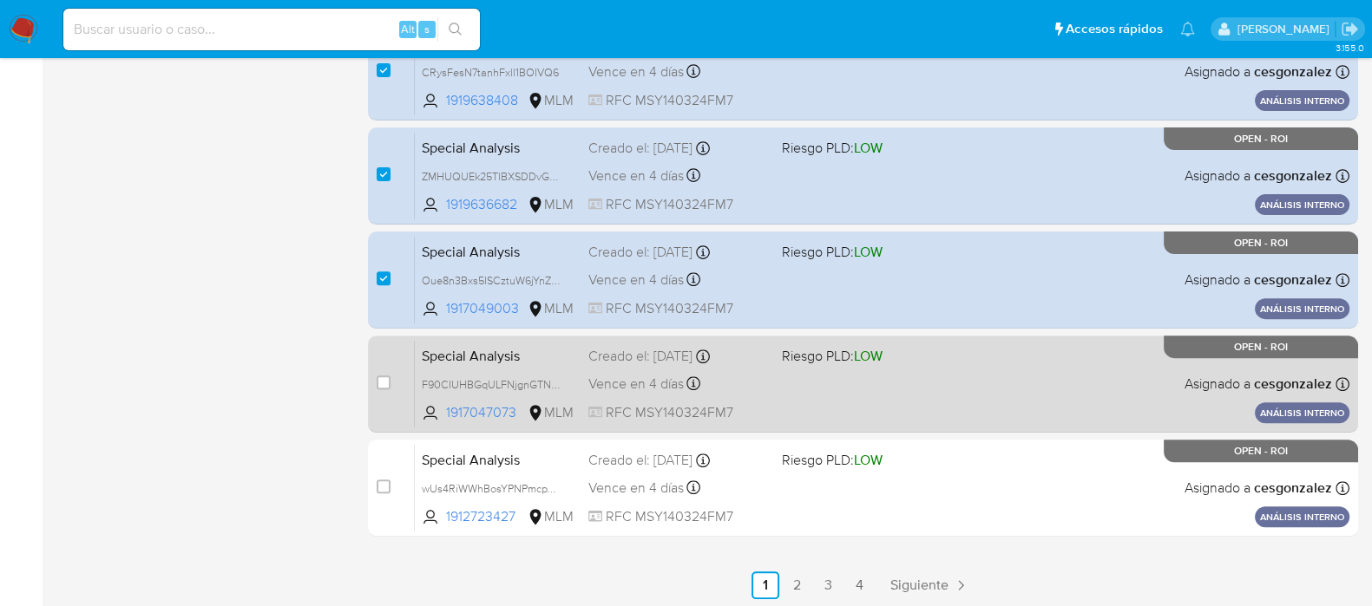
scroll to position [762, 0]
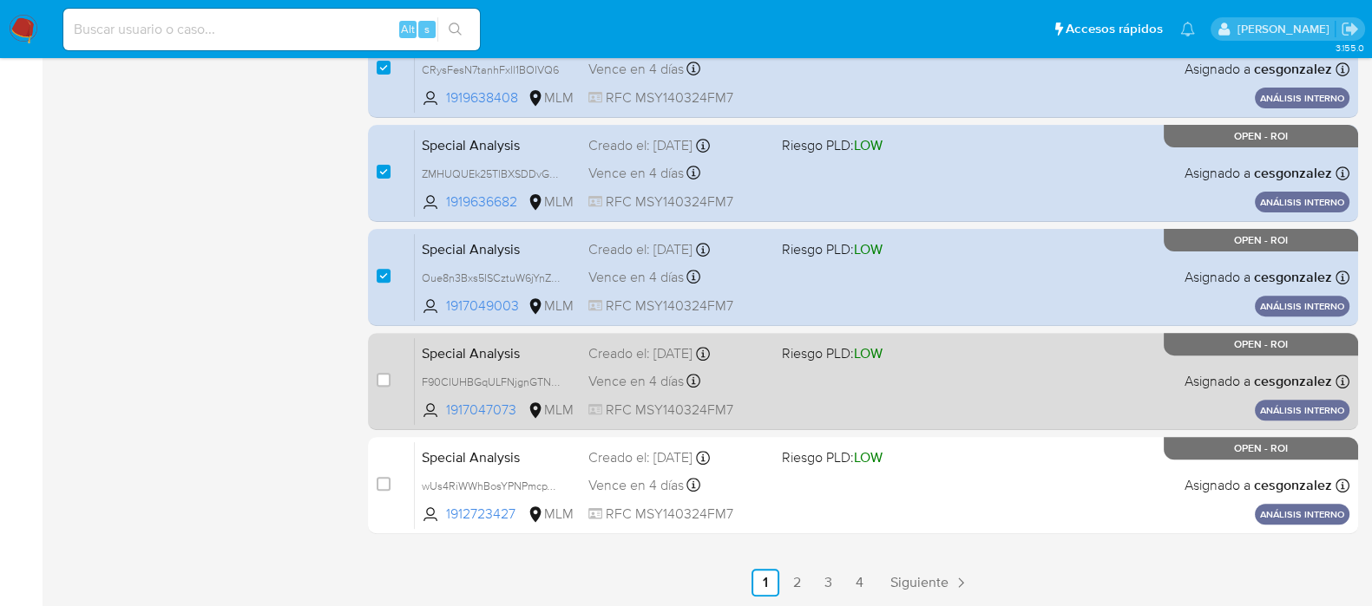
click at [649, 387] on span "Vence en 4 días" at bounding box center [635, 381] width 95 height 19
click at [384, 380] on input "checkbox" at bounding box center [384, 380] width 14 height 14
checkbox input "true"
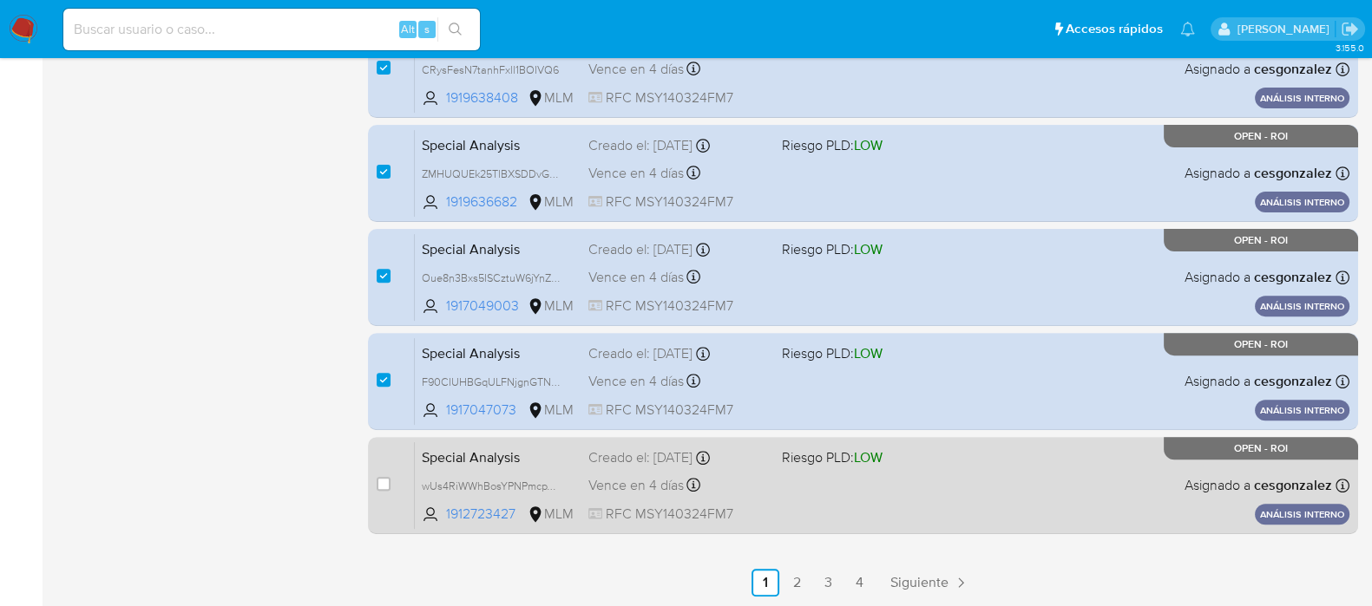
click at [606, 483] on span "Vence en 4 días" at bounding box center [635, 485] width 95 height 19
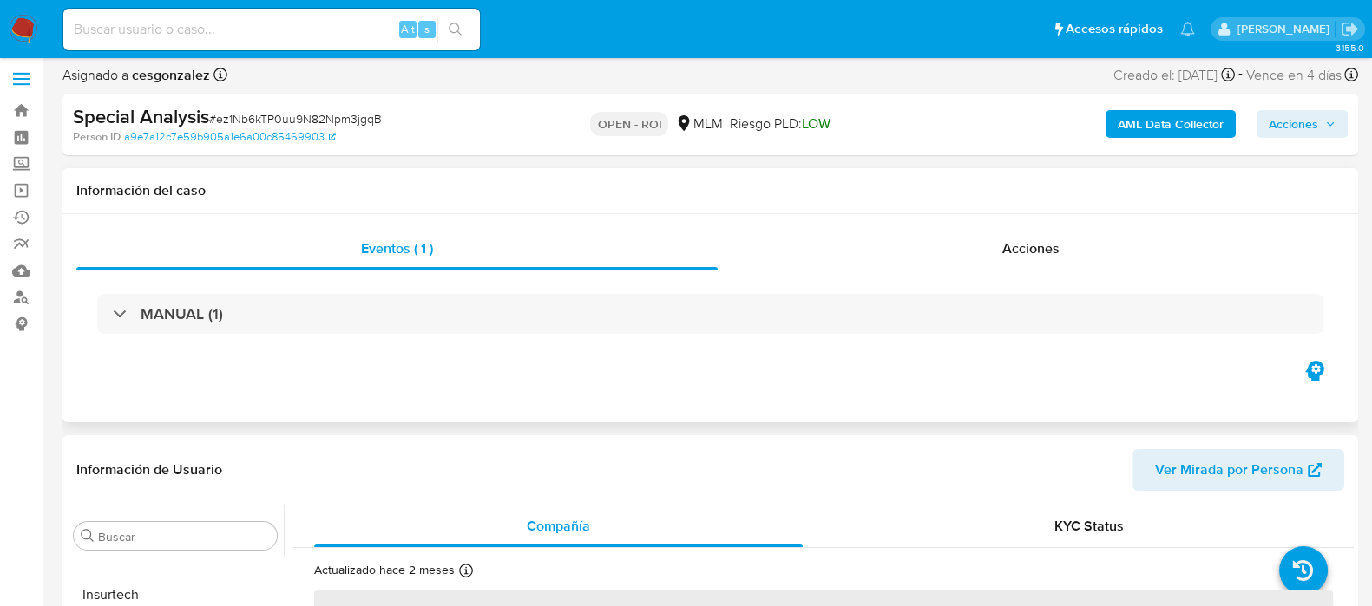
scroll to position [108, 0]
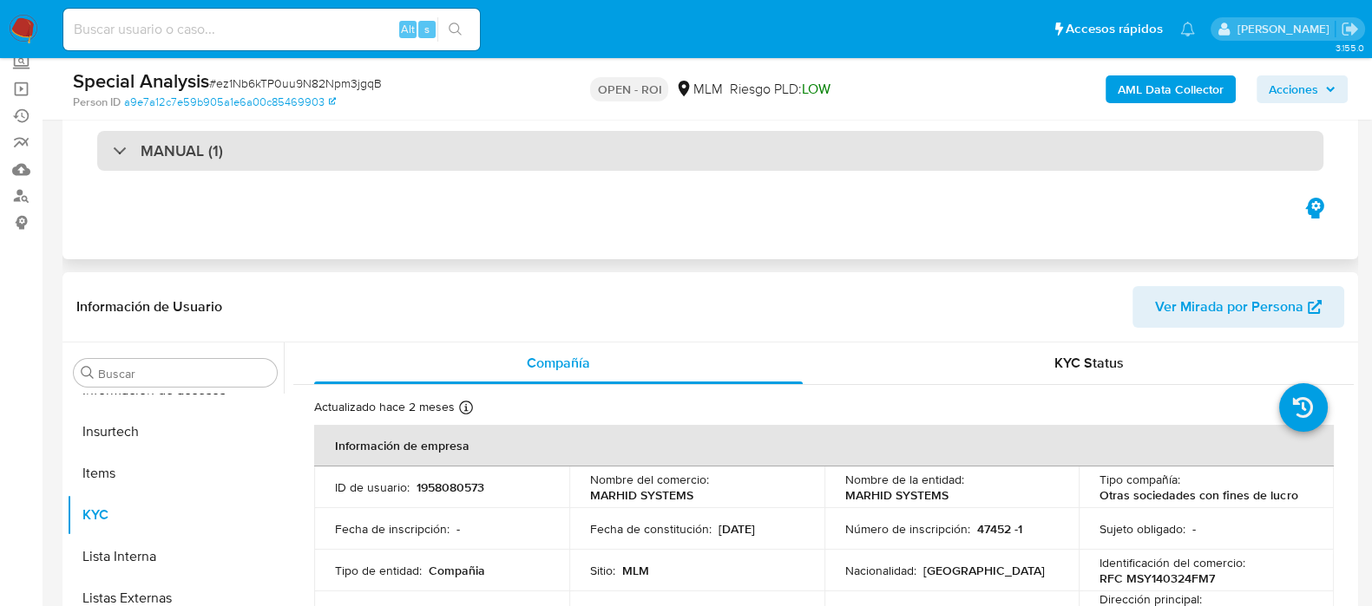
select select "10"
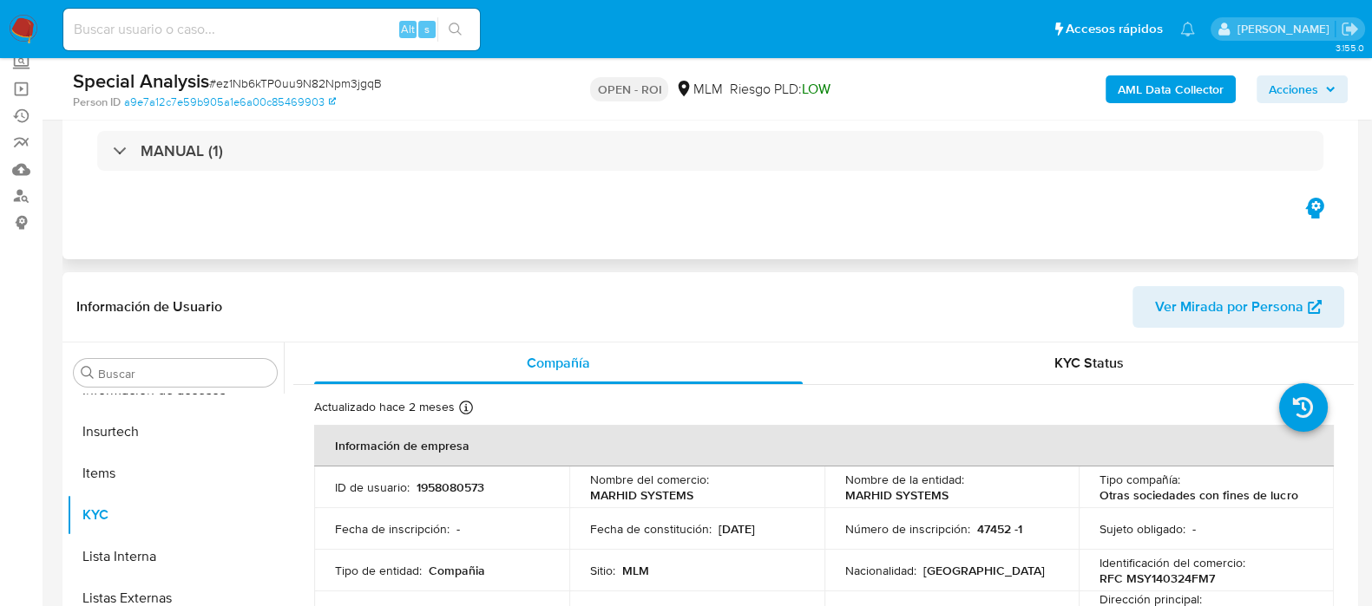
scroll to position [0, 0]
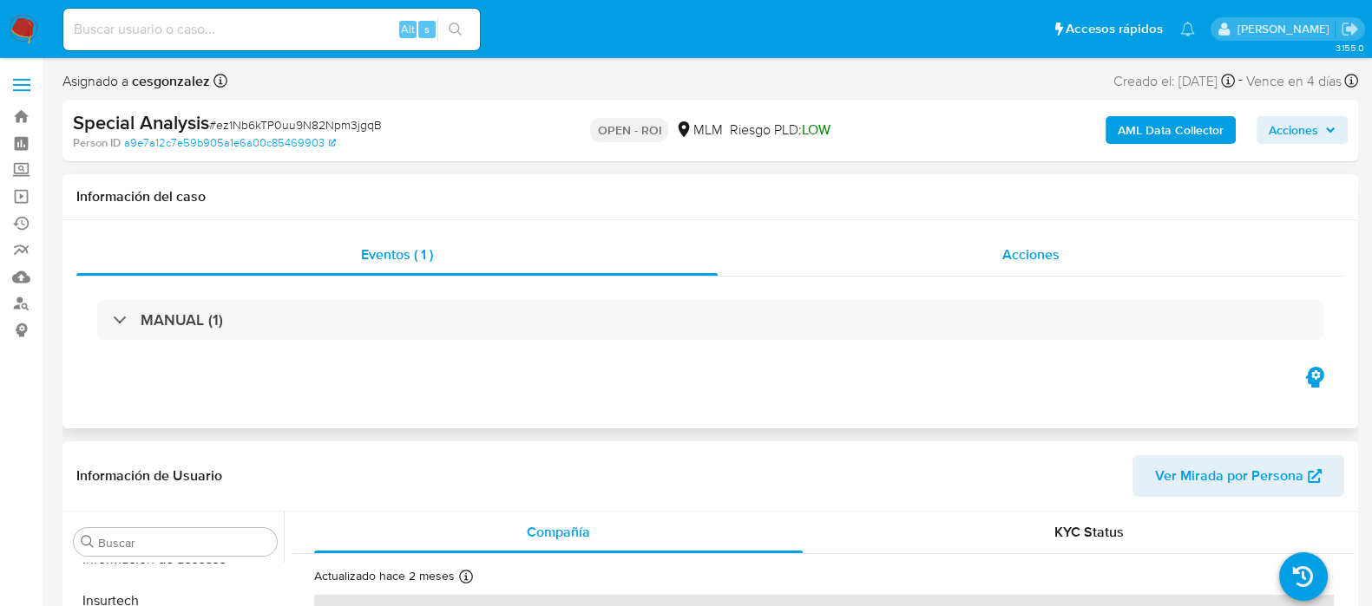
click at [1027, 255] on span "Acciones" at bounding box center [1030, 255] width 57 height 20
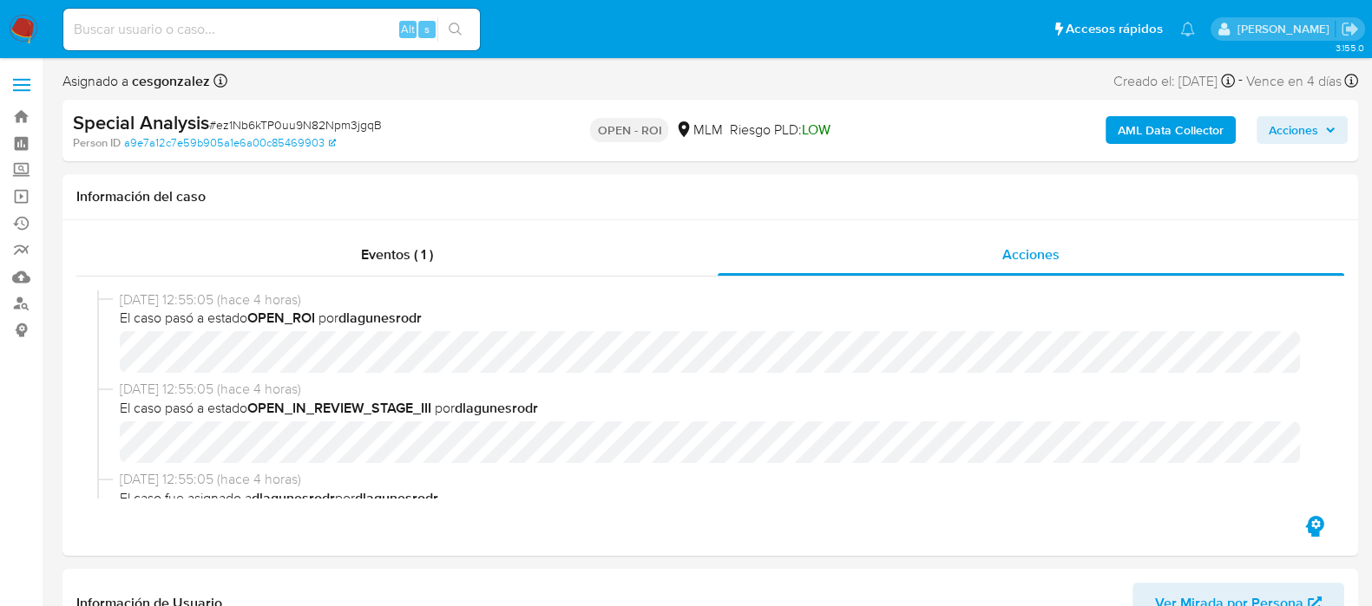
click at [1307, 117] on span "Acciones" at bounding box center [1292, 130] width 49 height 28
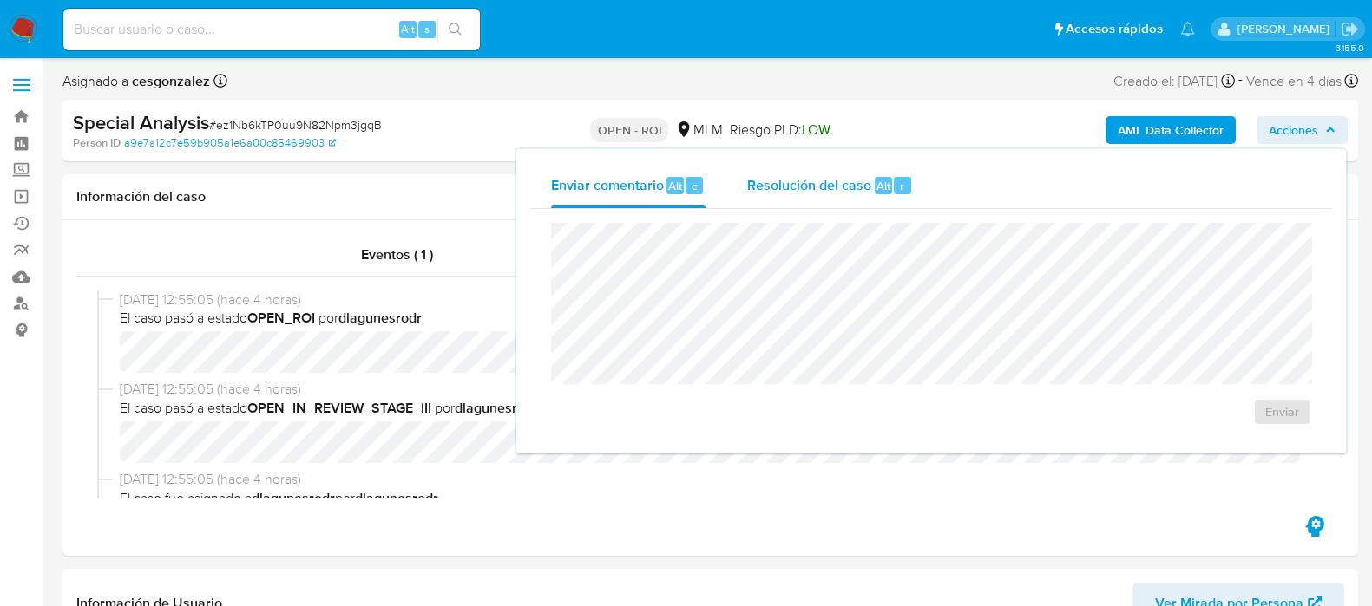
click at [867, 195] on div "Resolución del caso Alt r" at bounding box center [830, 185] width 166 height 45
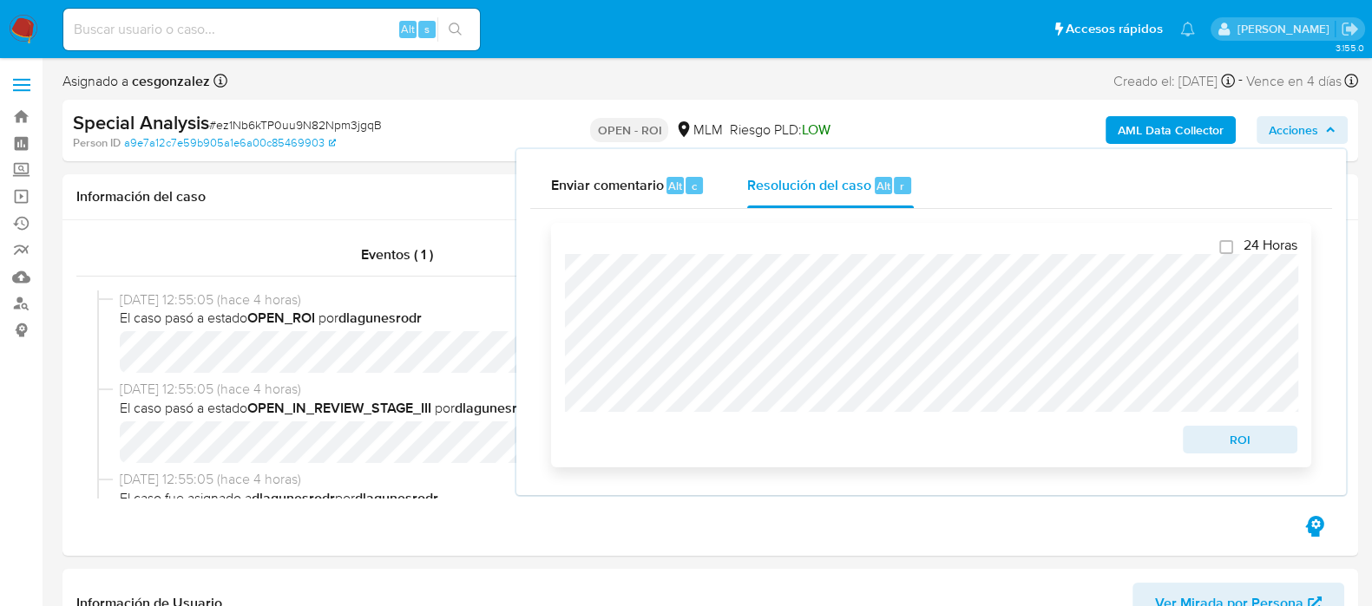
click at [1281, 442] on span "ROI" at bounding box center [1240, 440] width 90 height 24
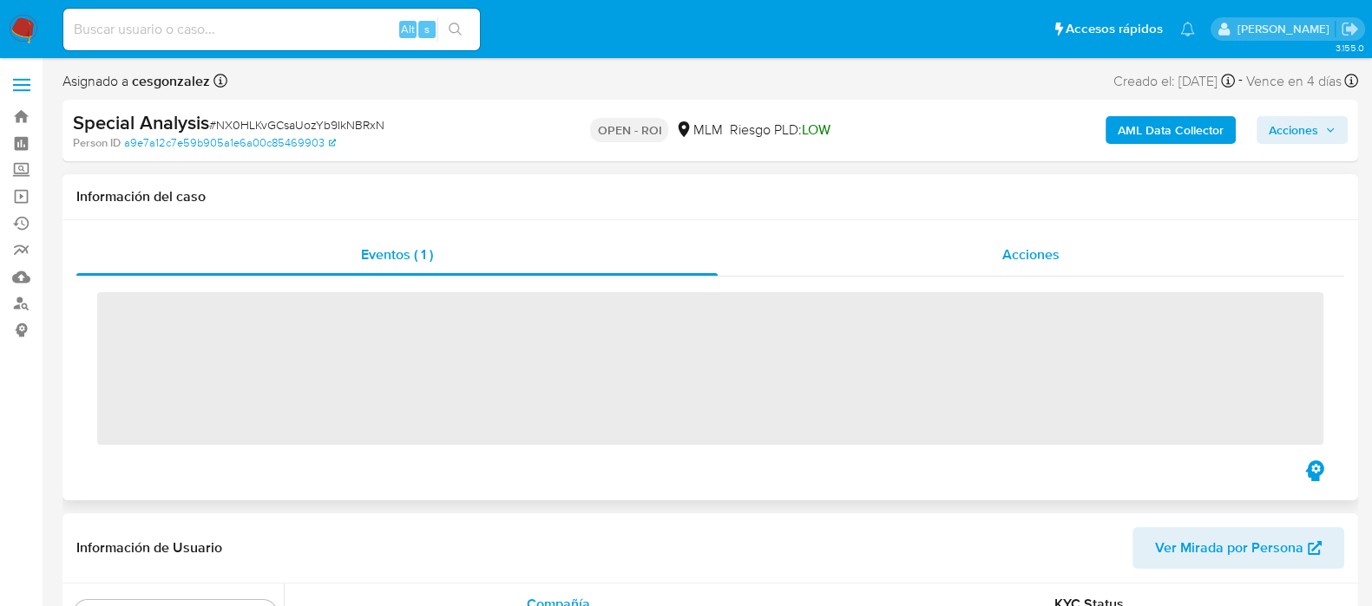
scroll to position [732, 0]
click at [1059, 252] on div "Acciones" at bounding box center [1030, 255] width 626 height 42
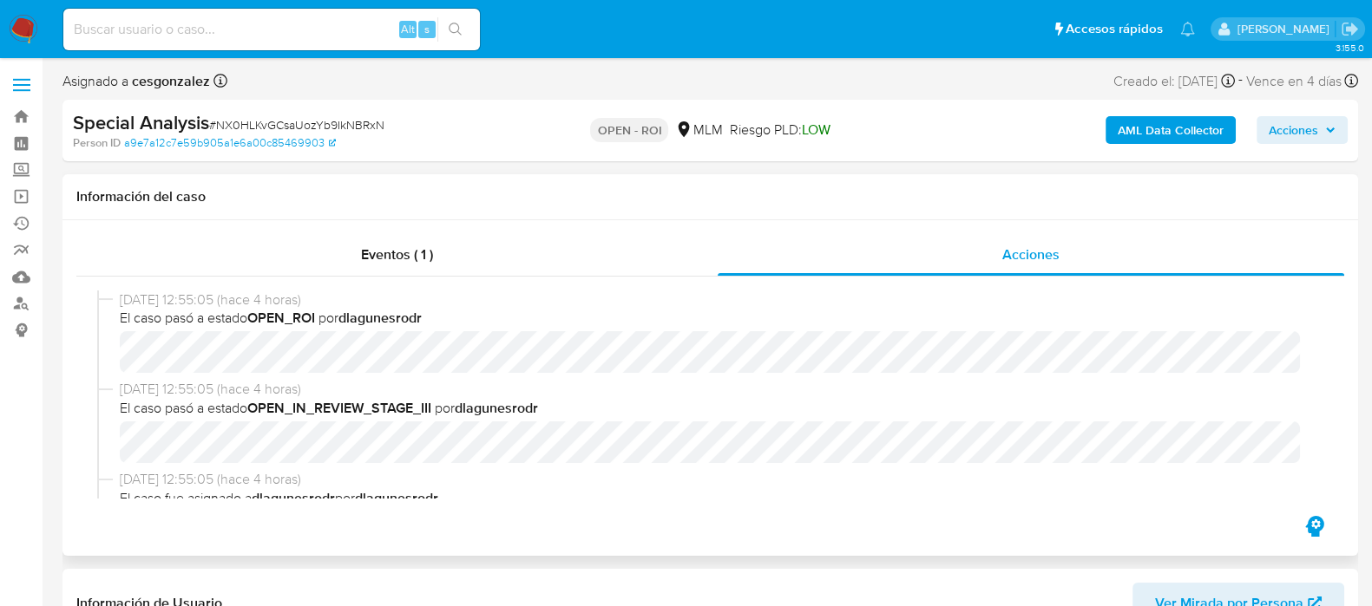
select select "10"
click at [1319, 132] on span "Acciones" at bounding box center [1301, 130] width 67 height 24
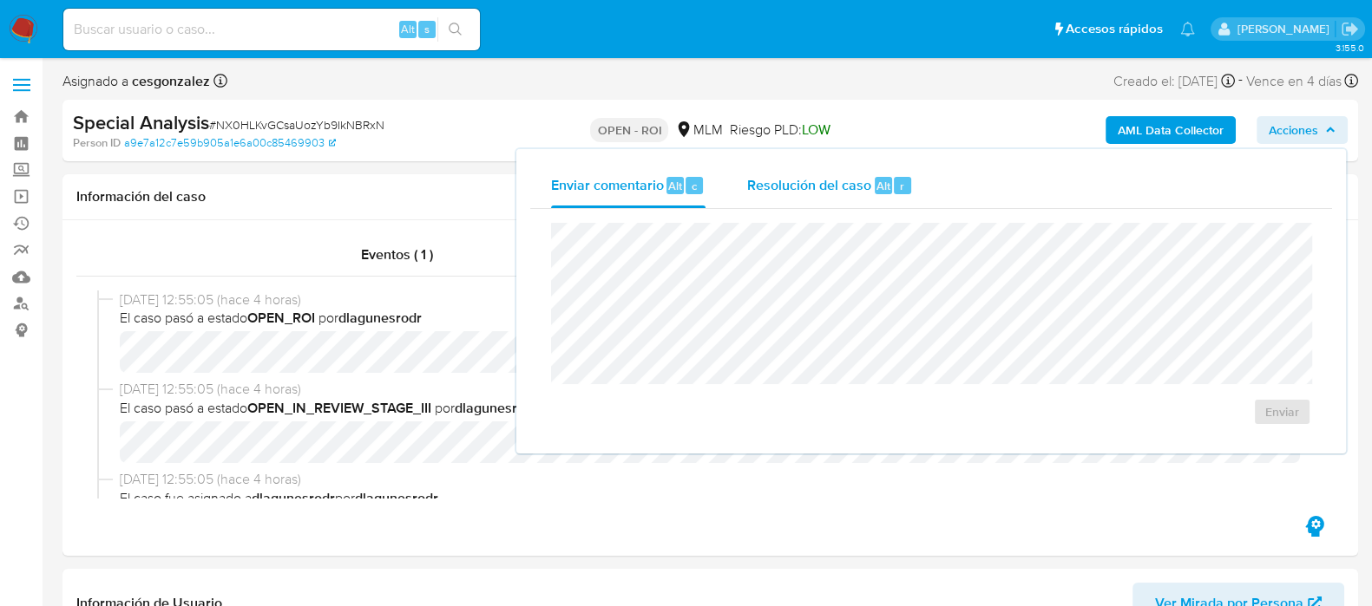
click at [795, 193] on span "Resolución del caso" at bounding box center [809, 185] width 124 height 20
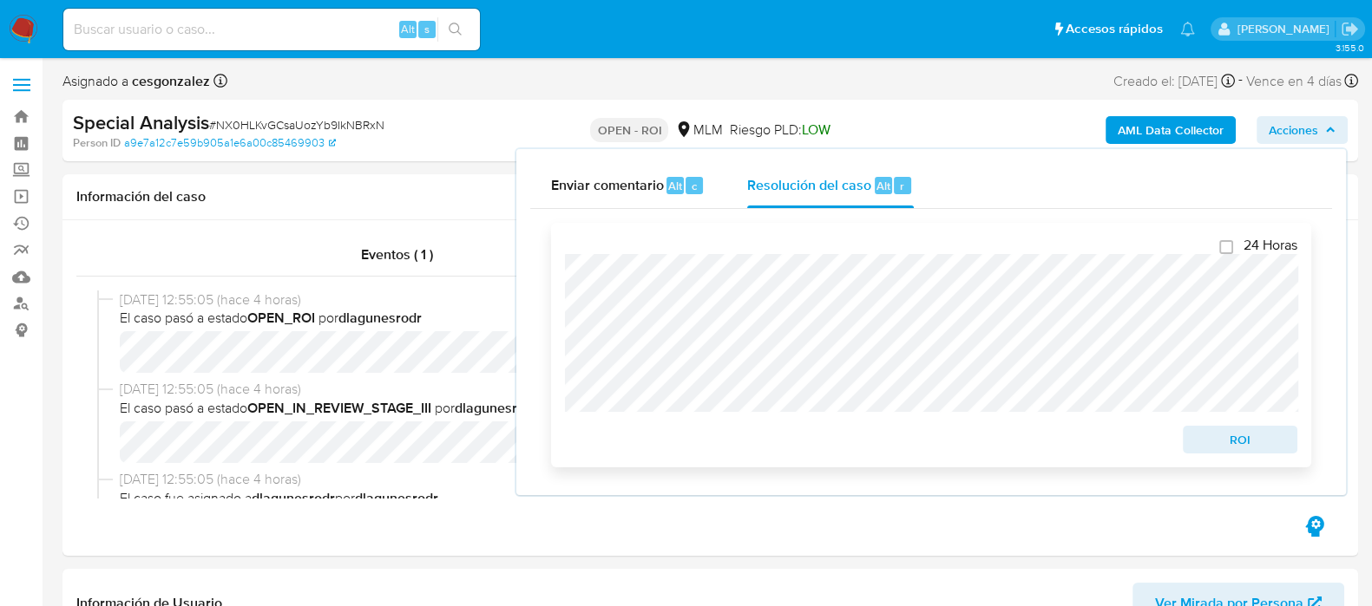
click at [1236, 444] on span "ROI" at bounding box center [1240, 440] width 90 height 24
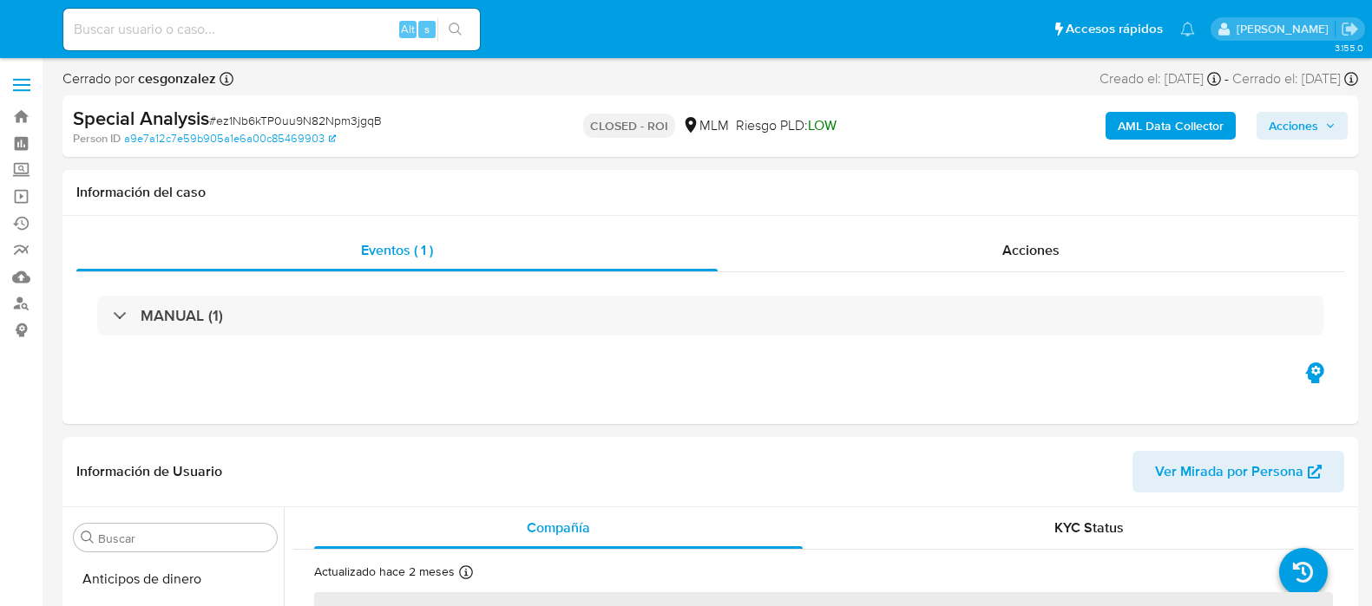
select select "10"
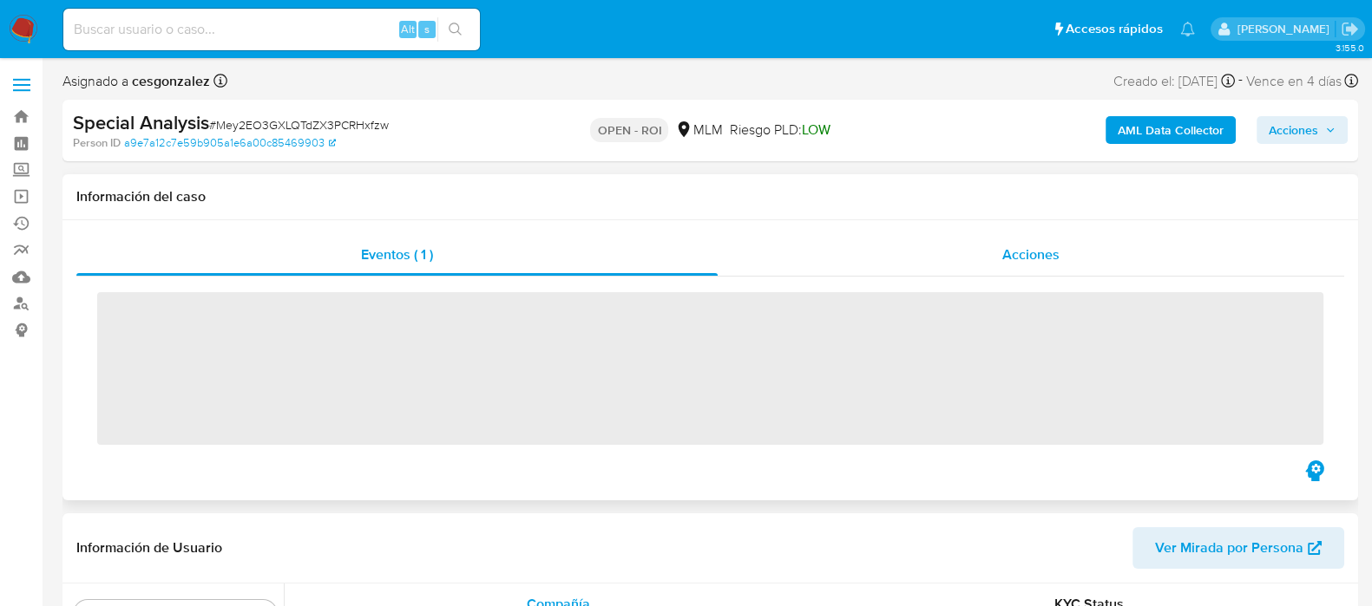
scroll to position [732, 0]
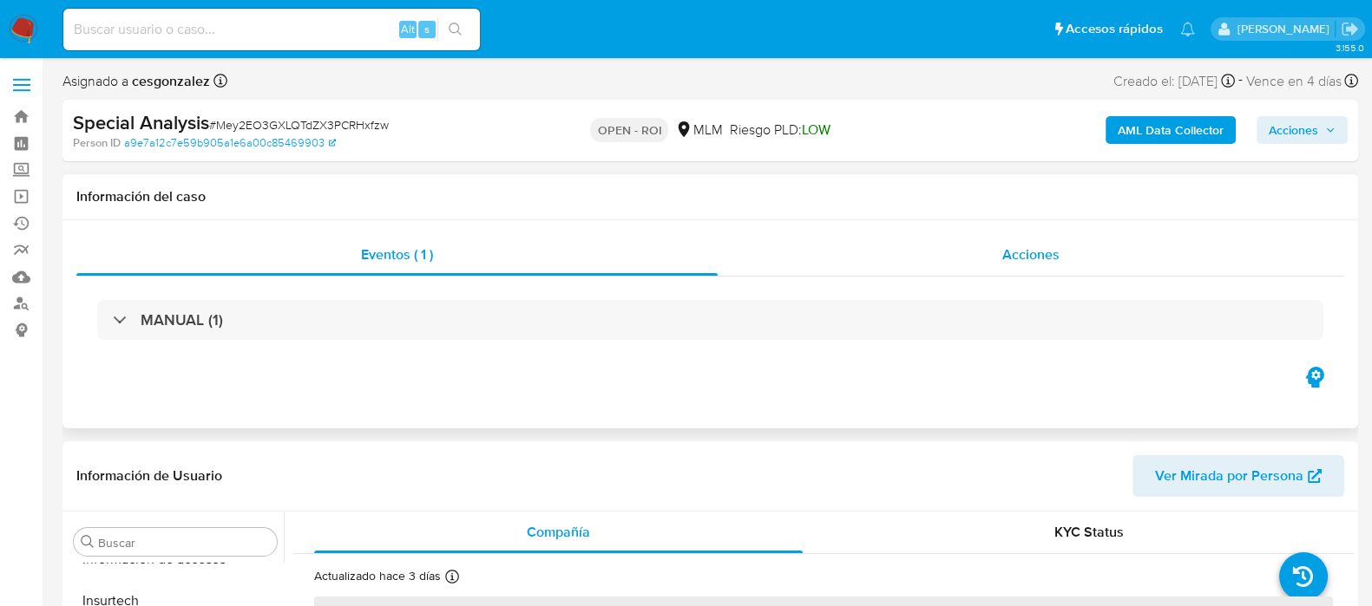
click at [961, 260] on div "Acciones" at bounding box center [1030, 255] width 626 height 42
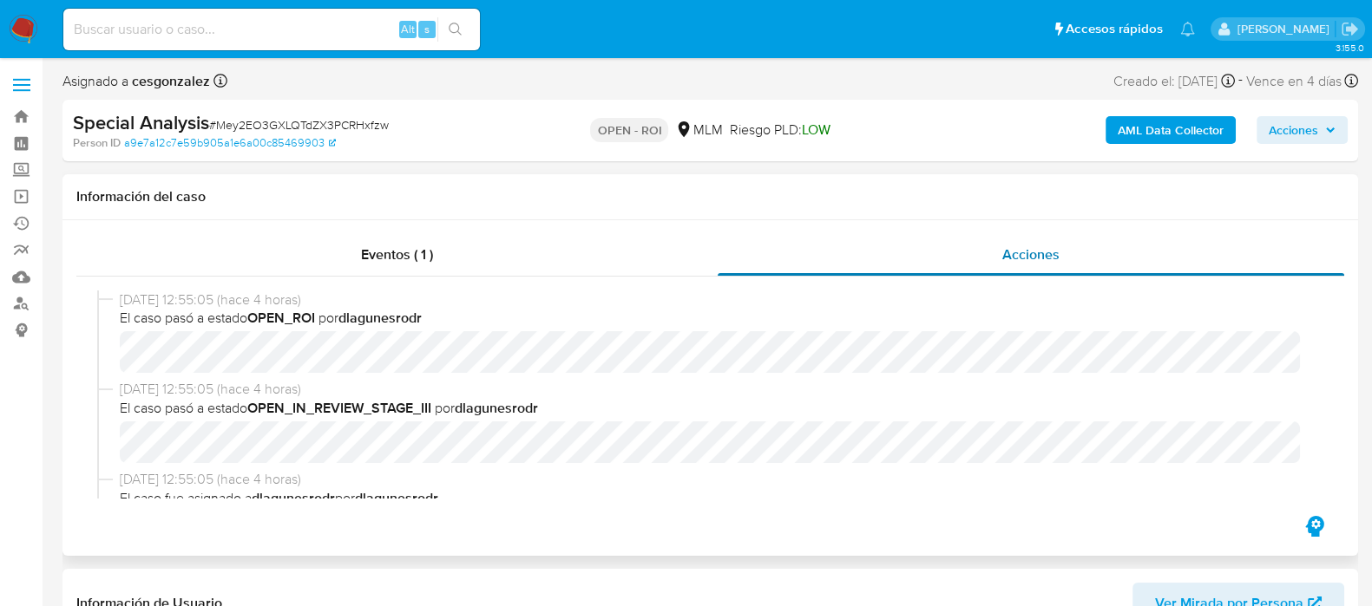
select select "10"
drag, startPoint x: 1320, startPoint y: 127, endPoint x: 1270, endPoint y: 143, distance: 52.1
click at [1319, 127] on span "Acciones" at bounding box center [1301, 130] width 67 height 24
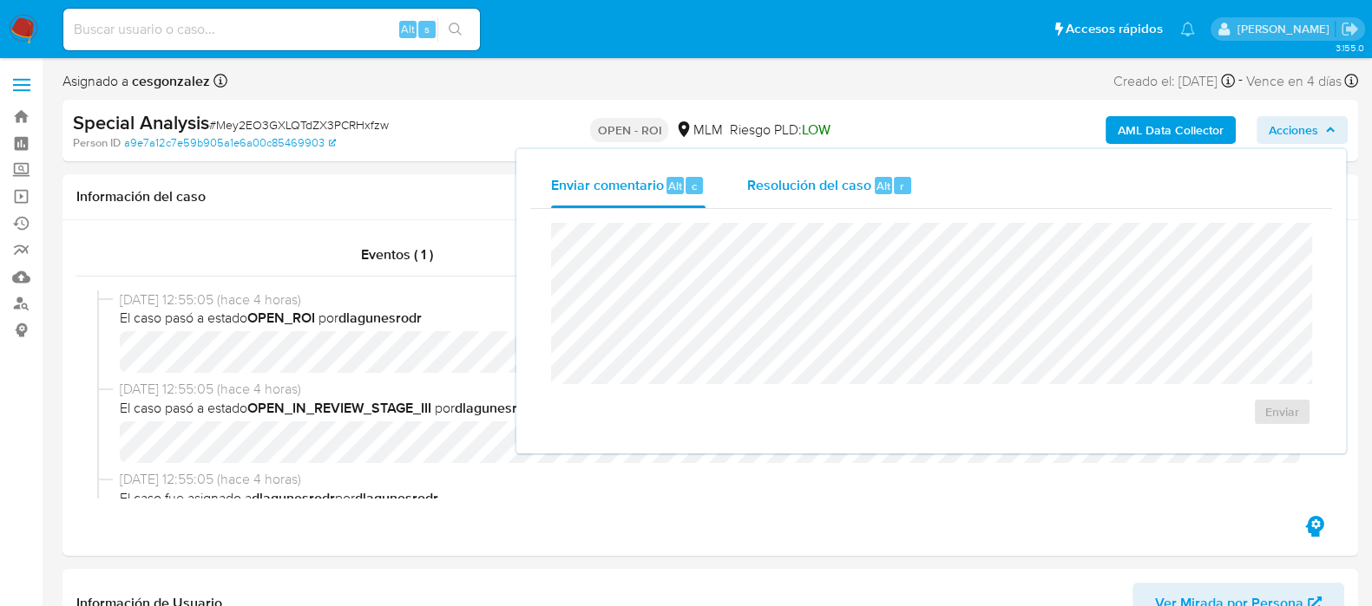
click at [810, 193] on span "Resolución del caso" at bounding box center [809, 185] width 124 height 20
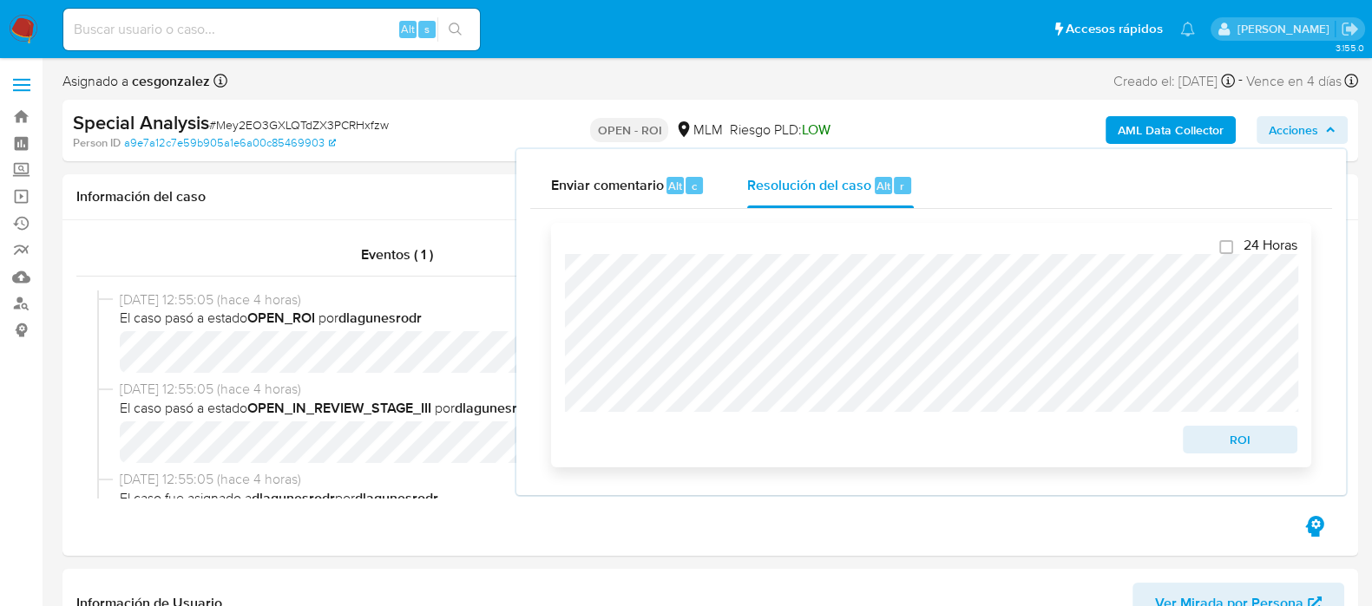
click at [1260, 452] on span "ROI" at bounding box center [1240, 440] width 90 height 24
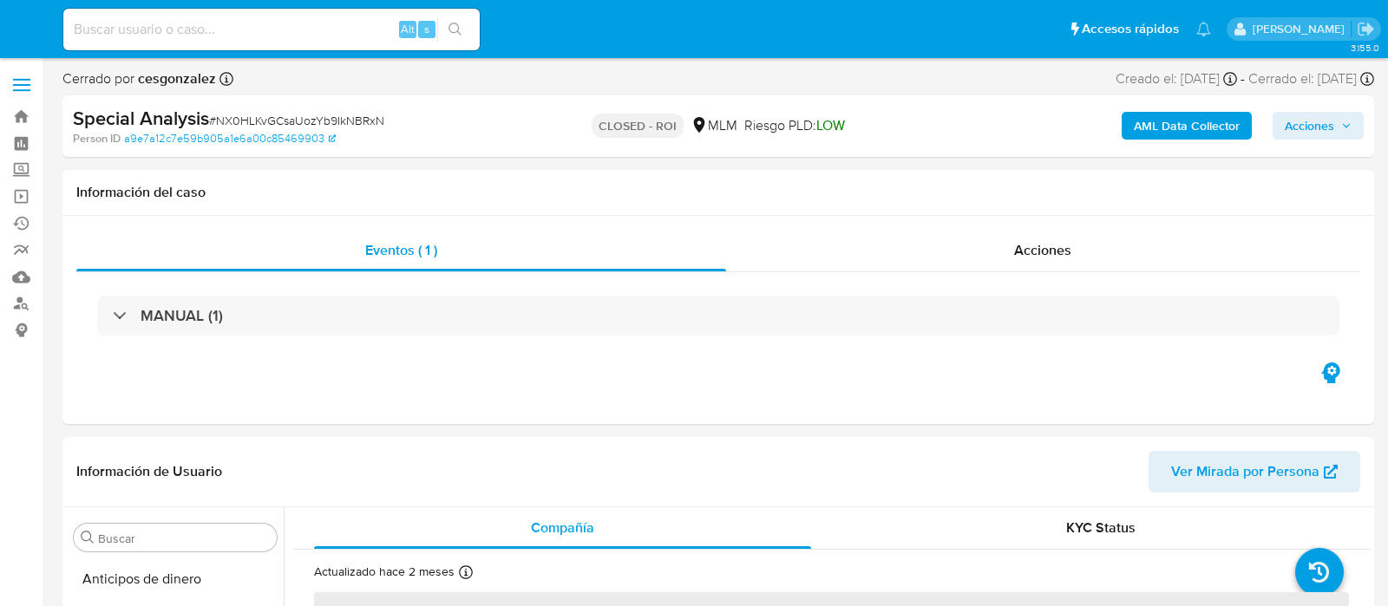
select select "10"
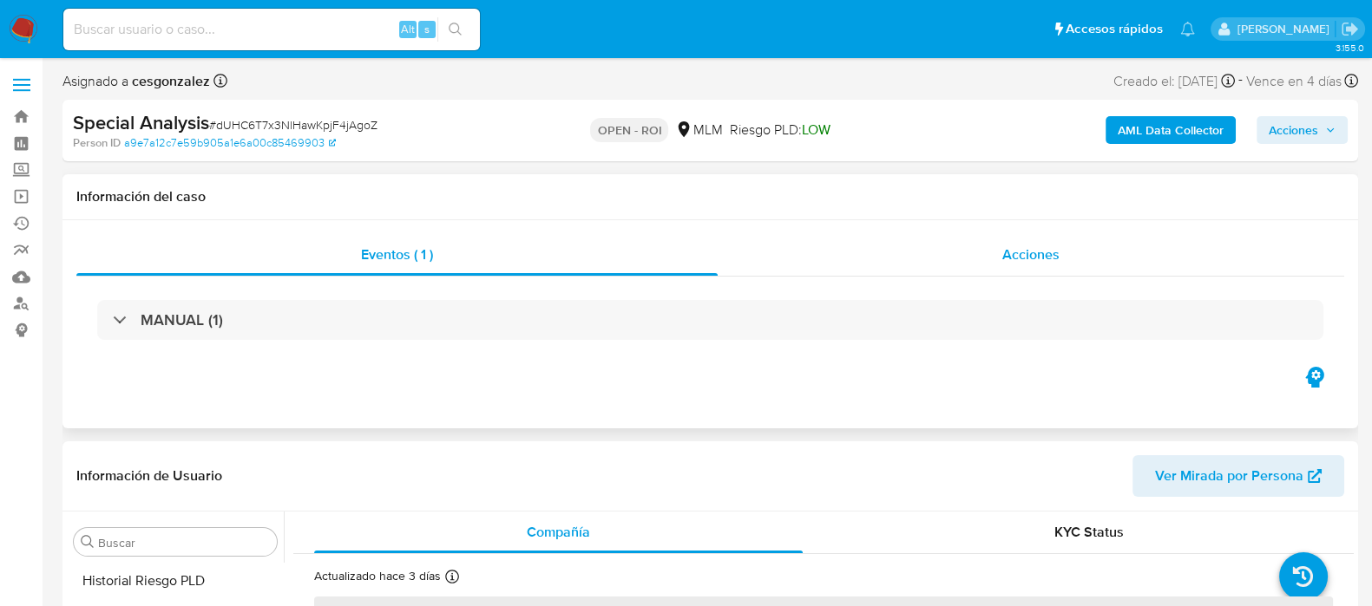
scroll to position [732, 0]
click at [1048, 252] on span "Acciones" at bounding box center [1030, 255] width 57 height 20
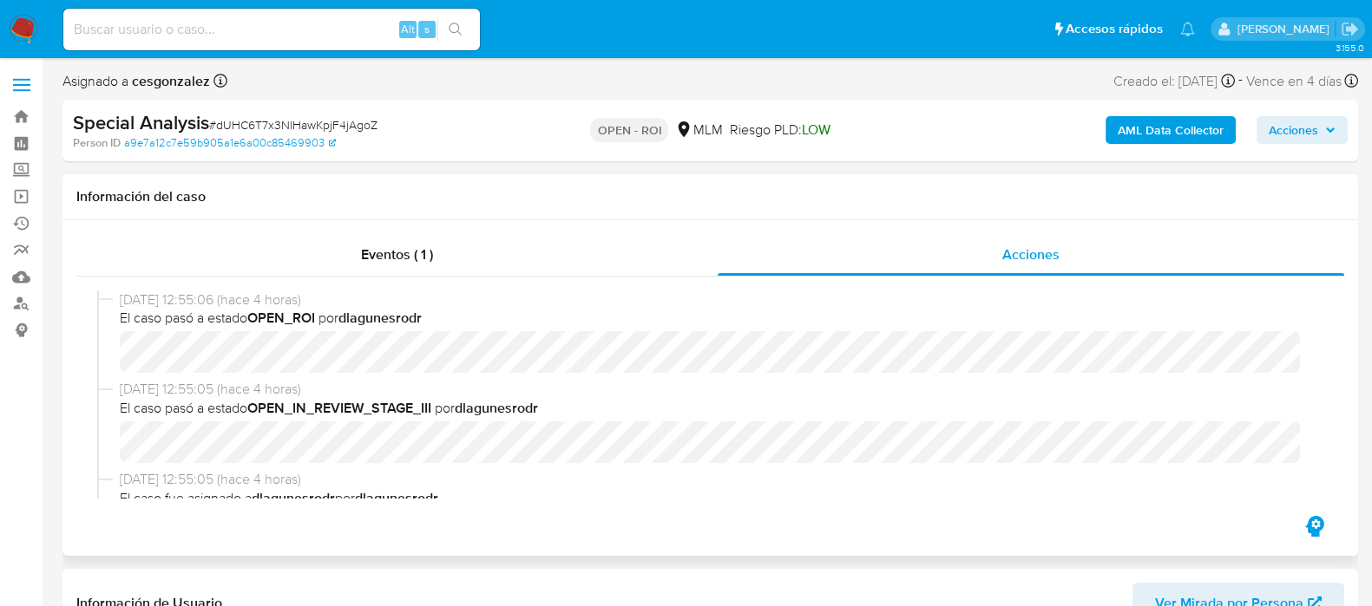
select select "10"
click at [1323, 129] on span "Acciones" at bounding box center [1301, 130] width 67 height 24
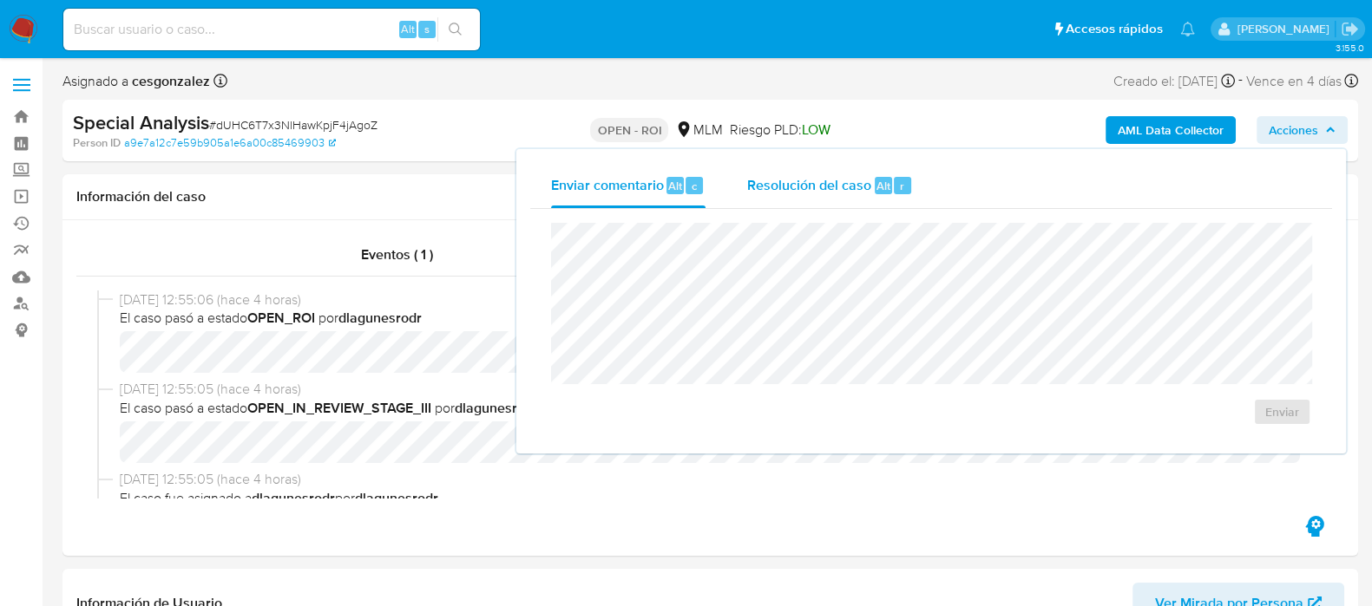
drag, startPoint x: 827, startPoint y: 179, endPoint x: 820, endPoint y: 204, distance: 26.1
click at [826, 180] on span "Resolución del caso" at bounding box center [809, 185] width 124 height 20
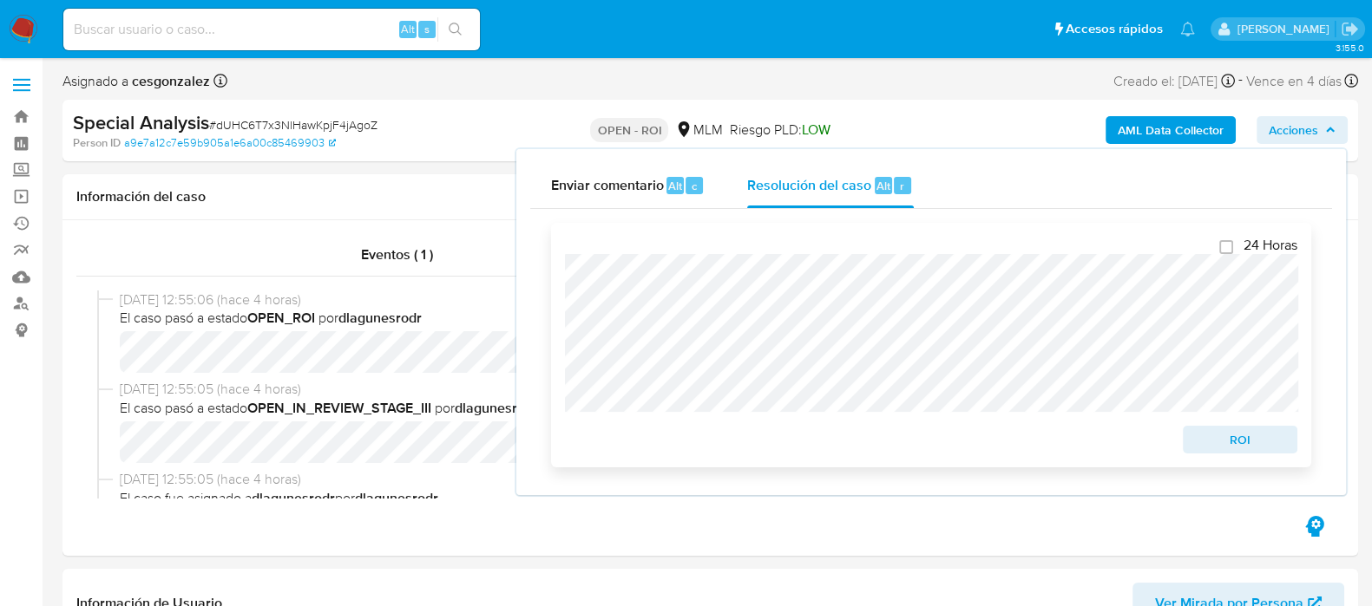
click at [1250, 446] on span "ROI" at bounding box center [1240, 440] width 90 height 24
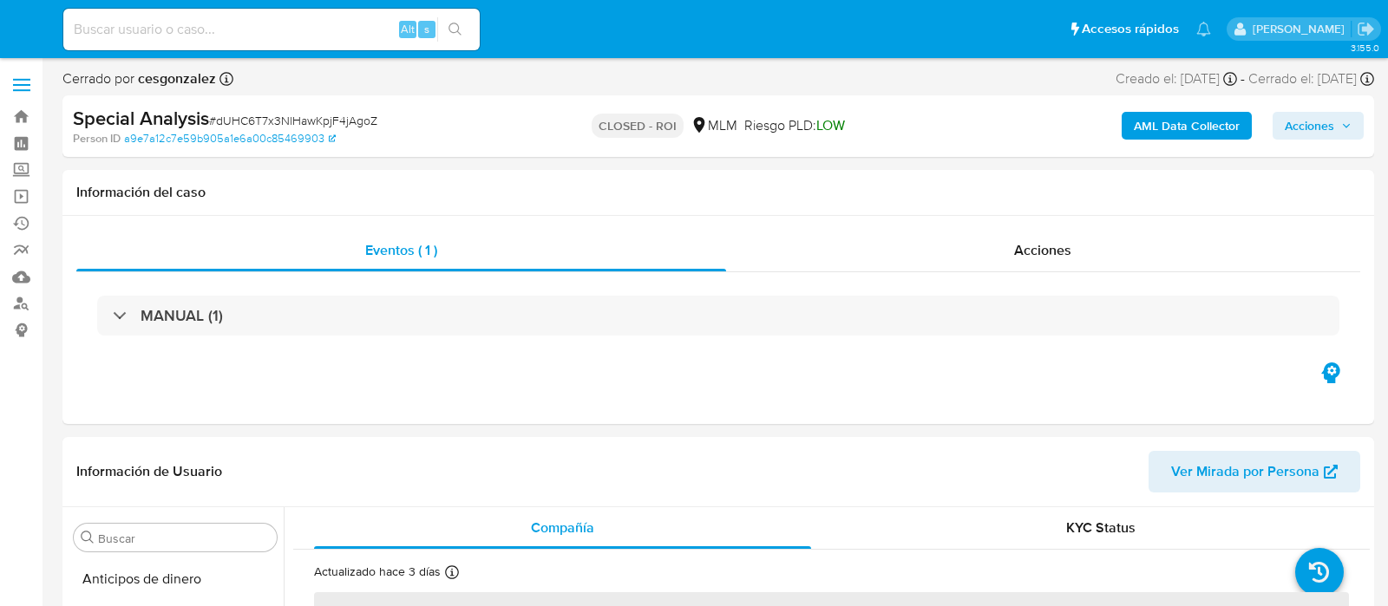
select select "10"
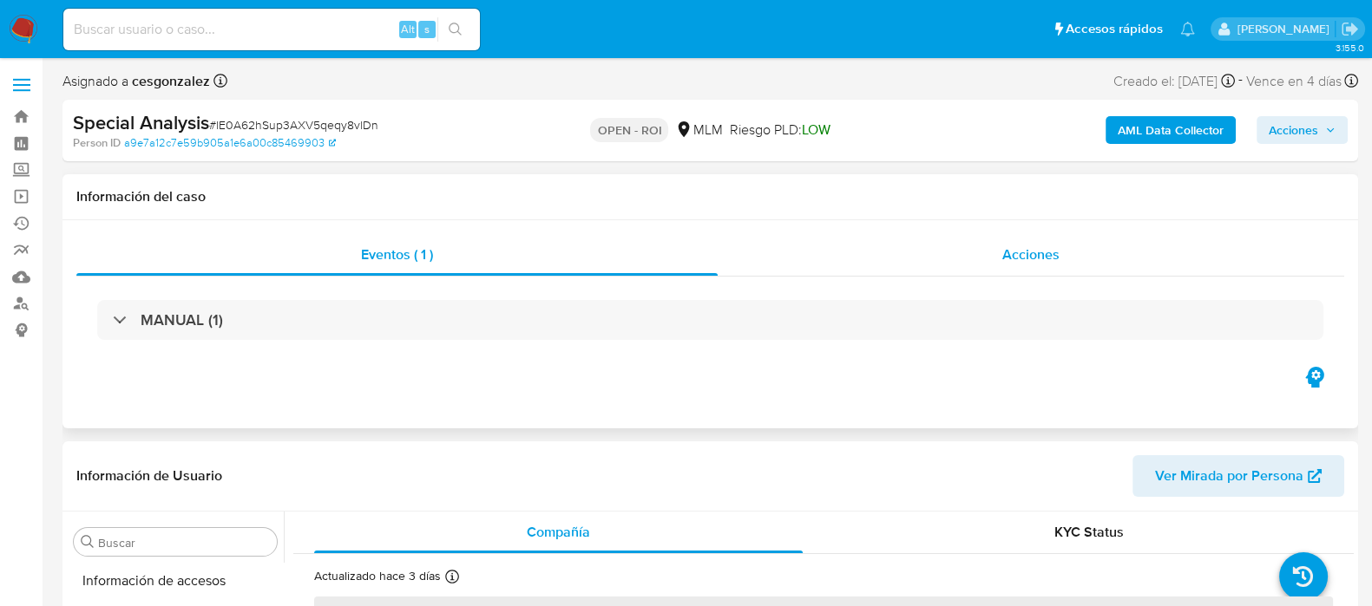
scroll to position [732, 0]
click at [1073, 259] on div "Acciones" at bounding box center [1030, 255] width 626 height 42
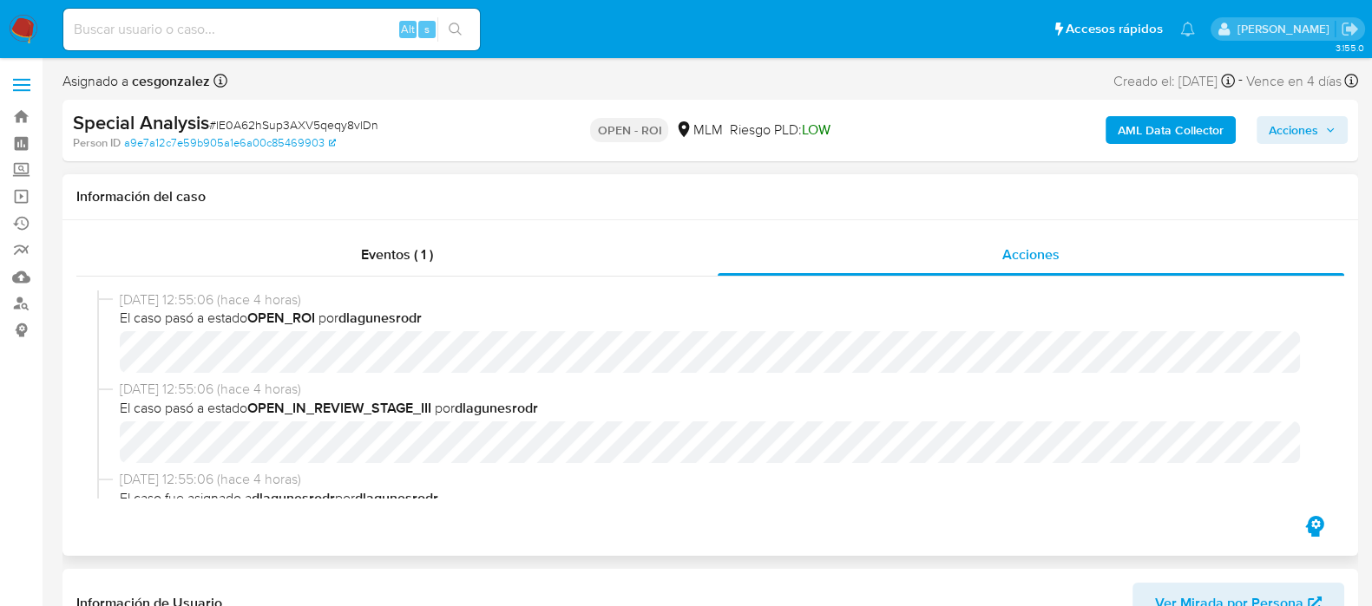
select select "10"
click at [1310, 139] on span "Acciones" at bounding box center [1292, 130] width 49 height 28
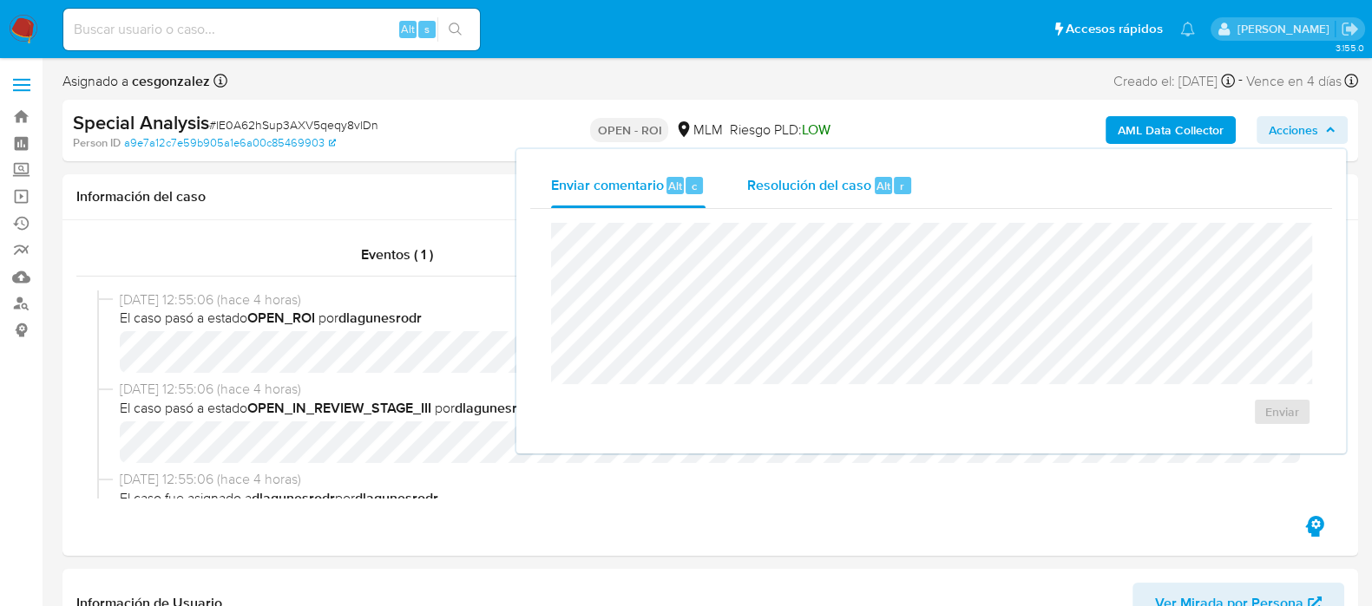
click at [776, 193] on span "Resolución del caso" at bounding box center [809, 185] width 124 height 20
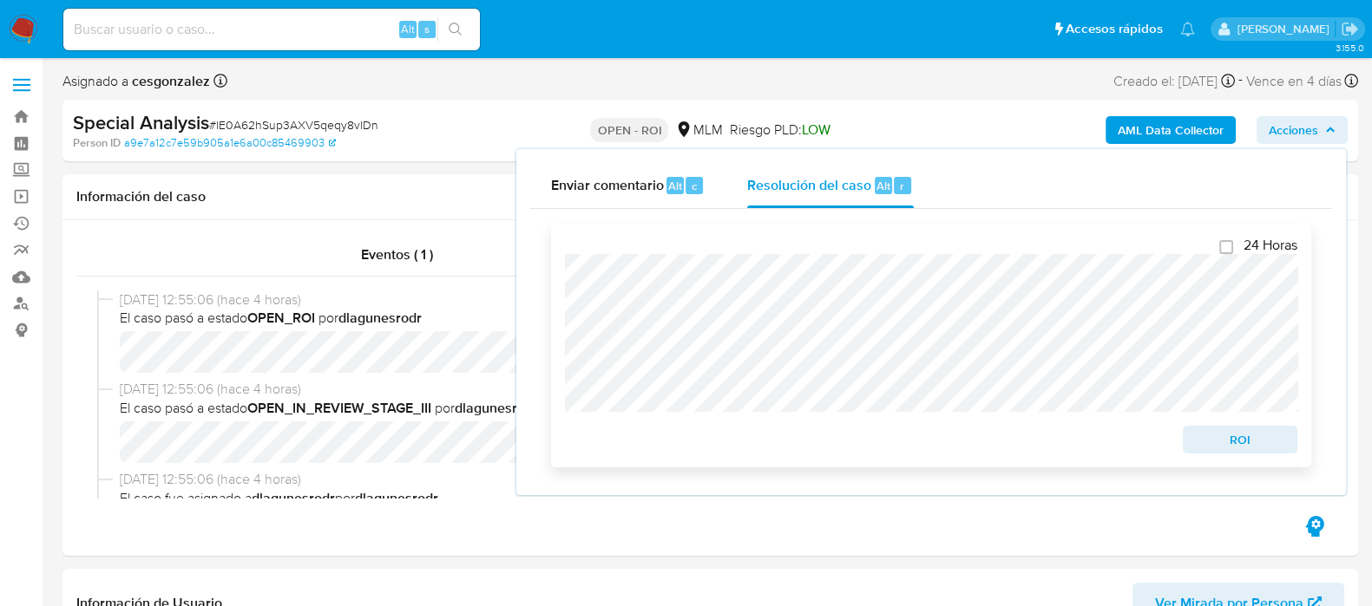
click at [1242, 431] on span "ROI" at bounding box center [1240, 440] width 90 height 24
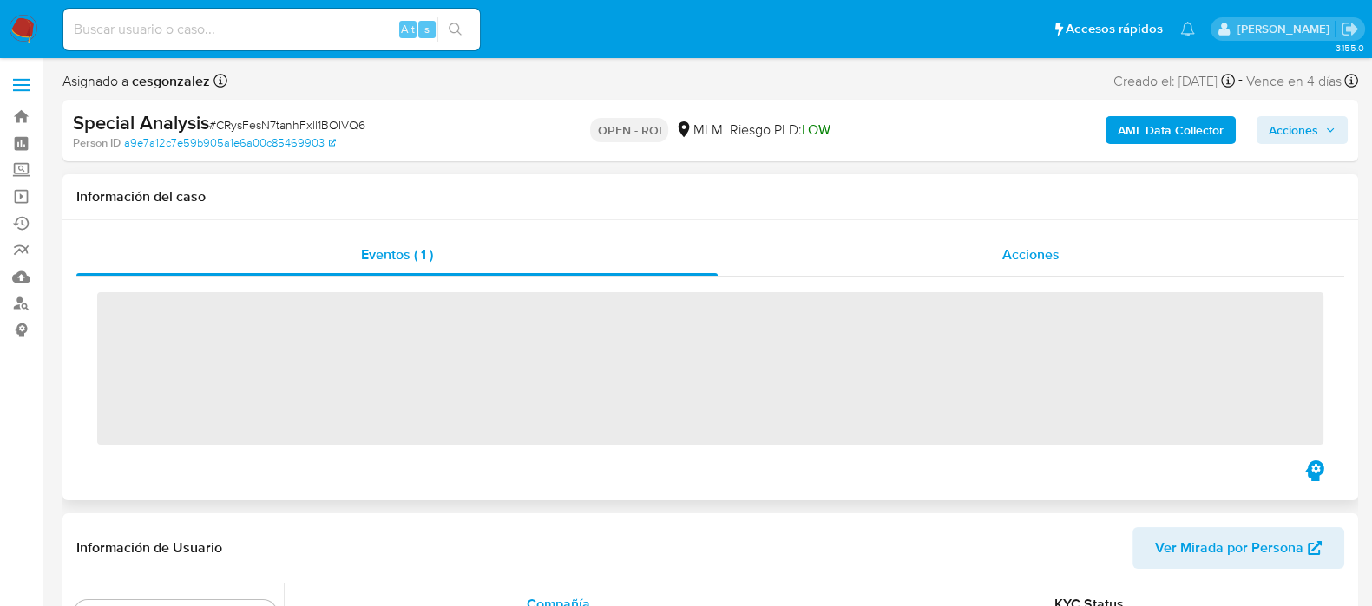
scroll to position [732, 0]
click at [1028, 258] on span "Acciones" at bounding box center [1030, 255] width 57 height 20
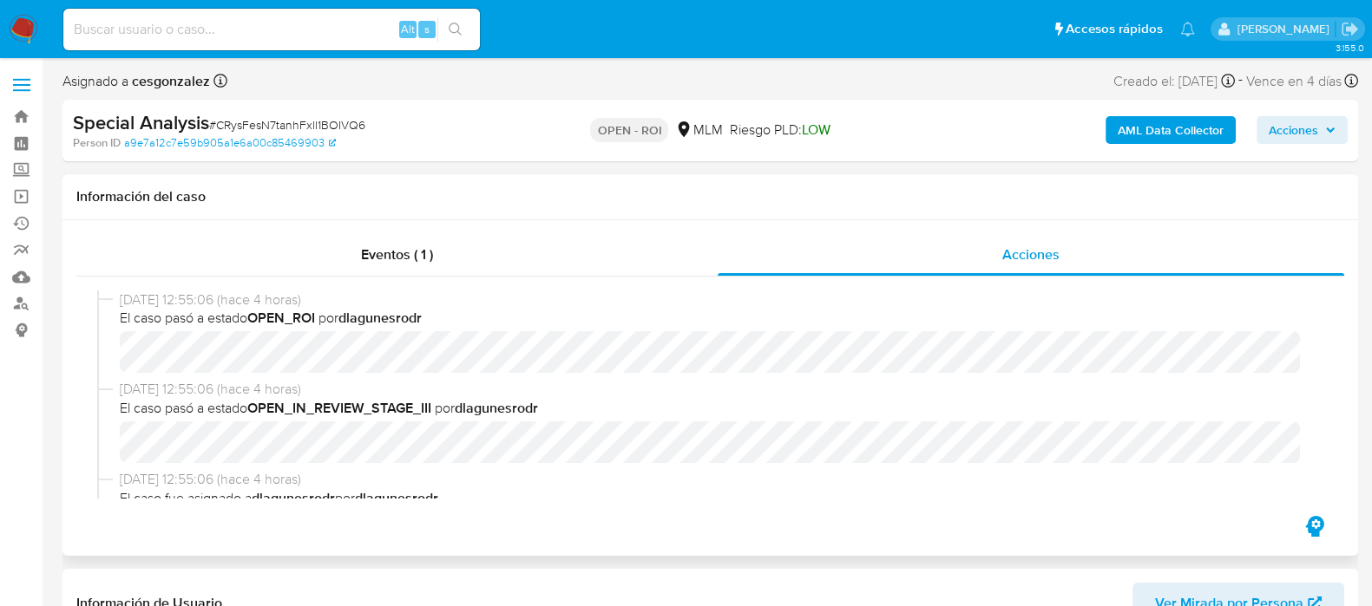
select select "10"
click at [1305, 130] on span "Acciones" at bounding box center [1292, 130] width 49 height 28
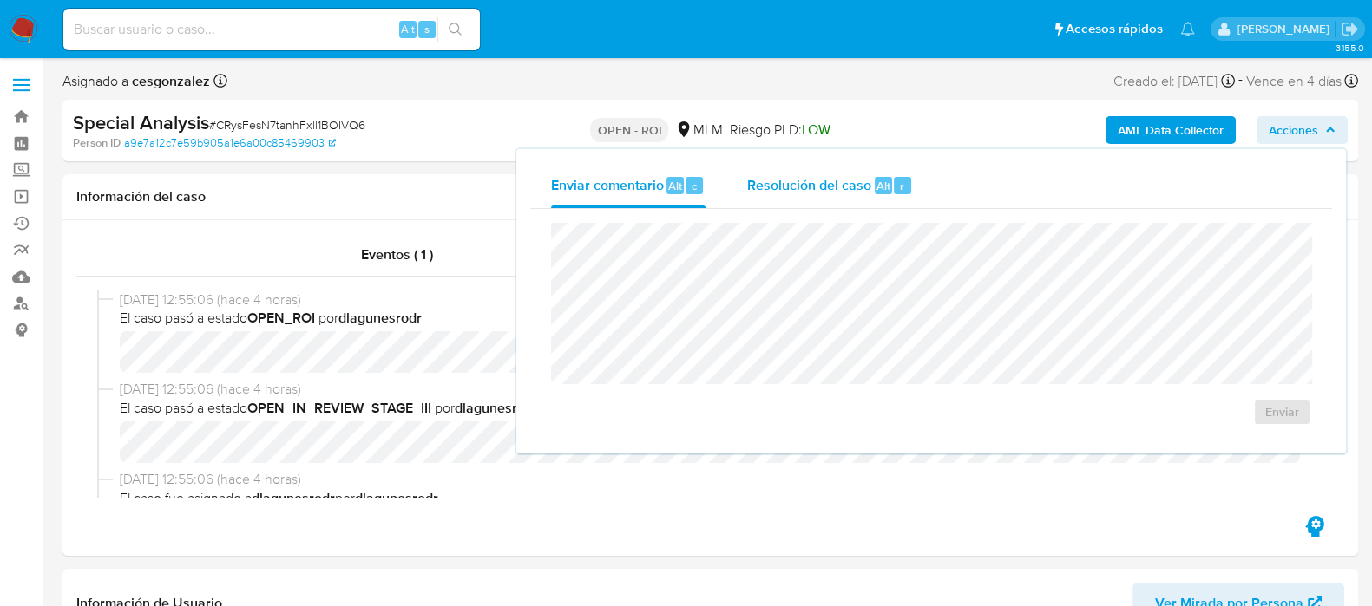
click at [851, 185] on span "Resolución del caso" at bounding box center [809, 185] width 124 height 20
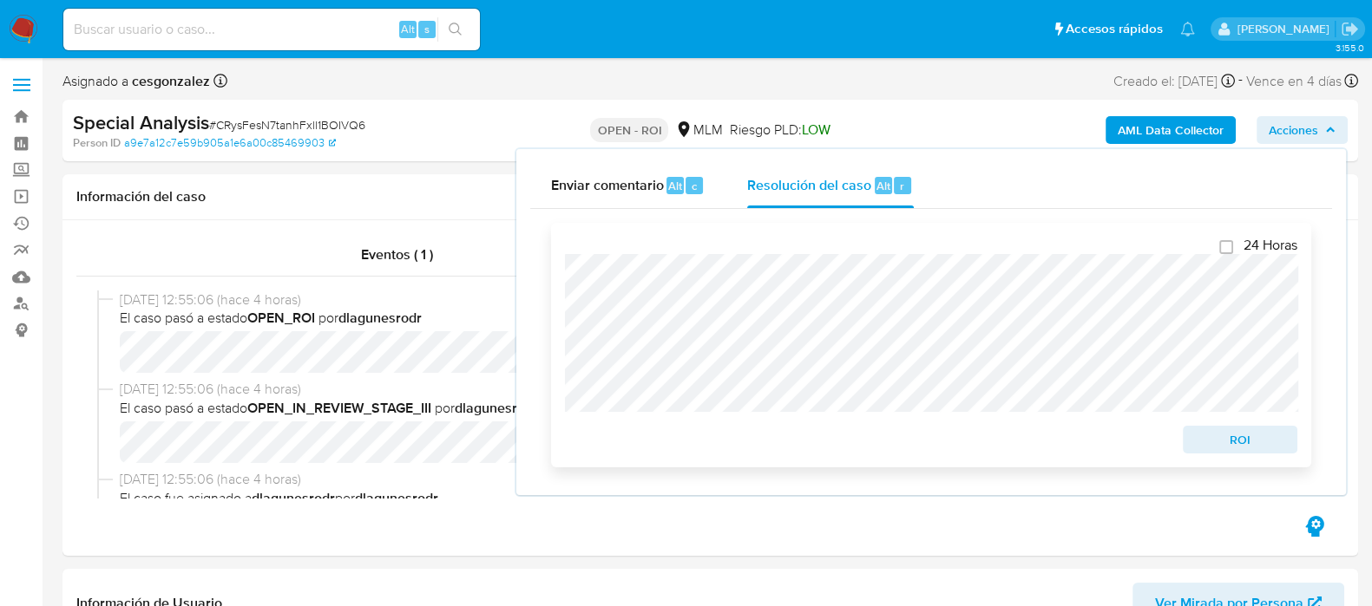
drag, startPoint x: 1219, startPoint y: 439, endPoint x: 1202, endPoint y: 442, distance: 16.8
click at [1218, 440] on span "ROI" at bounding box center [1240, 440] width 90 height 24
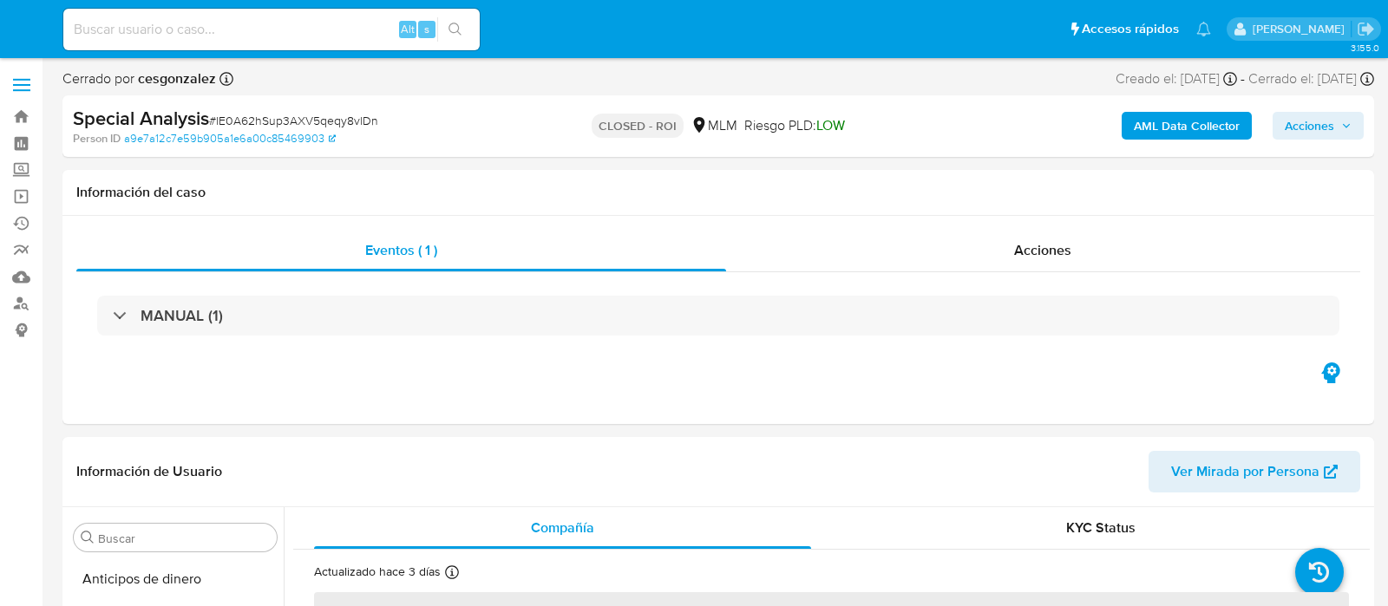
select select "10"
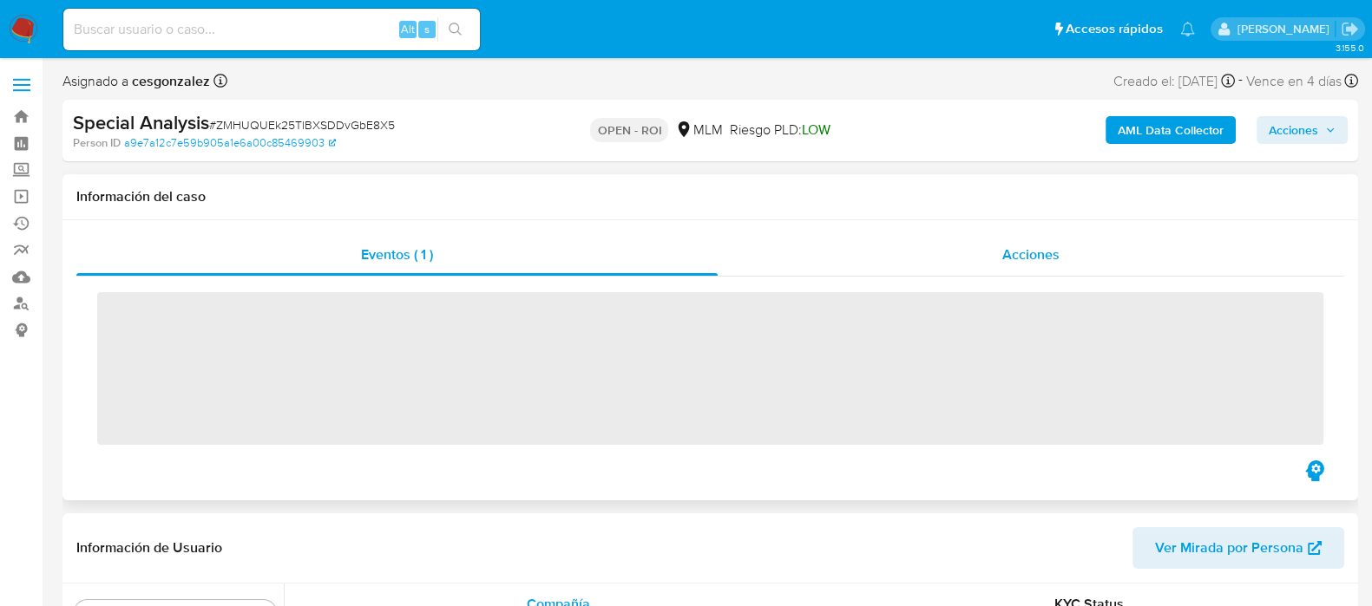
click at [1029, 257] on span "Acciones" at bounding box center [1030, 255] width 57 height 20
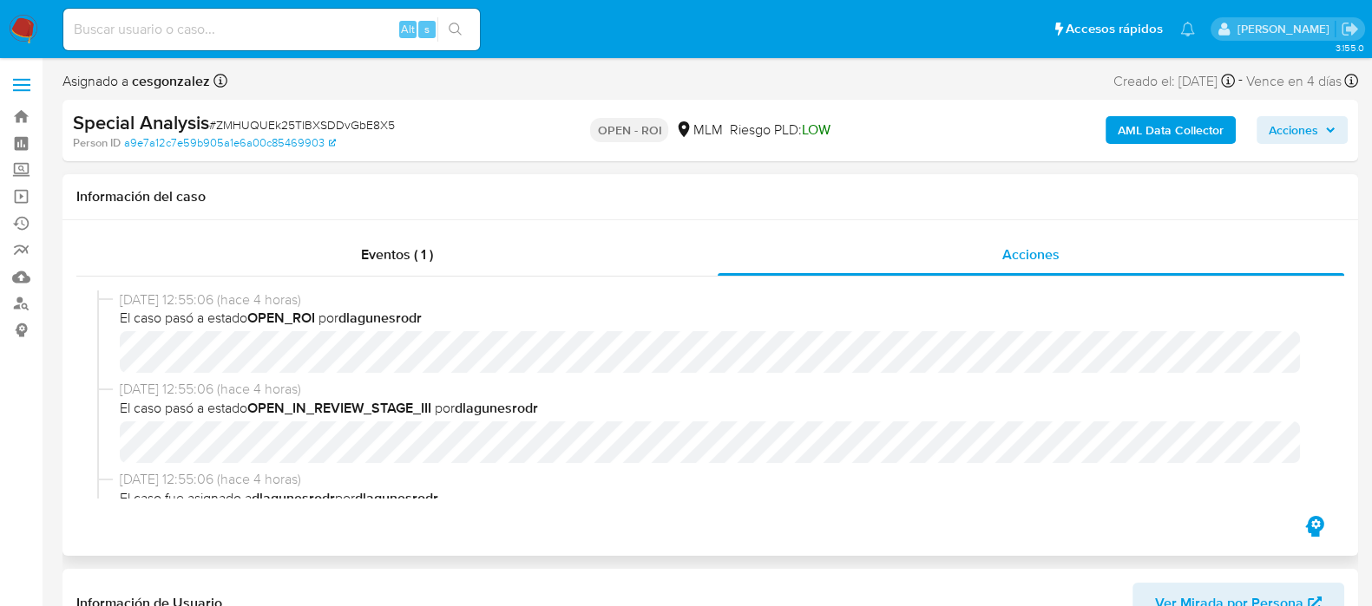
select select "10"
click at [1300, 134] on span "Acciones" at bounding box center [1292, 130] width 49 height 28
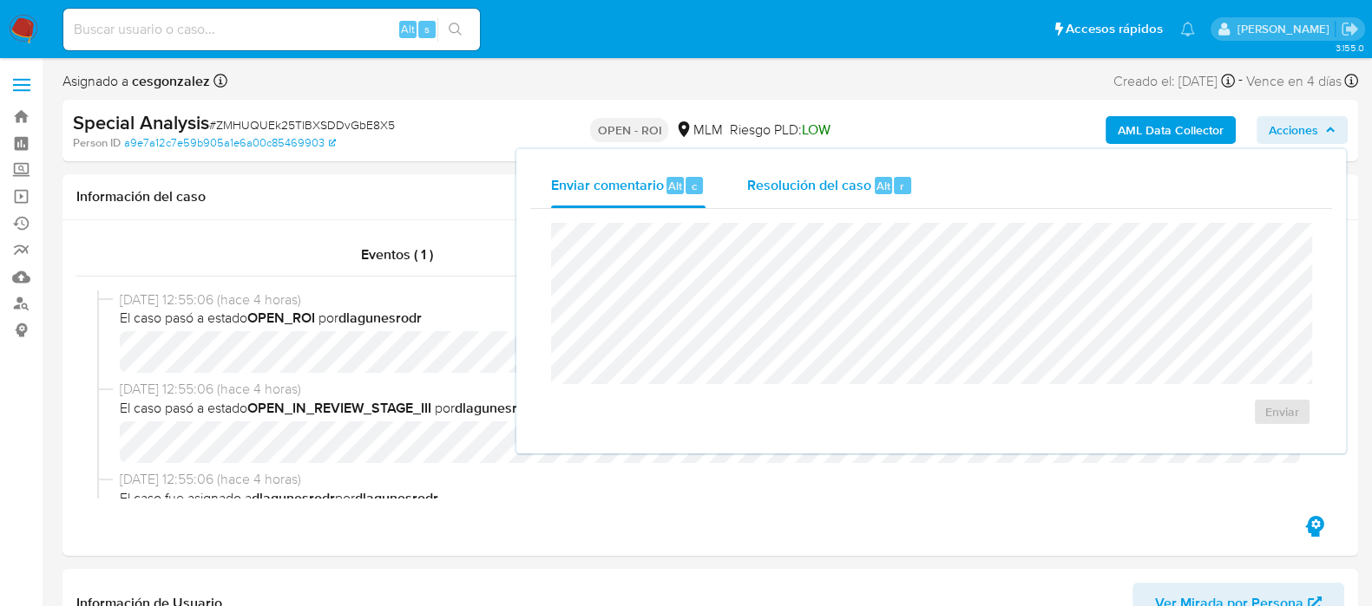
click at [785, 180] on span "Resolución del caso" at bounding box center [809, 185] width 124 height 20
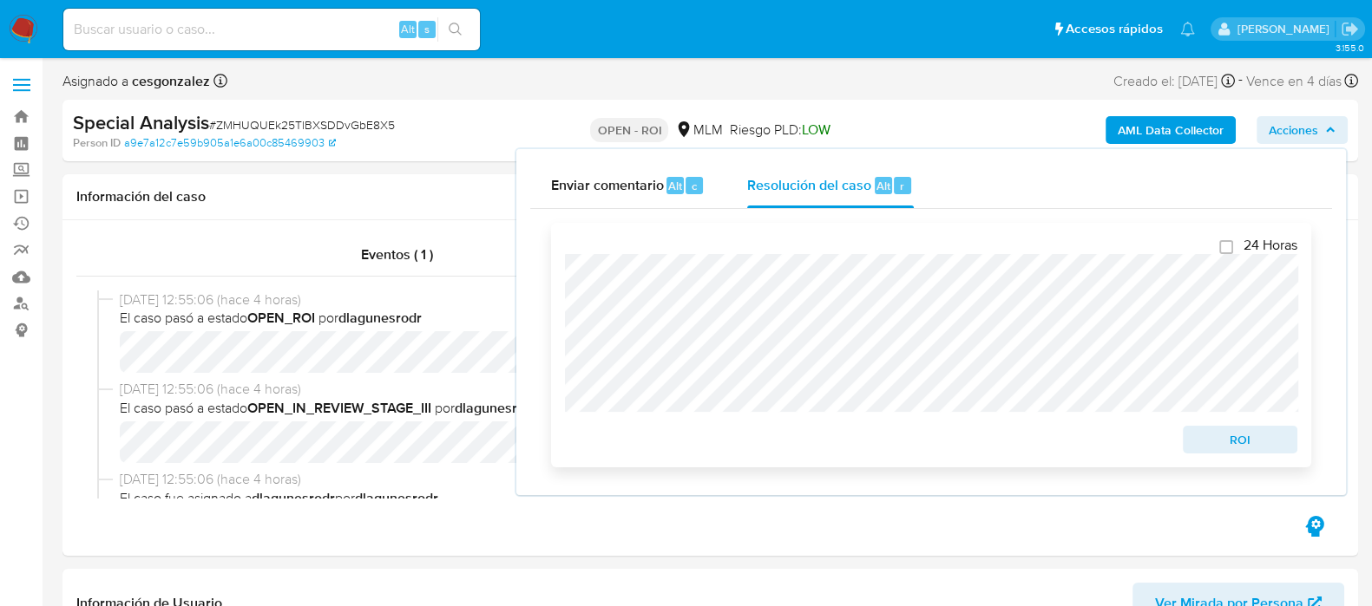
click at [1264, 440] on span "ROI" at bounding box center [1240, 440] width 90 height 24
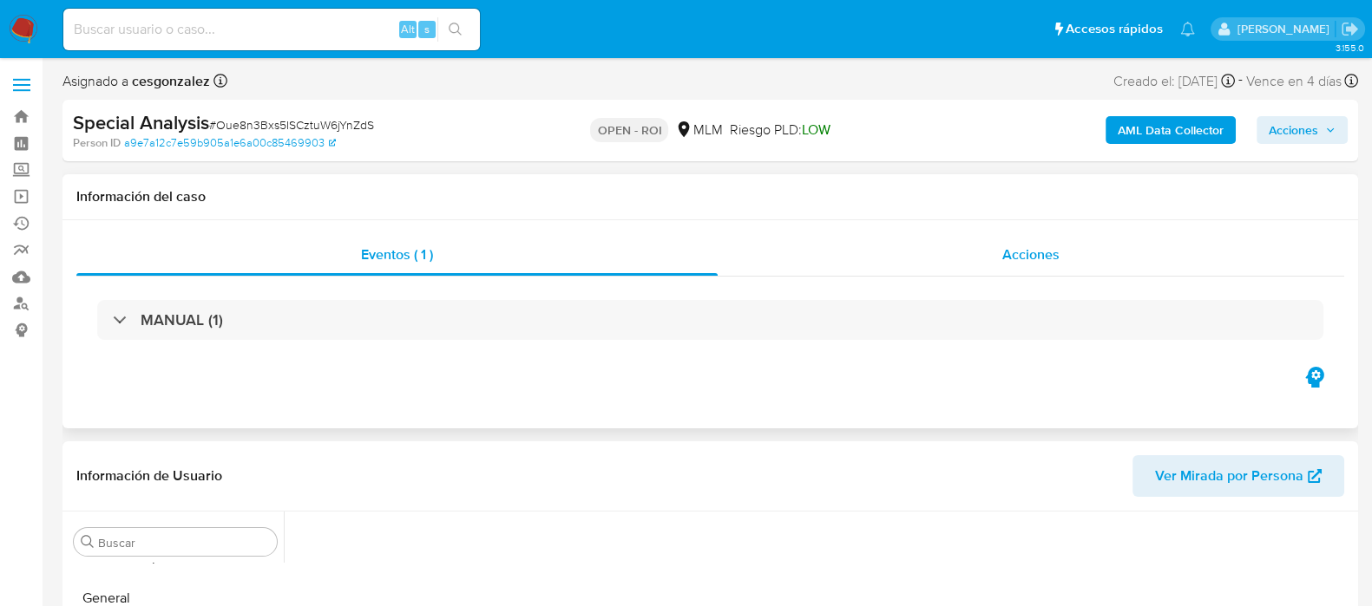
scroll to position [732, 0]
click at [1041, 252] on span "Acciones" at bounding box center [1030, 255] width 57 height 20
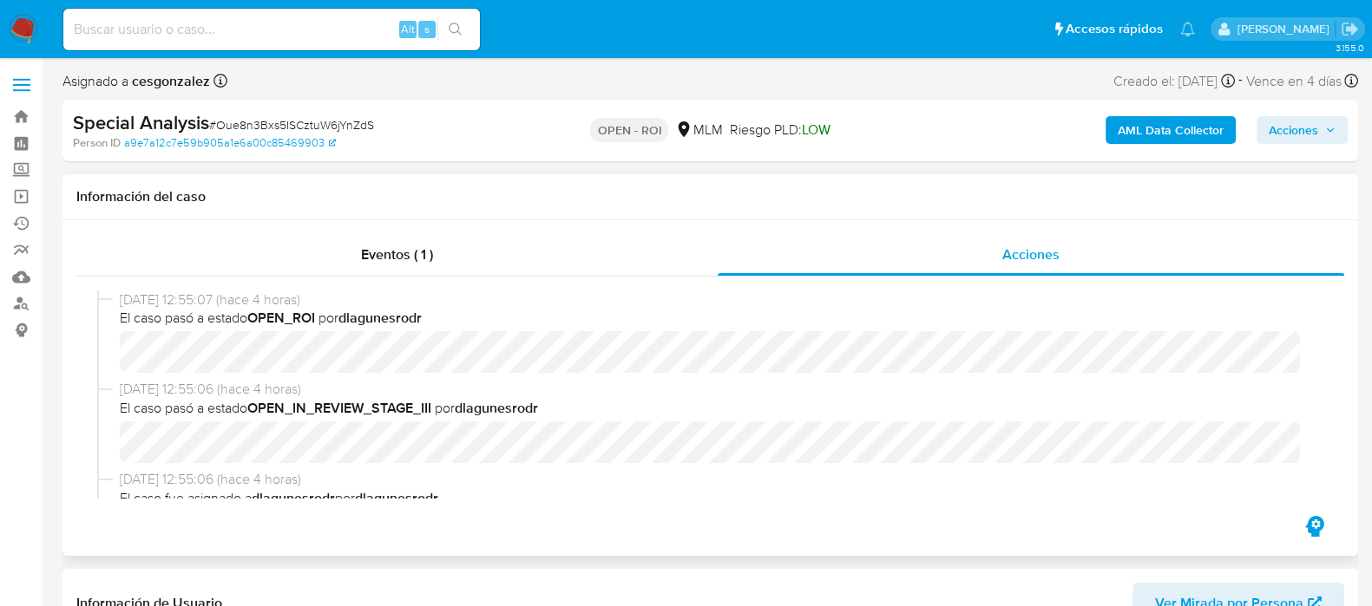
select select "10"
drag, startPoint x: 1343, startPoint y: 132, endPoint x: 1254, endPoint y: 141, distance: 89.0
click at [1342, 132] on button "Acciones" at bounding box center [1301, 130] width 91 height 28
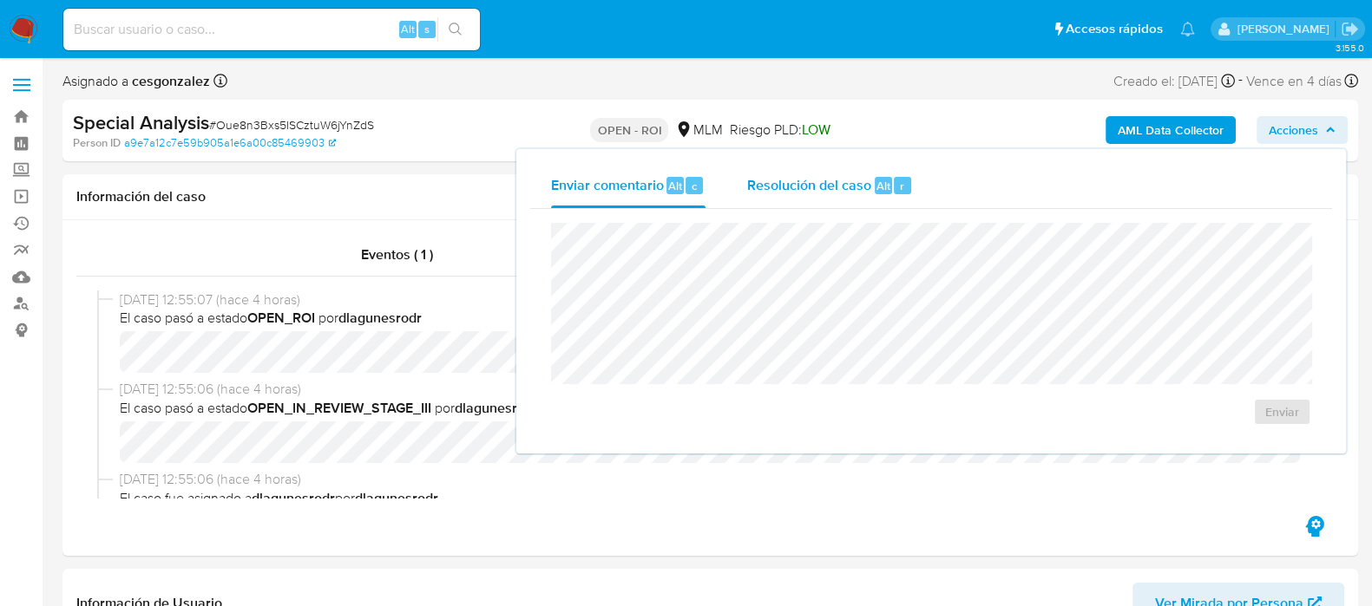
click at [853, 191] on span "Resolución del caso" at bounding box center [809, 185] width 124 height 20
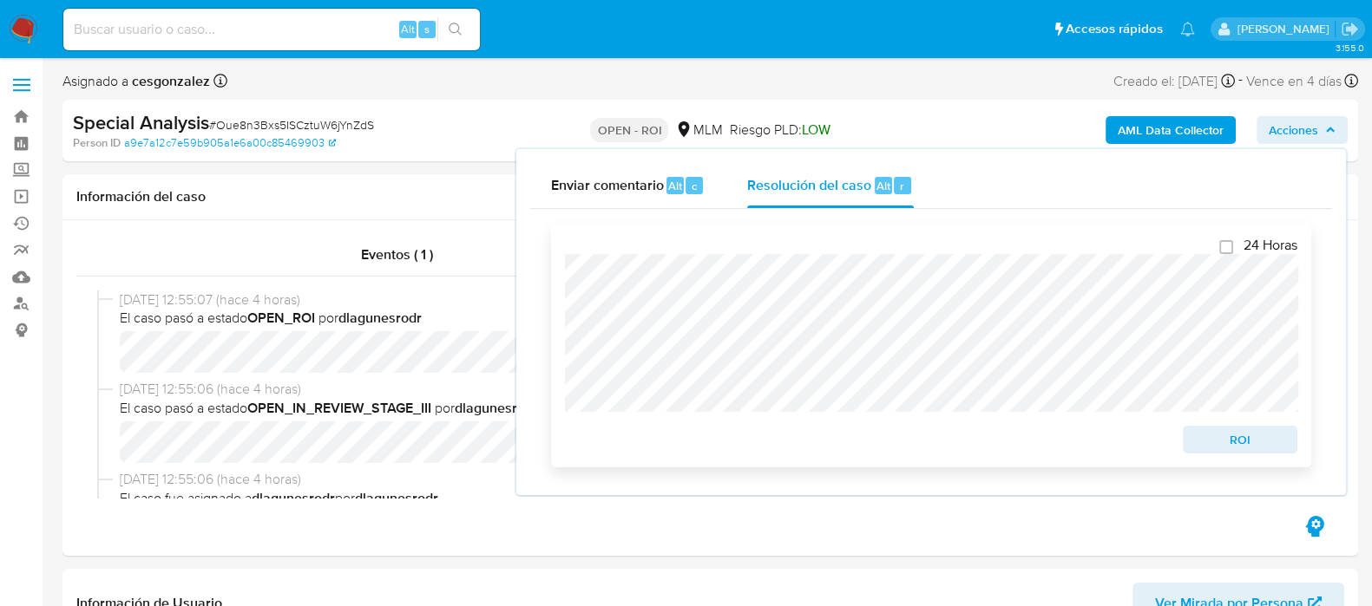
click at [1233, 445] on span "ROI" at bounding box center [1240, 440] width 90 height 24
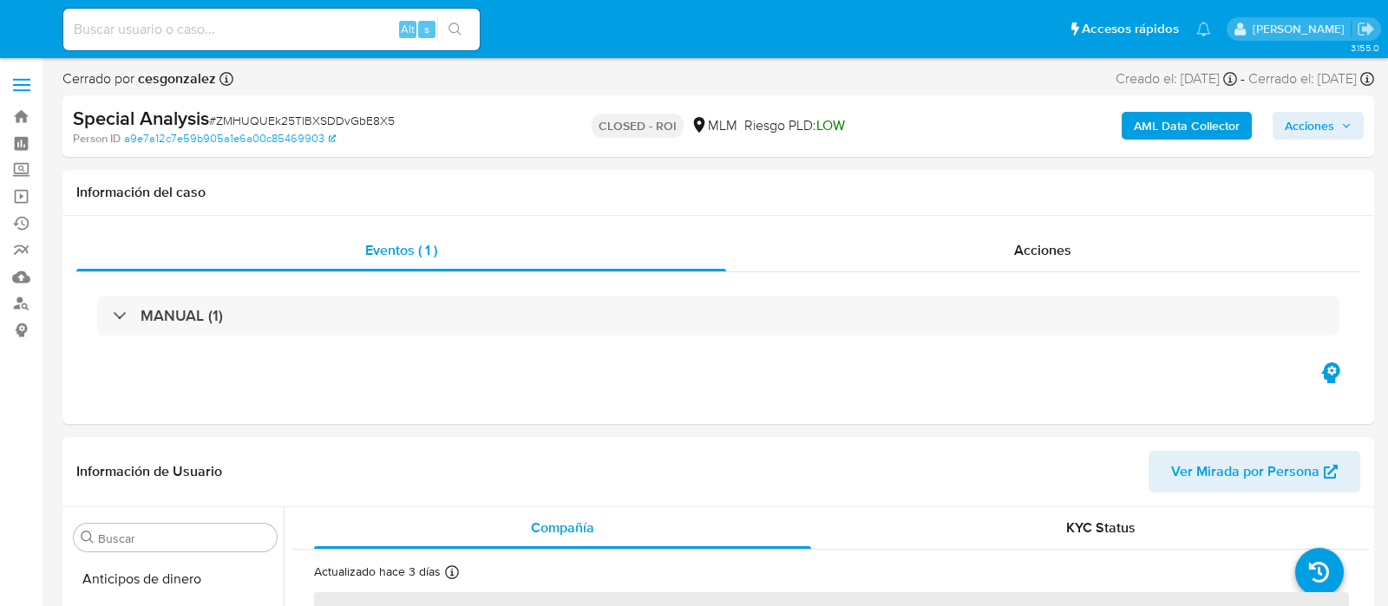
select select "10"
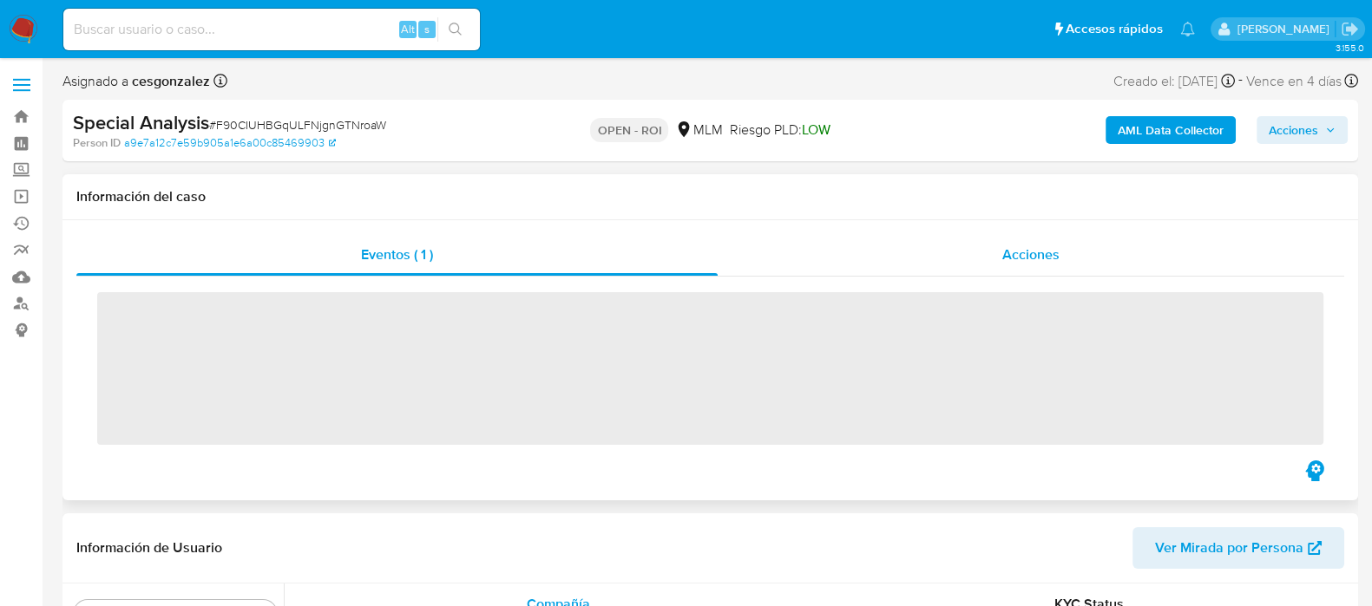
scroll to position [732, 0]
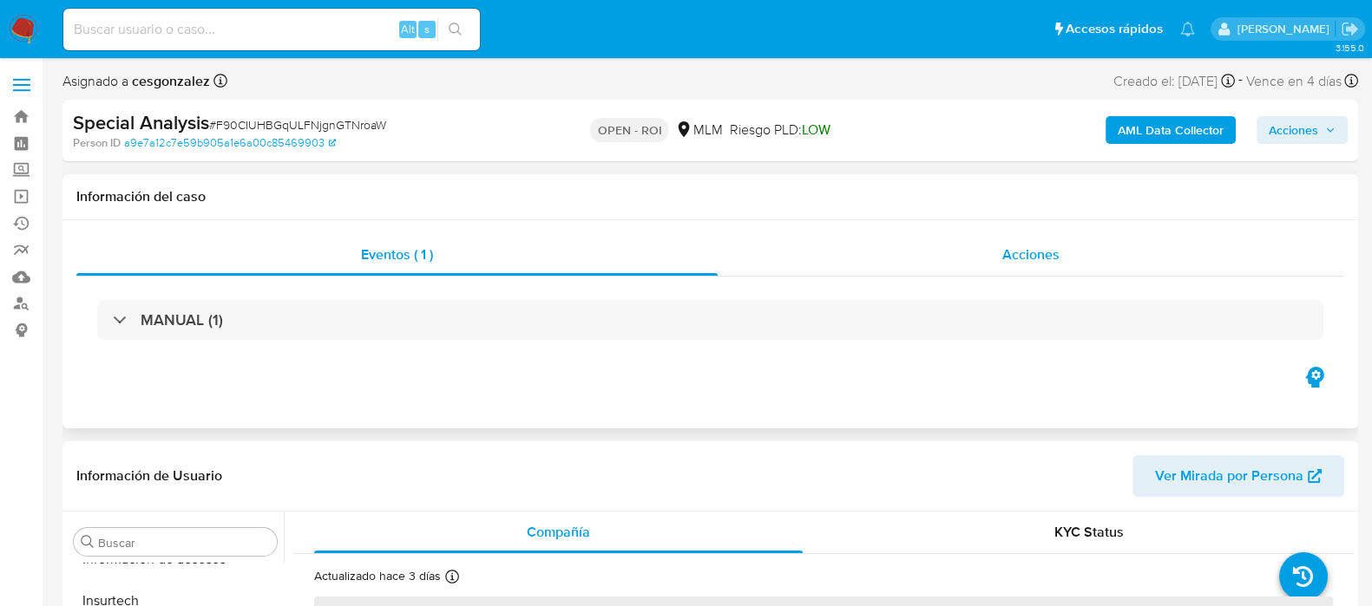
drag, startPoint x: 1028, startPoint y: 268, endPoint x: 1015, endPoint y: 270, distance: 13.1
click at [1025, 267] on div "Acciones" at bounding box center [1030, 255] width 626 height 42
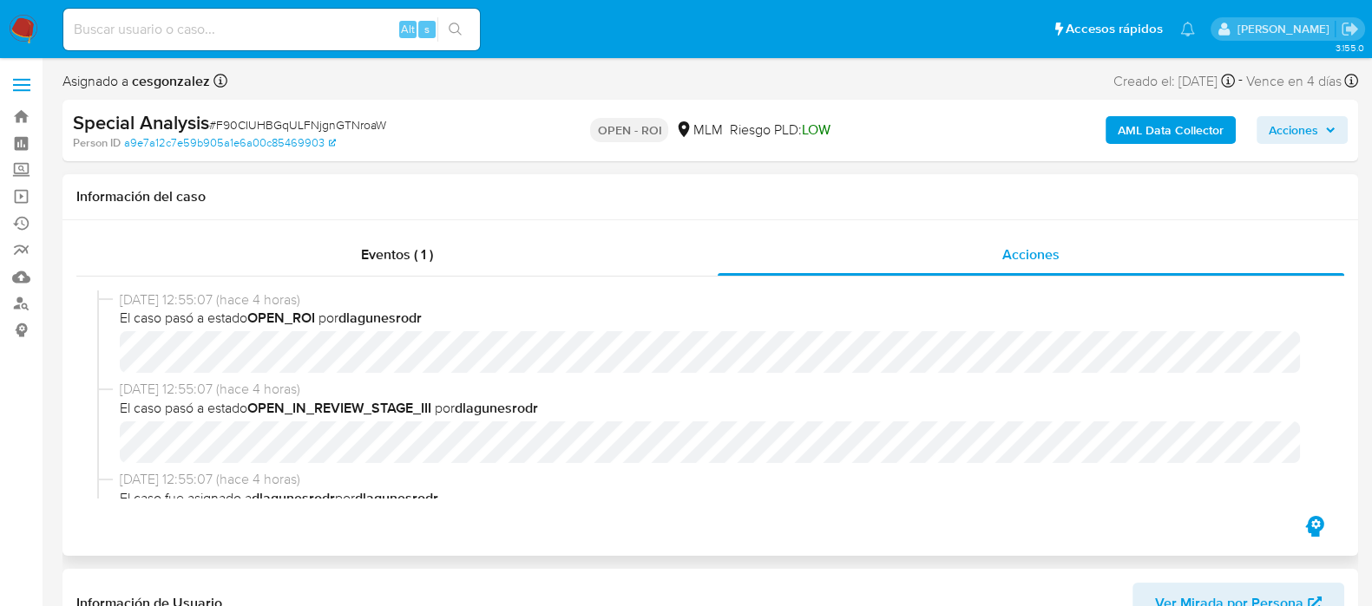
select select "10"
click at [1315, 128] on span "Acciones" at bounding box center [1292, 130] width 49 height 28
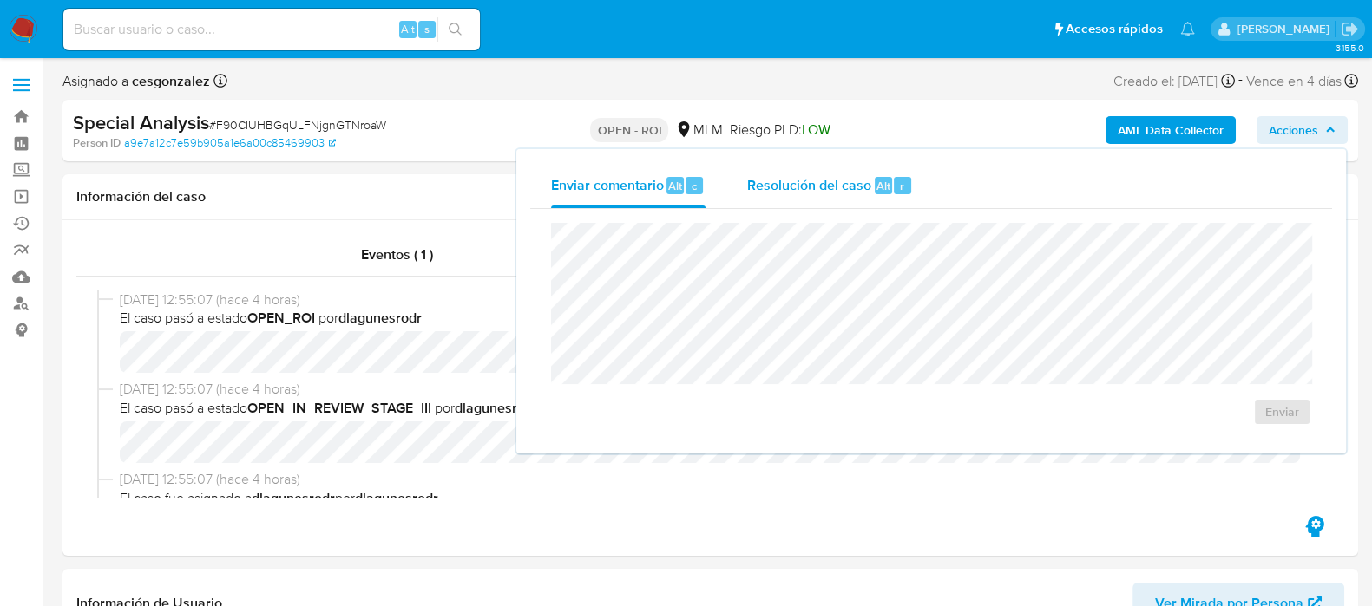
click at [837, 182] on span "Resolución del caso" at bounding box center [809, 185] width 124 height 20
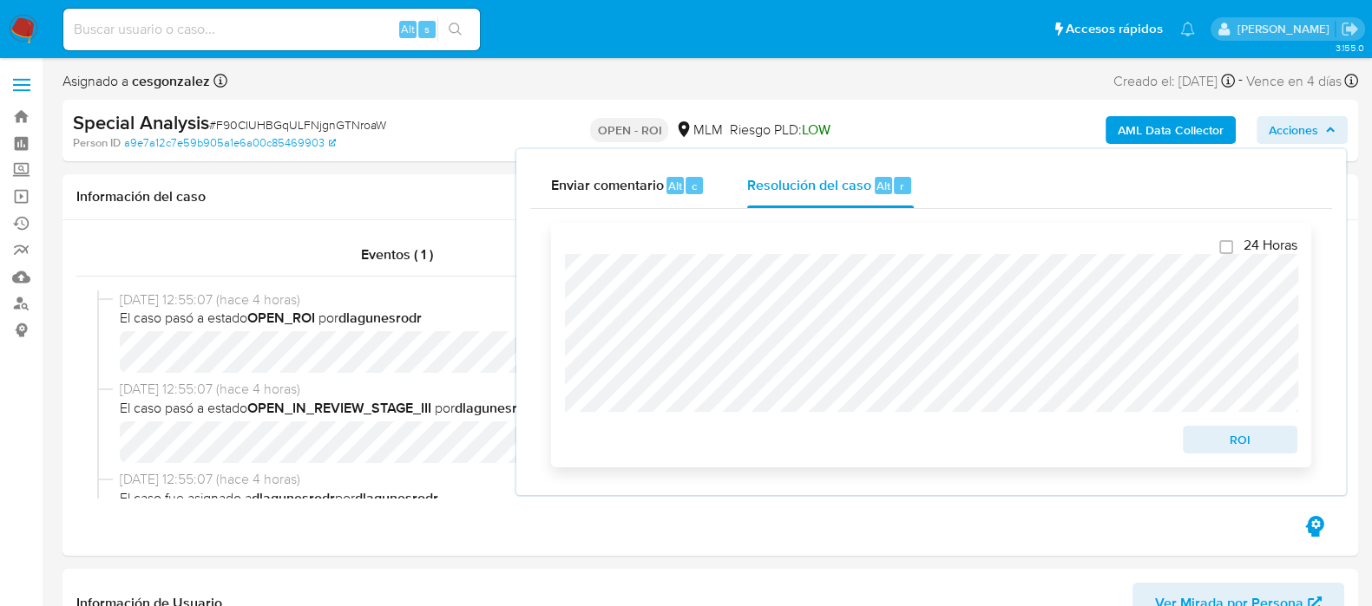
click at [1245, 457] on div "24 Horas ROI" at bounding box center [931, 345] width 760 height 245
click at [1218, 449] on span "ROI" at bounding box center [1240, 440] width 90 height 24
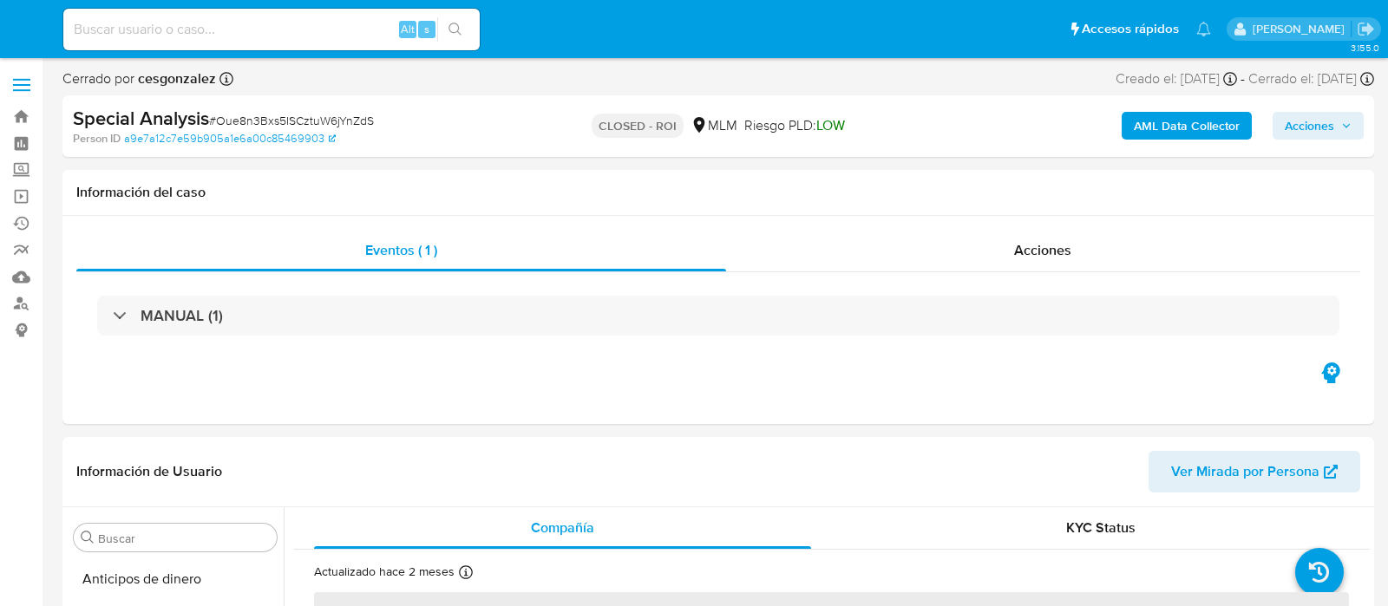
select select "10"
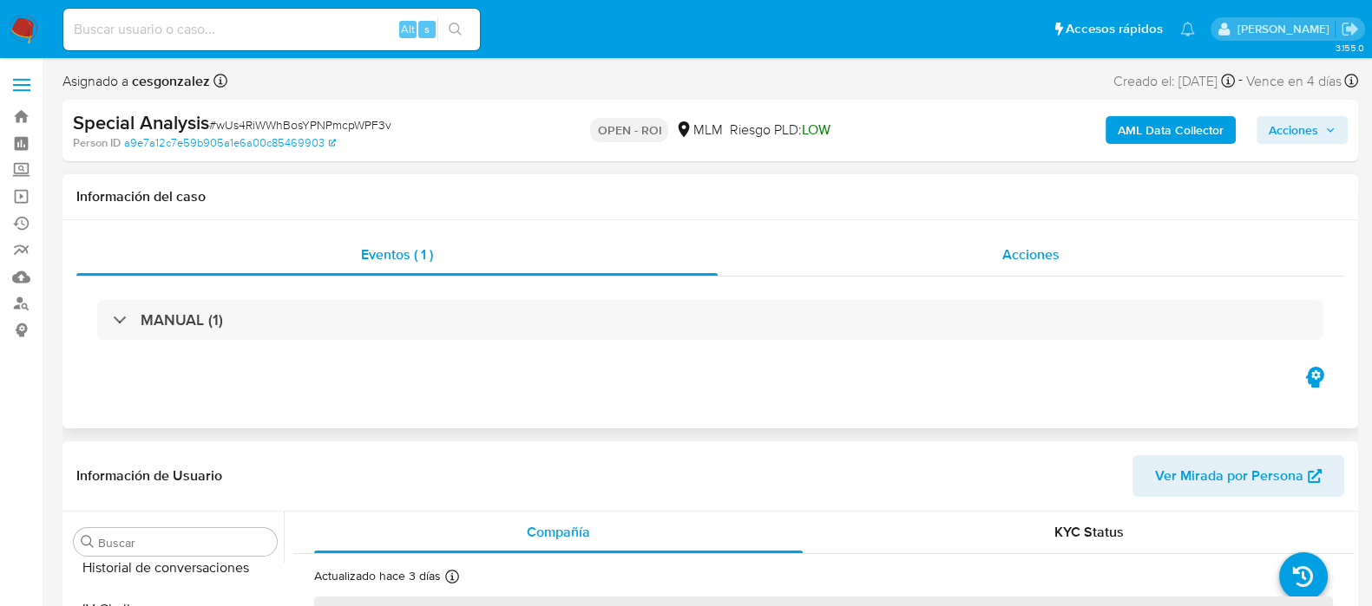
scroll to position [732, 0]
click at [1023, 261] on span "Acciones" at bounding box center [1030, 255] width 57 height 20
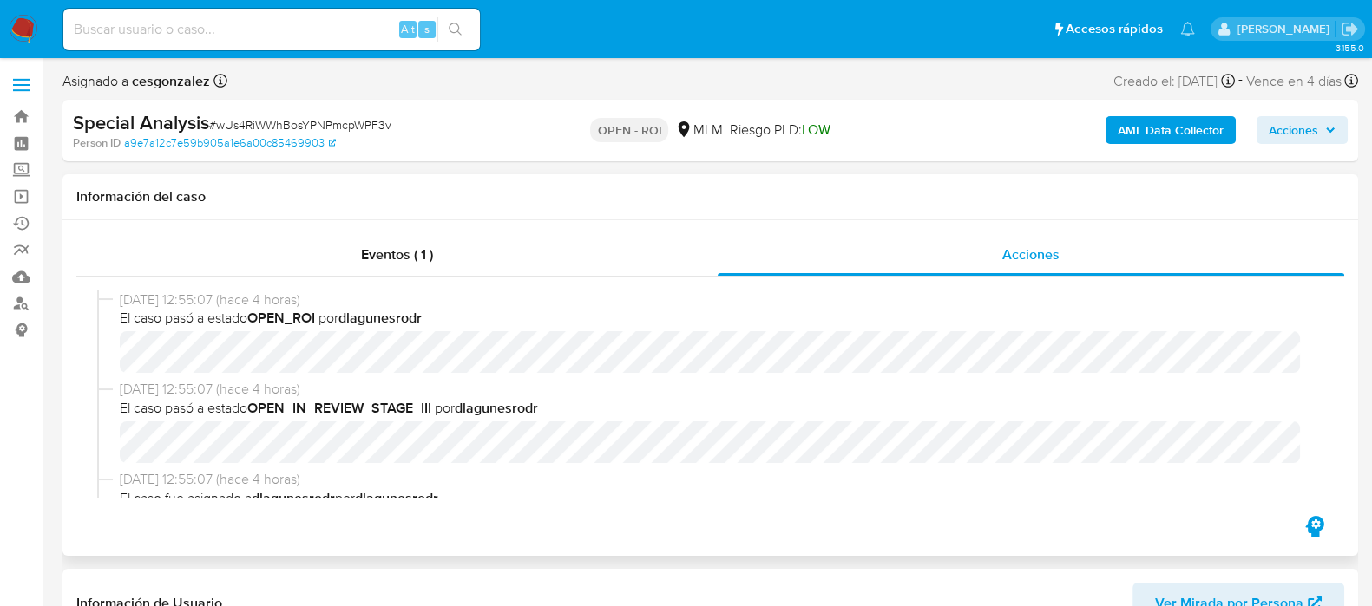
select select "10"
click at [1310, 139] on span "Acciones" at bounding box center [1292, 130] width 49 height 28
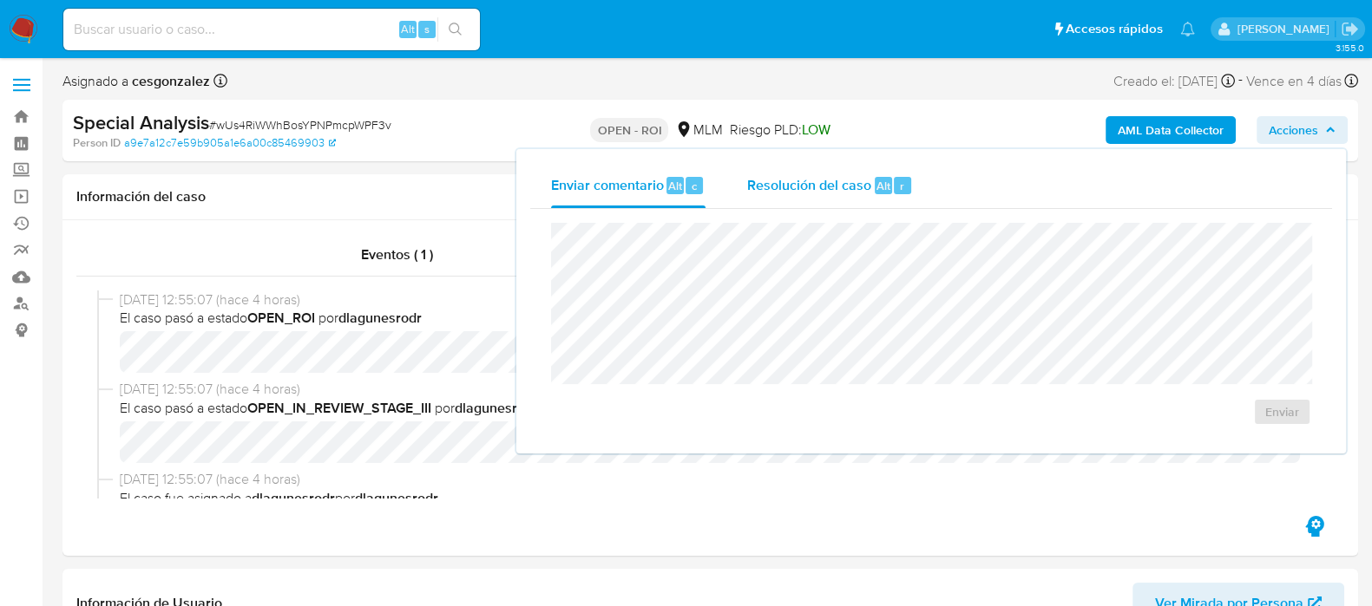
click at [770, 193] on span "Resolución del caso" at bounding box center [809, 185] width 124 height 20
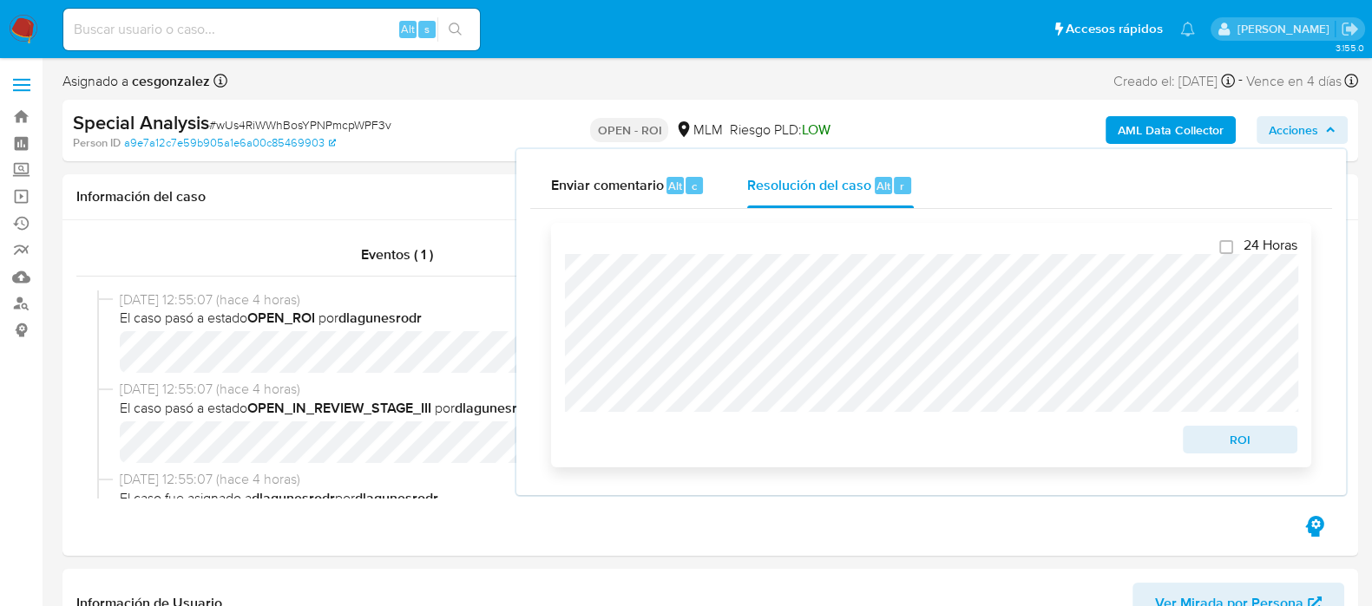
click at [1240, 436] on span "ROI" at bounding box center [1240, 440] width 90 height 24
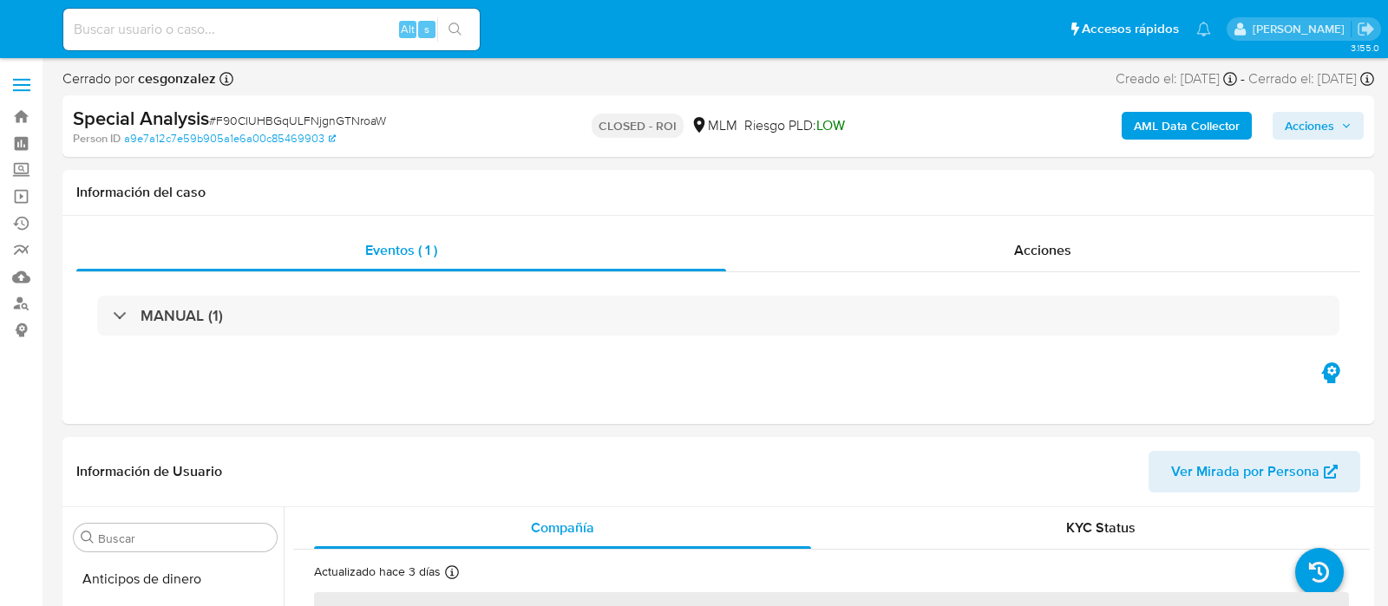
select select "10"
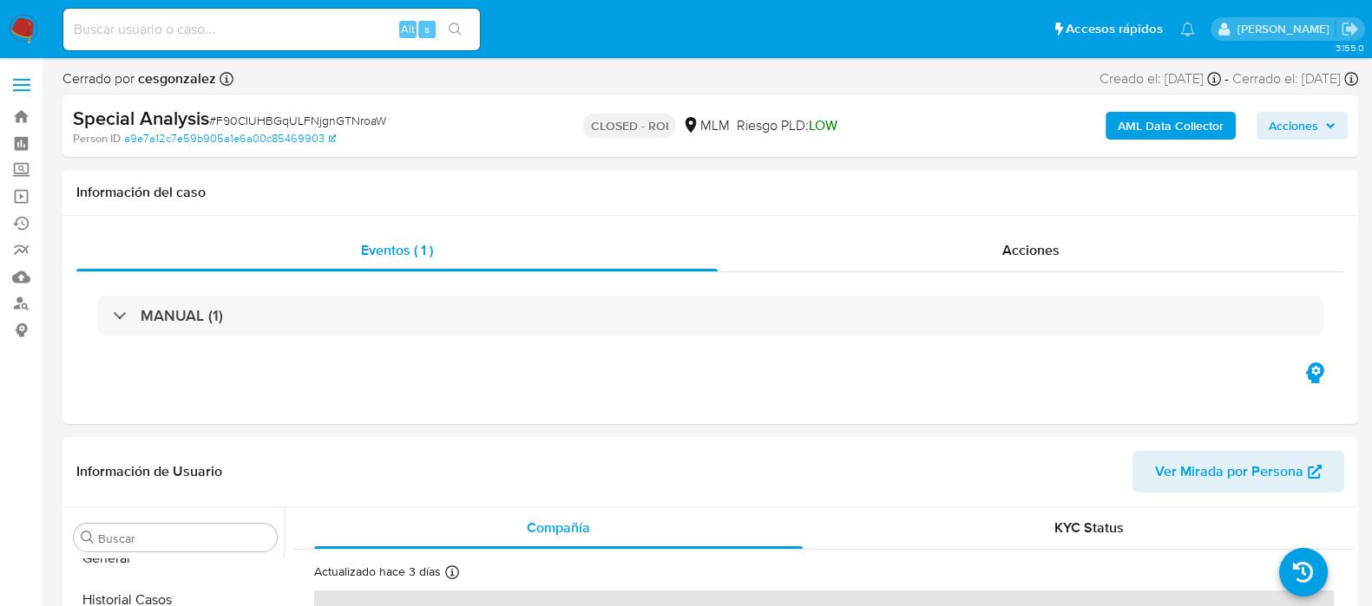
scroll to position [698, 0]
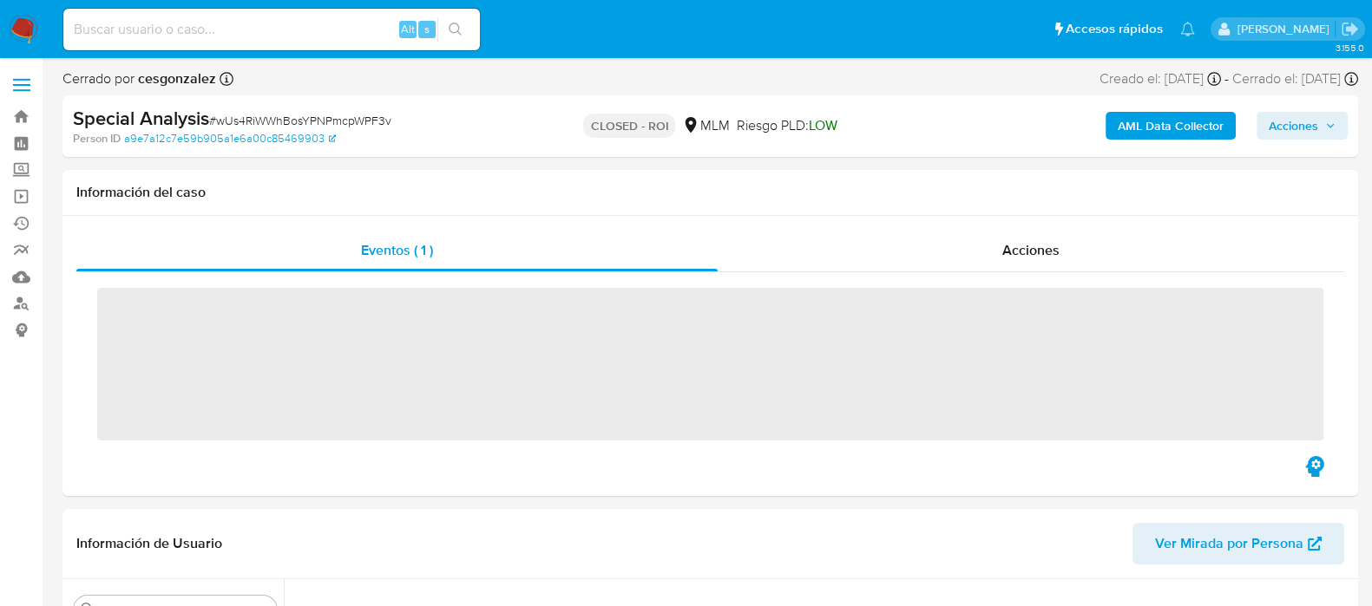
scroll to position [150, 0]
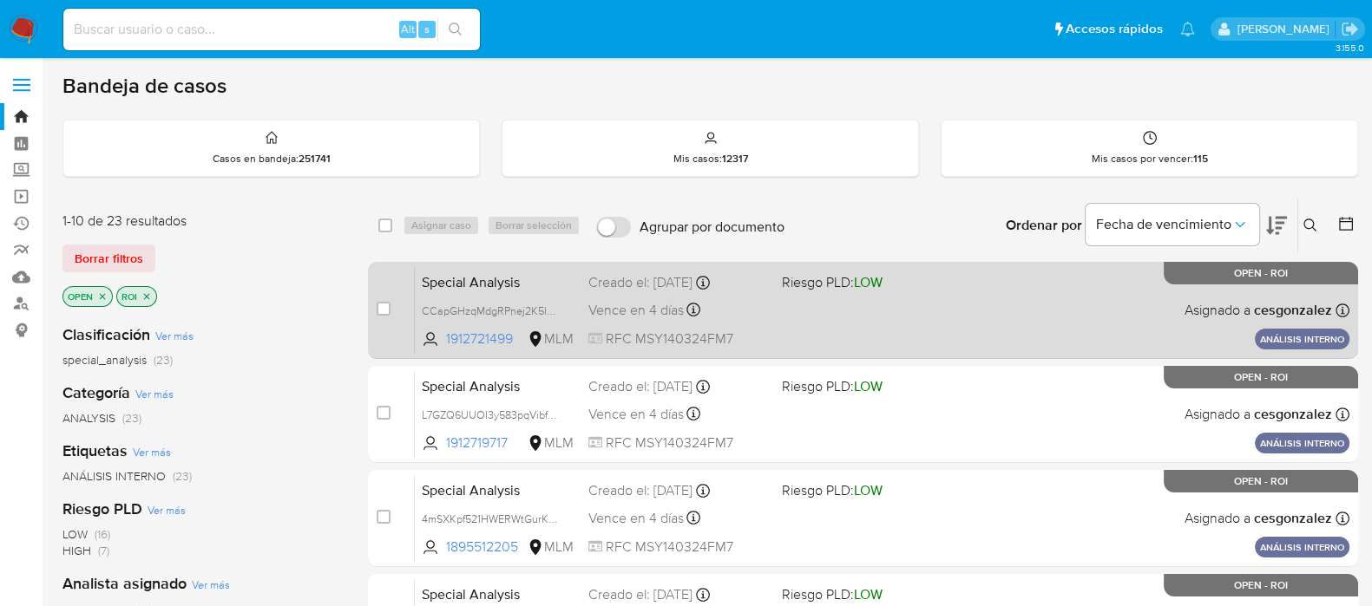
click at [800, 294] on div "Special Analysis CCapGHzqMdgRPnej2K5ILipd 1912721499 MLM Riesgo PLD: LOW Creado…" at bounding box center [882, 310] width 934 height 88
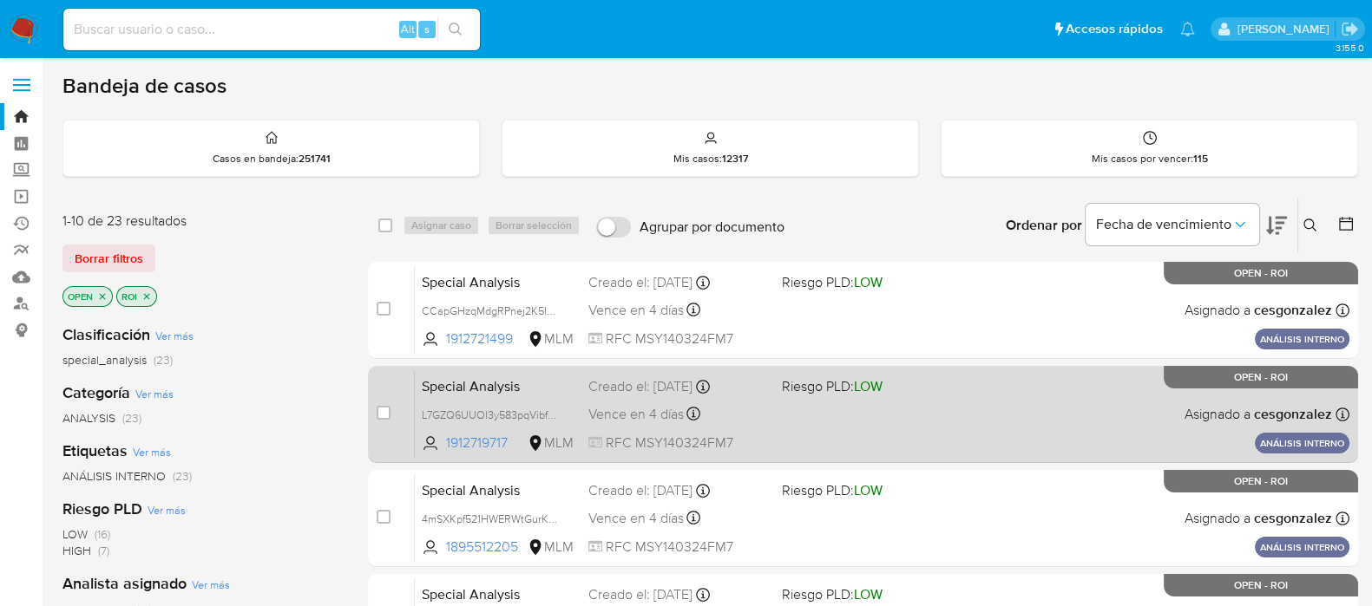
click at [619, 417] on span "Vence en 4 días" at bounding box center [635, 414] width 95 height 19
click at [374, 411] on div "case-item-checkbox No es posible asignar el caso Special Analysis L7GZQ6UUOI3y5…" at bounding box center [863, 414] width 990 height 97
click at [383, 413] on input "checkbox" at bounding box center [384, 413] width 14 height 14
checkbox input "true"
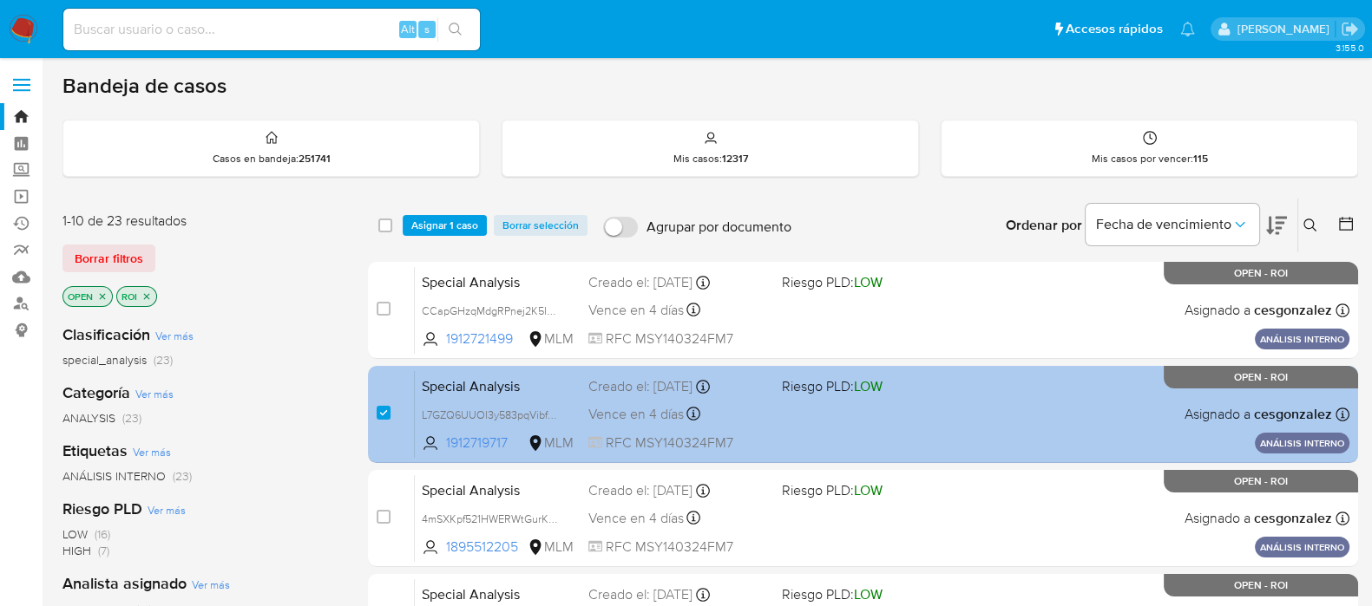
scroll to position [108, 0]
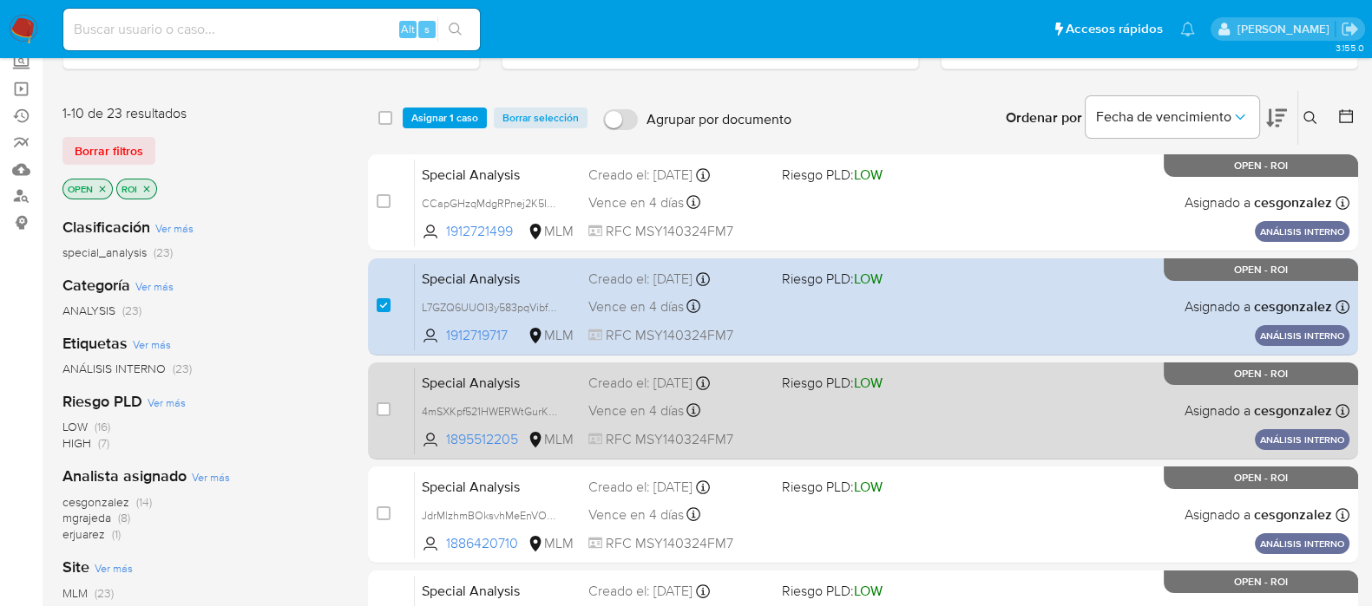
click at [635, 411] on span "Vence en 4 días" at bounding box center [635, 411] width 95 height 19
click at [380, 410] on input "checkbox" at bounding box center [384, 410] width 14 height 14
checkbox input "true"
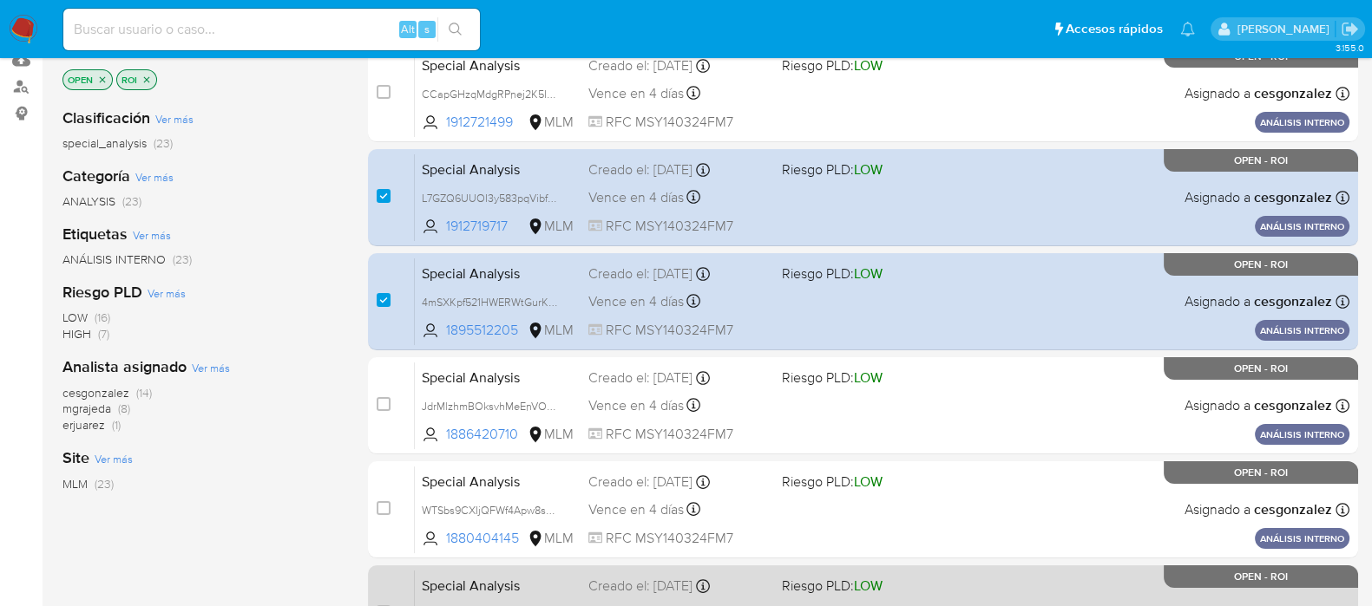
scroll to position [325, 0]
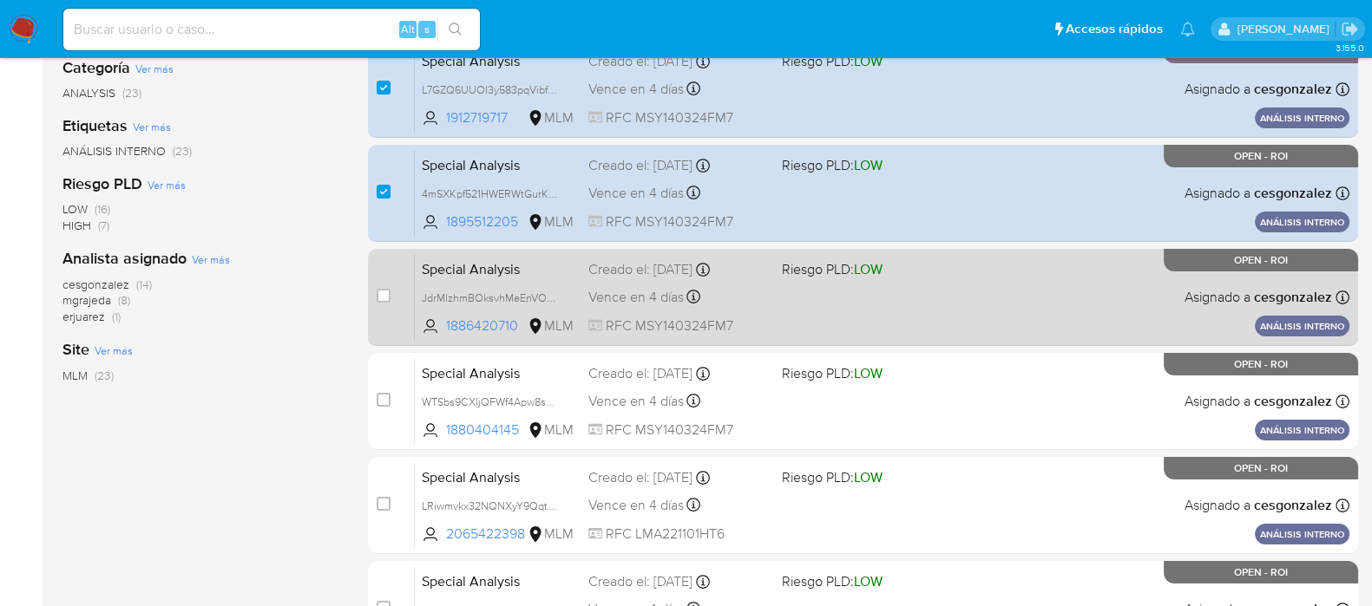
click at [643, 301] on span "Vence en 4 días" at bounding box center [635, 297] width 95 height 19
click at [380, 291] on input "checkbox" at bounding box center [384, 296] width 14 height 14
checkbox input "true"
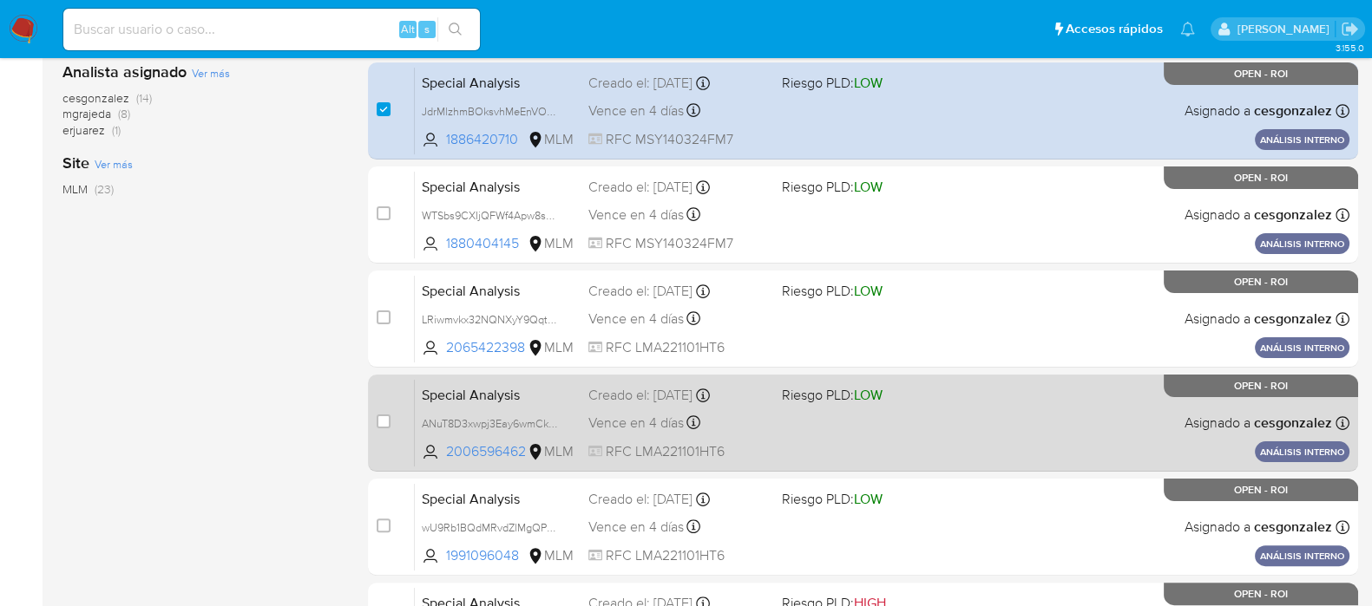
scroll to position [433, 0]
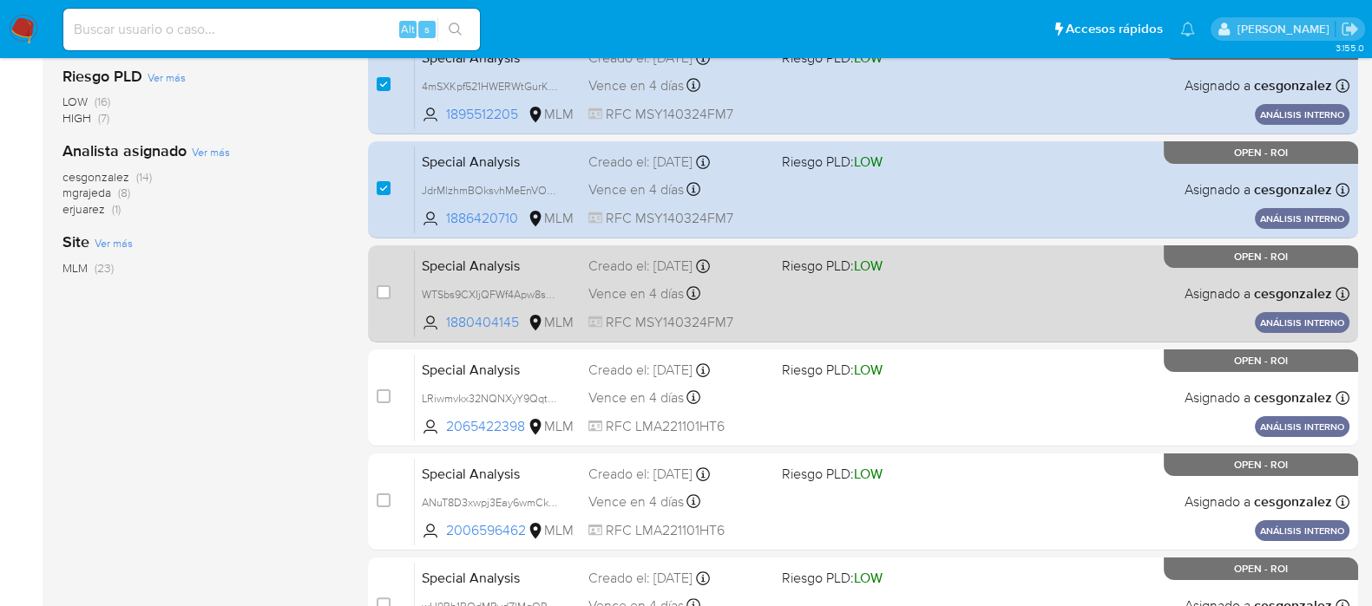
click at [661, 295] on span "Vence en 4 días" at bounding box center [635, 294] width 95 height 19
click at [386, 294] on input "checkbox" at bounding box center [384, 292] width 14 height 14
checkbox input "true"
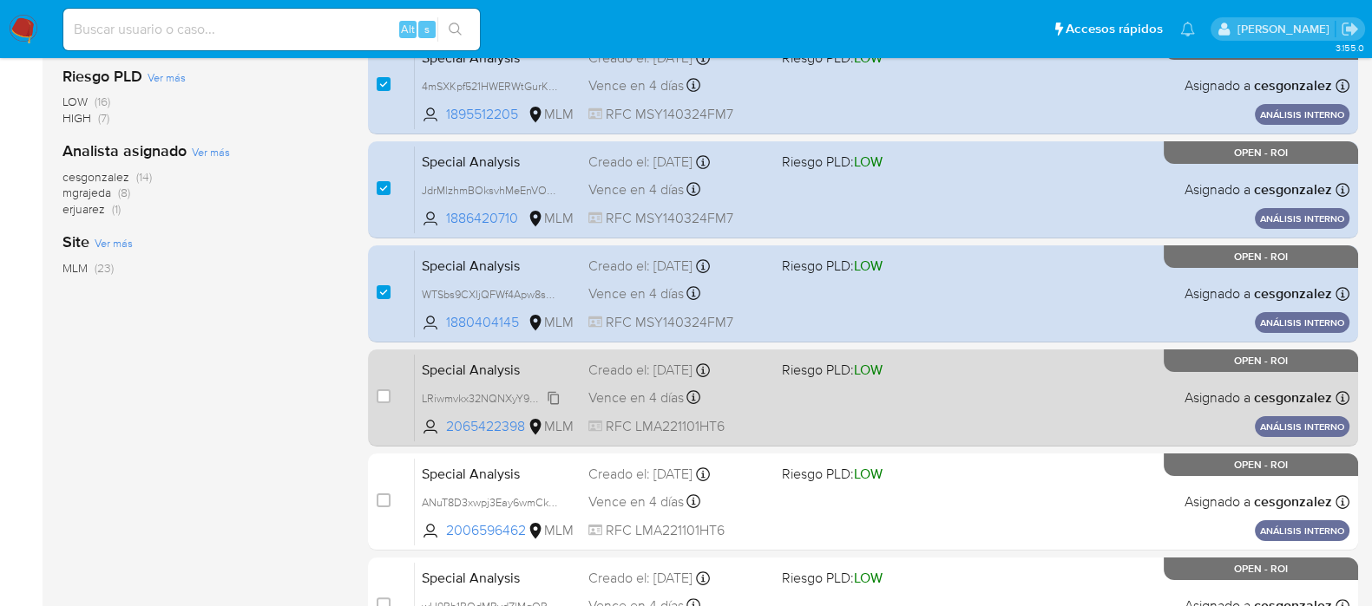
click at [516, 395] on span "LRiwmvkx32NQNXyY9QqtayJy" at bounding box center [495, 397] width 147 height 19
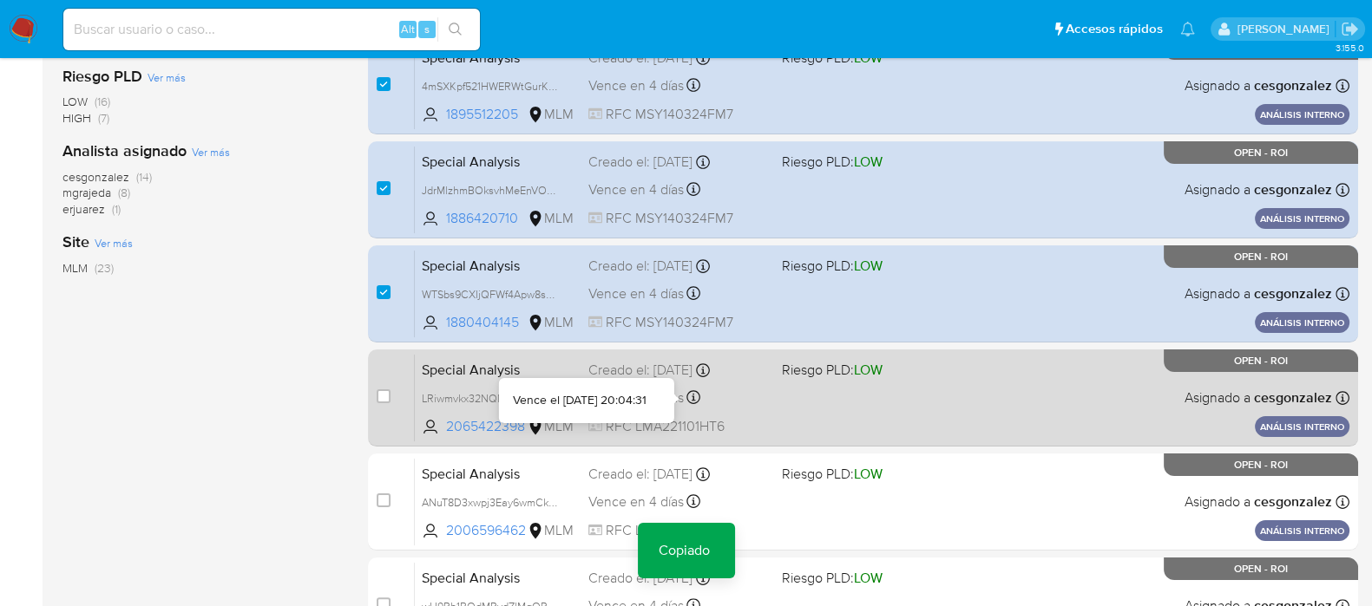
click at [657, 392] on div "Vence el 25/08/2025 20:04:31" at bounding box center [586, 400] width 147 height 17
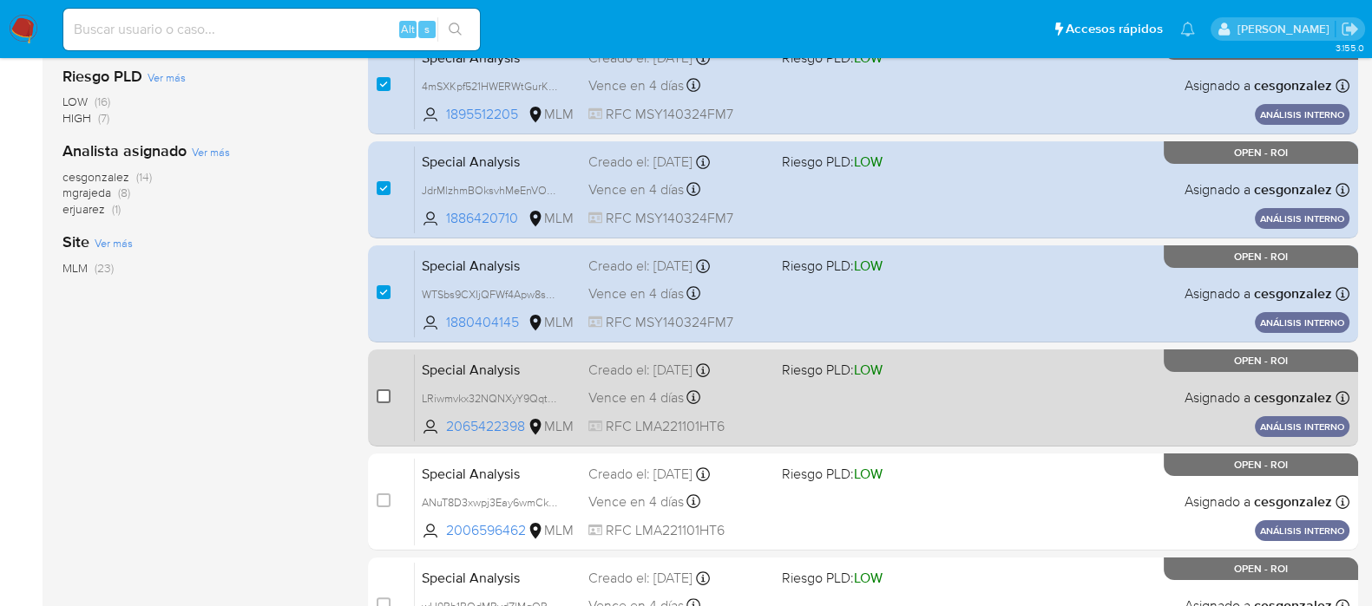
click at [386, 400] on input "checkbox" at bounding box center [384, 397] width 14 height 14
checkbox input "true"
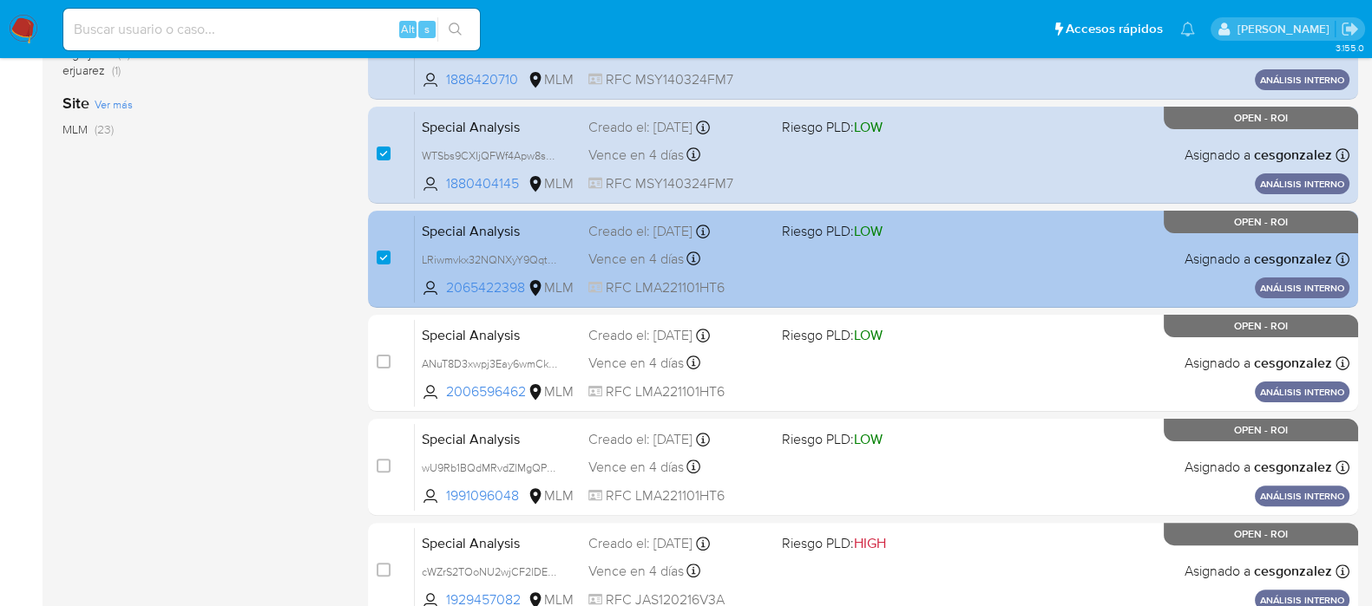
scroll to position [651, 0]
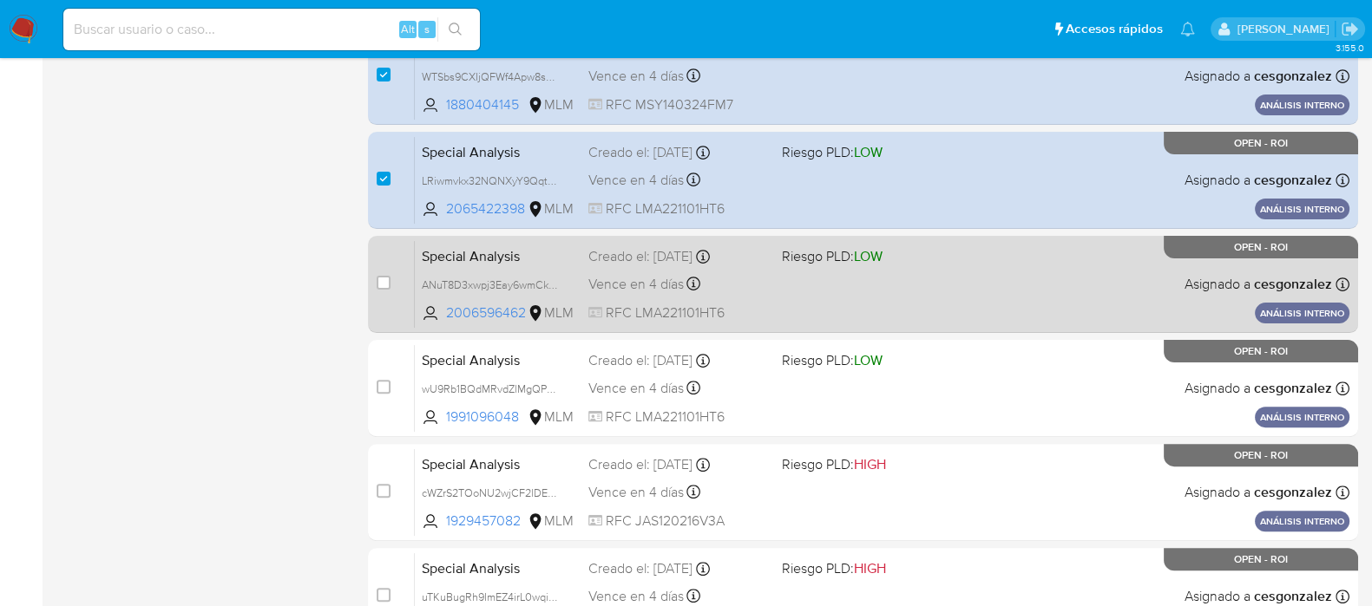
click at [681, 292] on div "Vence en 4 días Vence el 25/08/2025 20:03:44" at bounding box center [678, 283] width 180 height 23
click at [379, 278] on input "checkbox" at bounding box center [384, 283] width 14 height 14
checkbox input "true"
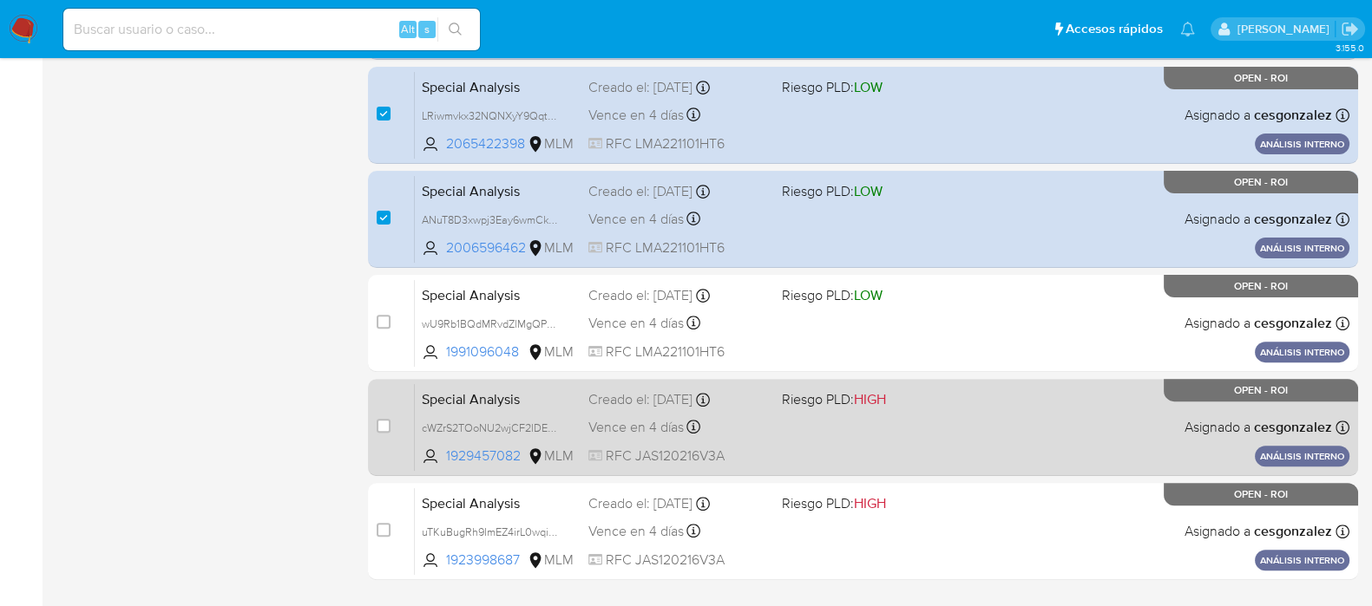
scroll to position [762, 0]
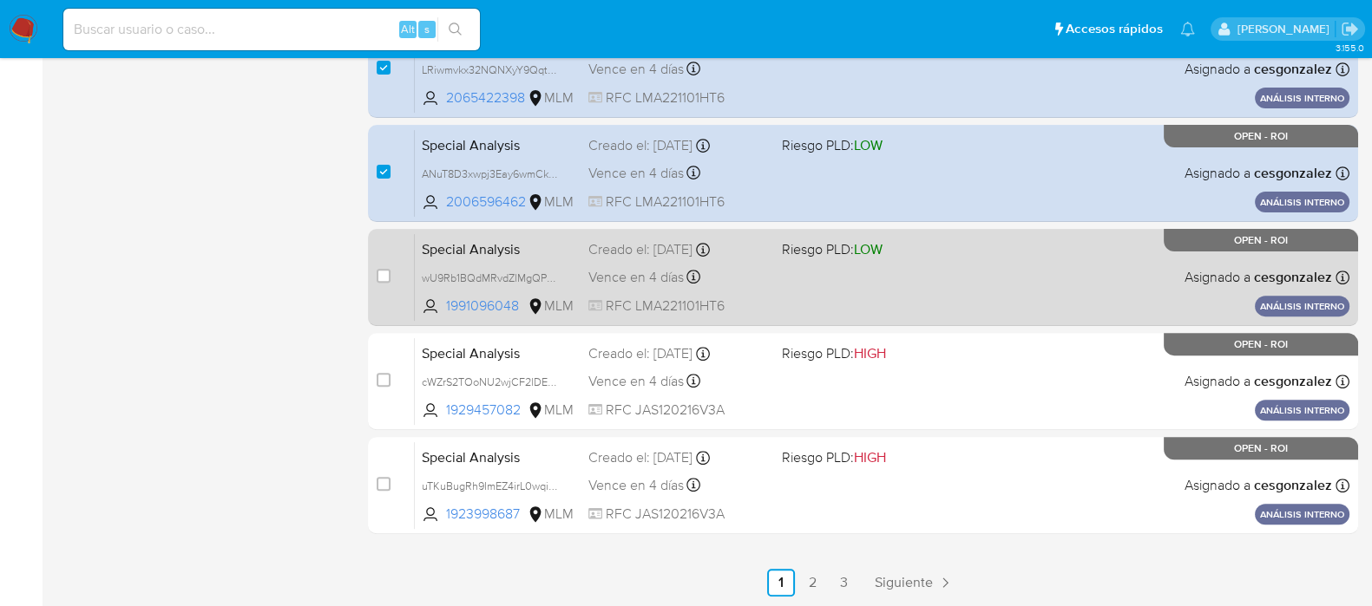
click at [652, 268] on span "Vence en 4 días" at bounding box center [635, 277] width 95 height 19
click at [384, 279] on input "checkbox" at bounding box center [384, 276] width 14 height 14
checkbox input "true"
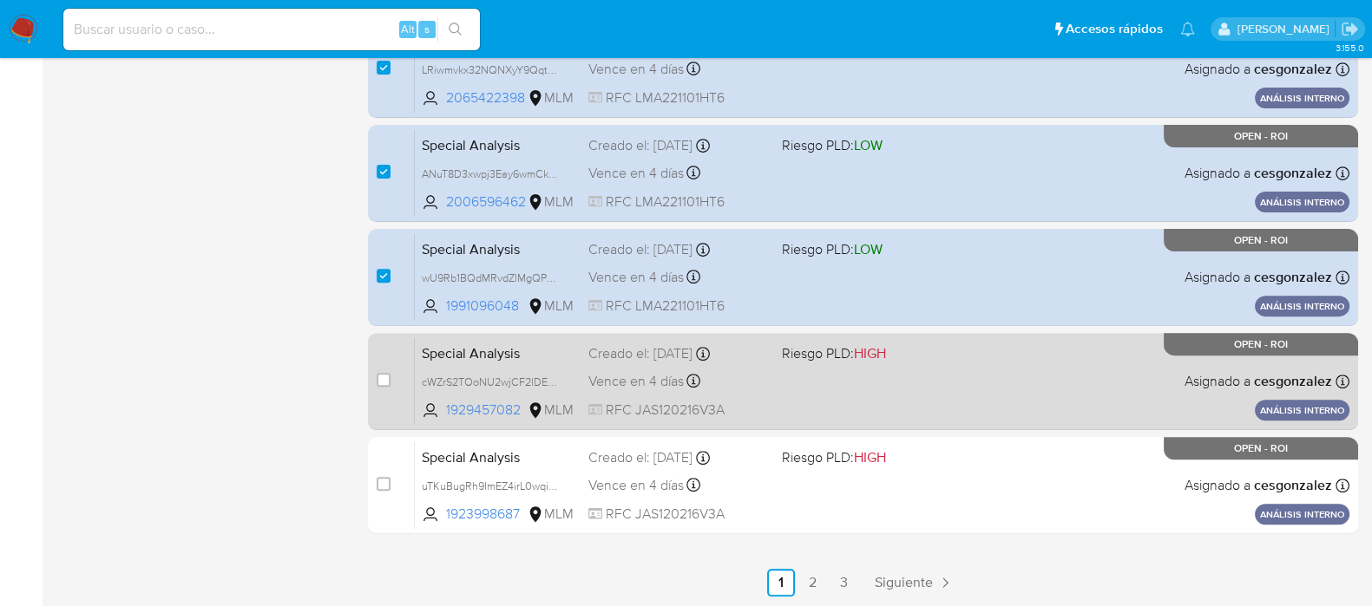
click at [654, 401] on span "RFC JAS120216V3A" at bounding box center [678, 410] width 180 height 19
click at [385, 368] on div "case-item-checkbox No es posible asignar el caso" at bounding box center [396, 381] width 38 height 88
click at [383, 377] on input "checkbox" at bounding box center [384, 380] width 14 height 14
checkbox input "true"
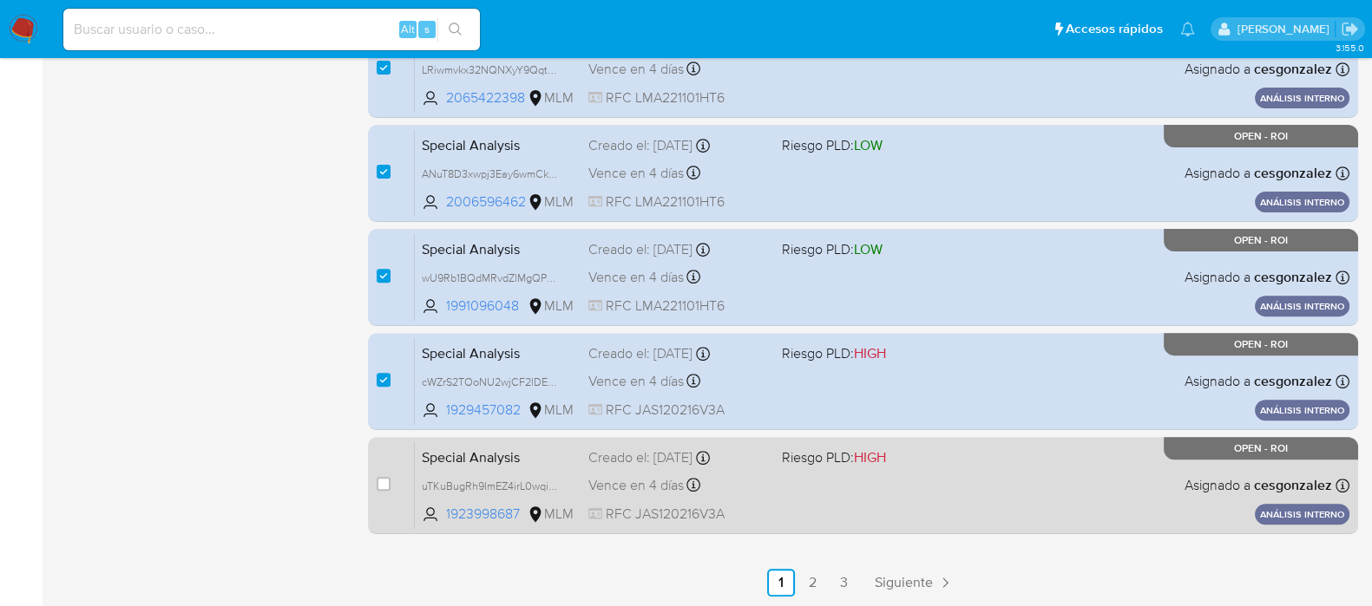
click at [615, 485] on span "Vence en 4 días" at bounding box center [635, 485] width 95 height 19
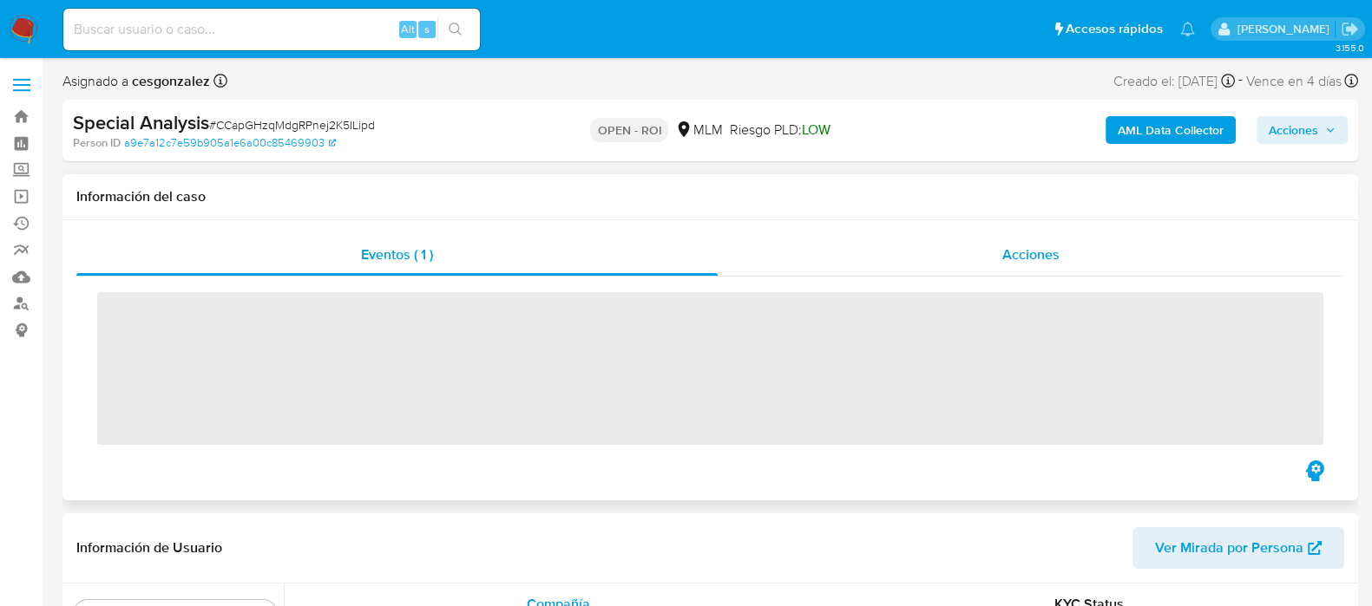
click at [1028, 250] on span "Acciones" at bounding box center [1030, 255] width 57 height 20
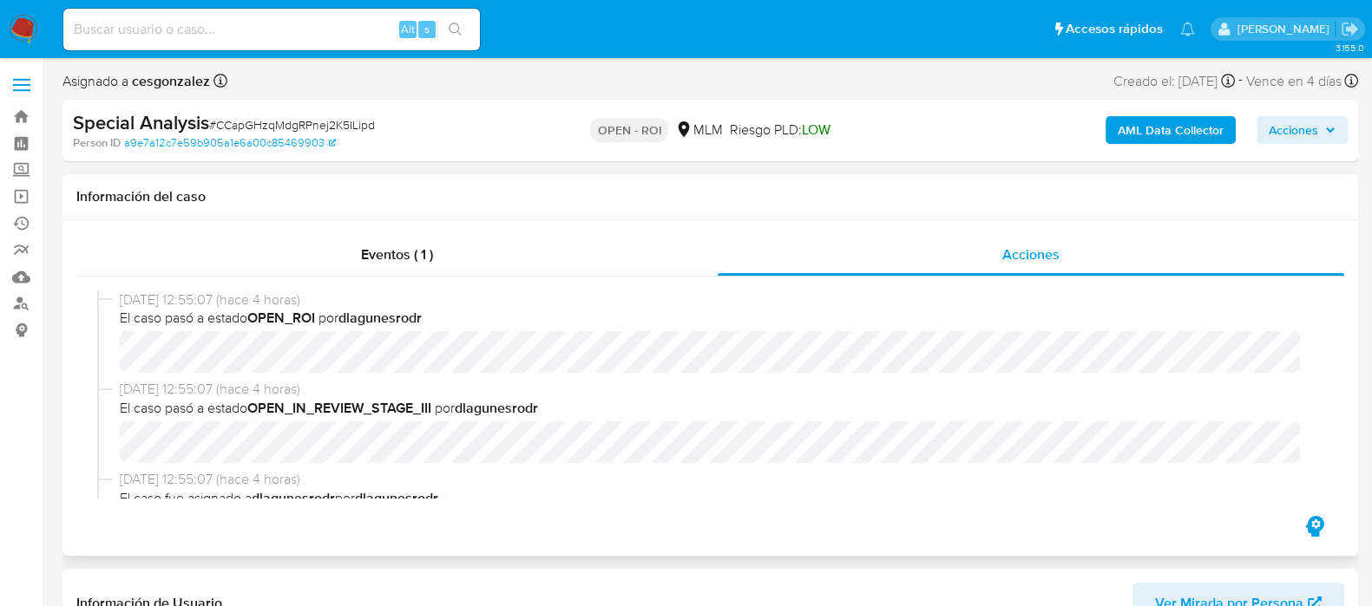
select select "10"
click at [1307, 134] on span "Acciones" at bounding box center [1292, 130] width 49 height 28
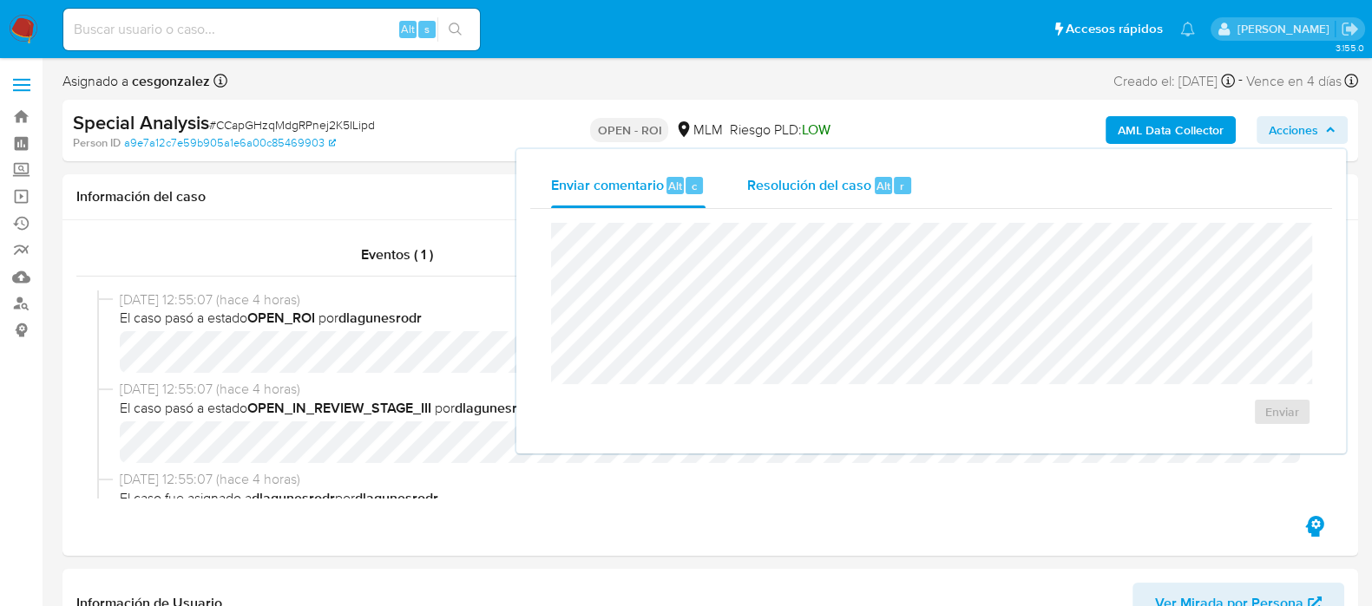
click at [815, 190] on span "Resolución del caso" at bounding box center [809, 185] width 124 height 20
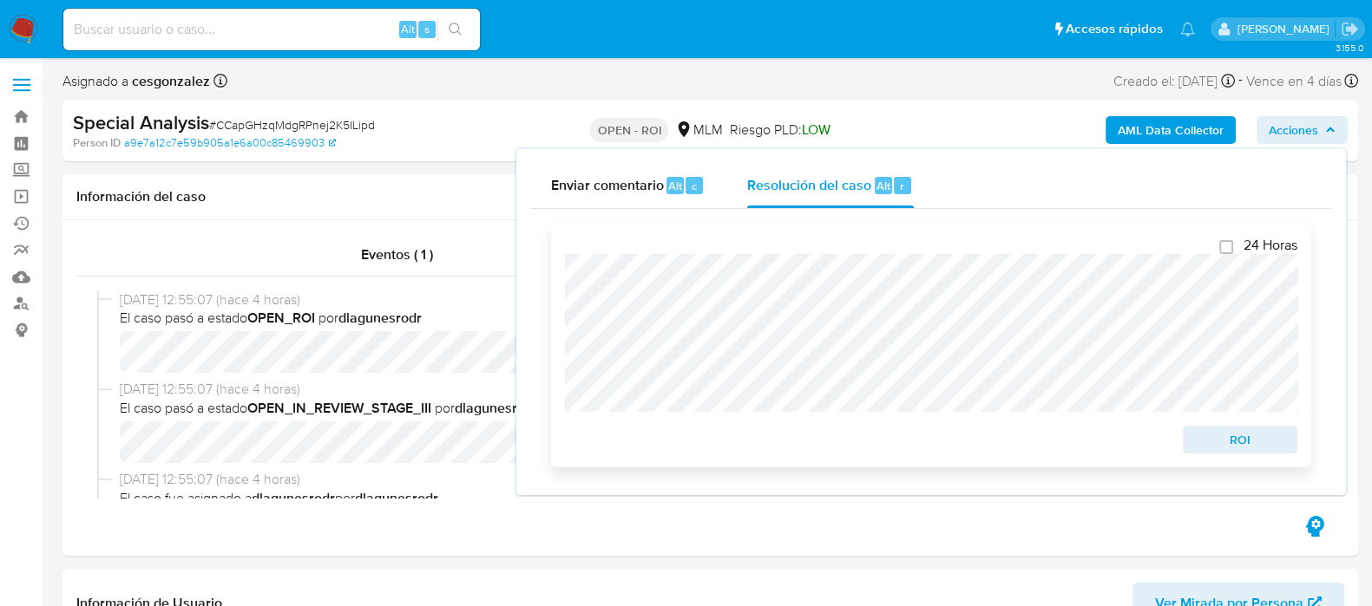
click at [1212, 437] on span "ROI" at bounding box center [1240, 440] width 90 height 24
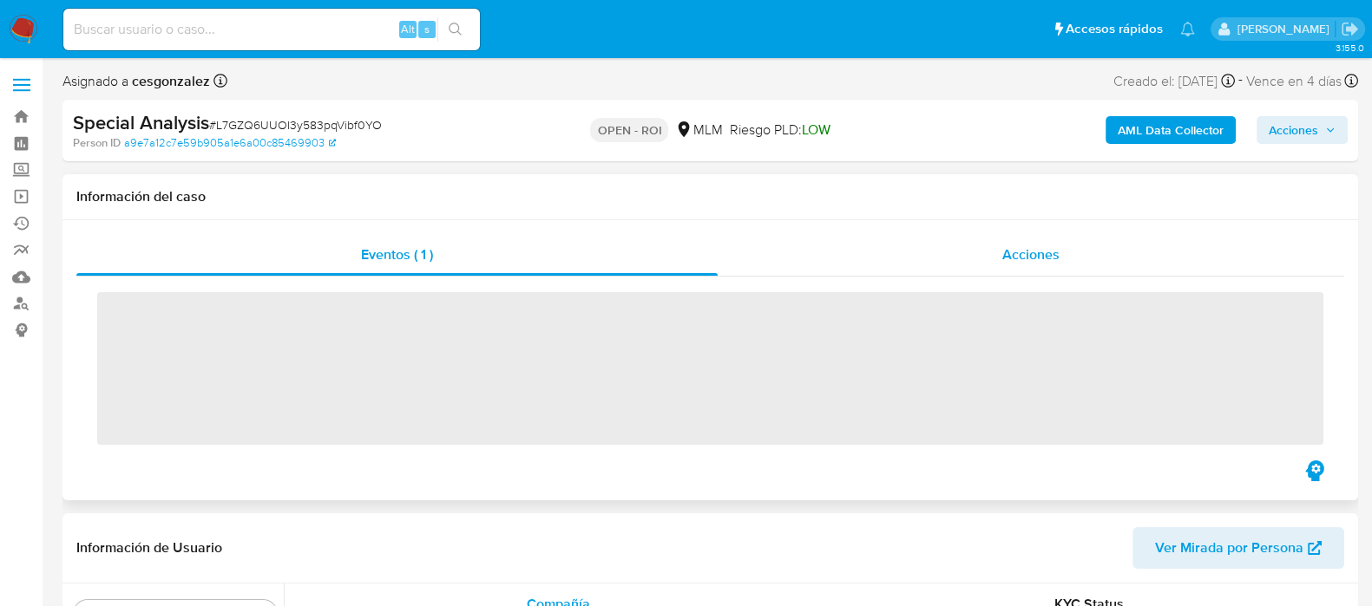
scroll to position [732, 0]
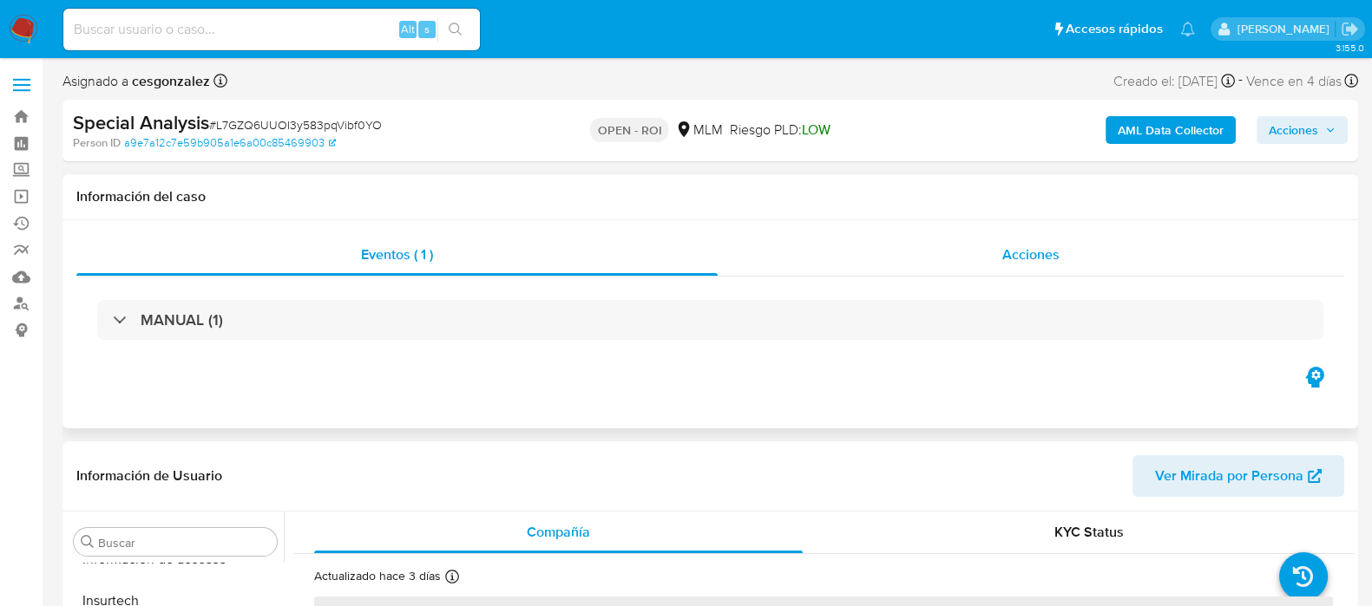
click at [1018, 255] on span "Acciones" at bounding box center [1030, 255] width 57 height 20
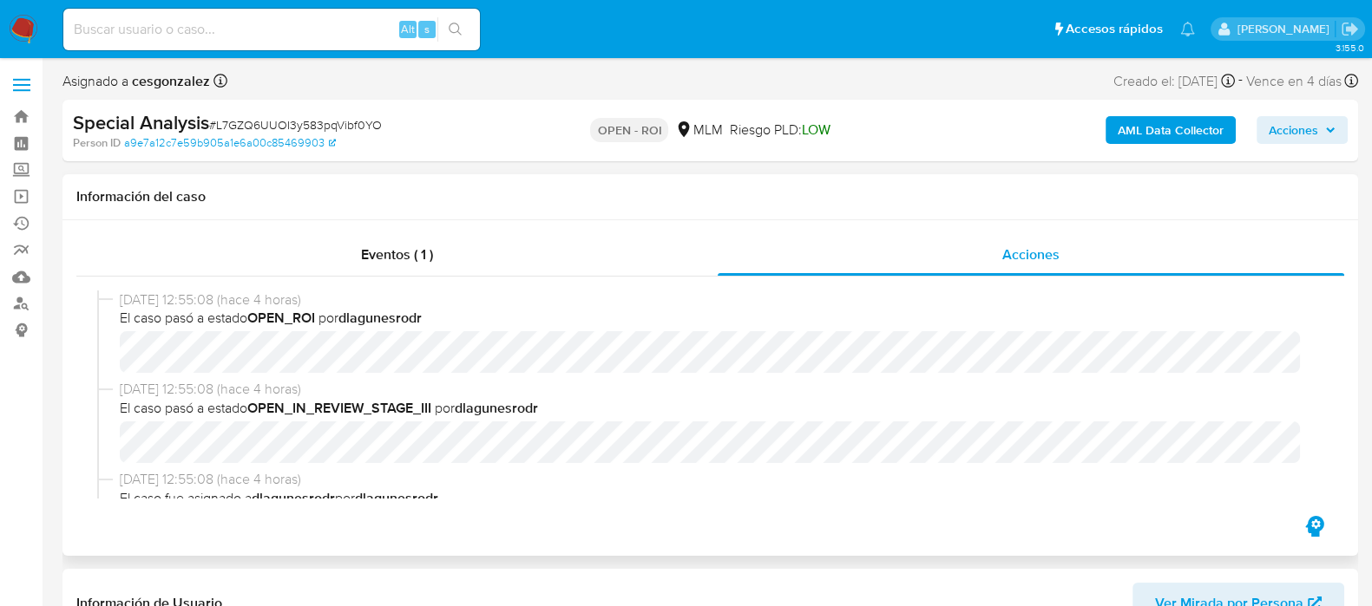
select select "10"
click at [1288, 130] on span "Acciones" at bounding box center [1292, 130] width 49 height 28
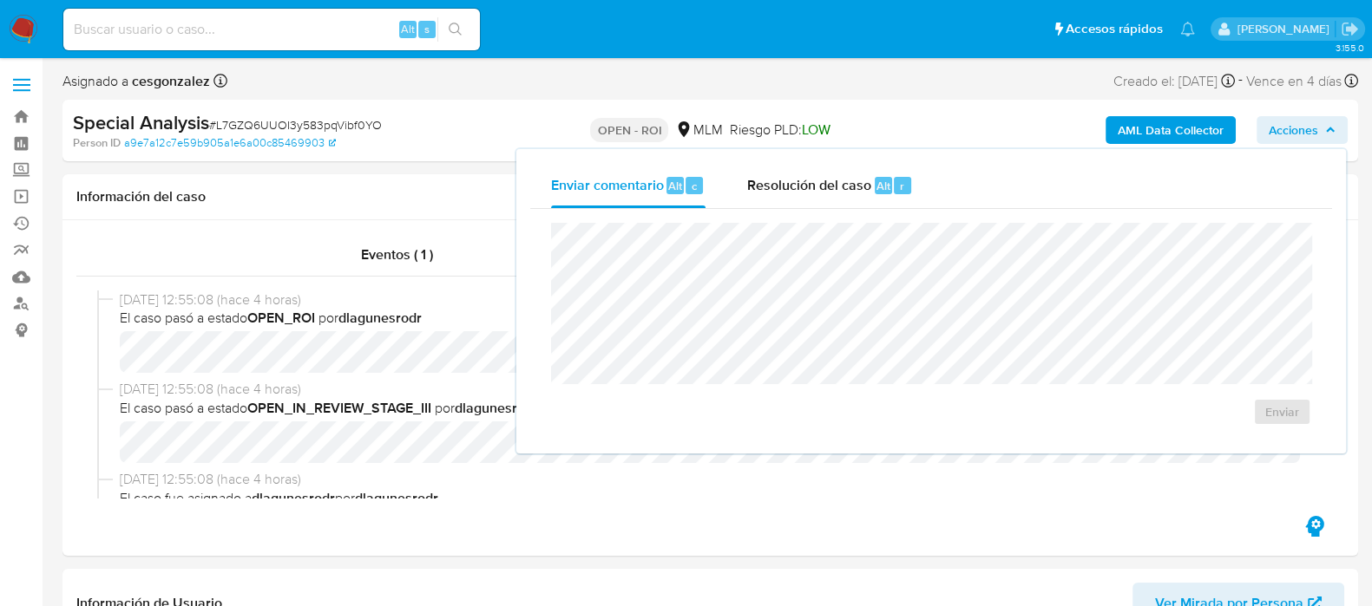
drag, startPoint x: 842, startPoint y: 191, endPoint x: 824, endPoint y: 209, distance: 25.8
click at [842, 191] on span "Resolución del caso" at bounding box center [809, 185] width 124 height 20
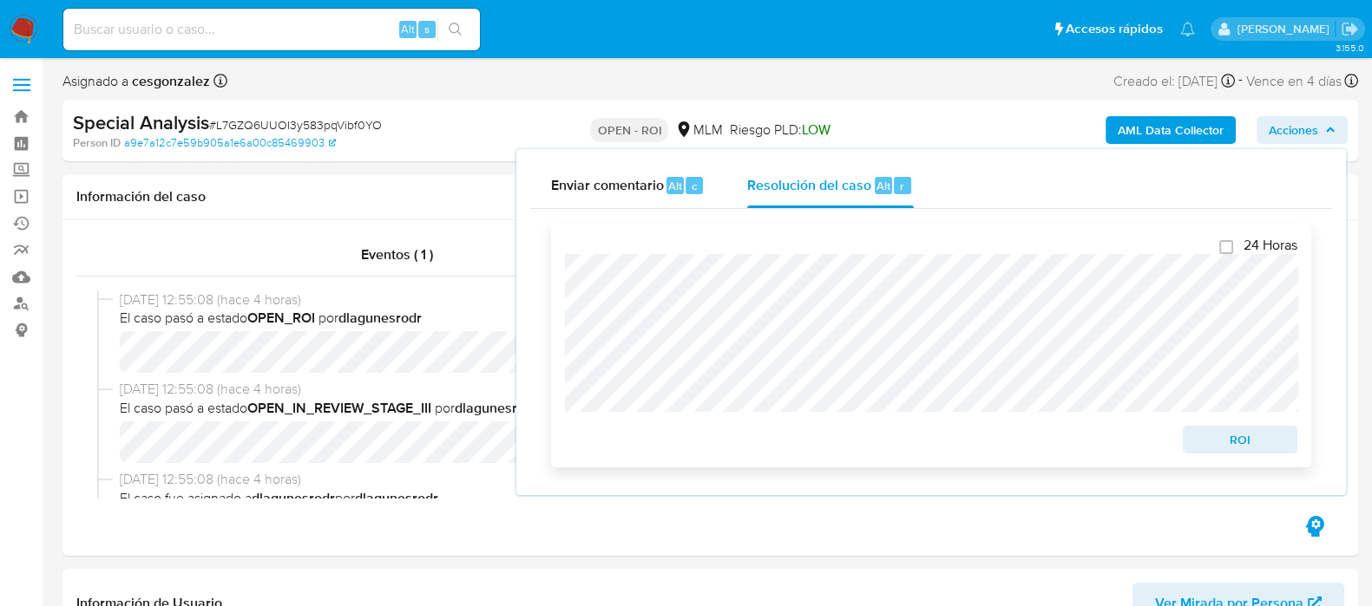
click at [1223, 431] on span "ROI" at bounding box center [1240, 440] width 90 height 24
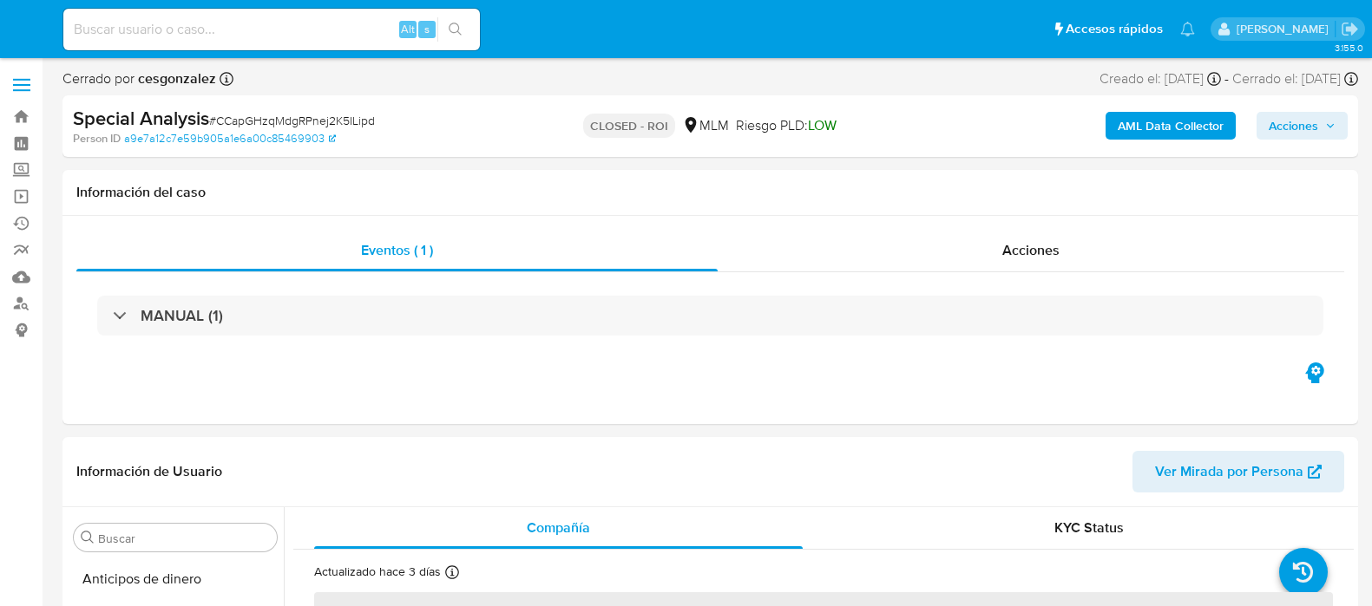
select select "10"
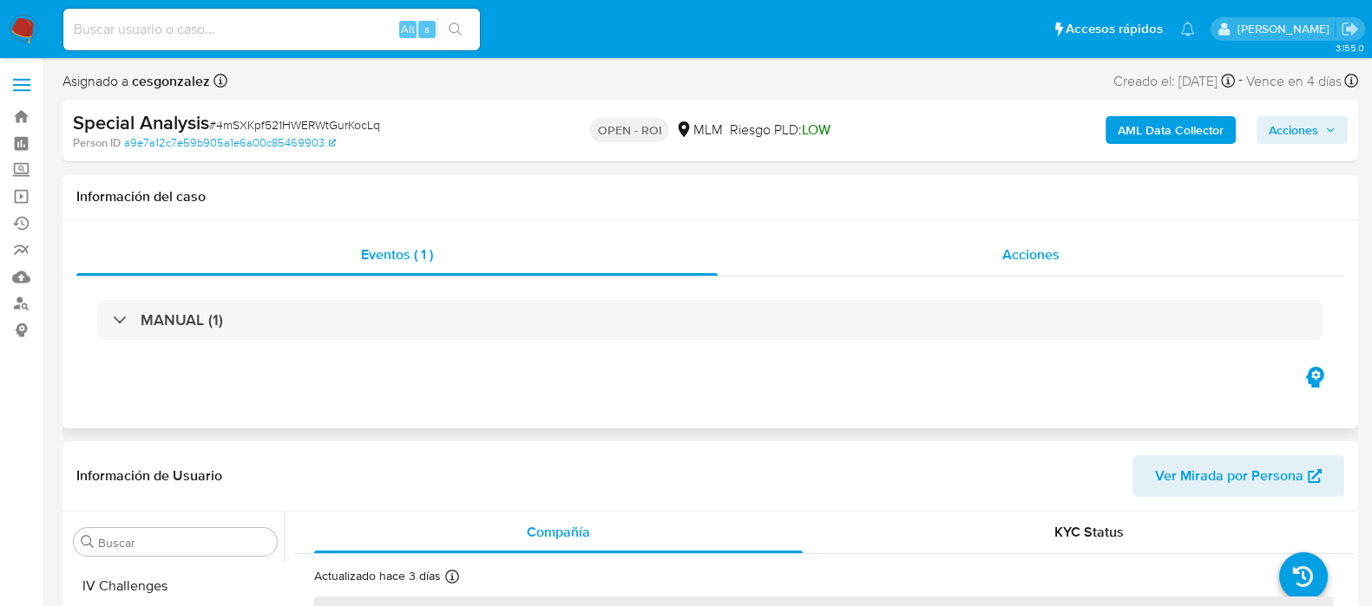
scroll to position [732, 0]
click at [1015, 259] on span "Acciones" at bounding box center [1030, 255] width 57 height 20
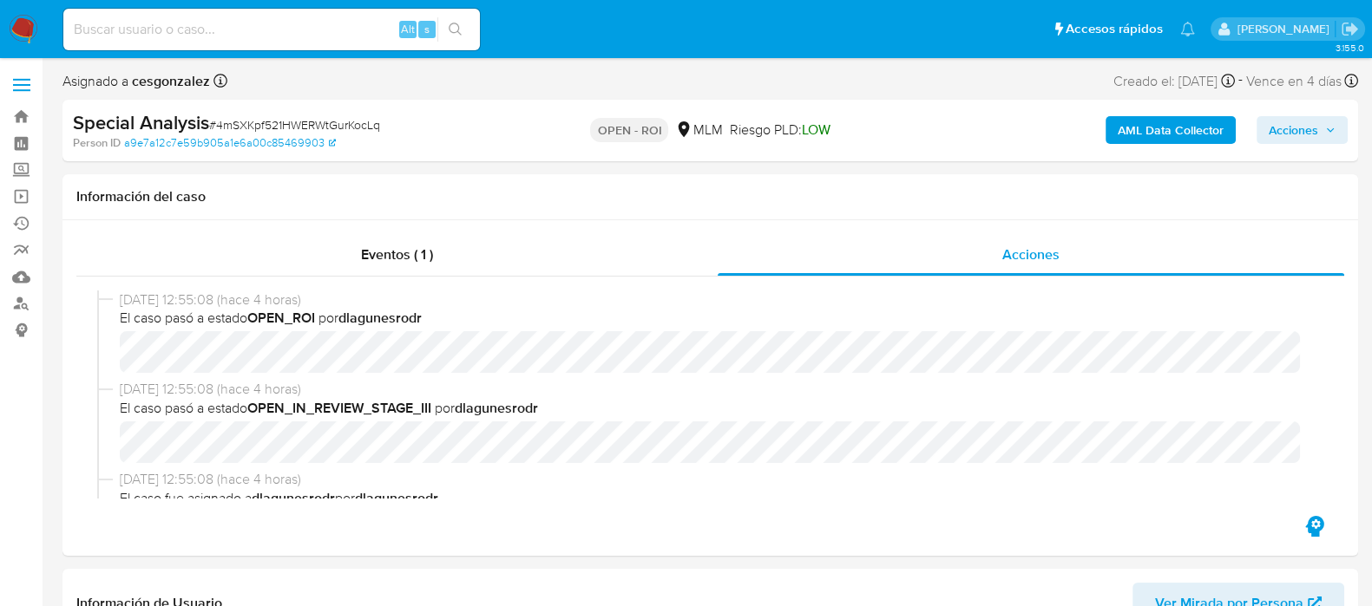
select select "10"
drag, startPoint x: 1319, startPoint y: 126, endPoint x: 1271, endPoint y: 146, distance: 51.7
click at [1316, 126] on span "Acciones" at bounding box center [1301, 130] width 67 height 24
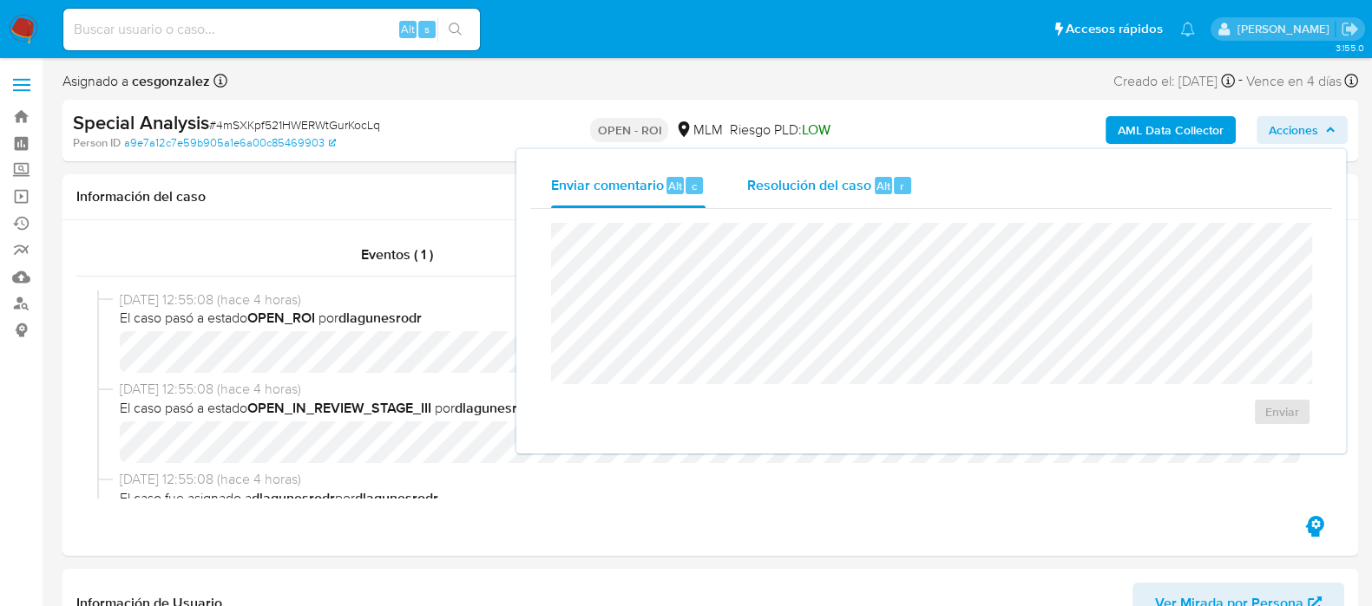
click at [800, 175] on span "Resolución del caso" at bounding box center [809, 185] width 124 height 20
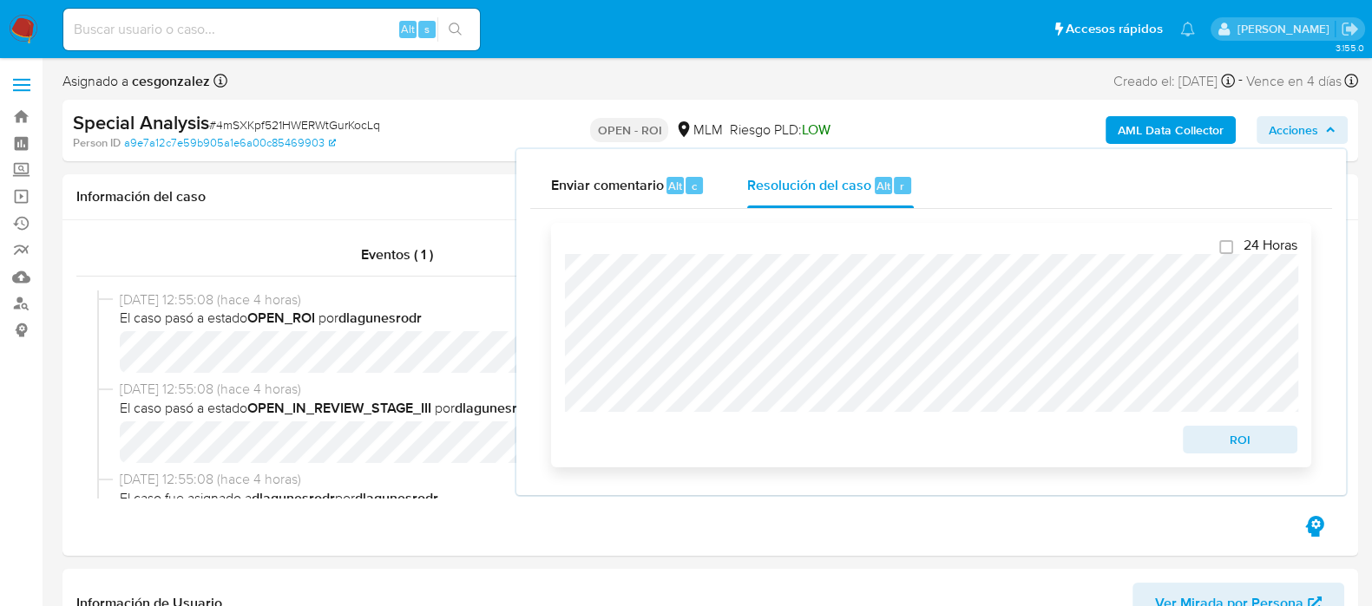
drag, startPoint x: 1215, startPoint y: 446, endPoint x: 1156, endPoint y: 436, distance: 59.1
click at [1215, 445] on span "ROI" at bounding box center [1240, 440] width 90 height 24
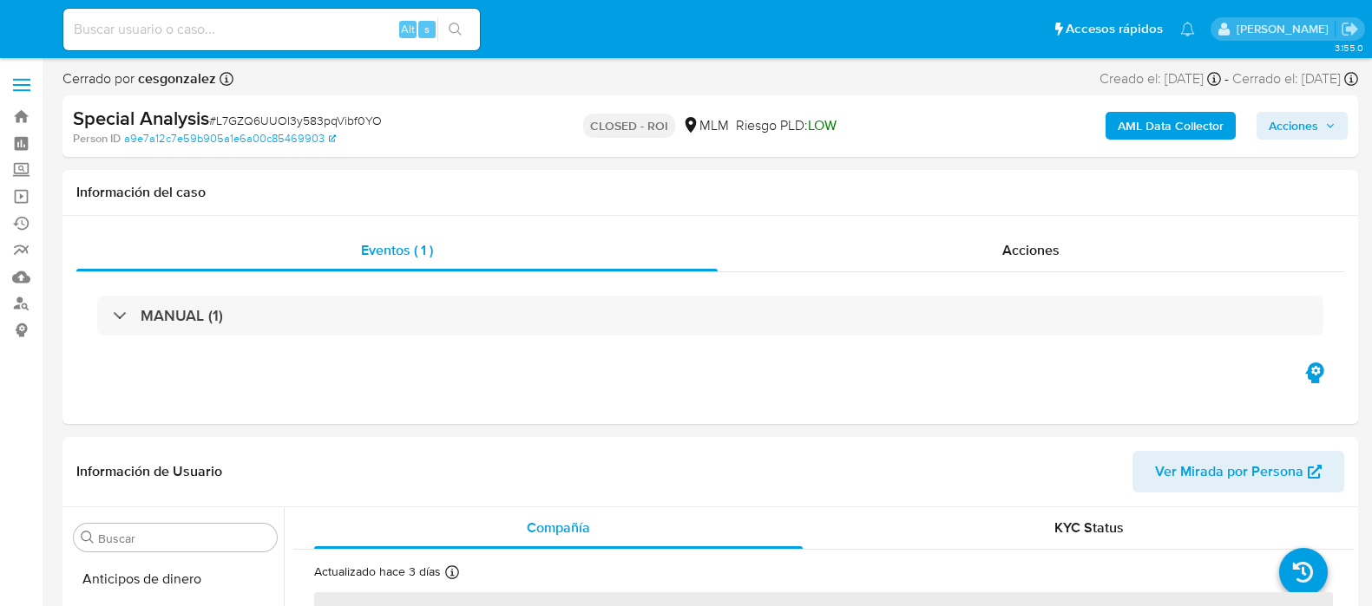
select select "10"
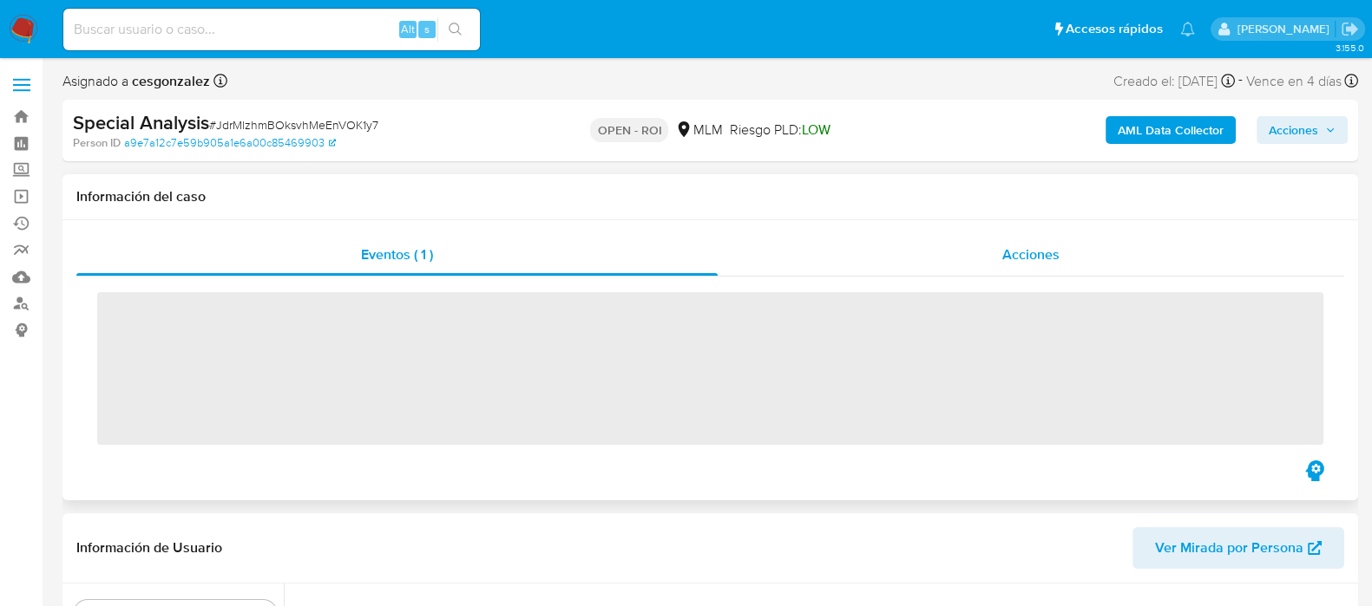
scroll to position [732, 0]
click at [1018, 263] on span "Acciones" at bounding box center [1030, 255] width 57 height 20
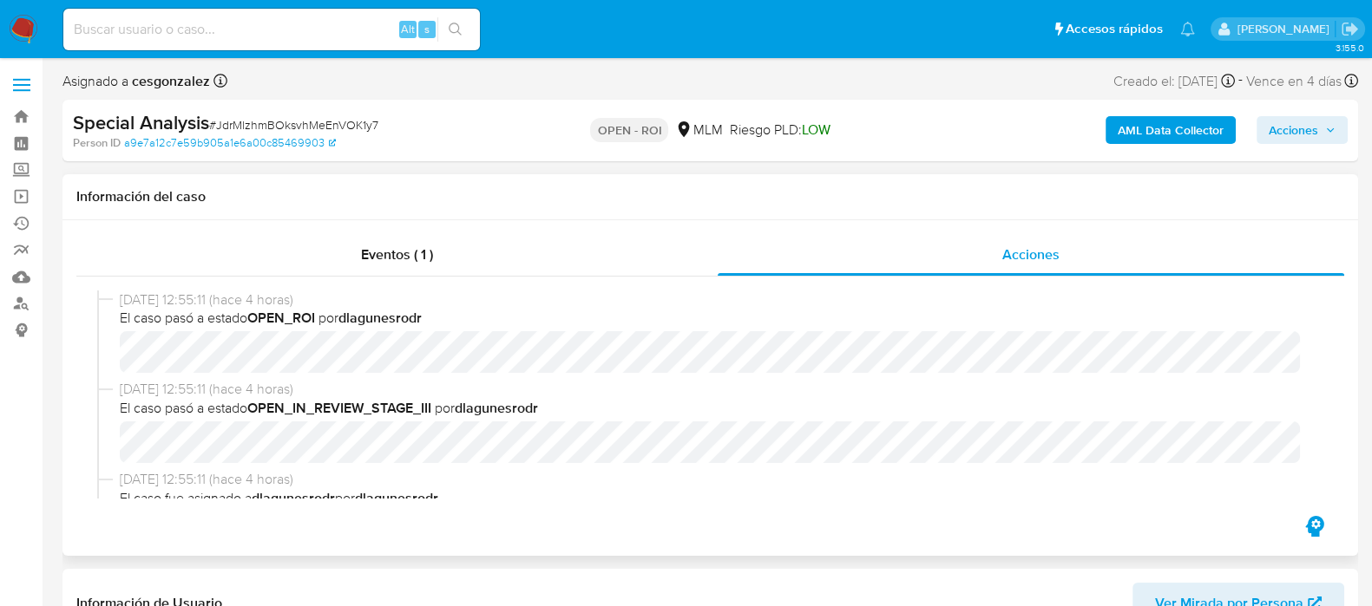
select select "10"
drag, startPoint x: 1305, startPoint y: 132, endPoint x: 1241, endPoint y: 143, distance: 65.2
click at [1304, 131] on span "Acciones" at bounding box center [1292, 130] width 49 height 28
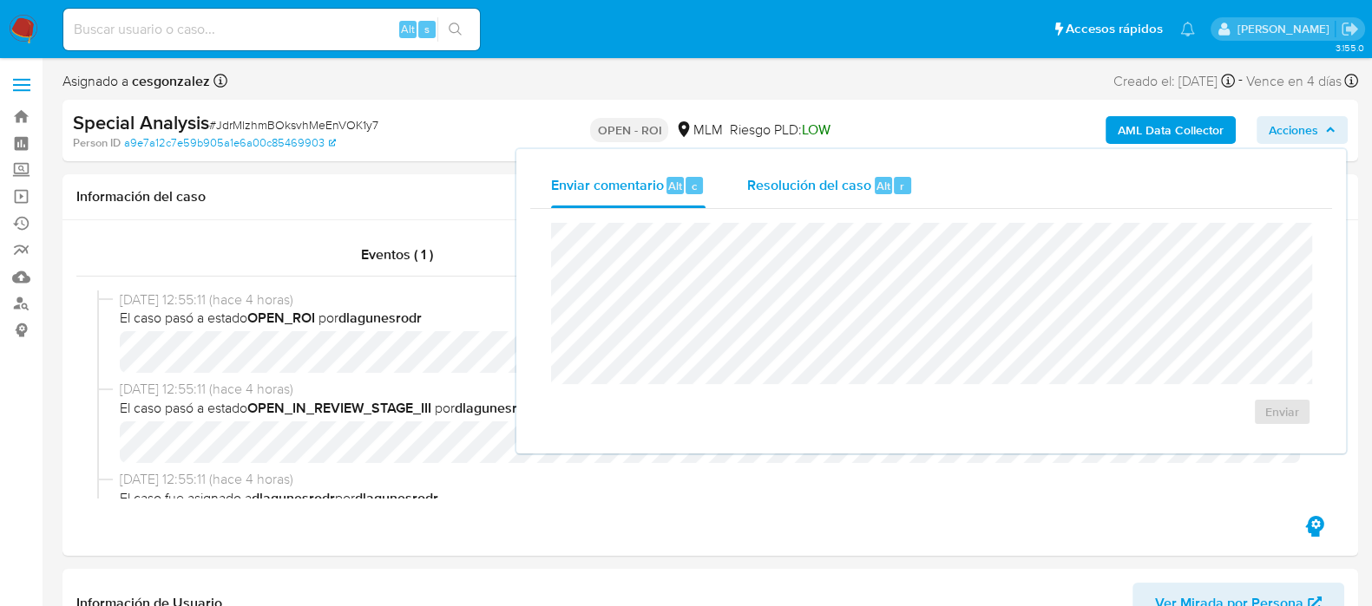
drag, startPoint x: 831, startPoint y: 192, endPoint x: 816, endPoint y: 221, distance: 33.0
click at [829, 192] on span "Resolución del caso" at bounding box center [809, 185] width 124 height 20
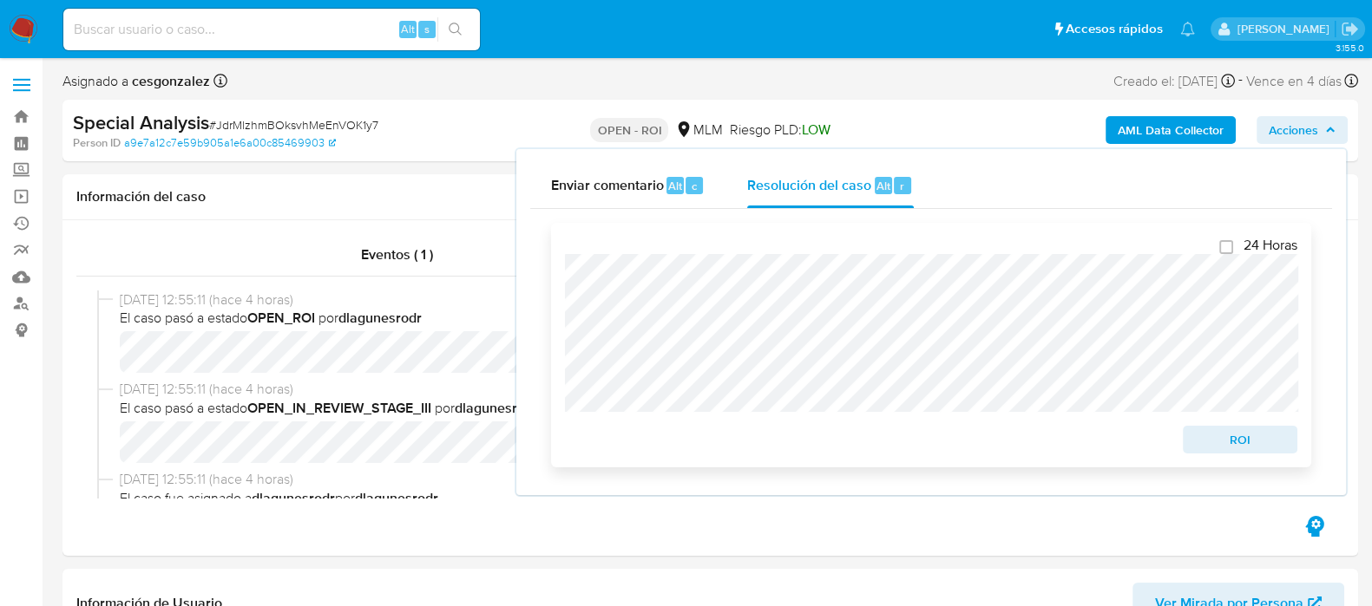
click at [1266, 452] on span "ROI" at bounding box center [1240, 440] width 90 height 24
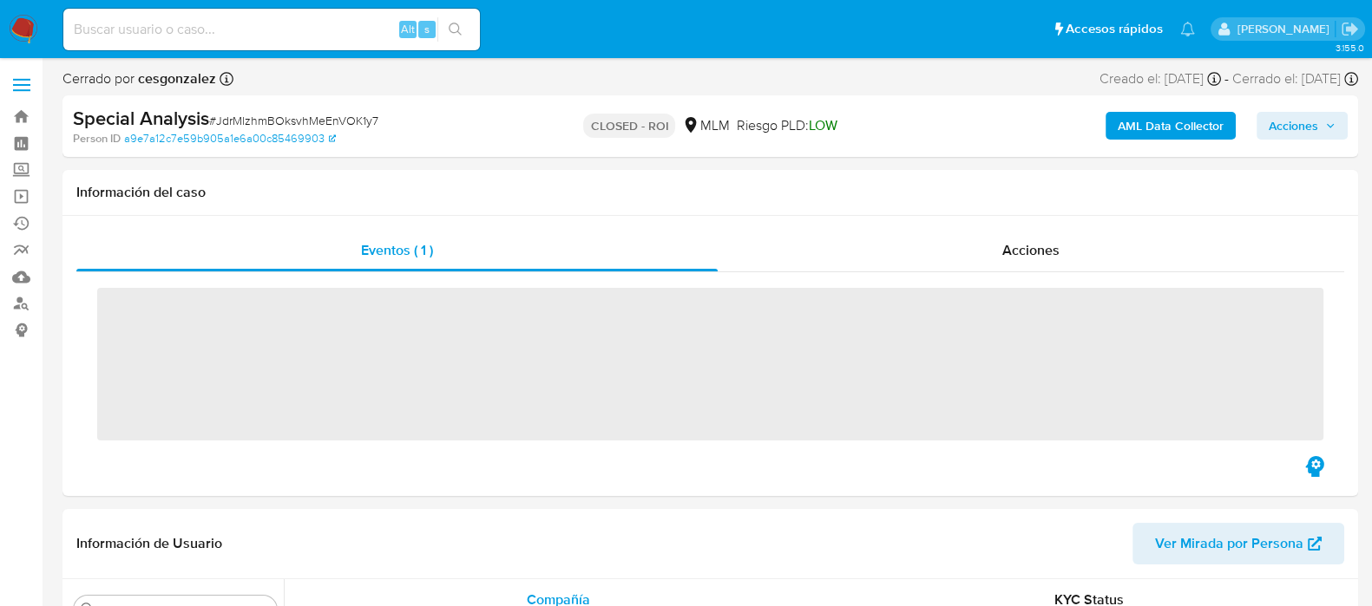
scroll to position [732, 0]
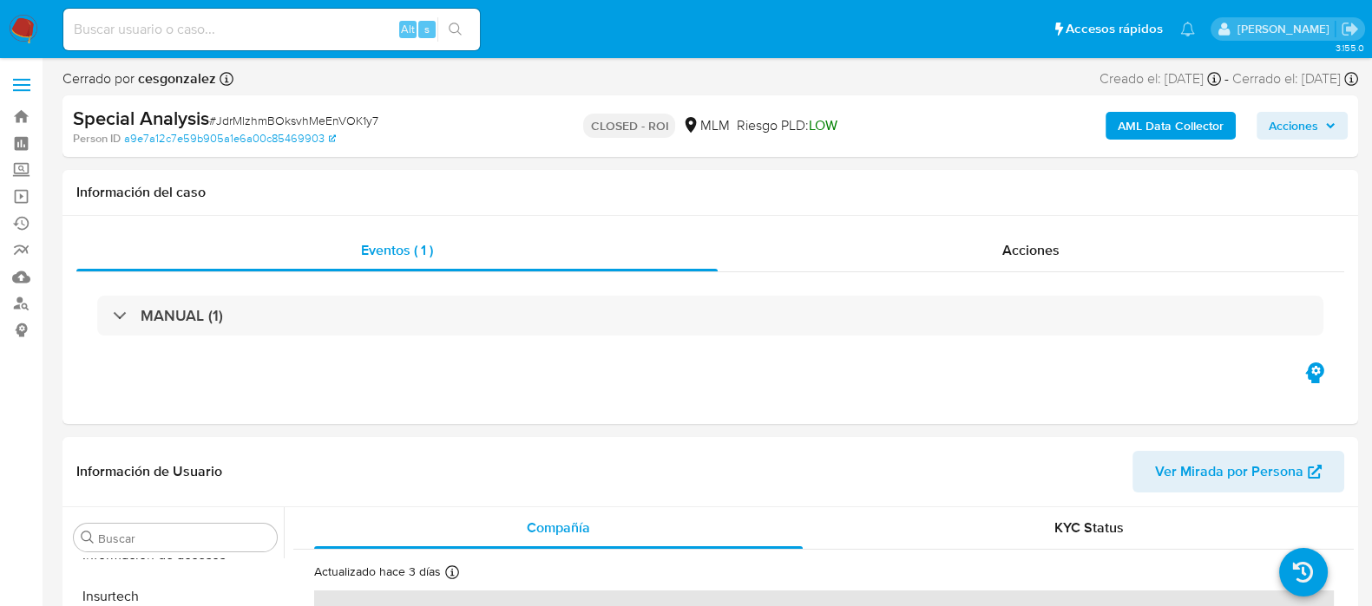
select select "10"
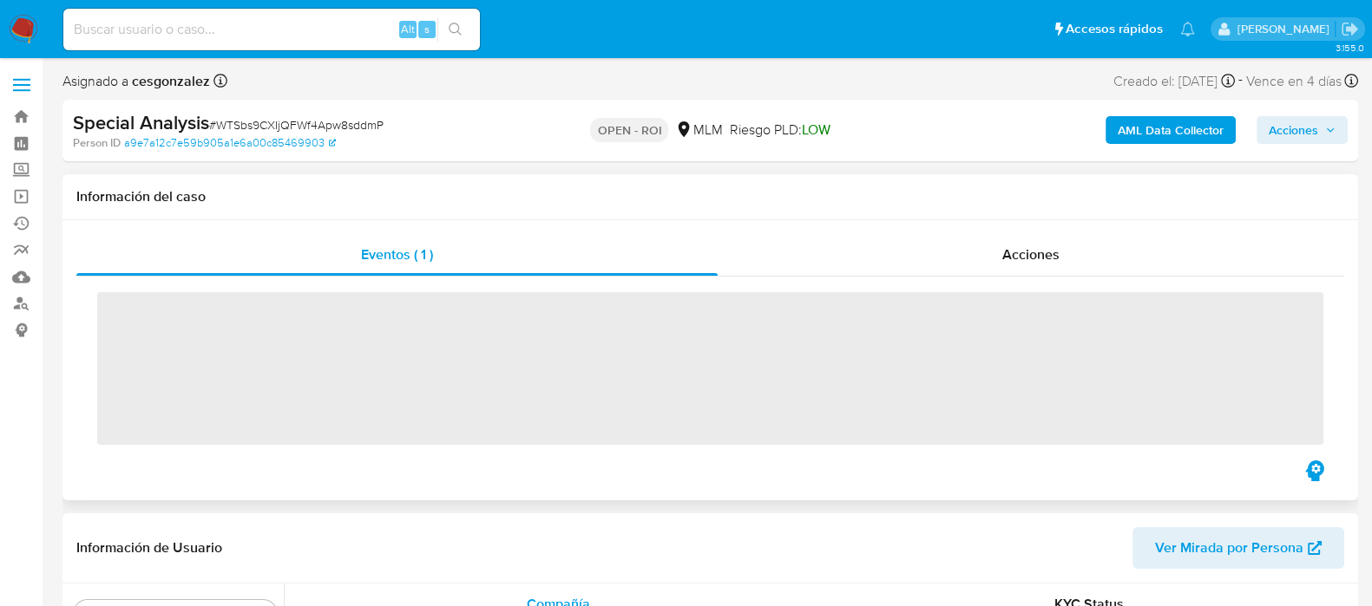
scroll to position [732, 0]
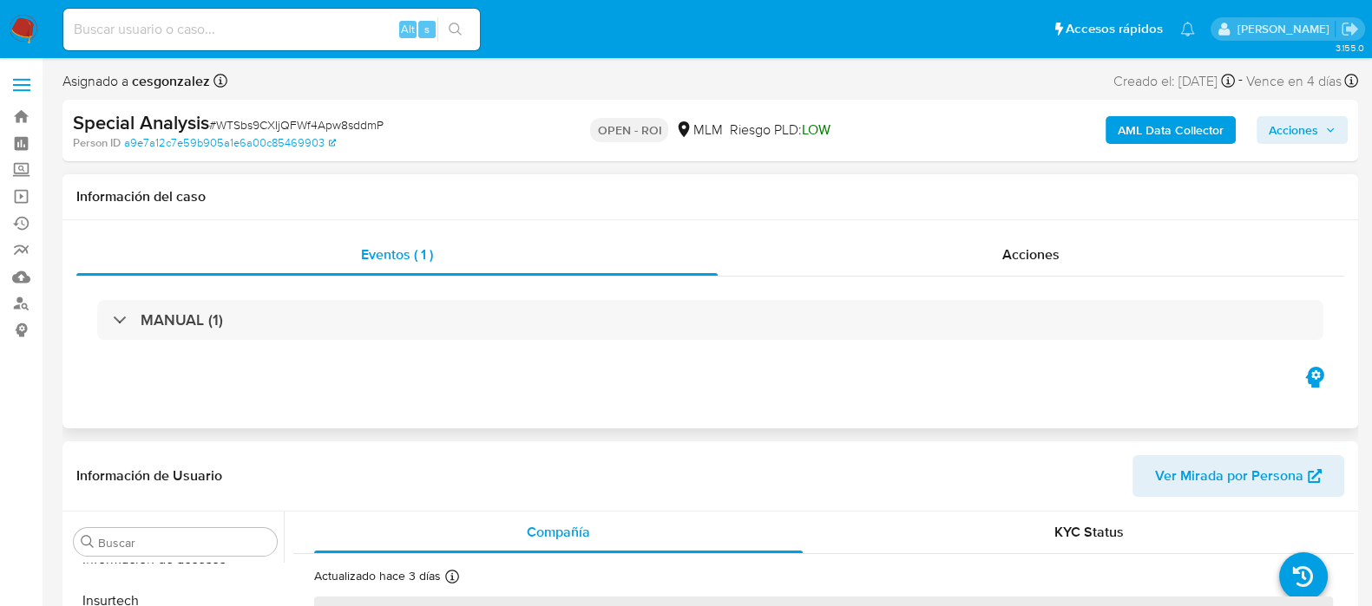
drag, startPoint x: 1050, startPoint y: 258, endPoint x: 868, endPoint y: 277, distance: 182.3
click at [1049, 258] on span "Acciones" at bounding box center [1030, 255] width 57 height 20
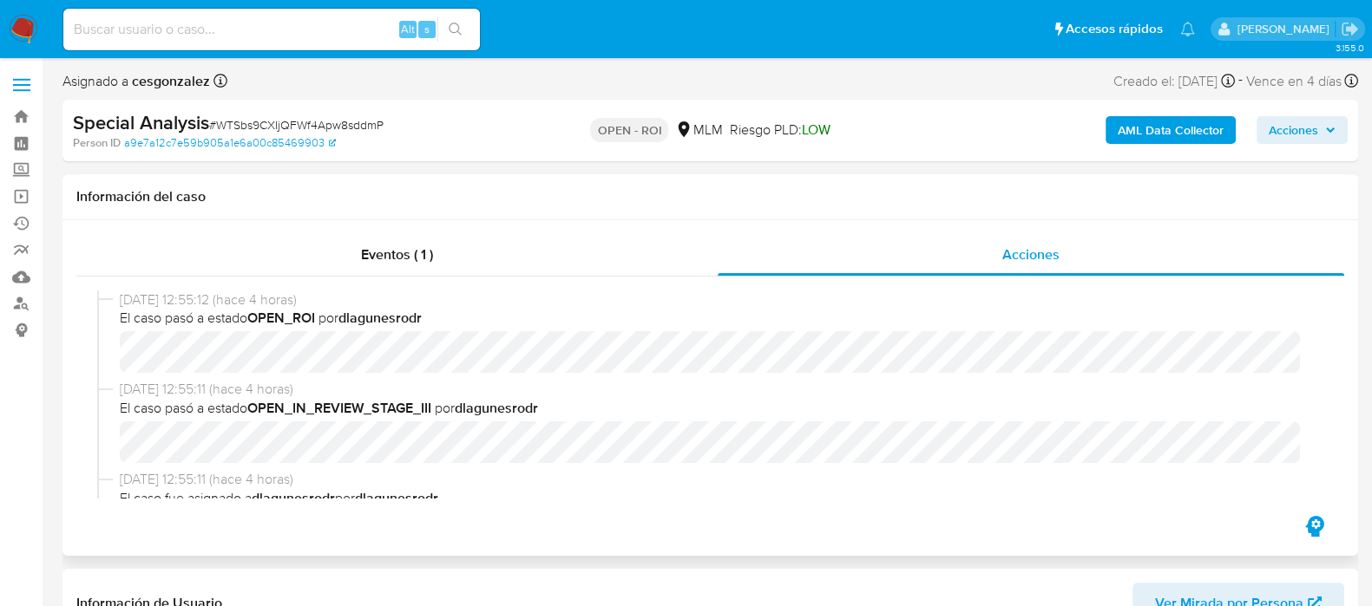
select select "10"
click at [1300, 123] on span "Acciones" at bounding box center [1292, 130] width 49 height 28
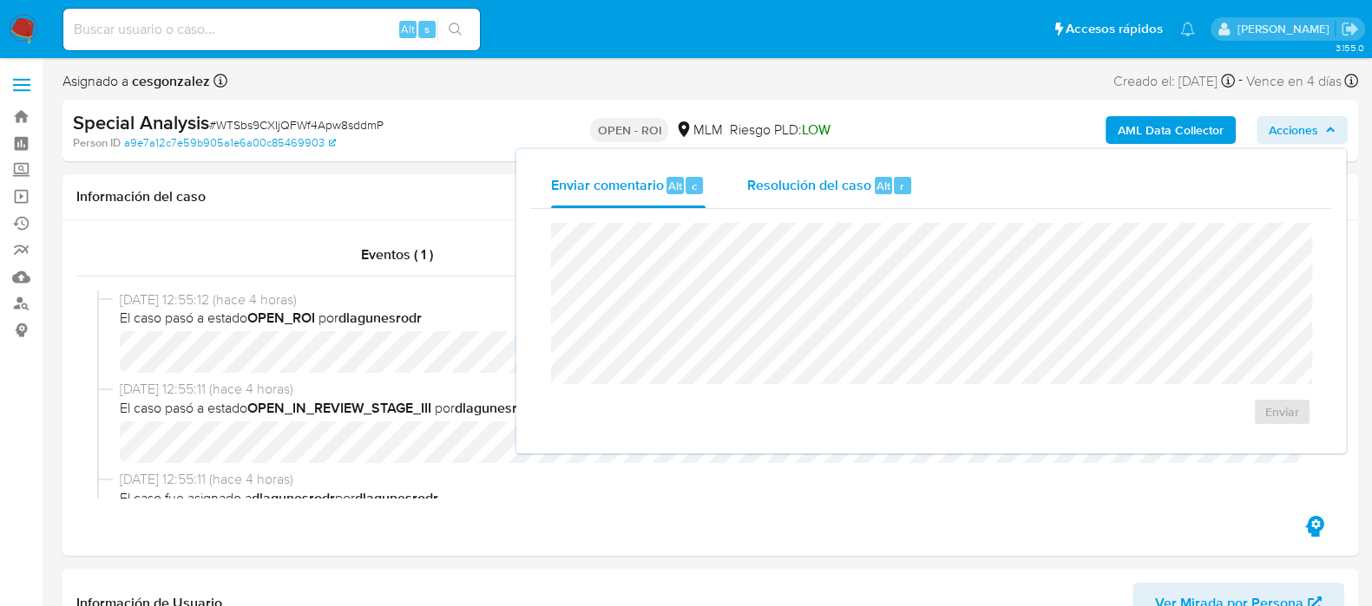
click at [802, 175] on span "Resolución del caso" at bounding box center [809, 185] width 124 height 20
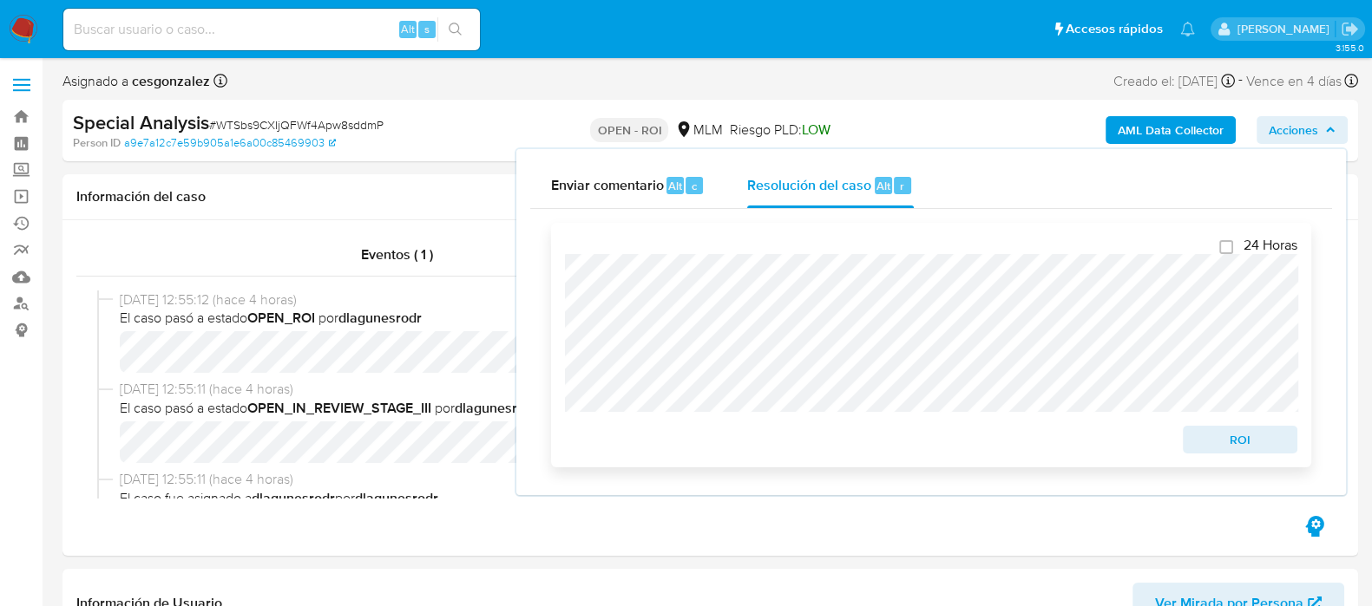
click at [1222, 444] on span "ROI" at bounding box center [1240, 440] width 90 height 24
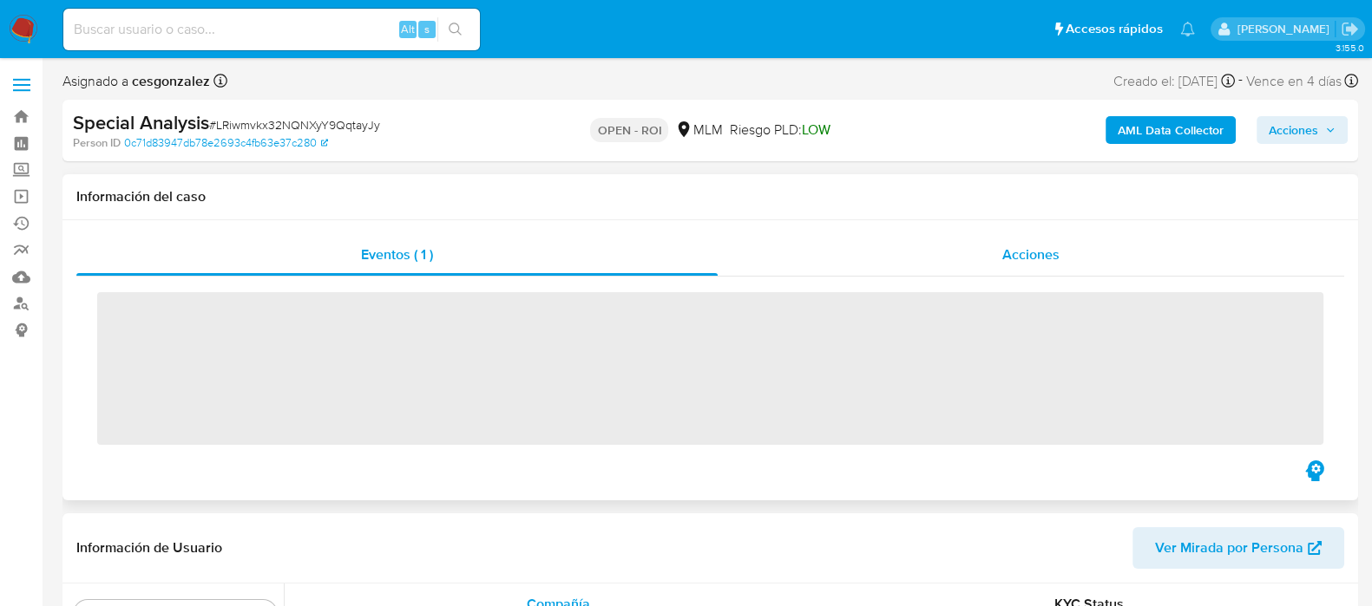
scroll to position [732, 0]
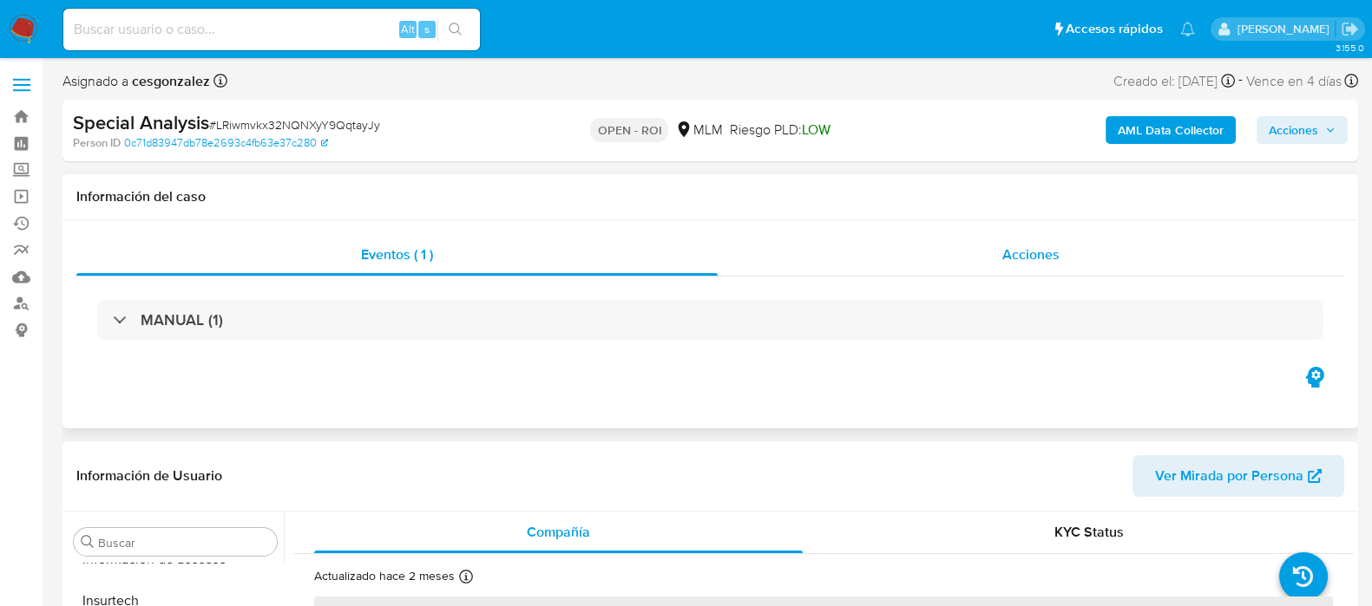
click at [1045, 244] on div "Acciones" at bounding box center [1030, 255] width 626 height 42
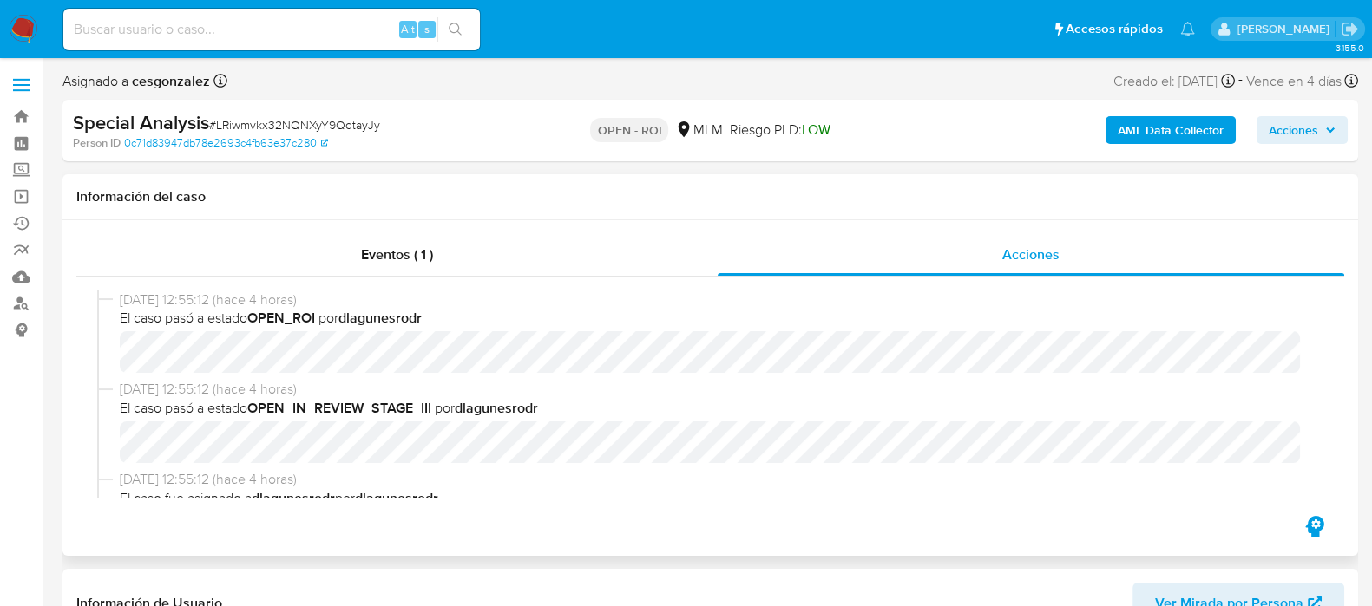
select select "10"
click at [1306, 133] on span "Acciones" at bounding box center [1292, 130] width 49 height 28
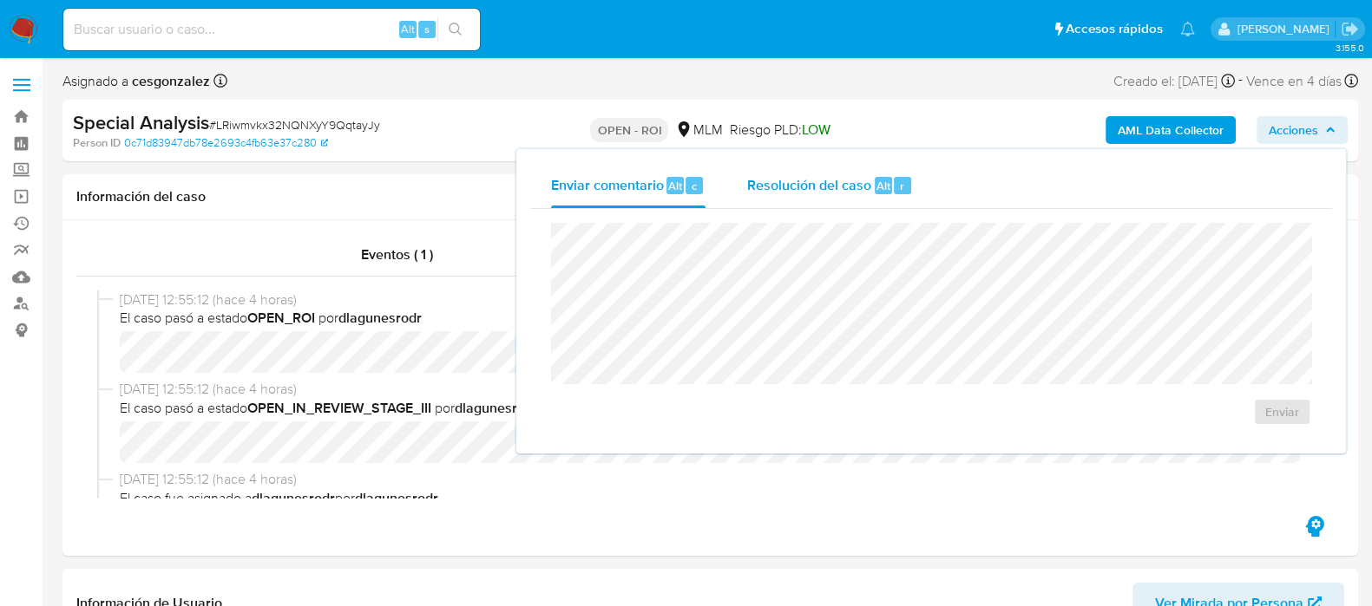
click at [829, 183] on span "Resolución del caso" at bounding box center [809, 185] width 124 height 20
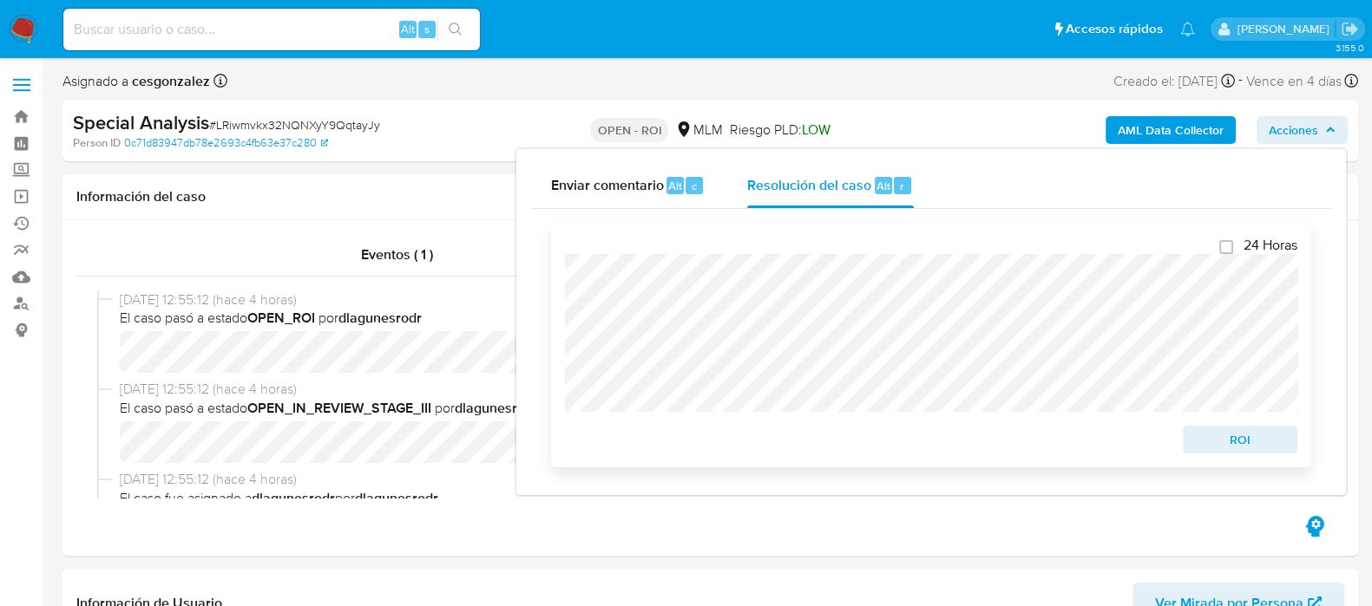
click at [1235, 442] on span "ROI" at bounding box center [1240, 440] width 90 height 24
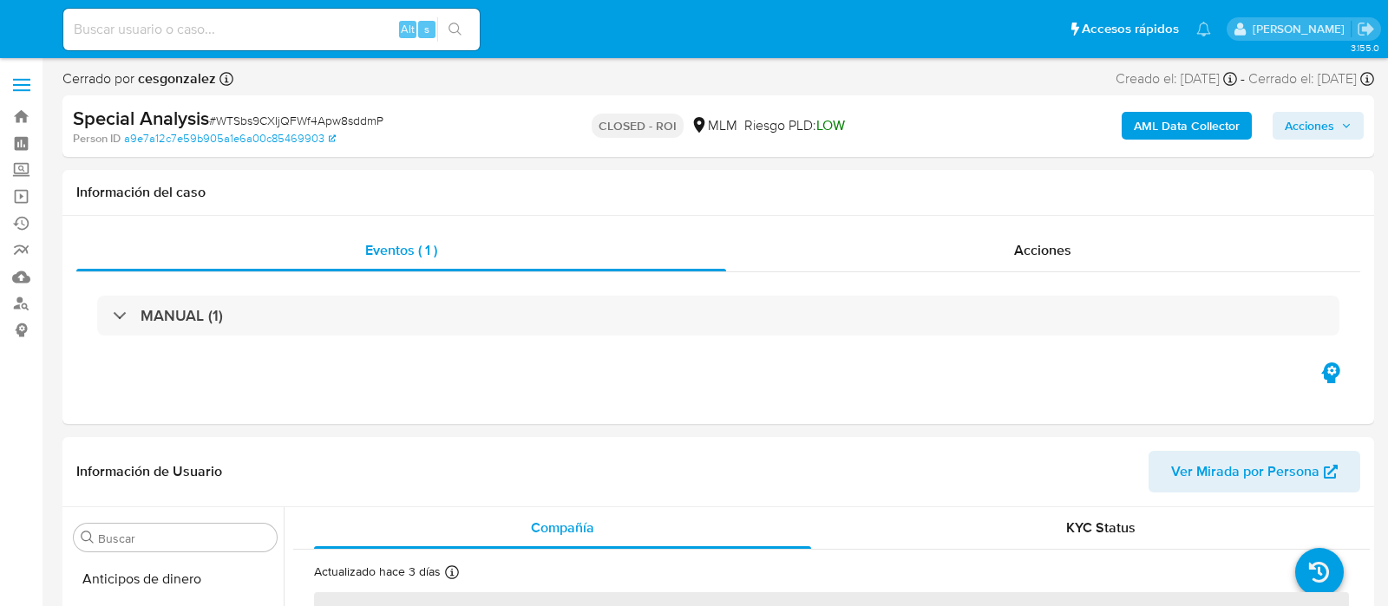
select select "10"
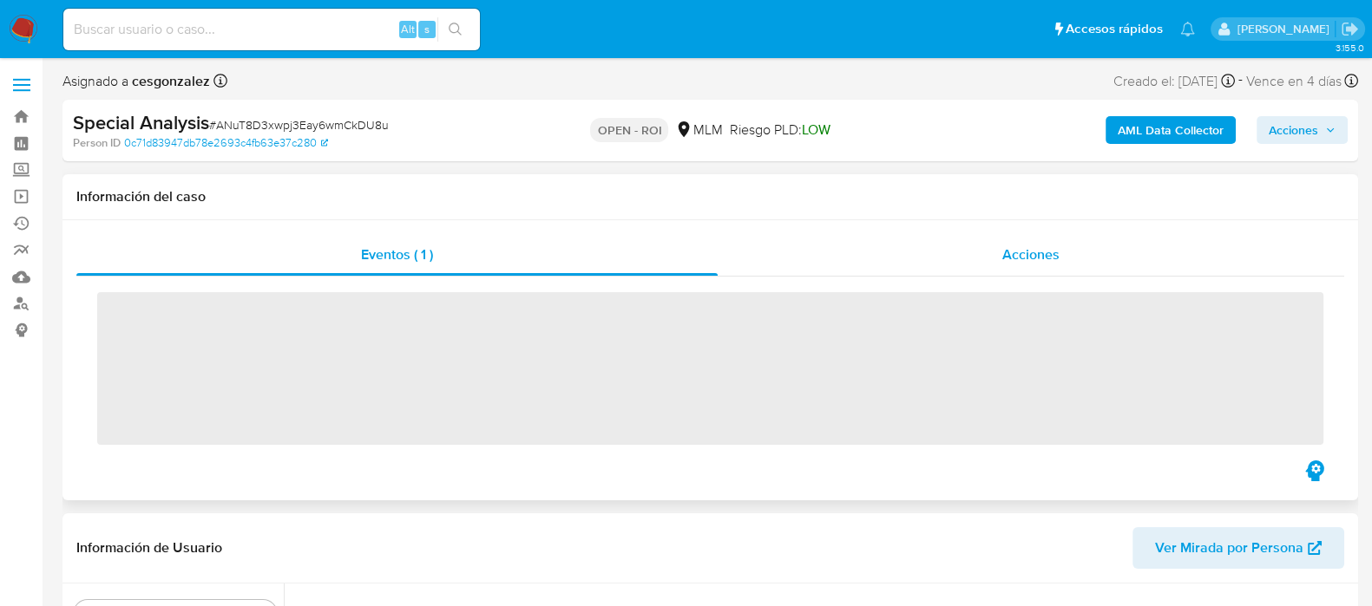
scroll to position [732, 0]
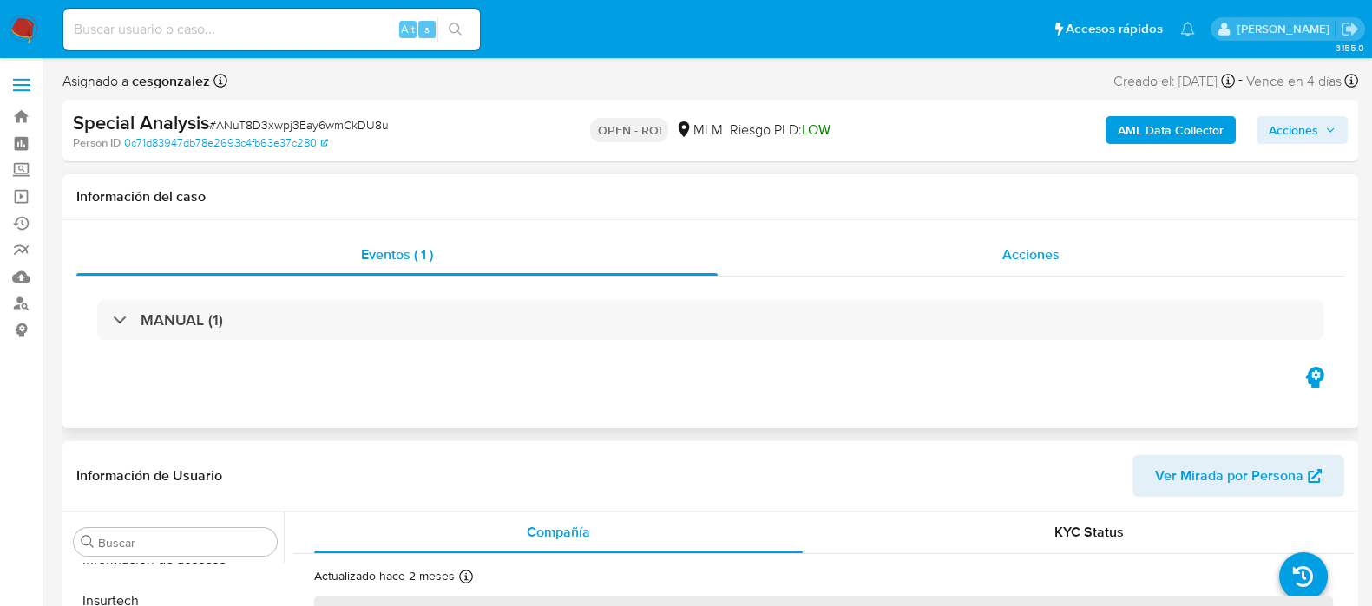
click at [1011, 260] on span "Acciones" at bounding box center [1030, 255] width 57 height 20
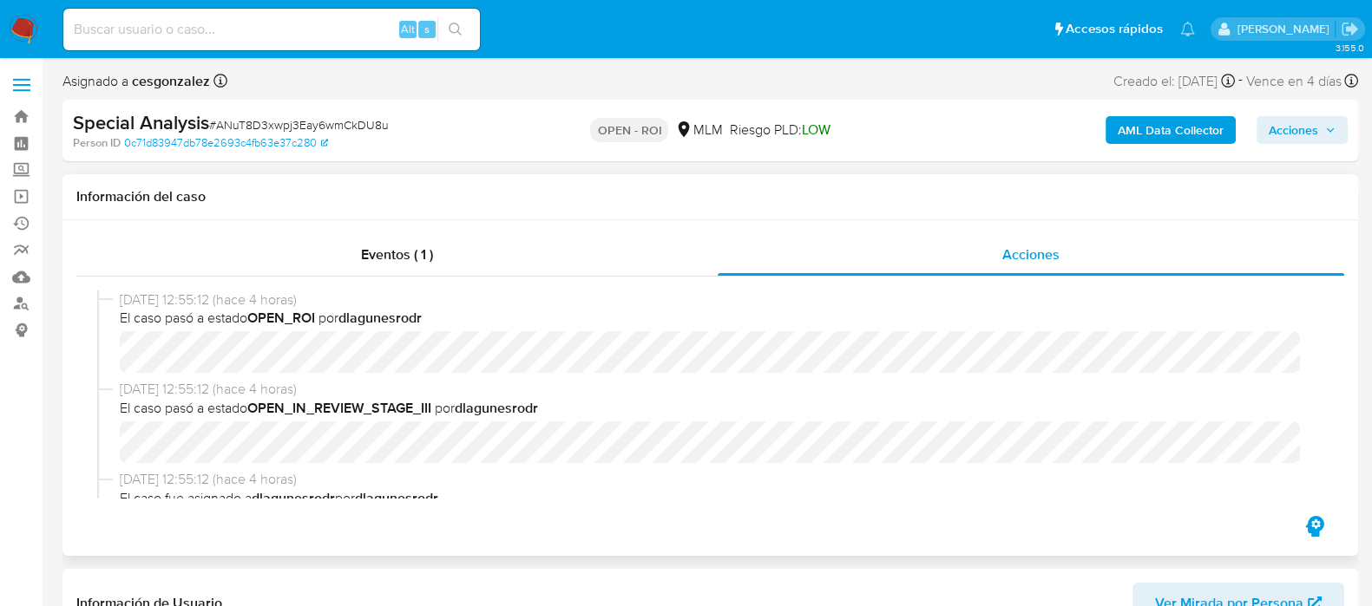
select select "10"
click at [1274, 134] on span "Acciones" at bounding box center [1292, 130] width 49 height 28
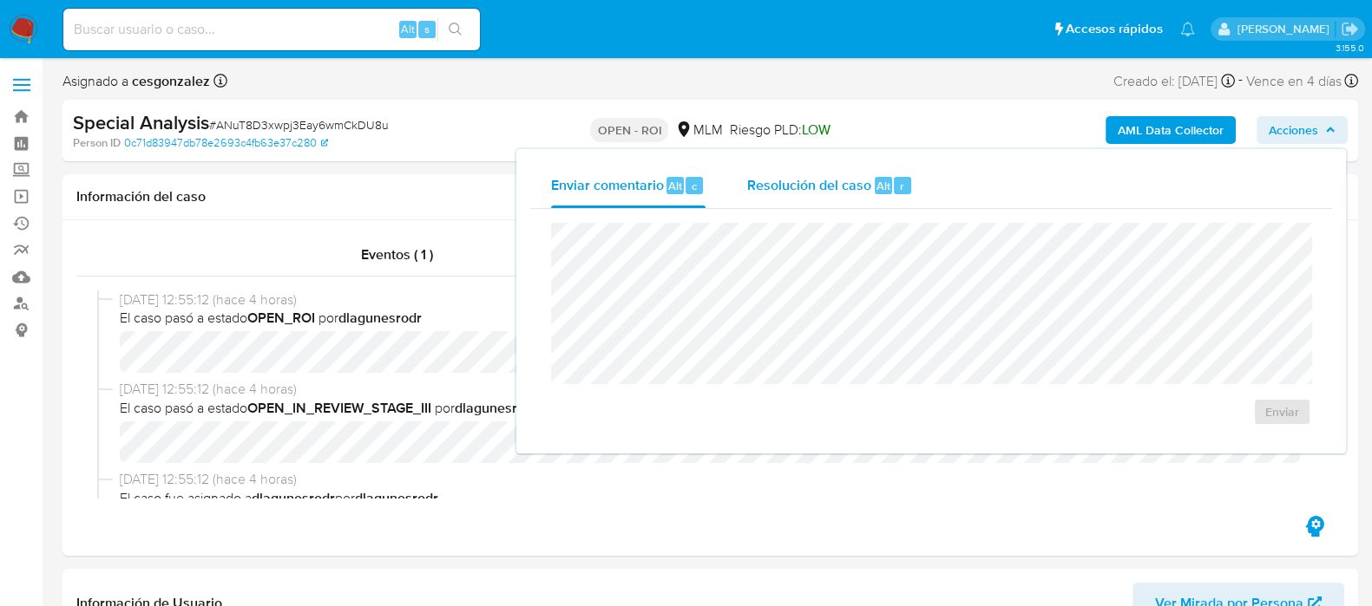
click at [864, 177] on span "Resolución del caso" at bounding box center [809, 185] width 124 height 20
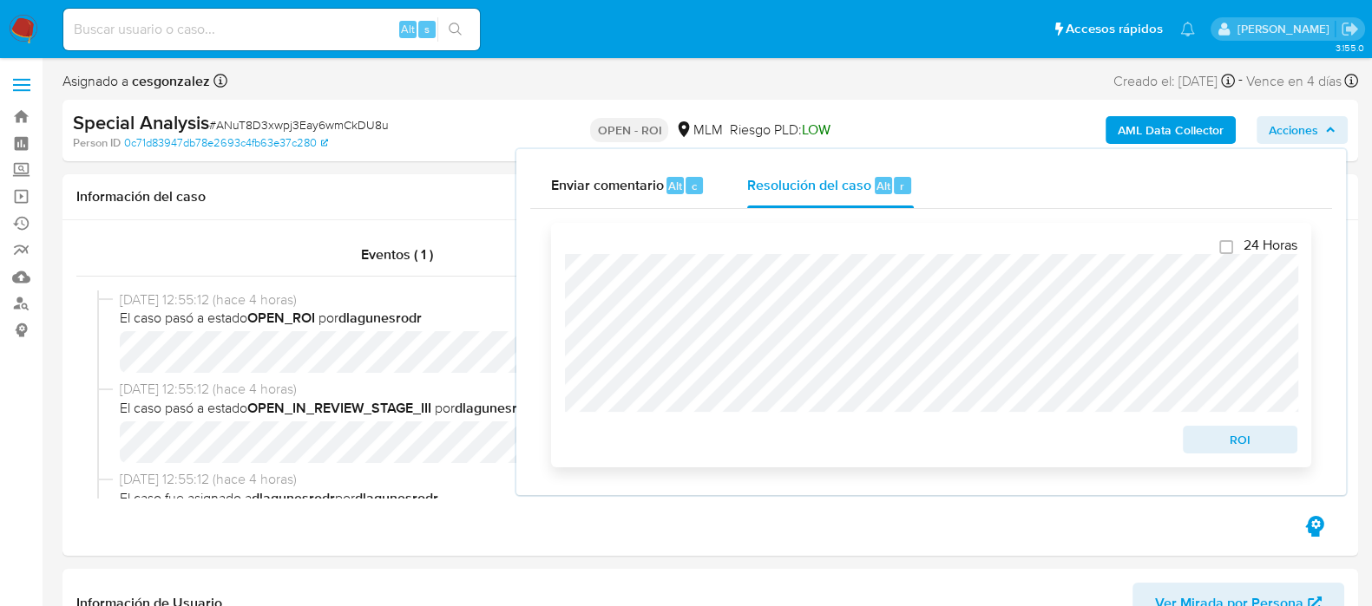
click at [1281, 448] on span "ROI" at bounding box center [1240, 440] width 90 height 24
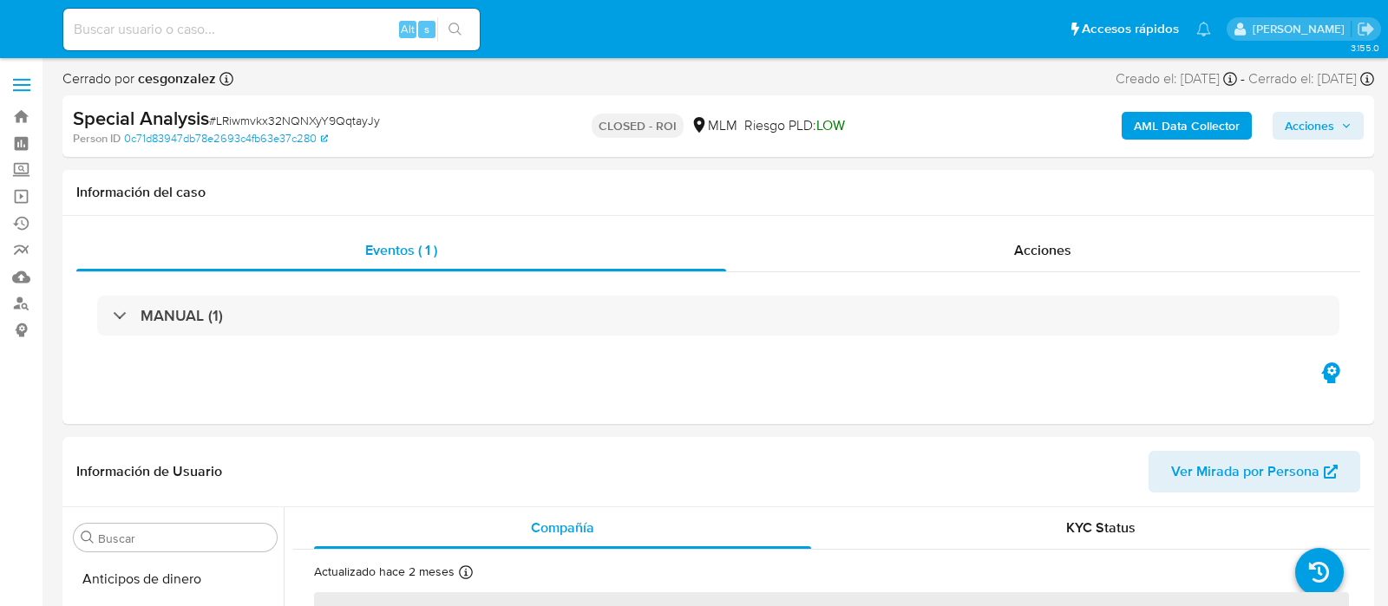
select select "10"
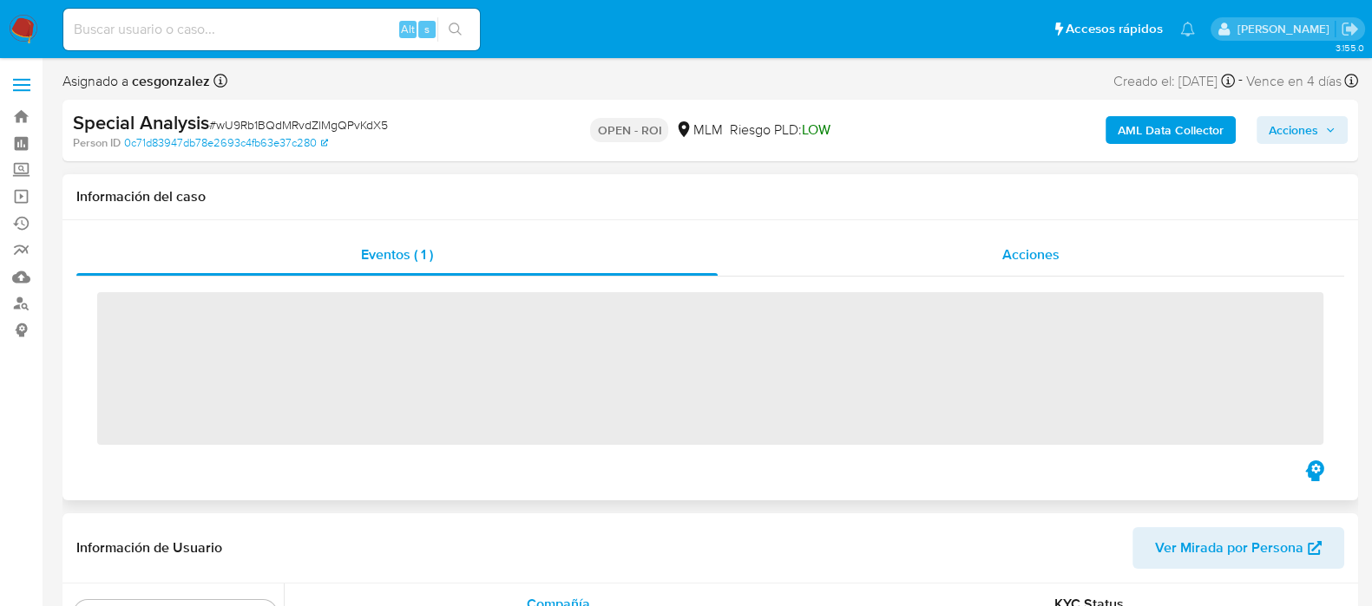
scroll to position [732, 0]
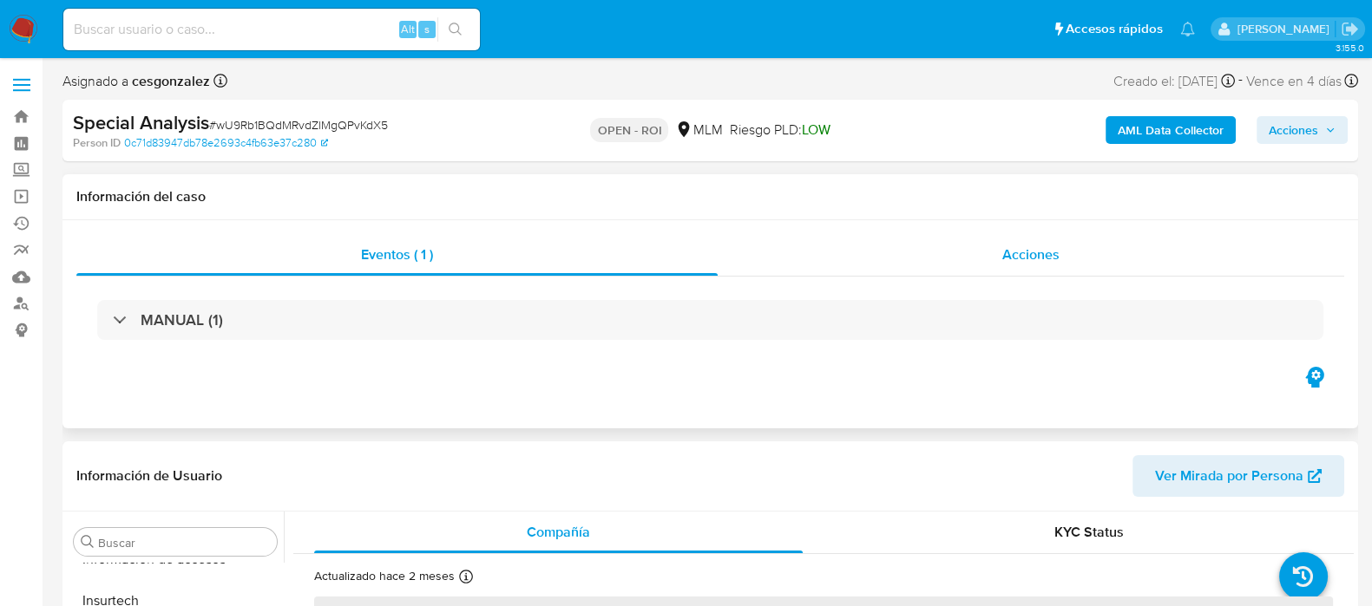
click at [986, 261] on div "Acciones" at bounding box center [1030, 255] width 626 height 42
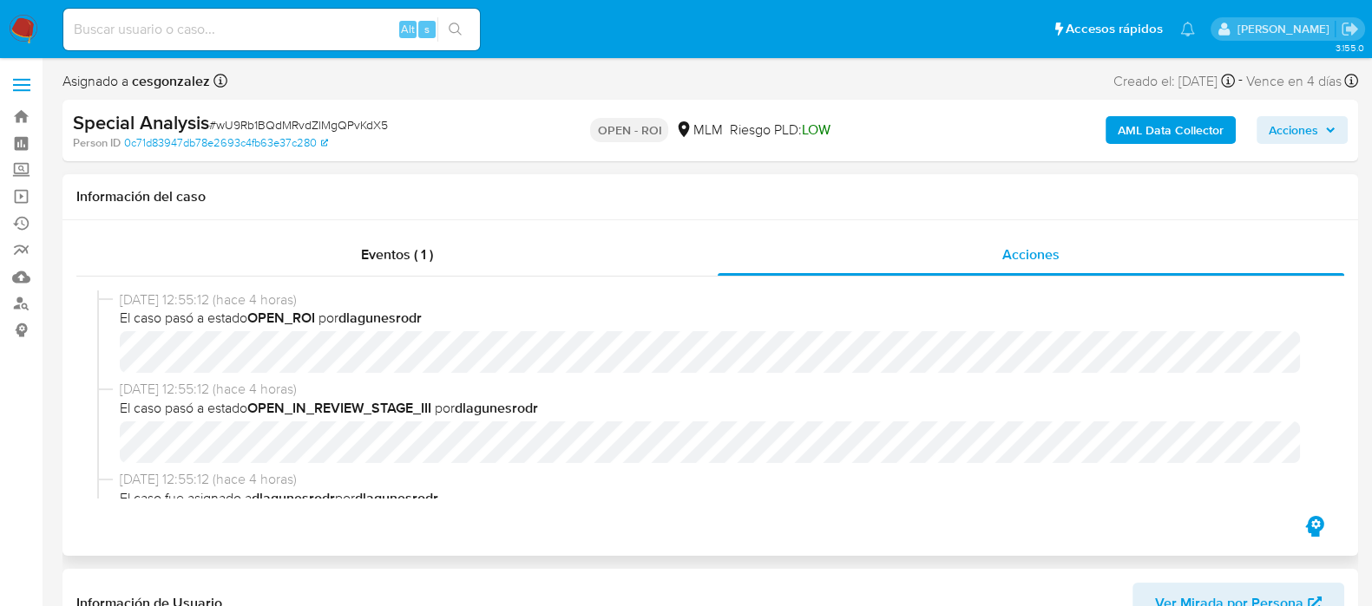
select select "10"
click at [1278, 130] on span "Acciones" at bounding box center [1292, 130] width 49 height 28
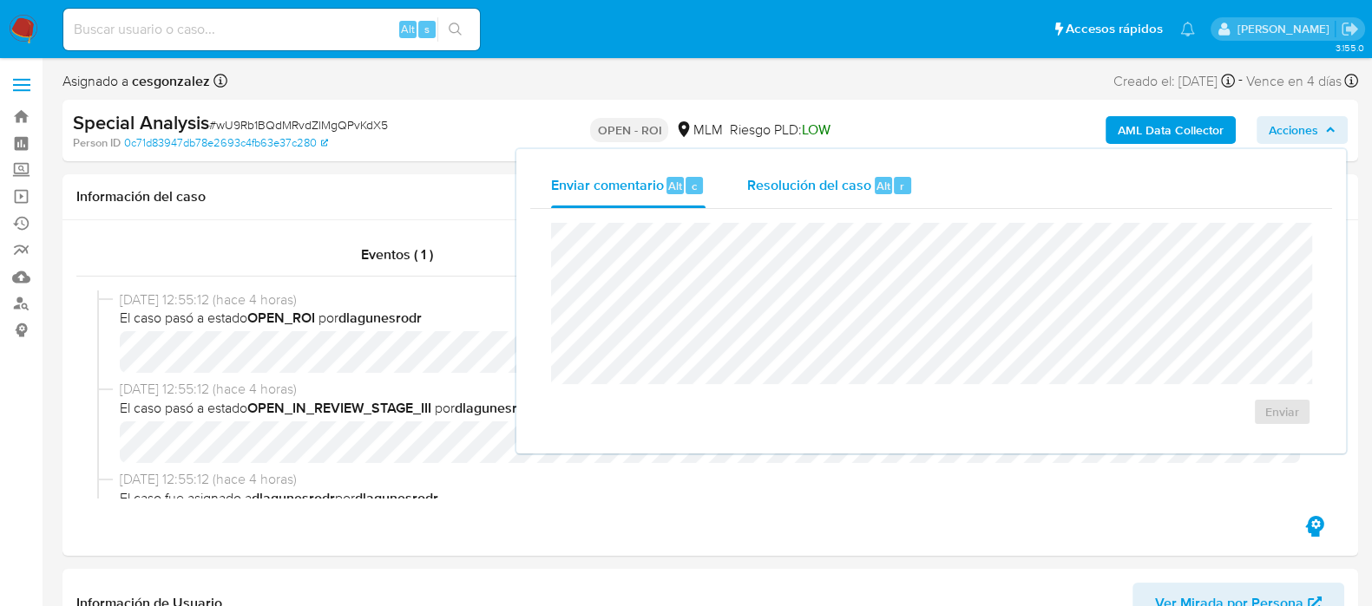
click at [783, 185] on span "Resolución del caso" at bounding box center [809, 185] width 124 height 20
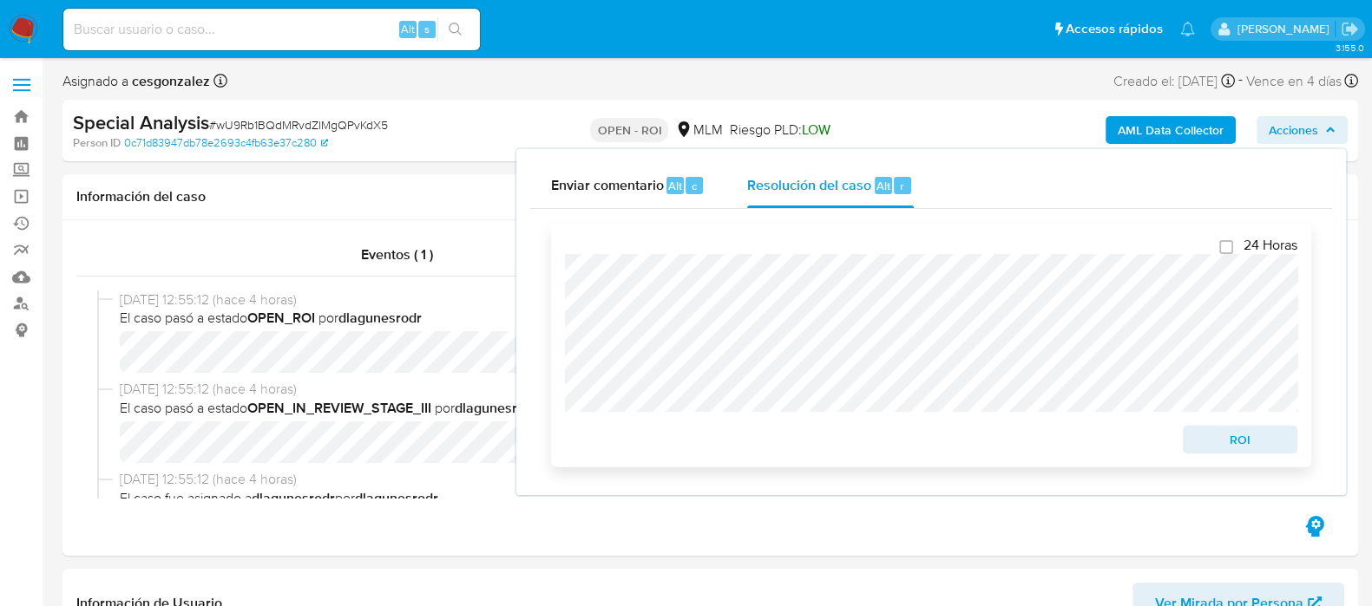
click at [1258, 436] on span "ROI" at bounding box center [1240, 440] width 90 height 24
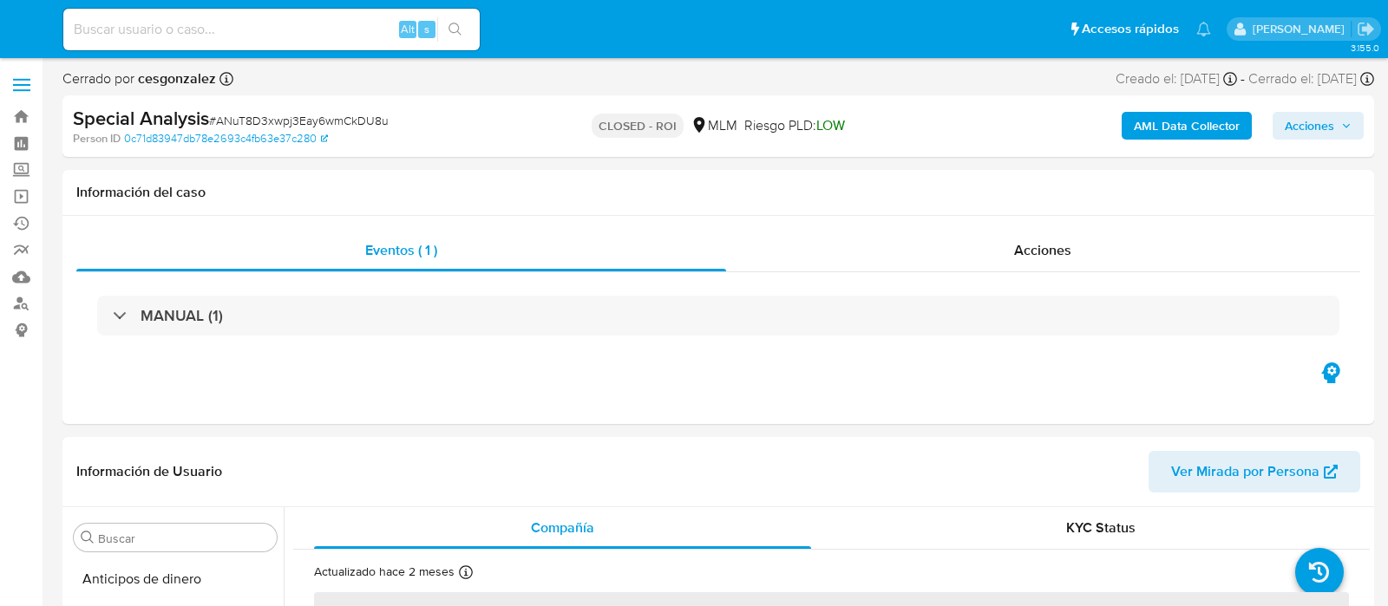
select select "10"
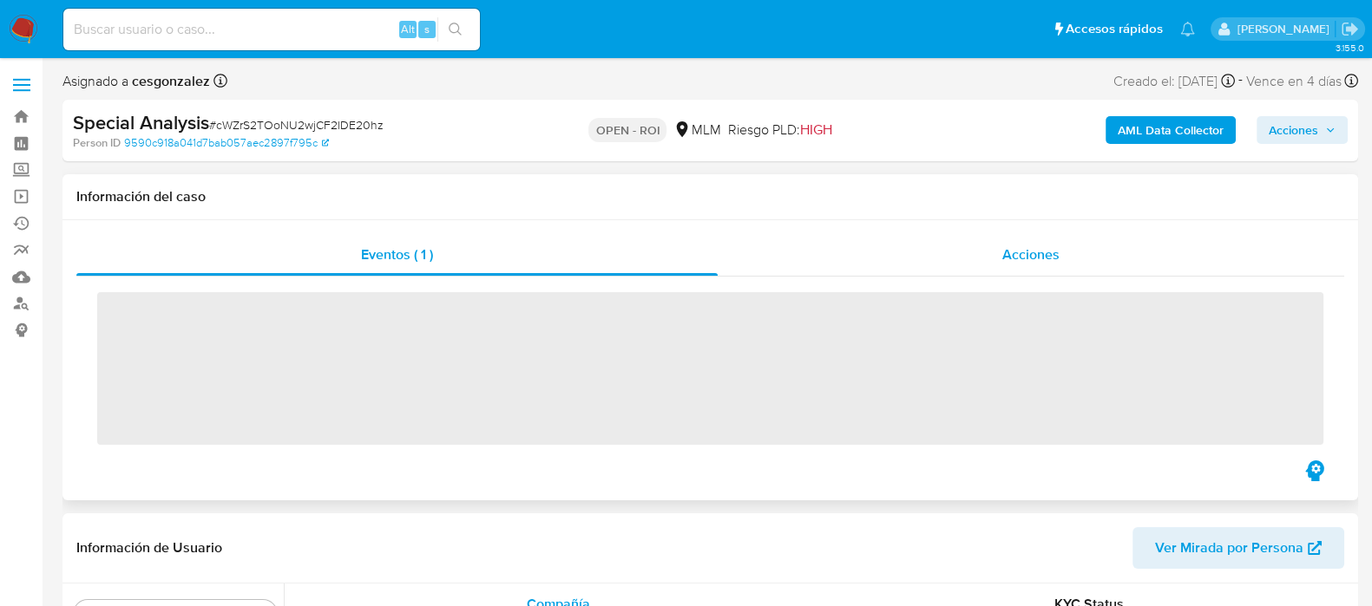
scroll to position [732, 0]
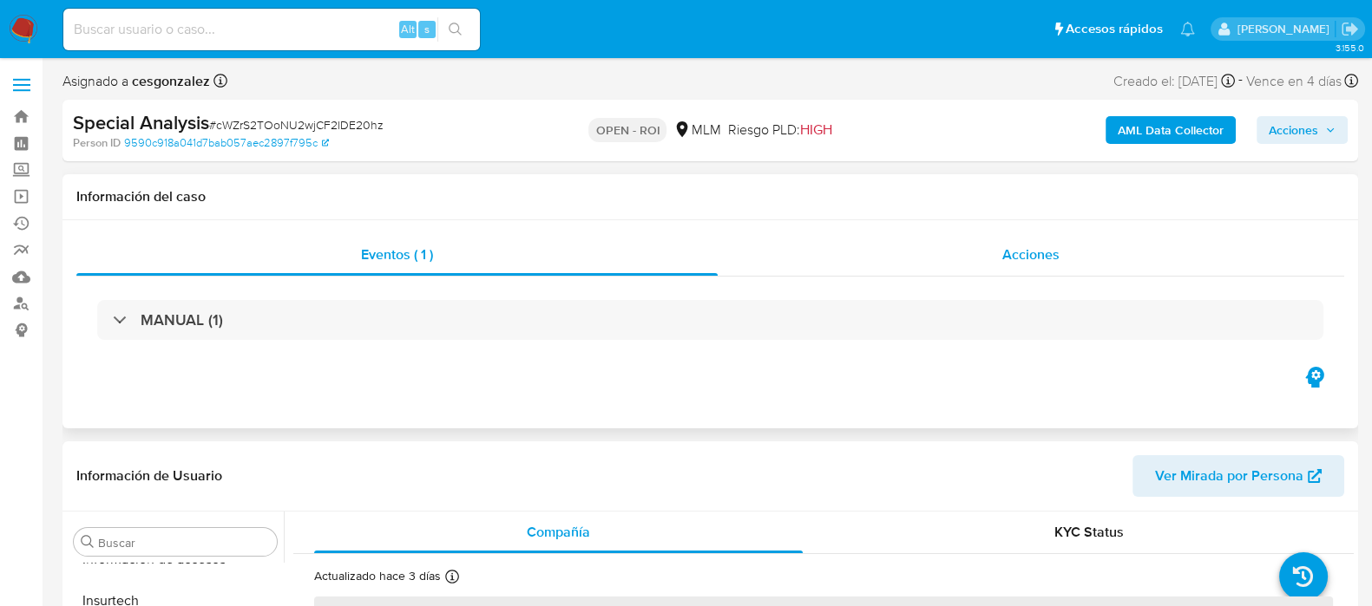
drag, startPoint x: 999, startPoint y: 262, endPoint x: 961, endPoint y: 269, distance: 38.8
click at [999, 262] on div "Acciones" at bounding box center [1030, 255] width 626 height 42
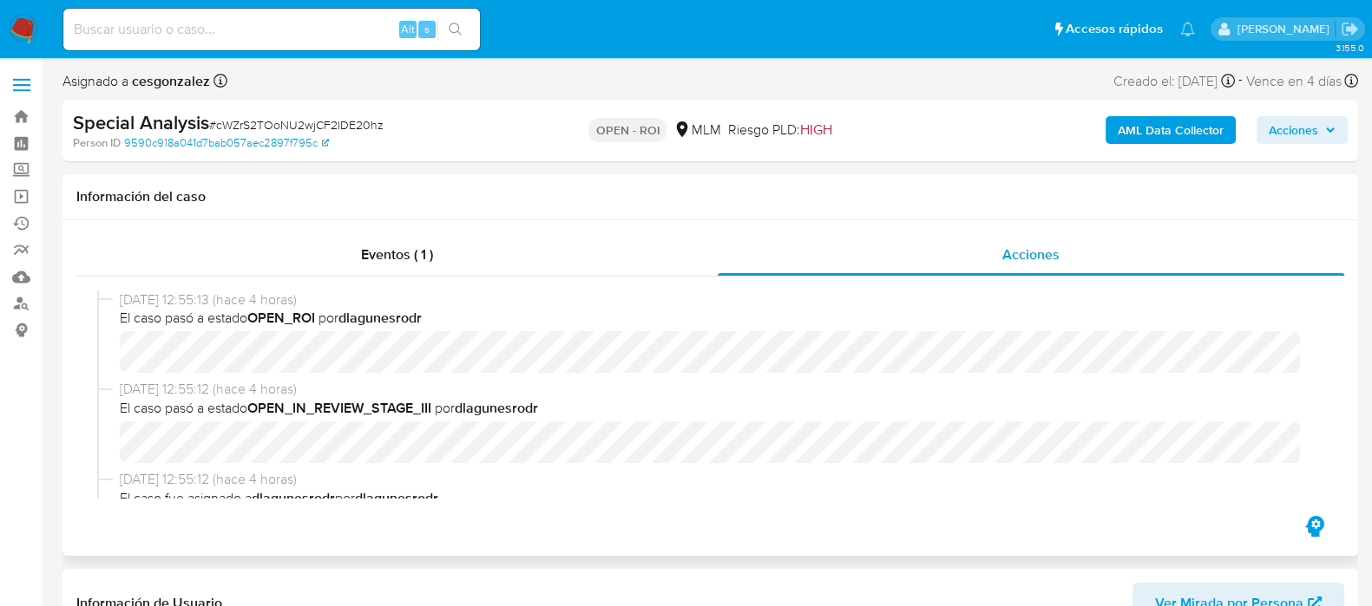
select select "10"
click at [1308, 127] on span "Acciones" at bounding box center [1292, 130] width 49 height 28
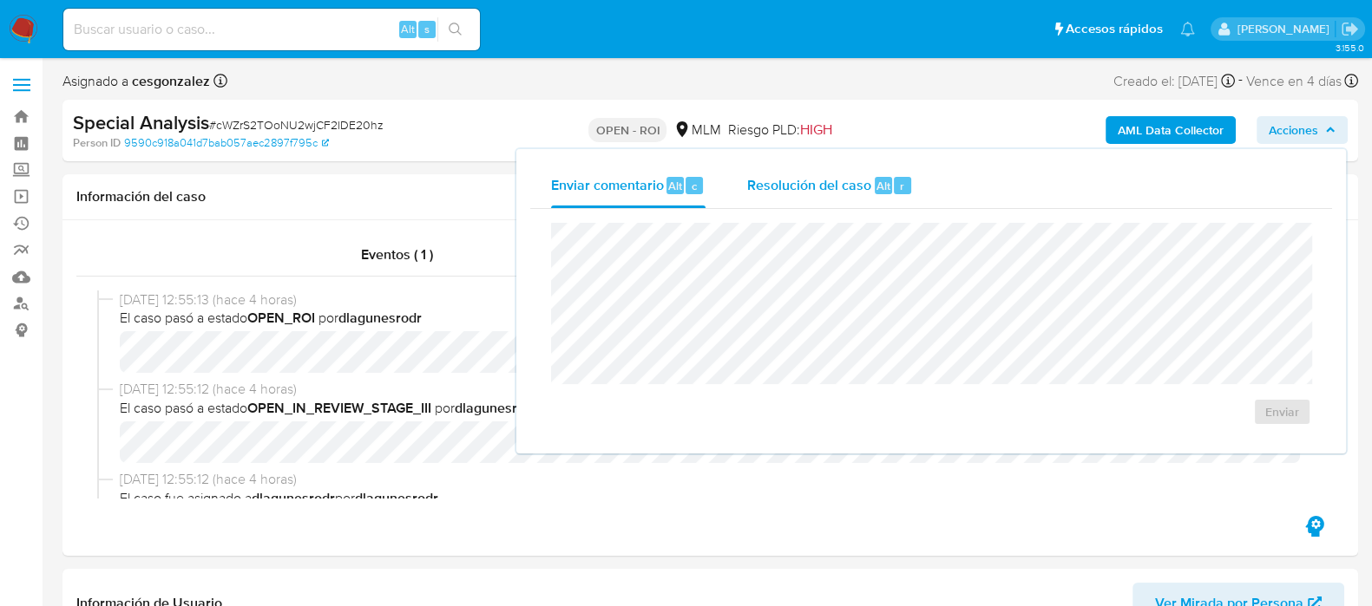
click at [842, 189] on span "Resolución del caso" at bounding box center [809, 185] width 124 height 20
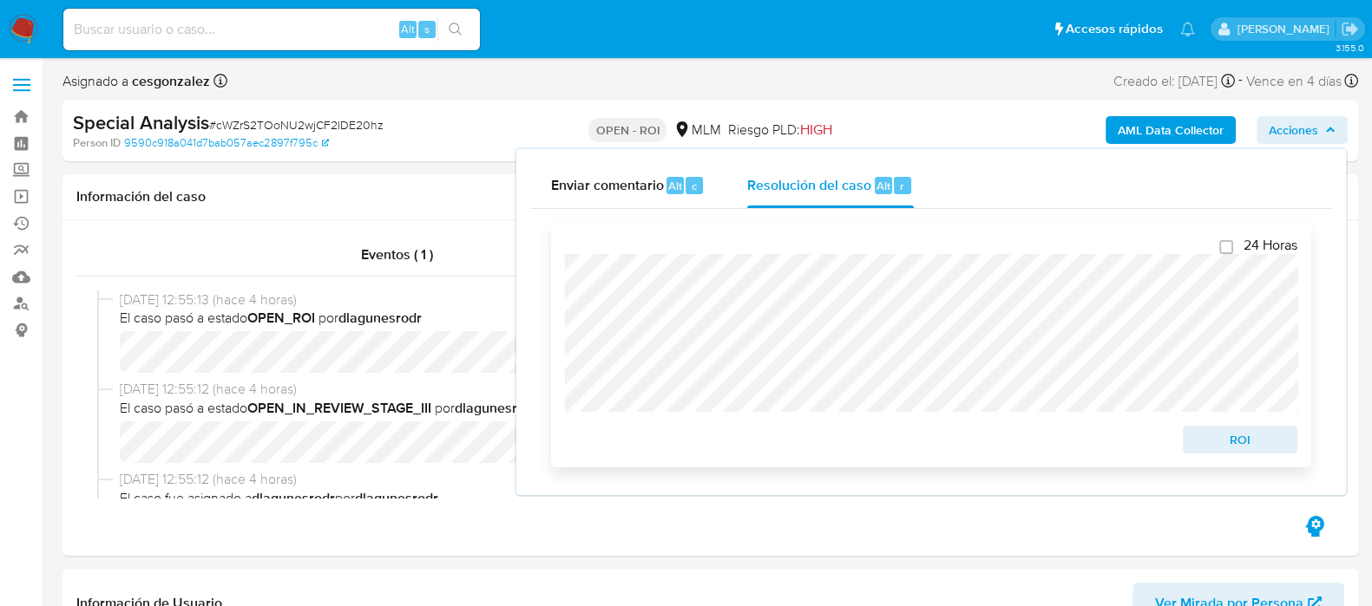
drag, startPoint x: 1220, startPoint y: 439, endPoint x: 1176, endPoint y: 430, distance: 44.2
click at [1220, 438] on span "ROI" at bounding box center [1240, 440] width 90 height 24
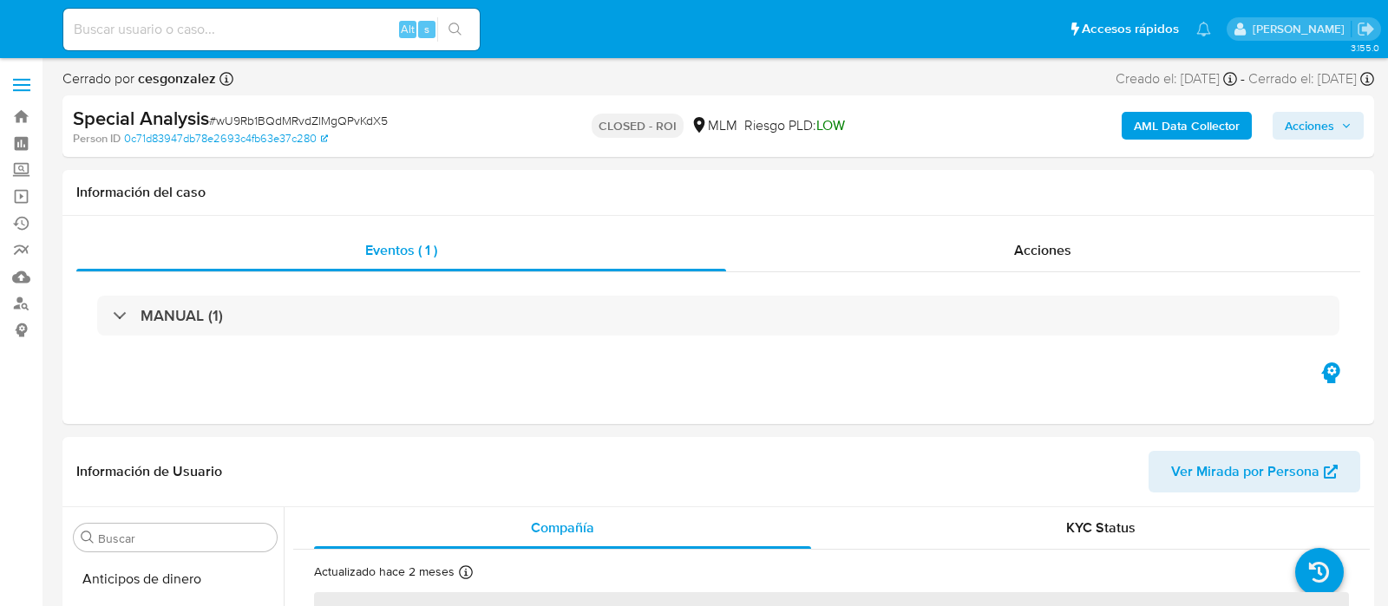
select select "10"
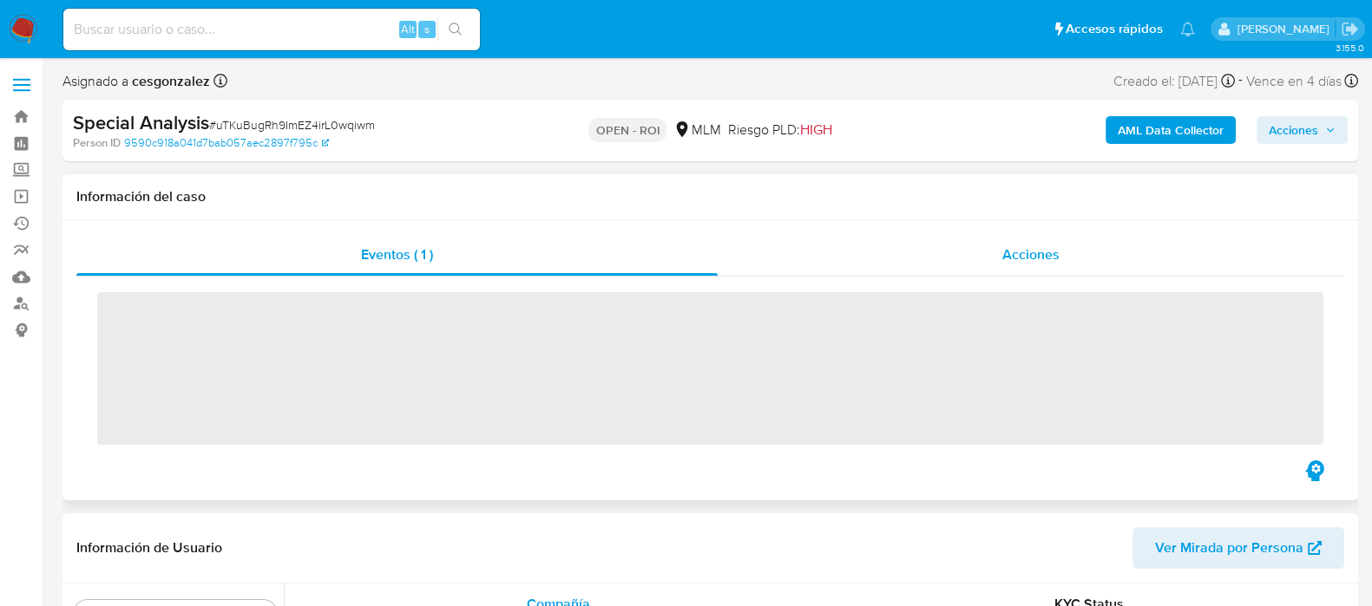
click at [1036, 265] on div "Acciones" at bounding box center [1030, 255] width 626 height 42
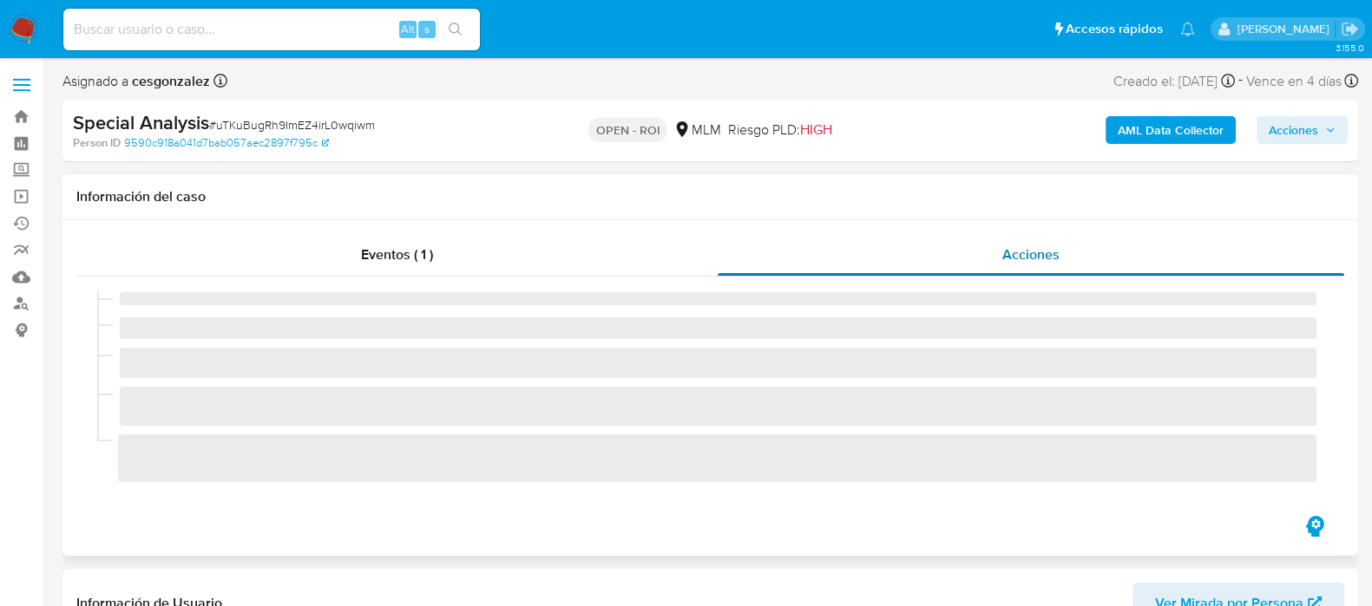
scroll to position [732, 0]
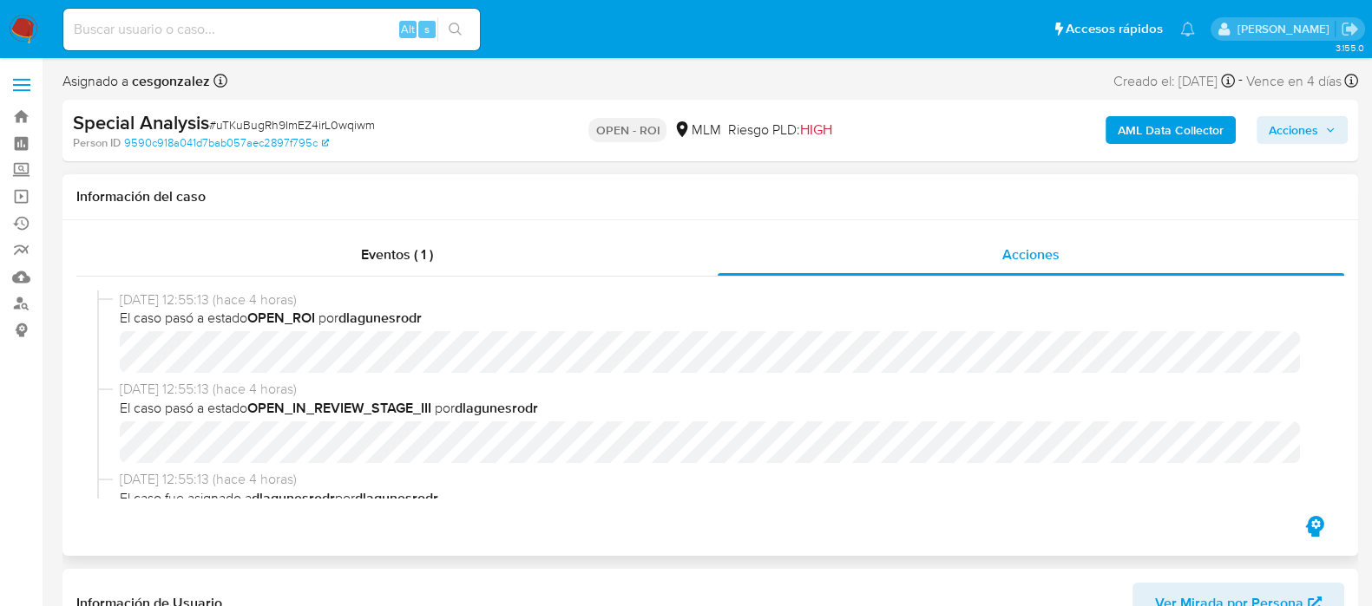
select select "10"
click at [1322, 119] on span "Acciones" at bounding box center [1301, 130] width 67 height 24
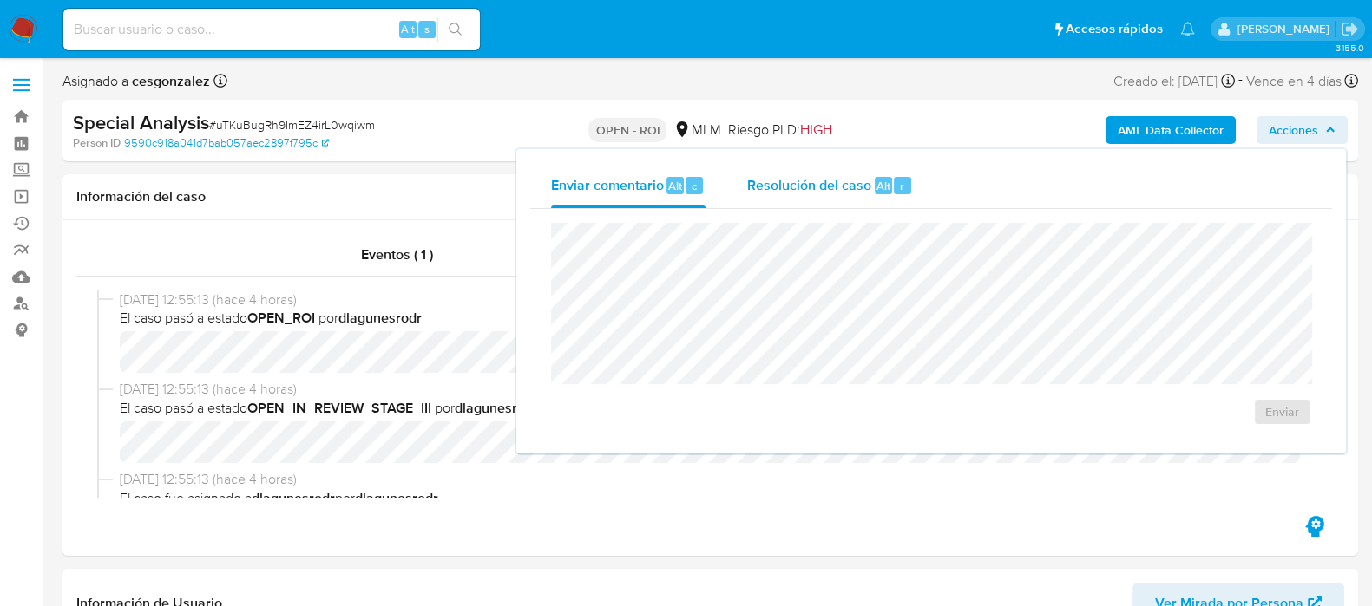
click at [756, 184] on span "Resolución del caso" at bounding box center [809, 185] width 124 height 20
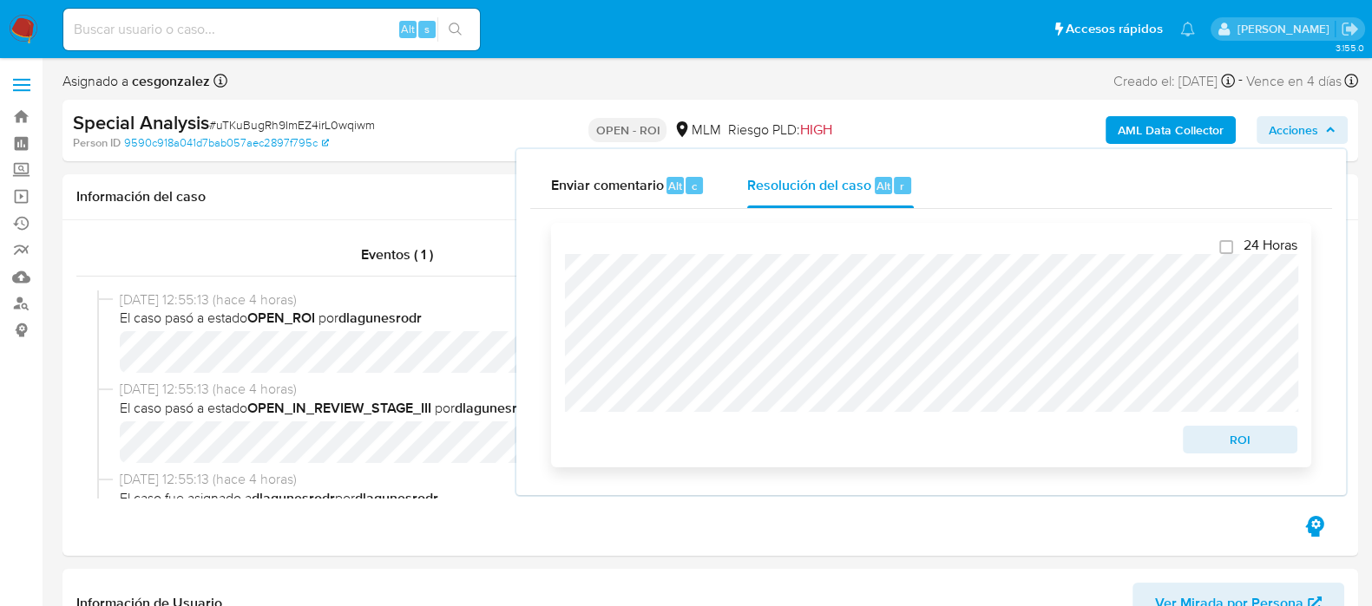
click at [1262, 438] on span "ROI" at bounding box center [1240, 440] width 90 height 24
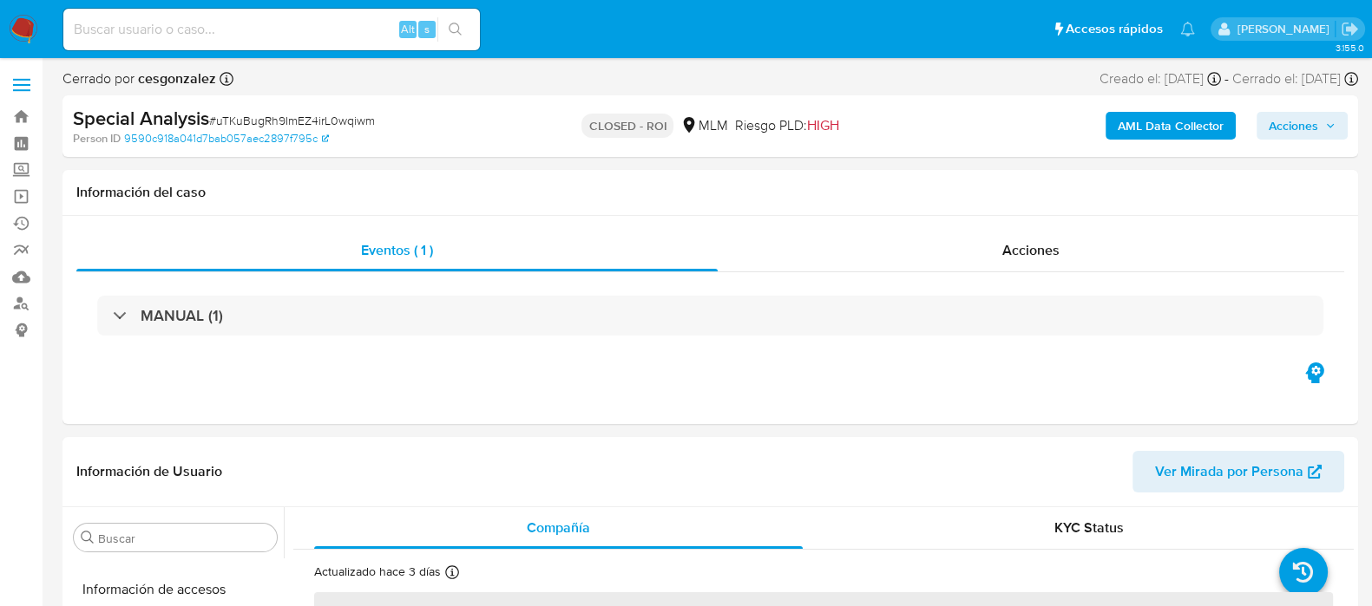
scroll to position [732, 0]
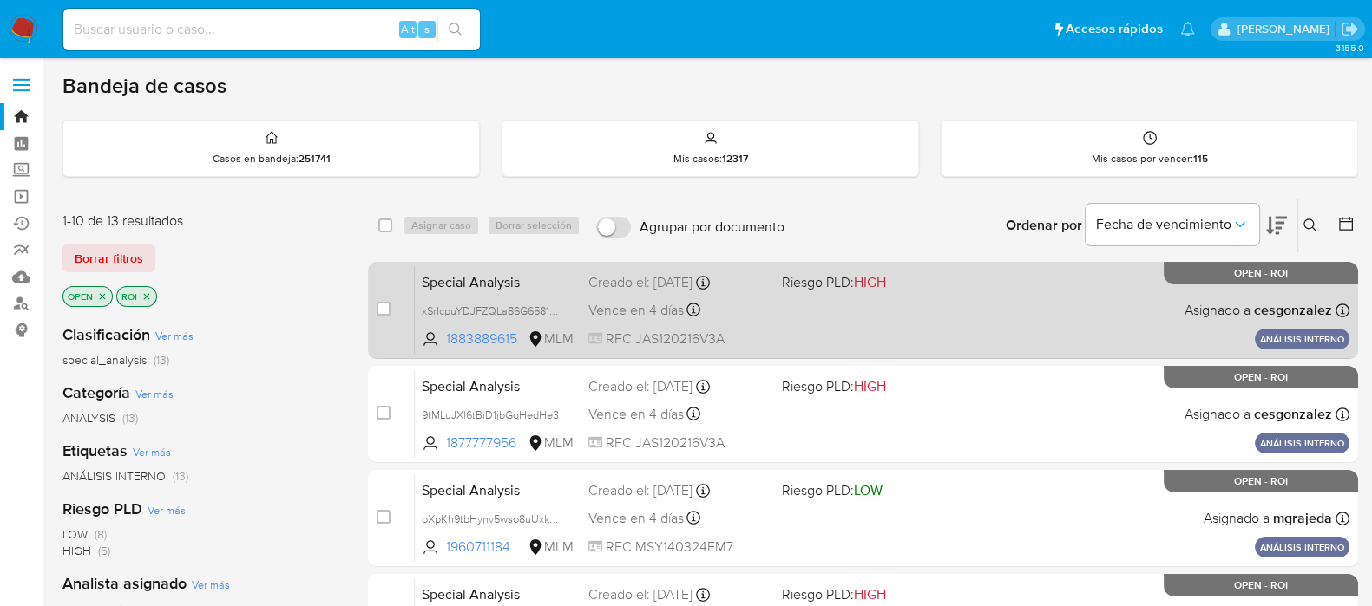
click at [632, 318] on div "Vence en 4 días Vence el 25/08/2025 20:00:48" at bounding box center [678, 309] width 180 height 23
click at [389, 309] on input "checkbox" at bounding box center [384, 309] width 14 height 14
checkbox input "true"
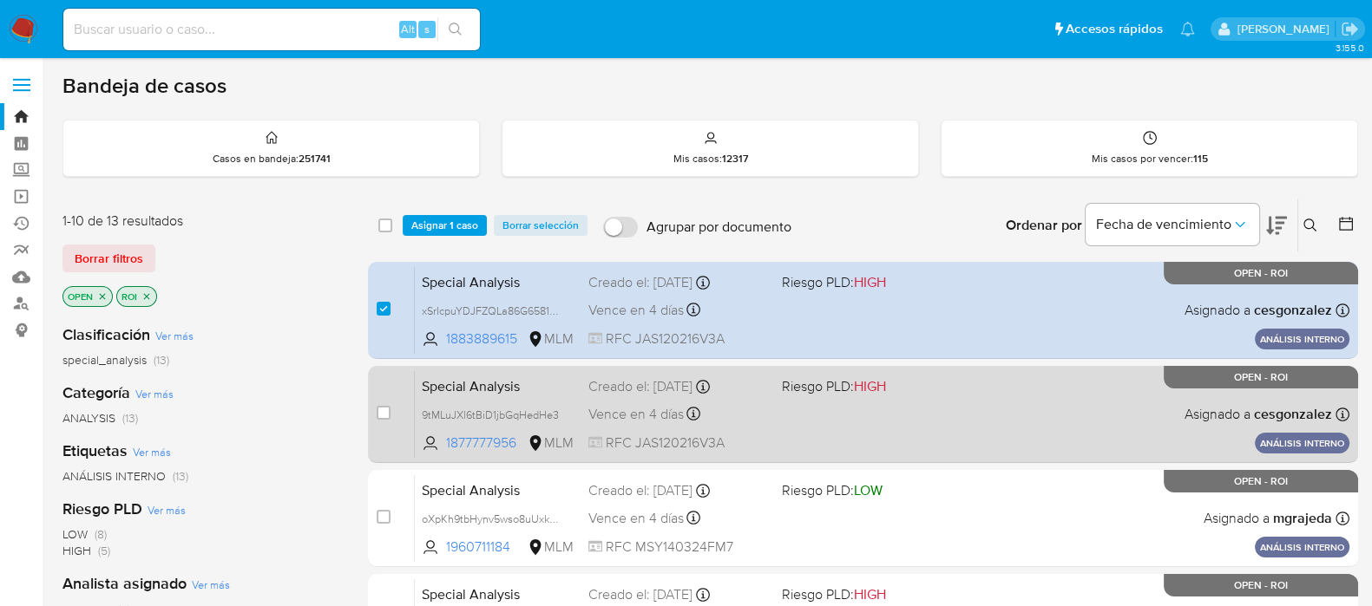
click at [593, 405] on span "Vence en 4 días" at bounding box center [635, 414] width 95 height 19
click at [383, 409] on input "checkbox" at bounding box center [384, 413] width 14 height 14
checkbox input "true"
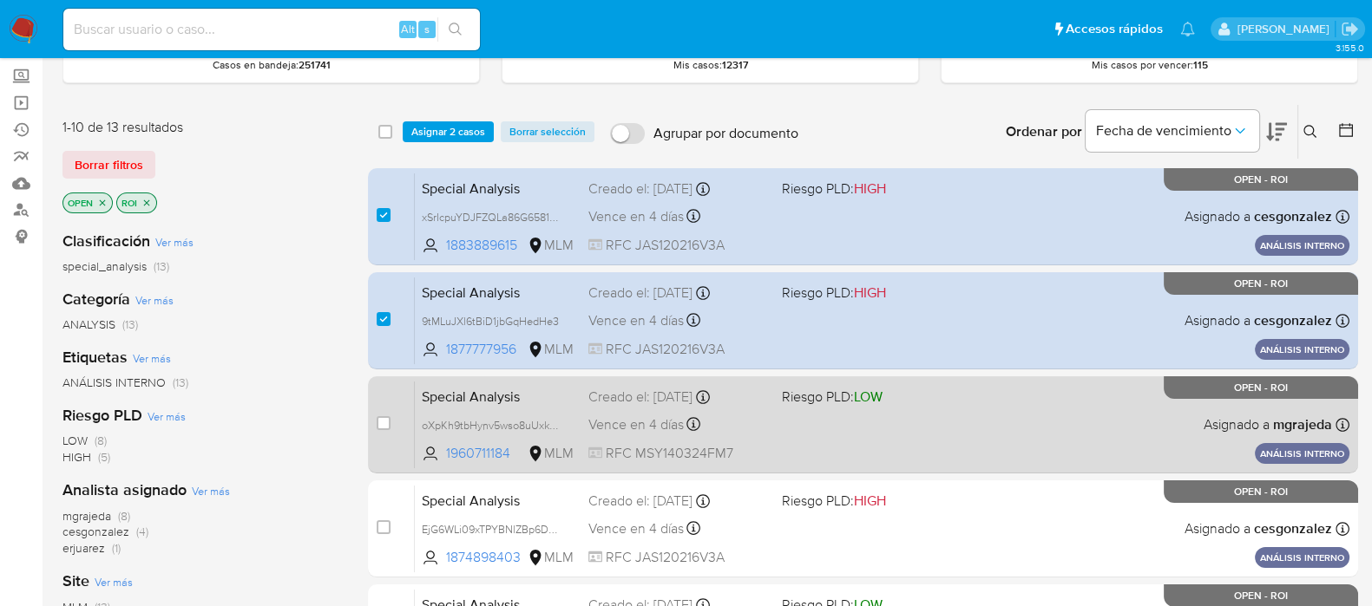
scroll to position [216, 0]
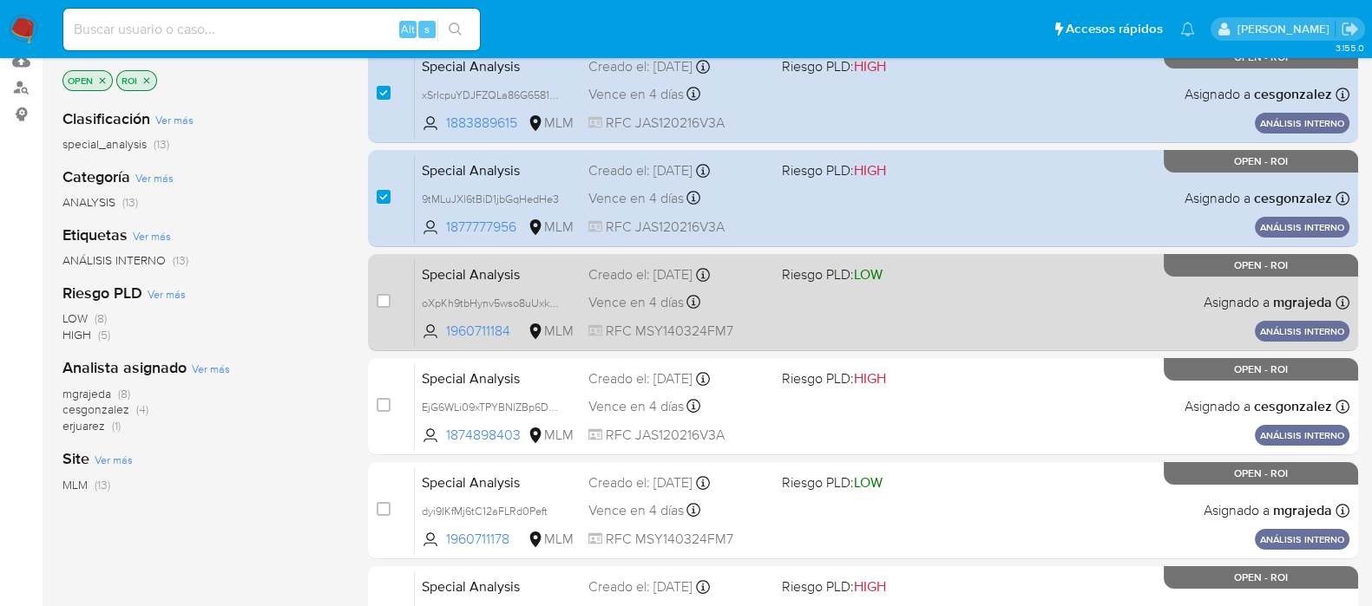
click at [615, 305] on span "Vence en 4 días" at bounding box center [635, 302] width 95 height 19
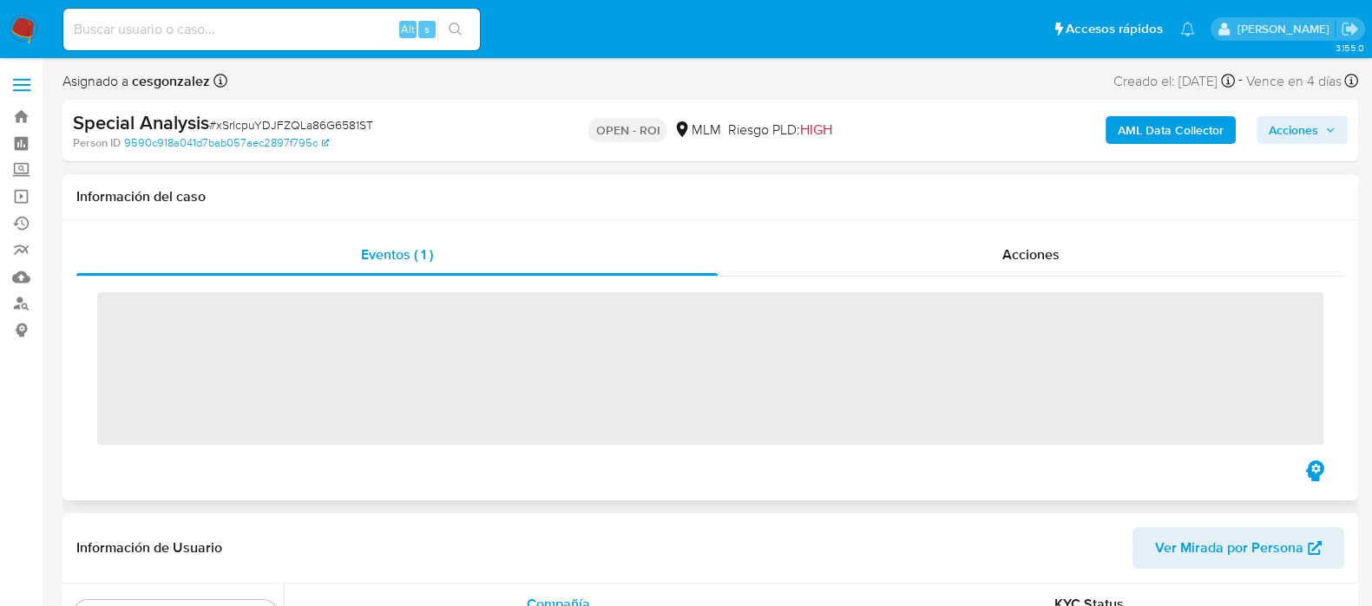
scroll to position [732, 0]
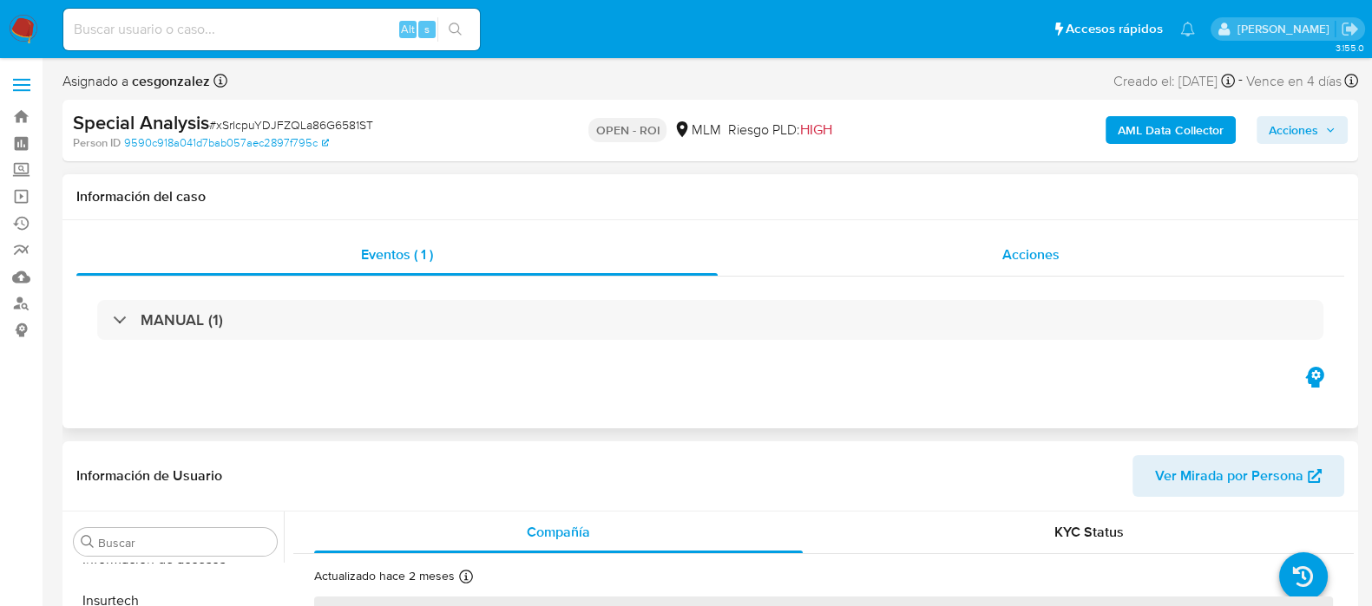
click at [1034, 254] on span "Acciones" at bounding box center [1030, 255] width 57 height 20
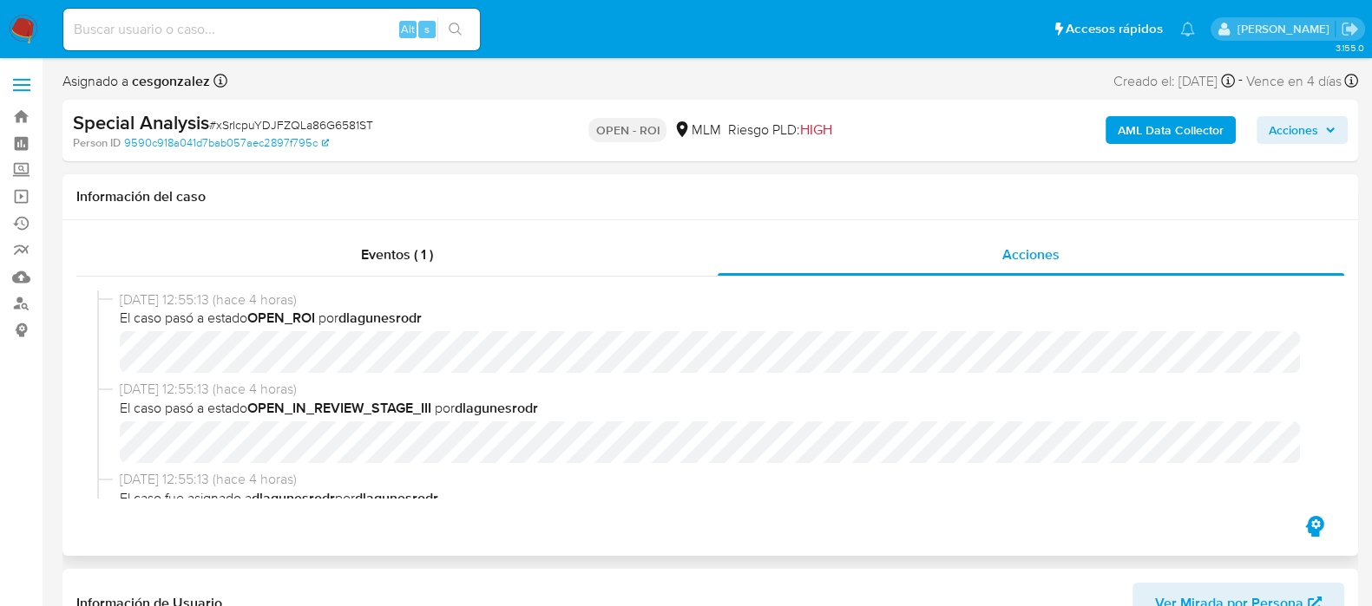
select select "10"
drag, startPoint x: 1321, startPoint y: 126, endPoint x: 1278, endPoint y: 143, distance: 46.7
click at [1320, 126] on span "Acciones" at bounding box center [1301, 130] width 67 height 24
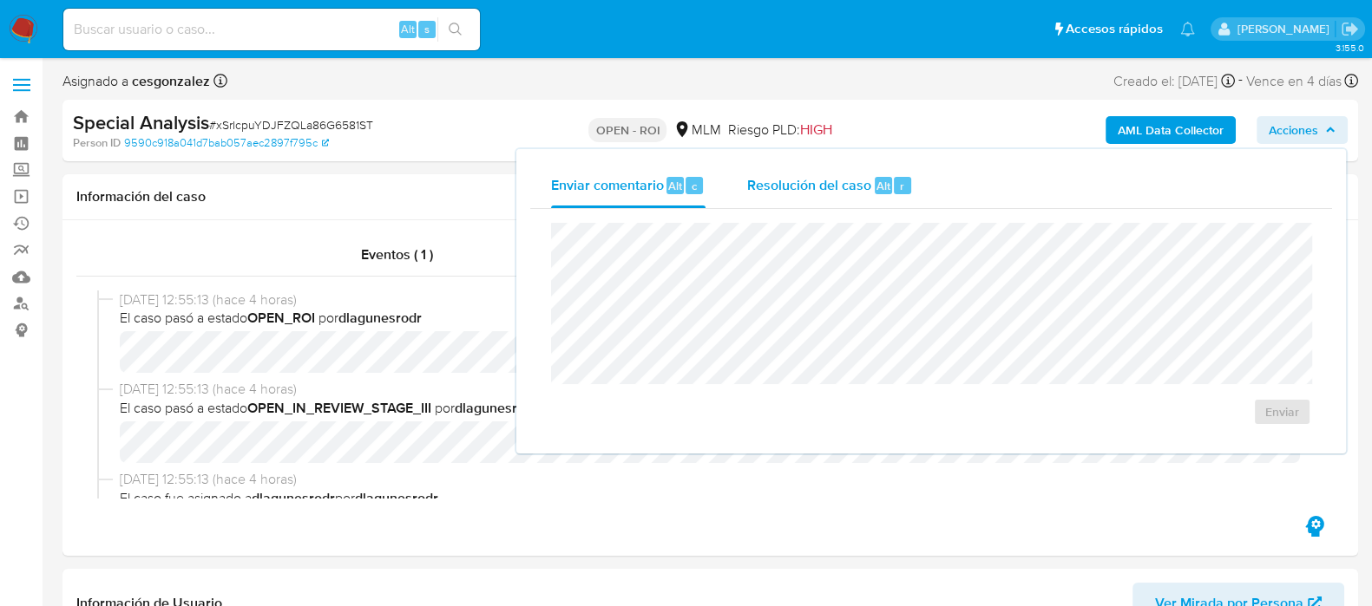
click at [820, 193] on span "Resolución del caso" at bounding box center [809, 185] width 124 height 20
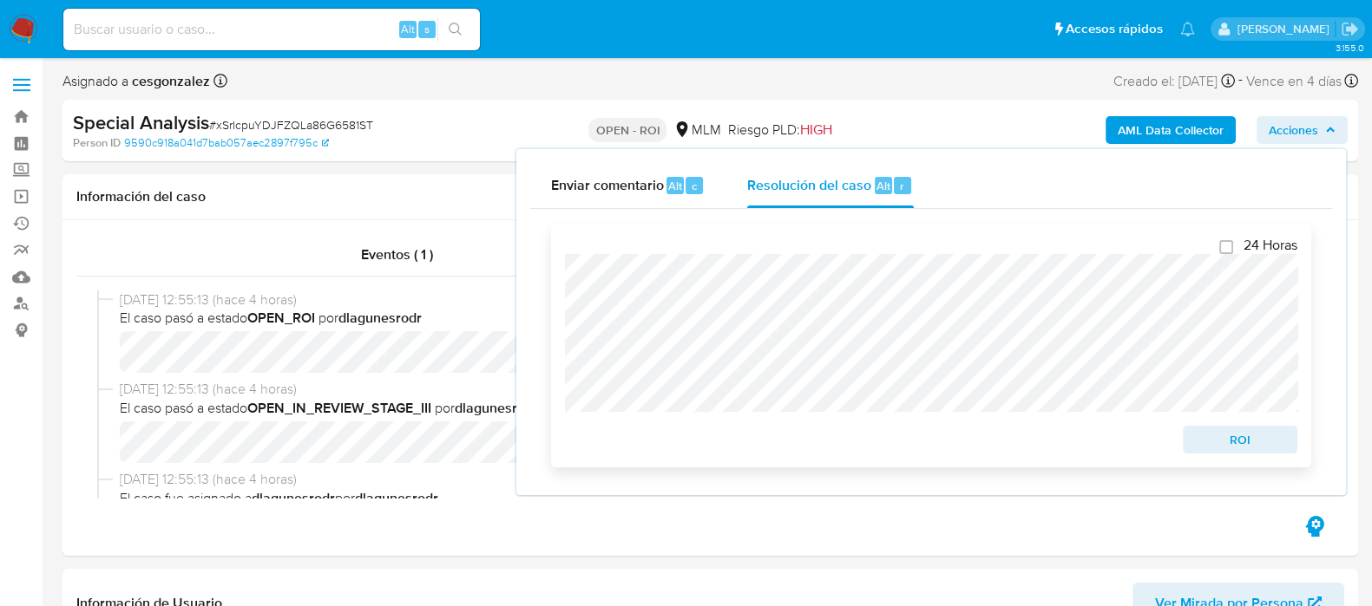
click at [1230, 431] on span "ROI" at bounding box center [1240, 440] width 90 height 24
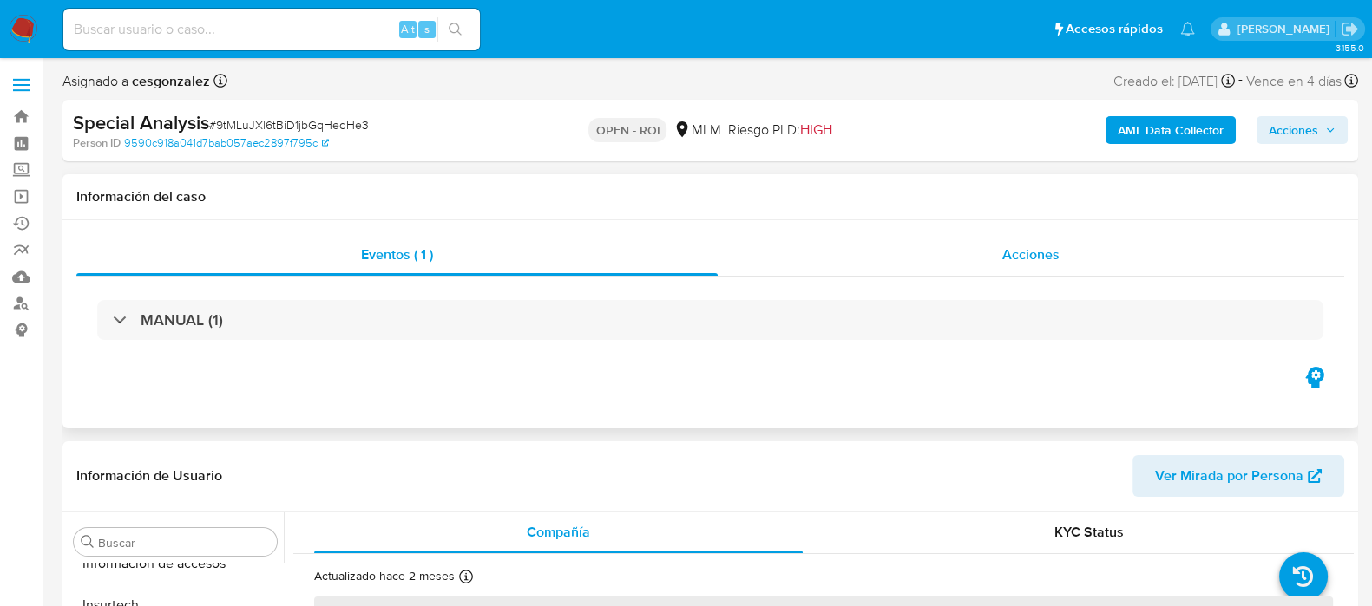
scroll to position [732, 0]
drag, startPoint x: 1038, startPoint y: 236, endPoint x: 1031, endPoint y: 242, distance: 9.2
click at [1037, 236] on div "Acciones" at bounding box center [1030, 255] width 626 height 42
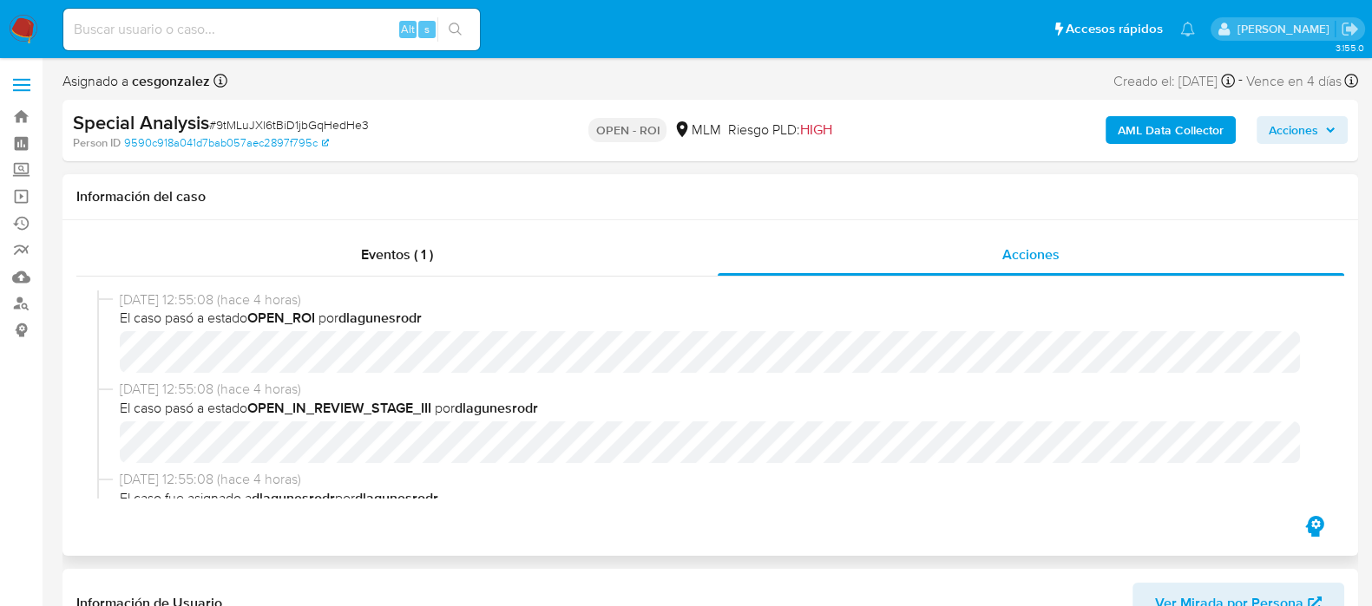
select select "10"
click at [1293, 141] on span "Acciones" at bounding box center [1292, 130] width 49 height 28
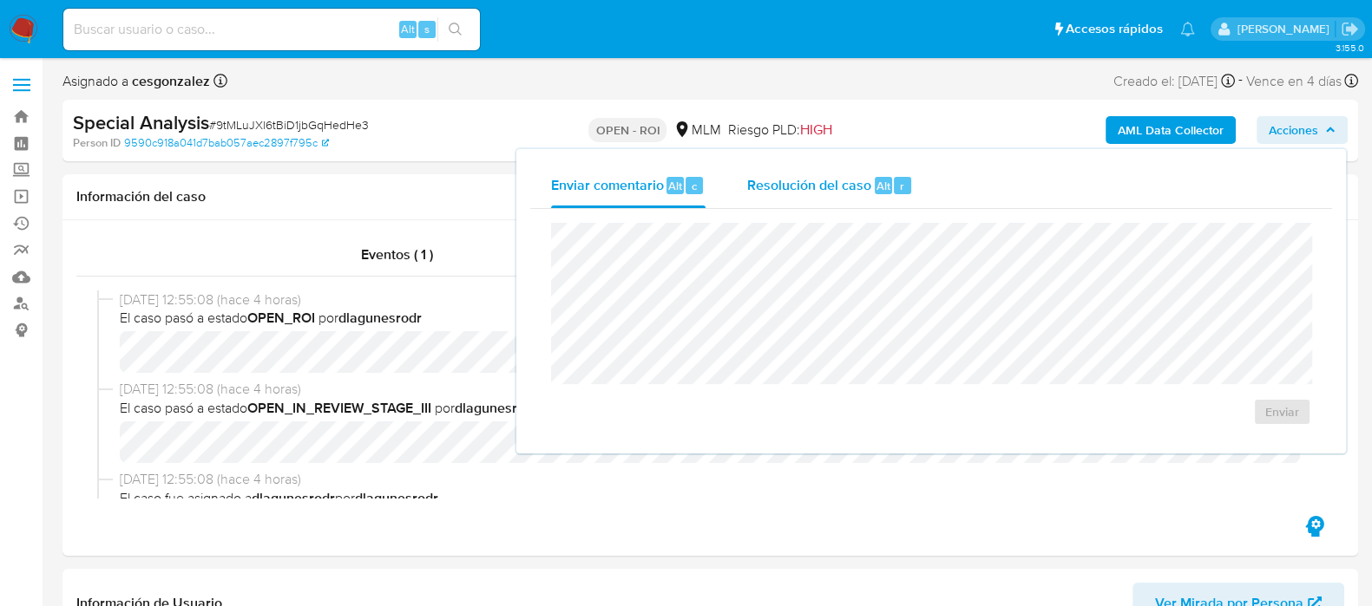
click at [826, 188] on span "Resolución del caso" at bounding box center [809, 185] width 124 height 20
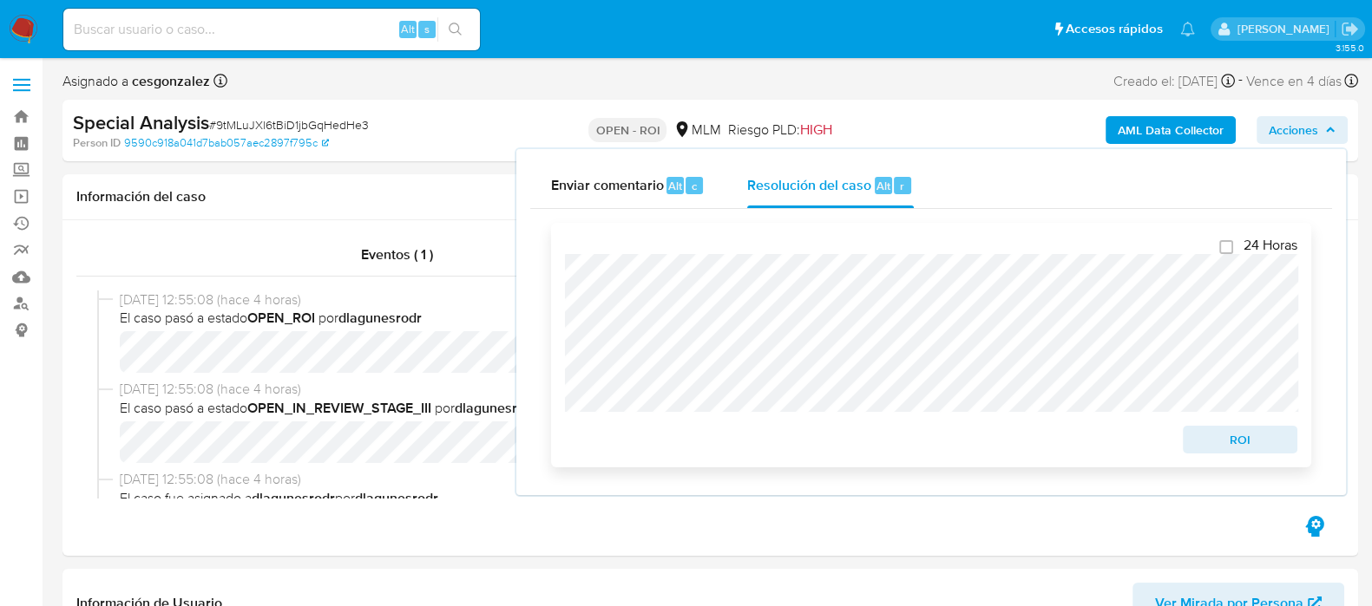
click at [1261, 443] on span "ROI" at bounding box center [1240, 440] width 90 height 24
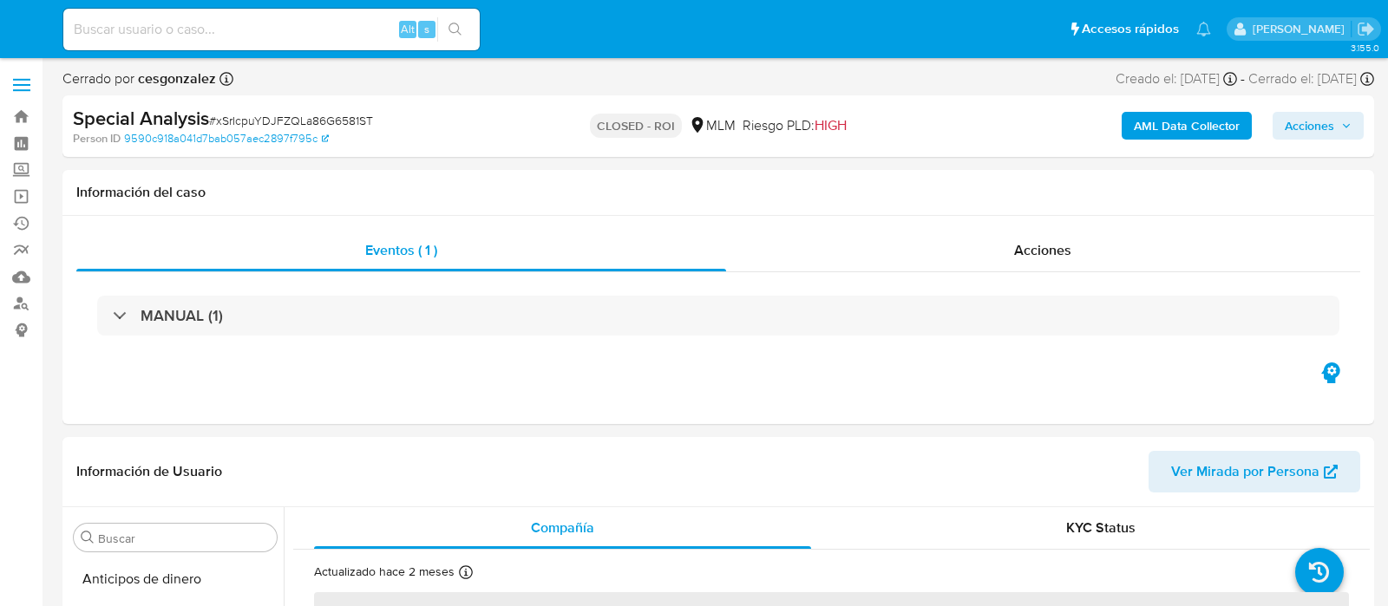
select select "10"
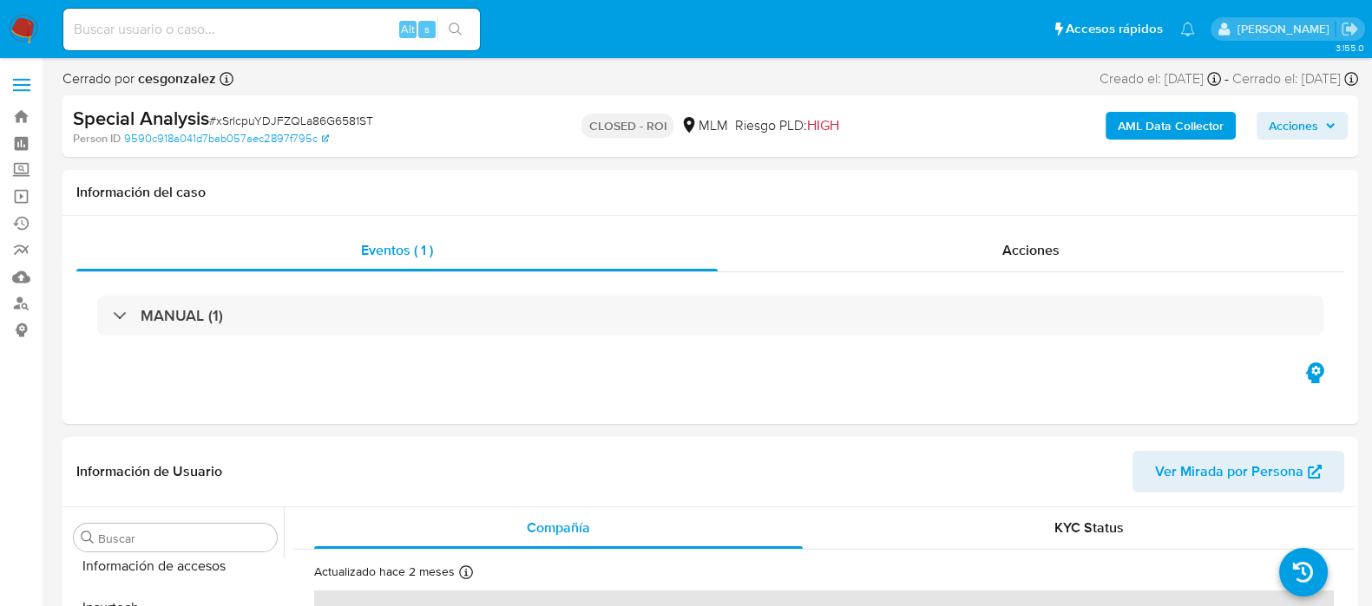
scroll to position [732, 0]
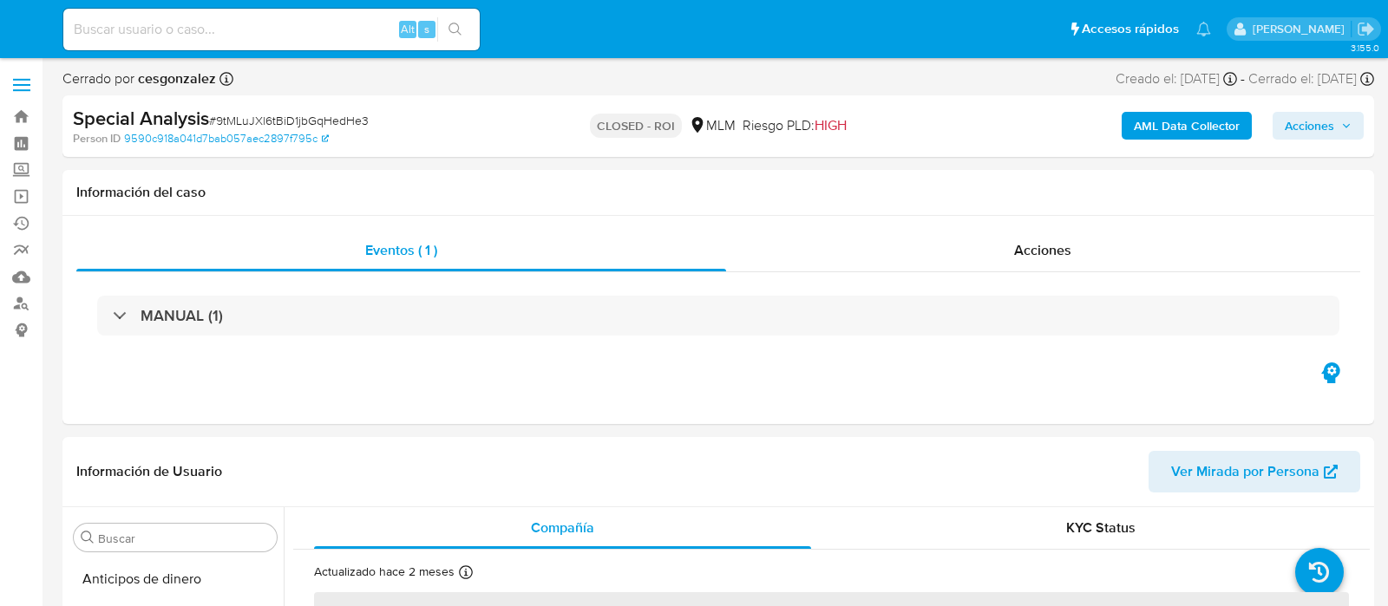
select select "10"
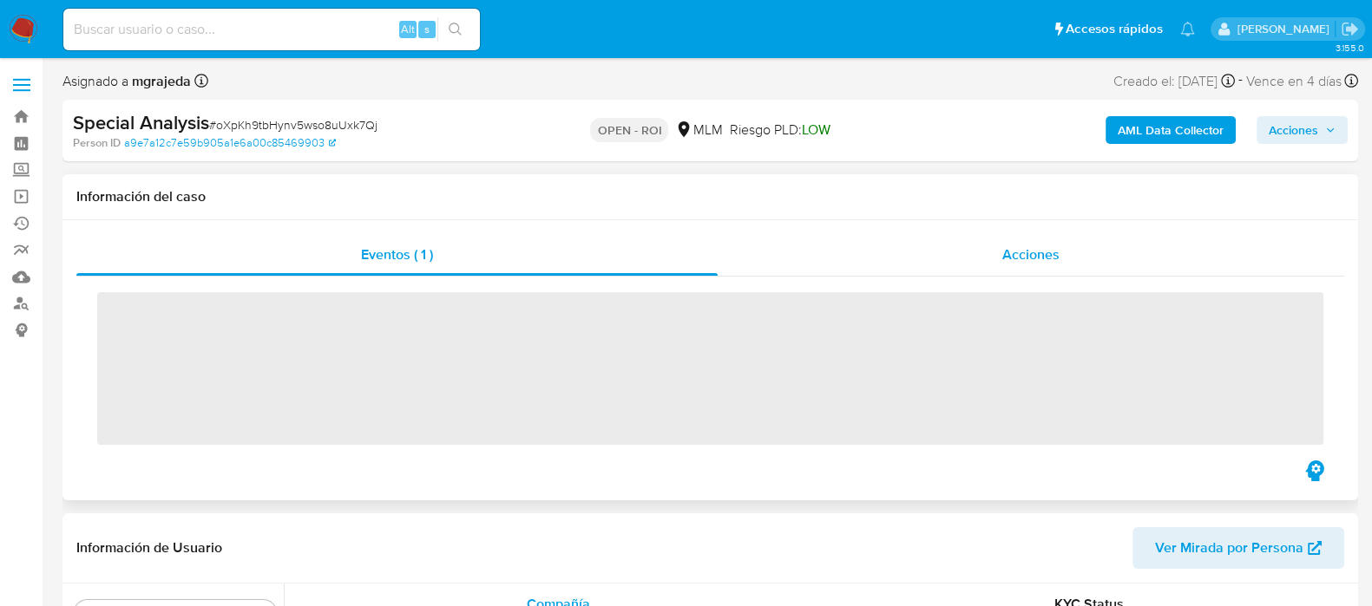
scroll to position [732, 0]
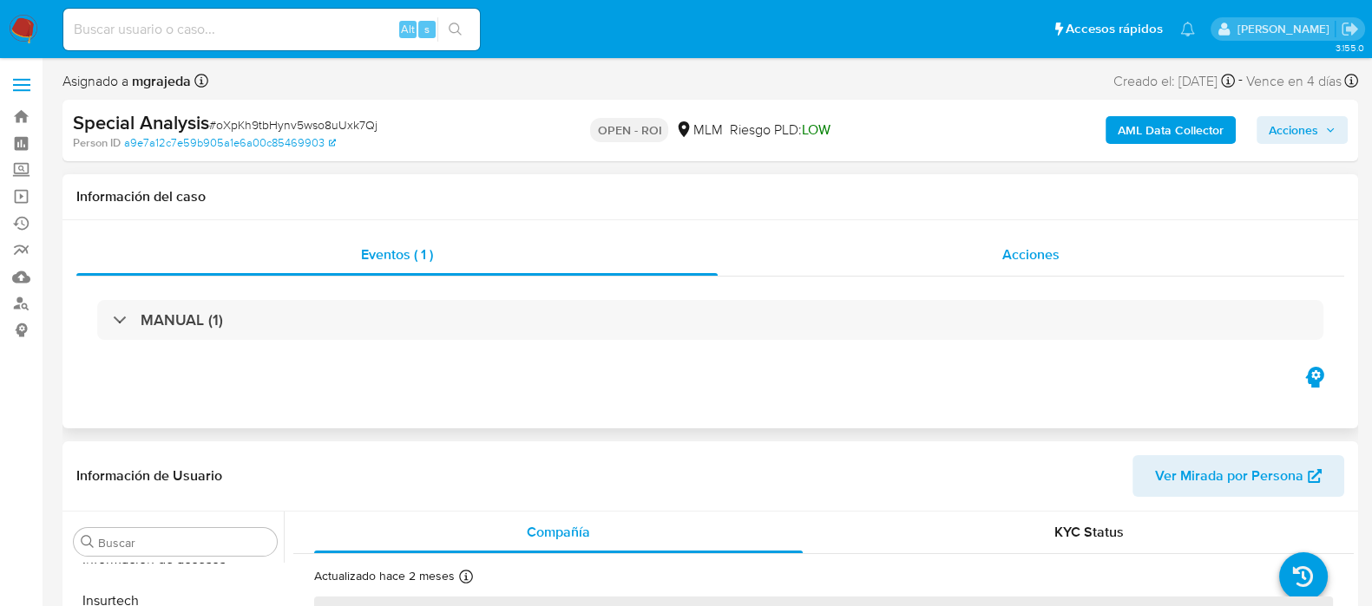
click at [1010, 256] on span "Acciones" at bounding box center [1030, 255] width 57 height 20
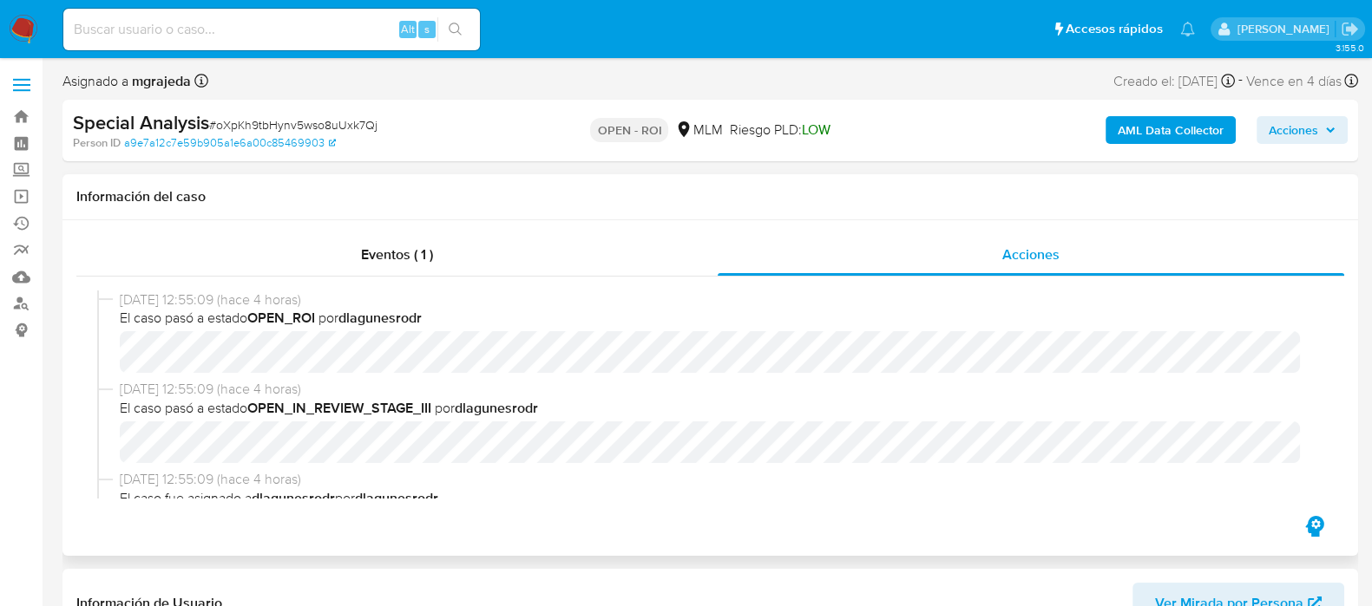
select select "10"
click at [1277, 120] on span "Acciones" at bounding box center [1292, 130] width 49 height 28
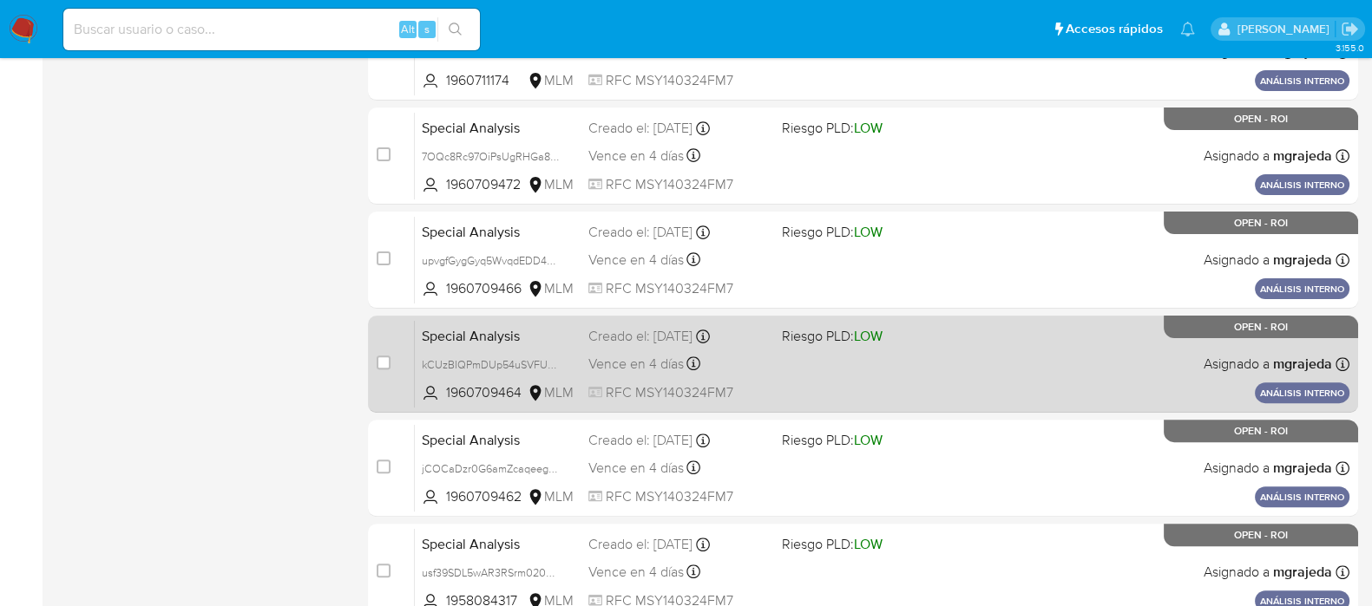
scroll to position [762, 0]
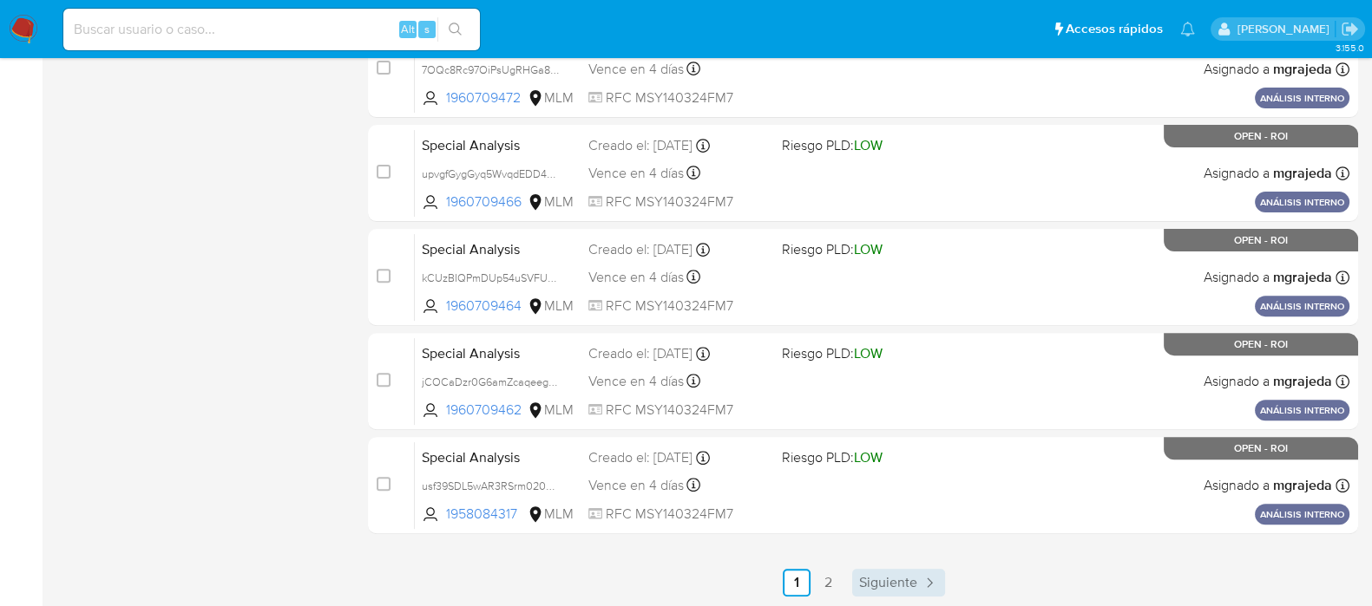
click at [884, 576] on span "Siguiente" at bounding box center [888, 583] width 58 height 14
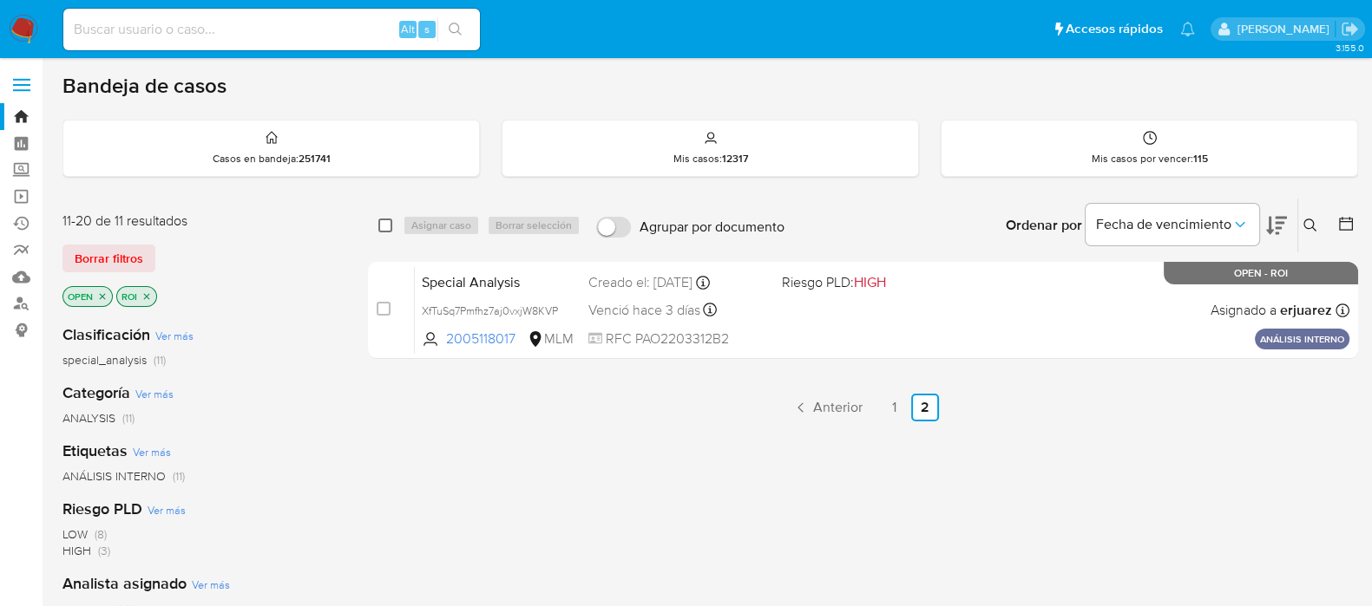
click at [388, 225] on input "checkbox" at bounding box center [385, 226] width 14 height 14
checkbox input "true"
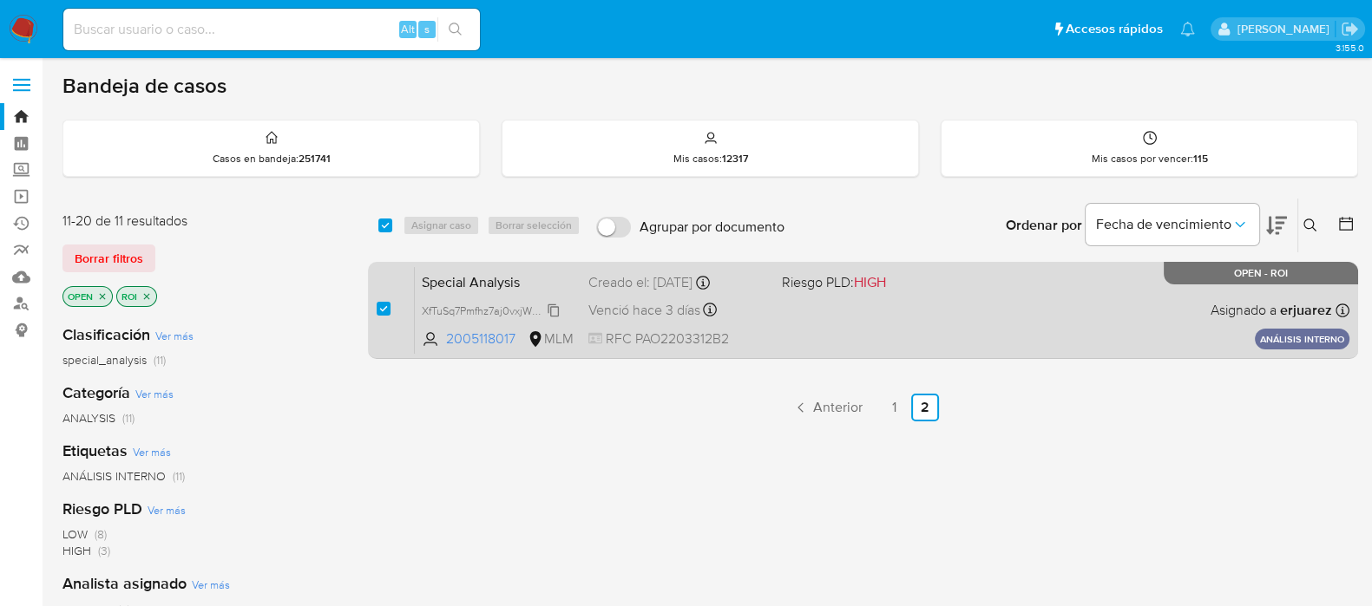
checkbox input "true"
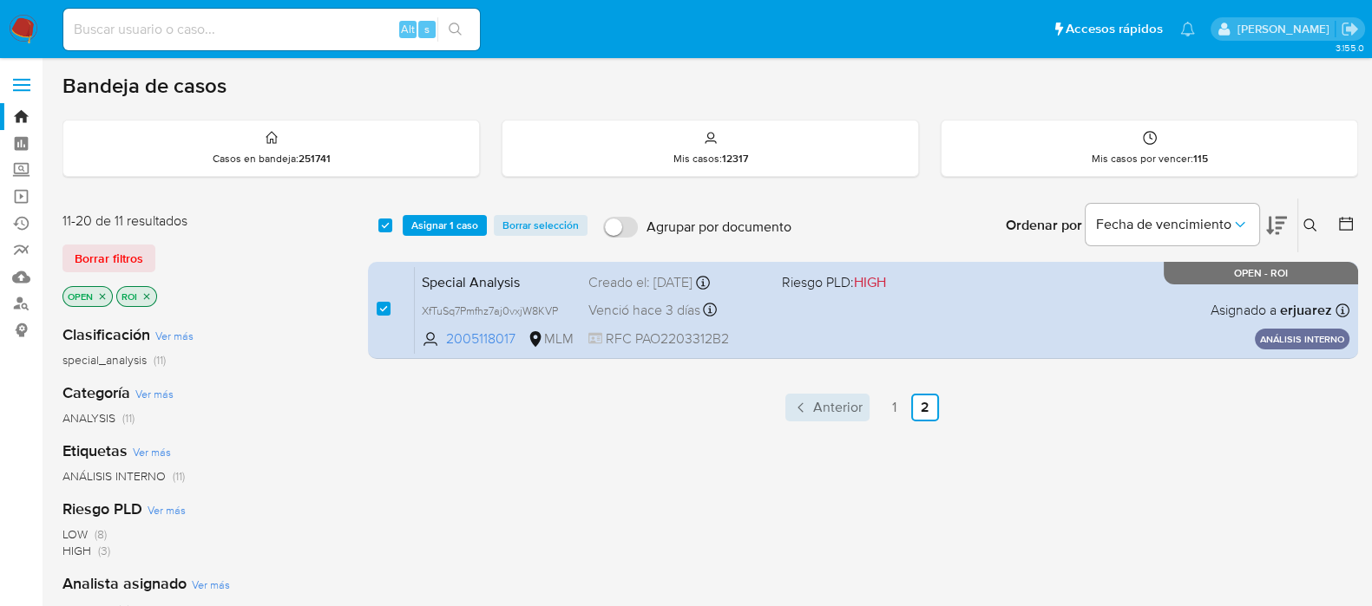
click at [839, 402] on span "Anterior" at bounding box center [837, 408] width 49 height 14
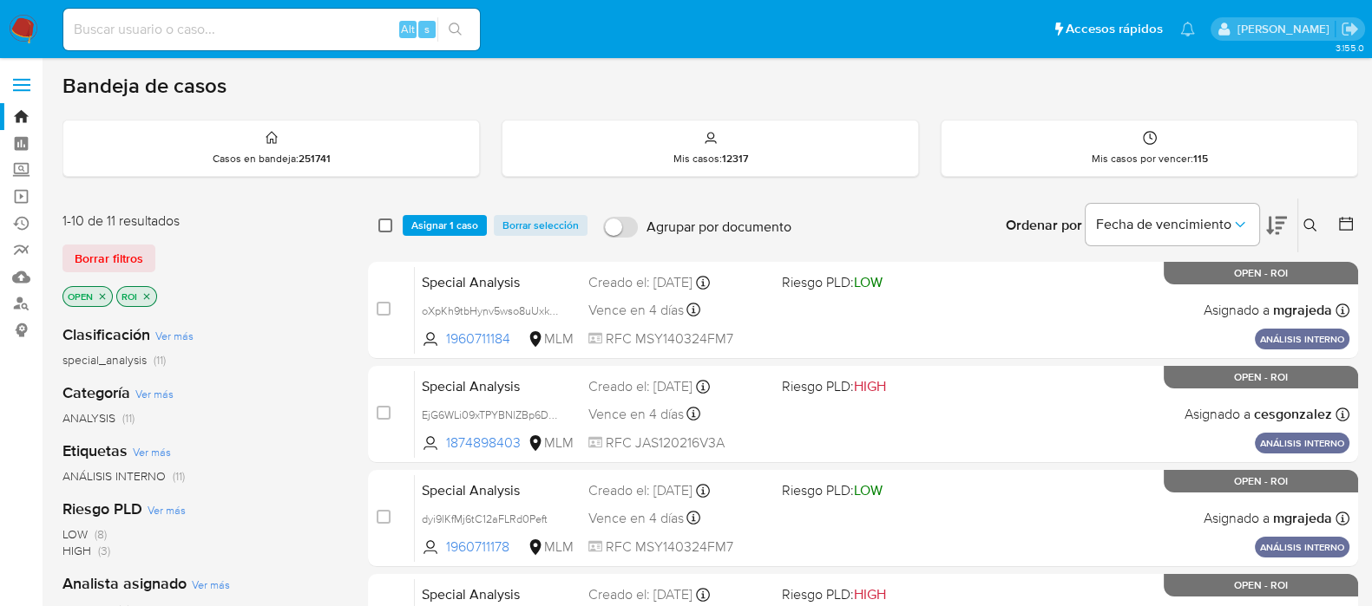
click at [387, 224] on input "checkbox" at bounding box center [385, 226] width 14 height 14
checkbox input "true"
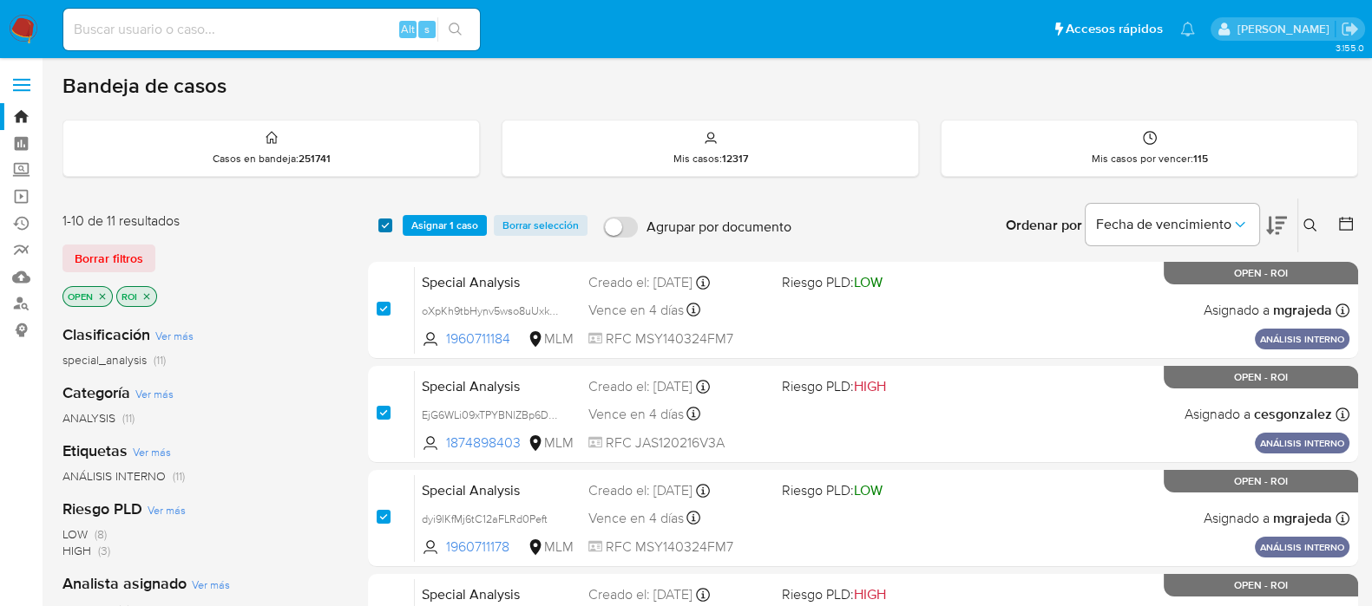
checkbox input "true"
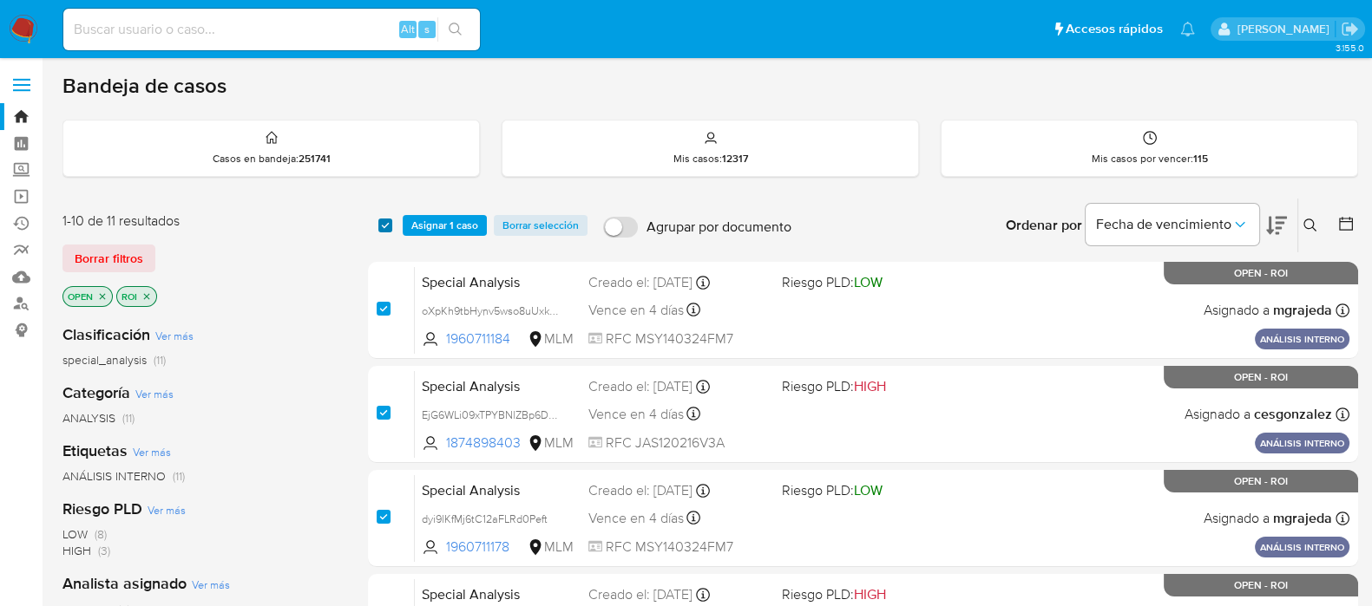
checkbox input "true"
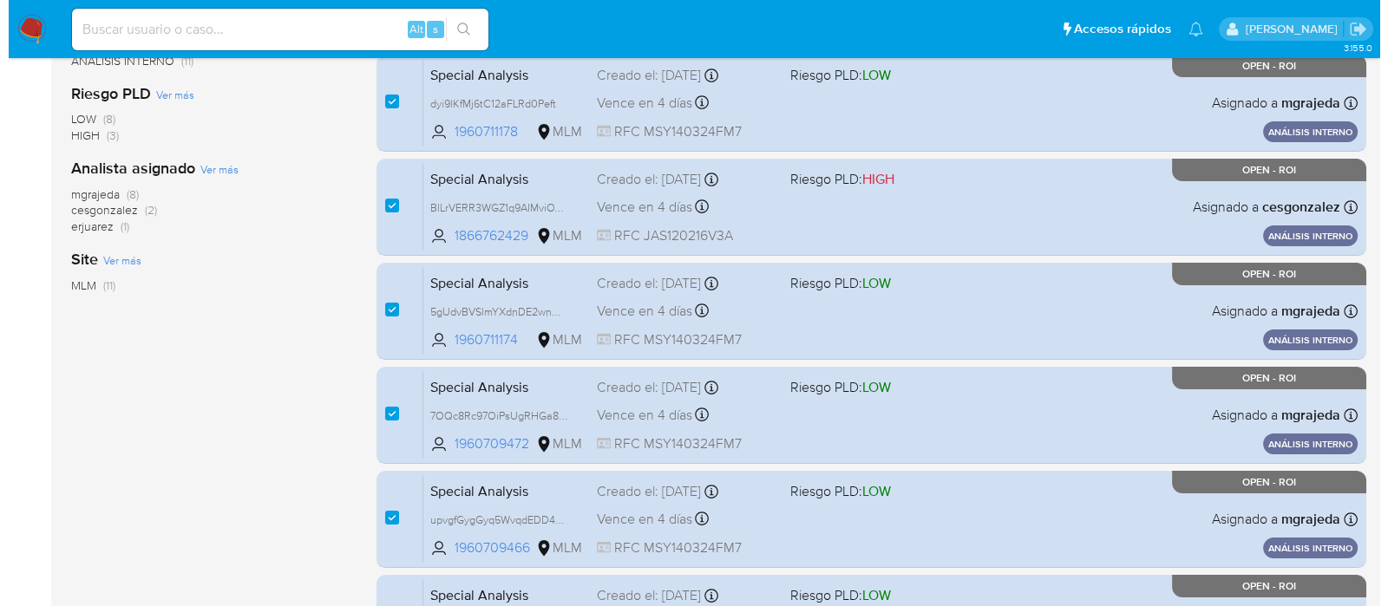
scroll to position [111, 0]
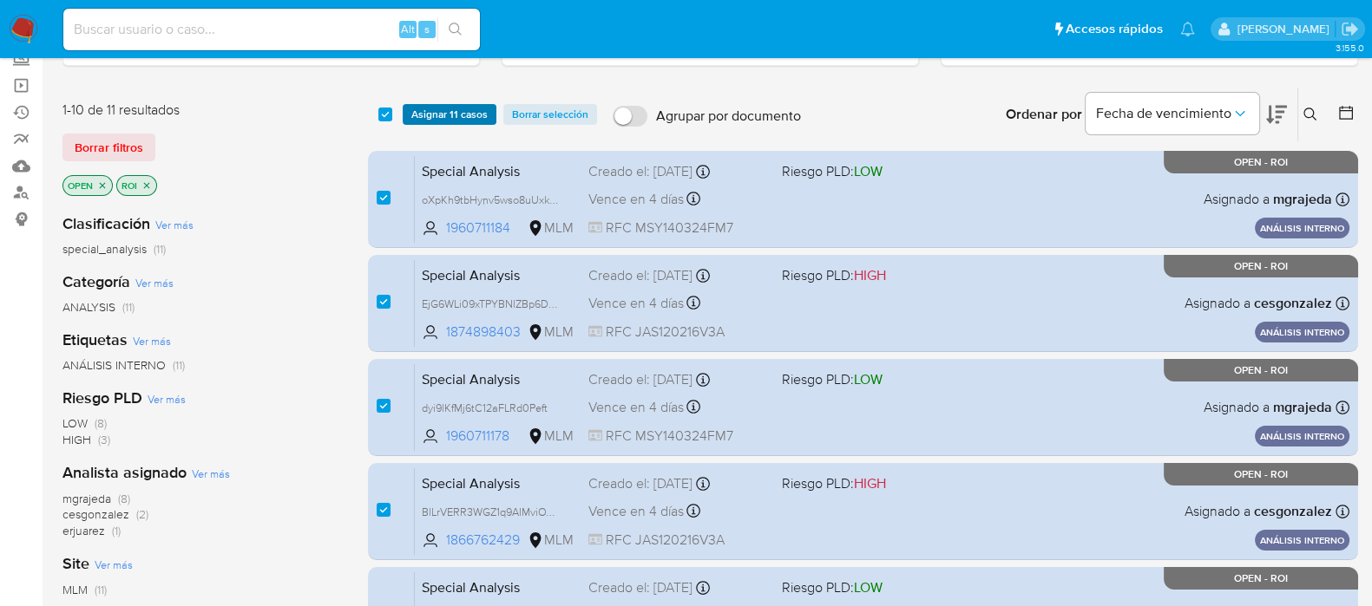
click at [462, 117] on span "Asignar 11 casos" at bounding box center [449, 114] width 76 height 17
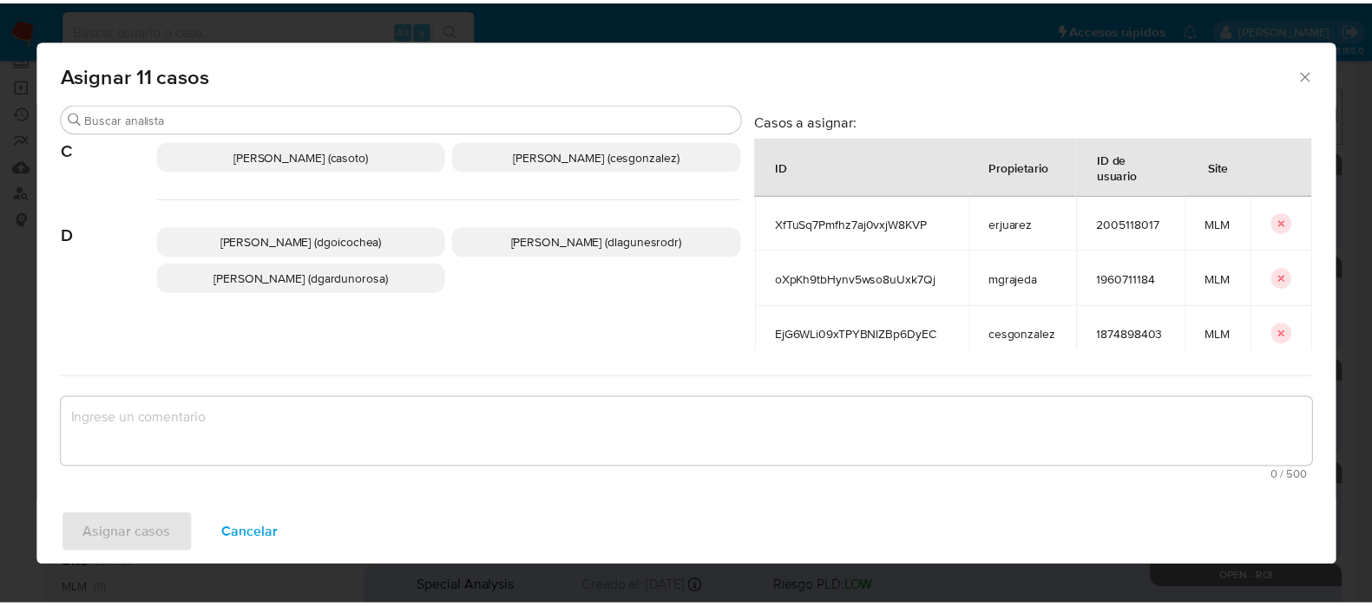
scroll to position [108, 0]
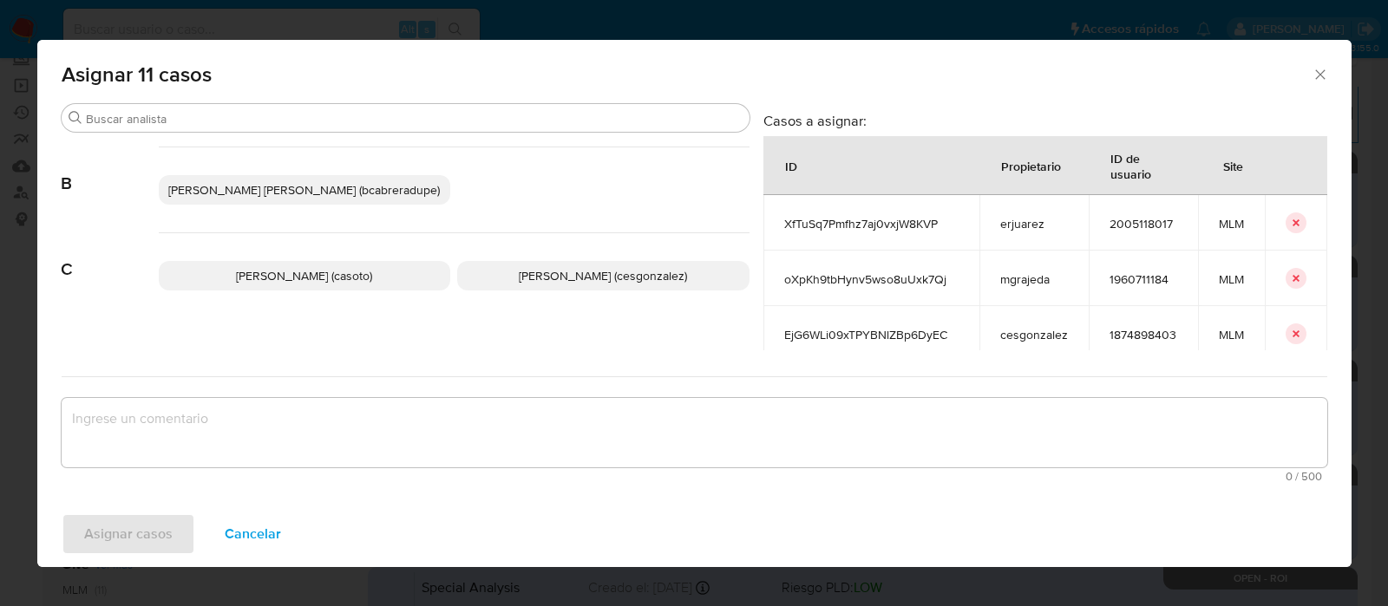
click at [525, 272] on span "Cesar Gonzalez (cesgonzalez)" at bounding box center [603, 275] width 168 height 17
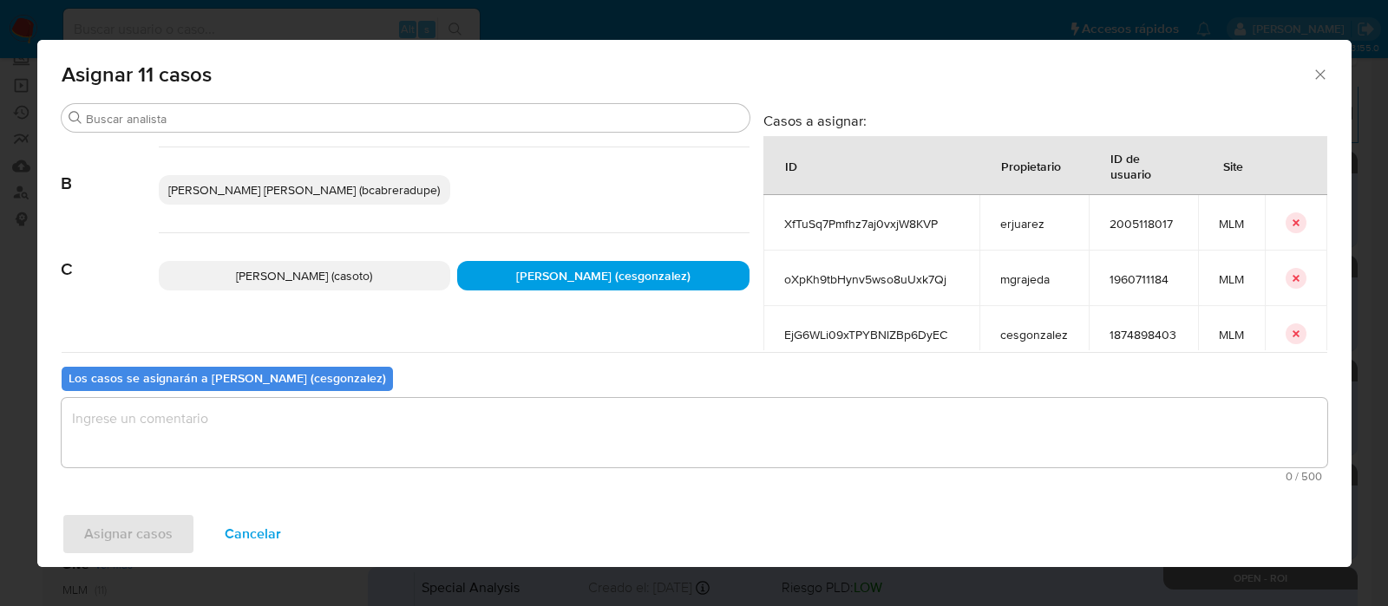
click at [304, 440] on textarea "assign-modal" at bounding box center [695, 432] width 1266 height 69
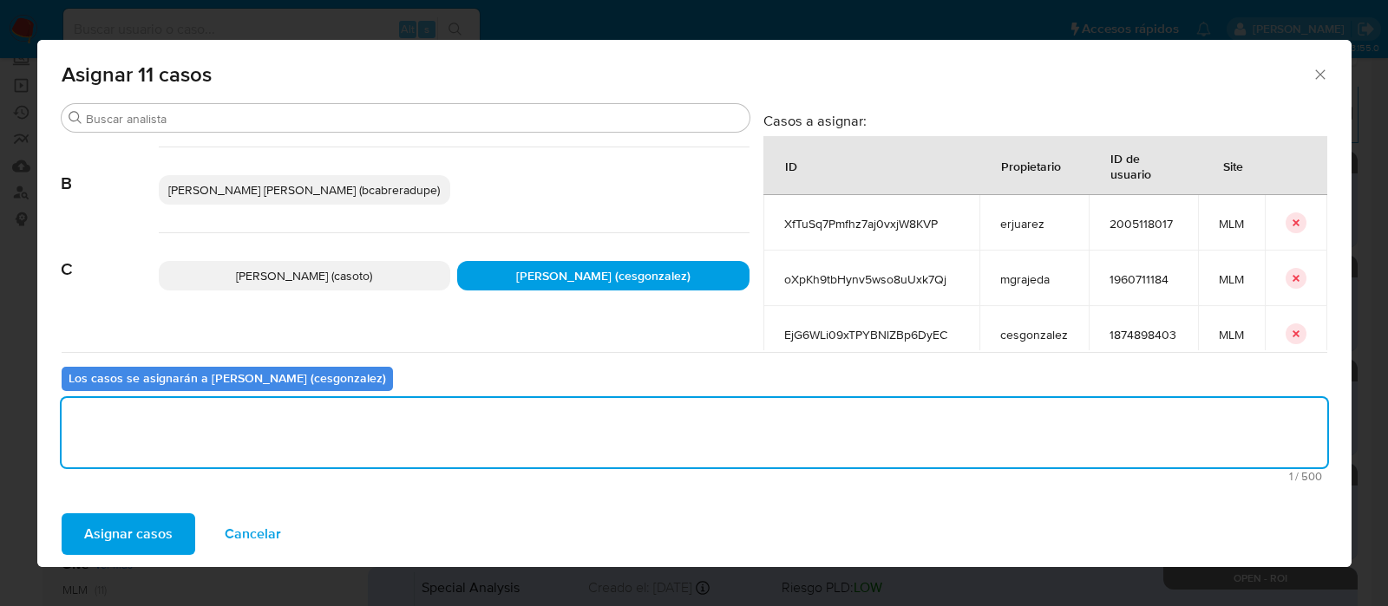
click at [158, 524] on span "Asignar casos" at bounding box center [128, 534] width 88 height 38
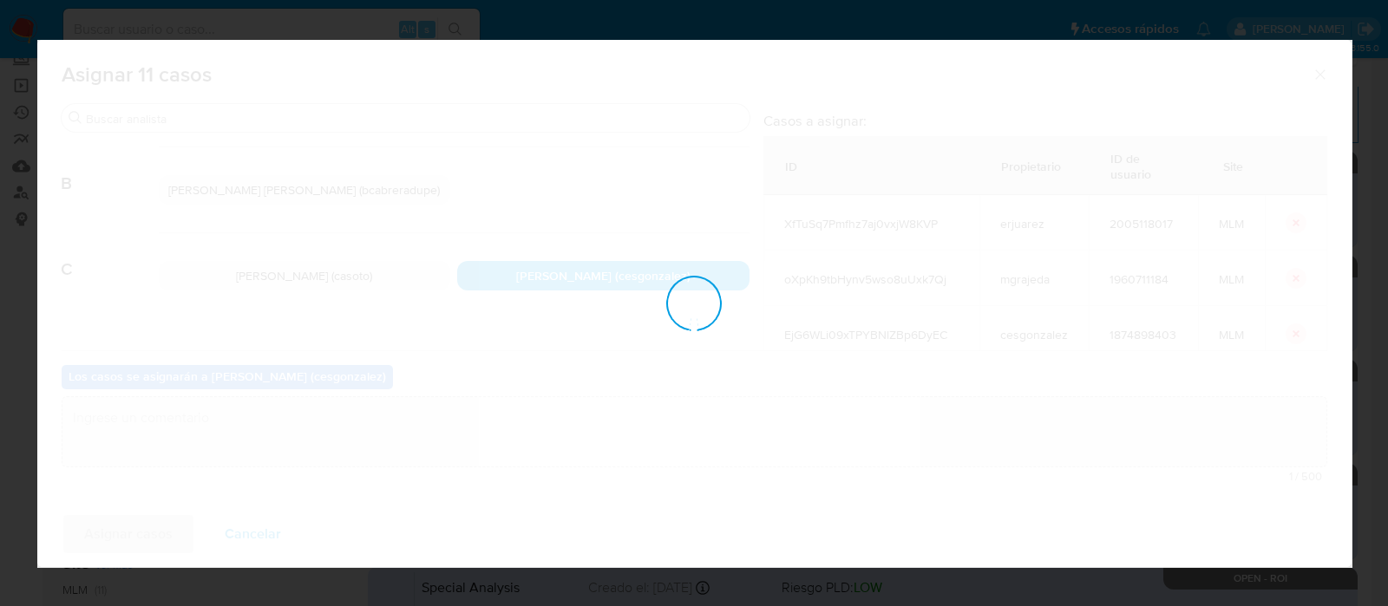
checkbox input "false"
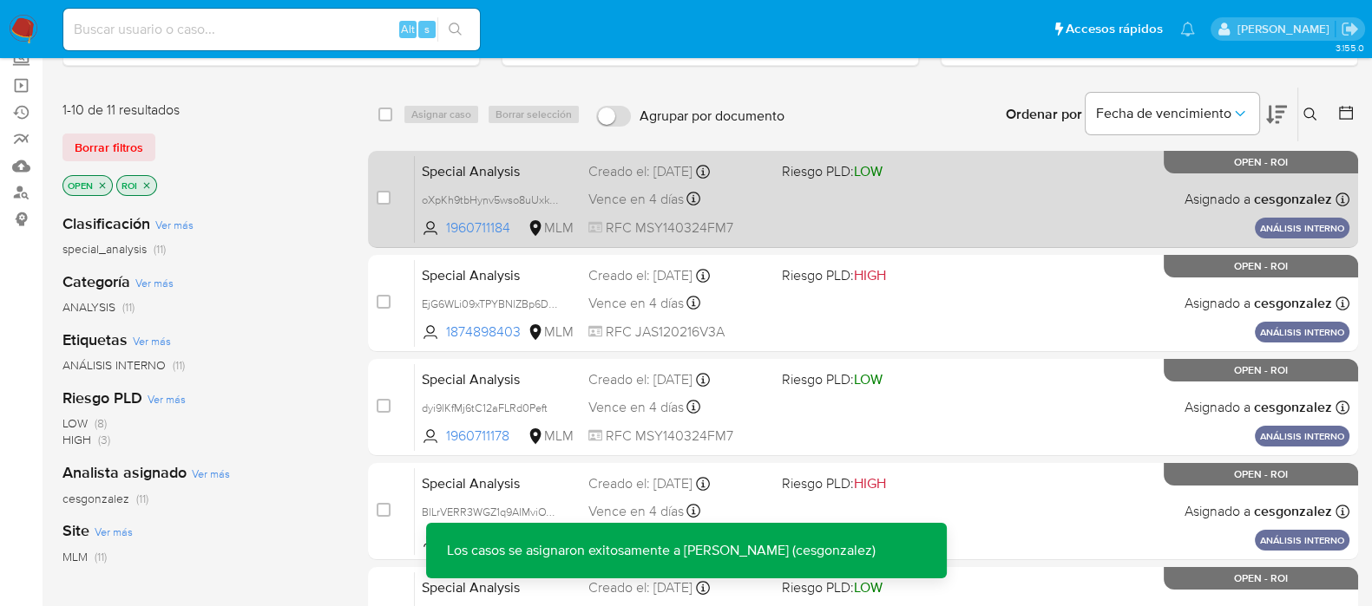
click at [737, 205] on div "Vence en 4 días Vence el 25/08/2025 19:59:33" at bounding box center [678, 198] width 180 height 23
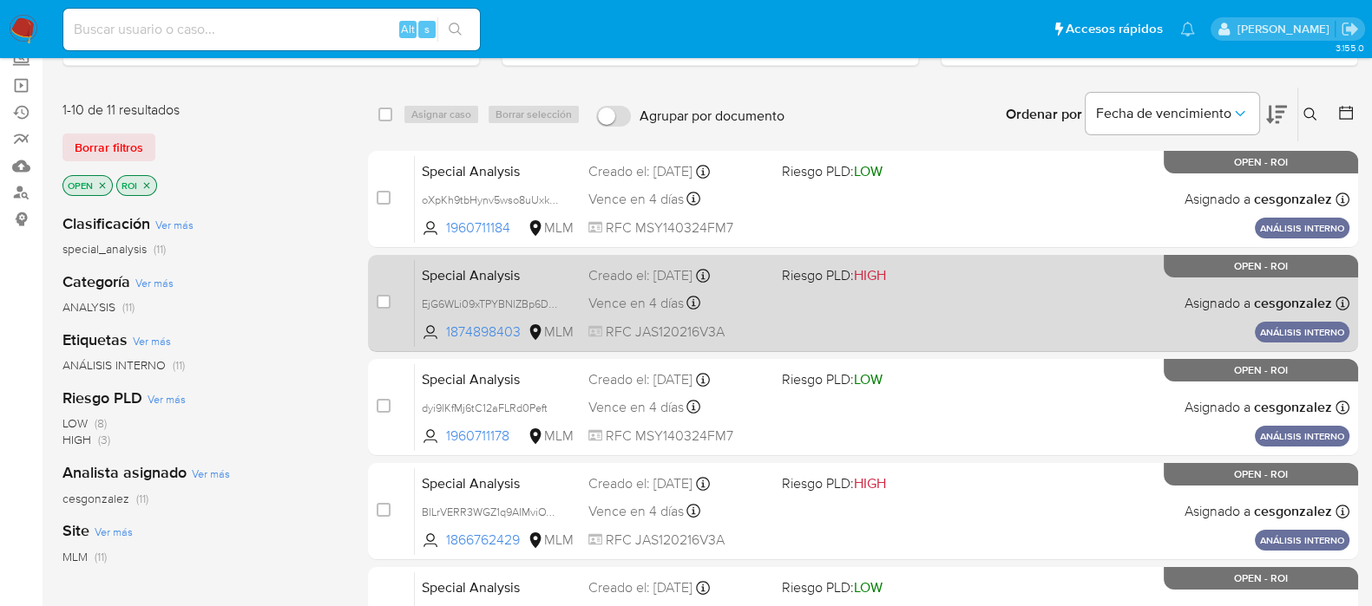
click at [619, 300] on span "Vence en 4 días" at bounding box center [635, 303] width 95 height 19
click at [394, 303] on div "case-item-checkbox No es posible asignar el caso" at bounding box center [396, 303] width 38 height 88
click at [382, 301] on input "checkbox" at bounding box center [384, 302] width 14 height 14
checkbox input "true"
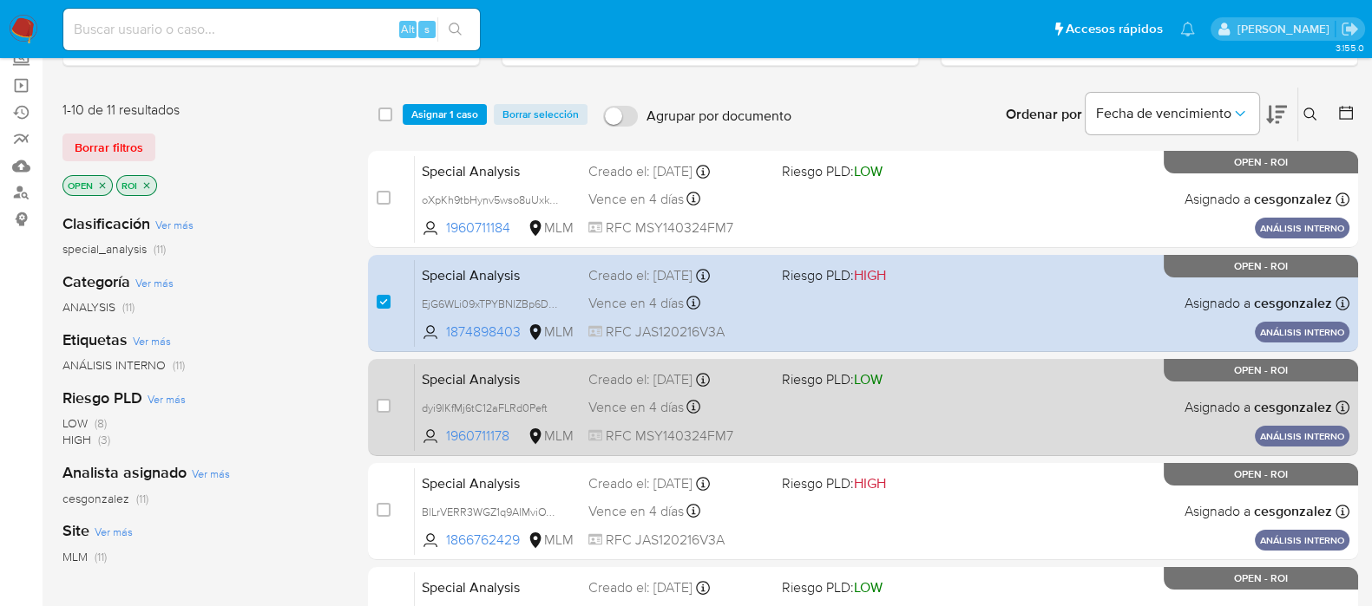
click at [622, 412] on span "Vence en 4 días" at bounding box center [635, 407] width 95 height 19
click at [388, 405] on input "checkbox" at bounding box center [384, 406] width 14 height 14
checkbox input "true"
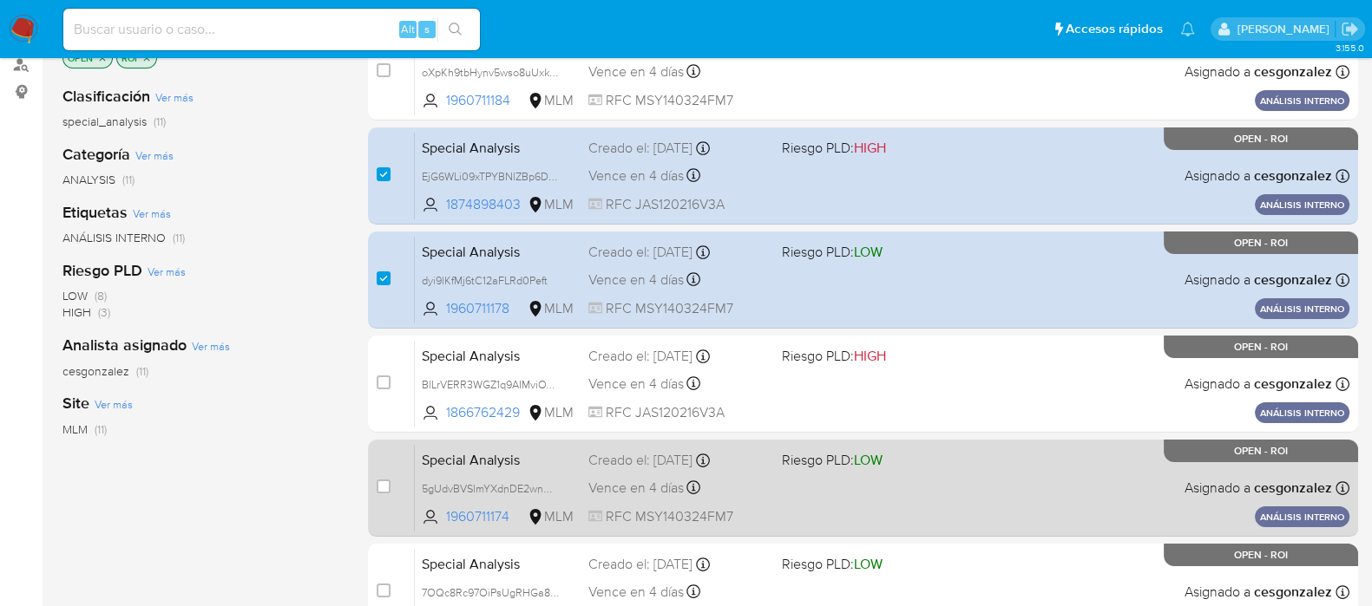
scroll to position [328, 0]
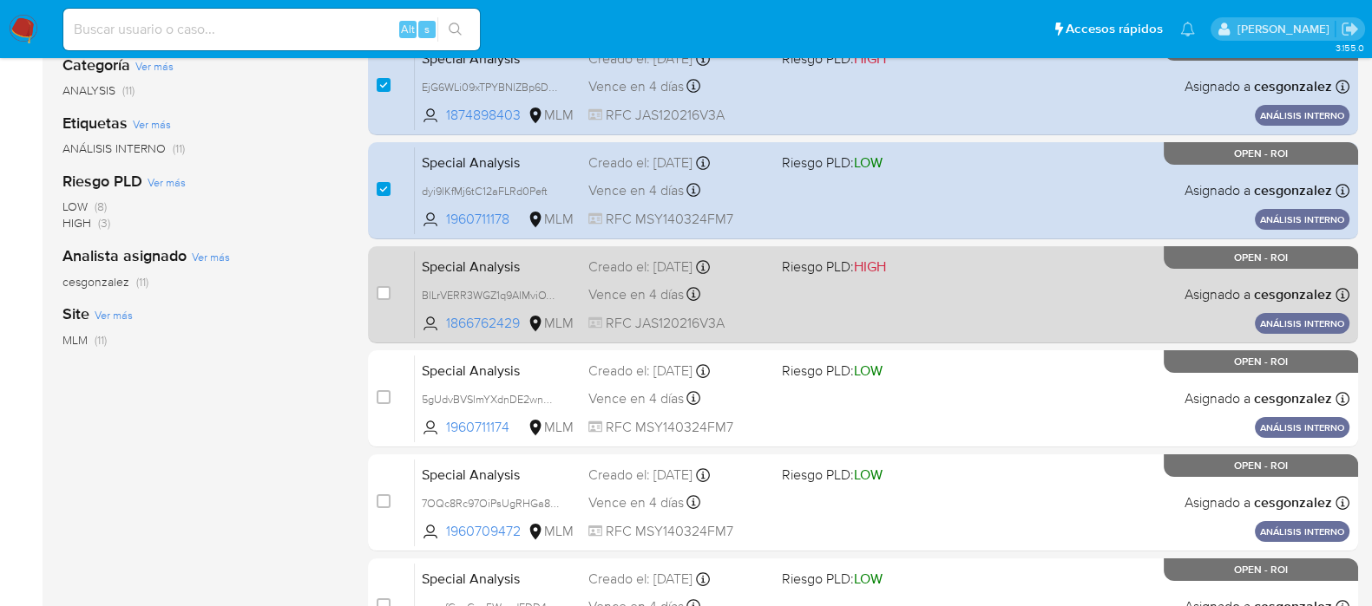
click at [639, 317] on span "RFC JAS120216V3A" at bounding box center [678, 323] width 180 height 19
click at [386, 292] on input "checkbox" at bounding box center [384, 293] width 14 height 14
checkbox input "true"
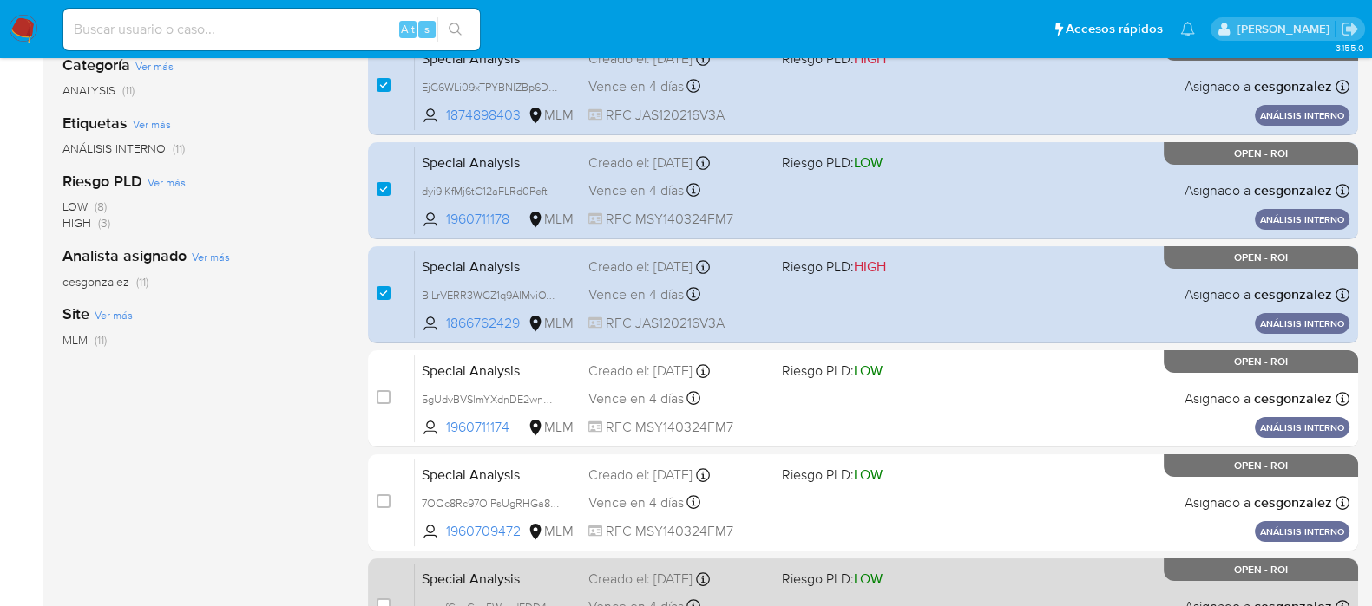
scroll to position [545, 0]
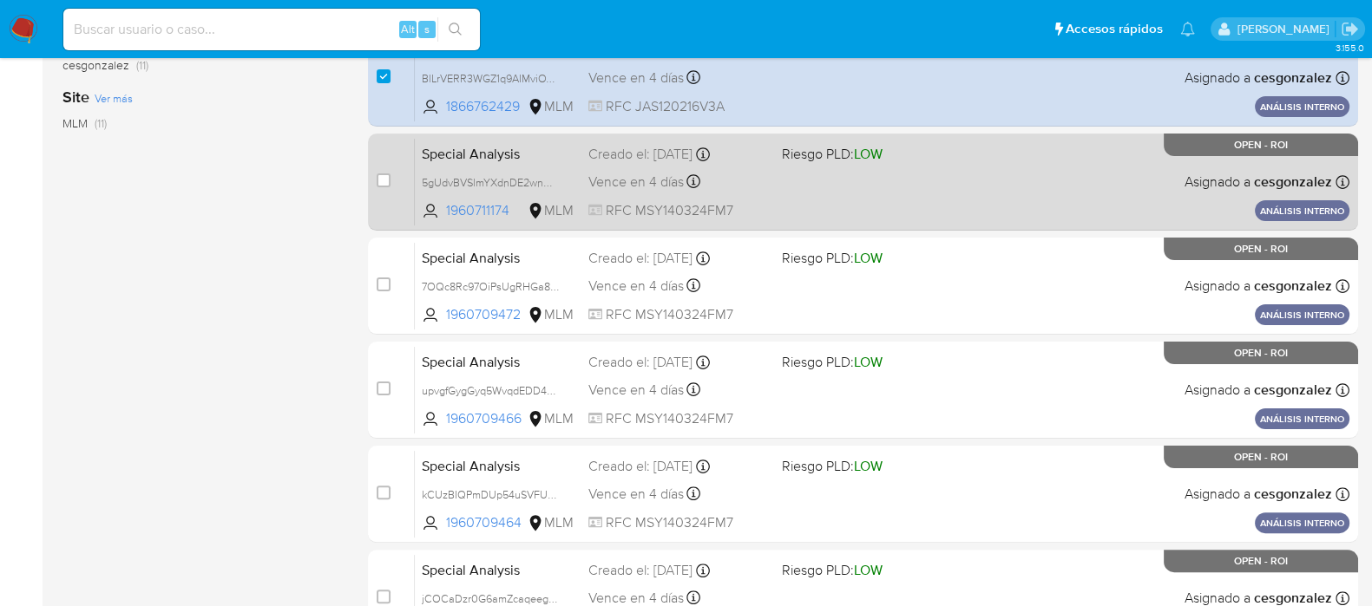
click at [635, 187] on span "Vence en 4 días" at bounding box center [635, 182] width 95 height 19
click at [384, 182] on input "checkbox" at bounding box center [384, 181] width 14 height 14
checkbox input "true"
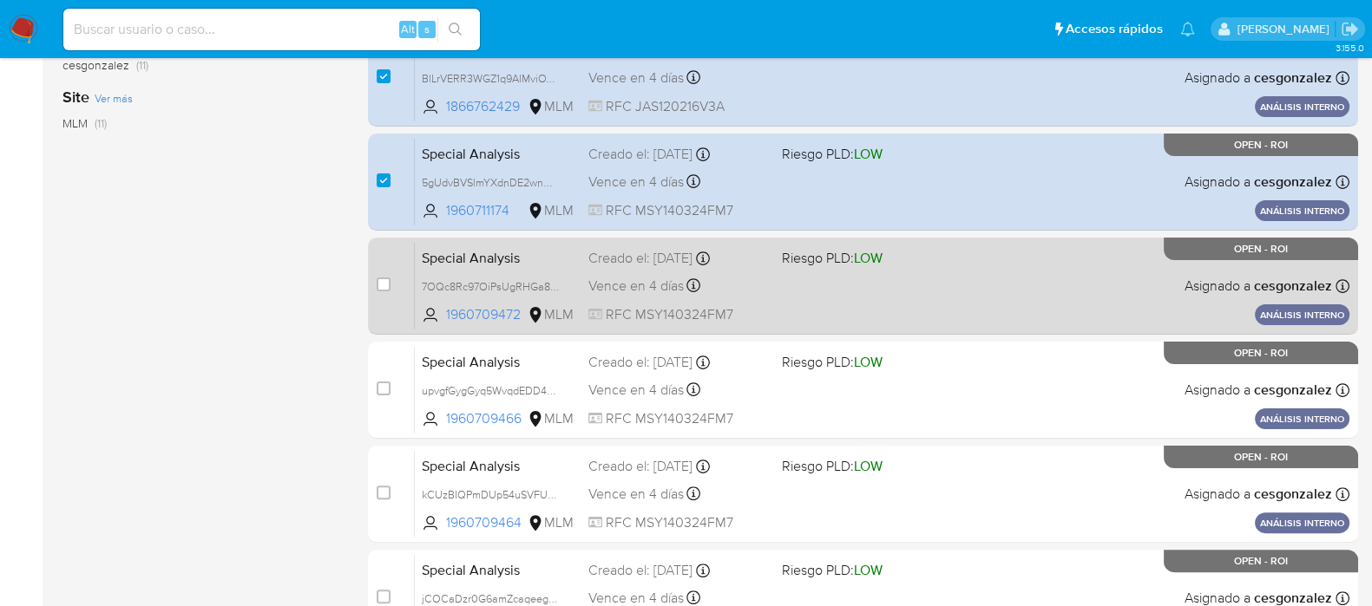
click at [636, 305] on span "RFC MSY140324FM7" at bounding box center [678, 314] width 180 height 19
click at [390, 278] on div "case-item-checkbox No es posible asignar el caso" at bounding box center [396, 286] width 38 height 88
click at [382, 282] on input "checkbox" at bounding box center [384, 285] width 14 height 14
checkbox input "true"
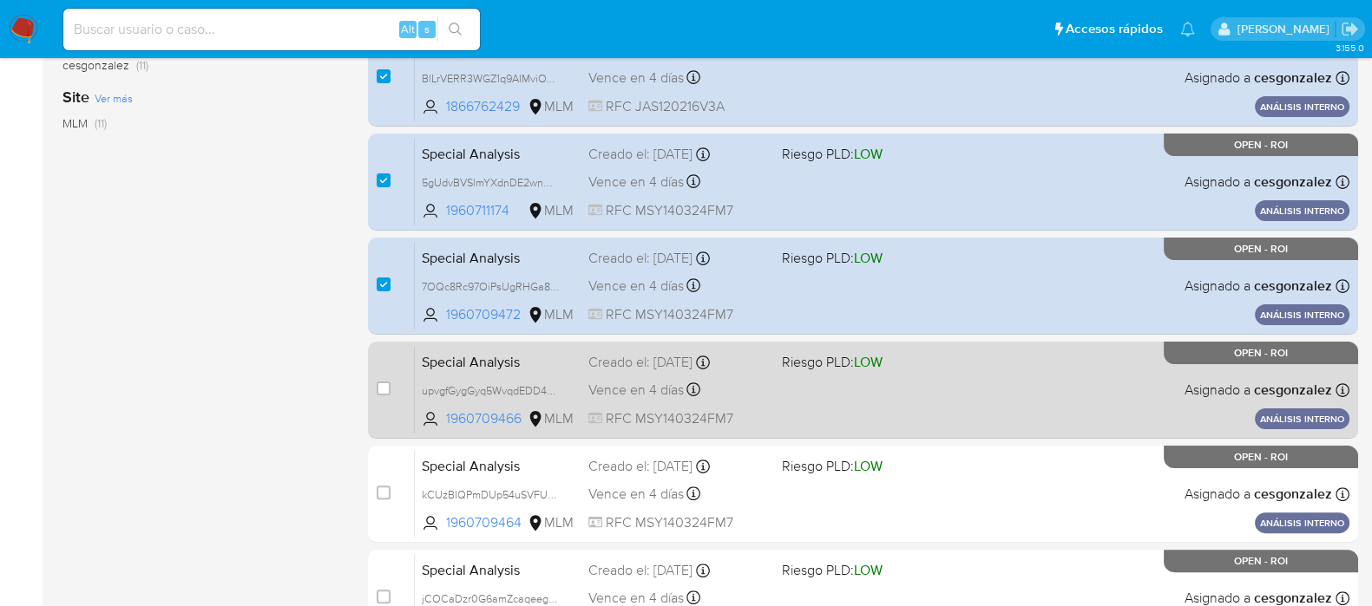
click at [612, 384] on span "Vence en 4 días" at bounding box center [635, 390] width 95 height 19
click at [382, 386] on input "checkbox" at bounding box center [384, 389] width 14 height 14
checkbox input "true"
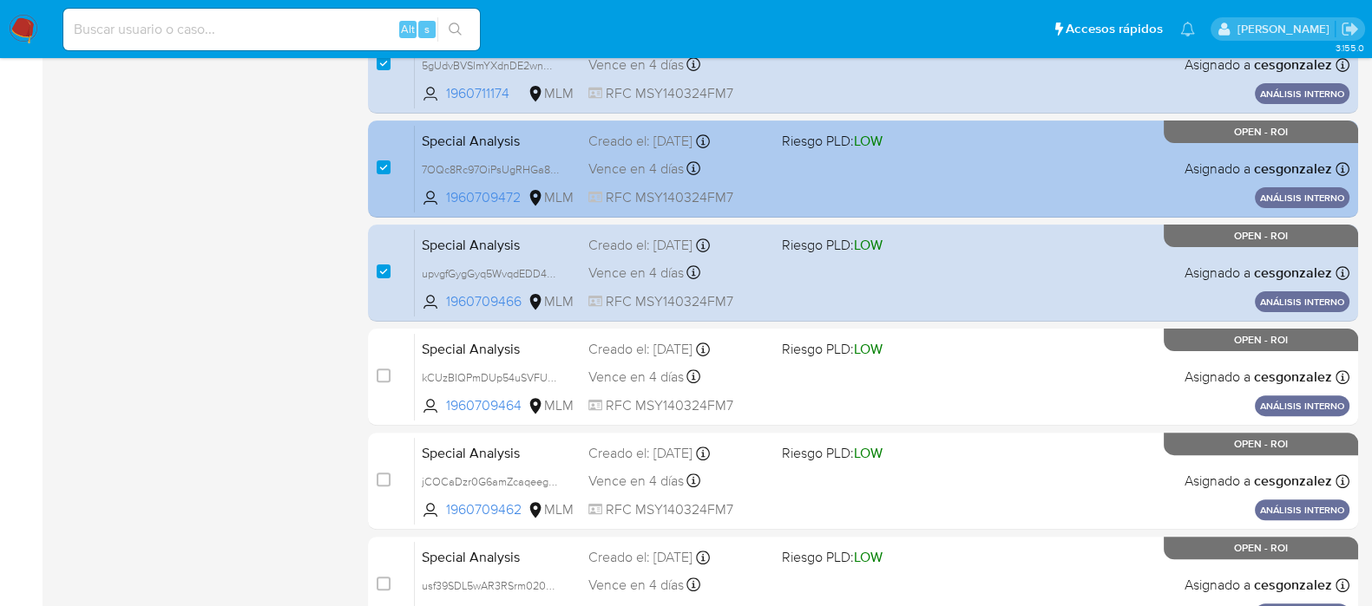
scroll to position [762, 0]
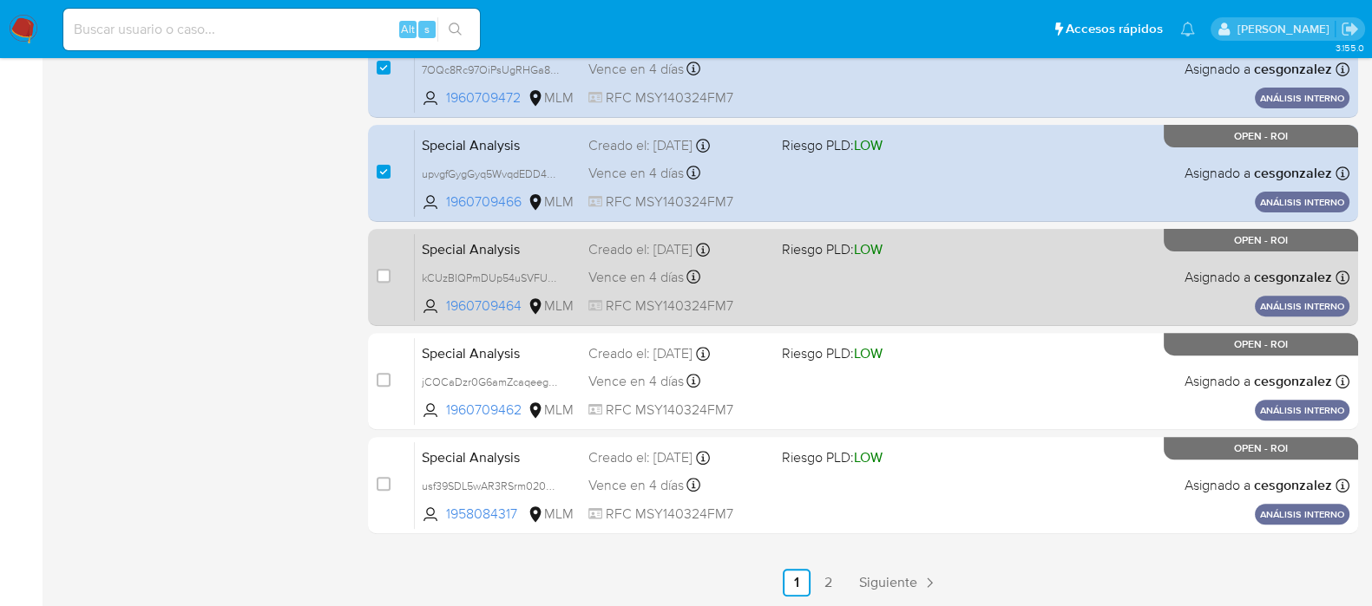
click at [654, 280] on span "Vence en 4 días" at bounding box center [635, 277] width 95 height 19
click at [382, 279] on input "checkbox" at bounding box center [384, 276] width 14 height 14
checkbox input "true"
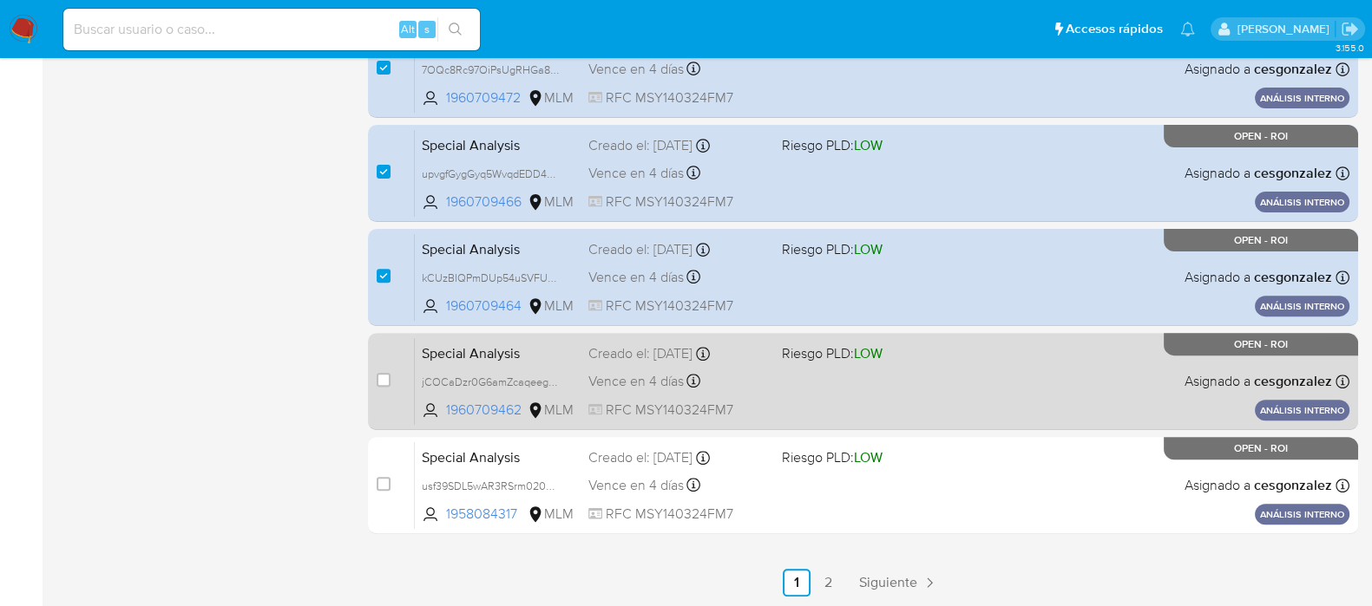
click at [615, 353] on div "Creado el: 26/06/2025 Creado el: 26/06/2025 19:54:34" at bounding box center [678, 353] width 180 height 19
click at [377, 382] on input "checkbox" at bounding box center [384, 380] width 14 height 14
checkbox input "true"
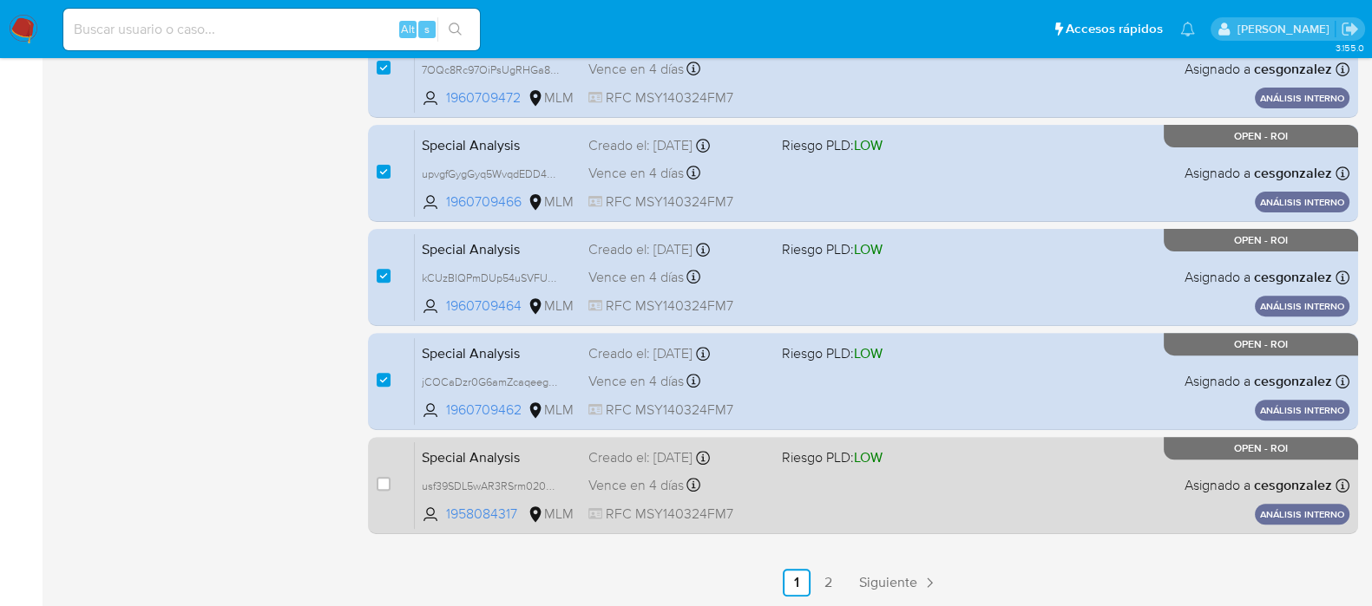
click at [637, 486] on span "Vence en 4 días" at bounding box center [635, 485] width 95 height 19
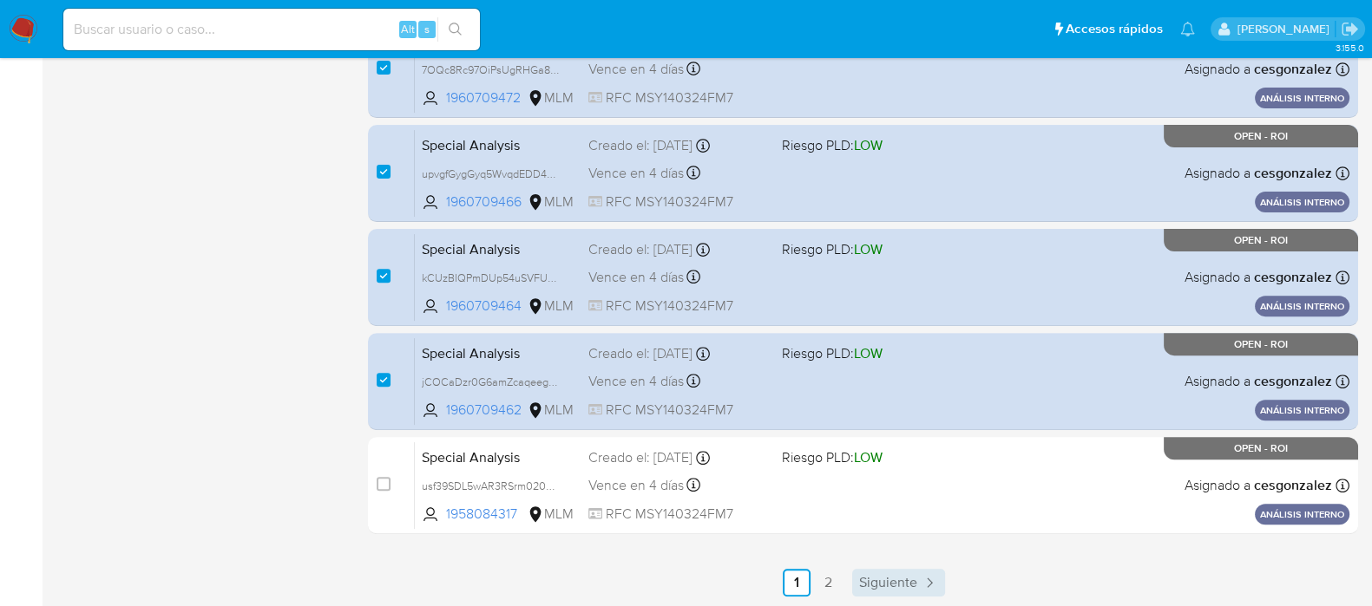
click at [889, 569] on link "Siguiente" at bounding box center [898, 583] width 93 height 28
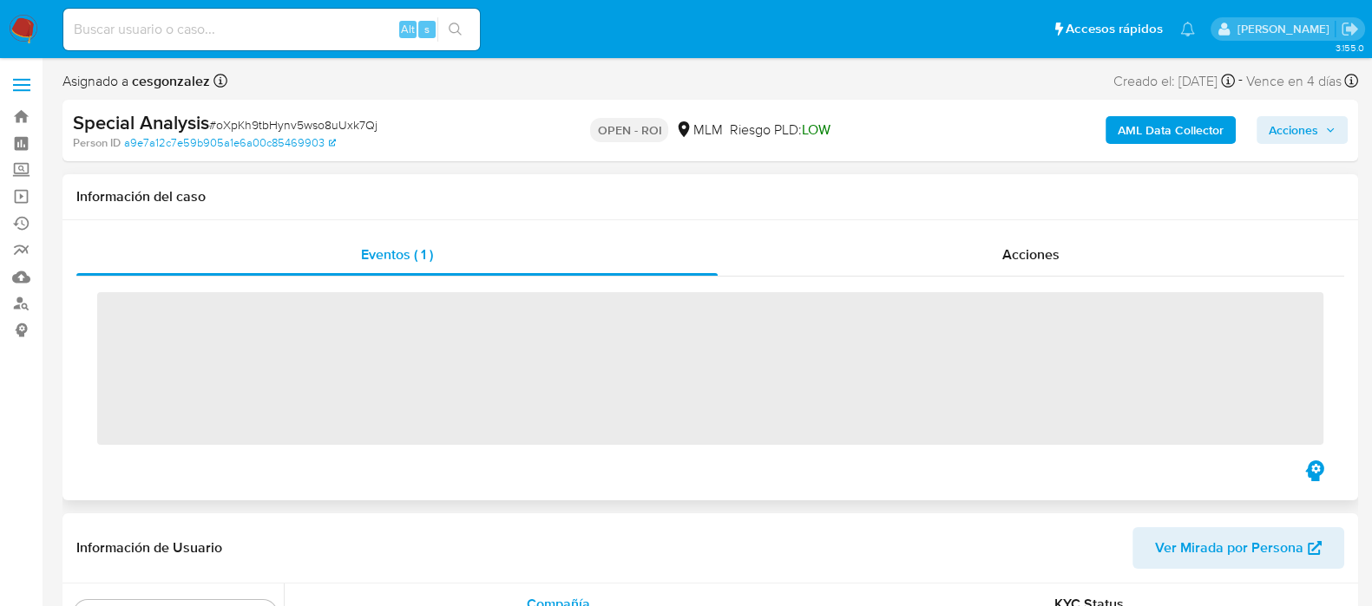
scroll to position [732, 0]
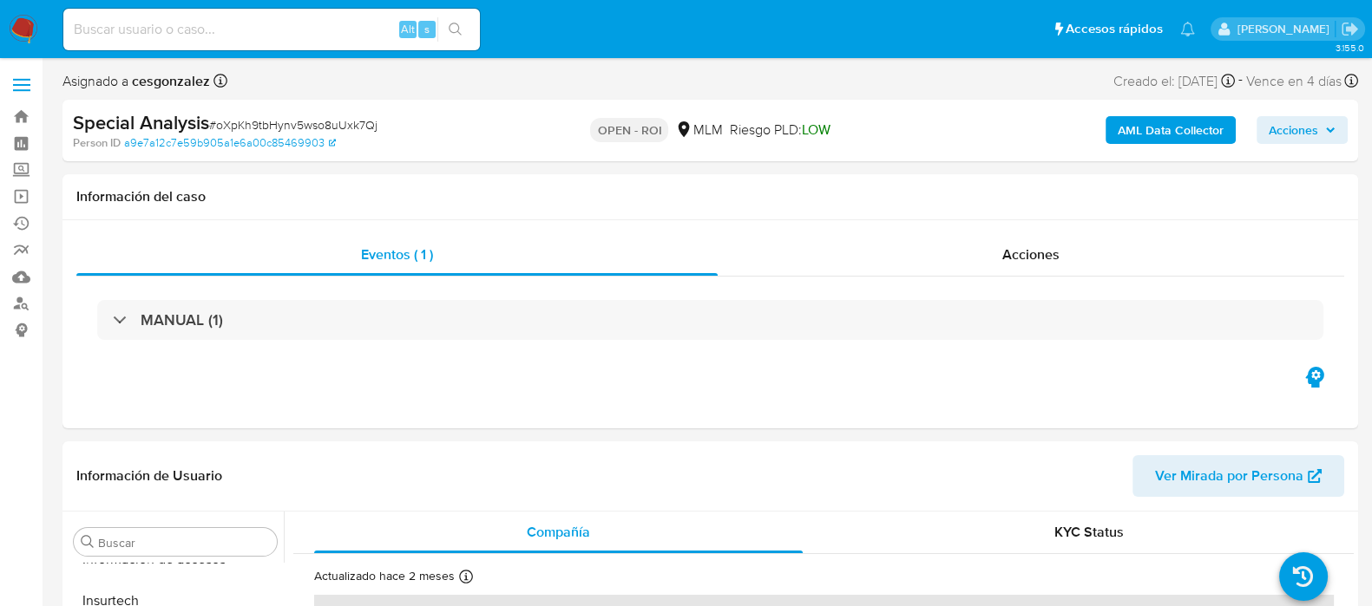
select select "10"
click at [1054, 257] on span "Acciones" at bounding box center [1030, 255] width 57 height 20
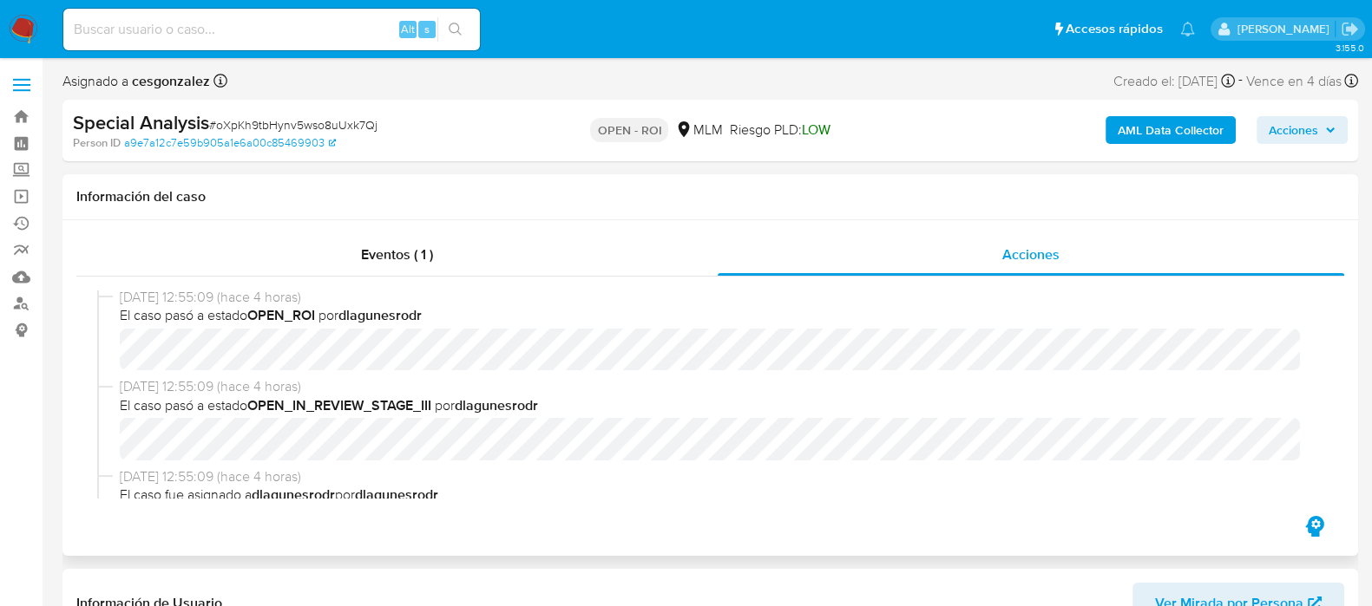
scroll to position [108, 0]
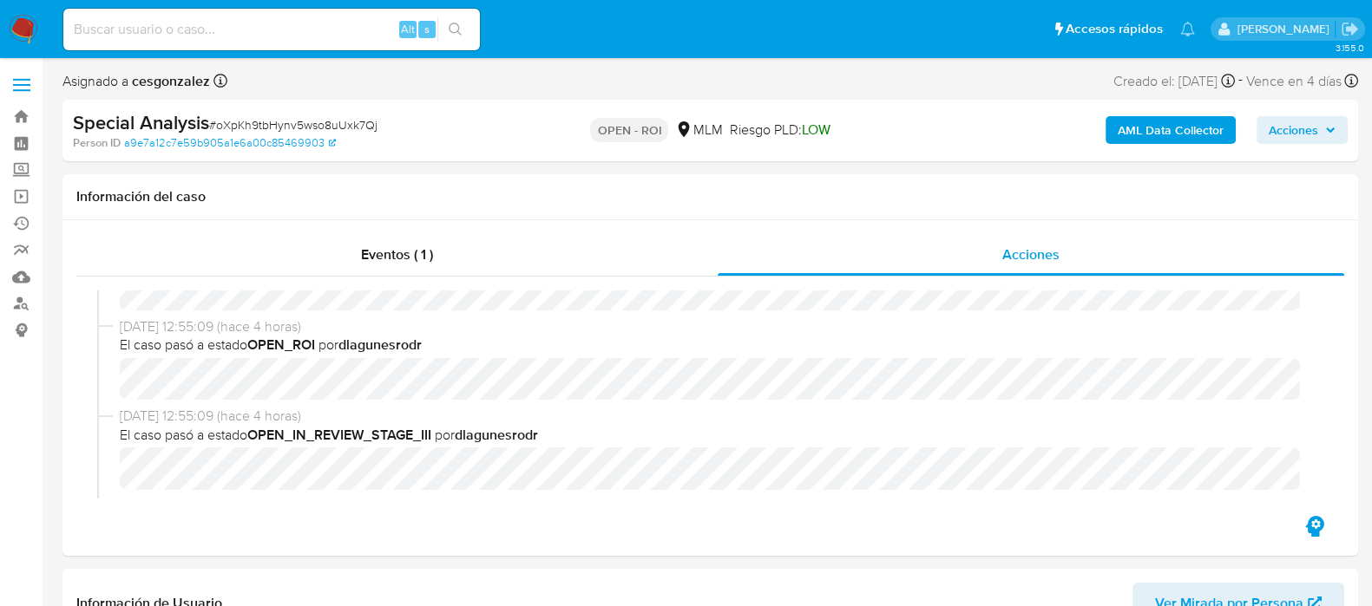
click at [1303, 134] on span "Acciones" at bounding box center [1292, 130] width 49 height 28
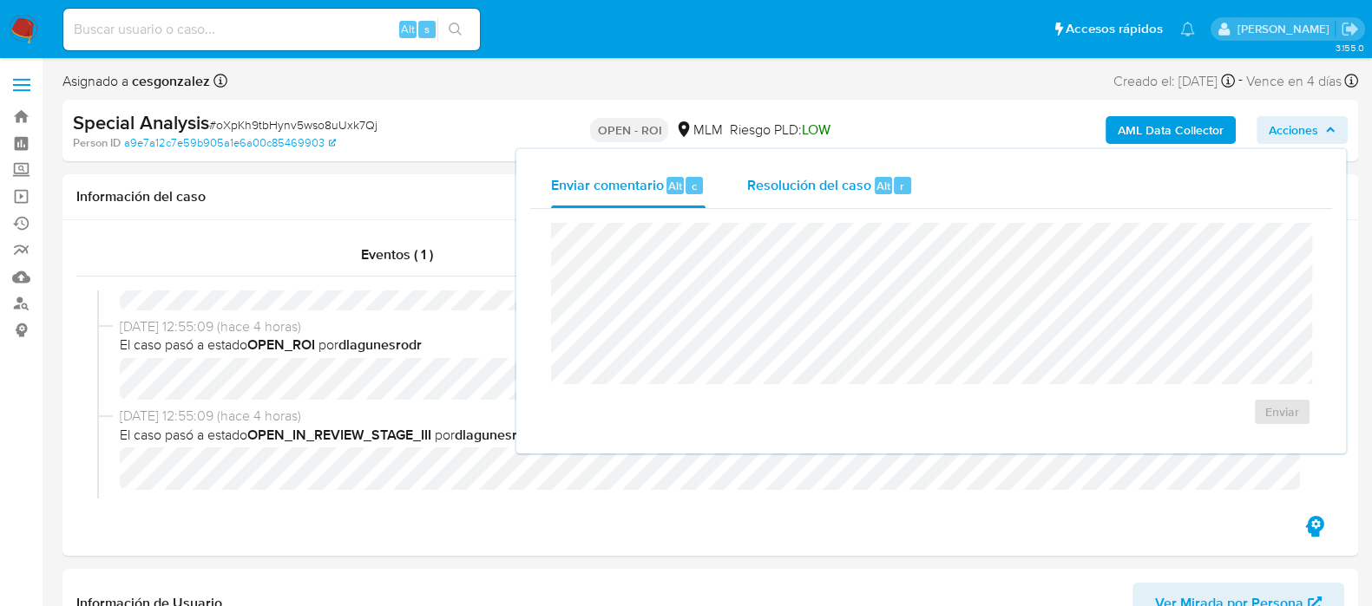
click at [794, 188] on span "Resolución del caso" at bounding box center [809, 185] width 124 height 20
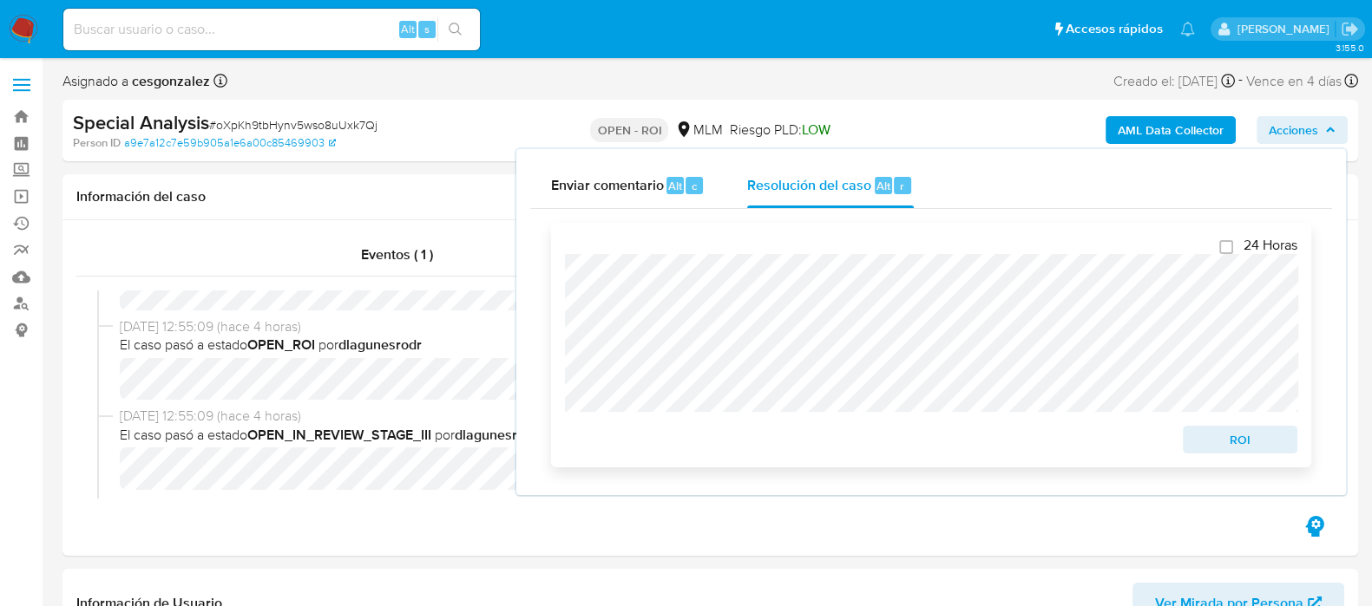
click at [1202, 446] on span "ROI" at bounding box center [1240, 440] width 90 height 24
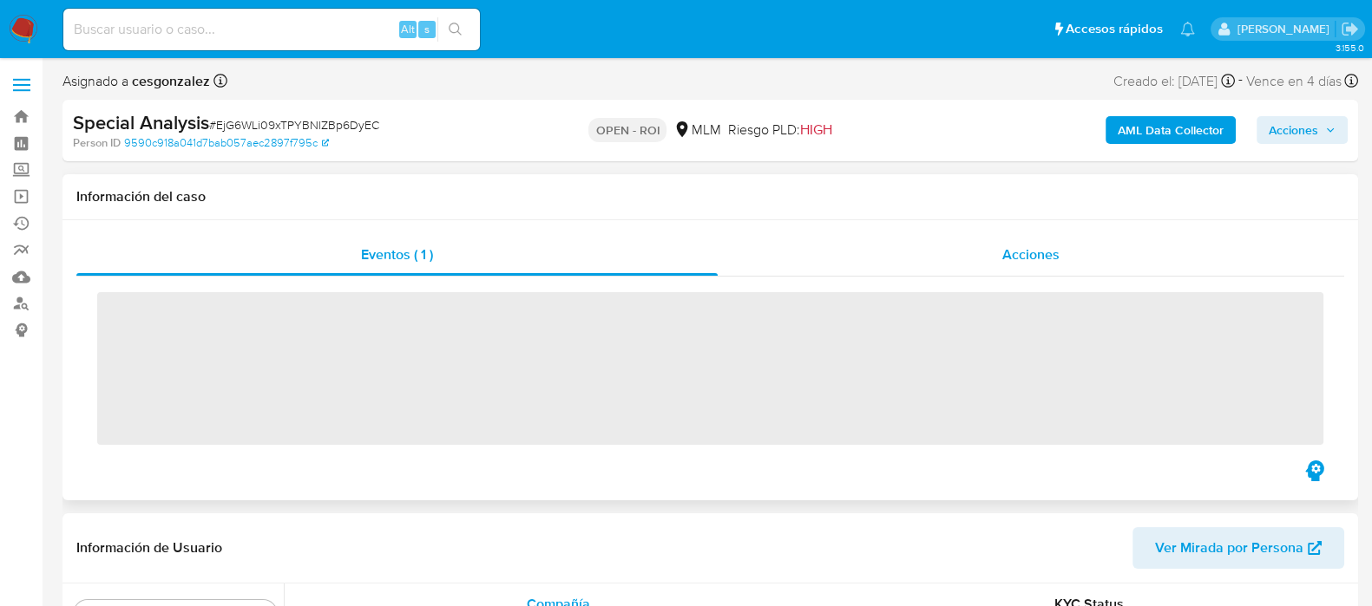
scroll to position [732, 0]
click at [1075, 265] on div "Acciones" at bounding box center [1030, 255] width 626 height 42
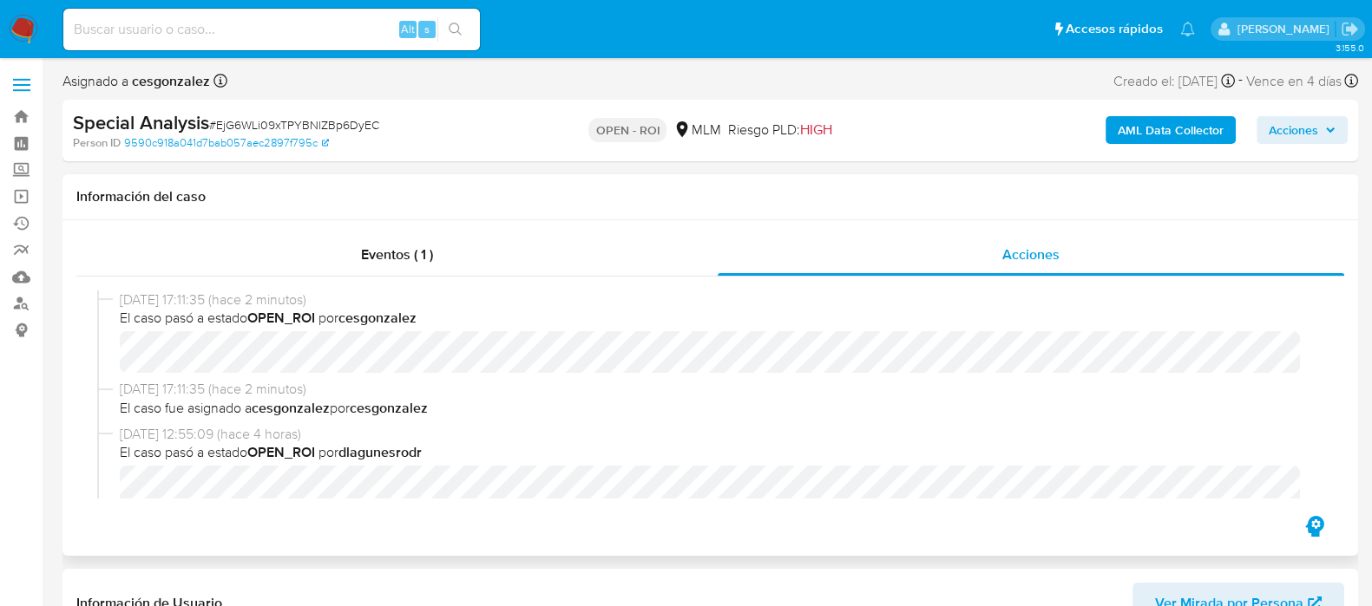
select select "10"
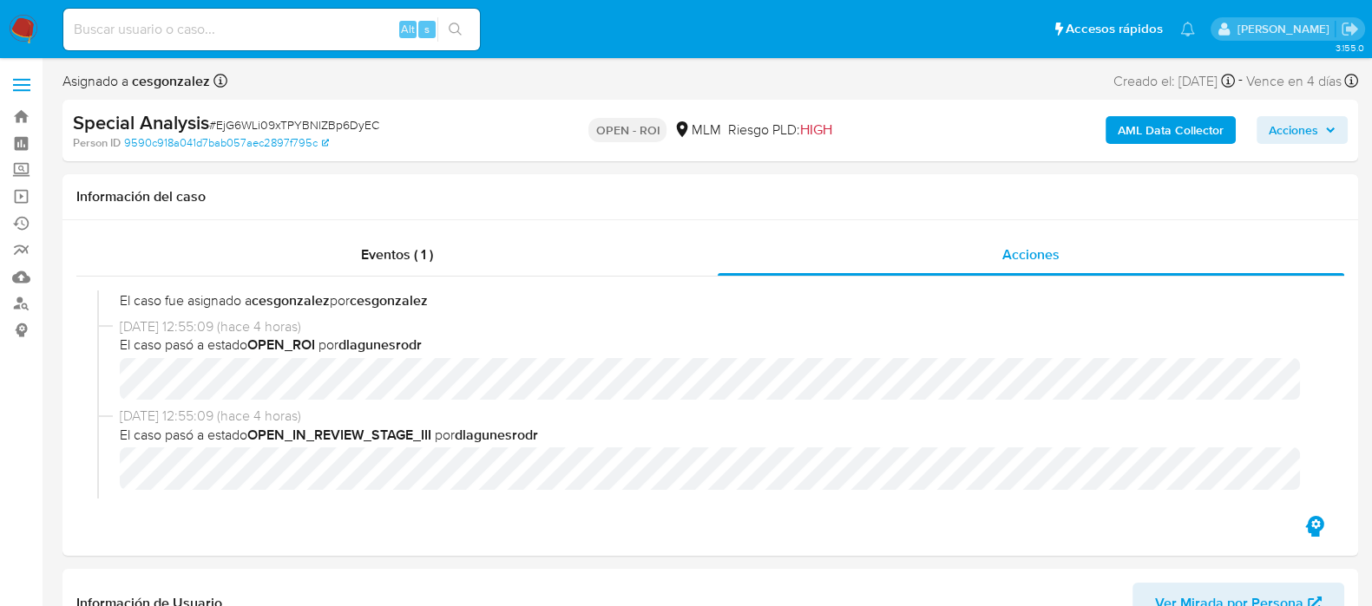
click at [1301, 134] on span "Acciones" at bounding box center [1292, 130] width 49 height 28
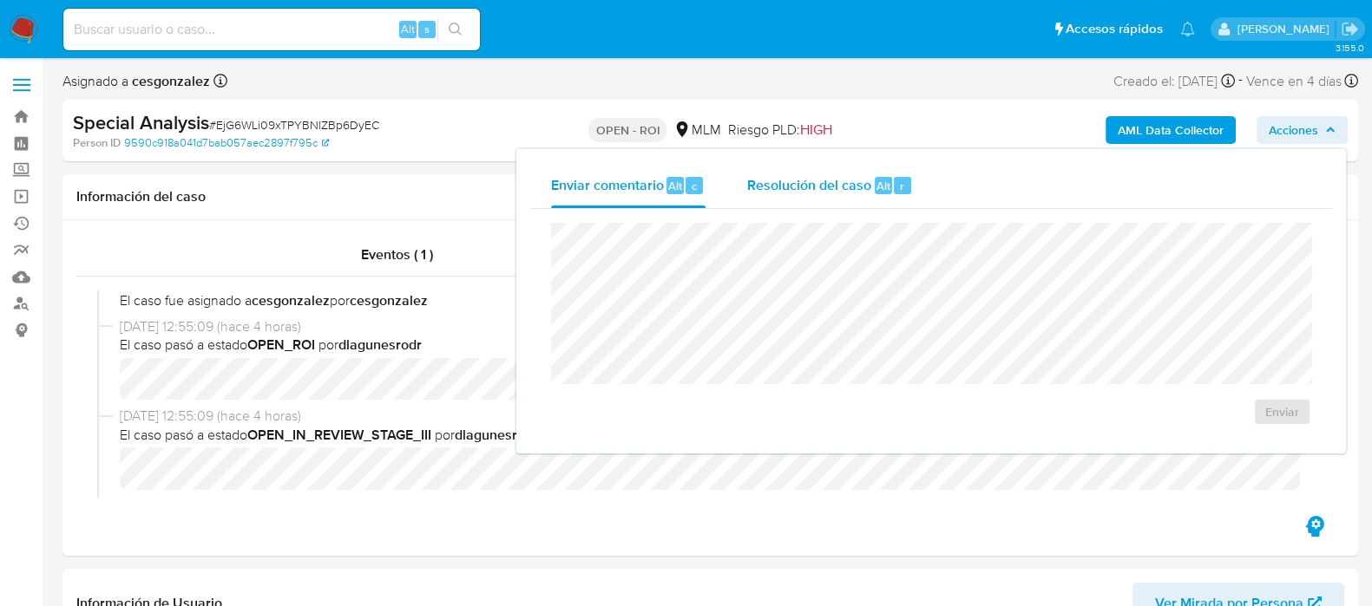
click at [822, 185] on span "Resolución del caso" at bounding box center [809, 185] width 124 height 20
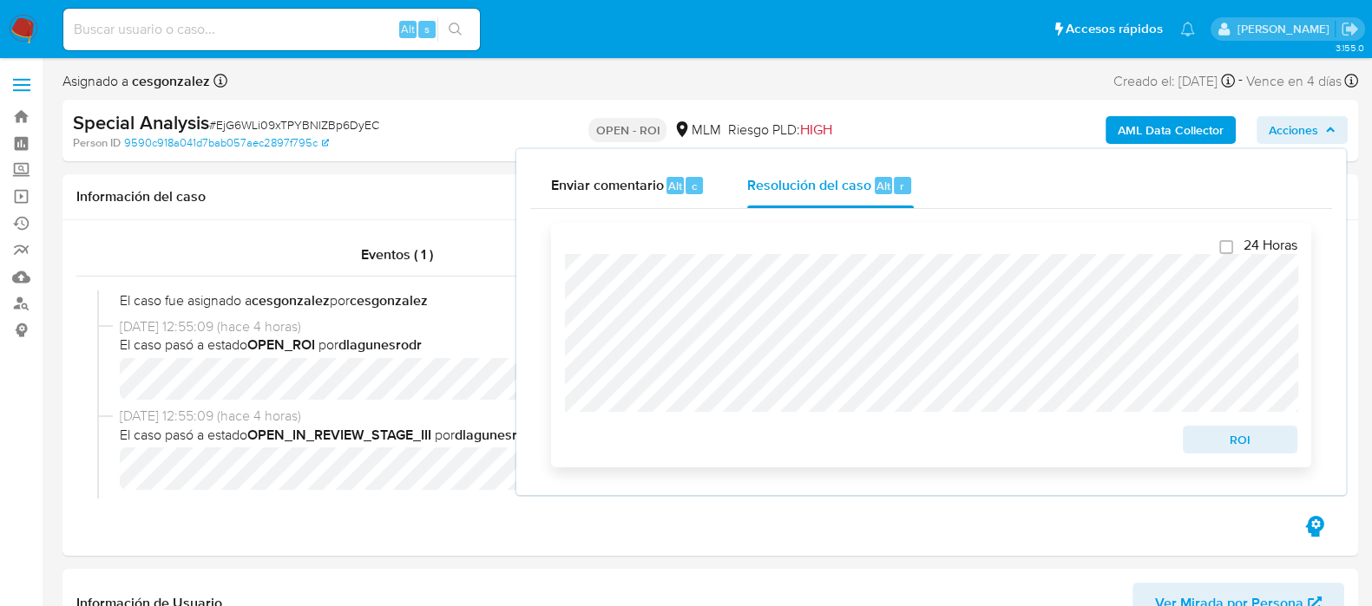
click at [1288, 449] on button "ROI" at bounding box center [1239, 440] width 115 height 28
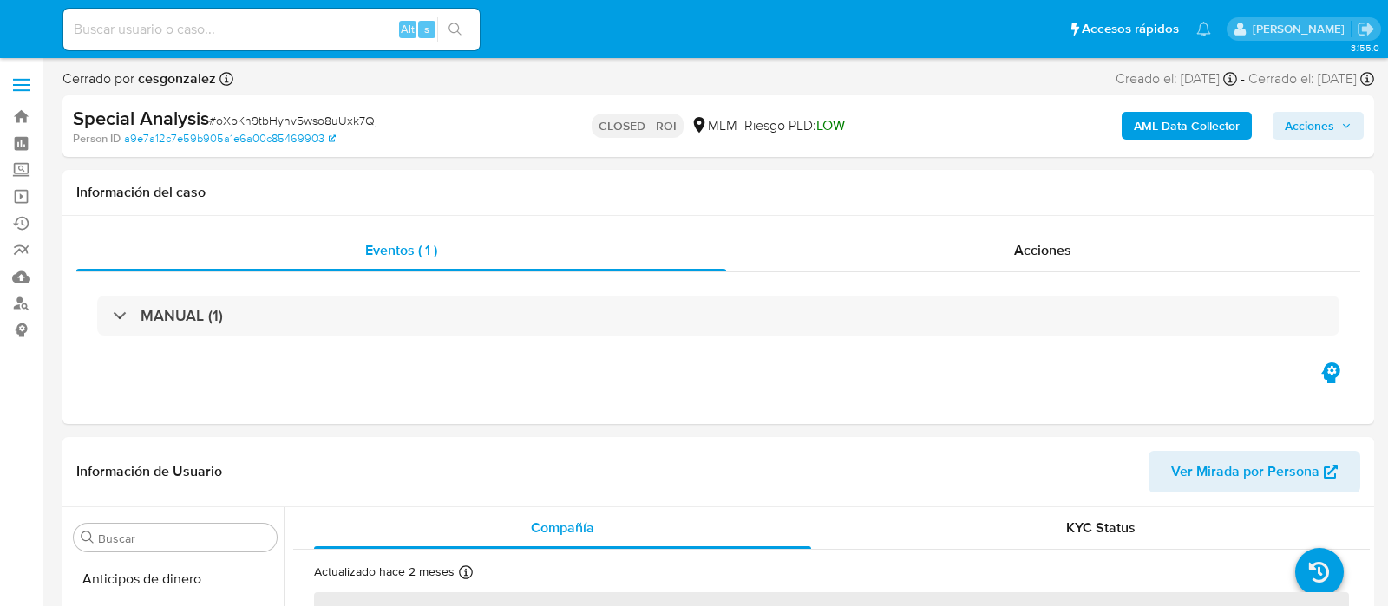
select select "10"
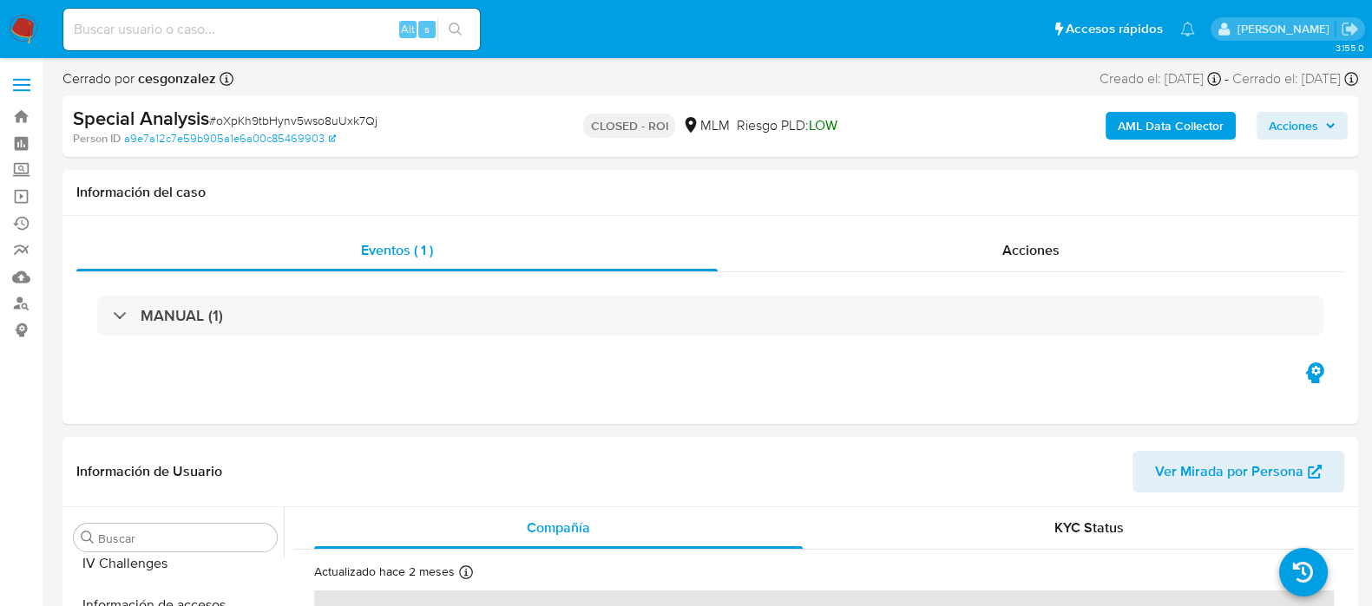
scroll to position [732, 0]
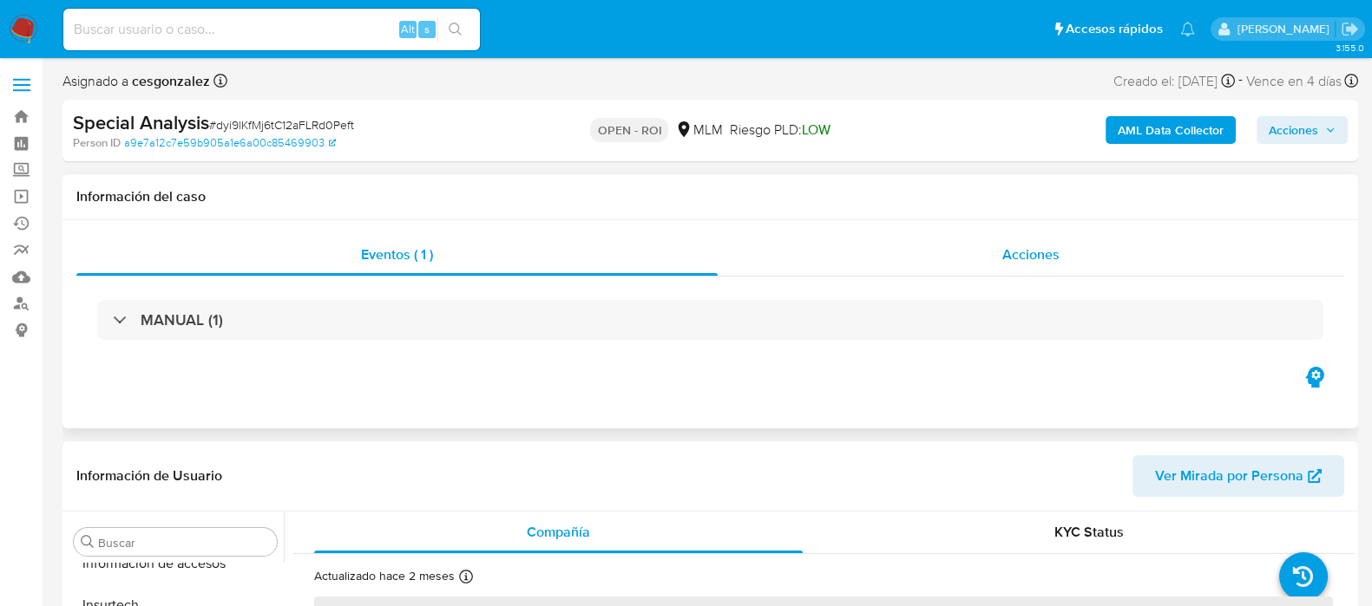
scroll to position [732, 0]
click at [999, 259] on div "Acciones" at bounding box center [1030, 255] width 626 height 42
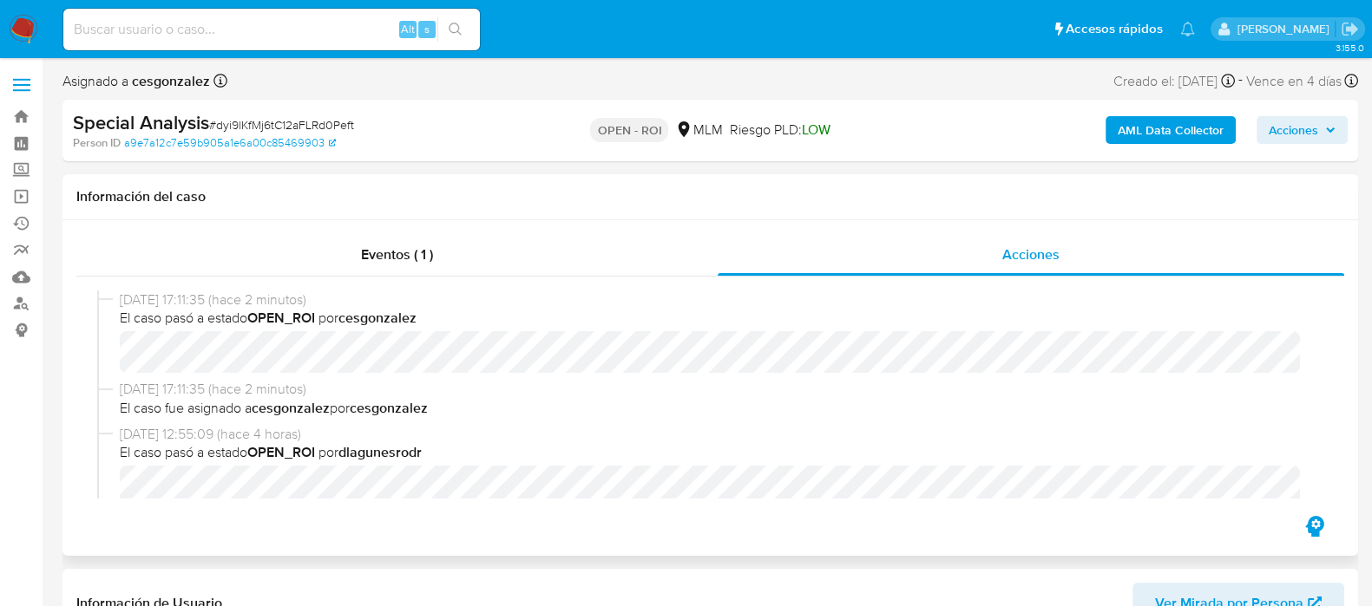
select select "10"
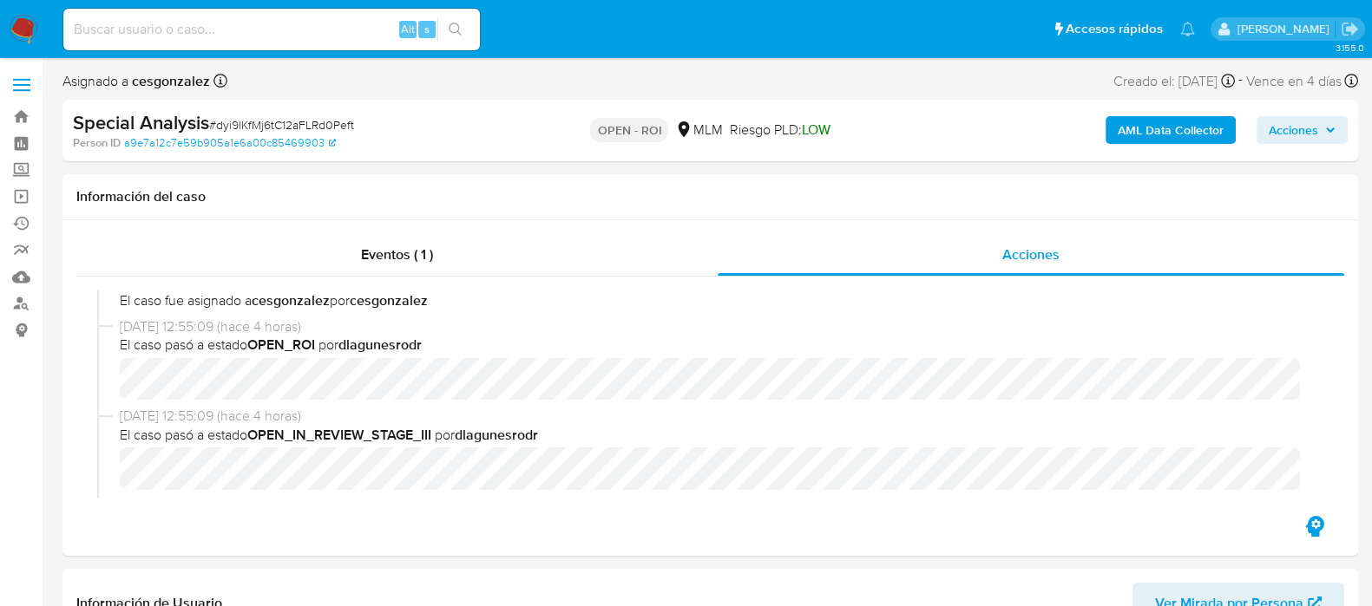
click at [1312, 131] on span "Acciones" at bounding box center [1292, 130] width 49 height 28
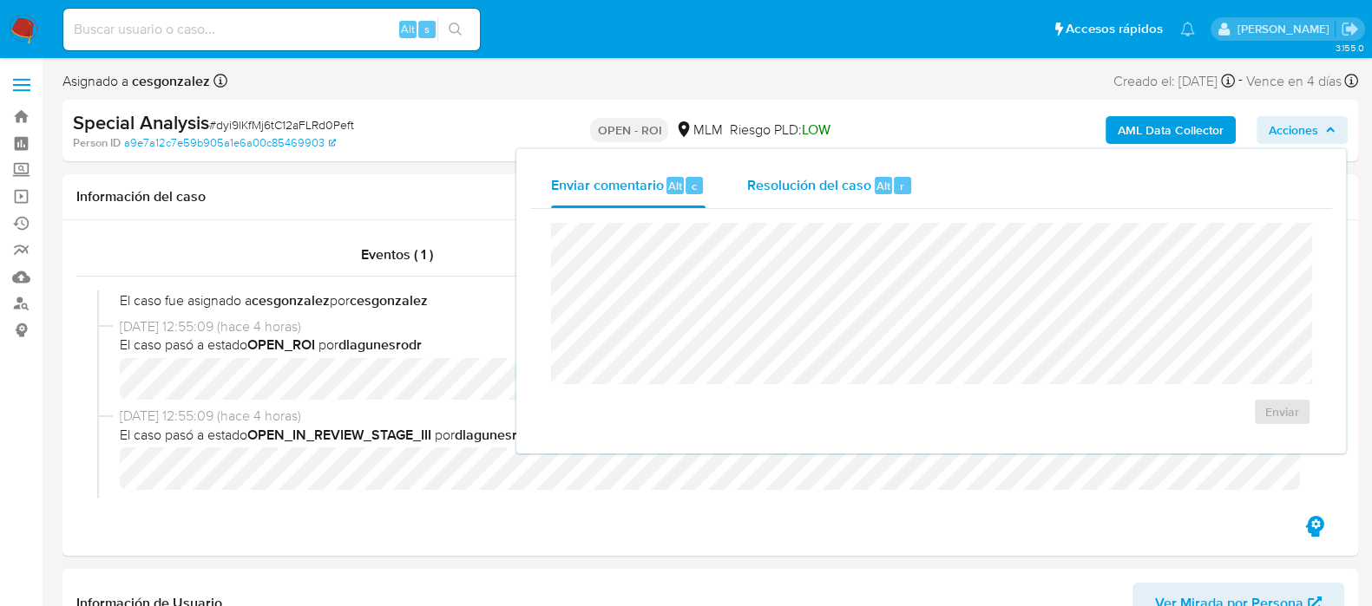
click at [839, 185] on span "Resolución del caso" at bounding box center [809, 185] width 124 height 20
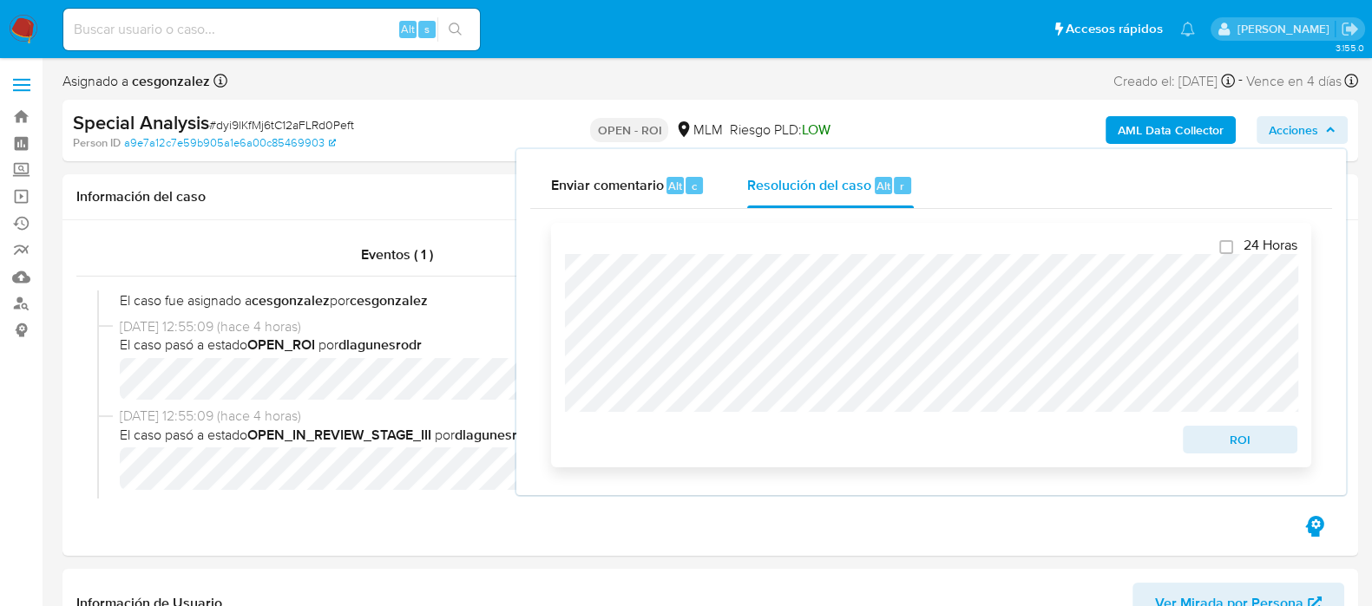
click at [1263, 440] on span "ROI" at bounding box center [1240, 440] width 90 height 24
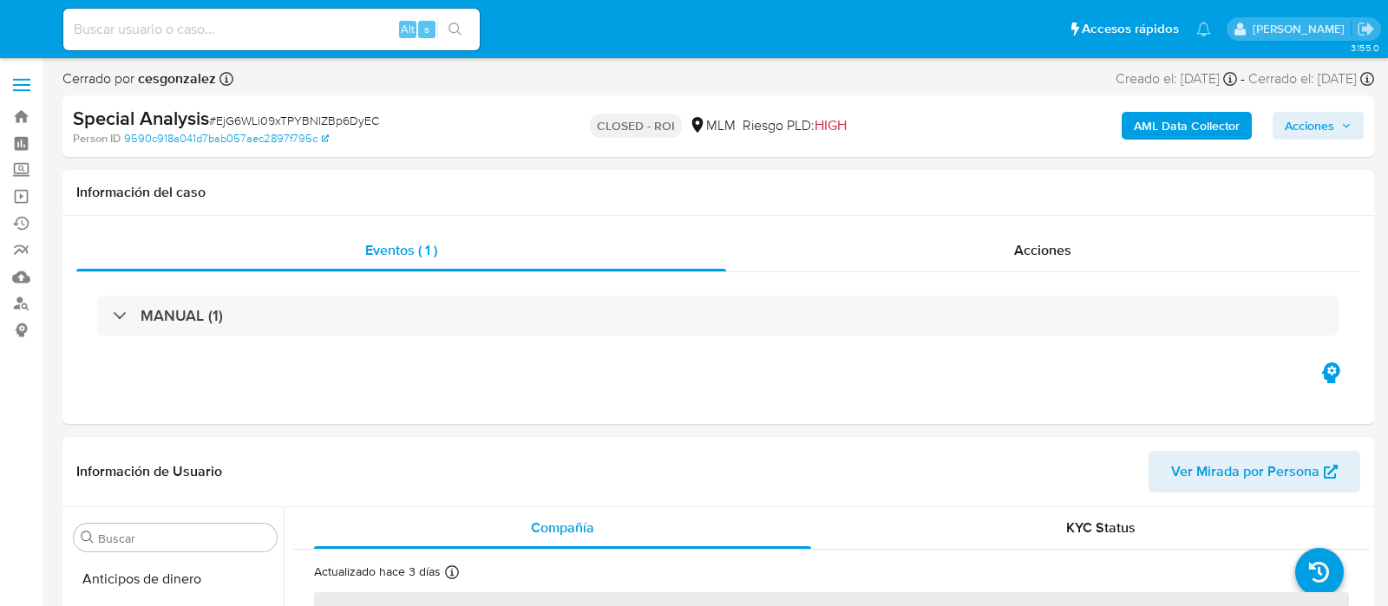
select select "10"
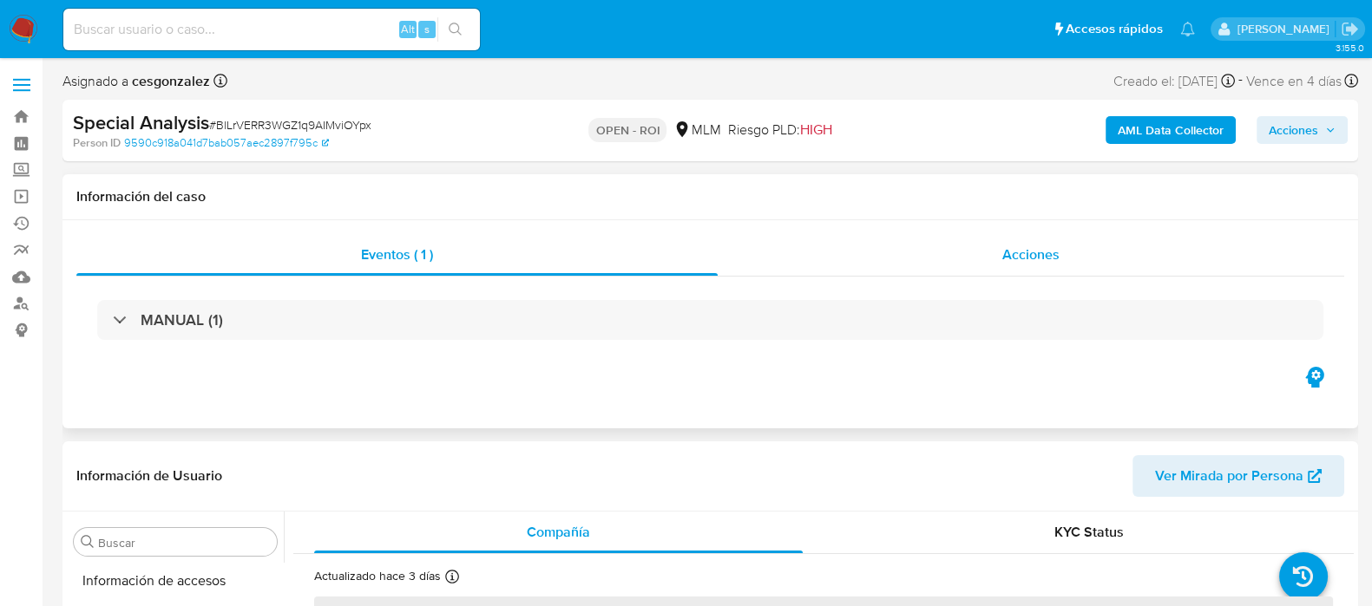
click at [1045, 267] on div "Acciones" at bounding box center [1030, 255] width 626 height 42
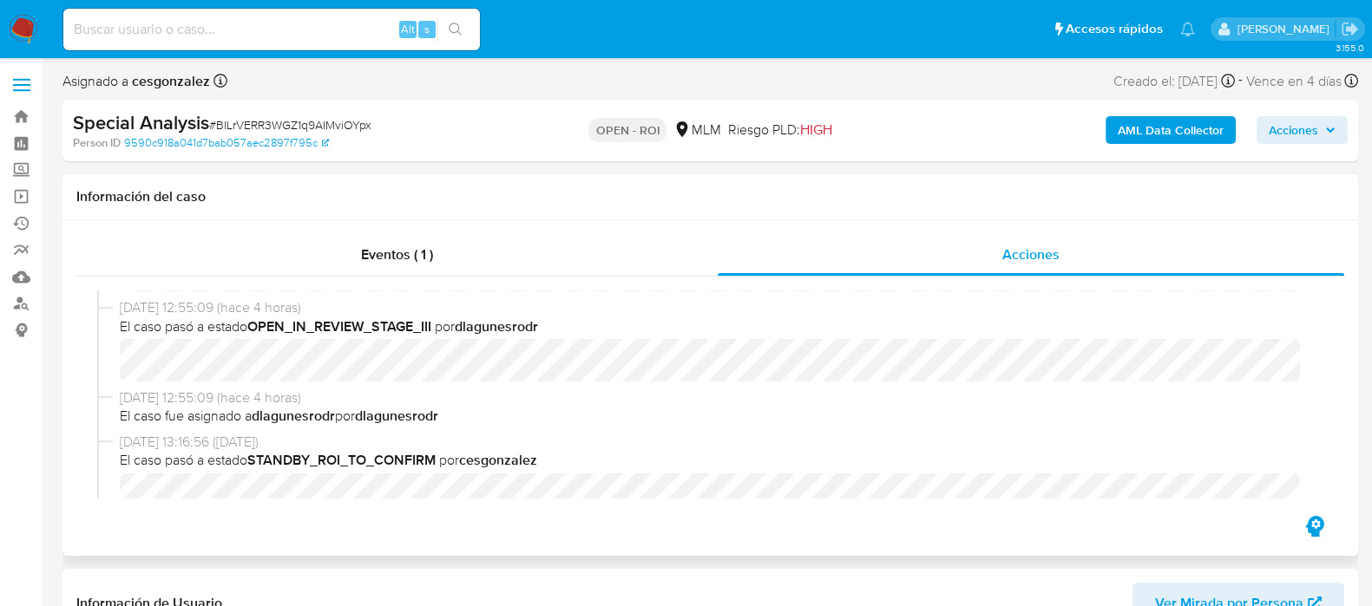
select select "10"
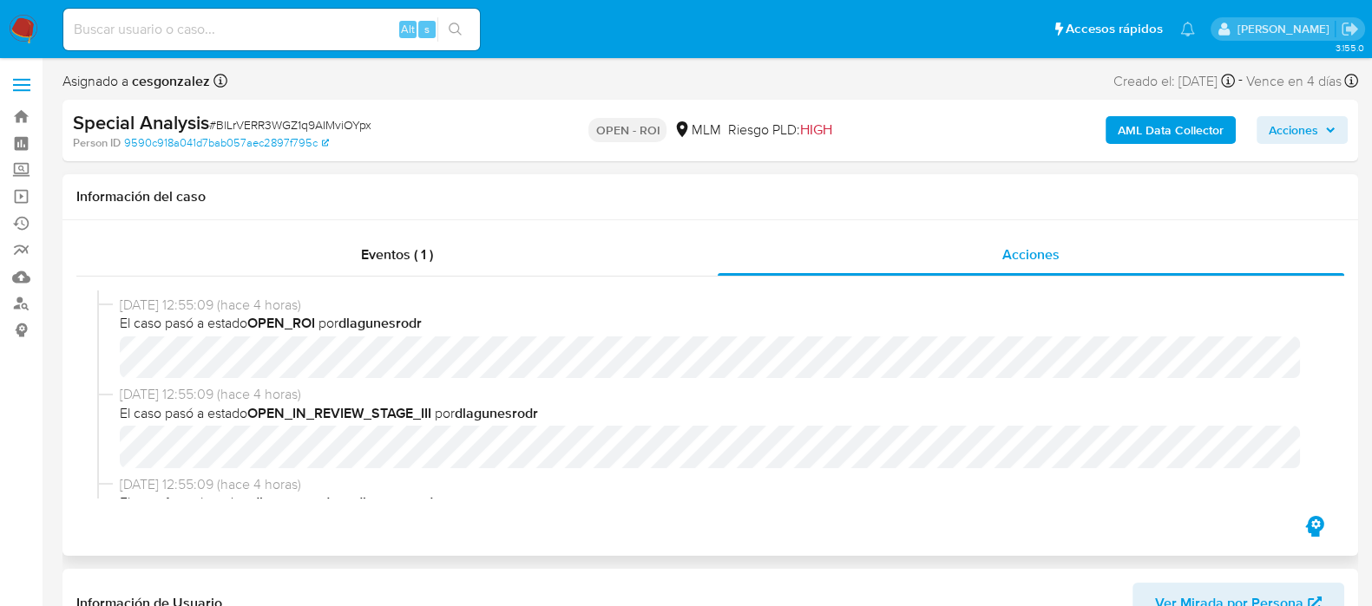
scroll to position [108, 0]
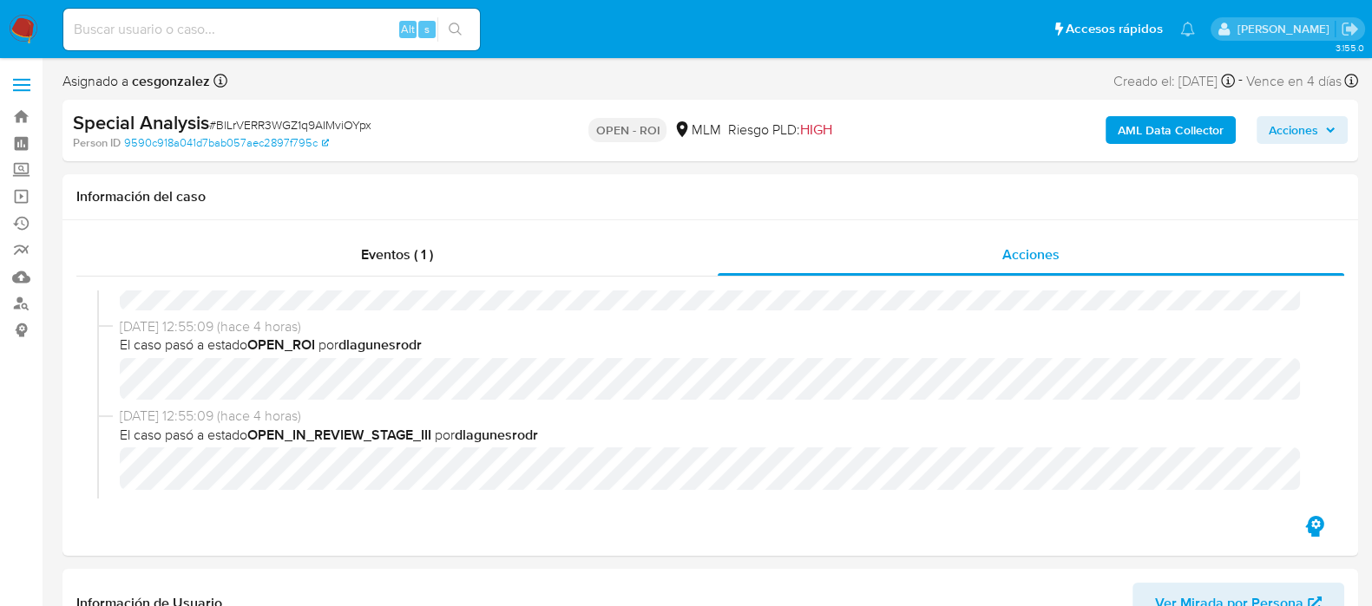
click at [1313, 130] on span "Acciones" at bounding box center [1292, 130] width 49 height 28
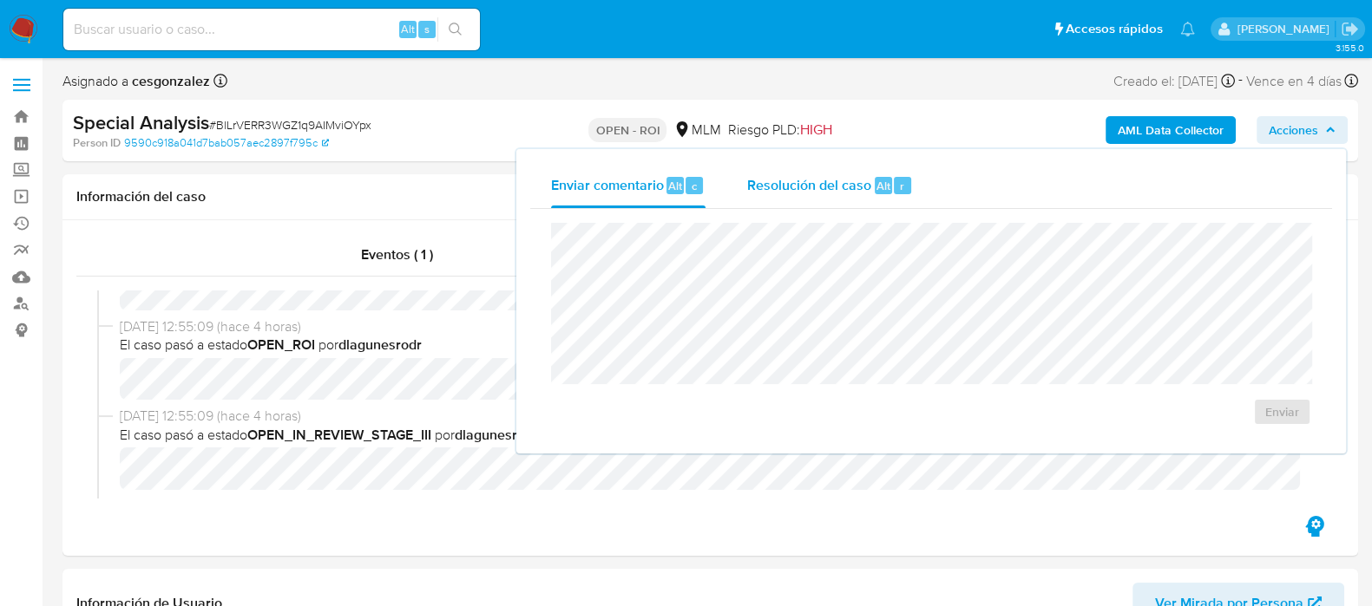
click at [811, 187] on span "Resolución del caso" at bounding box center [809, 185] width 124 height 20
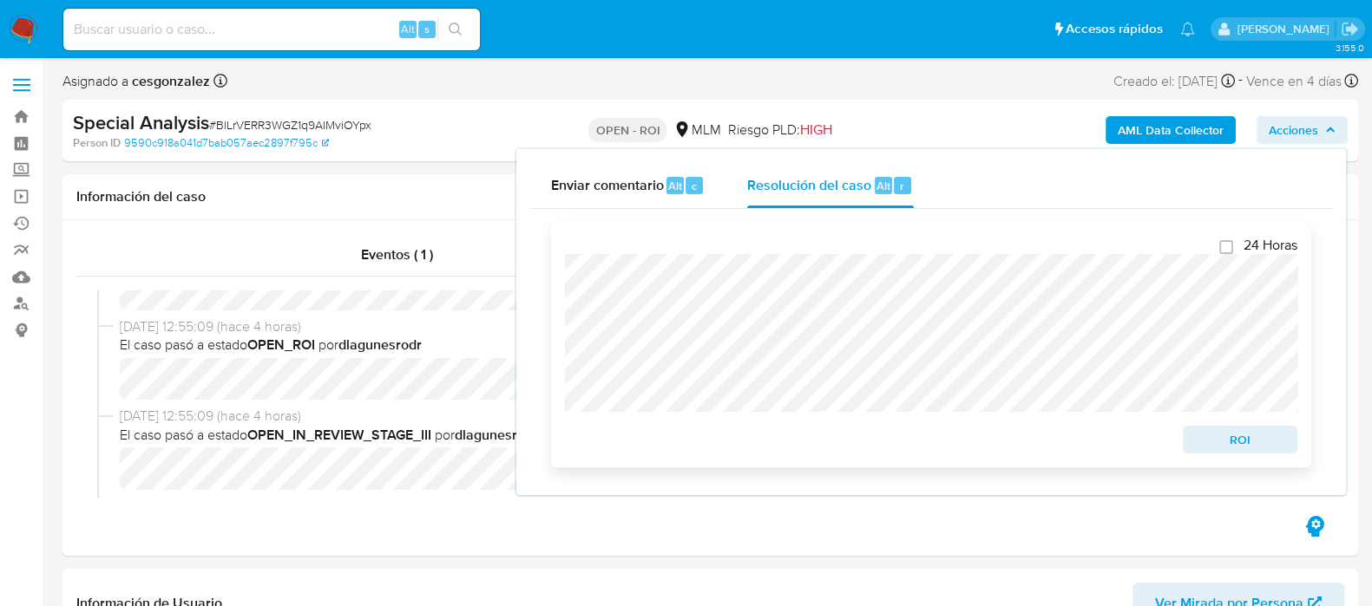
click at [1264, 442] on span "ROI" at bounding box center [1240, 440] width 90 height 24
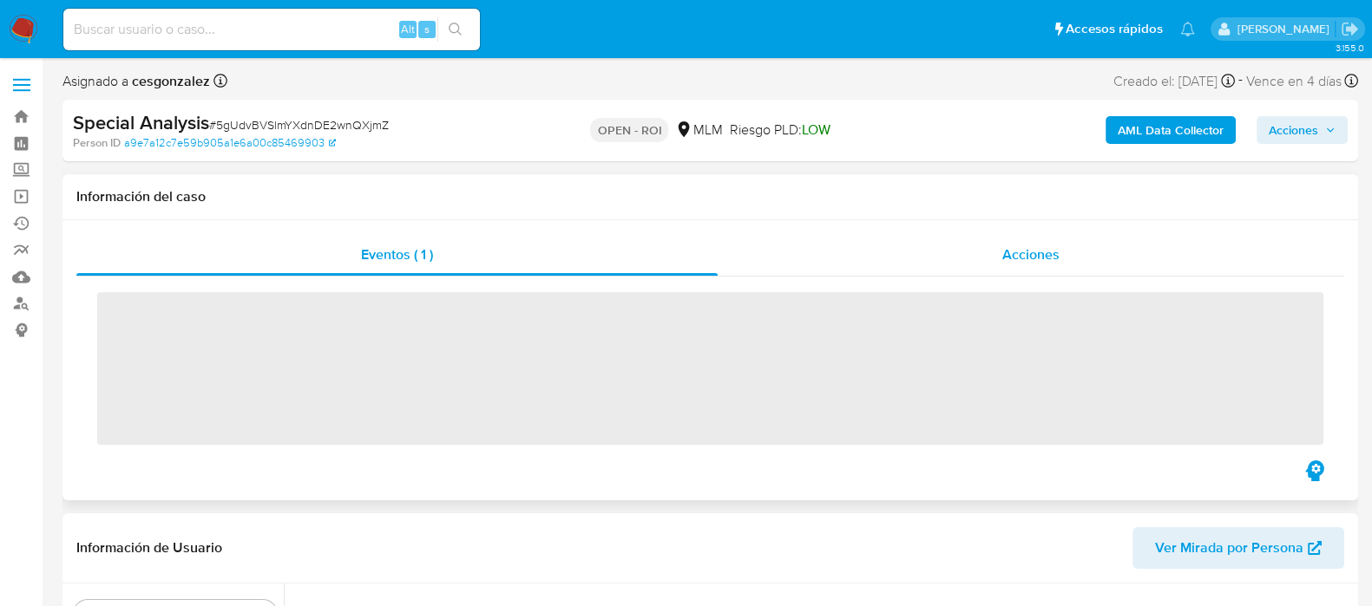
click at [1015, 252] on span "Acciones" at bounding box center [1030, 255] width 57 height 20
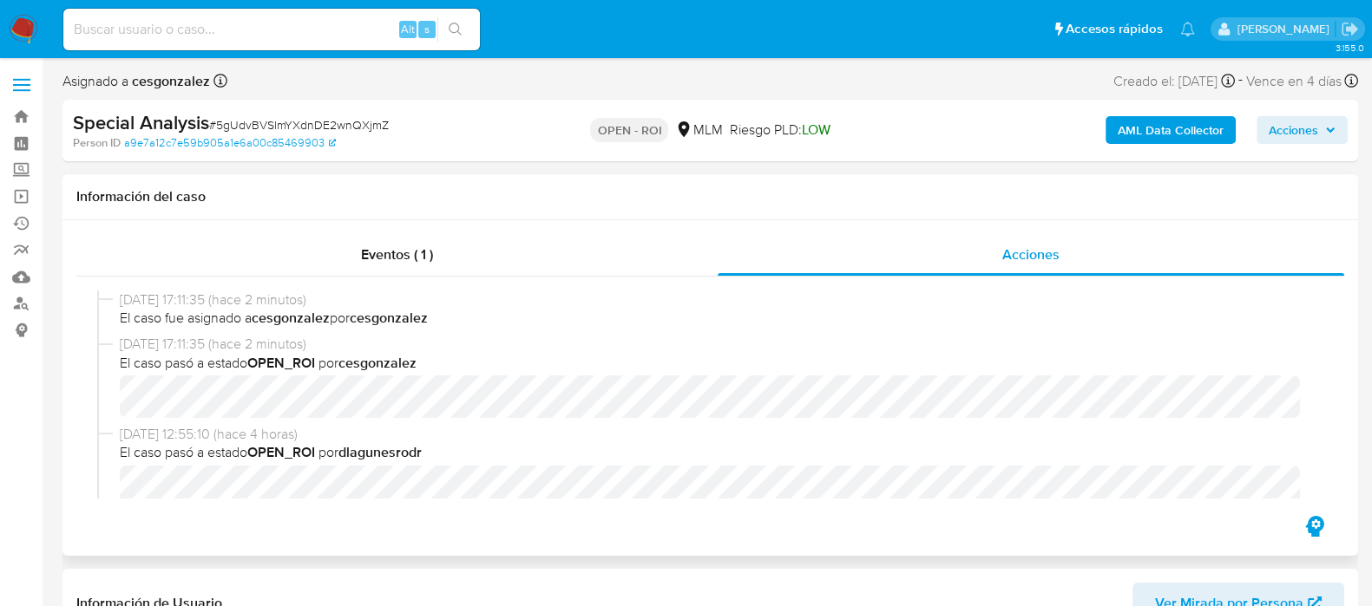
scroll to position [108, 0]
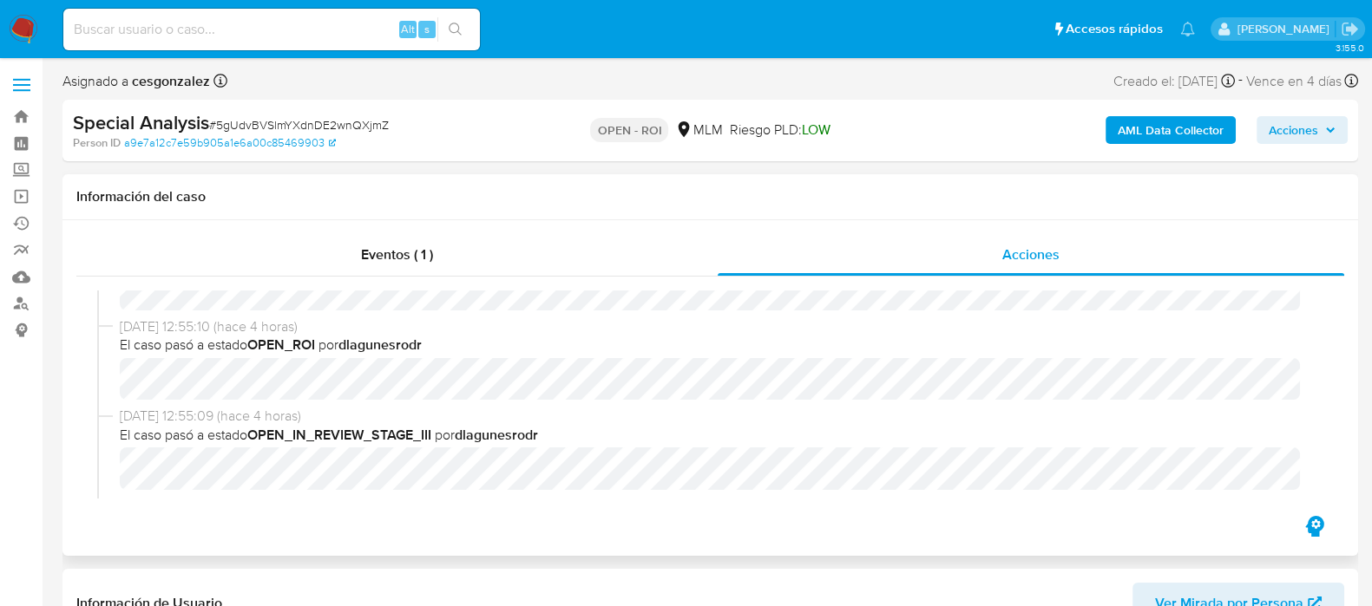
select select "10"
click at [1315, 134] on span "Acciones" at bounding box center [1292, 130] width 49 height 28
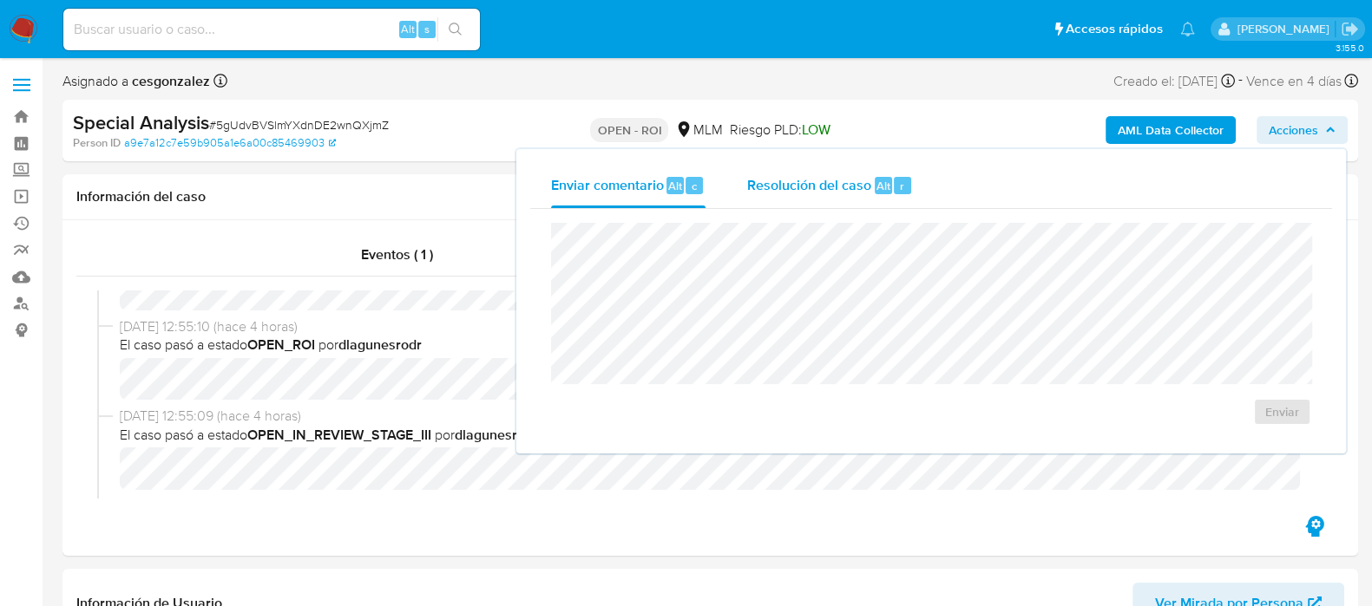
click at [807, 191] on span "Resolución del caso" at bounding box center [809, 185] width 124 height 20
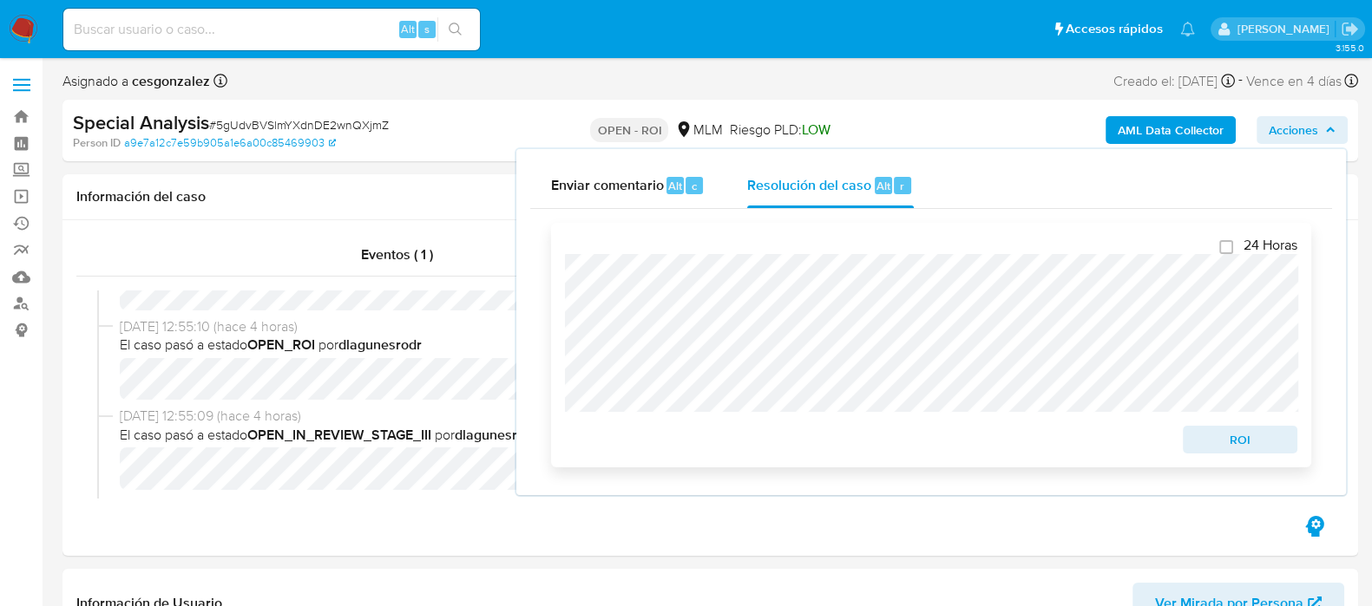
click at [1213, 438] on span "ROI" at bounding box center [1240, 440] width 90 height 24
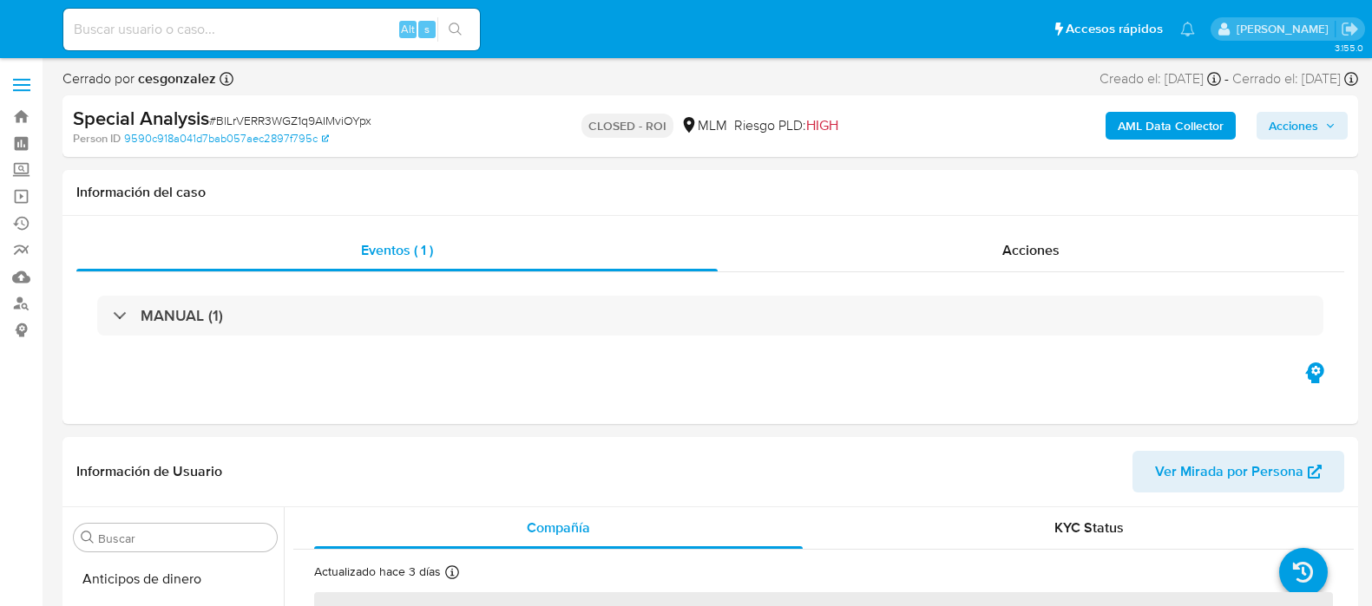
select select "10"
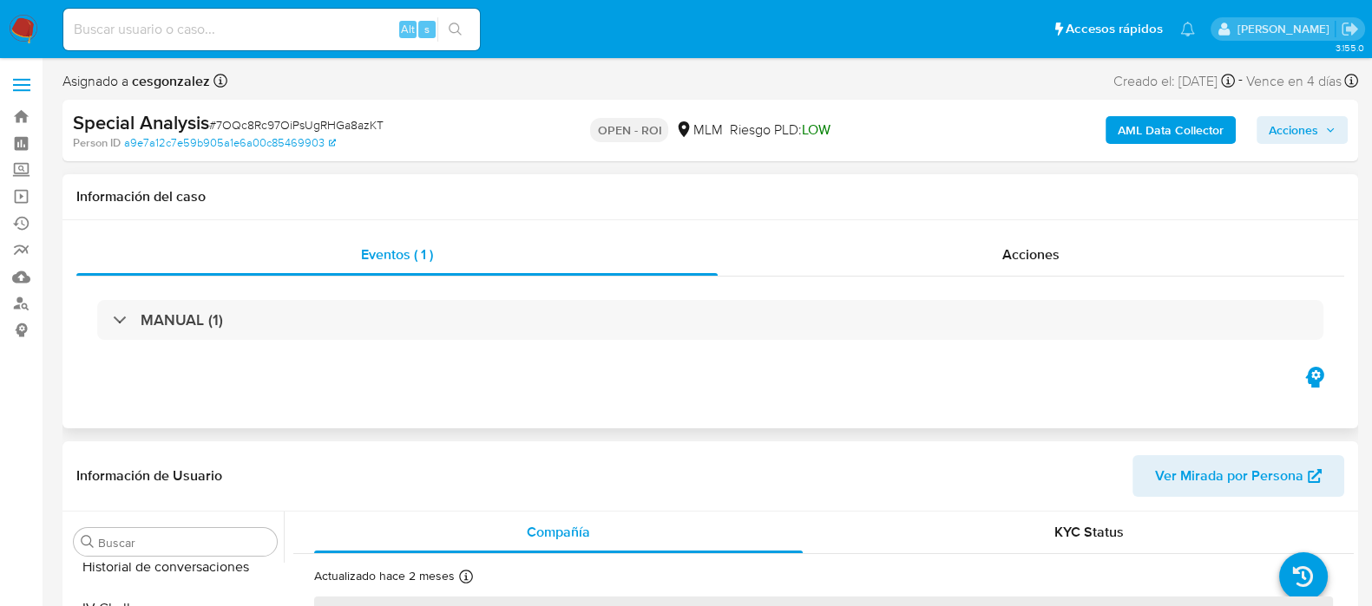
scroll to position [732, 0]
click at [1050, 265] on div "Acciones" at bounding box center [1030, 255] width 626 height 42
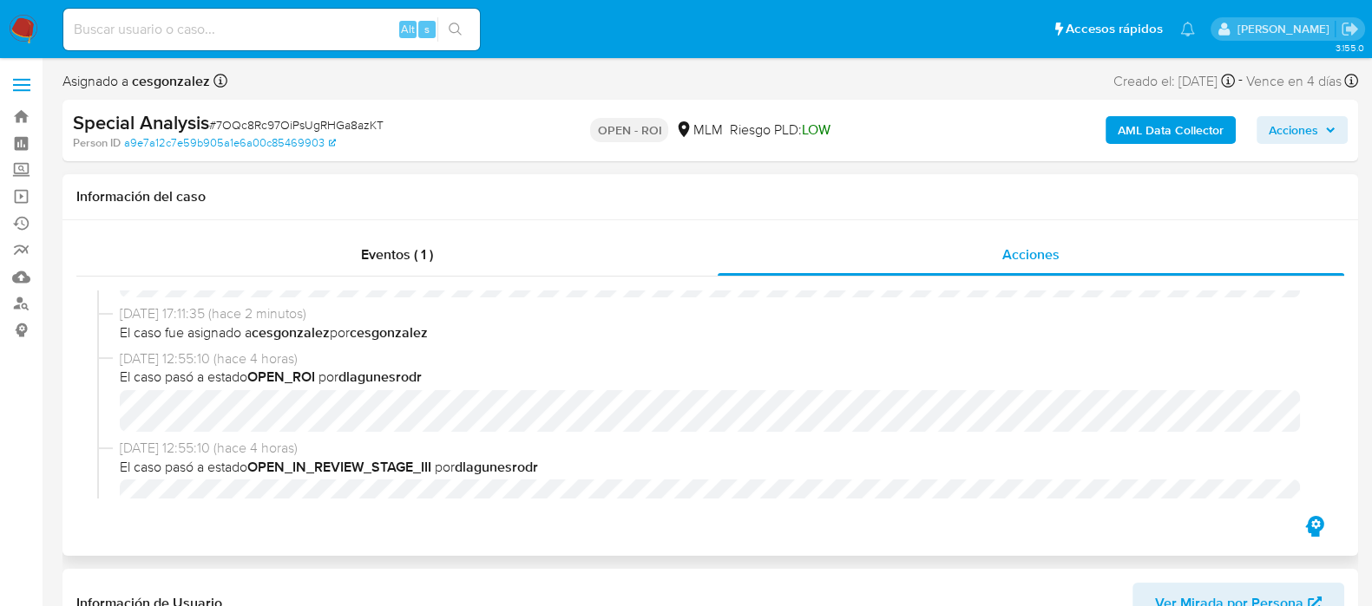
select select "10"
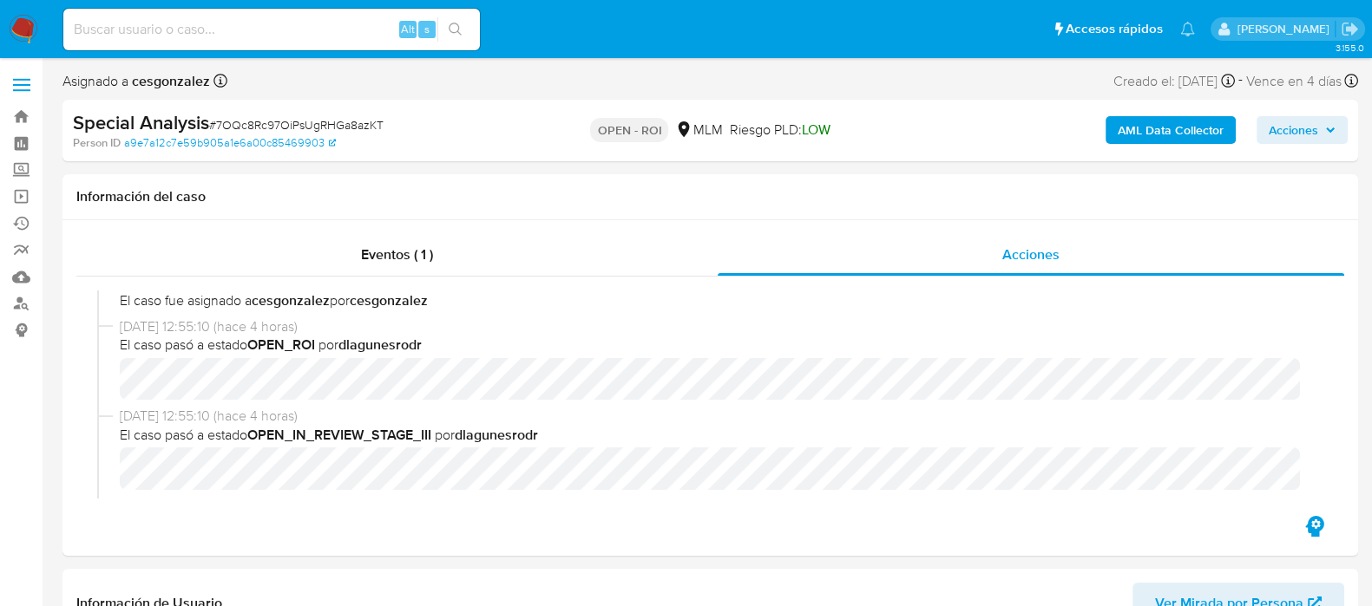
click at [1296, 127] on span "Acciones" at bounding box center [1292, 130] width 49 height 28
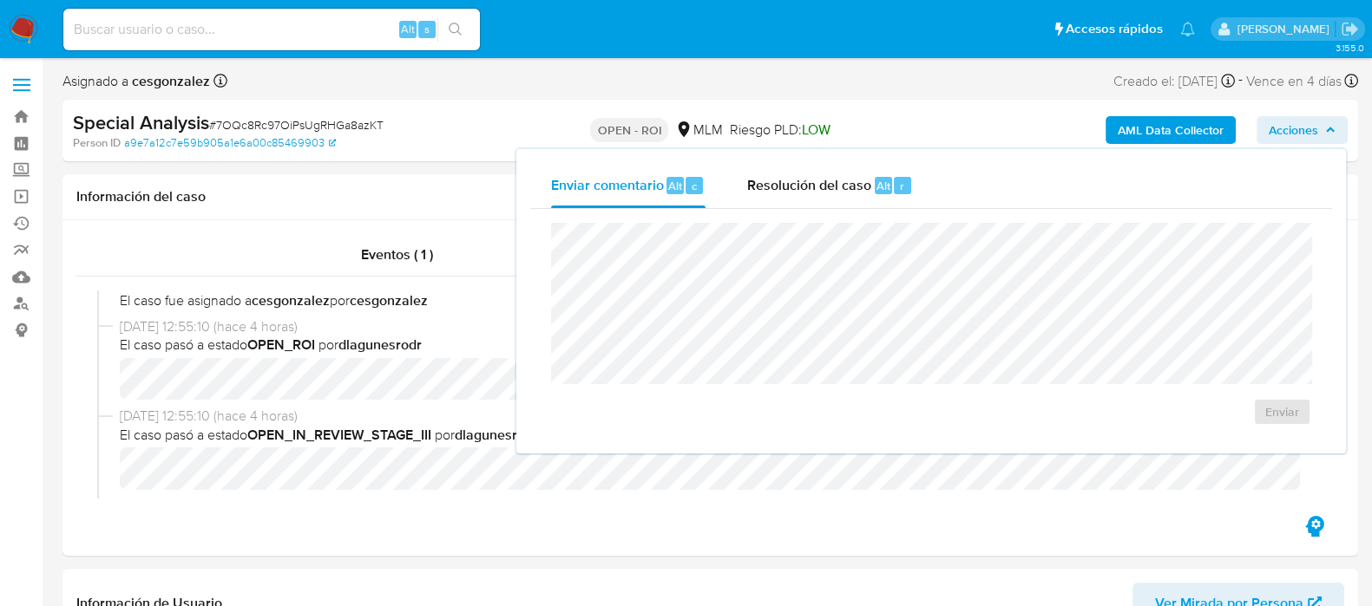
drag, startPoint x: 812, startPoint y: 174, endPoint x: 763, endPoint y: 222, distance: 68.7
click at [814, 175] on span "Resolución del caso" at bounding box center [809, 185] width 124 height 20
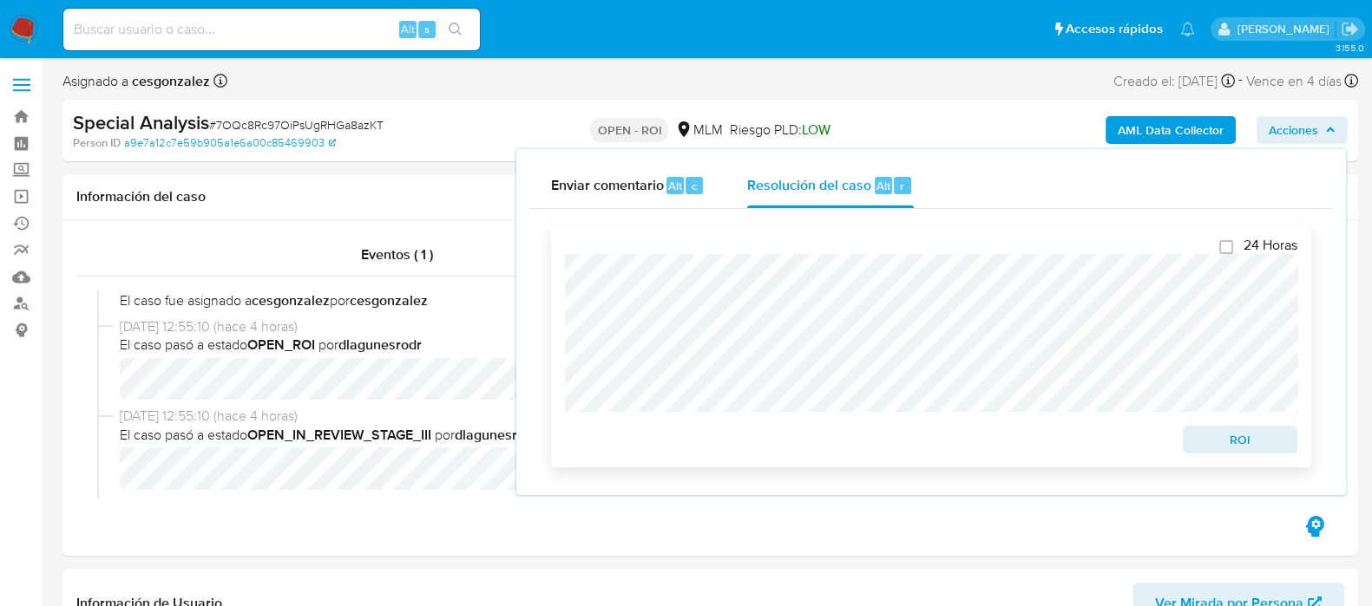
click at [1258, 452] on span "ROI" at bounding box center [1240, 440] width 90 height 24
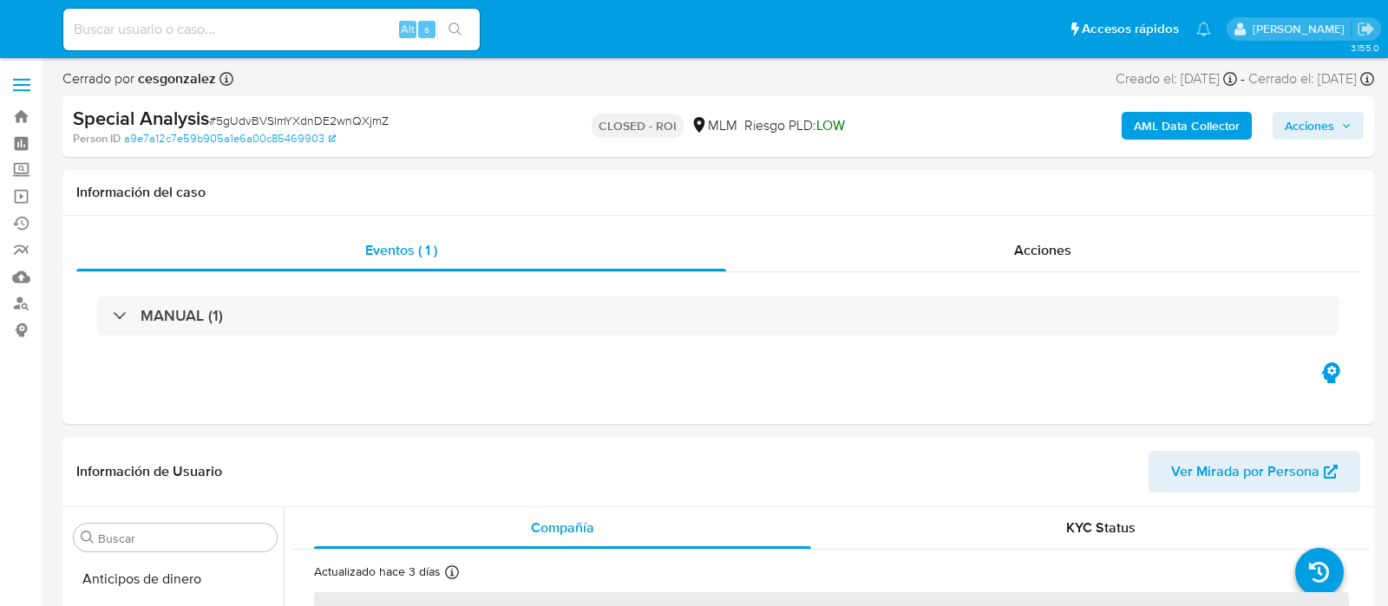
select select "10"
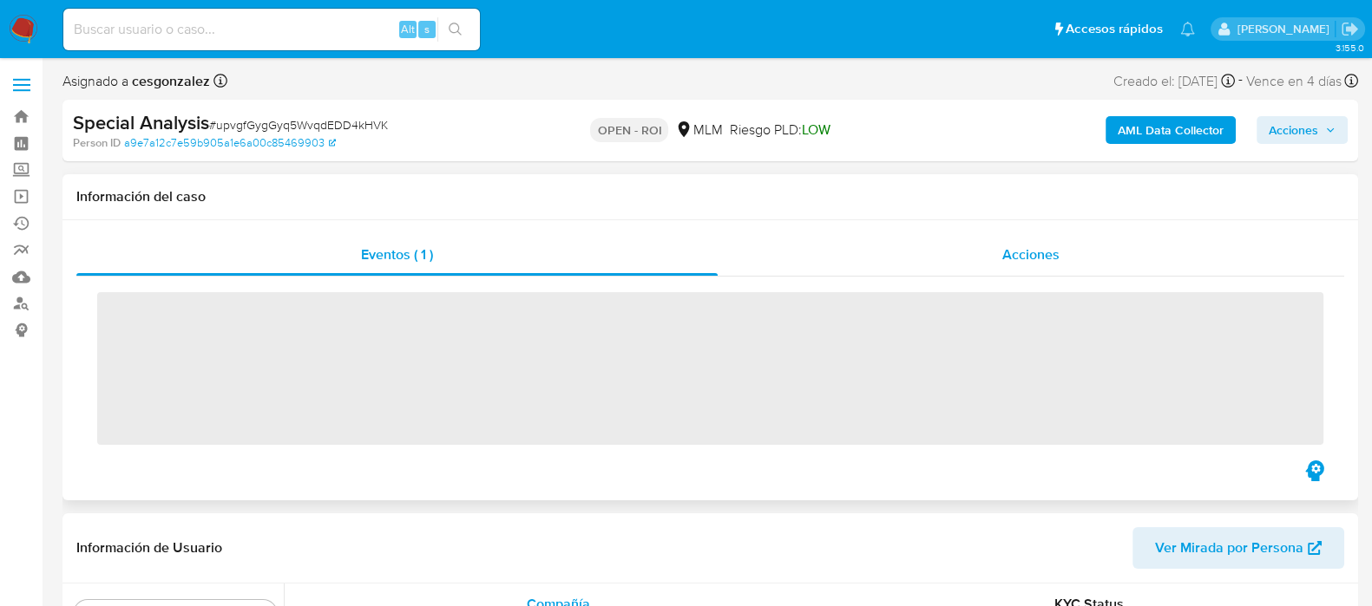
scroll to position [732, 0]
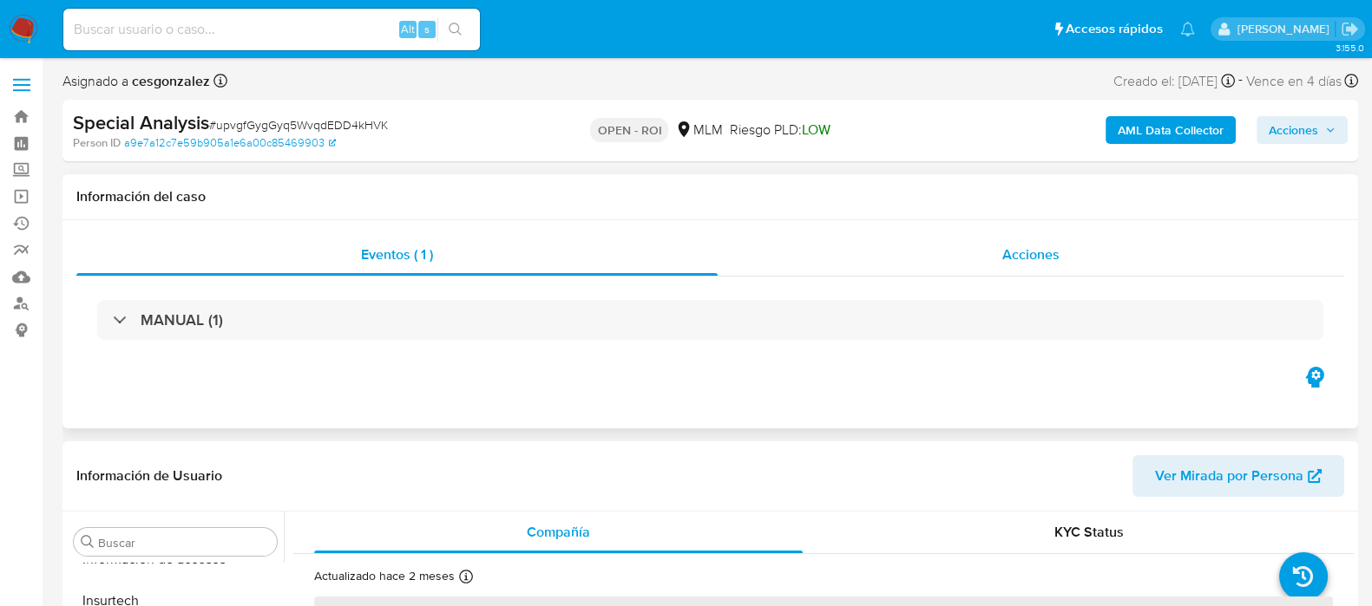
click at [1012, 260] on span "Acciones" at bounding box center [1030, 255] width 57 height 20
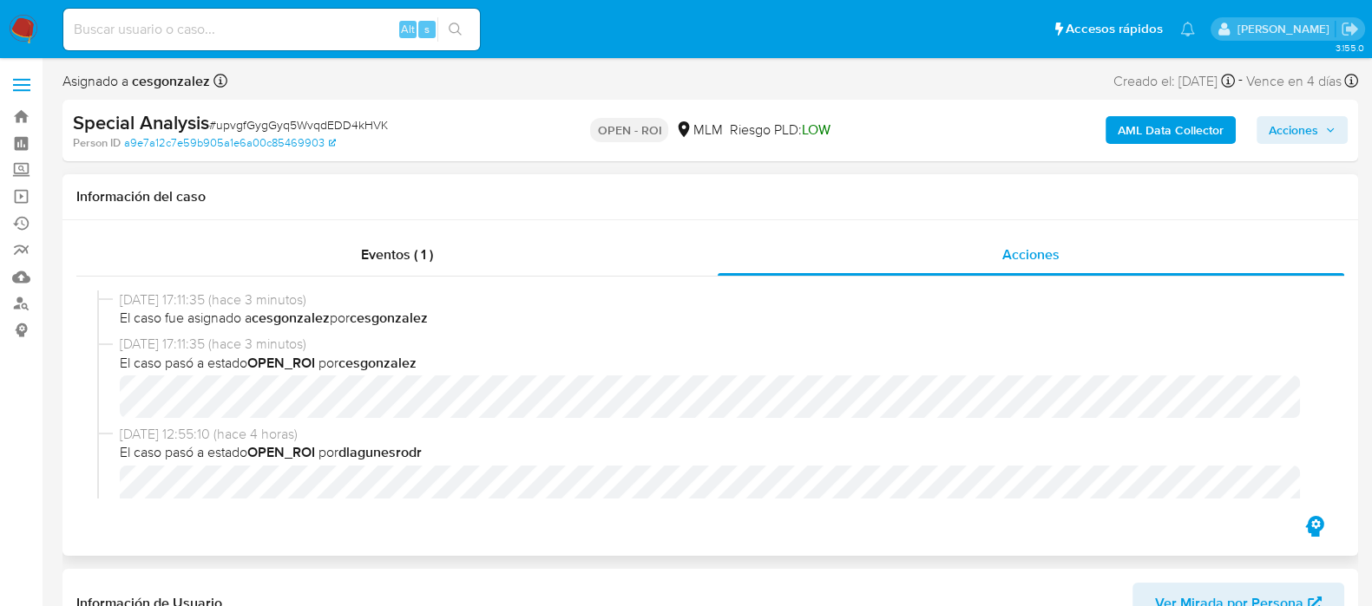
scroll to position [108, 0]
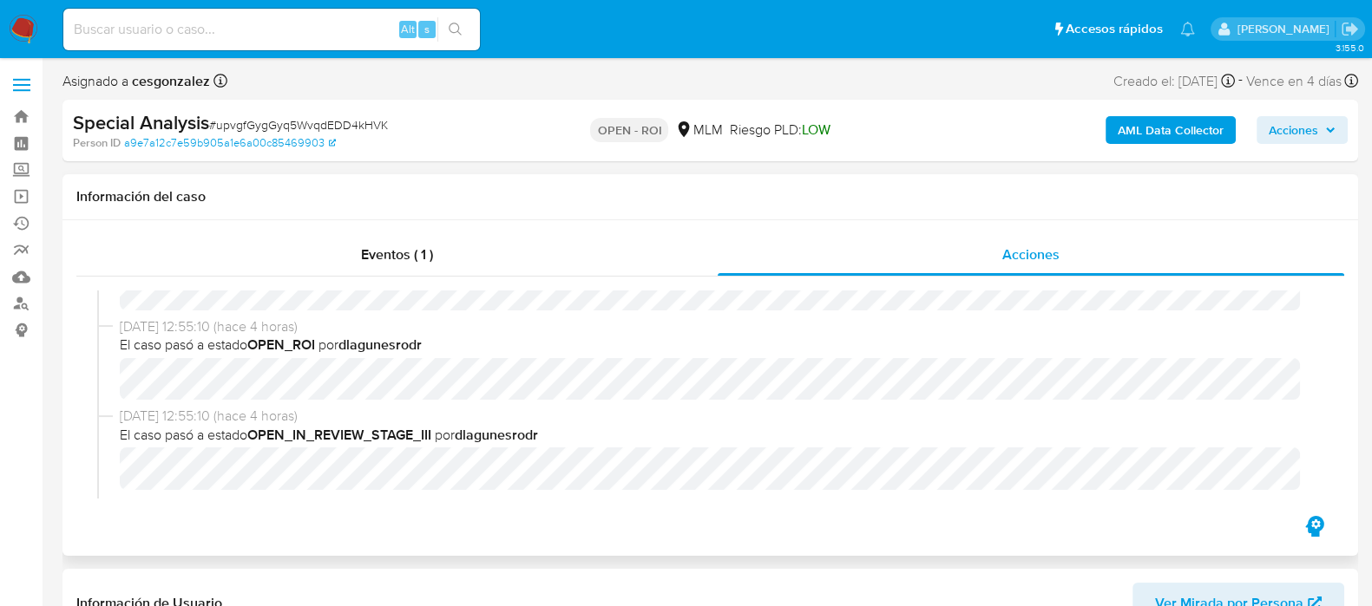
select select "10"
click at [1309, 136] on span "Acciones" at bounding box center [1292, 130] width 49 height 28
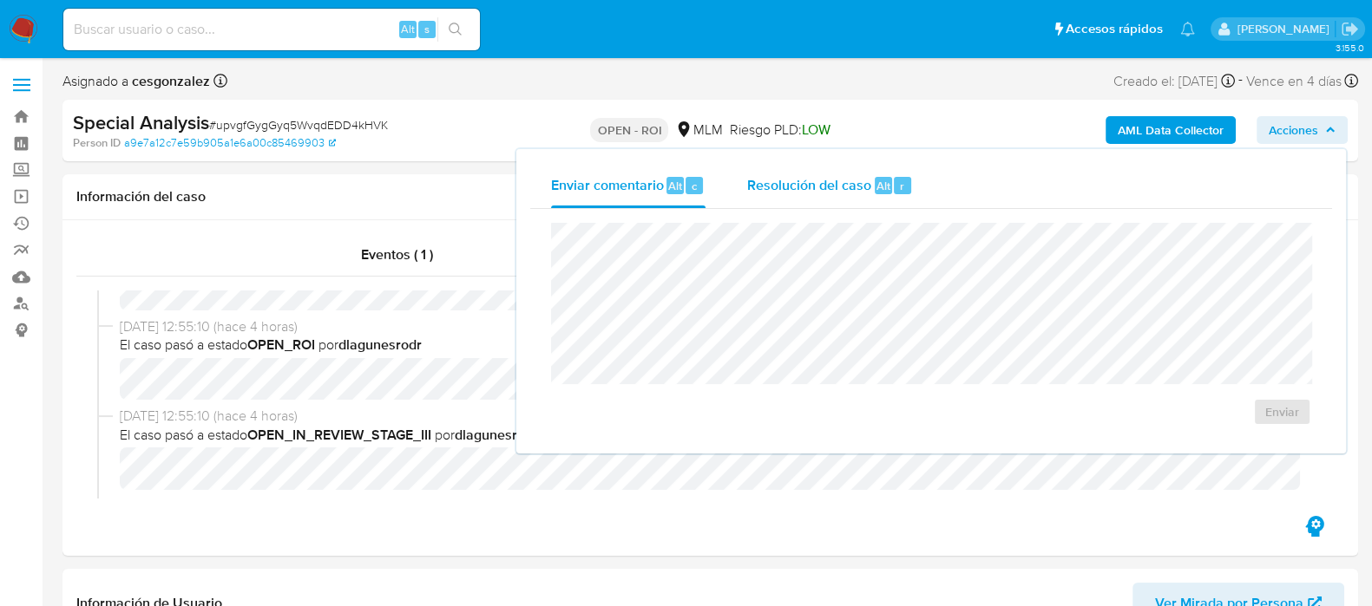
click at [798, 180] on span "Resolución del caso" at bounding box center [809, 185] width 124 height 20
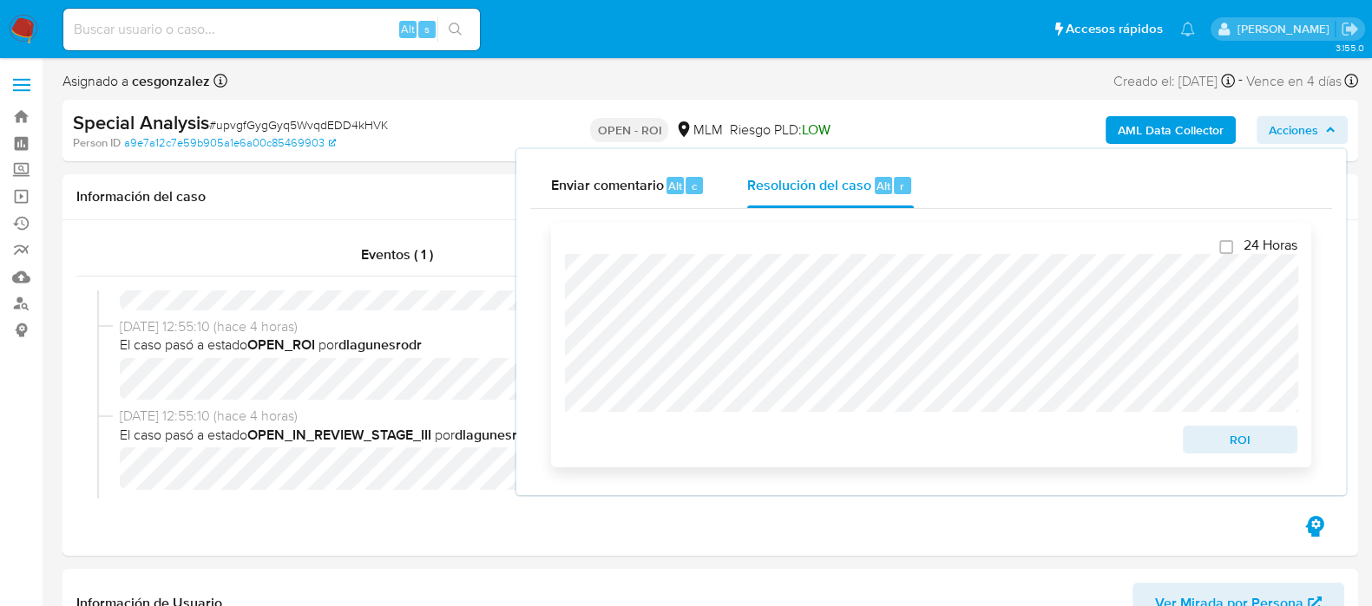
click at [1208, 433] on span "ROI" at bounding box center [1240, 440] width 90 height 24
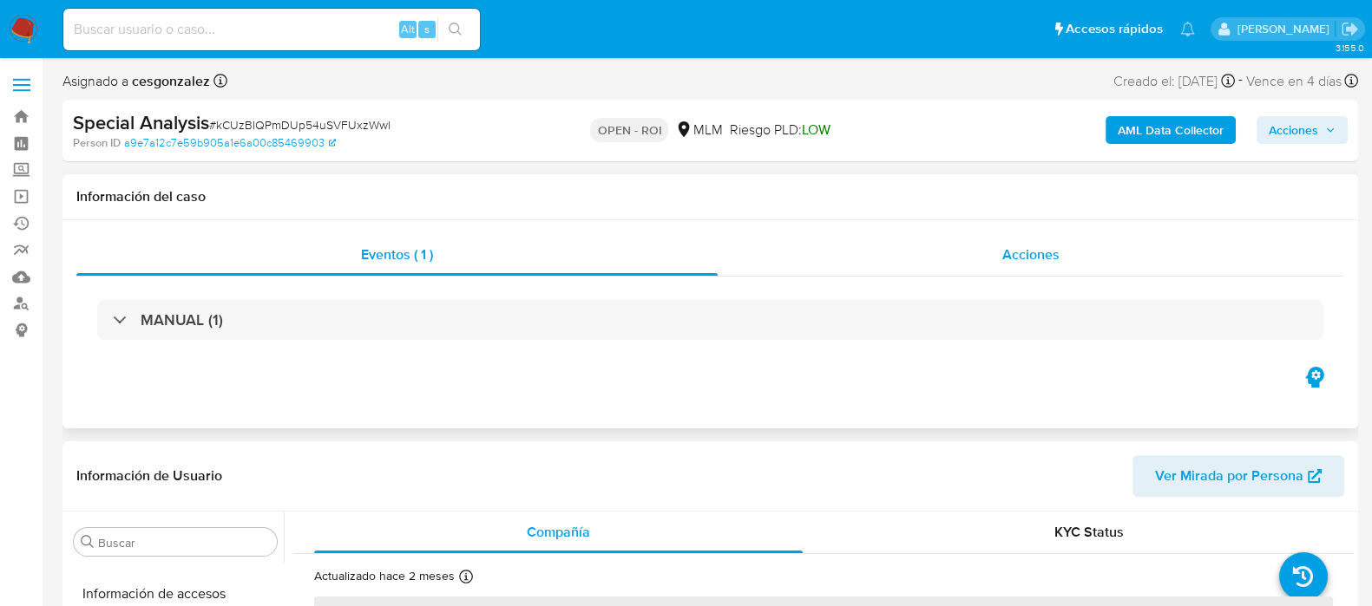
scroll to position [732, 0]
click at [1005, 272] on div "Acciones" at bounding box center [1030, 255] width 626 height 42
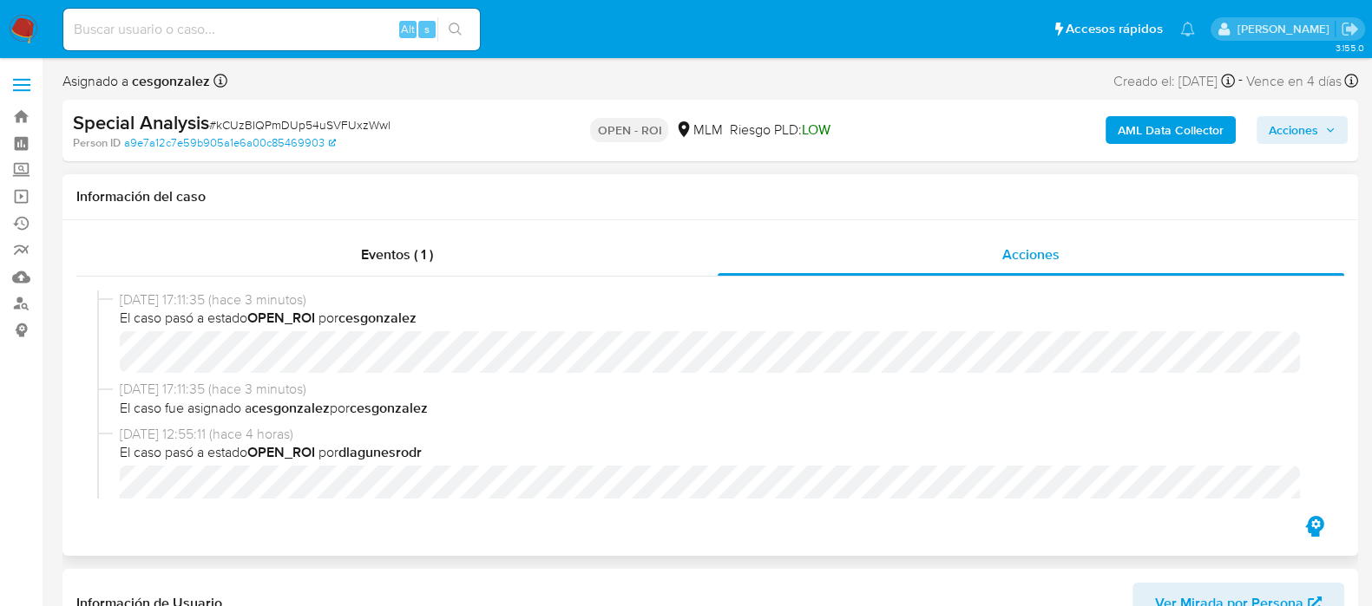
scroll to position [108, 0]
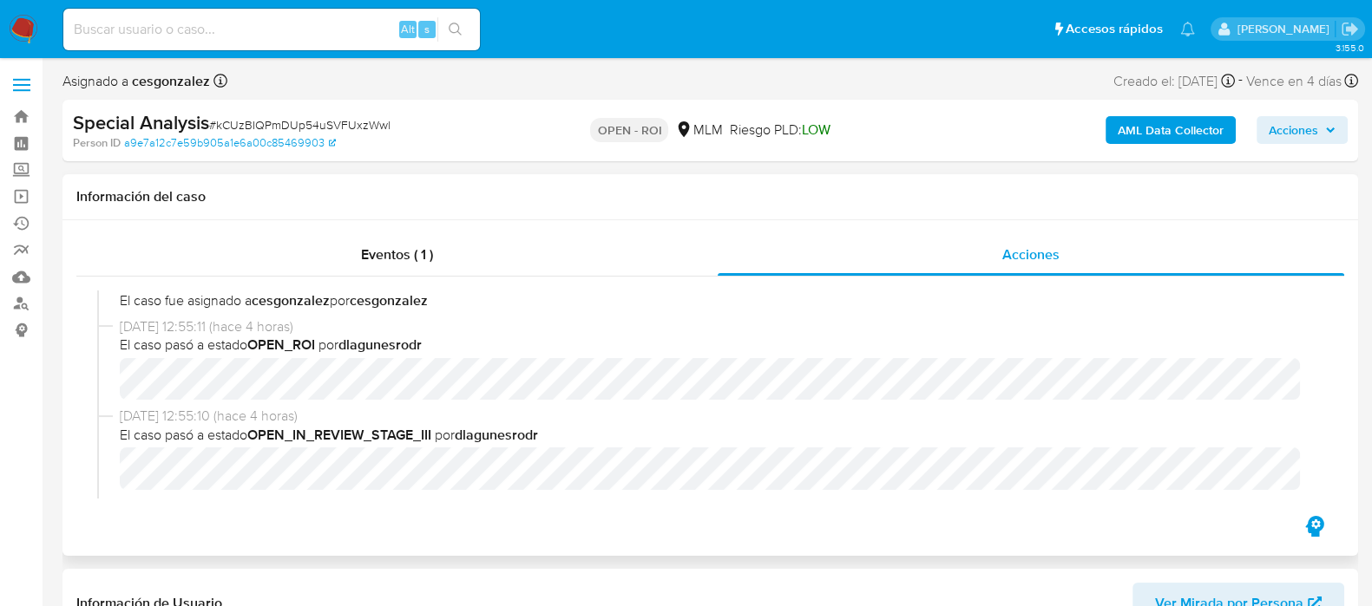
select select "10"
click at [1294, 140] on span "Acciones" at bounding box center [1292, 130] width 49 height 28
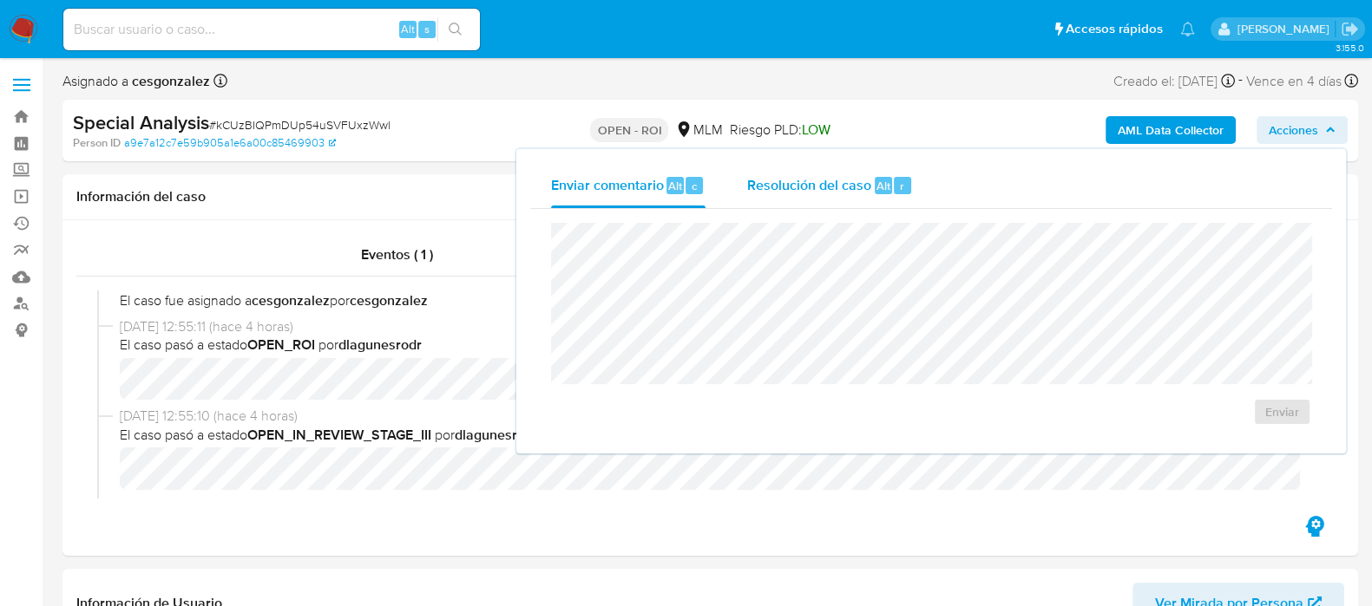
click at [812, 188] on span "Resolución del caso" at bounding box center [809, 185] width 124 height 20
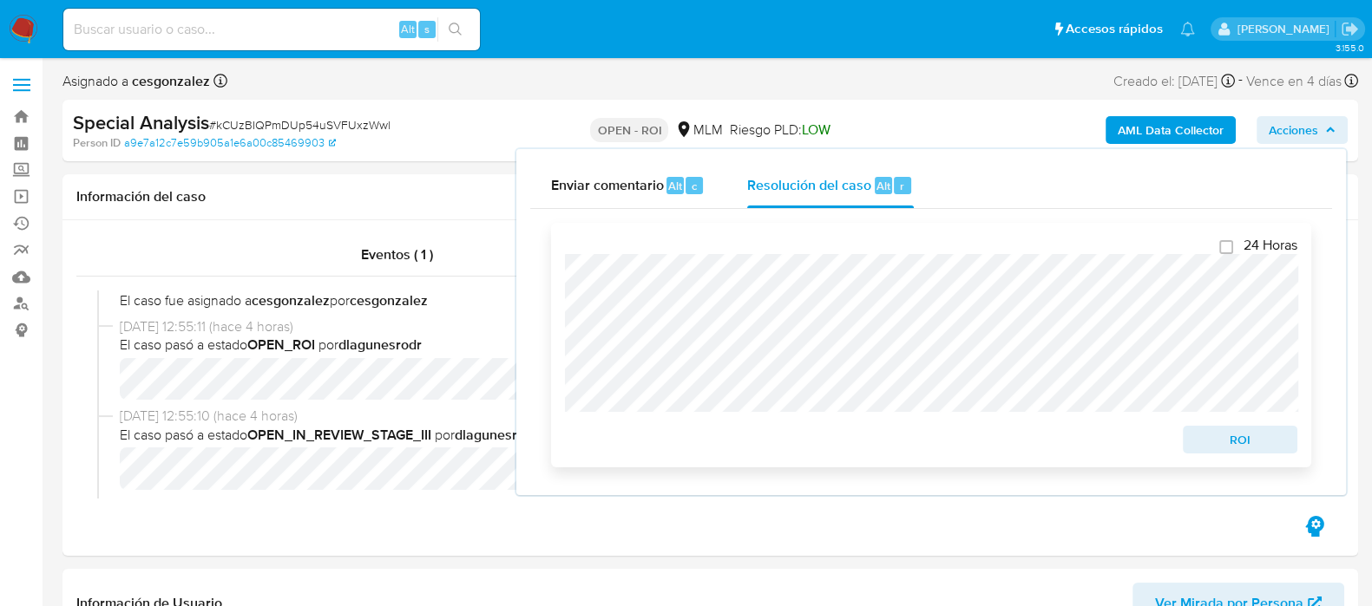
click at [1267, 436] on span "ROI" at bounding box center [1240, 440] width 90 height 24
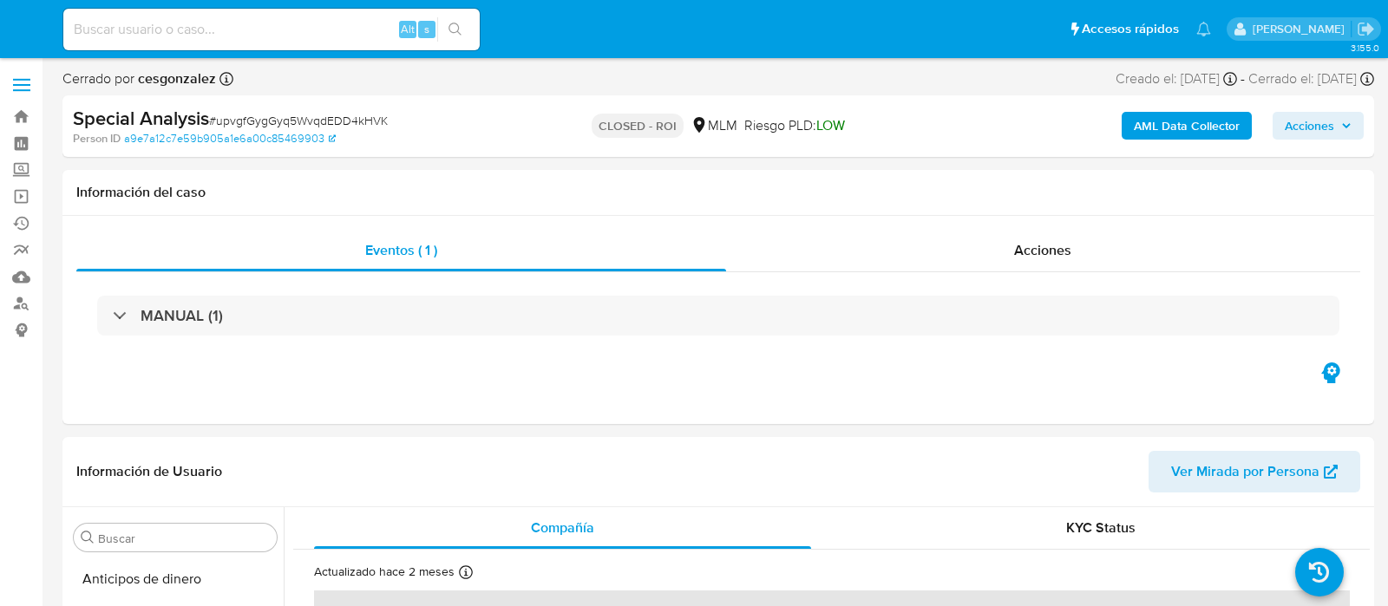
select select "10"
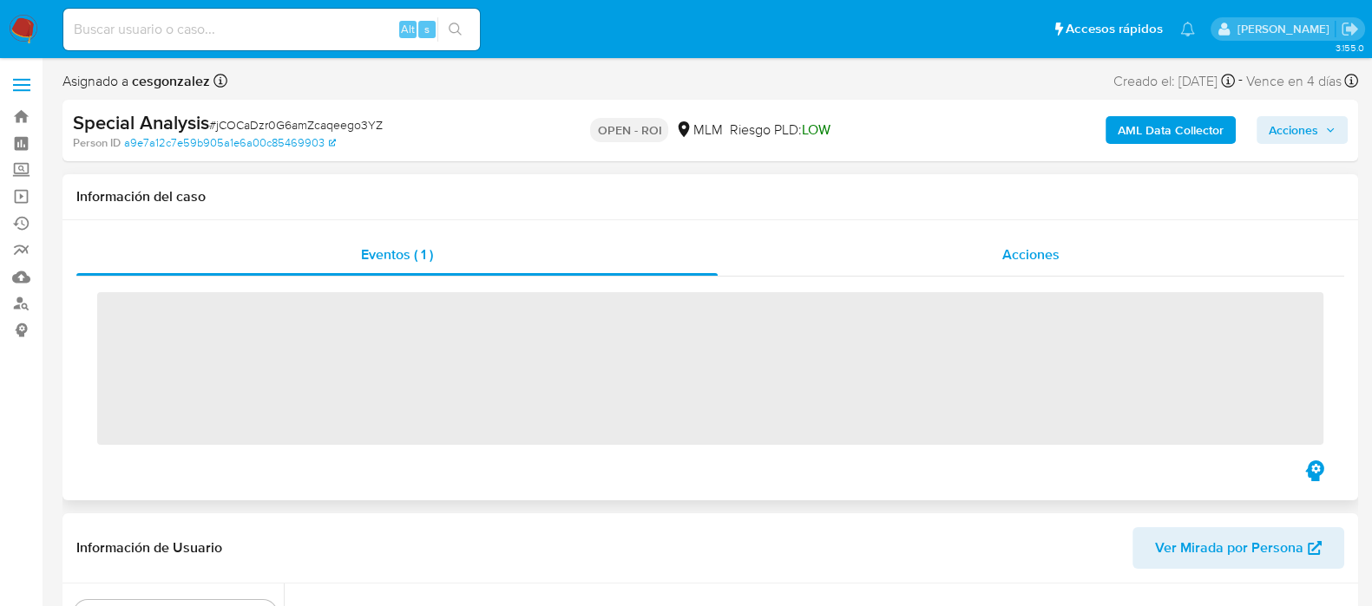
click at [1011, 253] on span "Acciones" at bounding box center [1030, 255] width 57 height 20
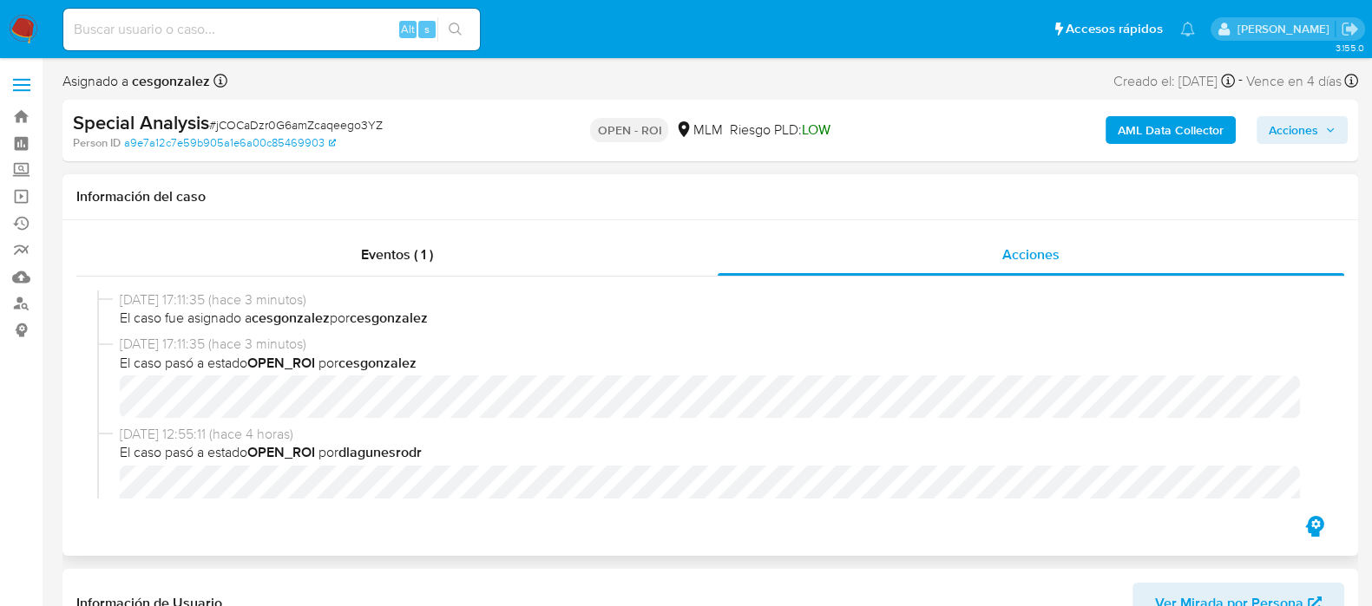
scroll to position [108, 0]
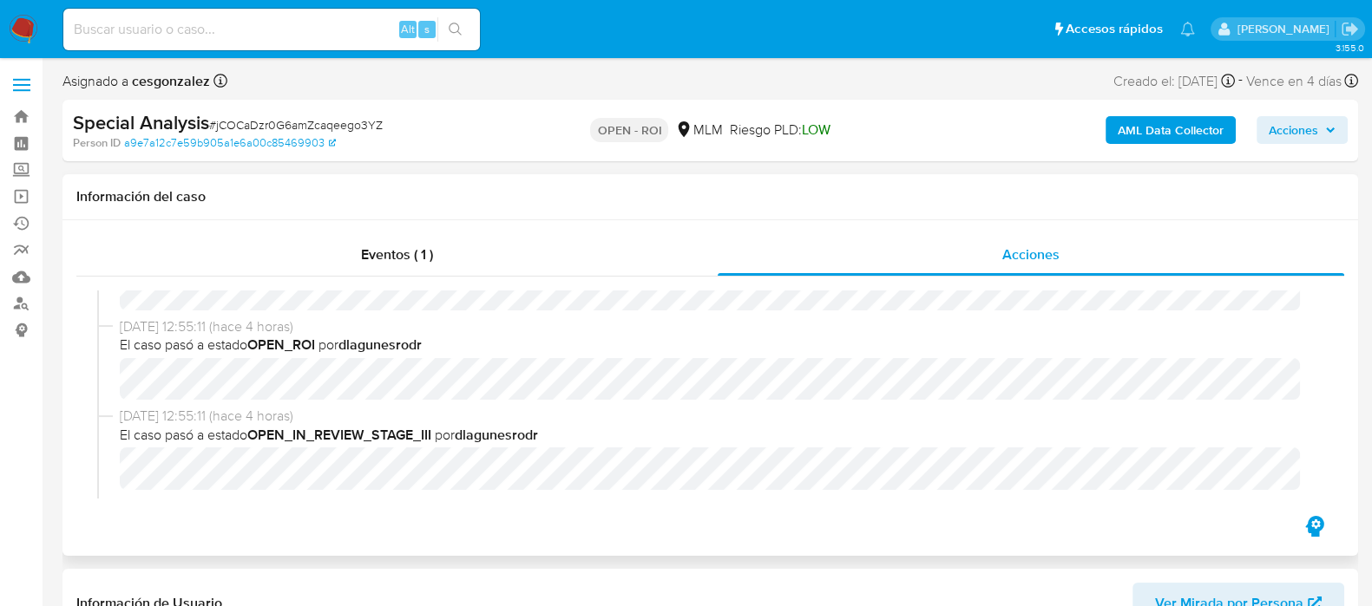
select select "10"
click at [1314, 134] on span "Acciones" at bounding box center [1292, 130] width 49 height 28
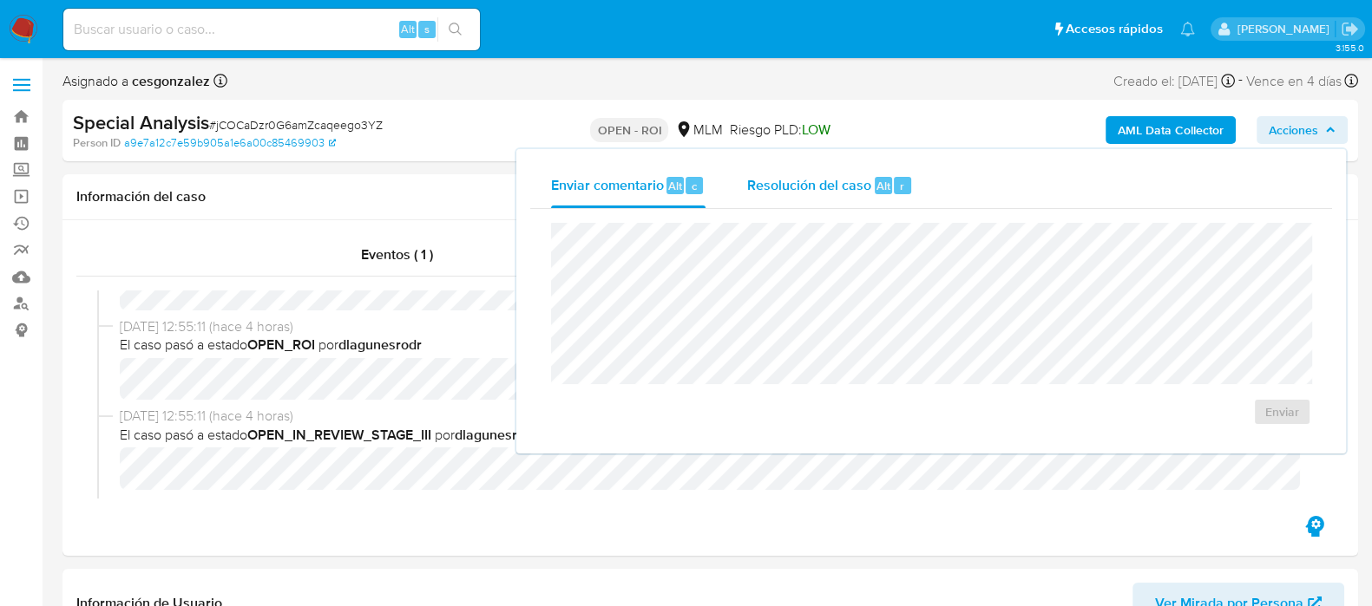
click at [868, 176] on span "Resolución del caso" at bounding box center [809, 185] width 124 height 20
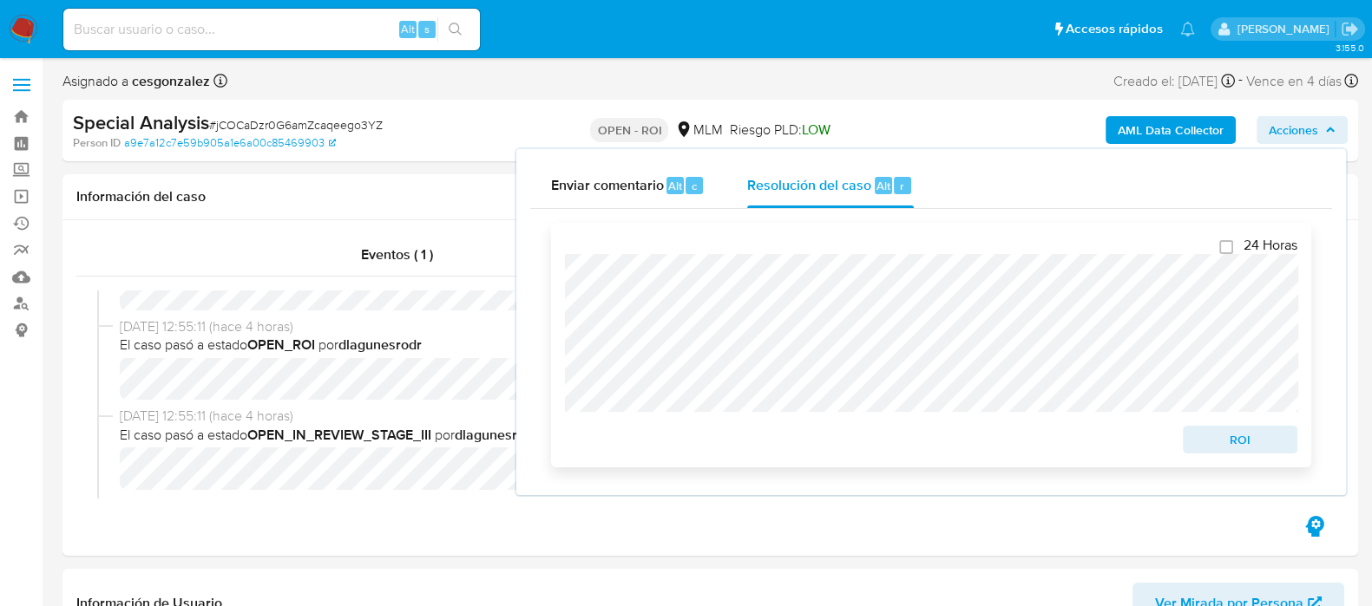
click at [1233, 448] on span "ROI" at bounding box center [1240, 440] width 90 height 24
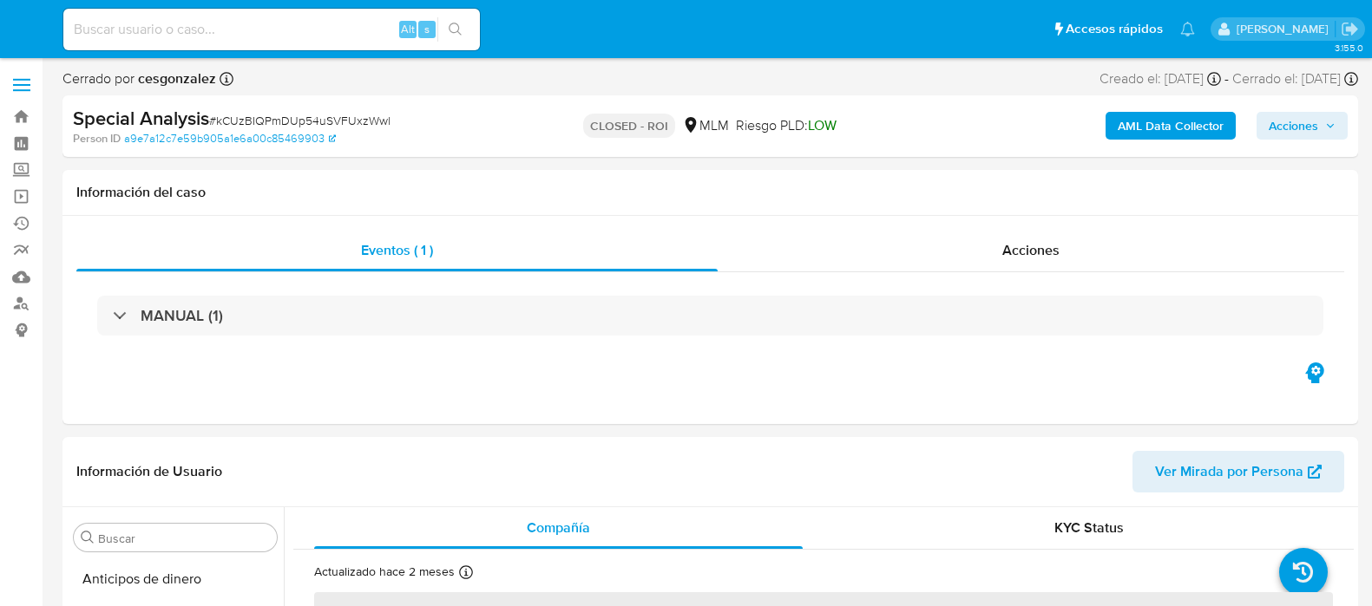
select select "10"
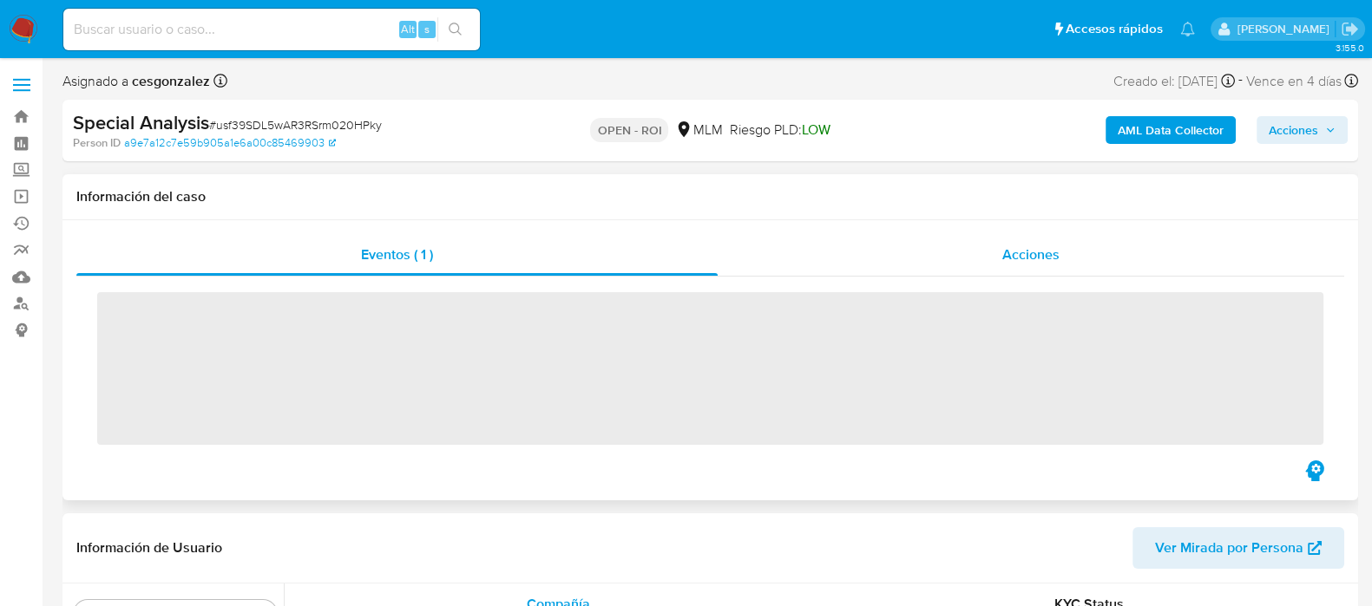
scroll to position [732, 0]
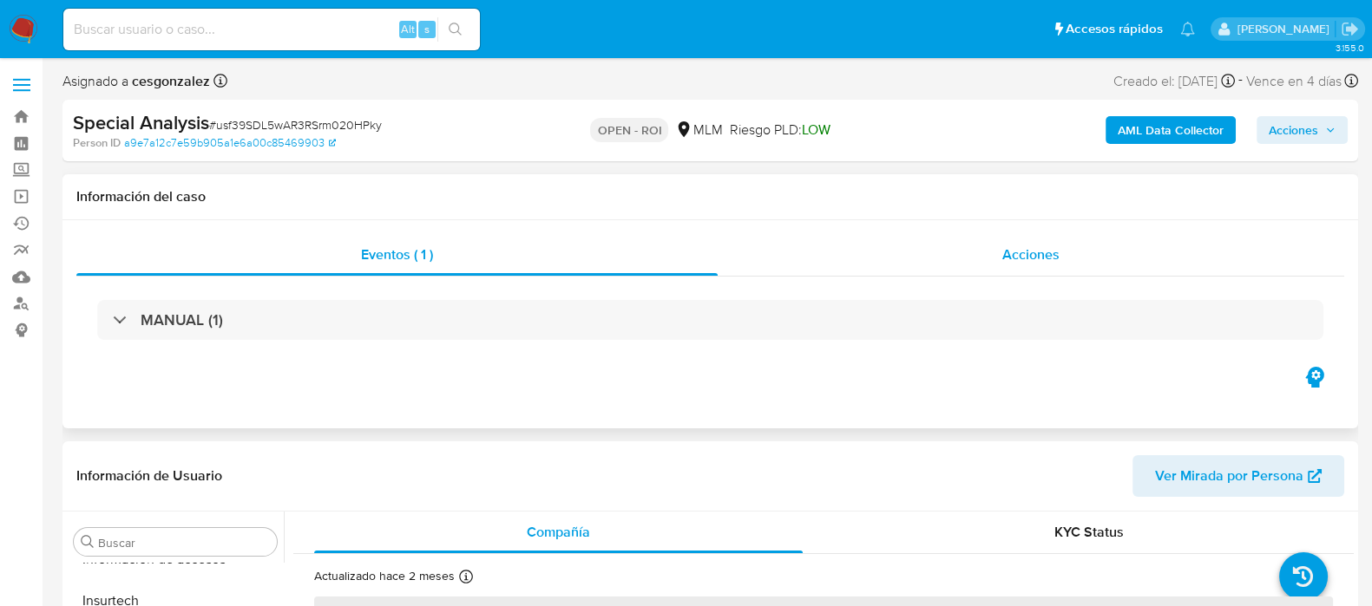
click at [1018, 258] on span "Acciones" at bounding box center [1030, 255] width 57 height 20
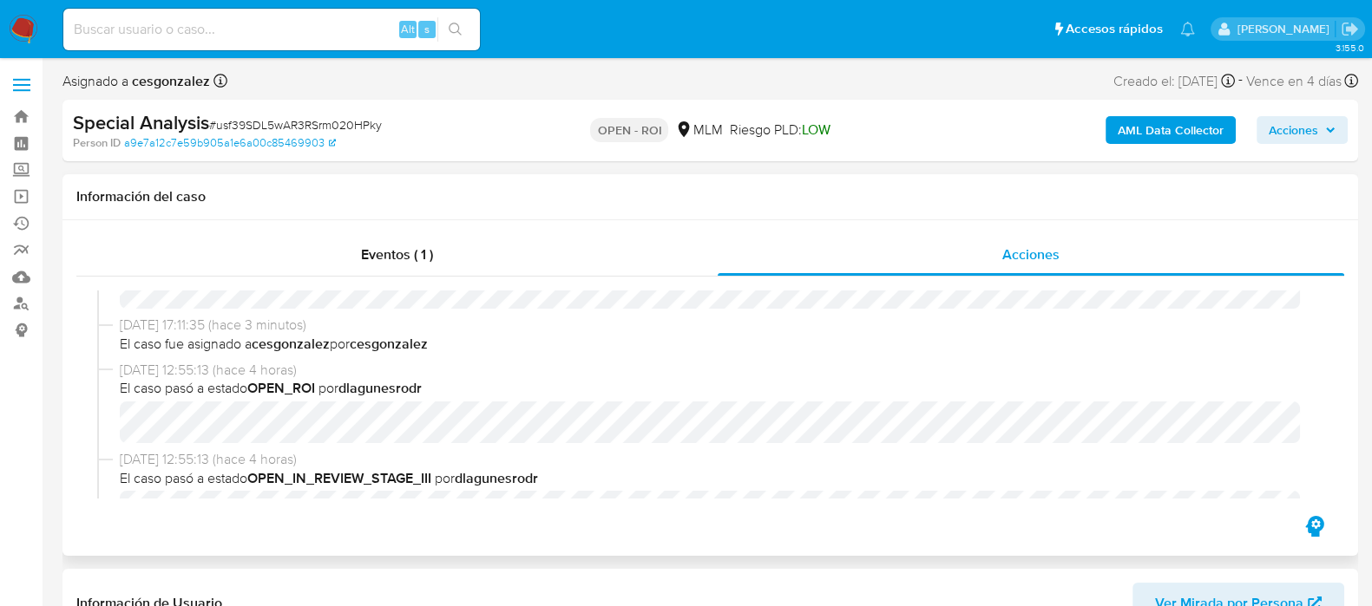
select select "10"
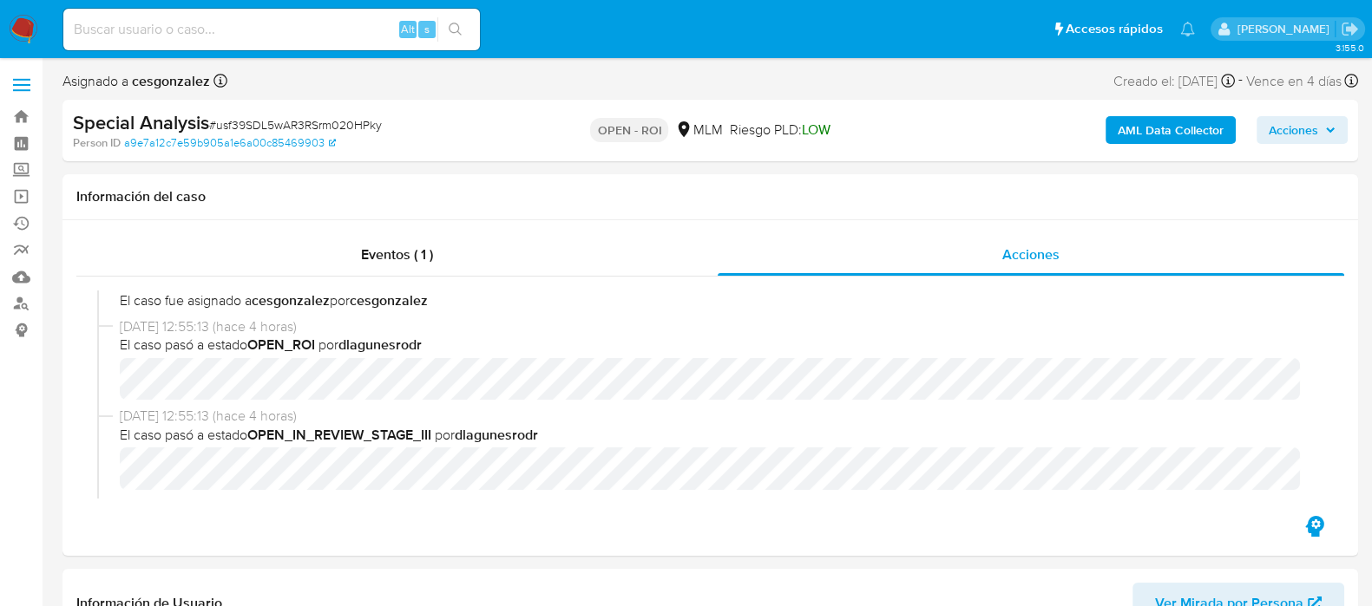
click at [1302, 124] on span "Acciones" at bounding box center [1292, 130] width 49 height 28
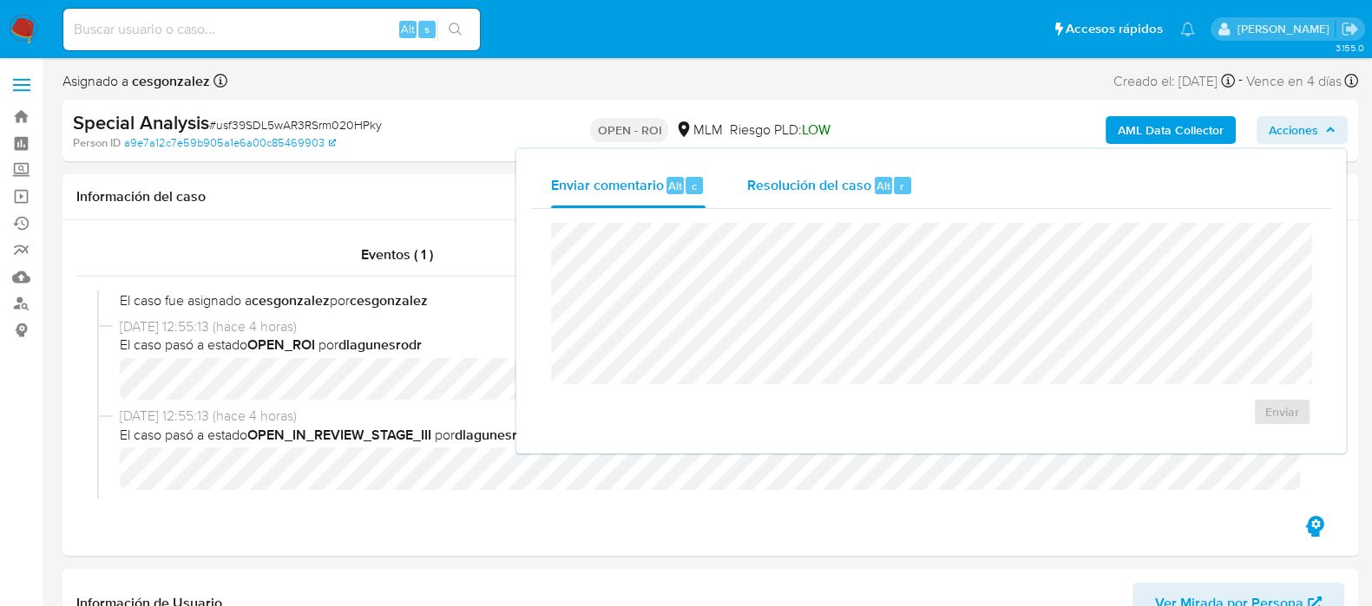
drag, startPoint x: 845, startPoint y: 180, endPoint x: 824, endPoint y: 219, distance: 43.5
click at [844, 180] on span "Resolución del caso" at bounding box center [809, 185] width 124 height 20
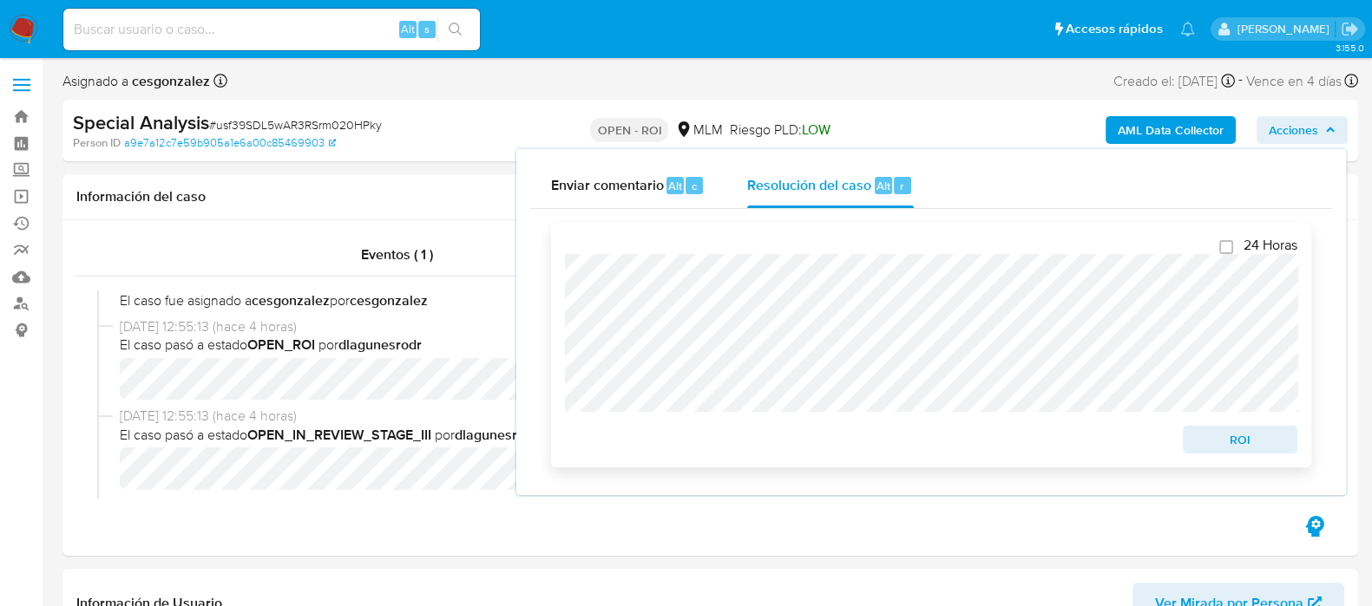
click at [1224, 452] on span "ROI" at bounding box center [1240, 440] width 90 height 24
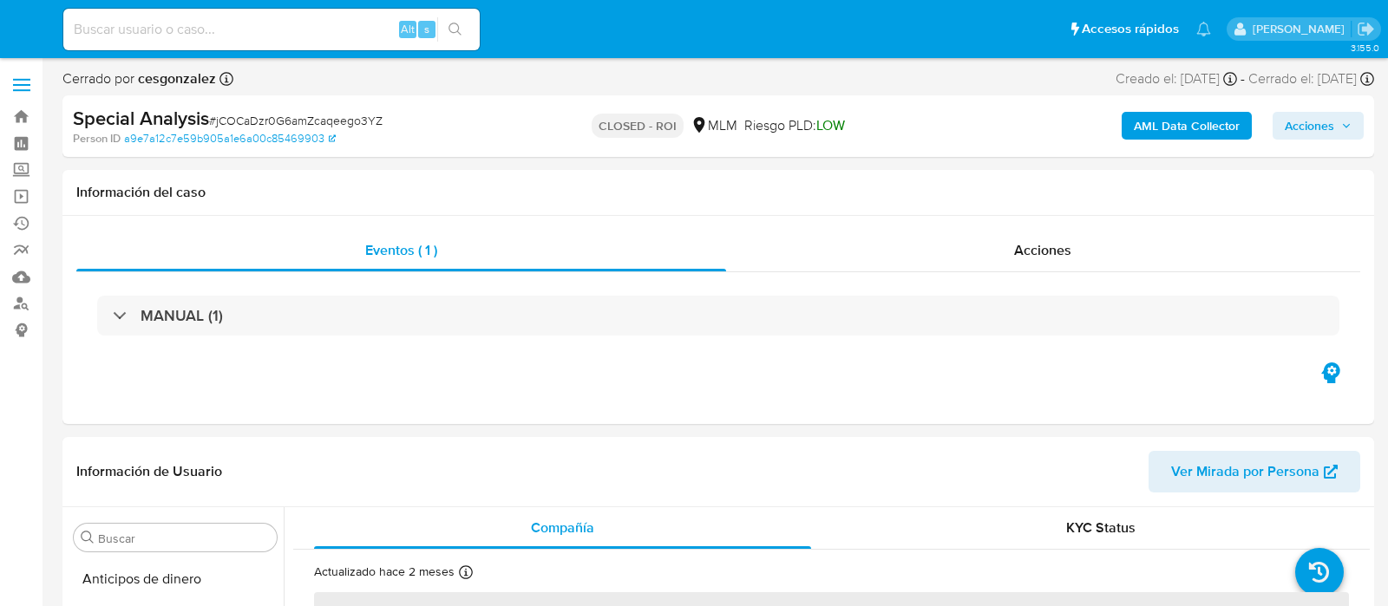
select select "10"
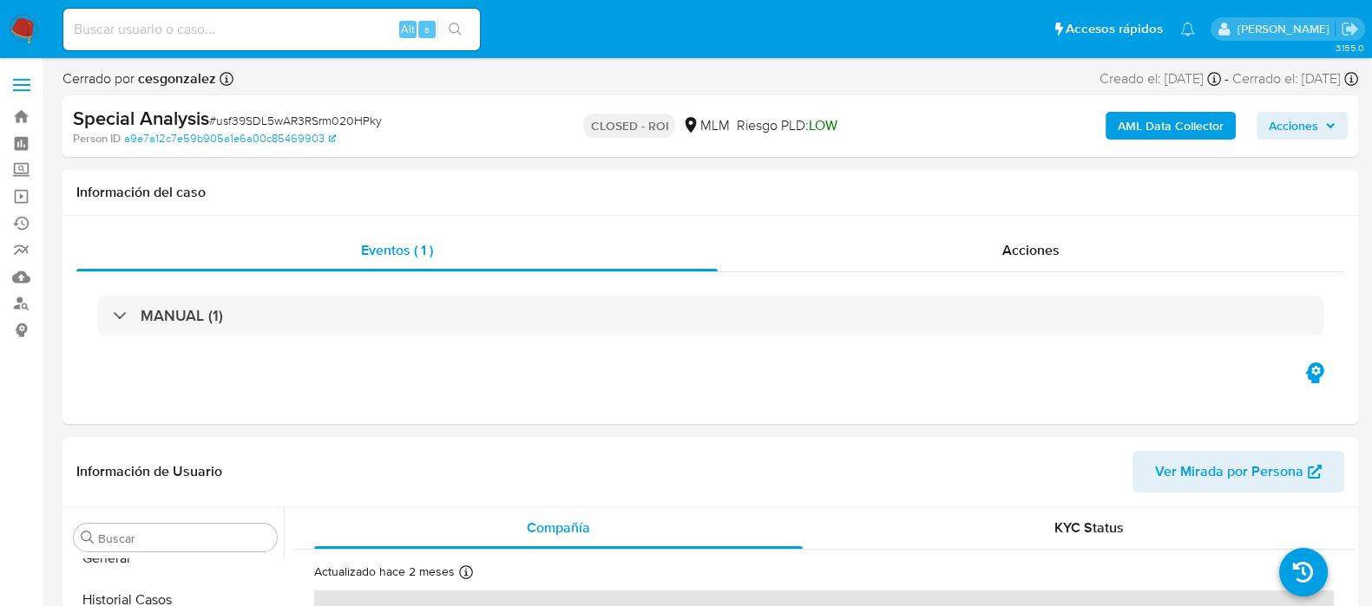
scroll to position [732, 0]
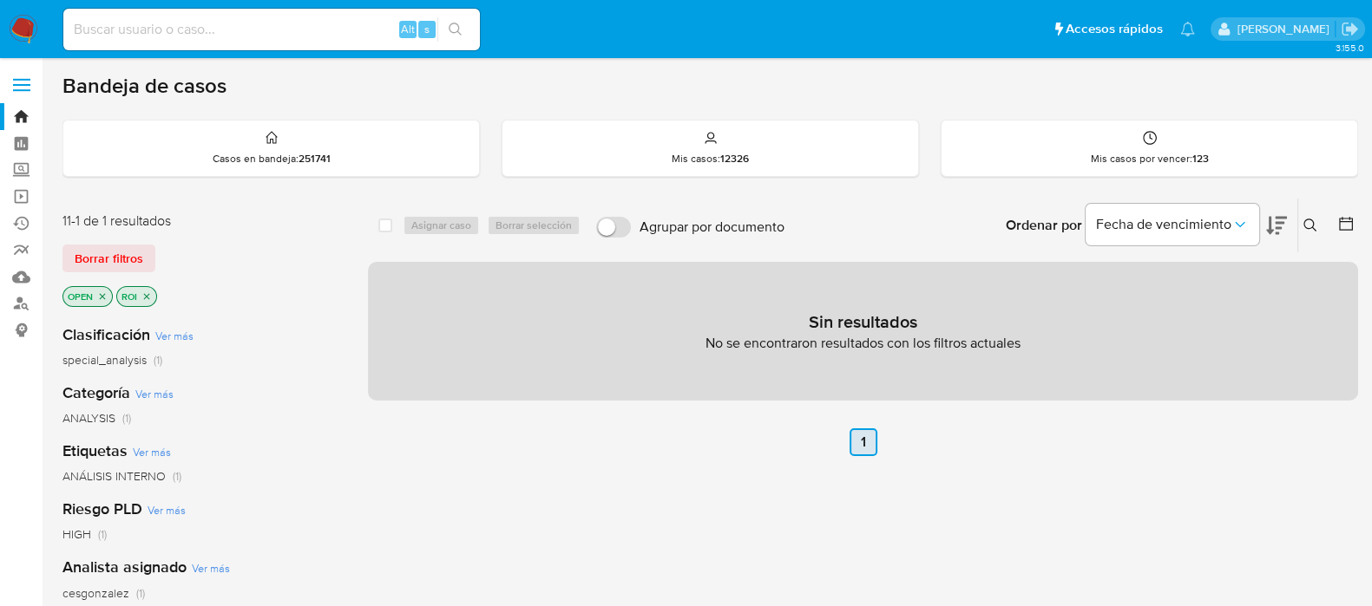
click at [865, 446] on link "1" at bounding box center [863, 443] width 28 height 28
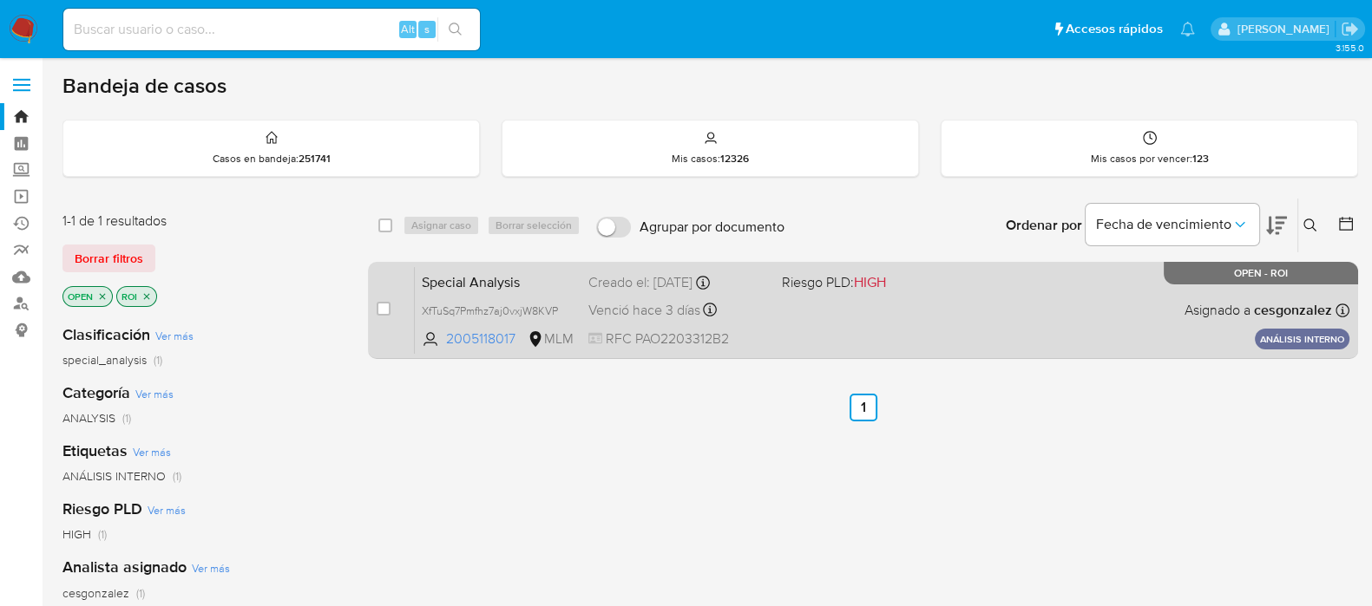
click at [642, 313] on span "Venció hace 3 días" at bounding box center [644, 310] width 112 height 19
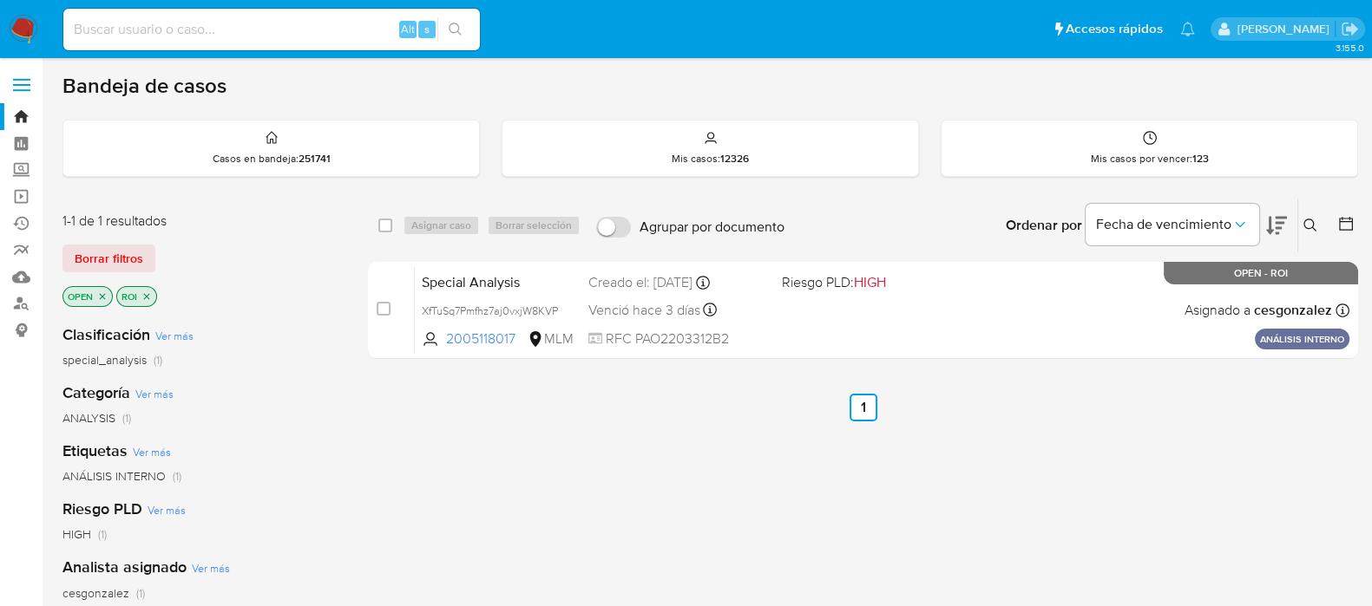
click at [23, 27] on img at bounding box center [23, 29] width 29 height 29
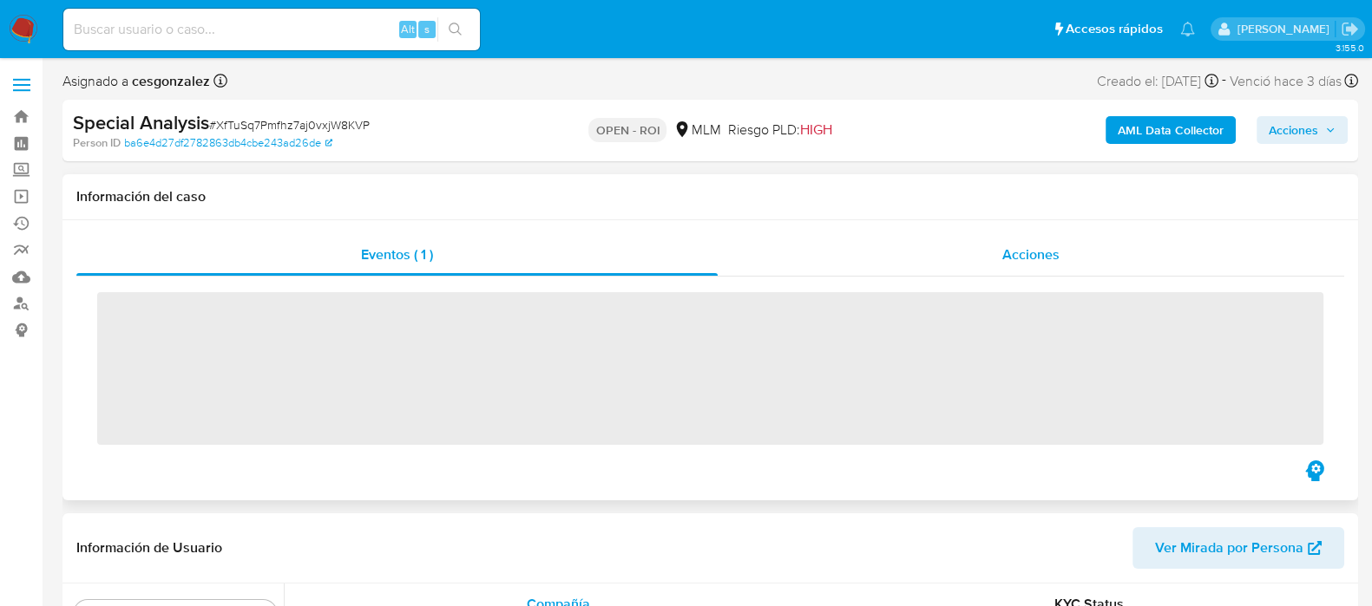
scroll to position [732, 0]
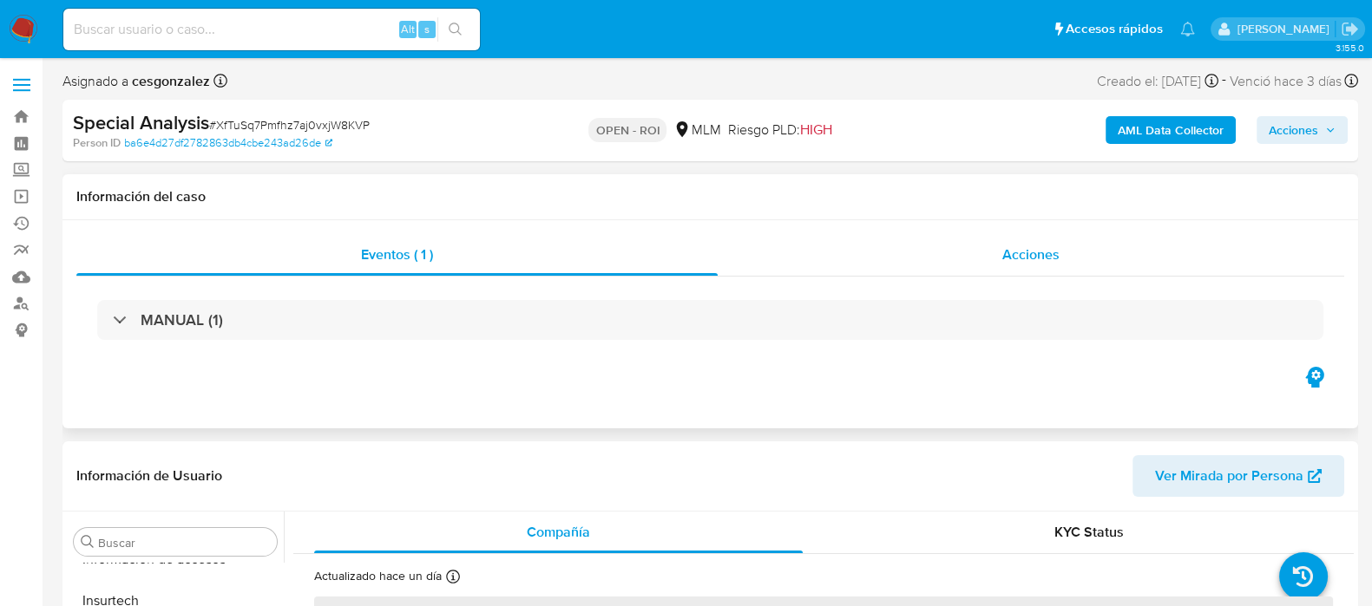
click at [1045, 253] on span "Acciones" at bounding box center [1030, 255] width 57 height 20
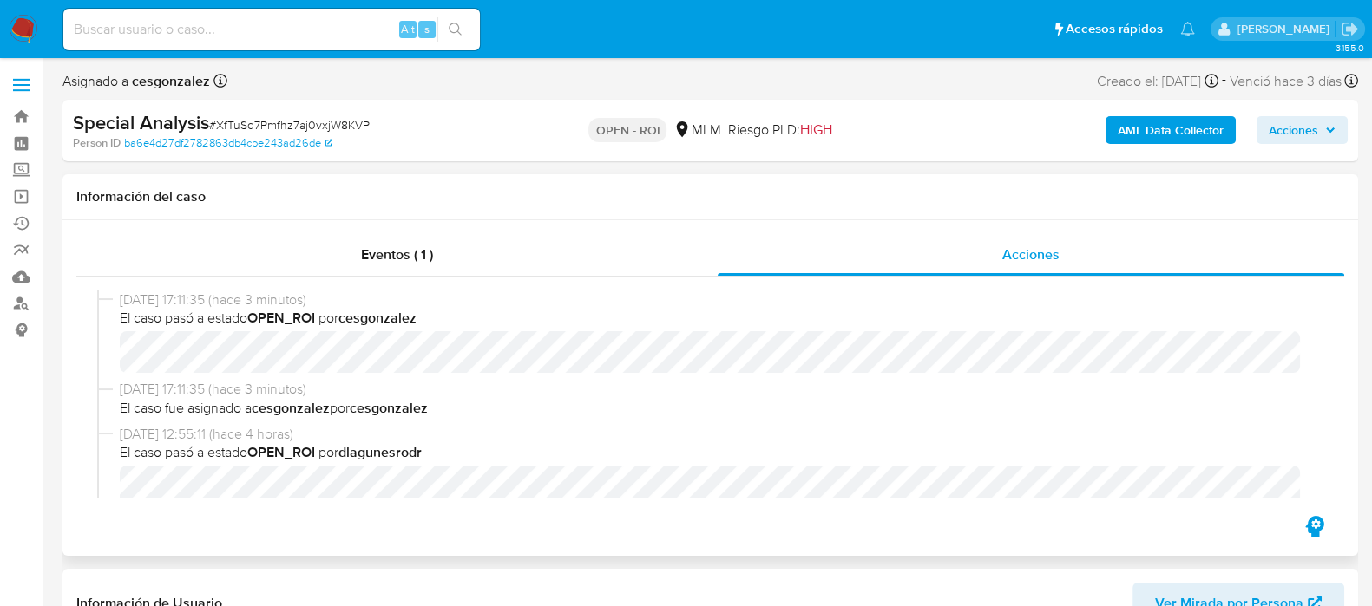
select select "10"
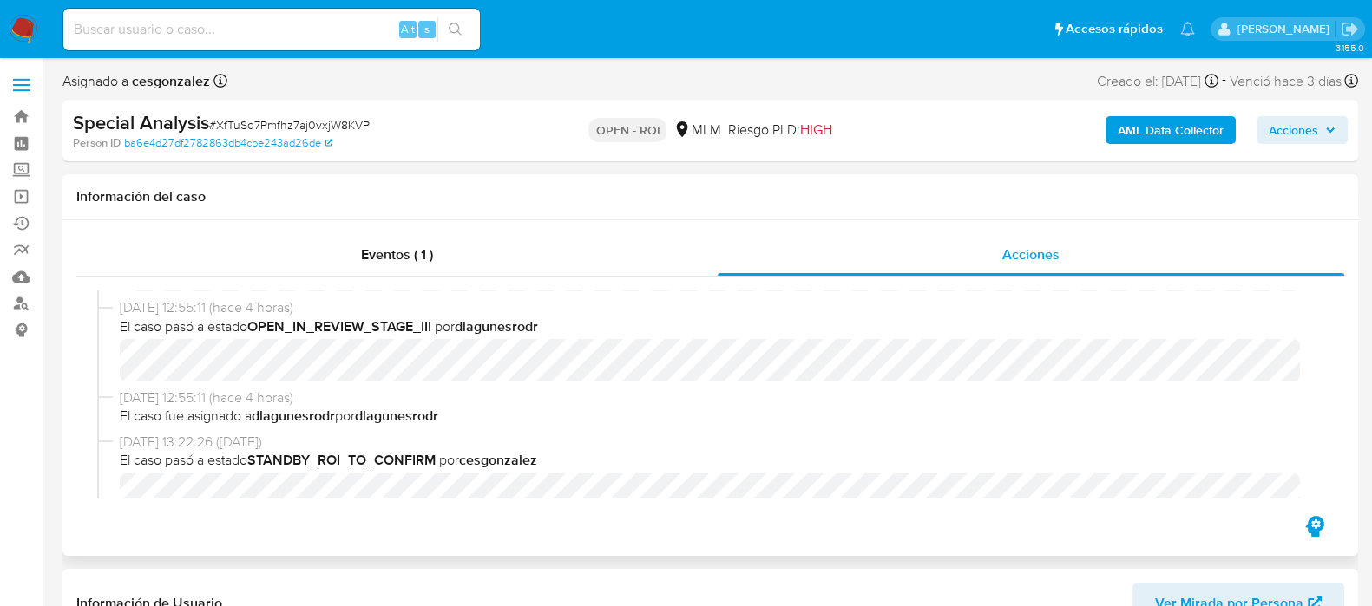
scroll to position [108, 0]
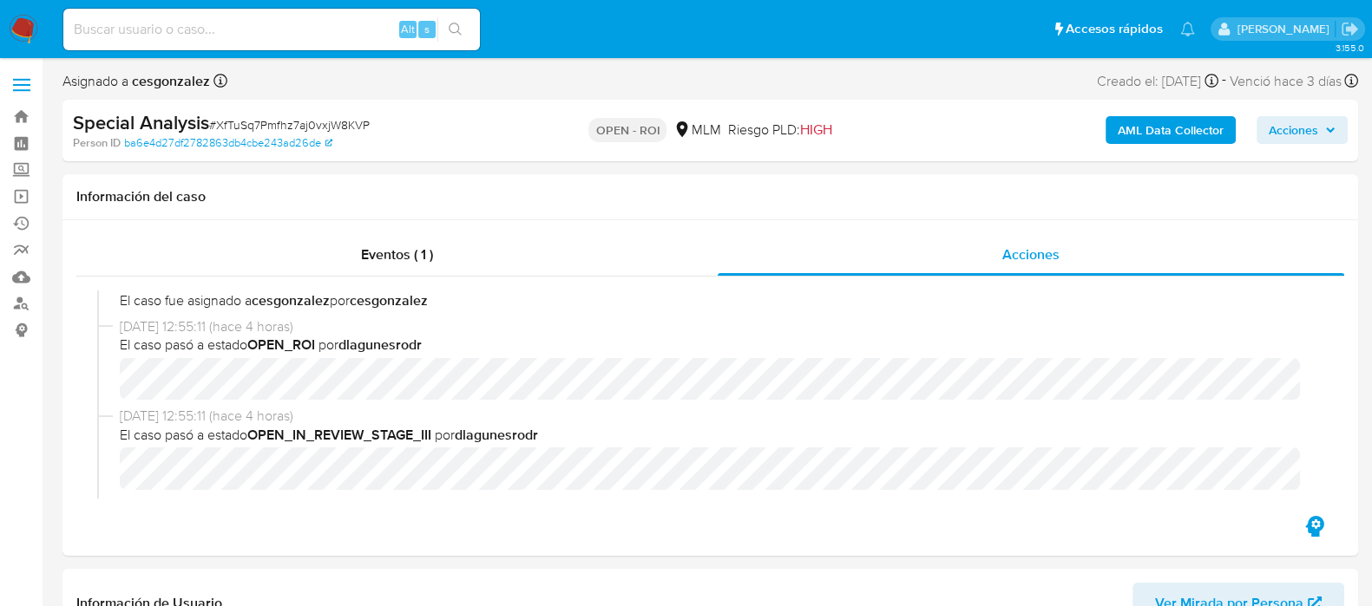
drag, startPoint x: 1324, startPoint y: 132, endPoint x: 1300, endPoint y: 142, distance: 25.6
click at [1323, 132] on span "Acciones" at bounding box center [1301, 130] width 67 height 24
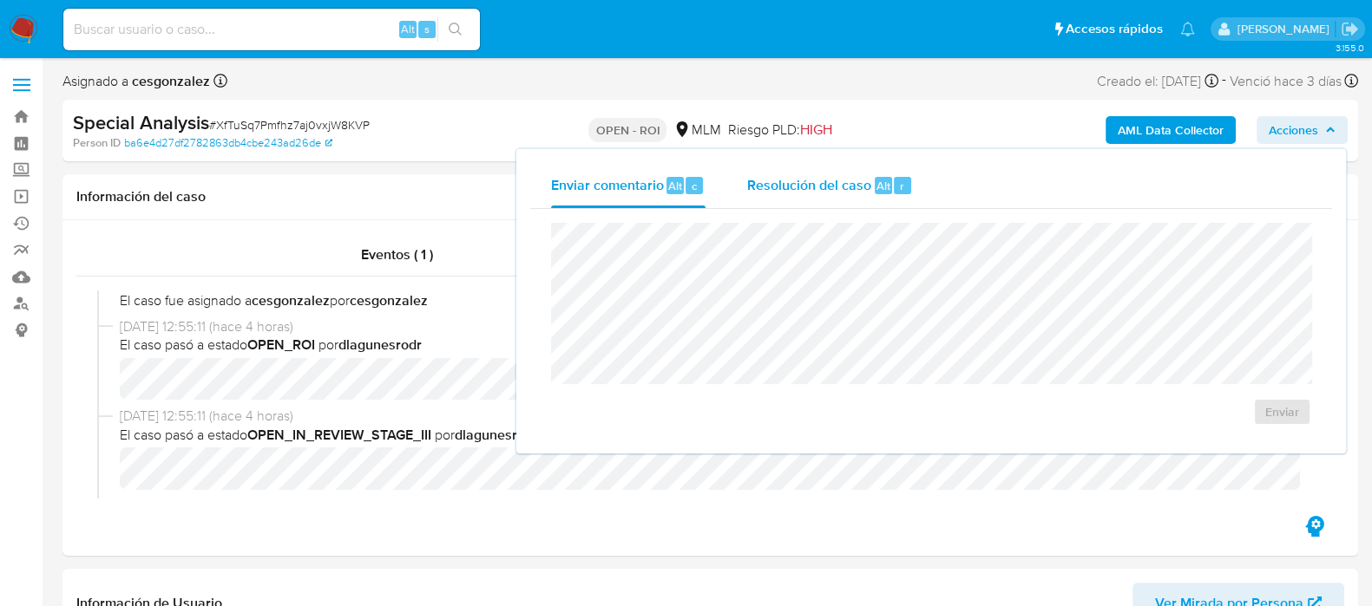
drag, startPoint x: 802, startPoint y: 185, endPoint x: 789, endPoint y: 198, distance: 18.4
click at [802, 187] on span "Resolución del caso" at bounding box center [809, 185] width 124 height 20
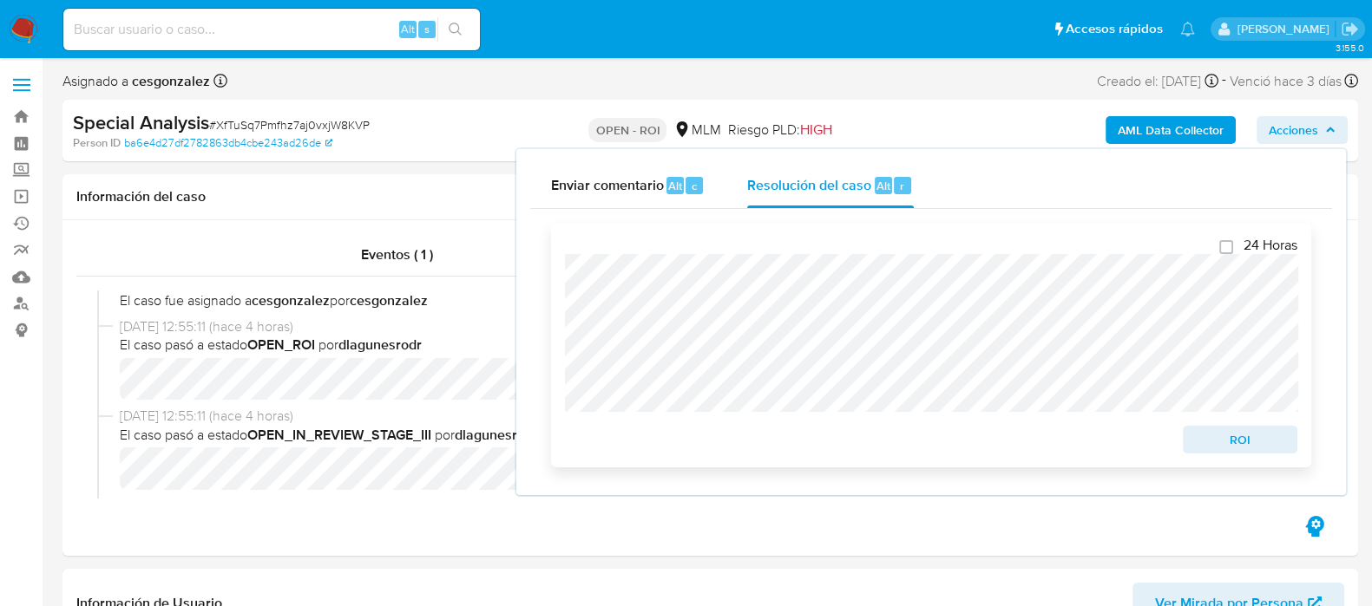
click at [1280, 452] on span "ROI" at bounding box center [1240, 440] width 90 height 24
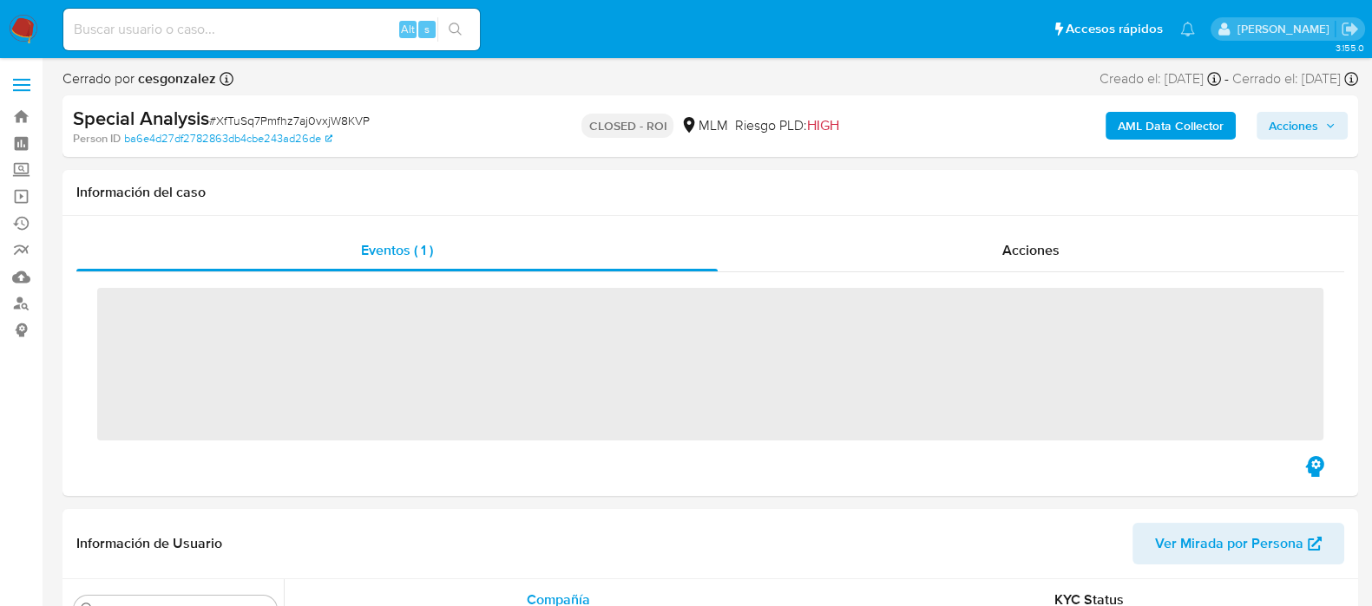
scroll to position [732, 0]
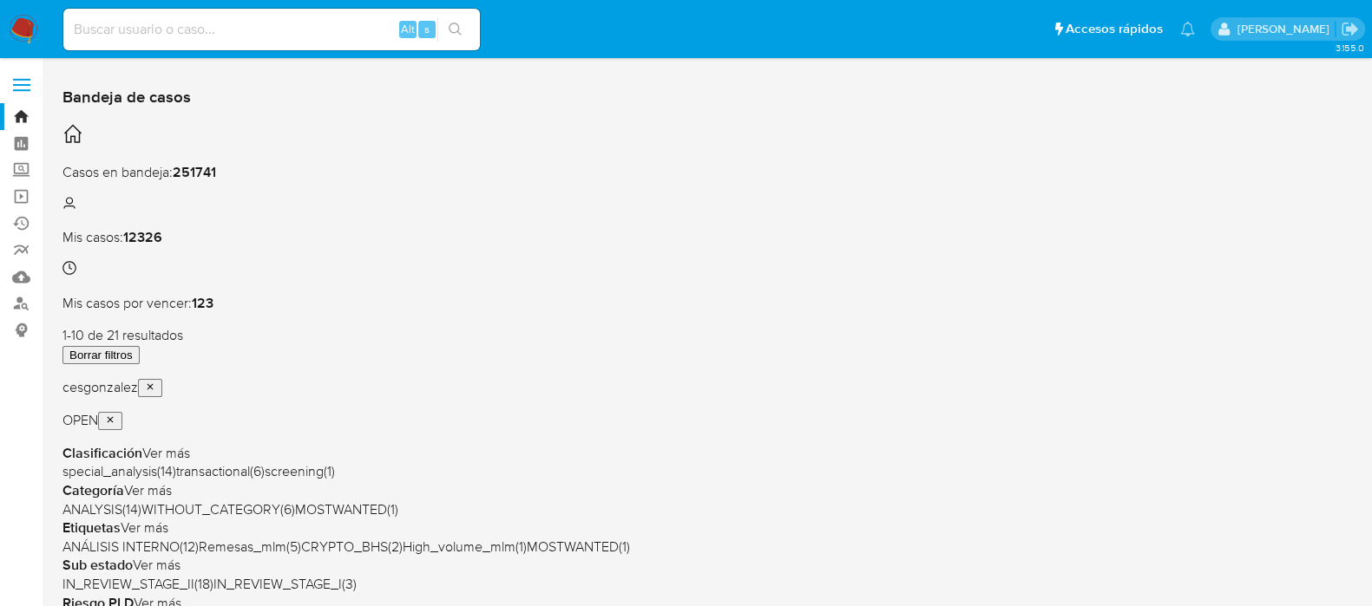
scroll to position [108, 0]
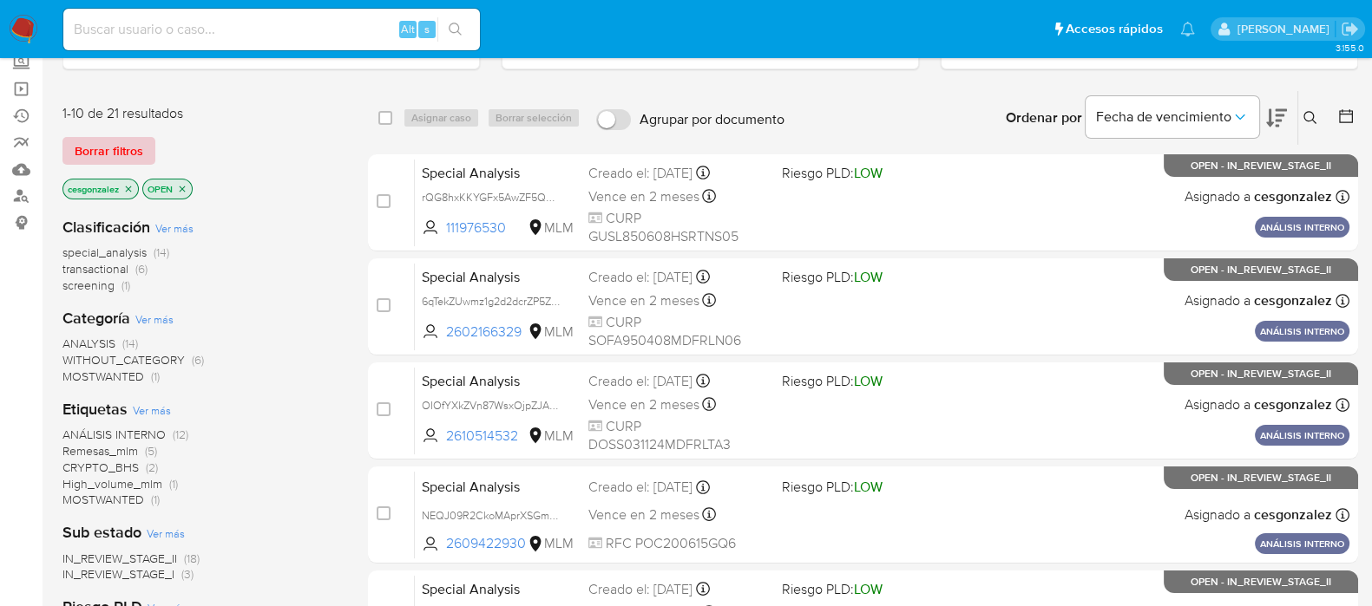
click at [123, 149] on span "Borrar filtros" at bounding box center [109, 151] width 69 height 24
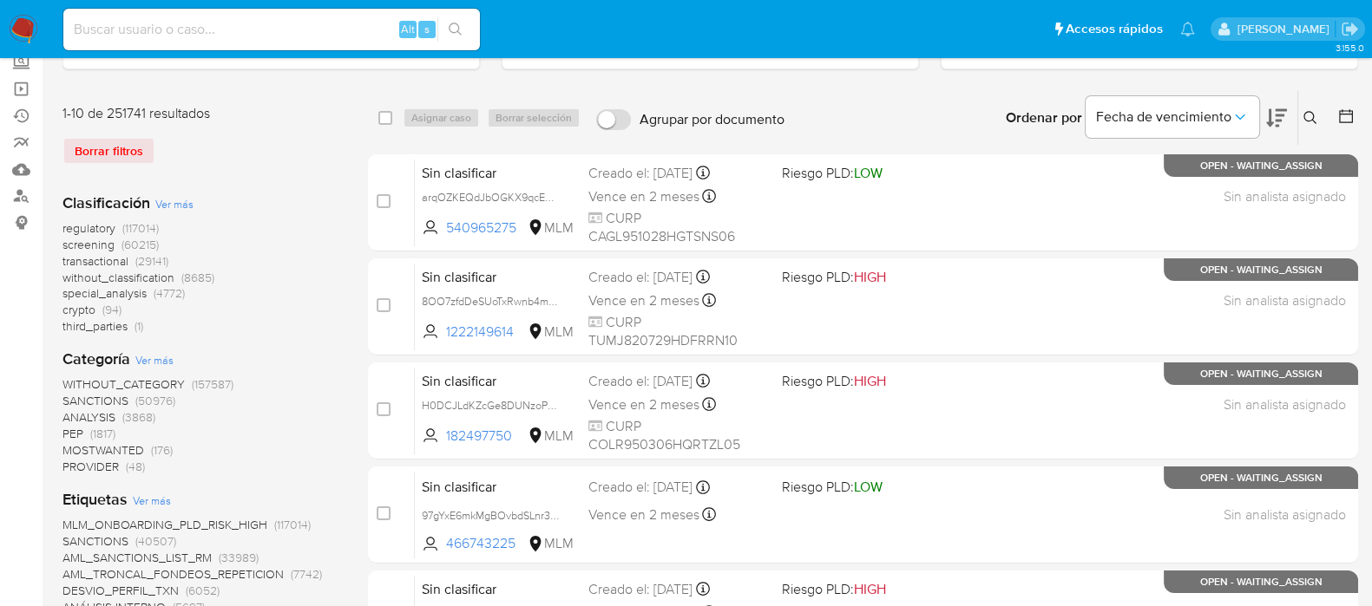
click at [104, 246] on span "screening" at bounding box center [88, 244] width 52 height 17
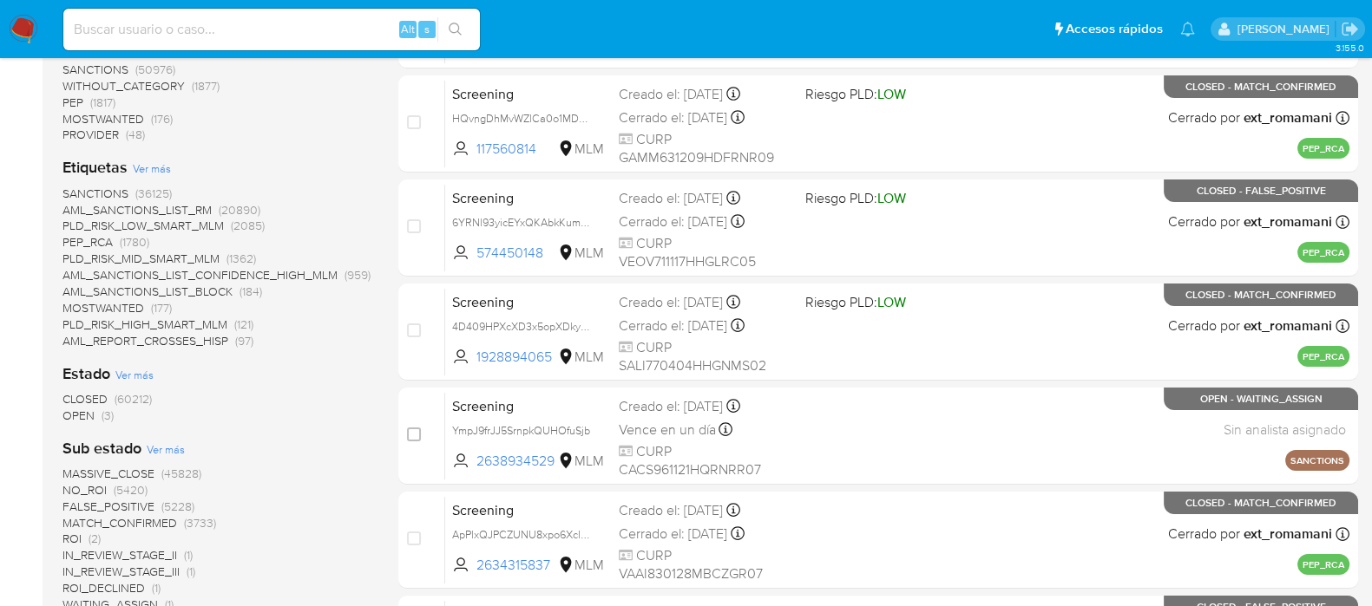
scroll to position [325, 0]
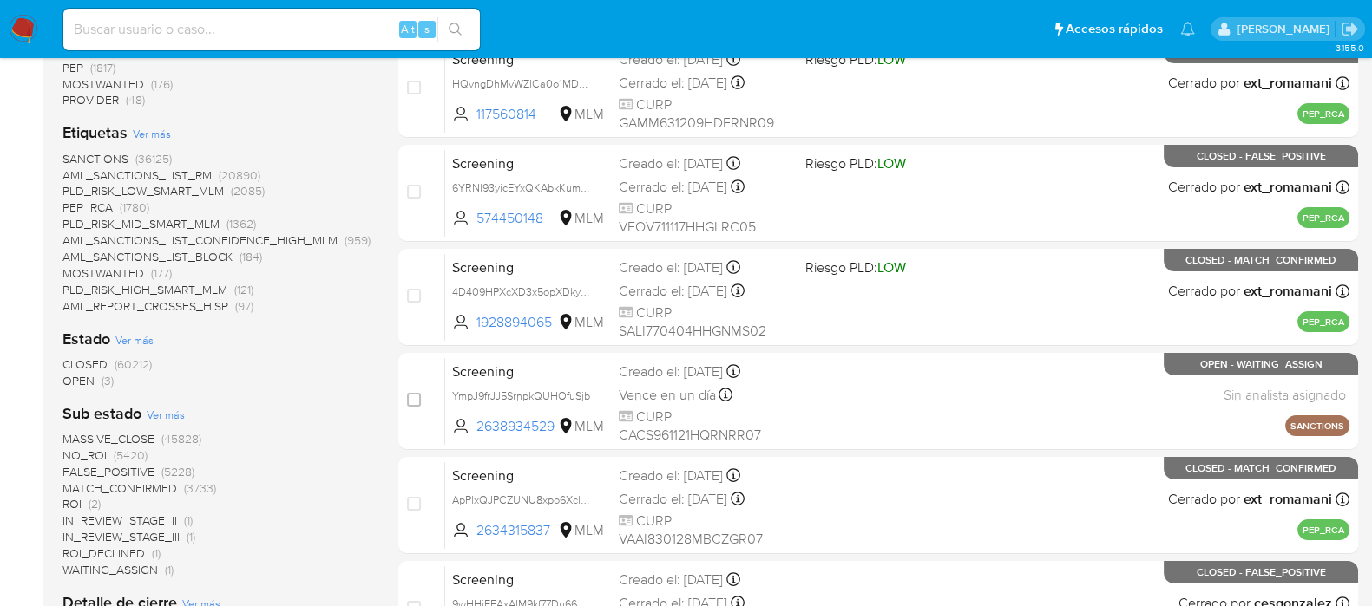
click at [91, 385] on span "OPEN" at bounding box center [78, 380] width 32 height 17
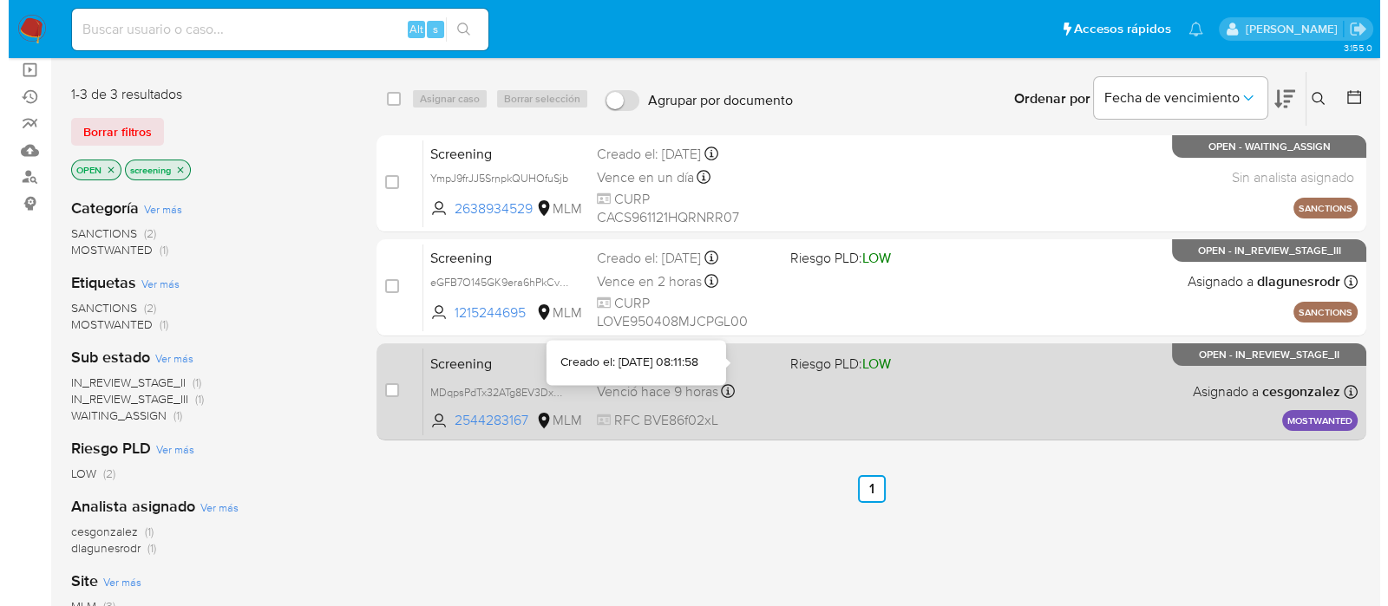
scroll to position [108, 0]
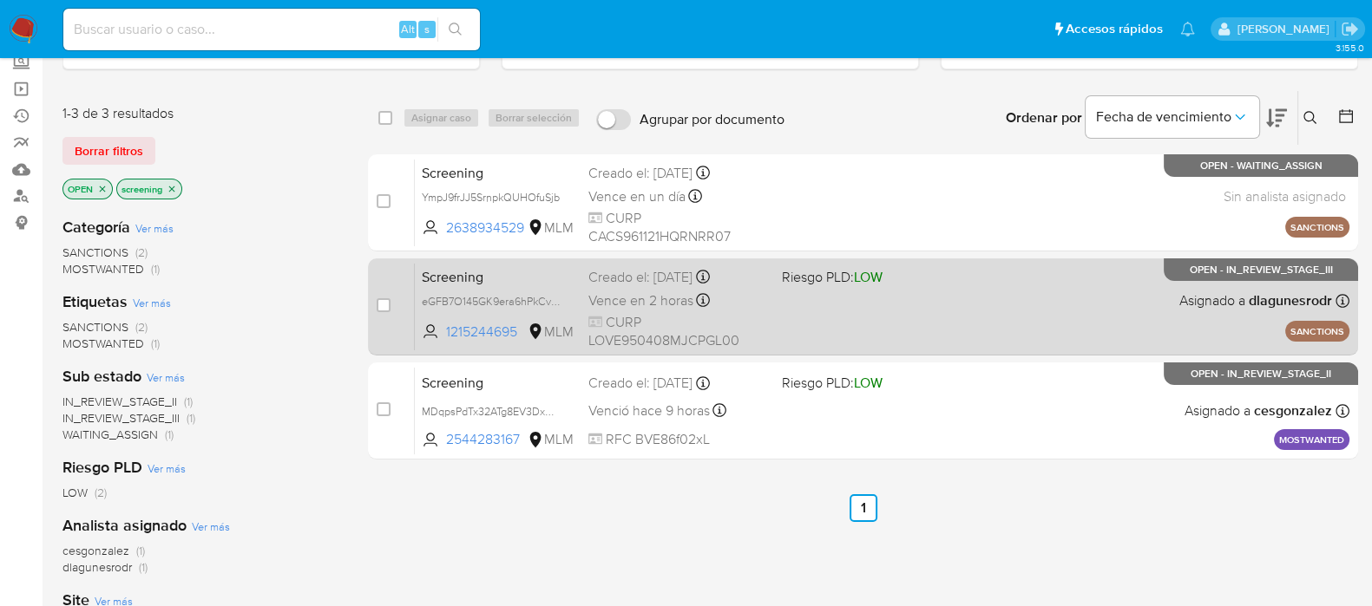
click at [645, 313] on span "CURP LOVE950408MJCPGL00" at bounding box center [678, 331] width 180 height 37
click at [384, 305] on input "checkbox" at bounding box center [384, 305] width 14 height 14
checkbox input "true"
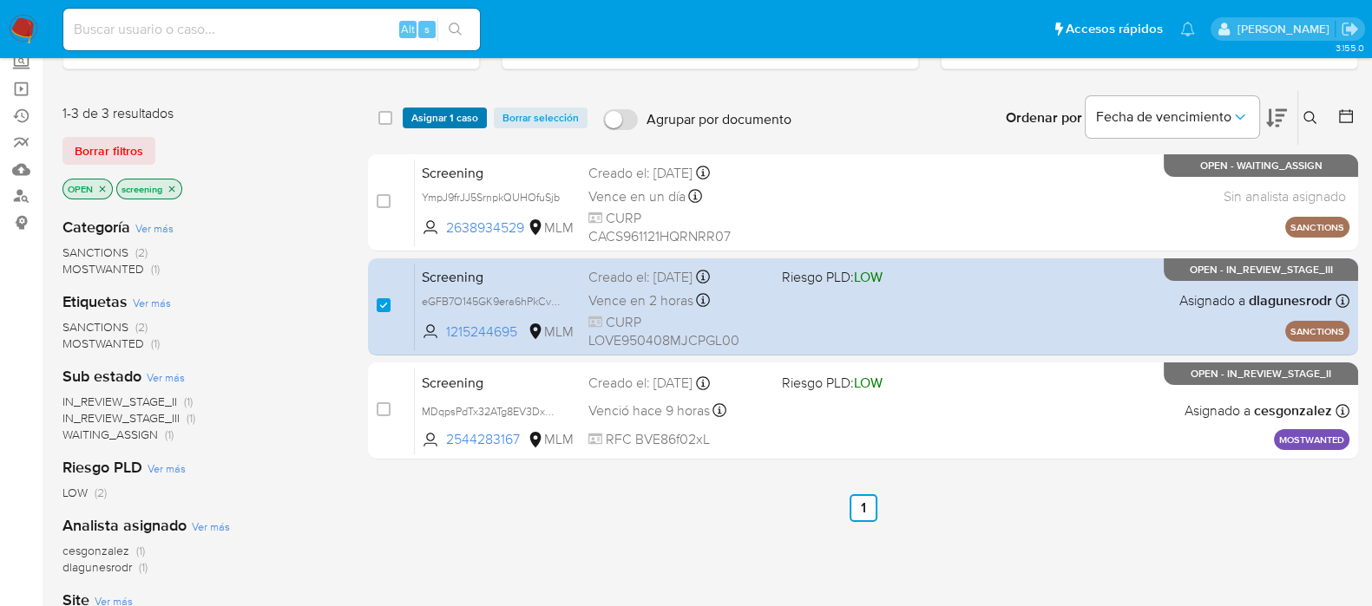
click at [439, 110] on span "Asignar 1 caso" at bounding box center [444, 117] width 67 height 17
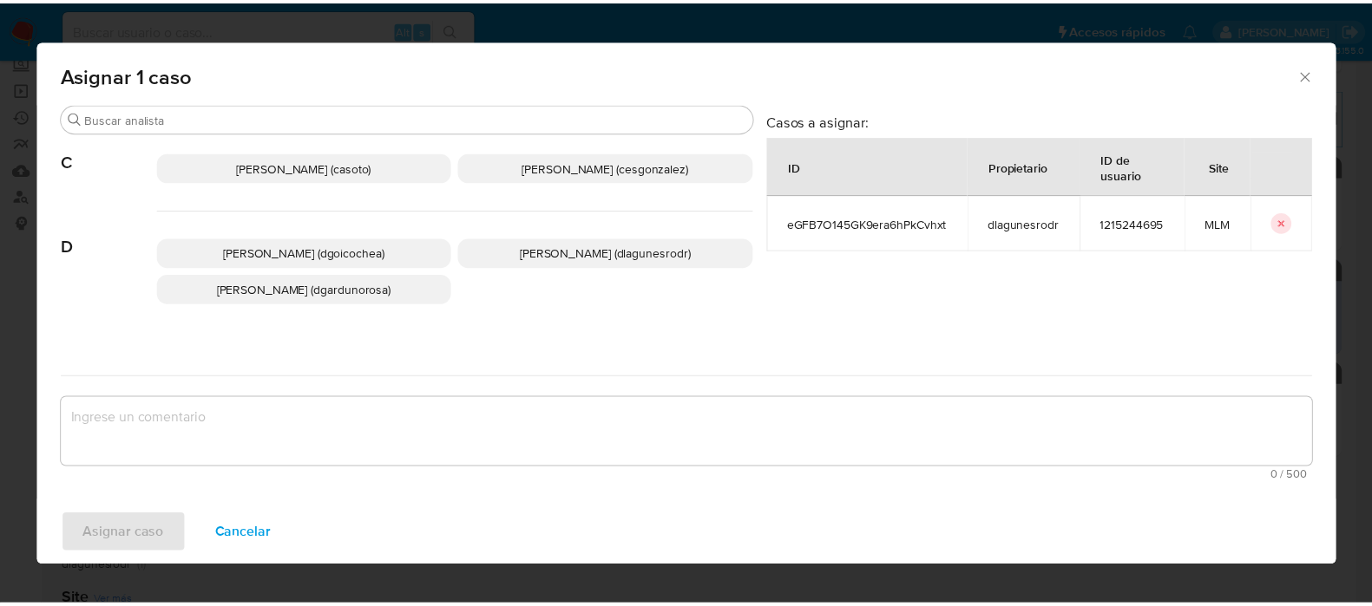
scroll to position [216, 0]
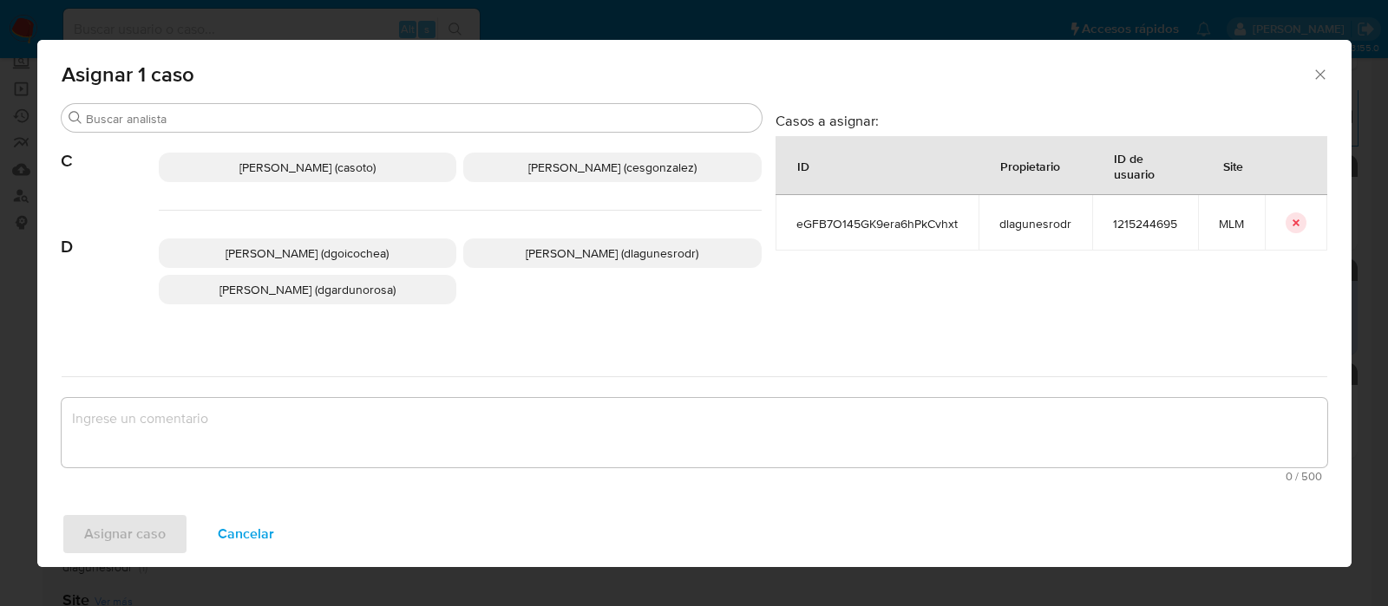
drag, startPoint x: 540, startPoint y: 169, endPoint x: 451, endPoint y: 265, distance: 130.7
click at [540, 168] on span "[PERSON_NAME] (cesgonzalez)" at bounding box center [612, 167] width 168 height 17
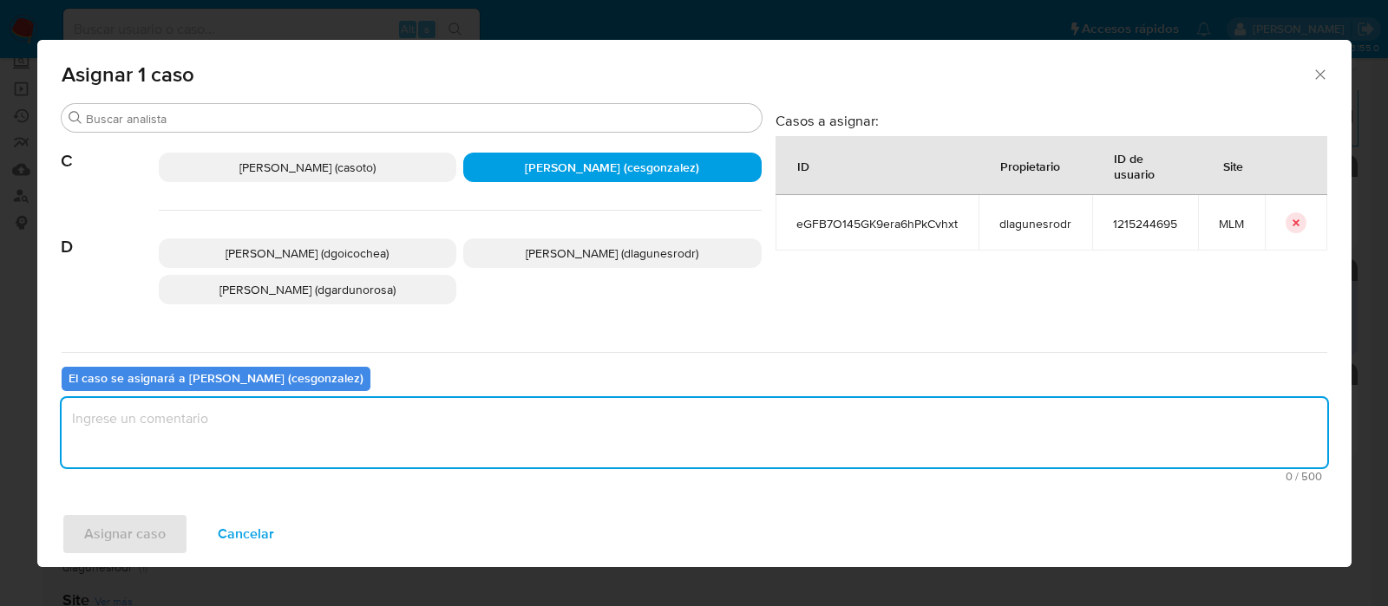
click at [278, 442] on textarea "assign-modal" at bounding box center [695, 432] width 1266 height 69
click at [166, 521] on button "Asignar caso" at bounding box center [125, 535] width 127 height 42
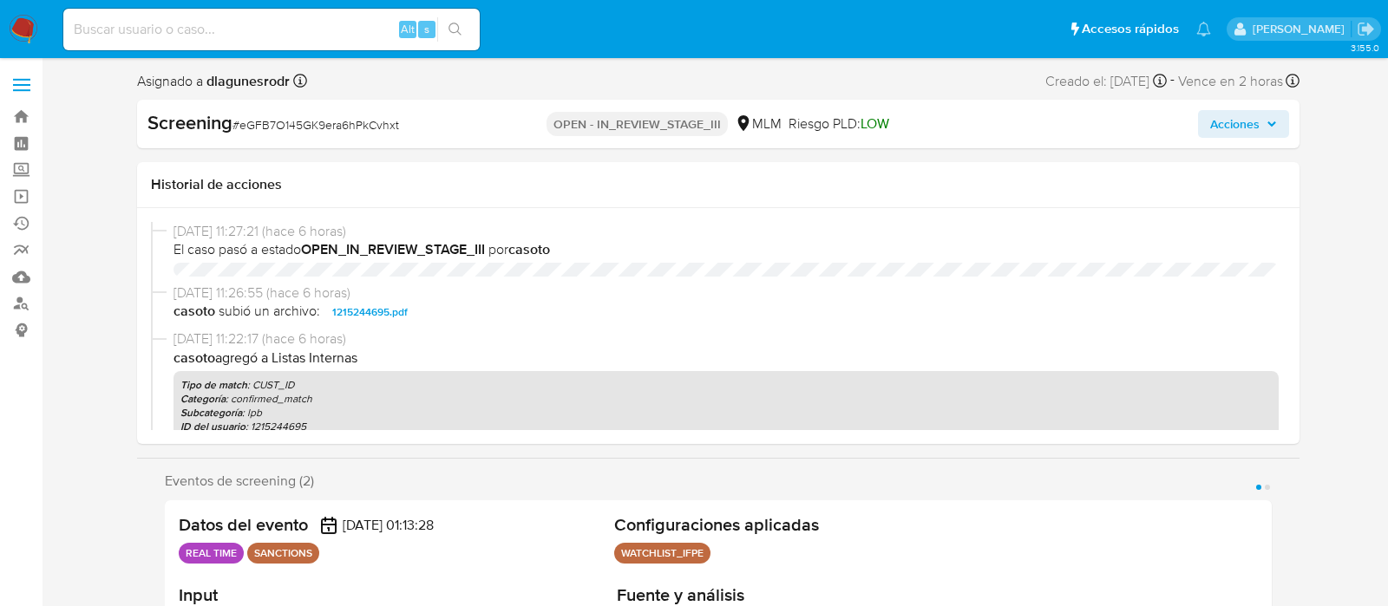
select select "10"
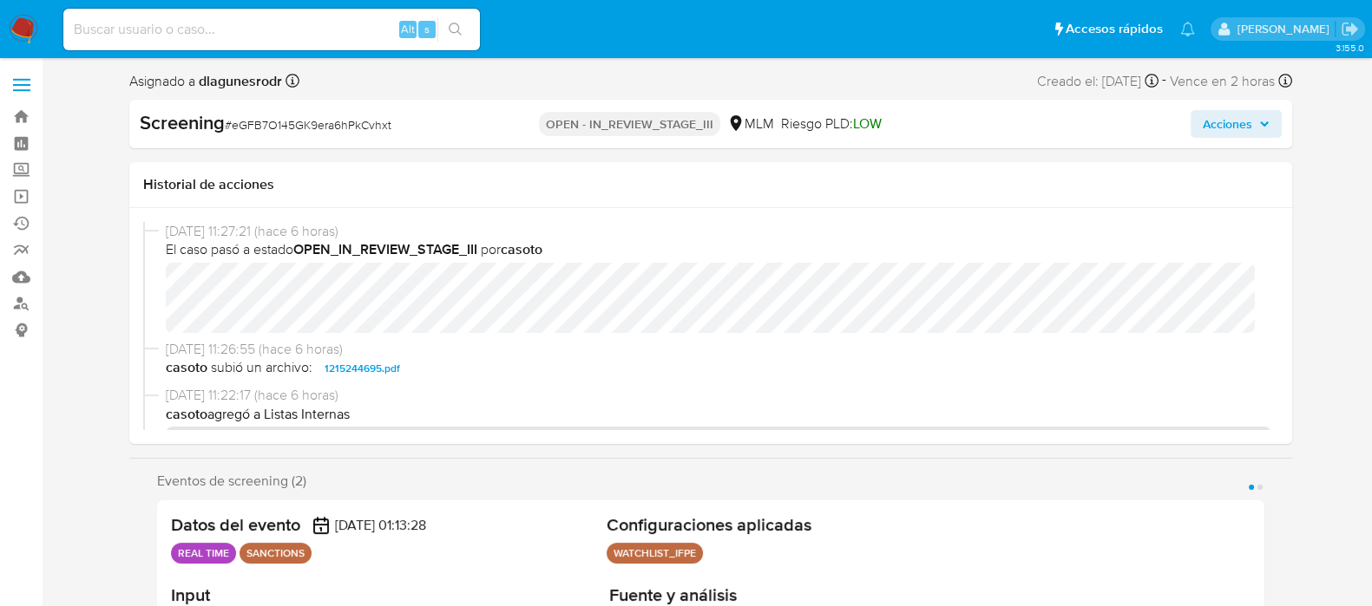
scroll to position [732, 0]
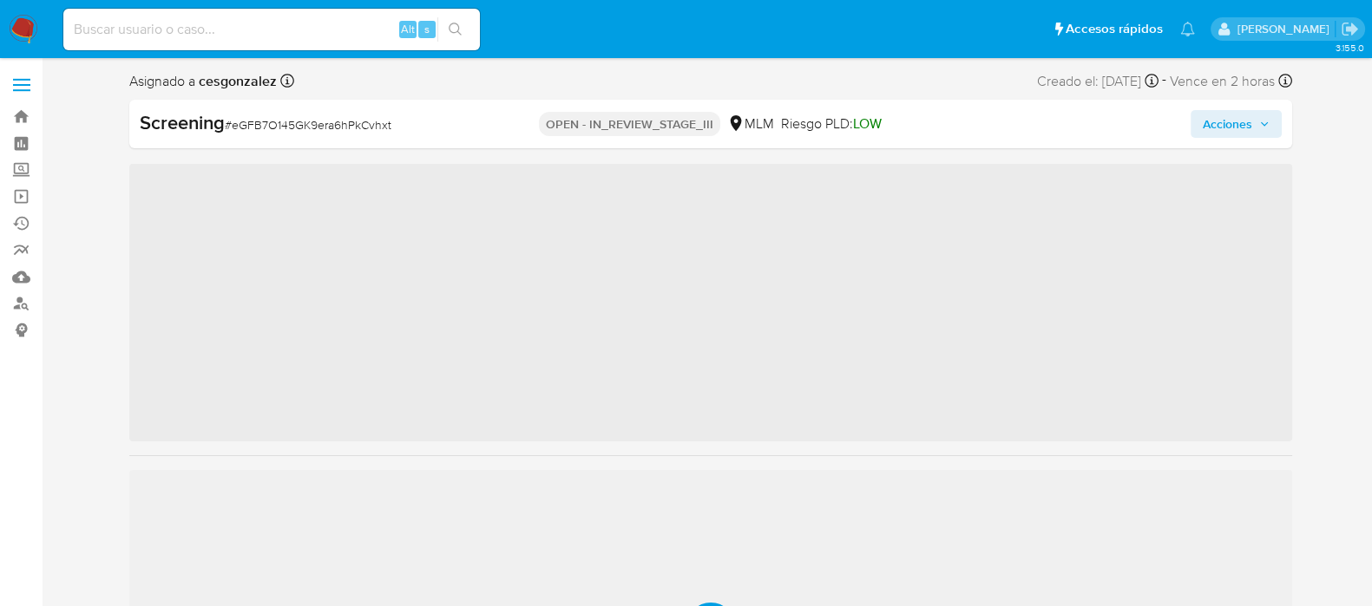
scroll to position [732, 0]
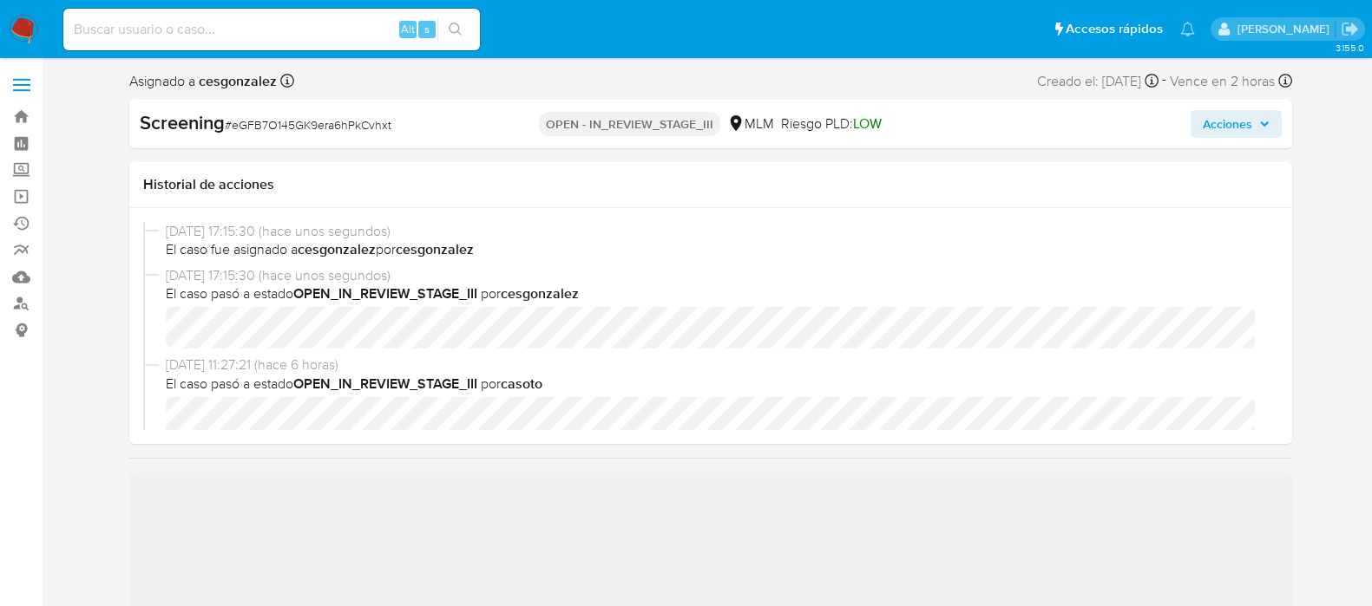
select select "10"
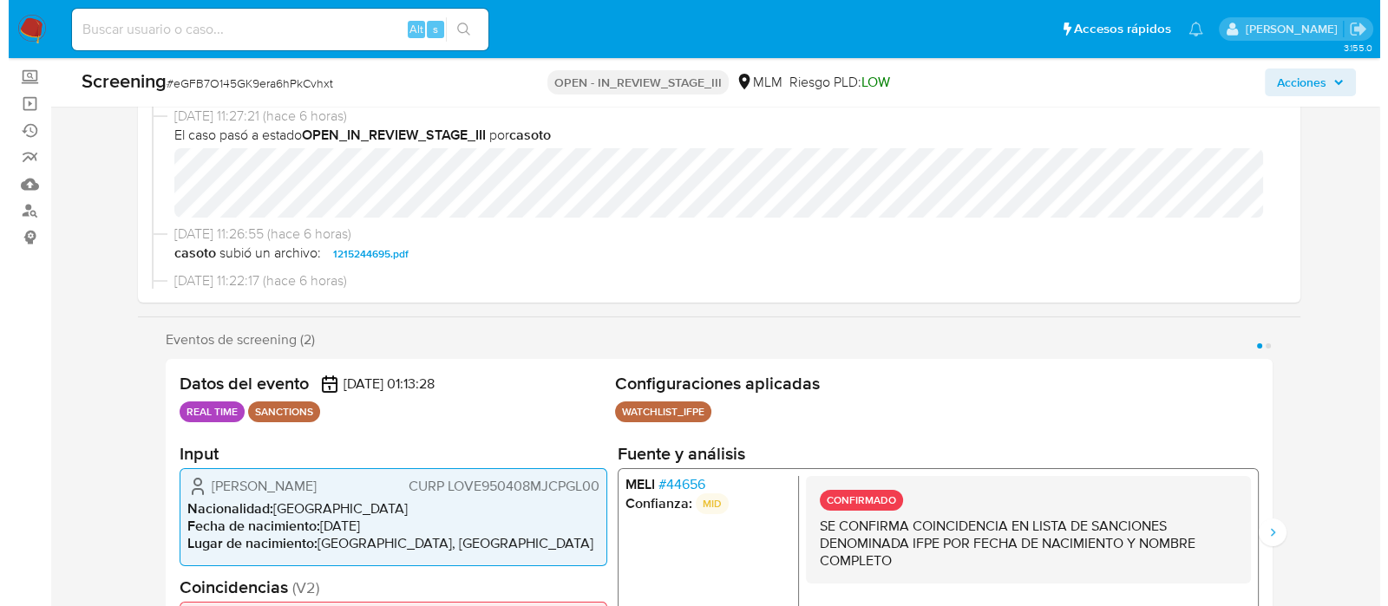
scroll to position [0, 0]
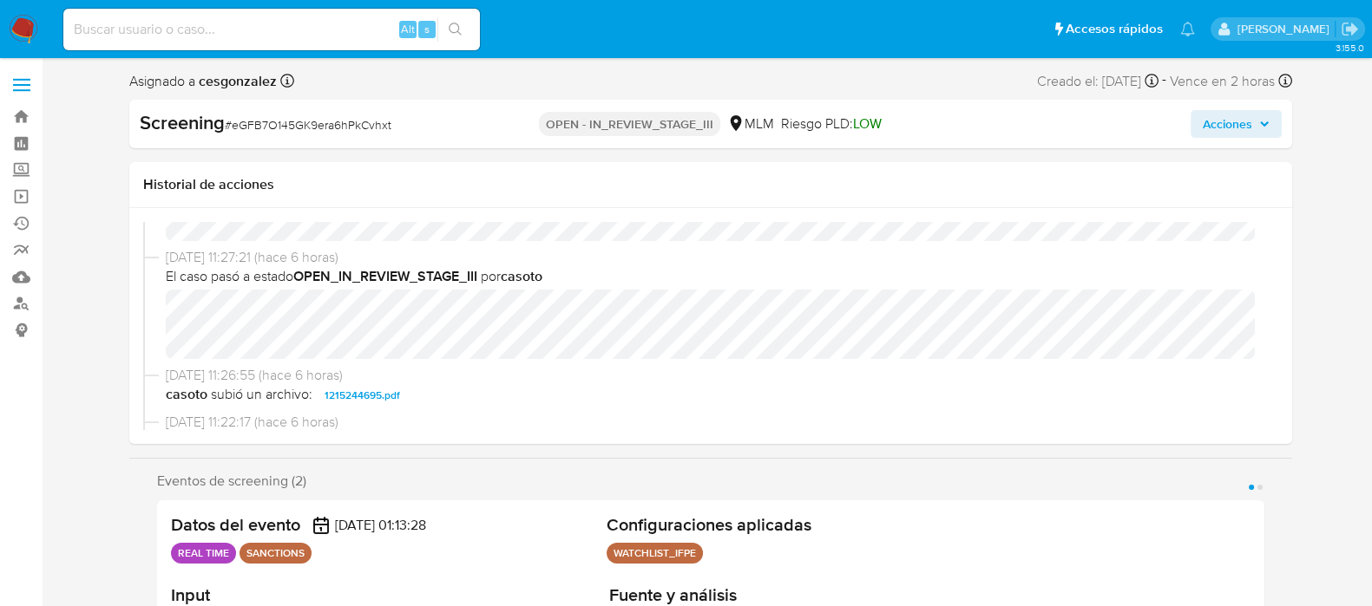
click at [1239, 123] on span "Acciones" at bounding box center [1226, 124] width 49 height 28
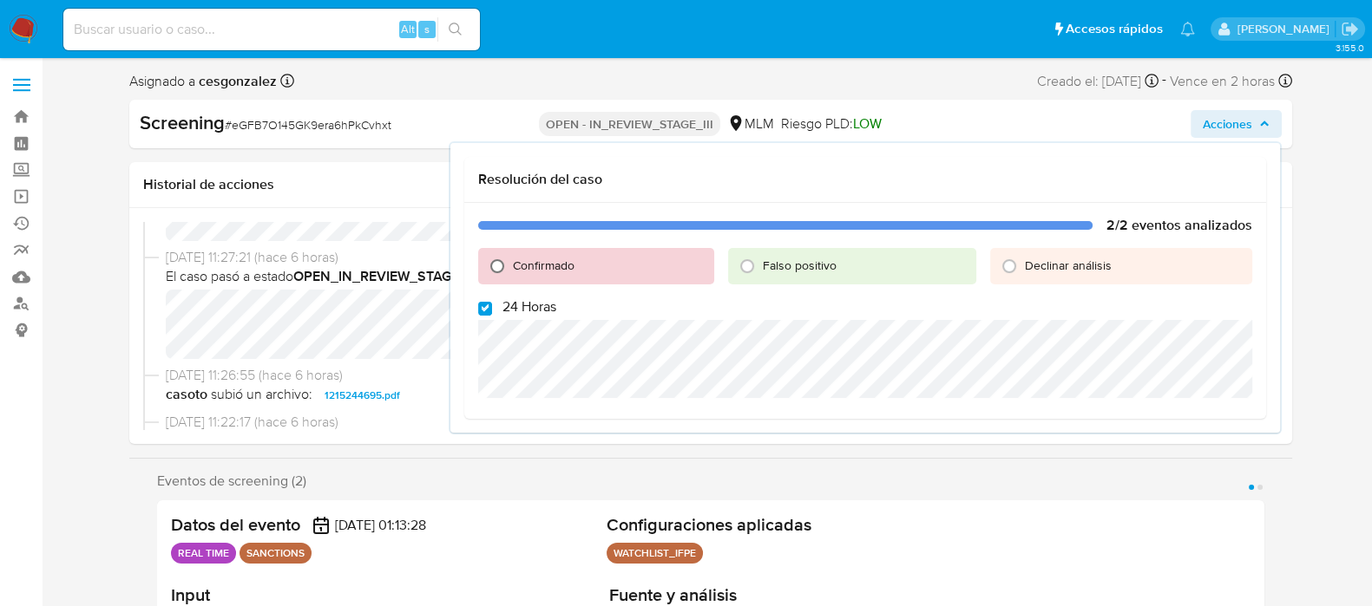
click at [500, 253] on input "Confirmado" at bounding box center [497, 266] width 28 height 28
radio input "true"
click at [486, 311] on input "24 Horas" at bounding box center [485, 309] width 14 height 14
checkbox input "false"
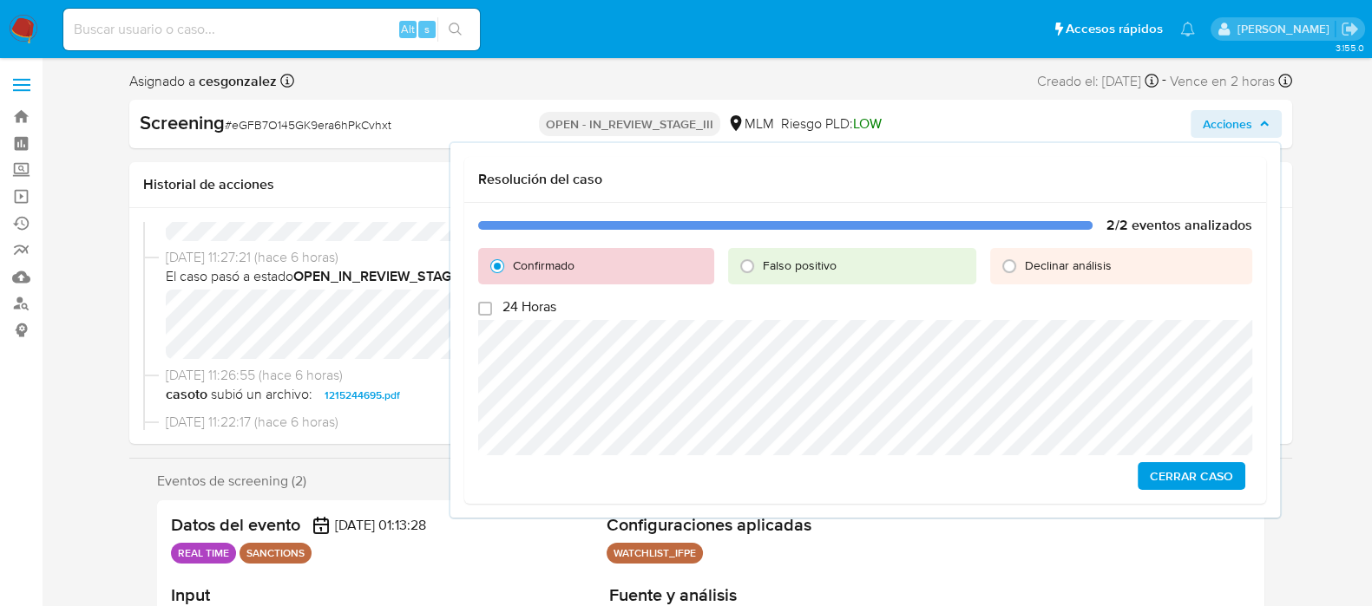
click at [1154, 475] on span "Cerrar Caso" at bounding box center [1190, 476] width 83 height 24
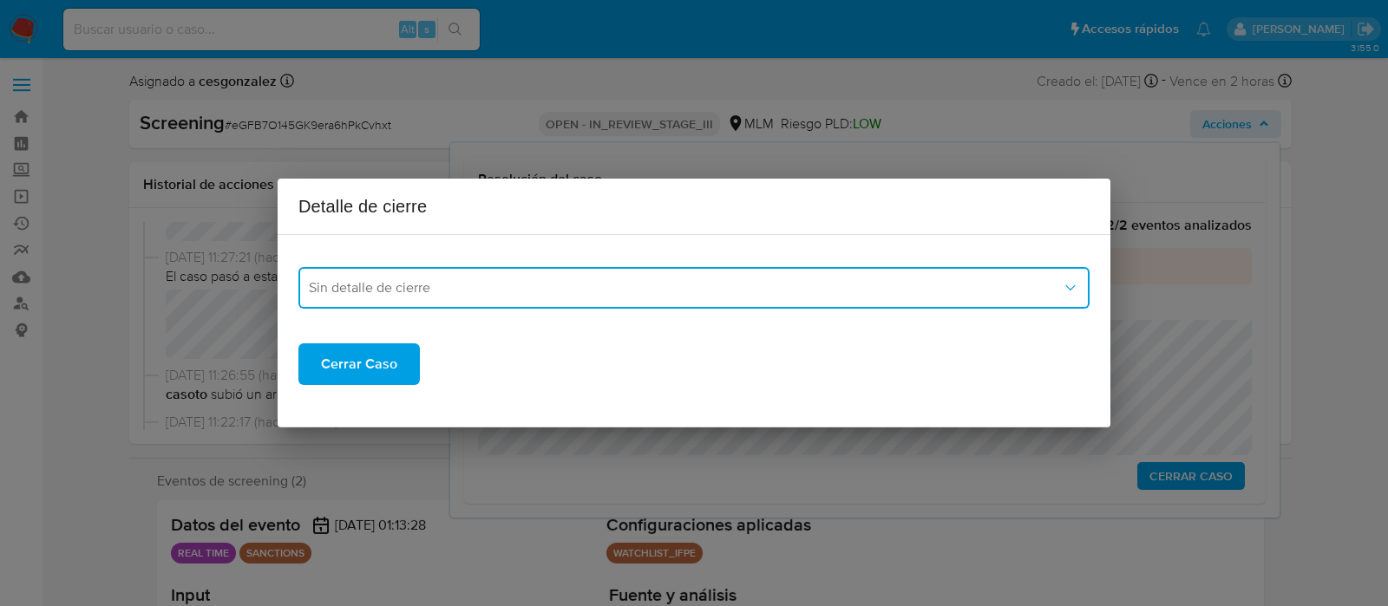
click at [575, 293] on span "Sin detalle de cierre" at bounding box center [685, 287] width 753 height 17
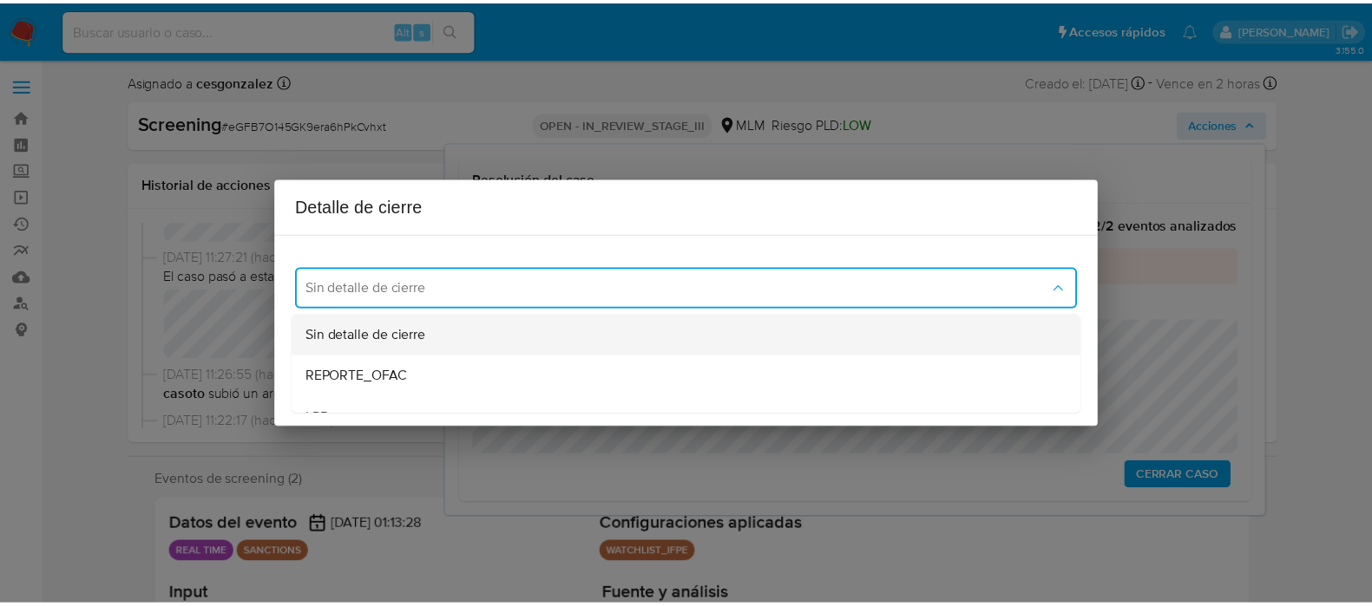
scroll to position [108, 0]
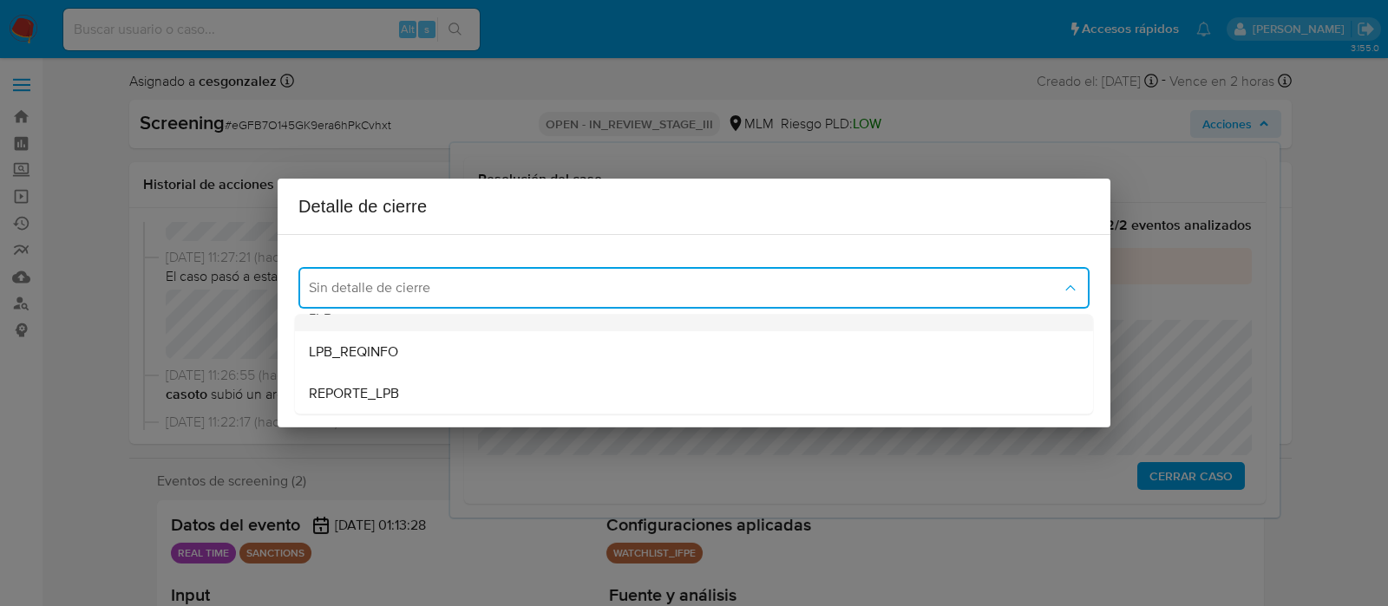
click at [434, 318] on div "LPB" at bounding box center [694, 311] width 770 height 42
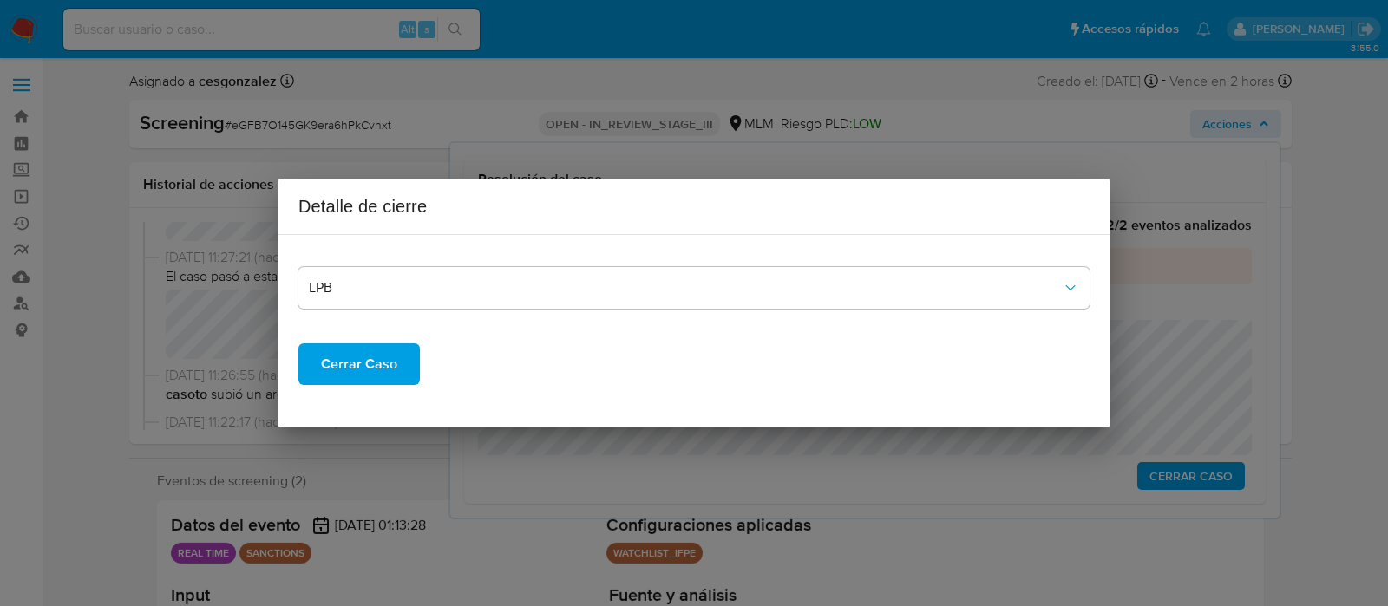
click at [355, 373] on span "Cerrar Caso" at bounding box center [359, 364] width 76 height 38
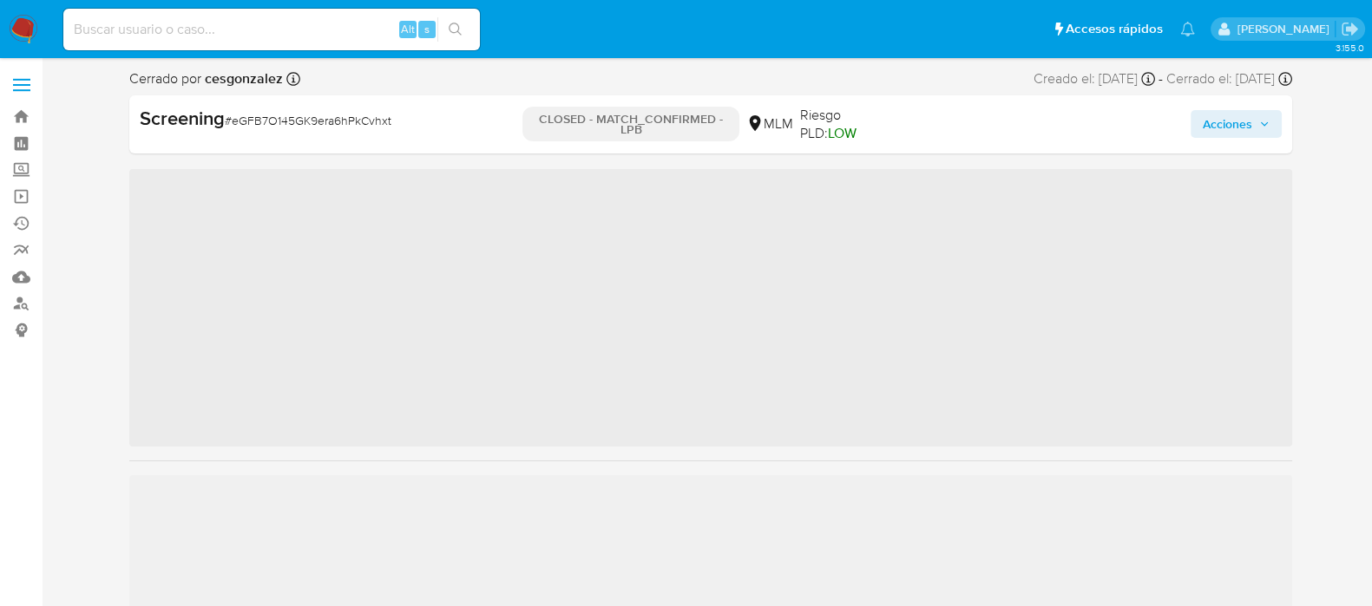
scroll to position [732, 0]
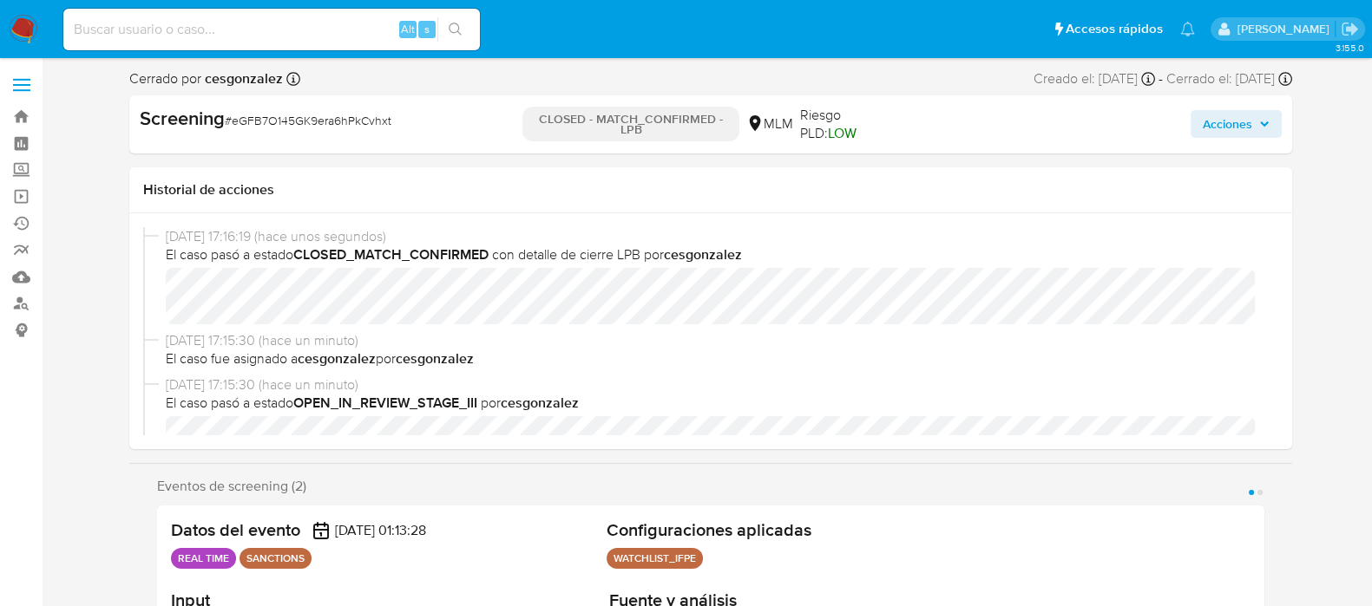
select select "10"
